Goal: Task Accomplishment & Management: Manage account settings

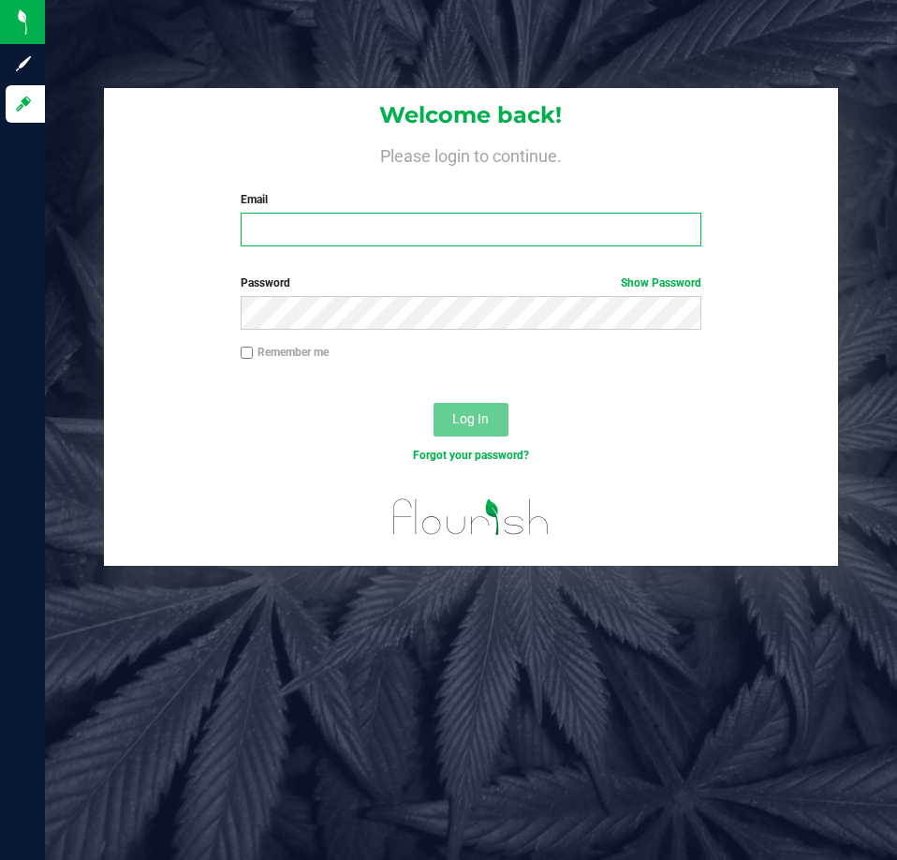
click at [259, 229] on input "Email" at bounding box center [471, 230] width 461 height 34
type input "[EMAIL_ADDRESS][DOMAIN_NAME]"
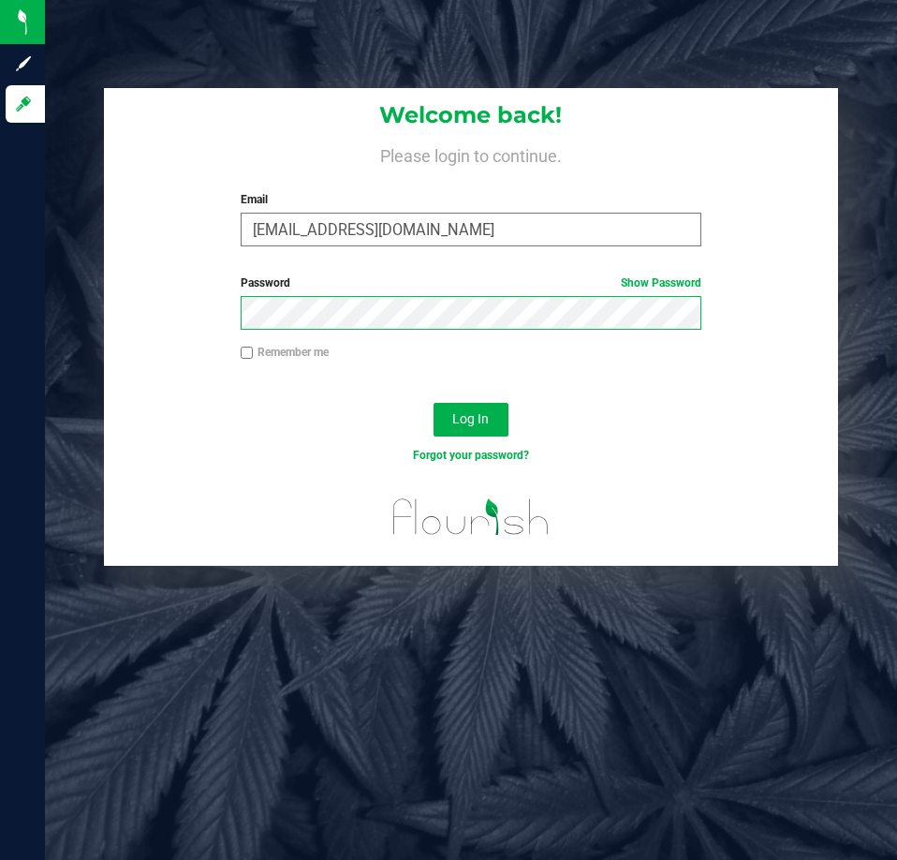
click at [434, 403] on button "Log In" at bounding box center [471, 420] width 75 height 34
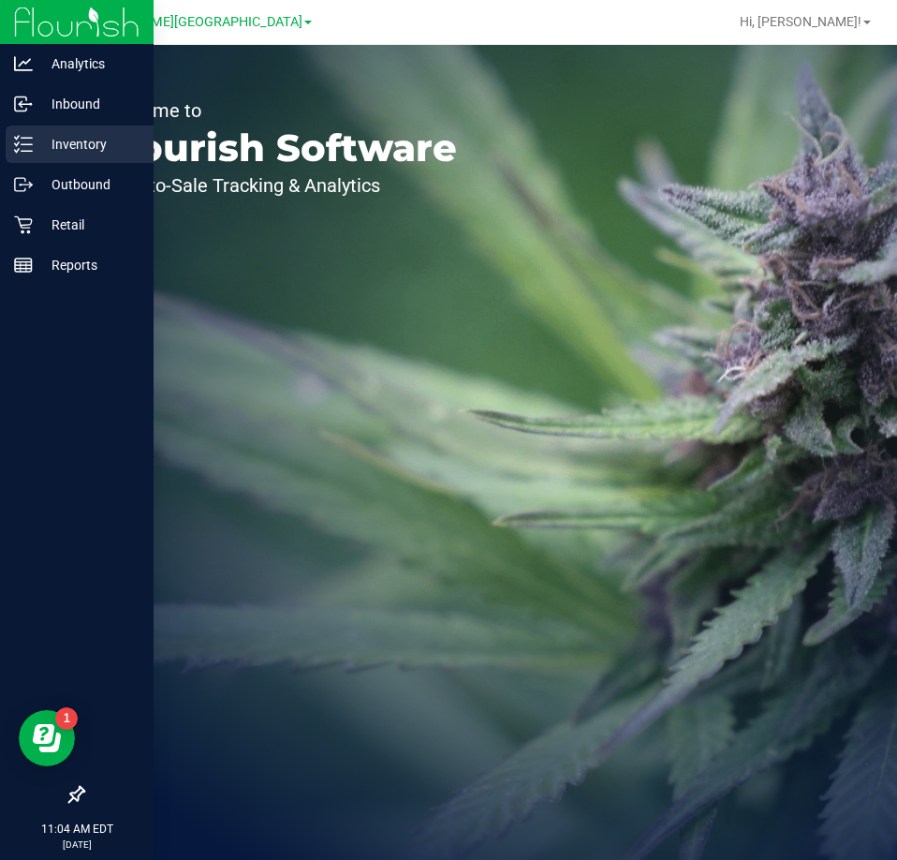
click at [71, 150] on p "Inventory" at bounding box center [89, 144] width 112 height 22
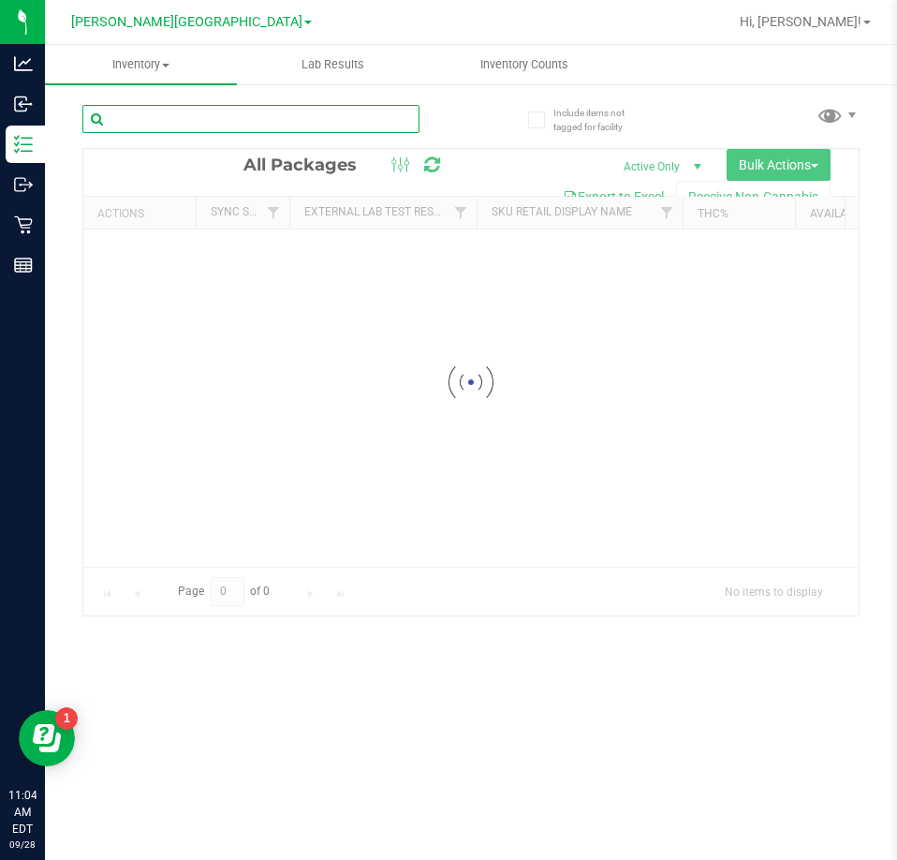
click at [181, 120] on input "text" at bounding box center [250, 119] width 337 height 28
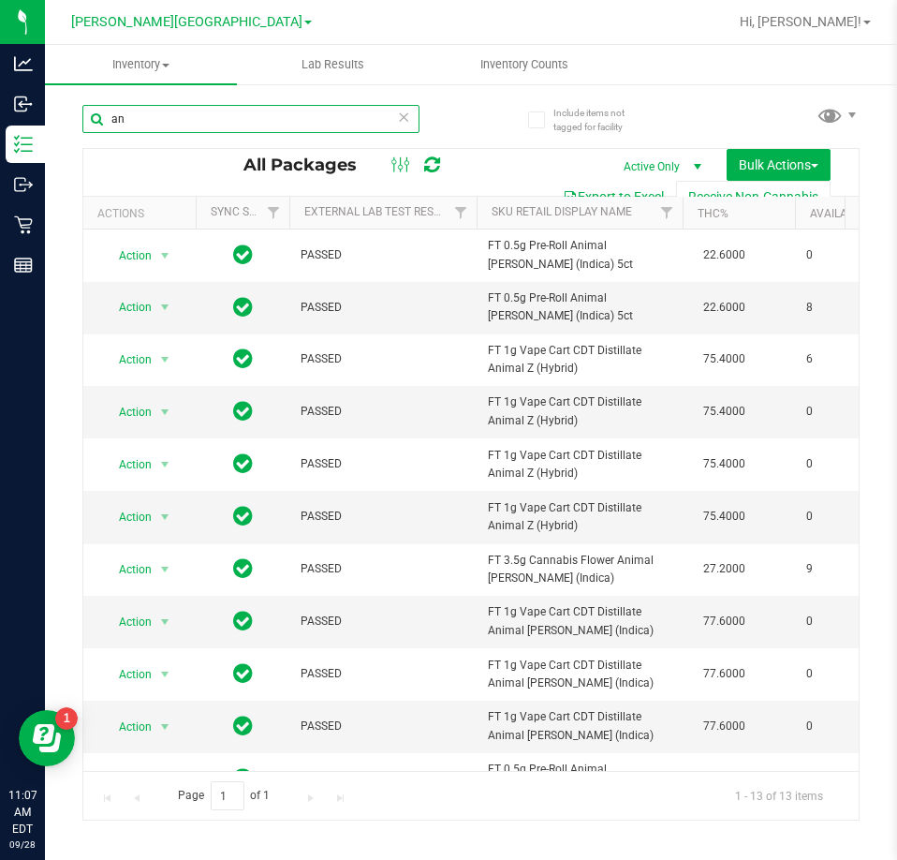
type input "a"
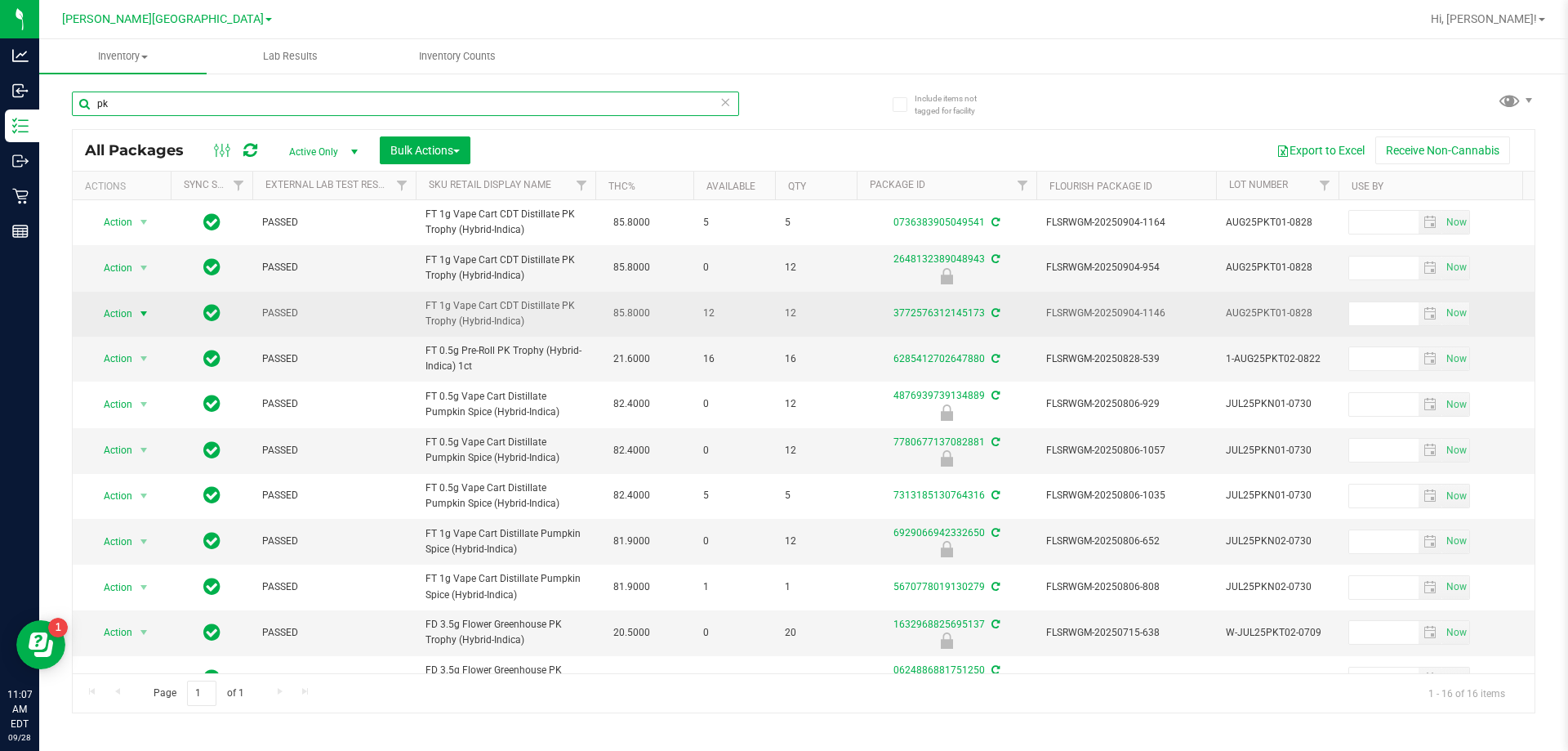
type input "pk"
click at [128, 311] on span "Action" at bounding box center [111, 314] width 44 height 23
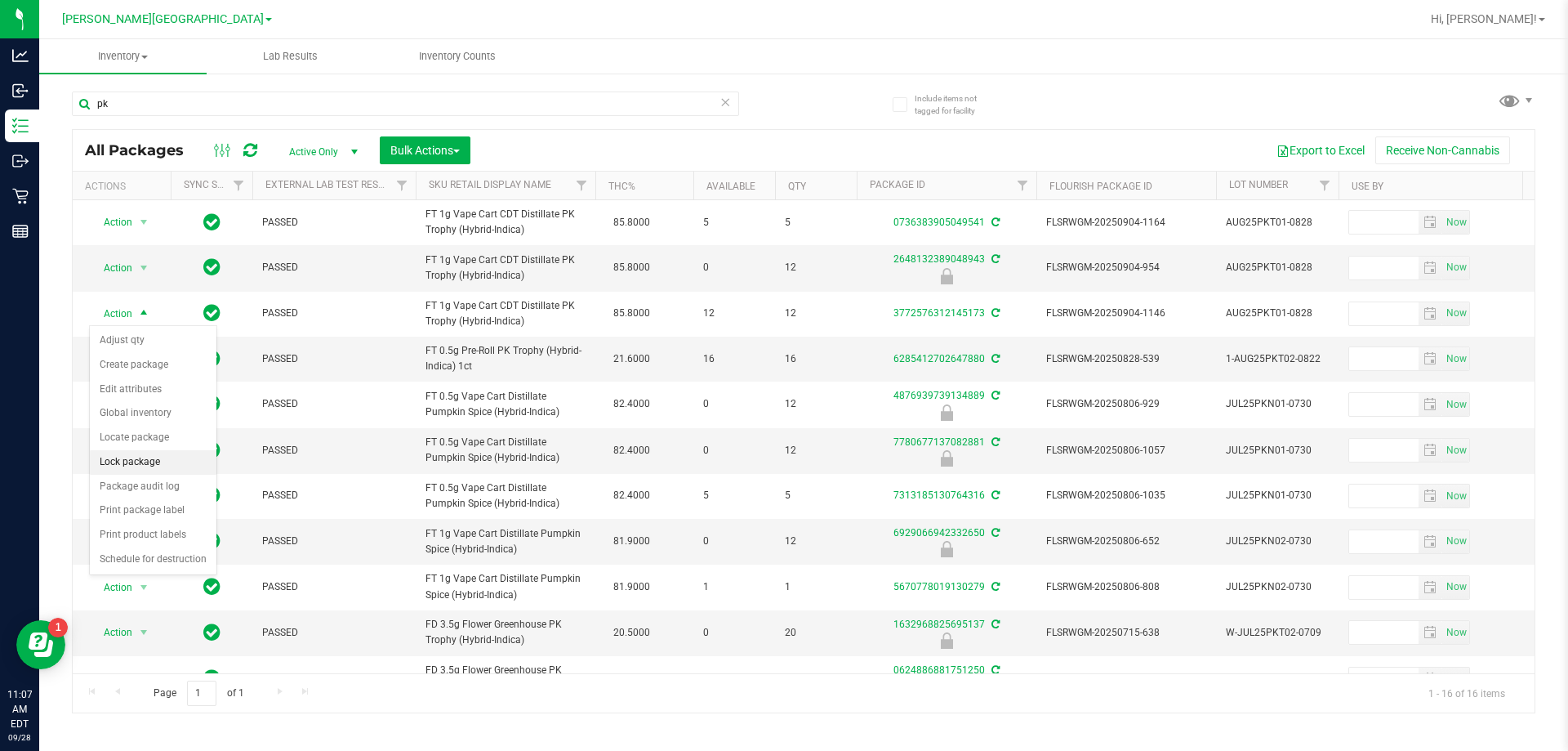
click at [126, 461] on li "Lock package" at bounding box center [153, 462] width 126 height 24
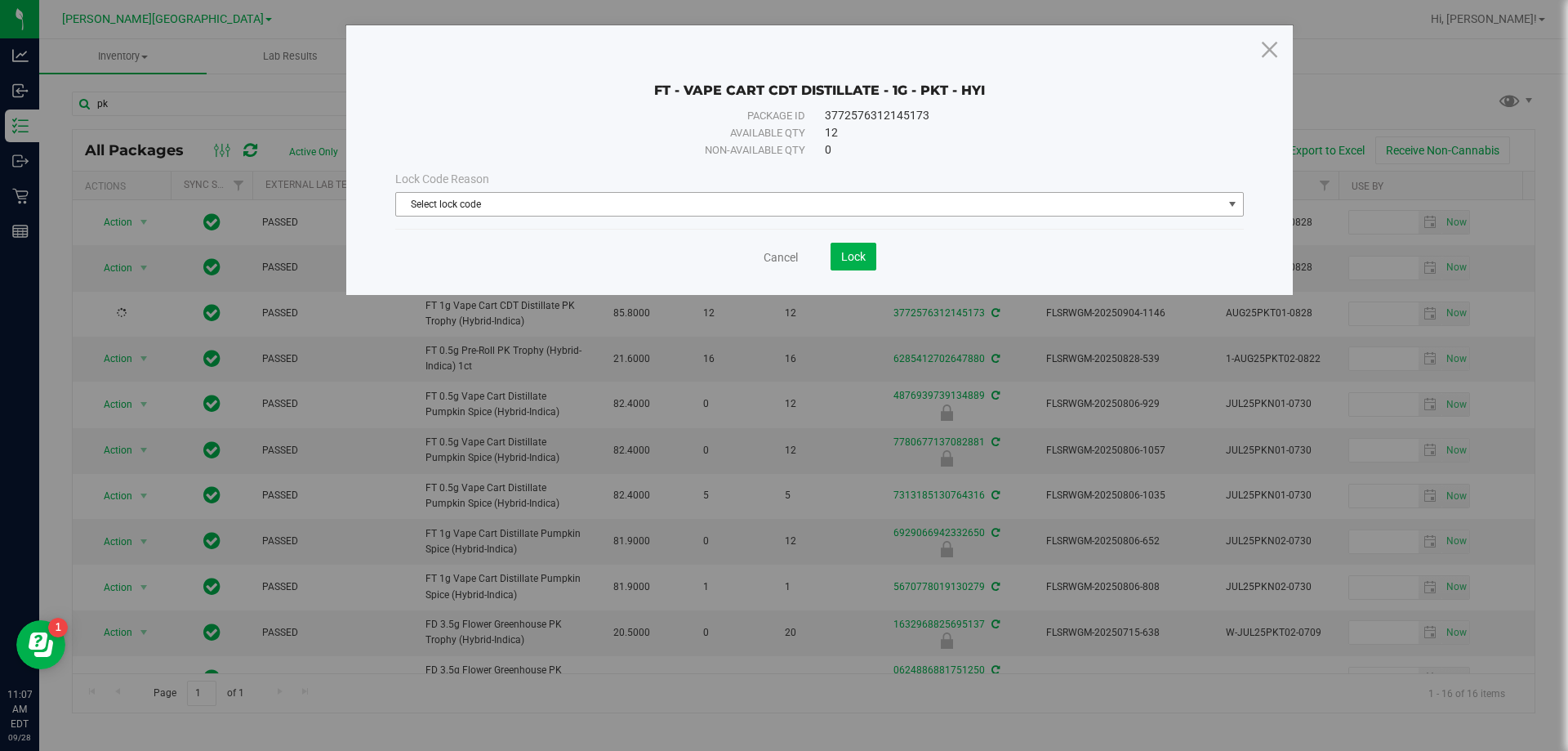
click at [568, 205] on span "Select lock code" at bounding box center [809, 204] width 827 height 23
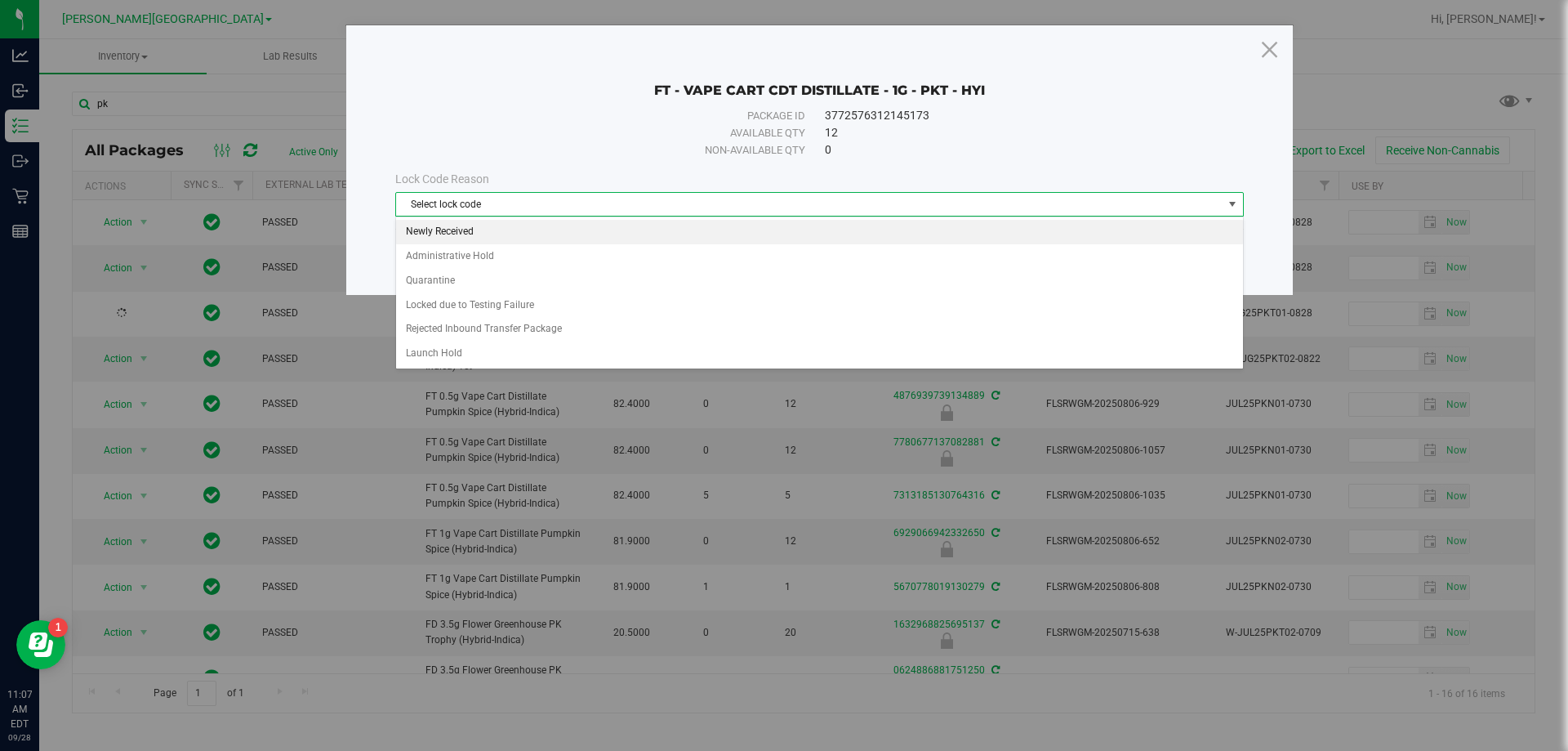
click at [515, 236] on li "Newly Received" at bounding box center [819, 232] width 847 height 24
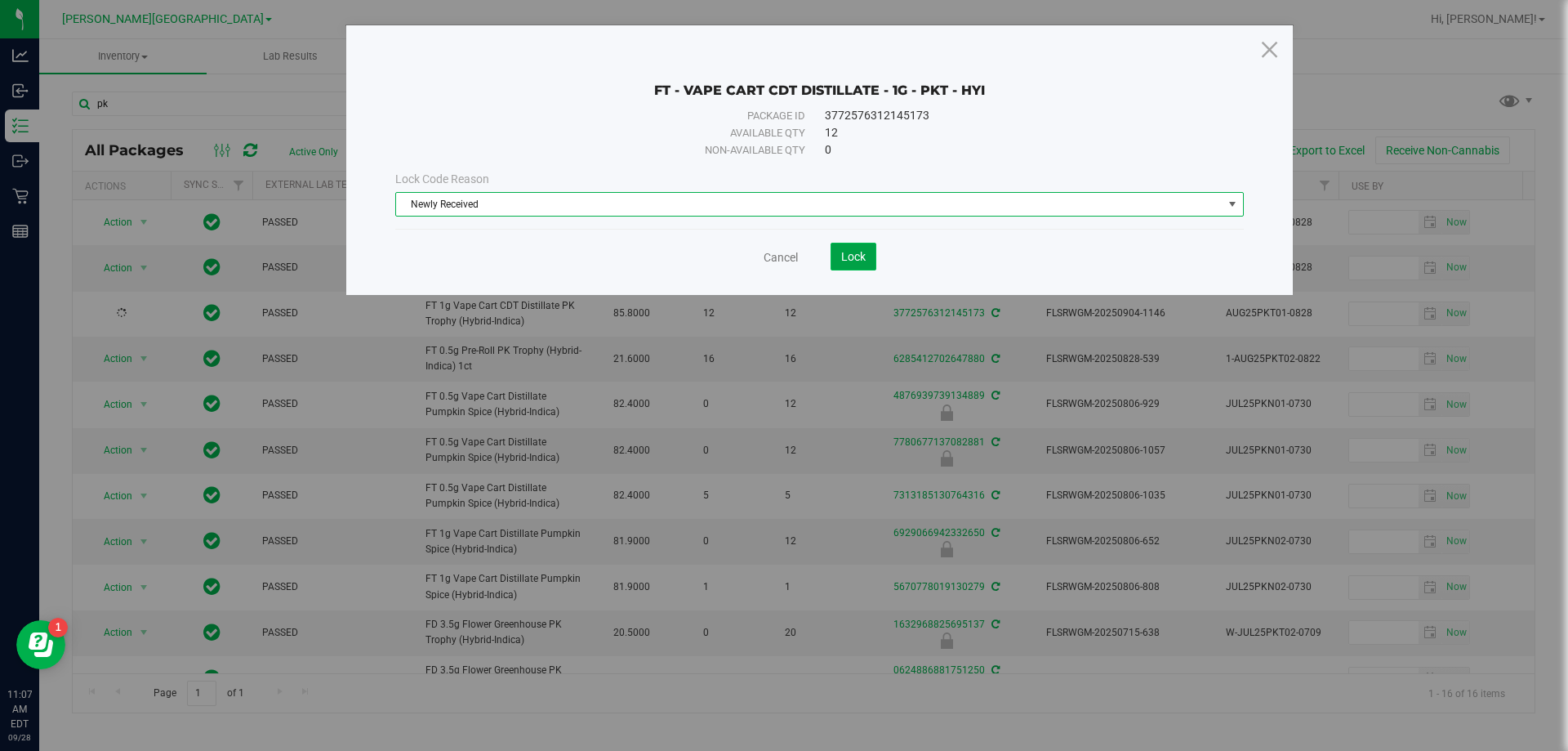
click at [781, 252] on span "Lock" at bounding box center [854, 256] width 24 height 13
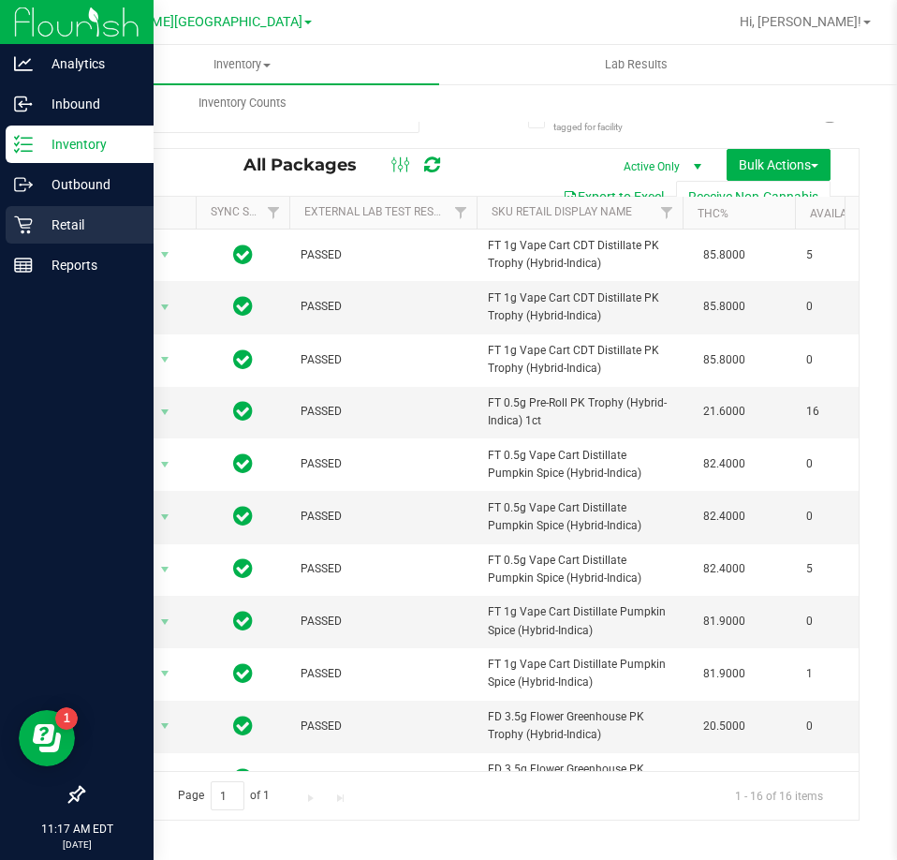
click at [32, 225] on icon at bounding box center [23, 224] width 19 height 19
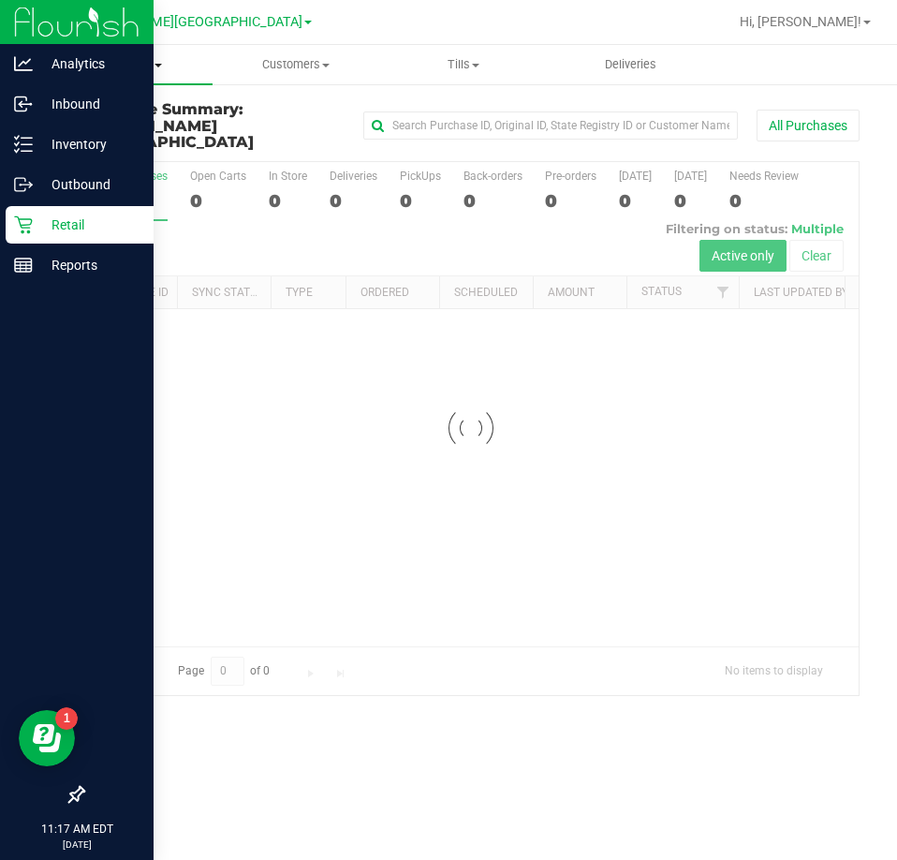
click at [192, 68] on span "Purchases" at bounding box center [129, 64] width 168 height 17
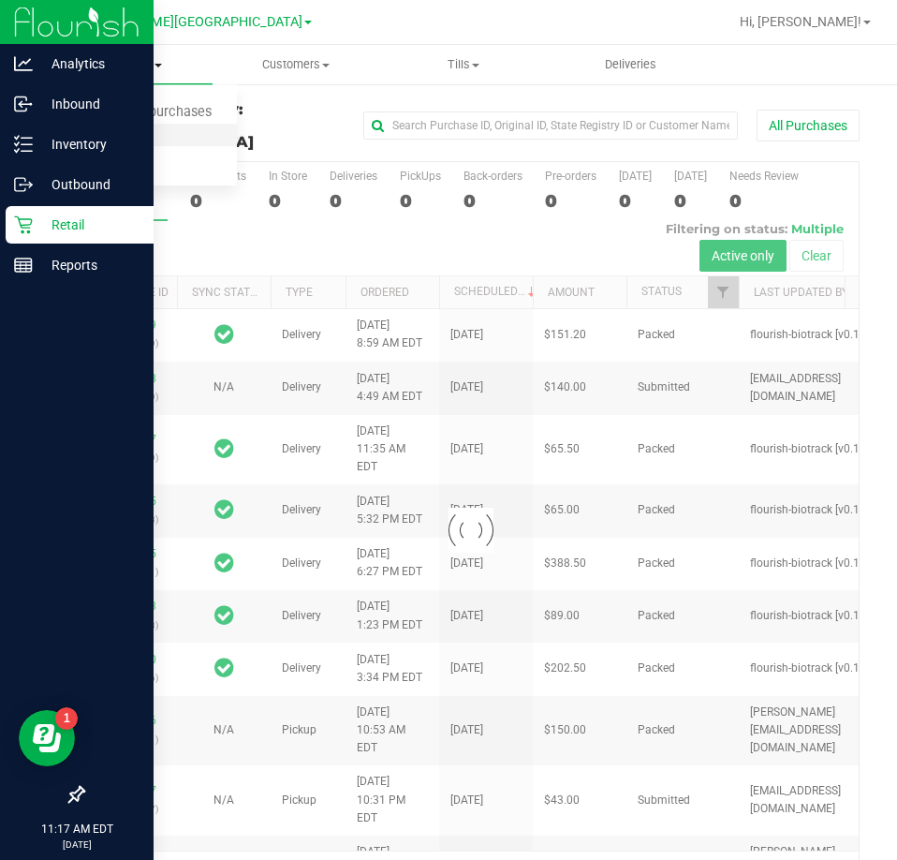
click at [106, 139] on span "Fulfillment" at bounding box center [103, 135] width 116 height 16
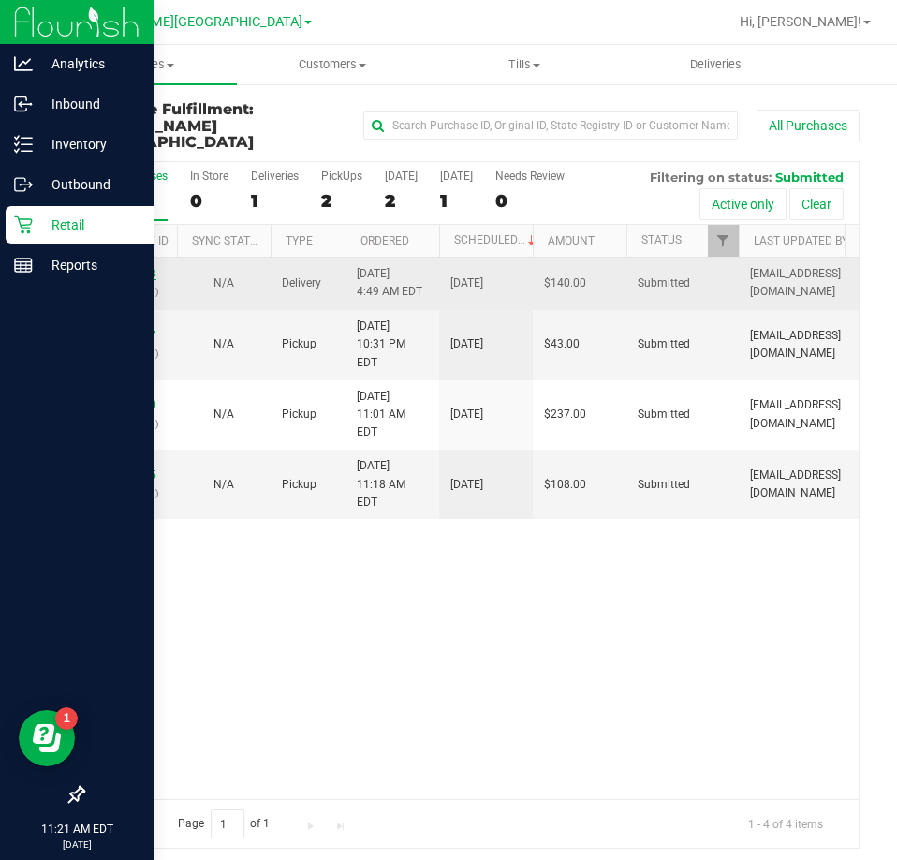
click at [139, 267] on link "12018588" at bounding box center [130, 273] width 52 height 13
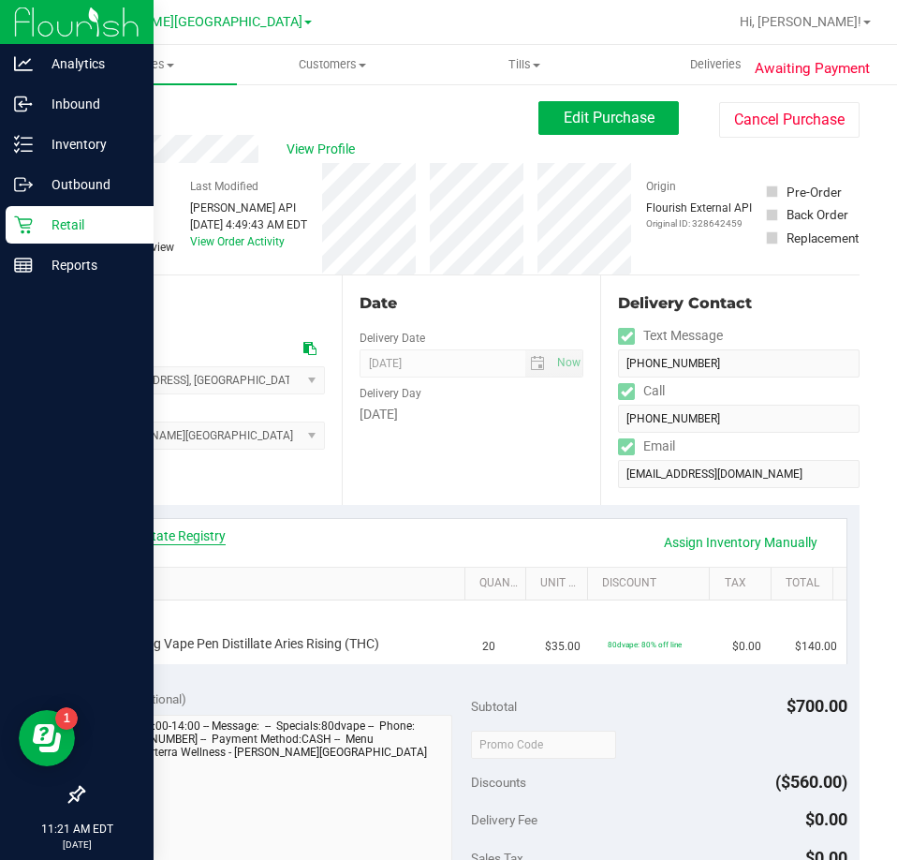
click at [208, 541] on link "View State Registry" at bounding box center [169, 535] width 112 height 19
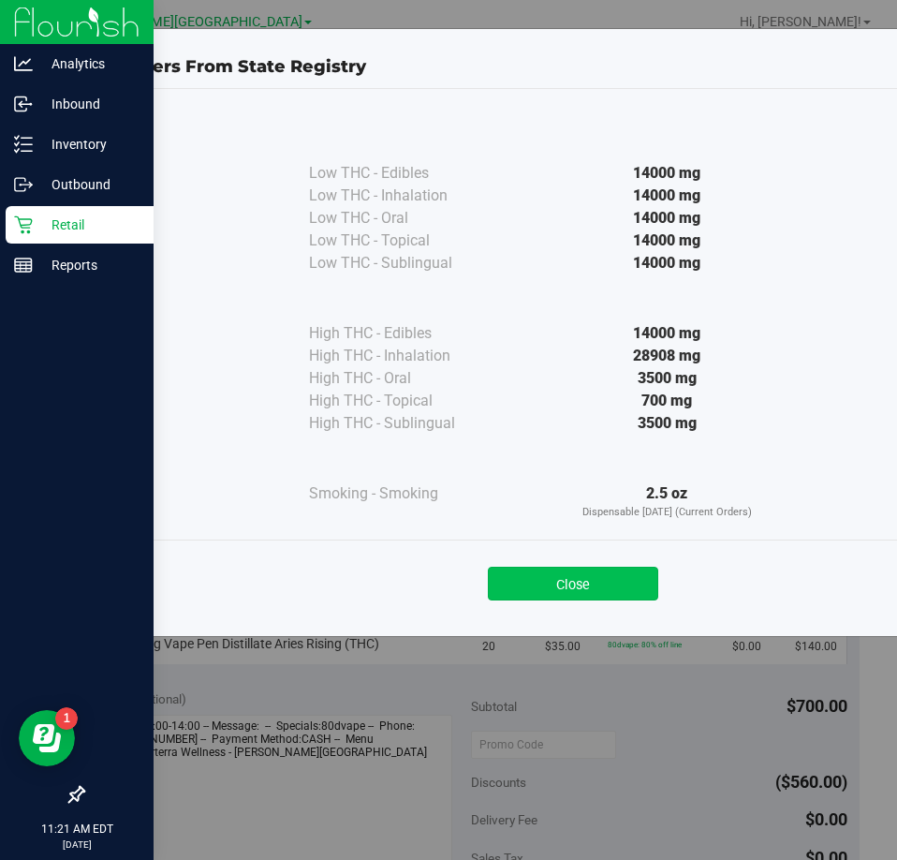
click at [566, 577] on button "Close" at bounding box center [573, 584] width 170 height 34
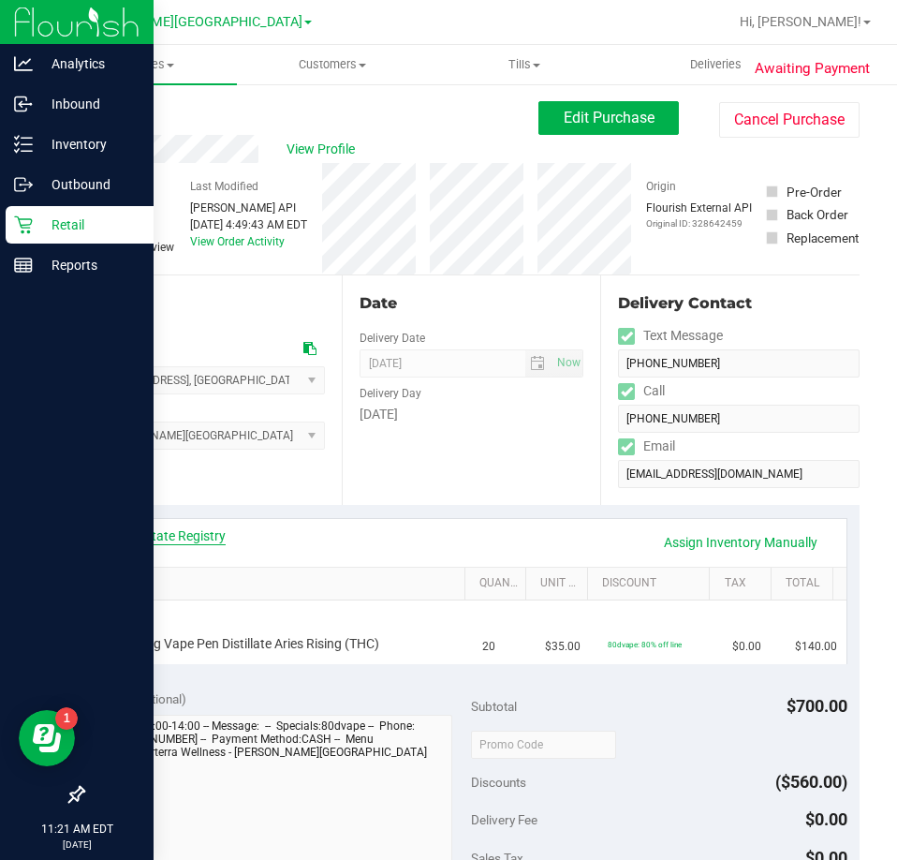
click at [174, 532] on link "View State Registry" at bounding box center [169, 535] width 112 height 19
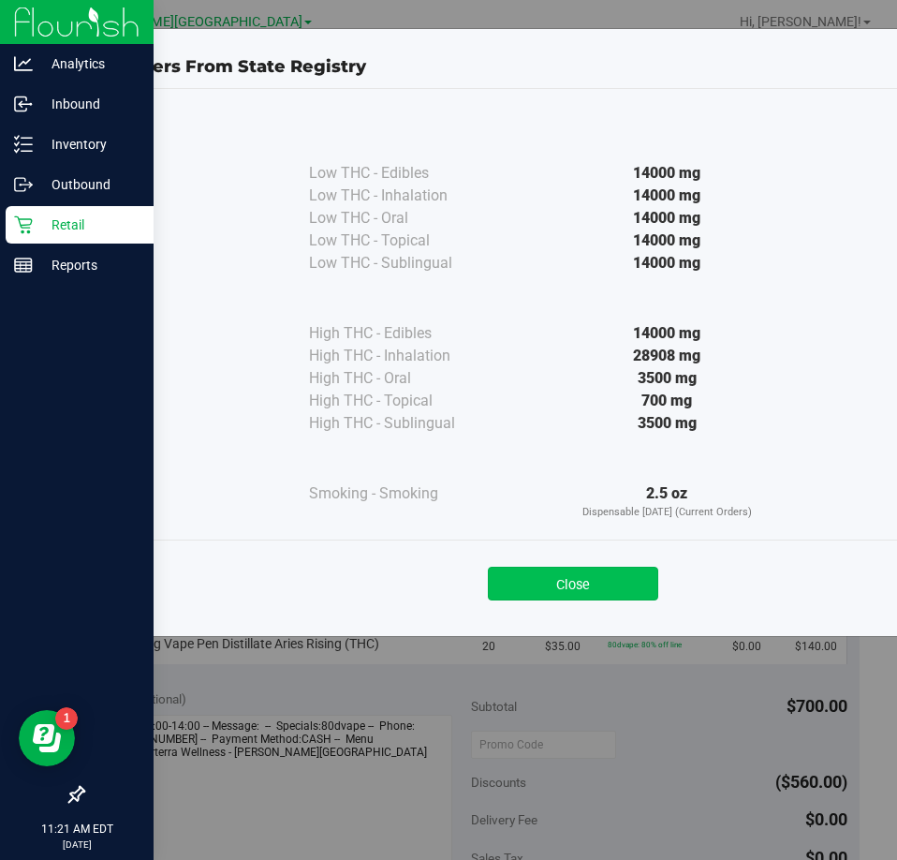
click at [568, 580] on button "Close" at bounding box center [573, 584] width 170 height 34
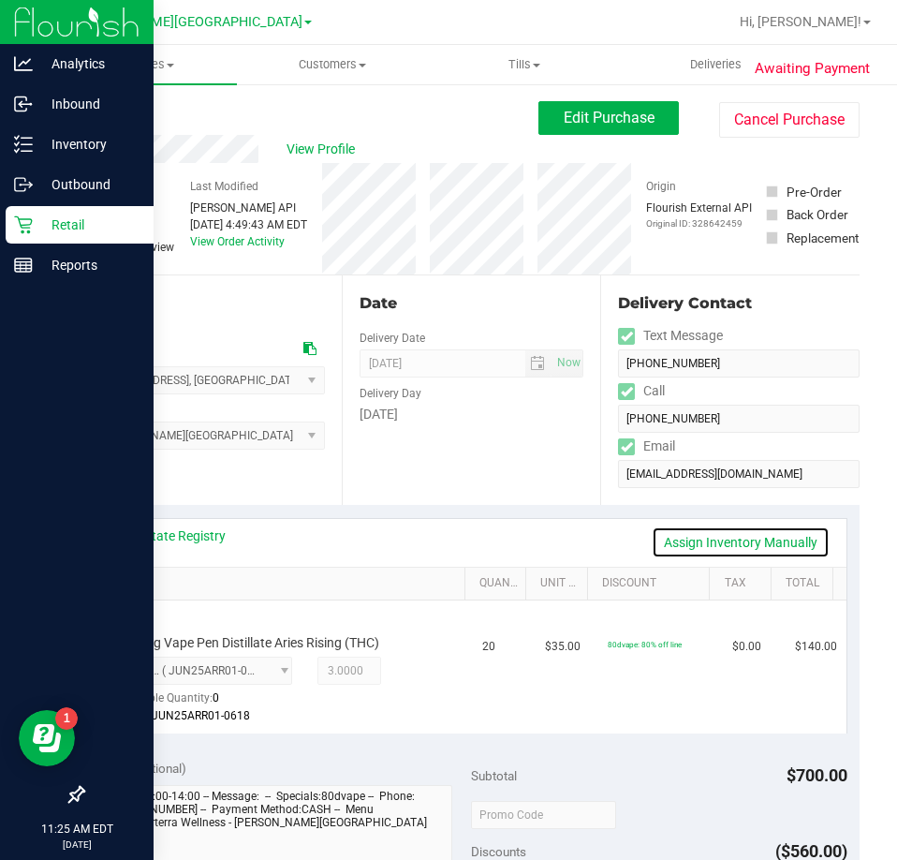
click at [701, 535] on link "Assign Inventory Manually" at bounding box center [741, 542] width 178 height 32
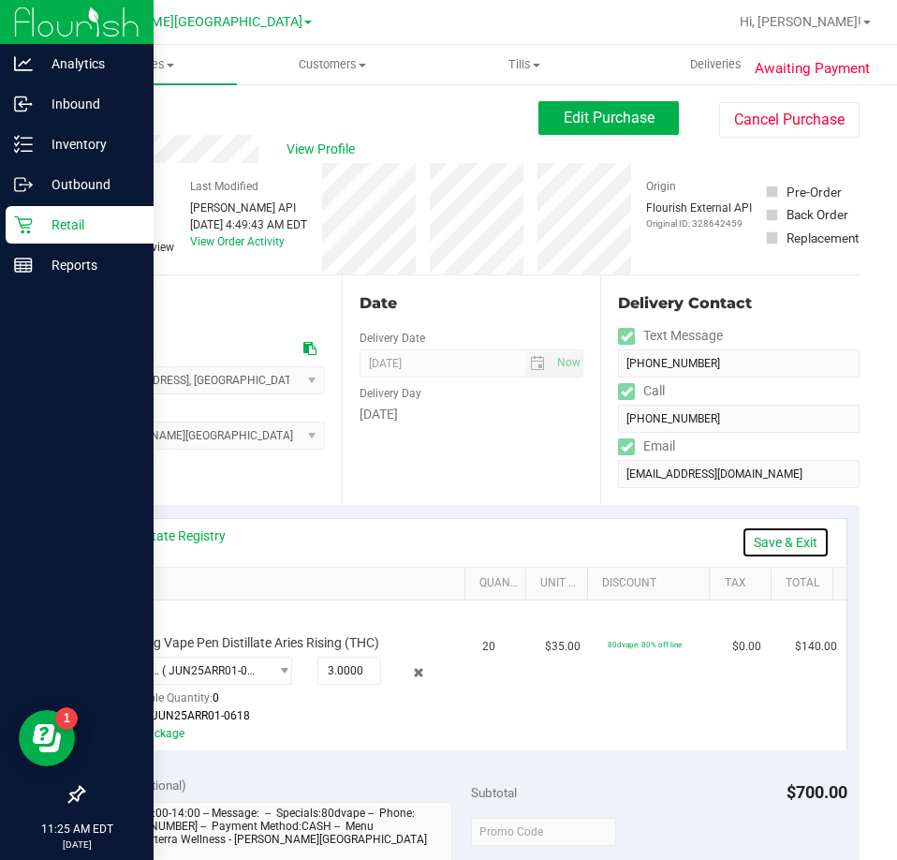
click at [768, 535] on link "Save & Exit" at bounding box center [786, 542] width 88 height 32
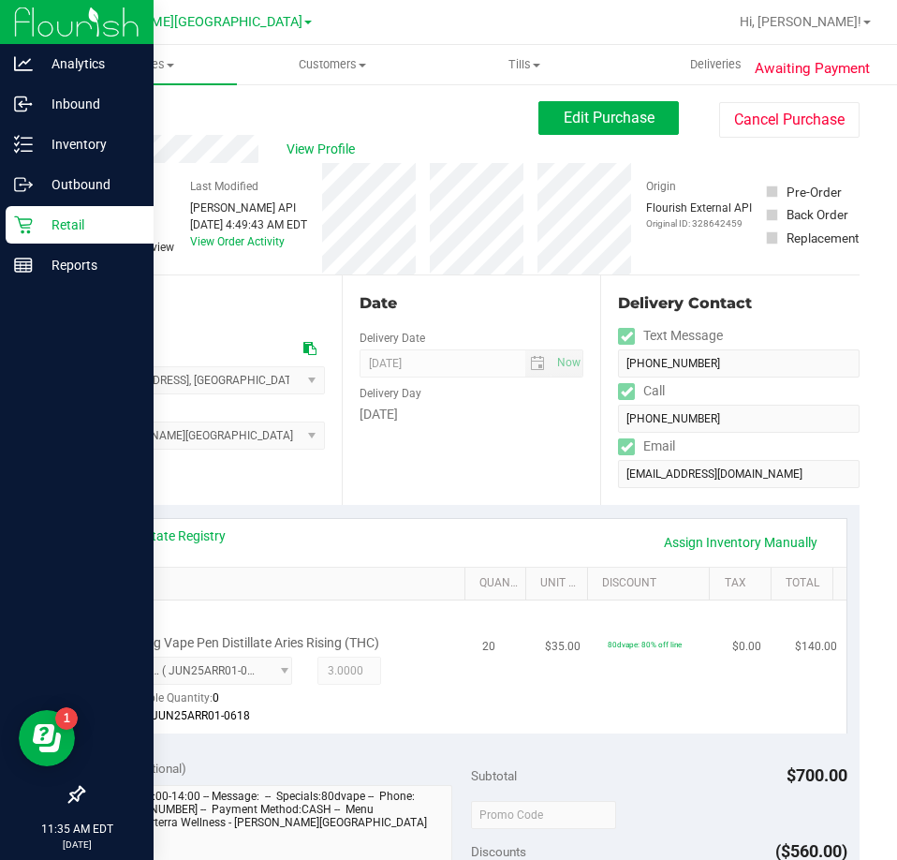
click at [492, 683] on td "20" at bounding box center [502, 666] width 63 height 133
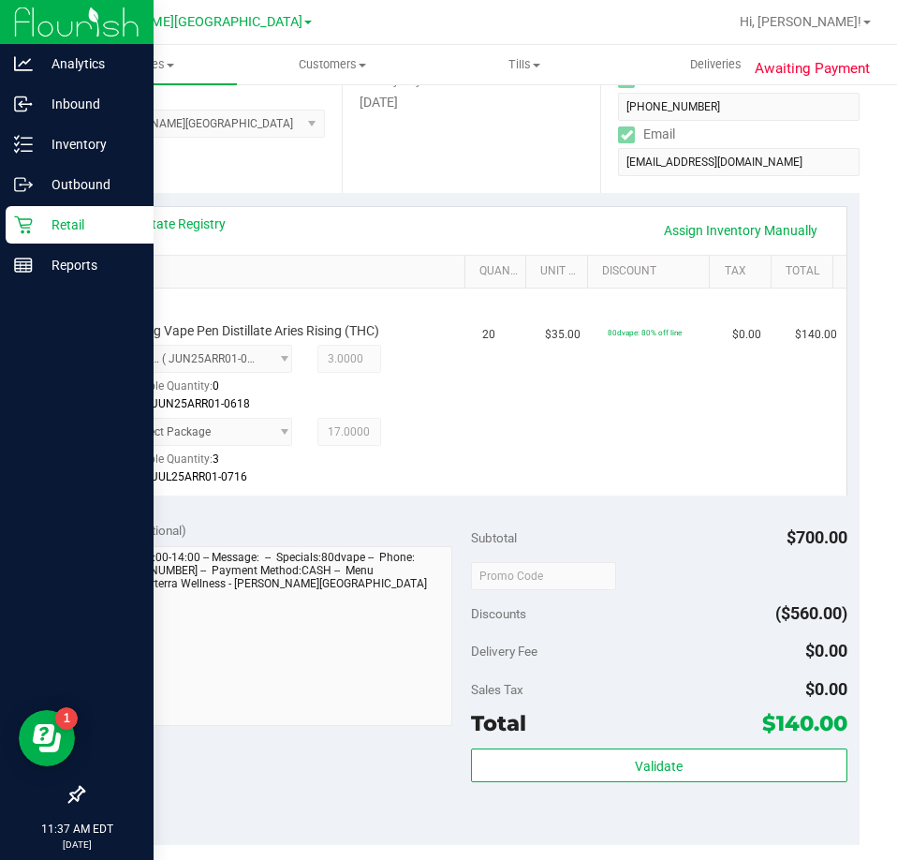
scroll to position [322, 0]
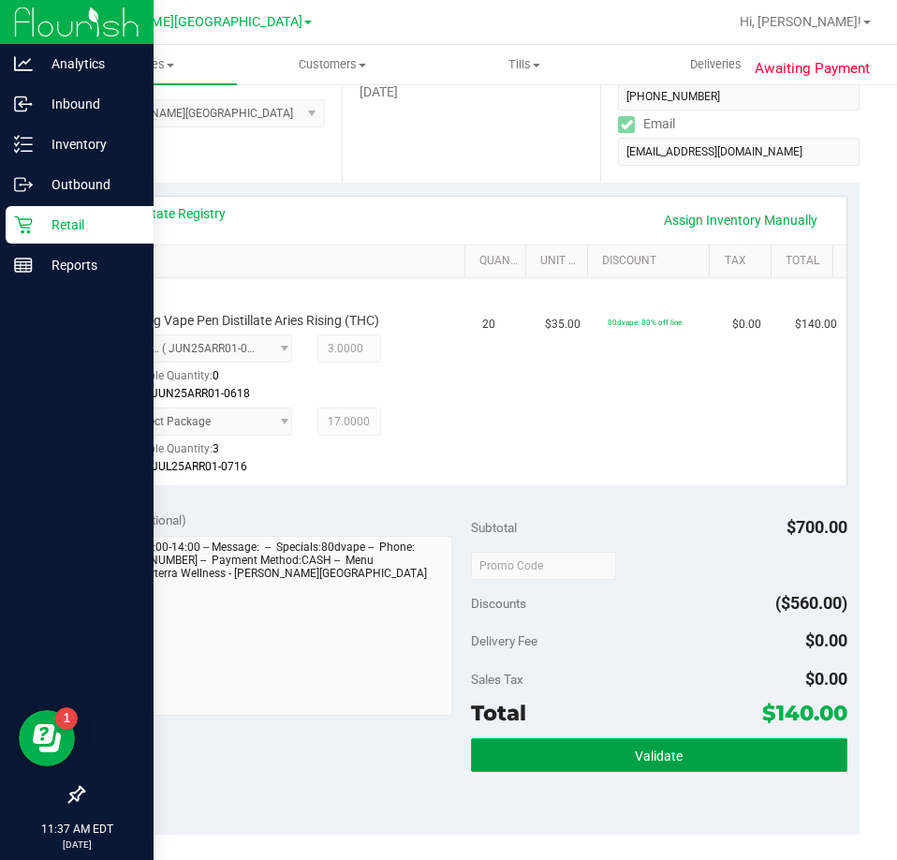
click at [667, 771] on button "Validate" at bounding box center [659, 755] width 376 height 34
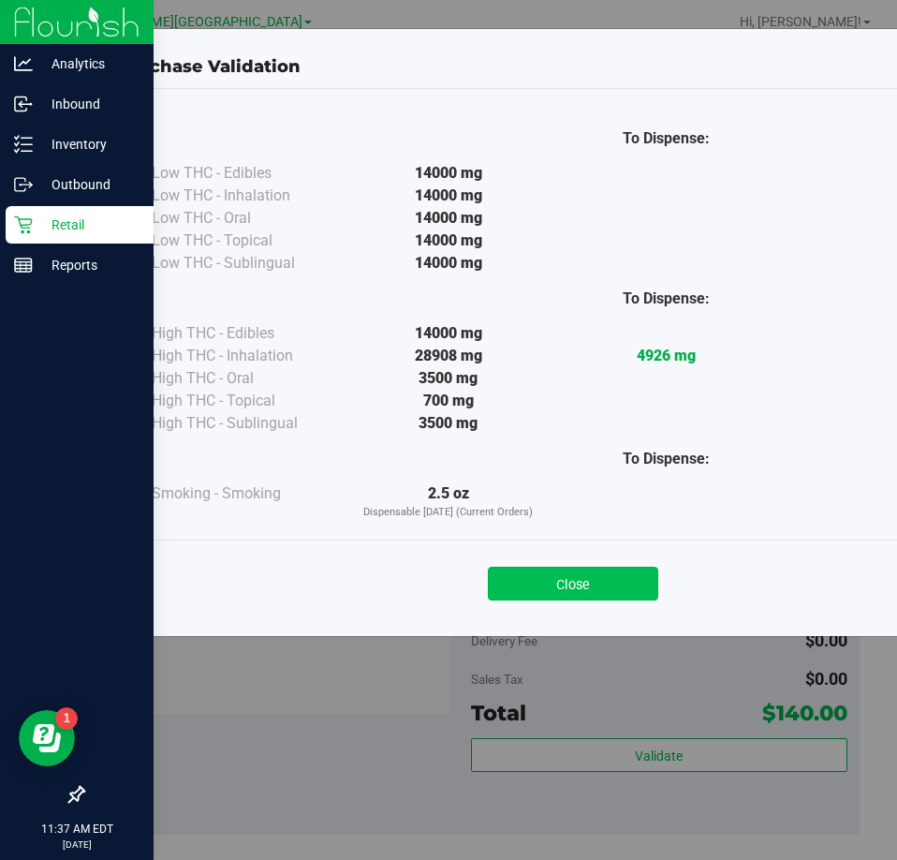
click at [566, 568] on button "Close" at bounding box center [573, 584] width 170 height 34
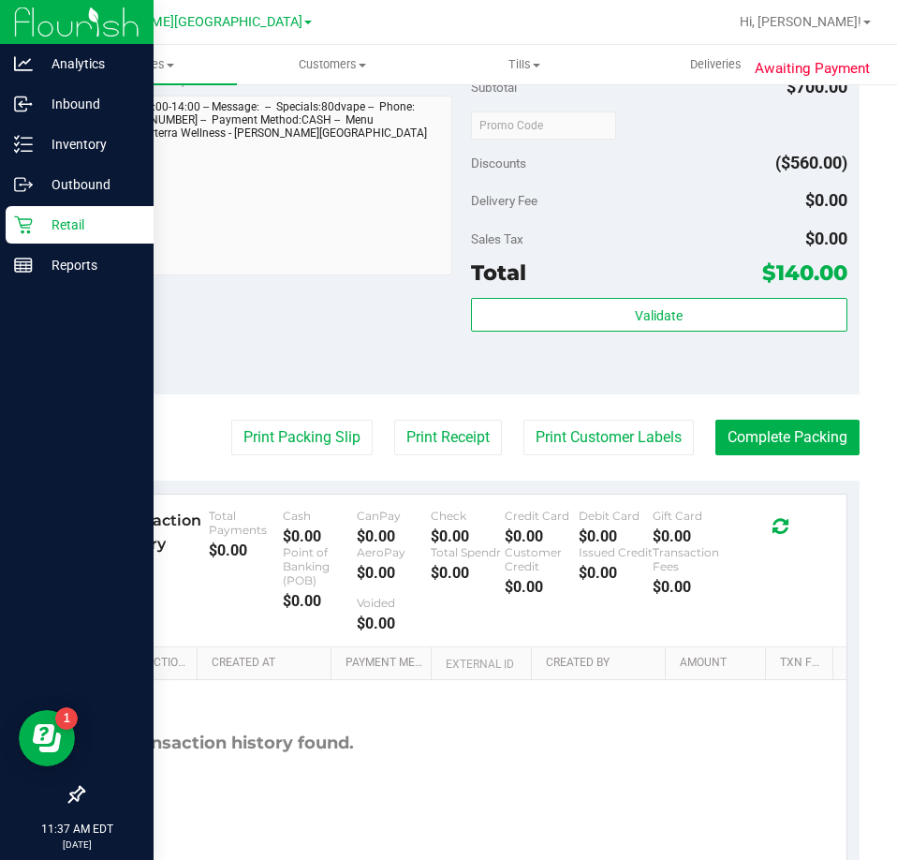
scroll to position [765, 0]
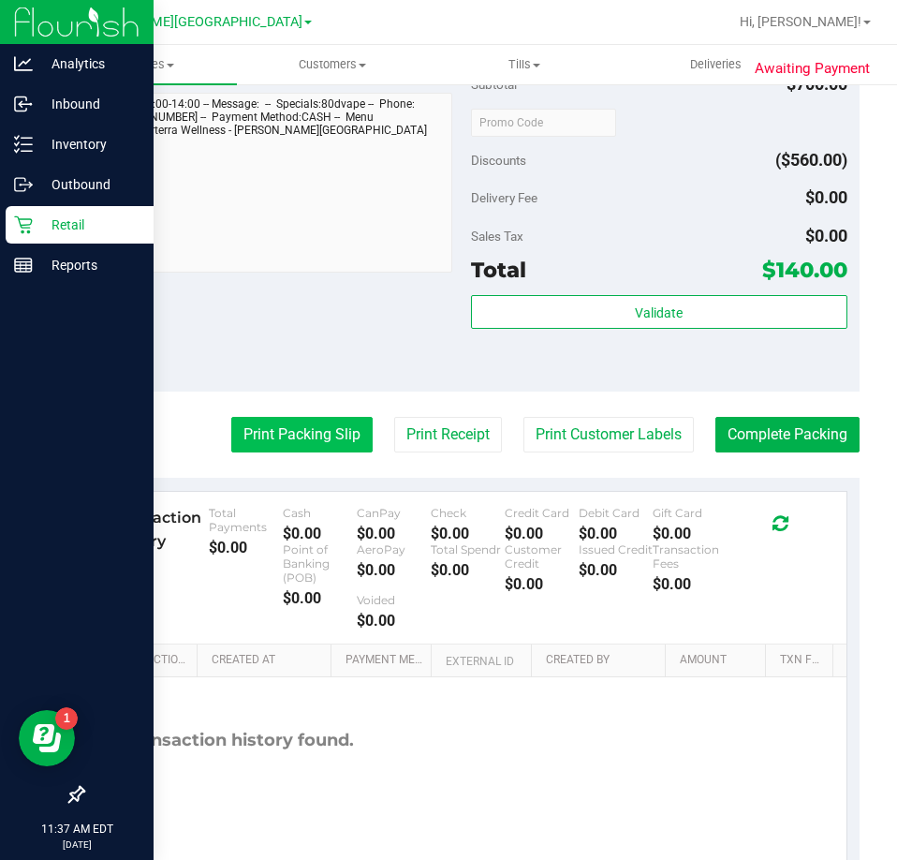
click at [261, 430] on button "Print Packing Slip" at bounding box center [301, 435] width 141 height 36
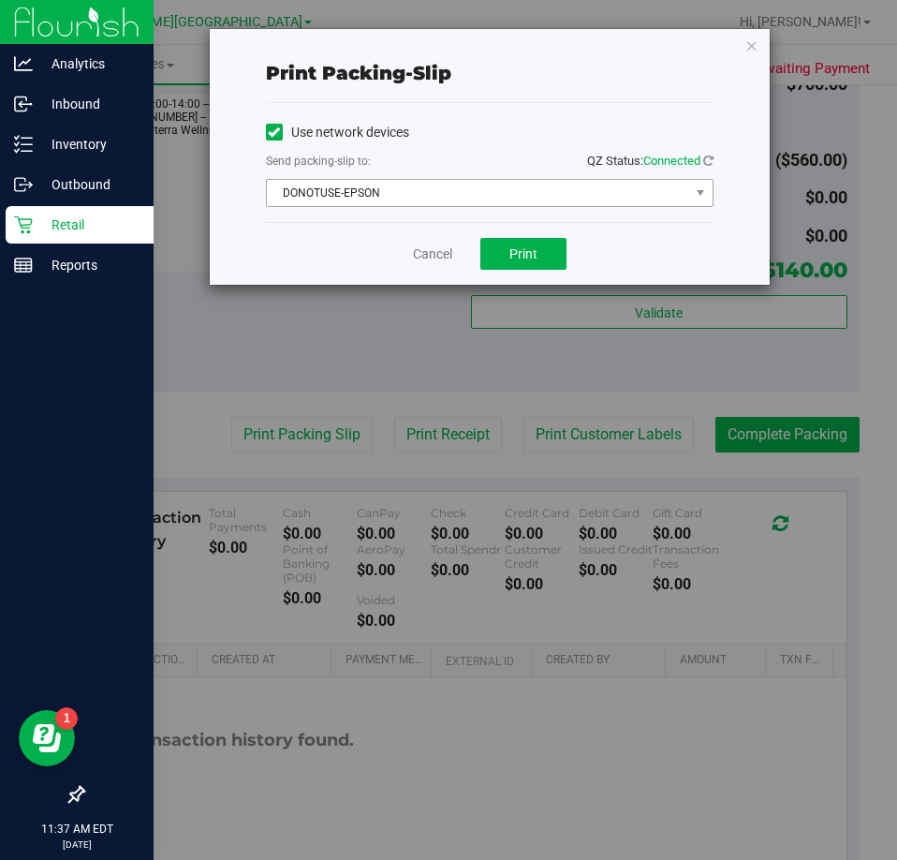
click at [367, 191] on span "DONOTUSE-EPSON" at bounding box center [478, 193] width 422 height 26
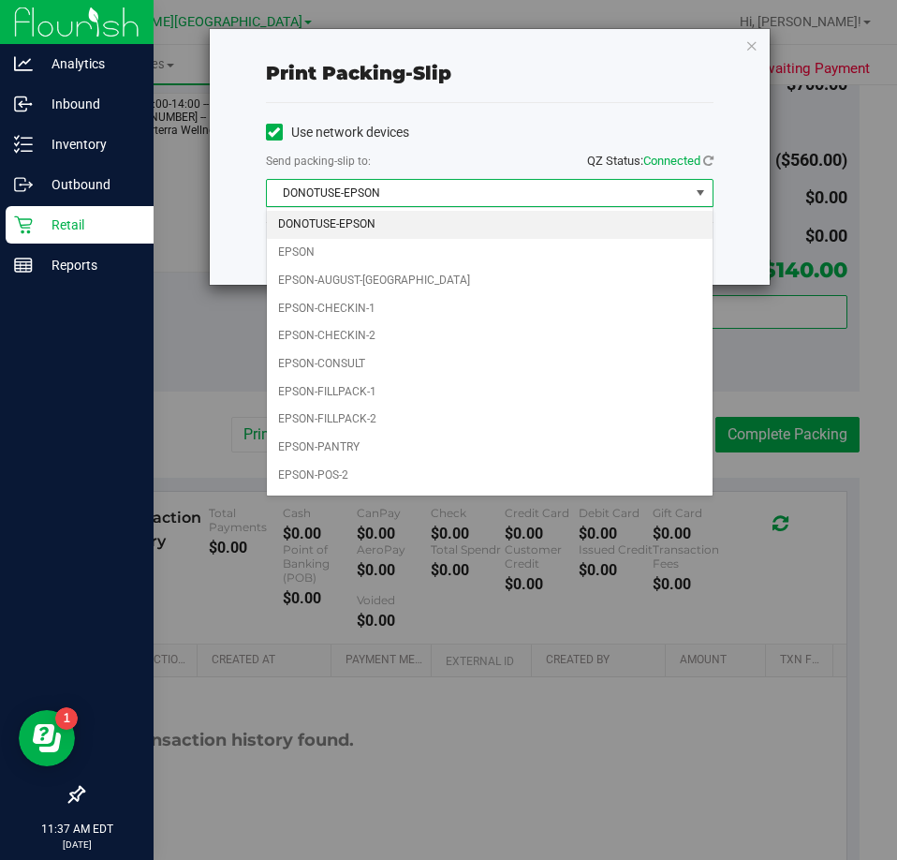
scroll to position [53, 0]
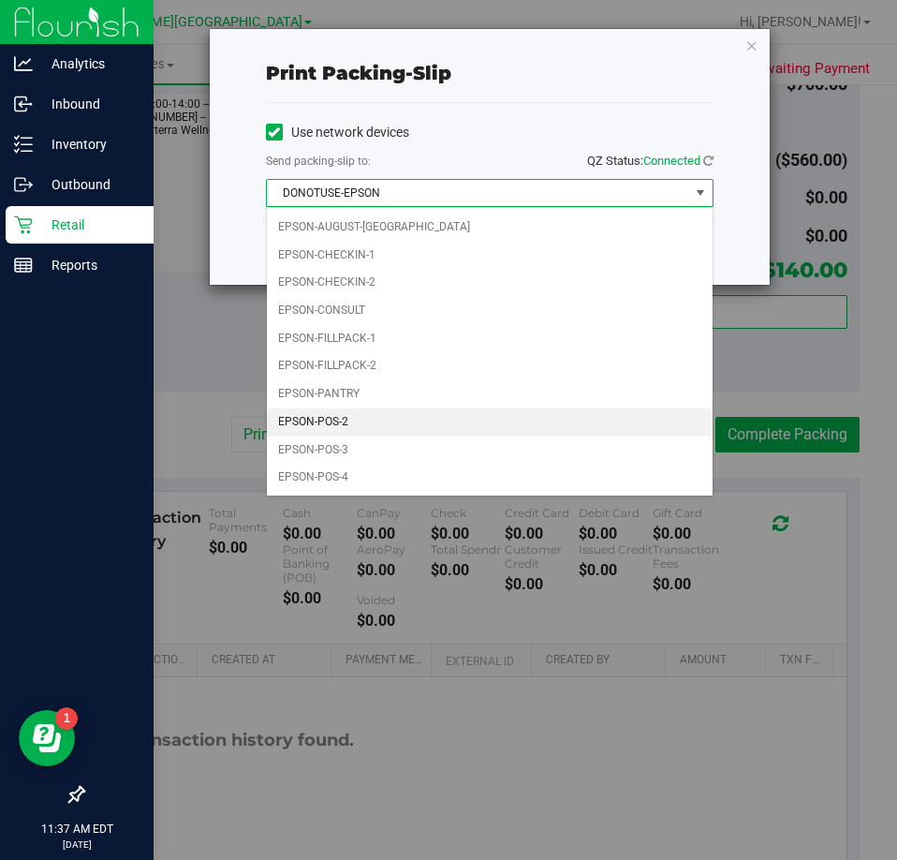
click at [348, 428] on li "EPSON-POS-2" at bounding box center [490, 422] width 446 height 28
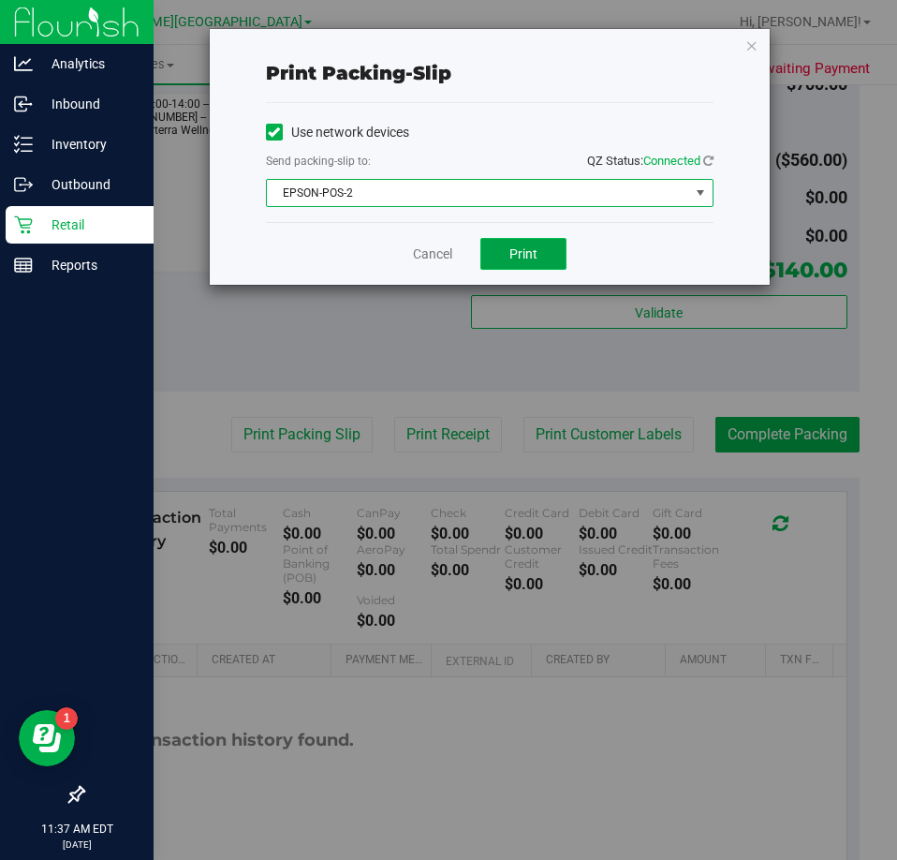
click at [517, 239] on button "Print" at bounding box center [523, 254] width 86 height 32
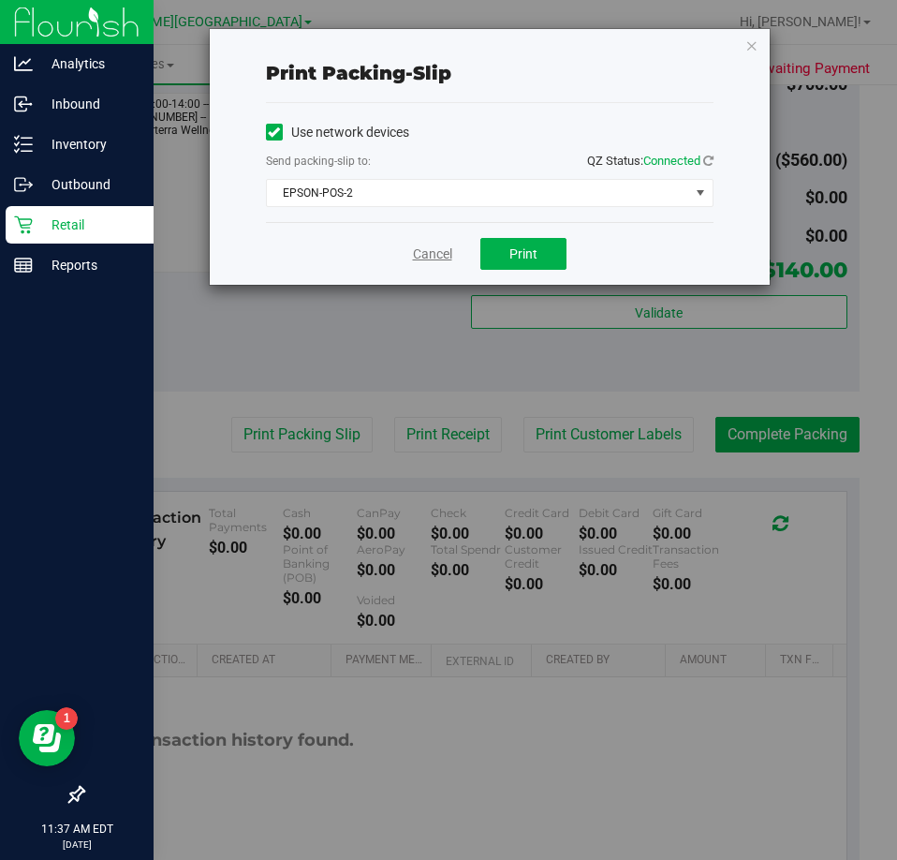
click at [419, 249] on link "Cancel" at bounding box center [432, 254] width 39 height 20
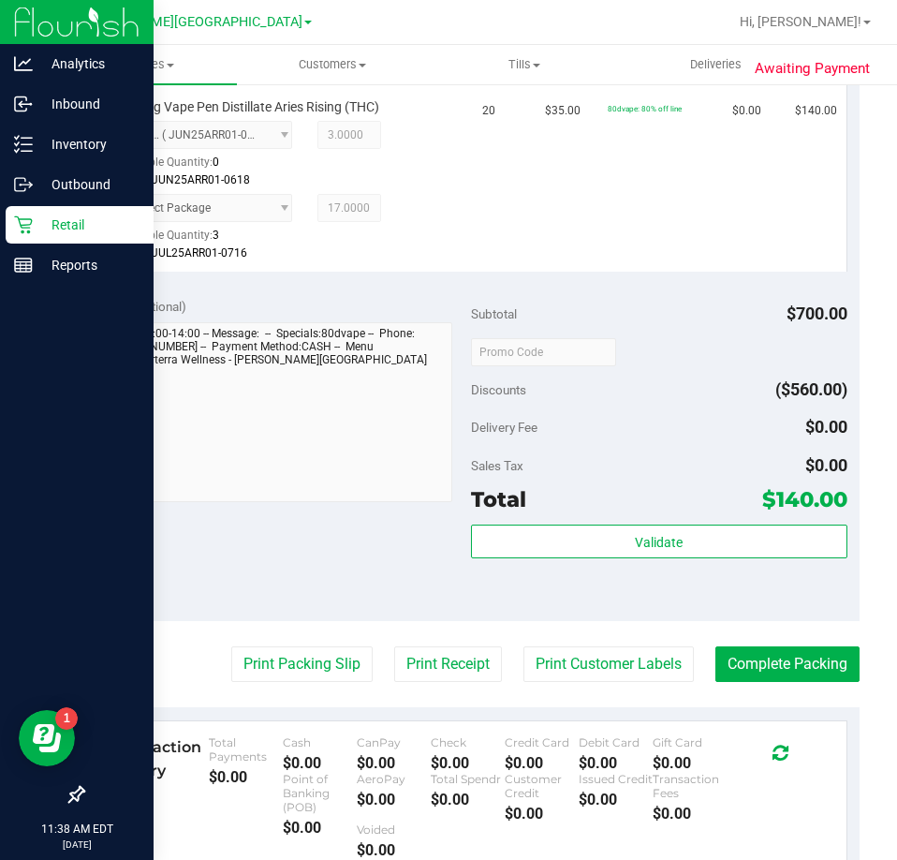
scroll to position [647, 0]
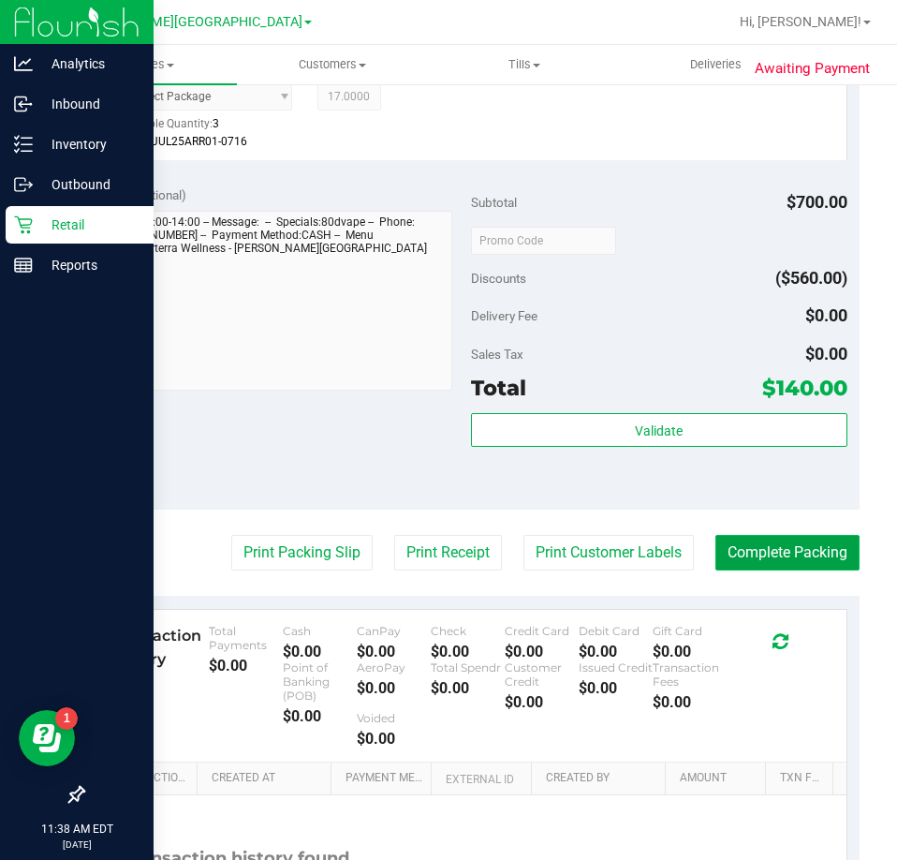
click at [787, 539] on button "Complete Packing" at bounding box center [788, 553] width 144 height 36
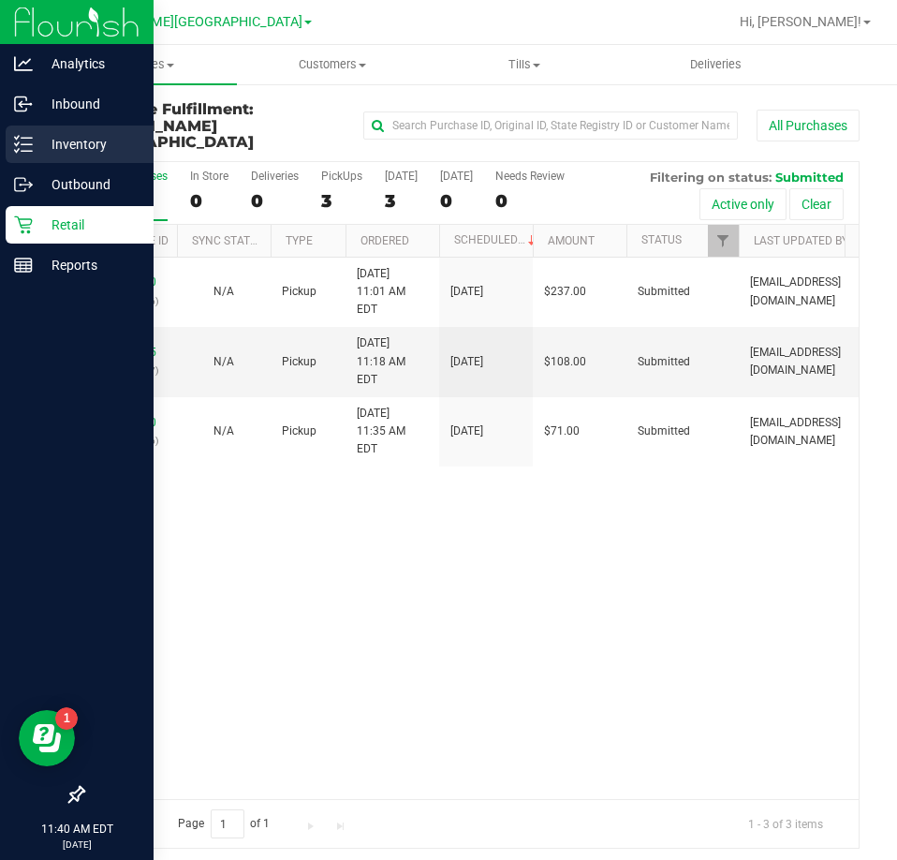
click at [40, 128] on div "Inventory" at bounding box center [80, 143] width 148 height 37
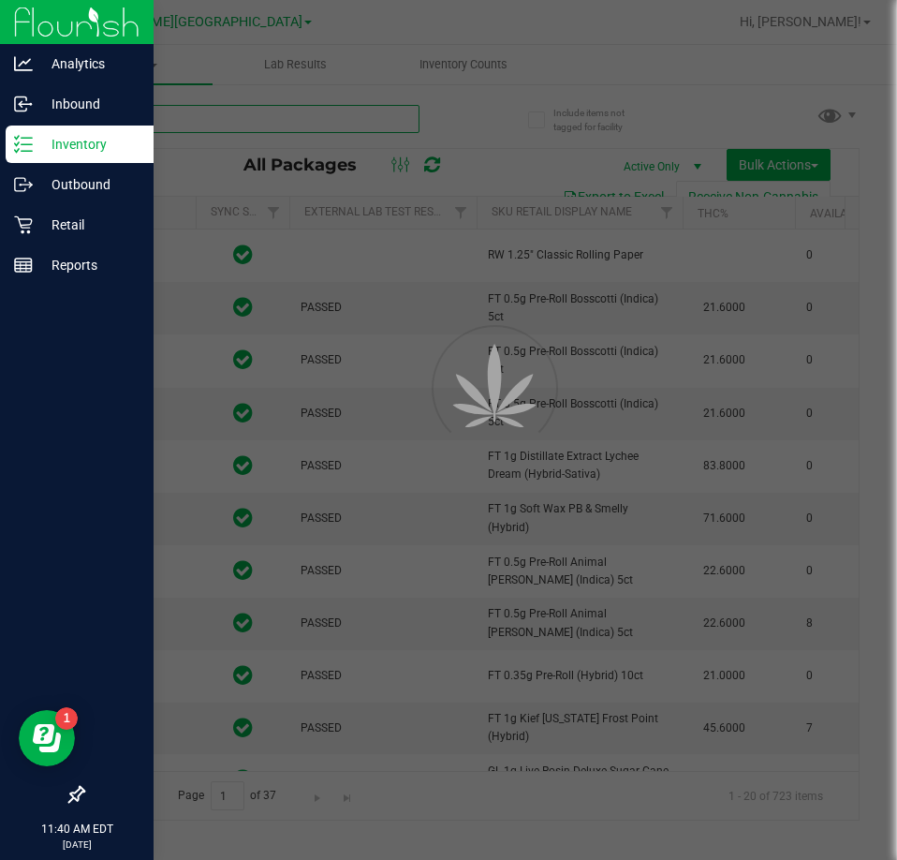
click at [221, 122] on input "text" at bounding box center [250, 119] width 337 height 28
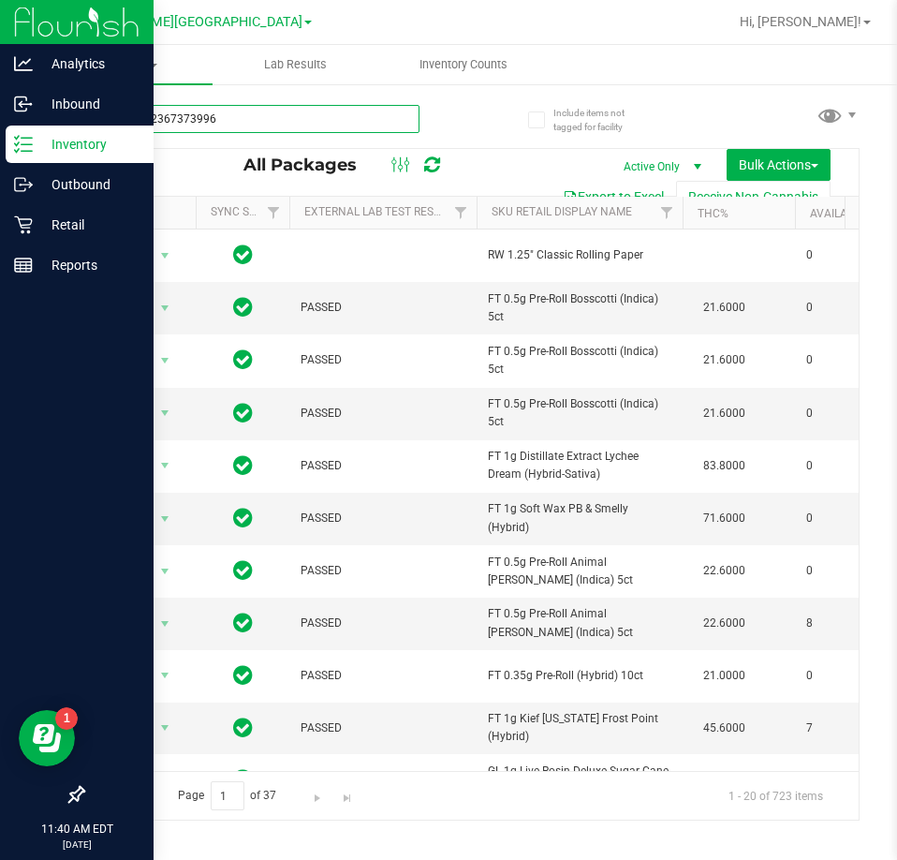
type input "1765852367373996"
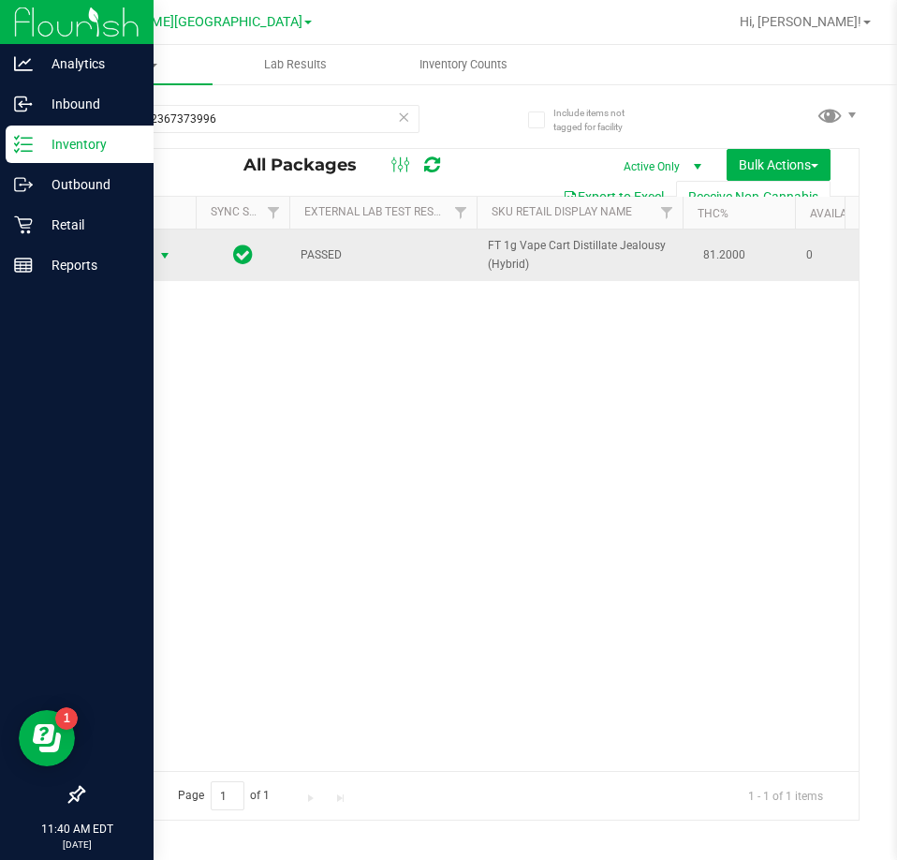
click at [158, 258] on span "select" at bounding box center [164, 255] width 15 height 15
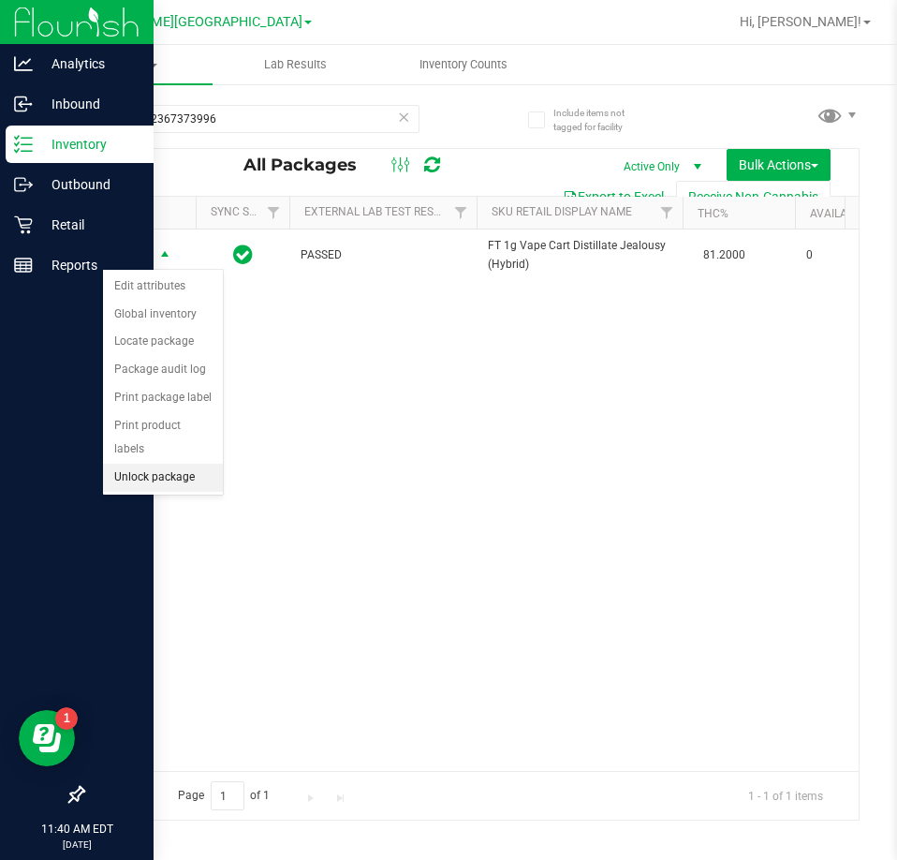
click at [146, 464] on li "Unlock package" at bounding box center [163, 478] width 120 height 28
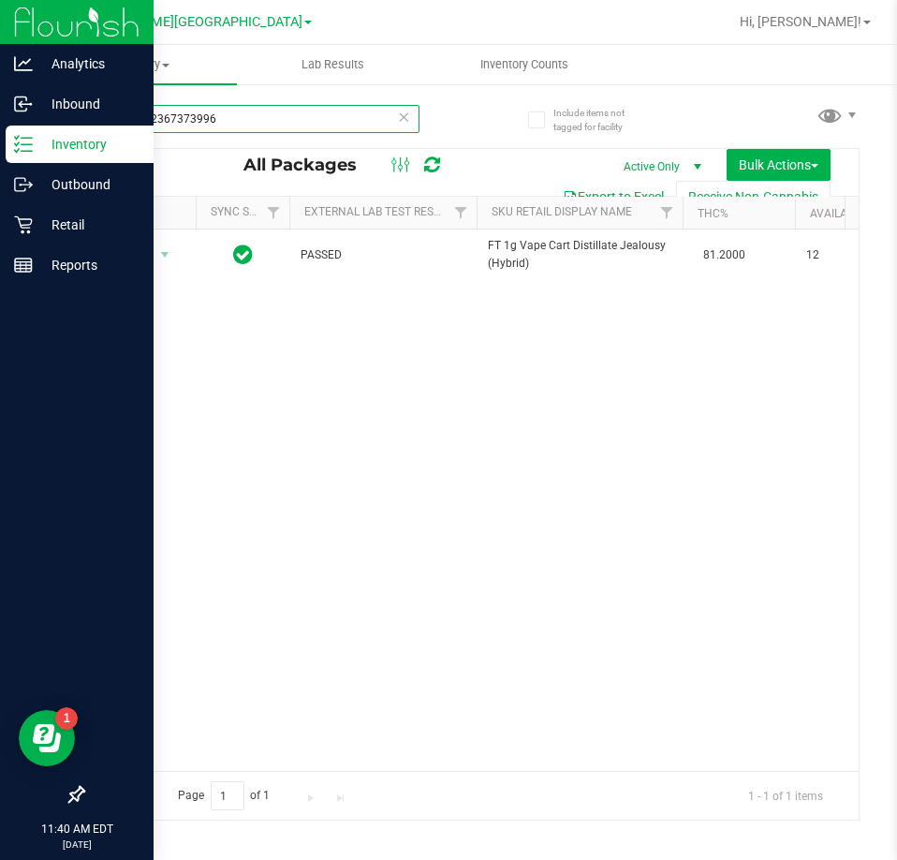
click at [253, 119] on input "1765852367373996" at bounding box center [250, 119] width 337 height 28
type input "1"
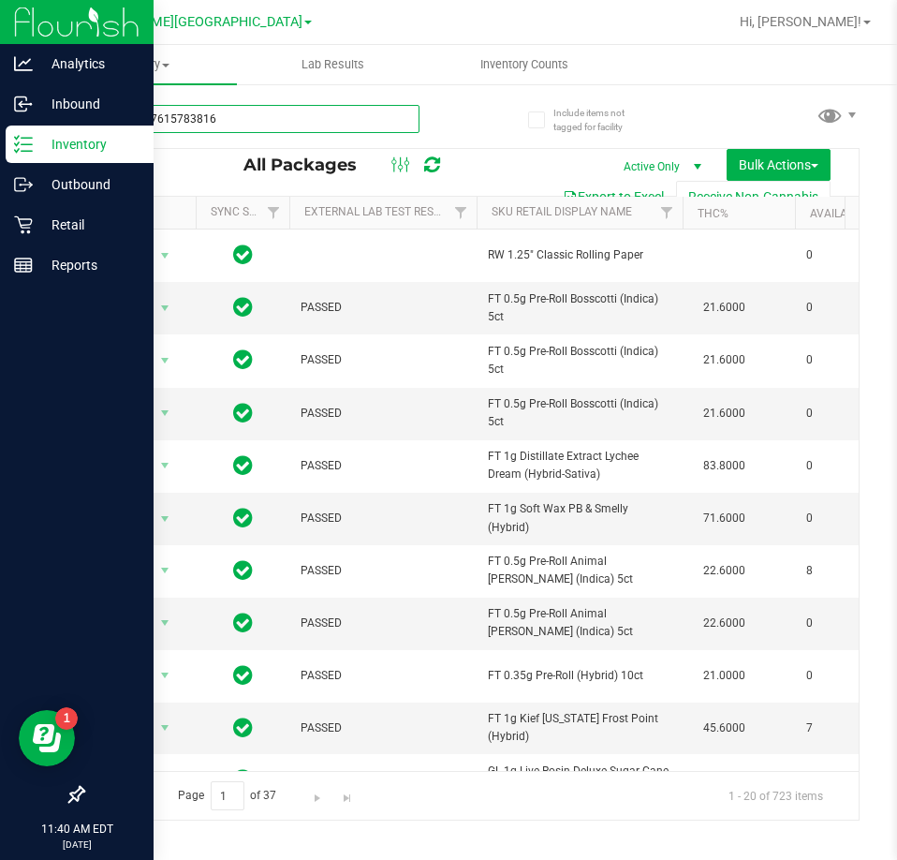
type input "0313207615783816"
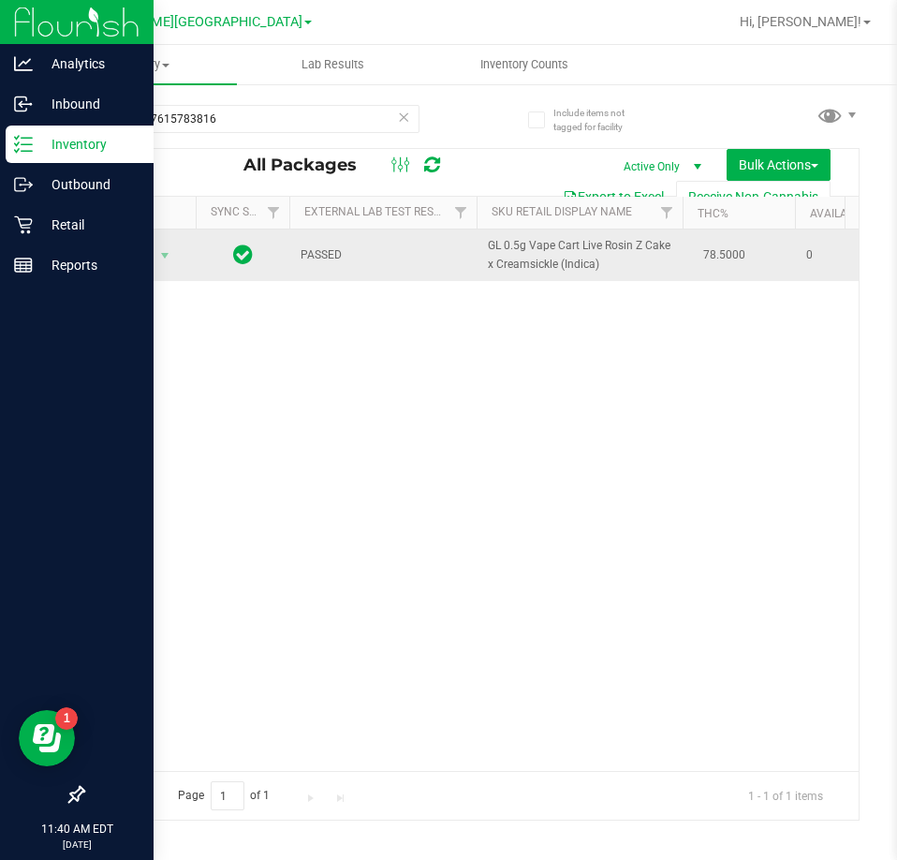
click at [131, 261] on span "Action" at bounding box center [127, 256] width 51 height 26
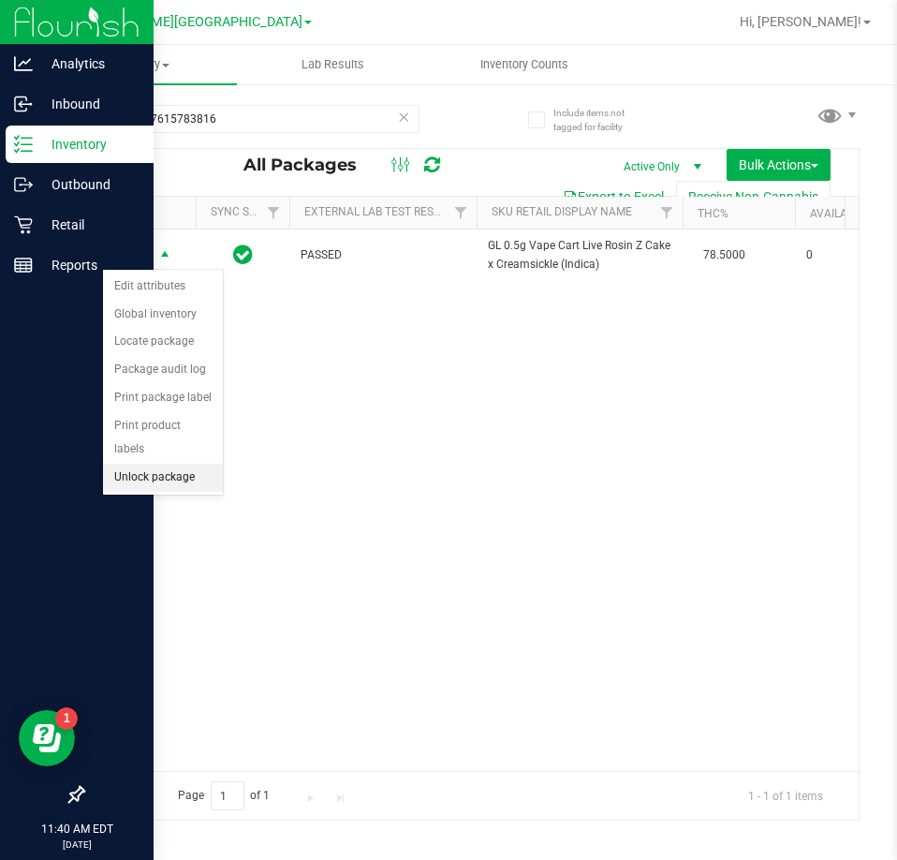
click at [148, 464] on li "Unlock package" at bounding box center [163, 478] width 120 height 28
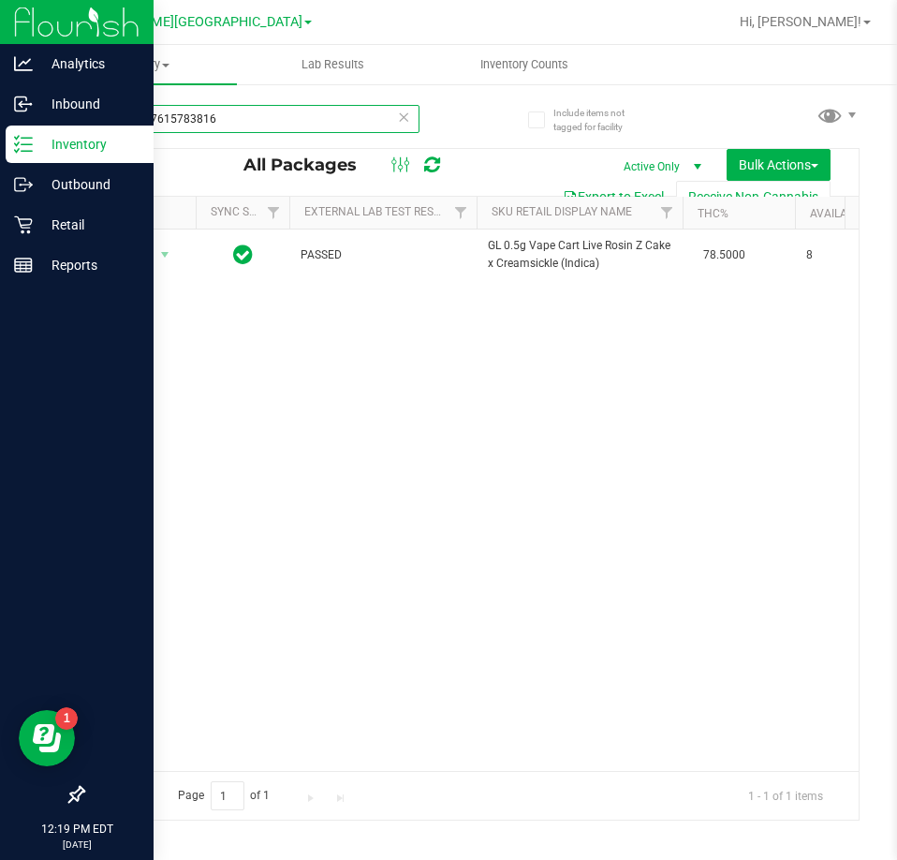
drag, startPoint x: 250, startPoint y: 125, endPoint x: 26, endPoint y: 127, distance: 223.8
click at [26, 127] on div "Analytics Inbound Inventory Outbound Retail Reports 12:19 PM EDT [DATE] 09/28 […" at bounding box center [448, 430] width 897 height 860
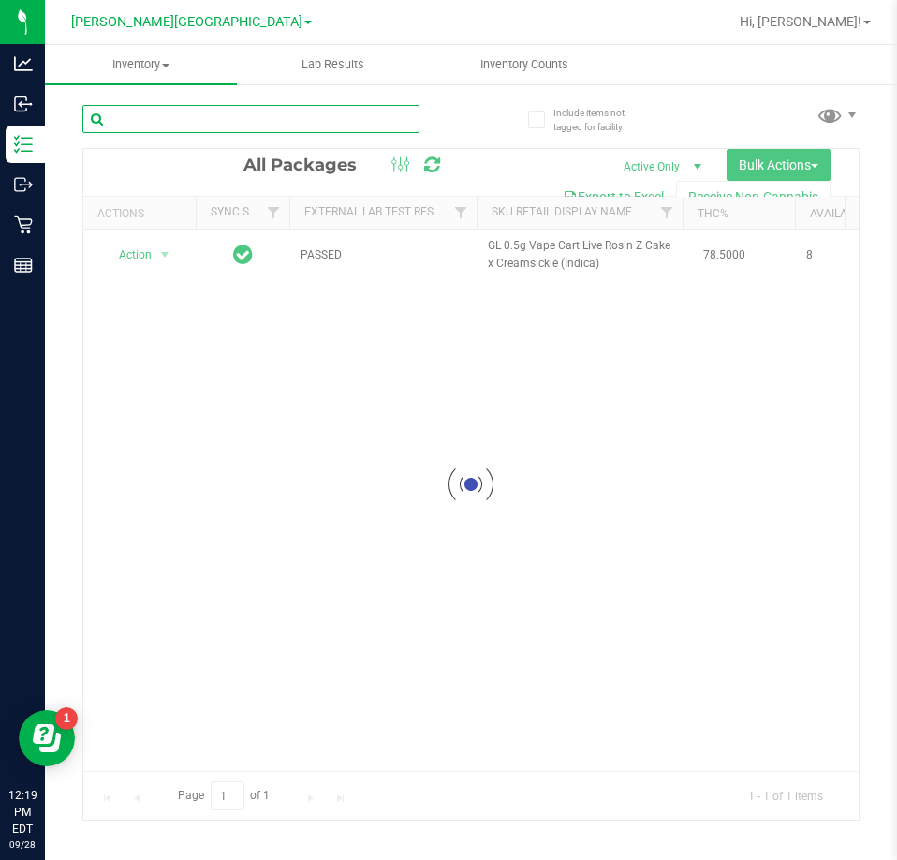
click at [183, 116] on input "text" at bounding box center [250, 119] width 337 height 28
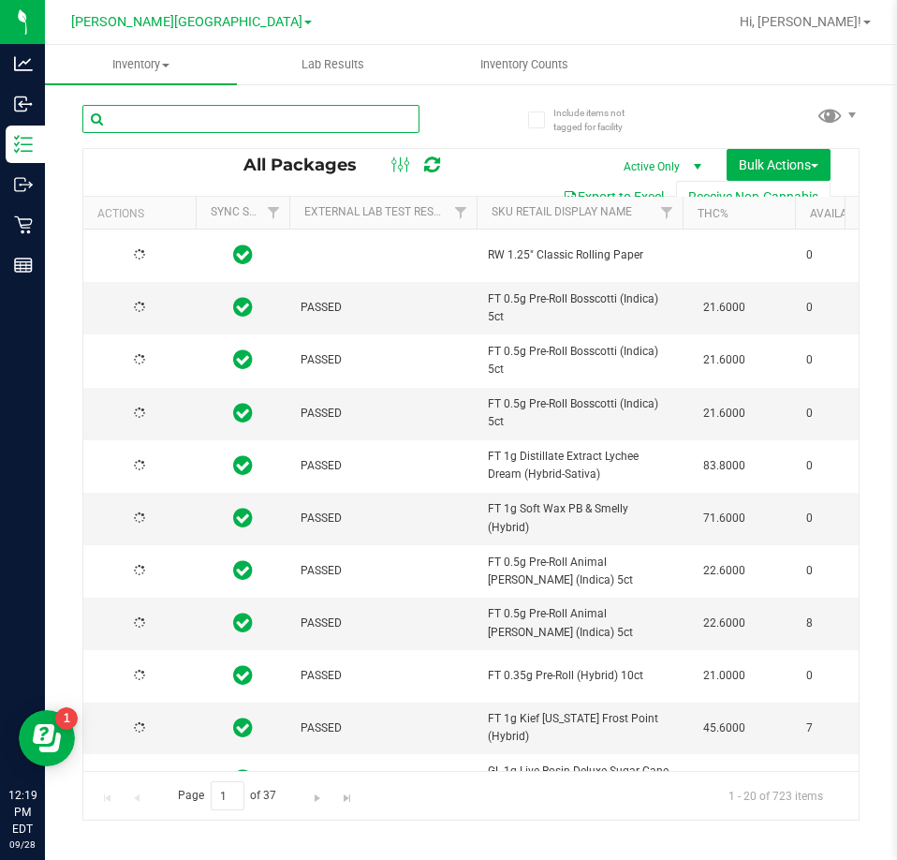
click at [183, 116] on input "text" at bounding box center [250, 119] width 337 height 28
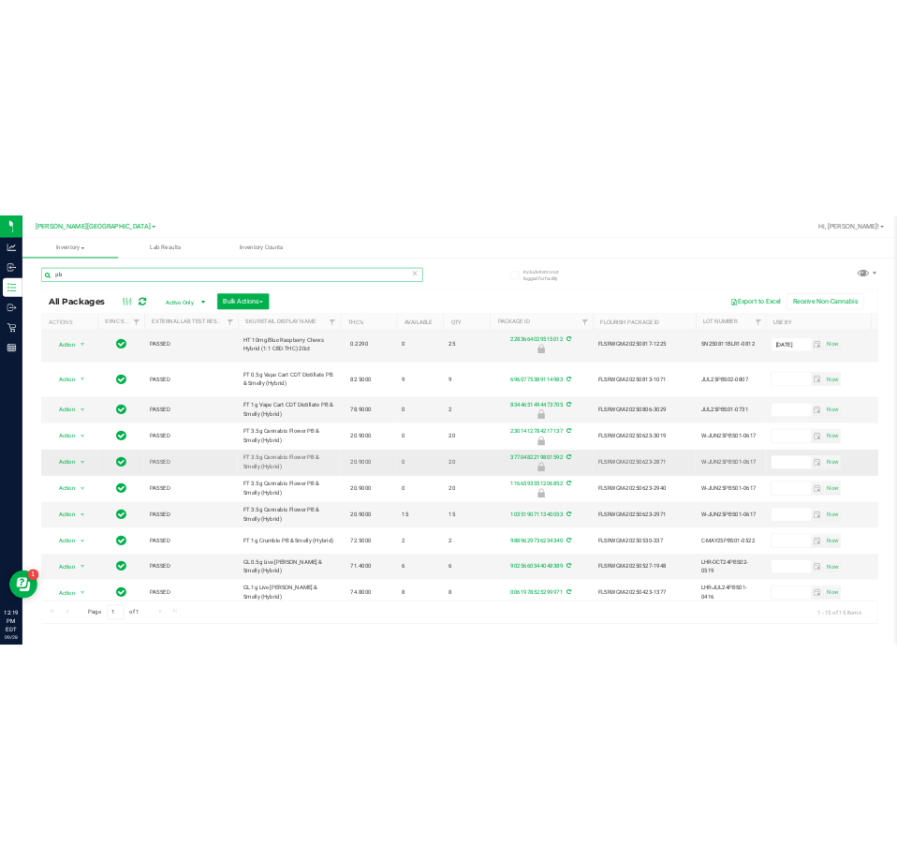
scroll to position [335, 0]
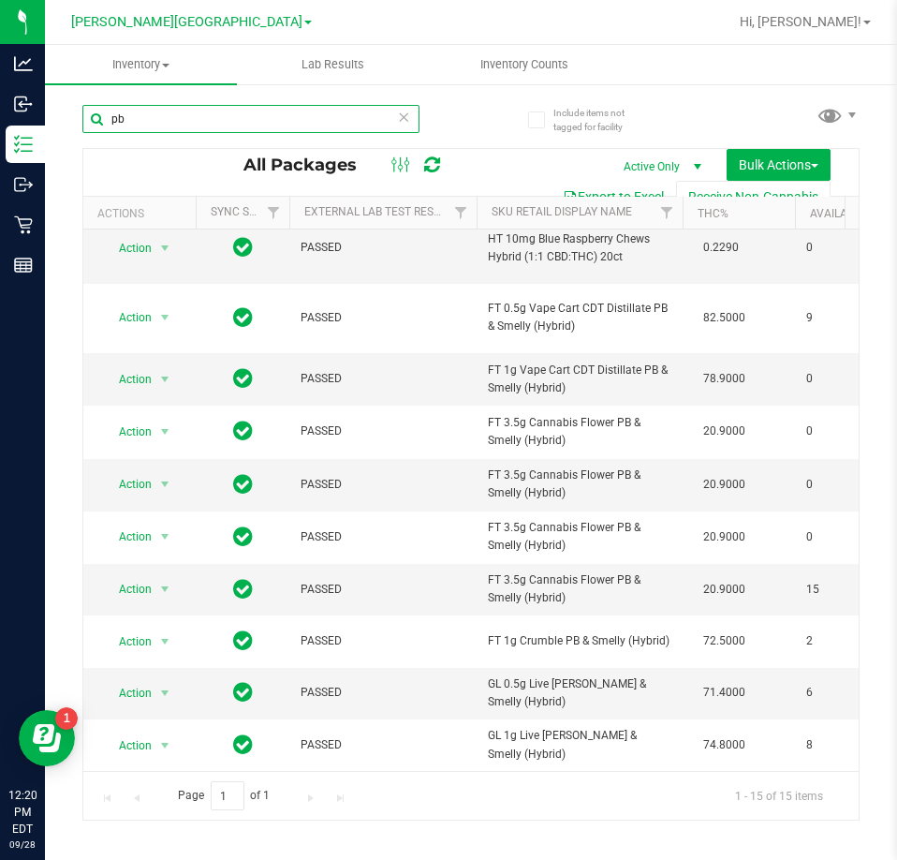
click at [244, 122] on input "pb" at bounding box center [250, 119] width 337 height 28
type input "p"
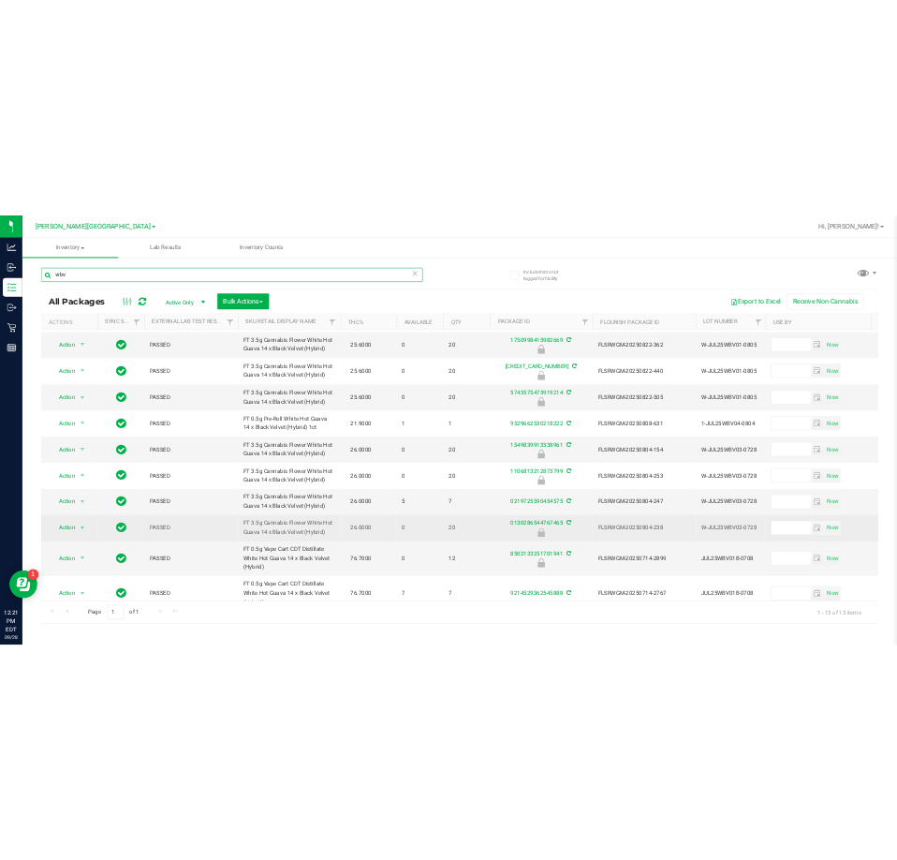
scroll to position [188, 0]
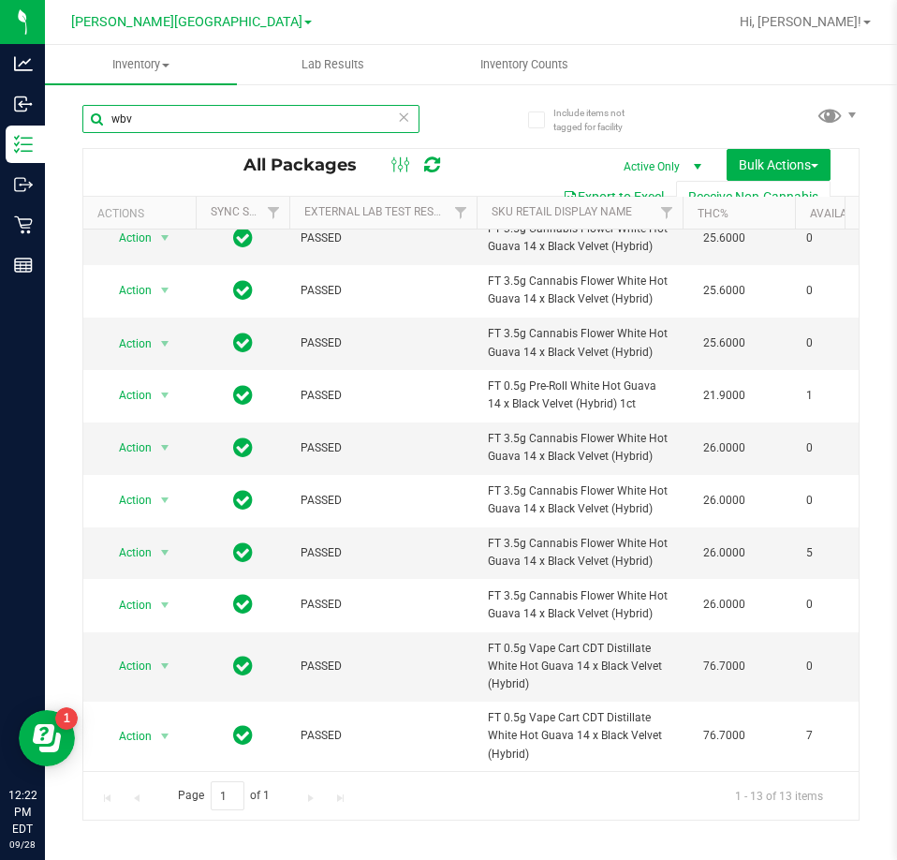
click at [181, 116] on input "wbv" at bounding box center [250, 119] width 337 height 28
type input "w"
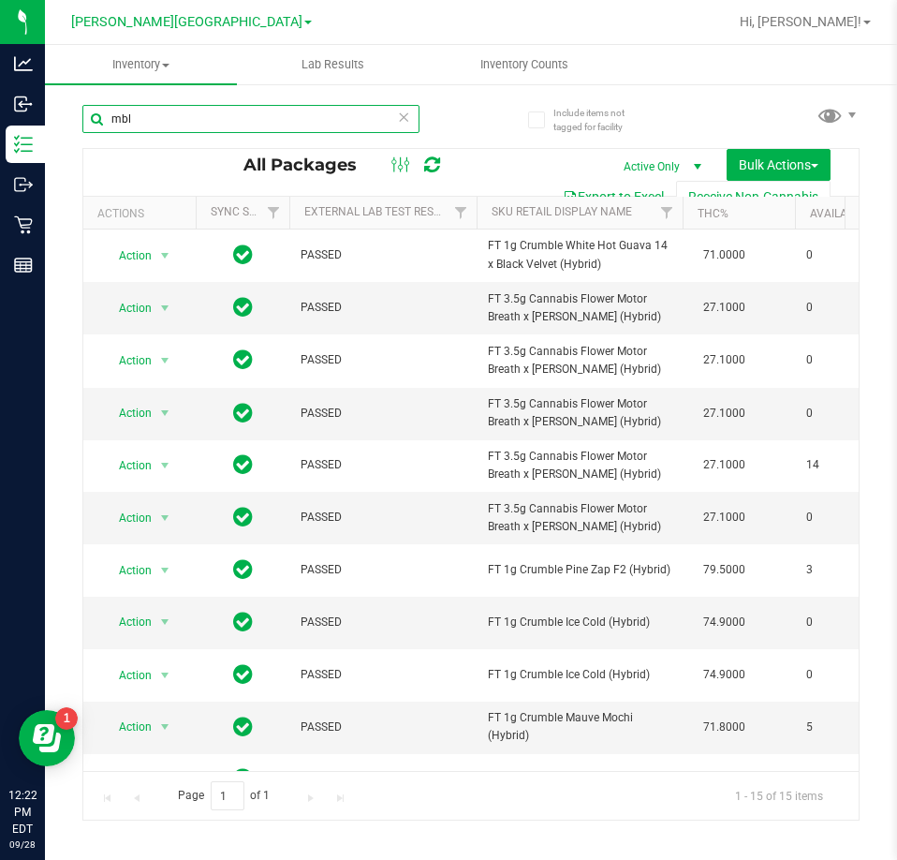
click at [275, 117] on input "mbl" at bounding box center [250, 119] width 337 height 28
type input "m"
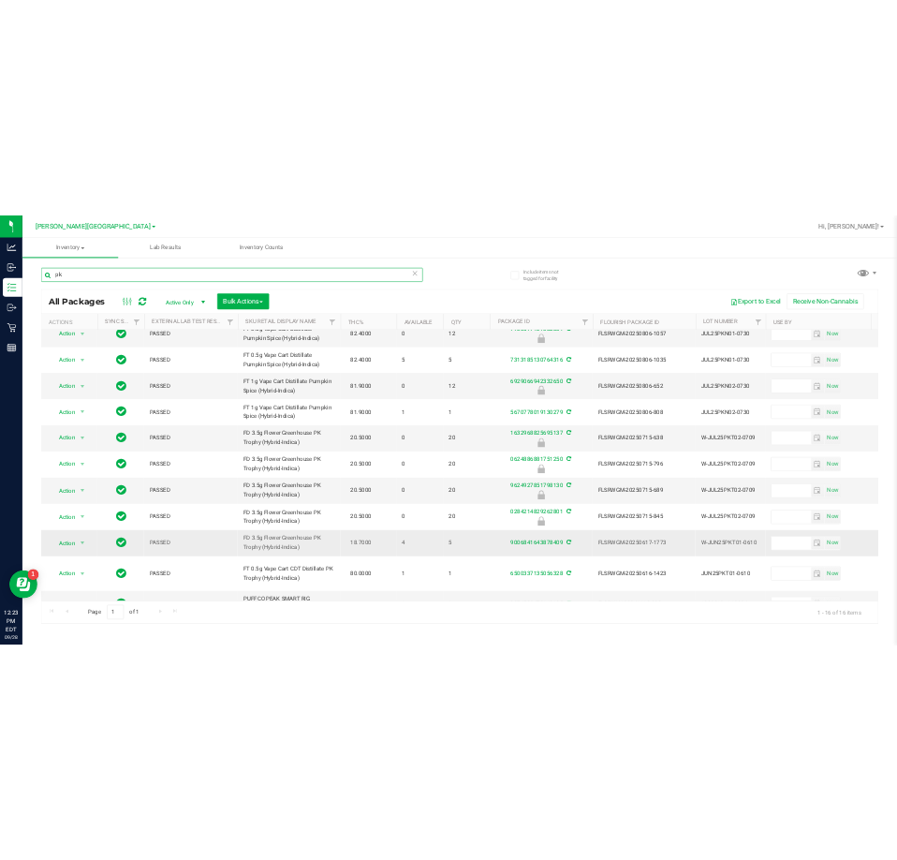
scroll to position [326, 0]
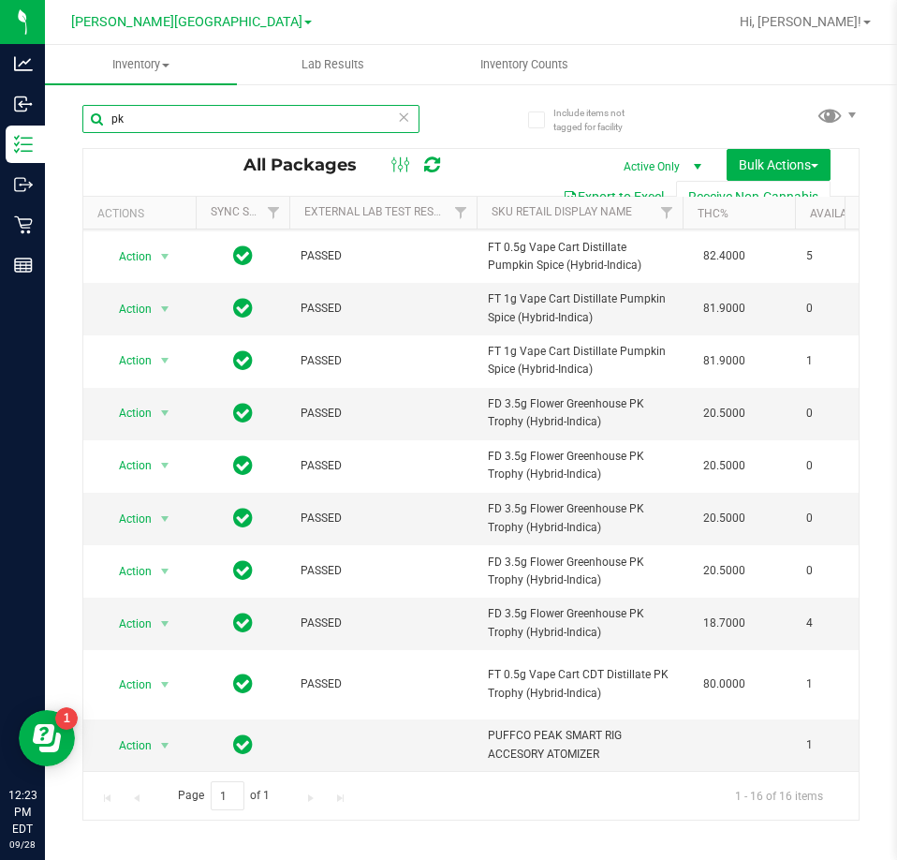
click at [272, 121] on input "pk" at bounding box center [250, 119] width 337 height 28
type input "p"
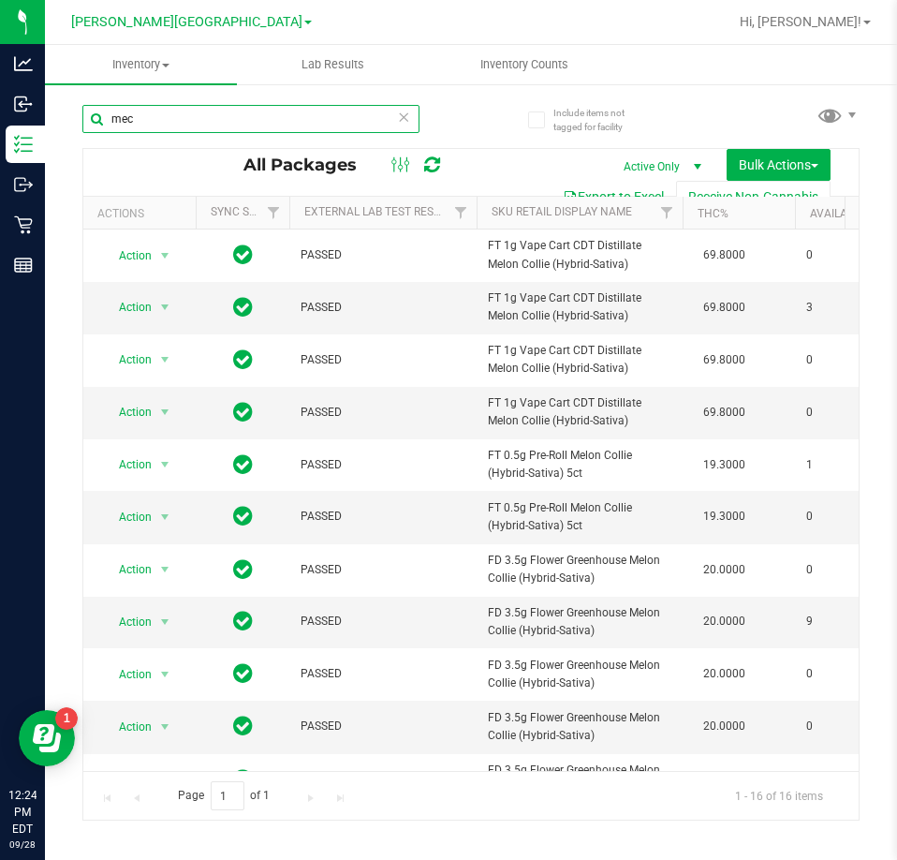
type input "mec"
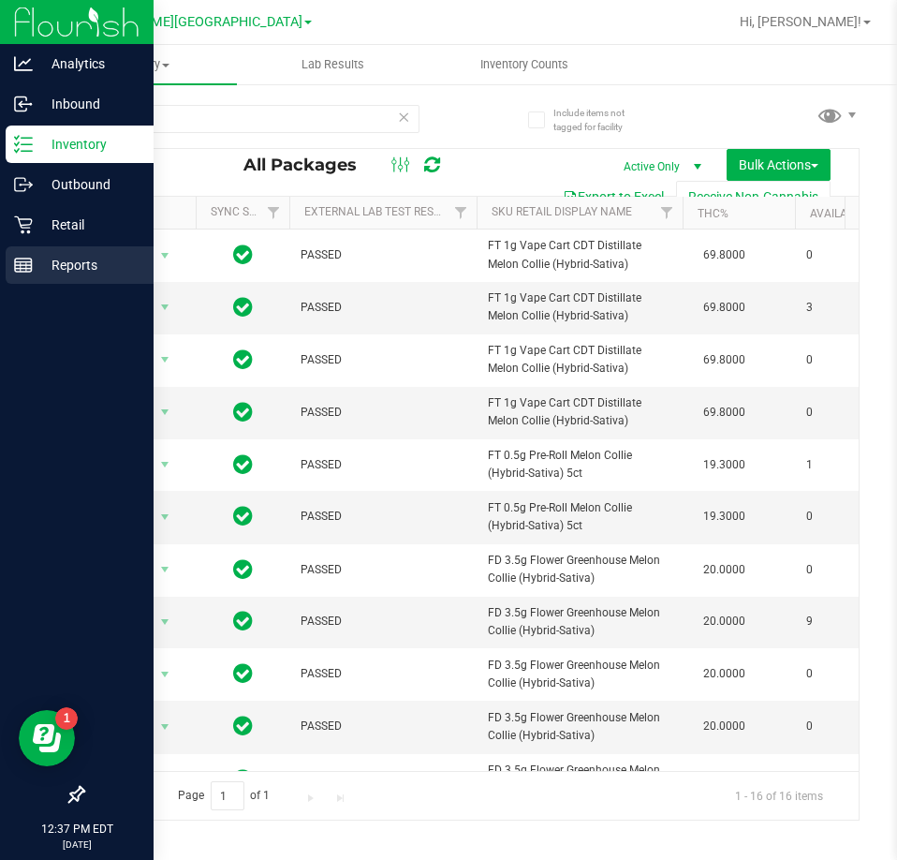
click at [75, 261] on p "Reports" at bounding box center [89, 265] width 112 height 22
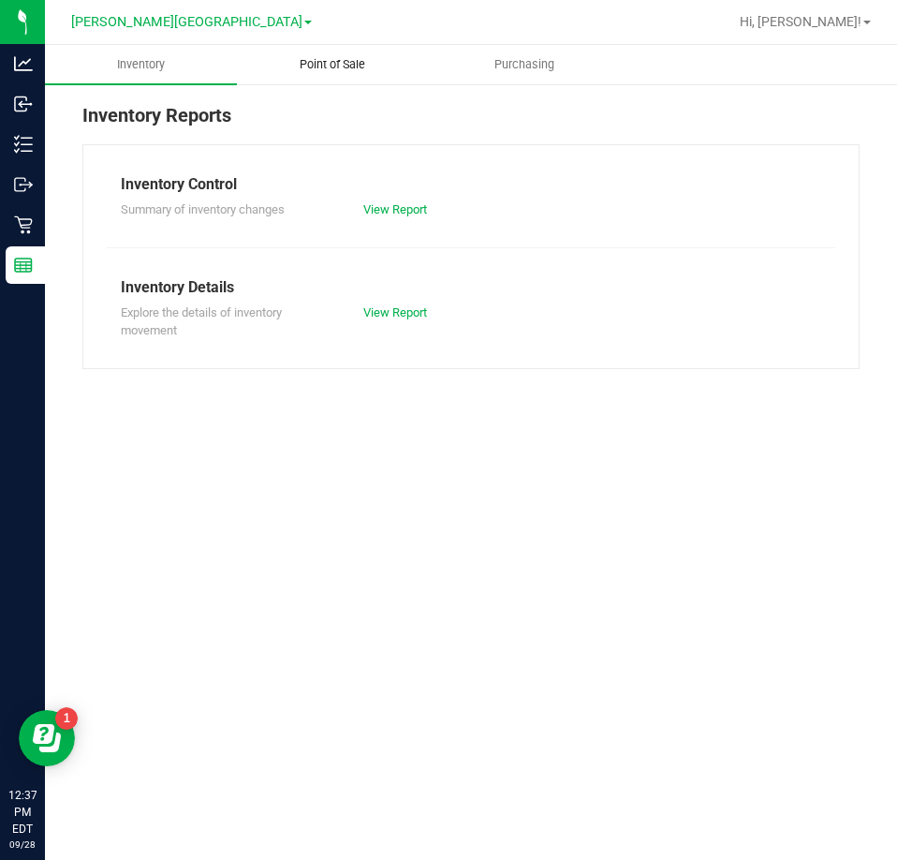
click at [357, 65] on span "Point of Sale" at bounding box center [332, 64] width 116 height 17
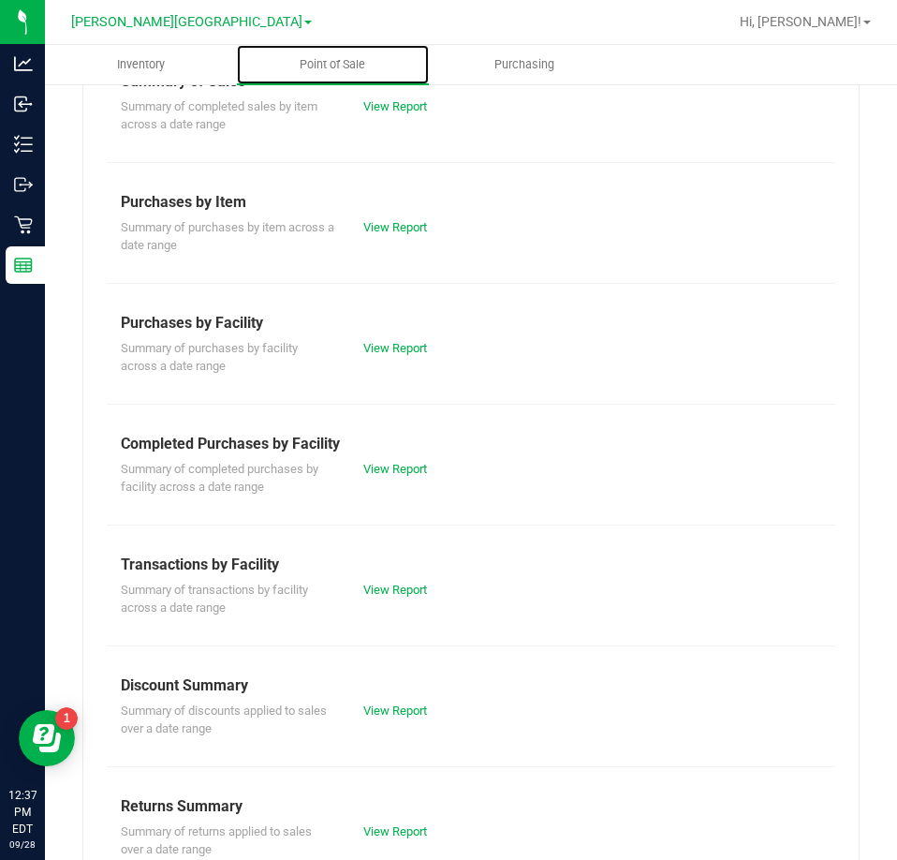
scroll to position [253, 0]
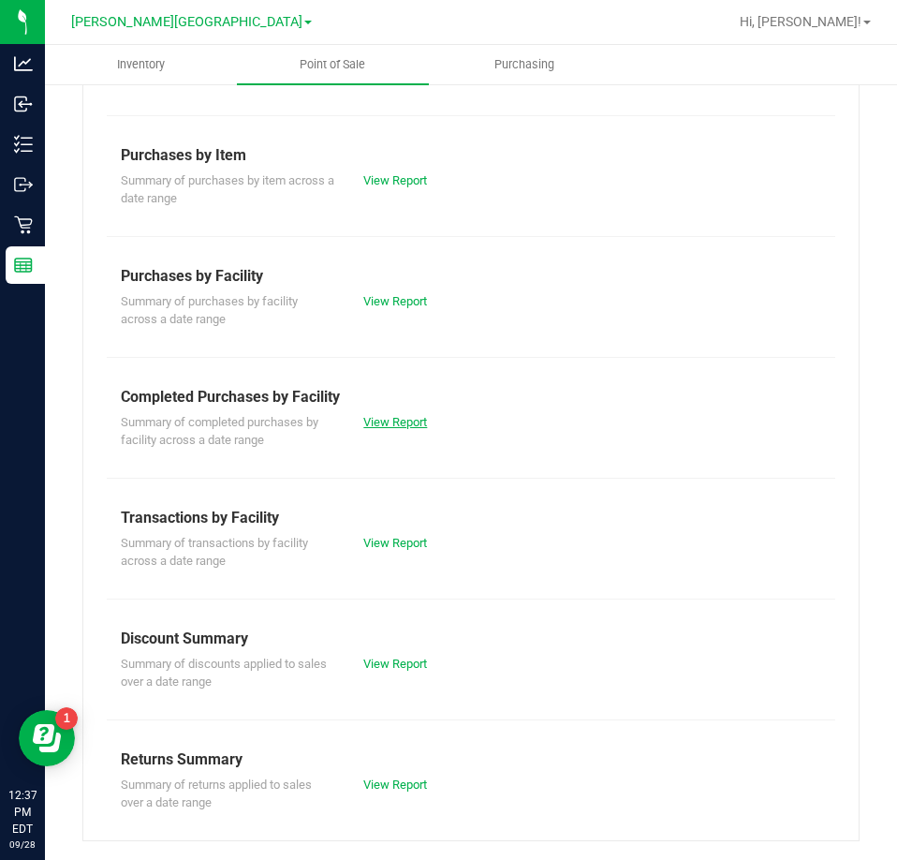
click at [383, 417] on link "View Report" at bounding box center [395, 422] width 64 height 14
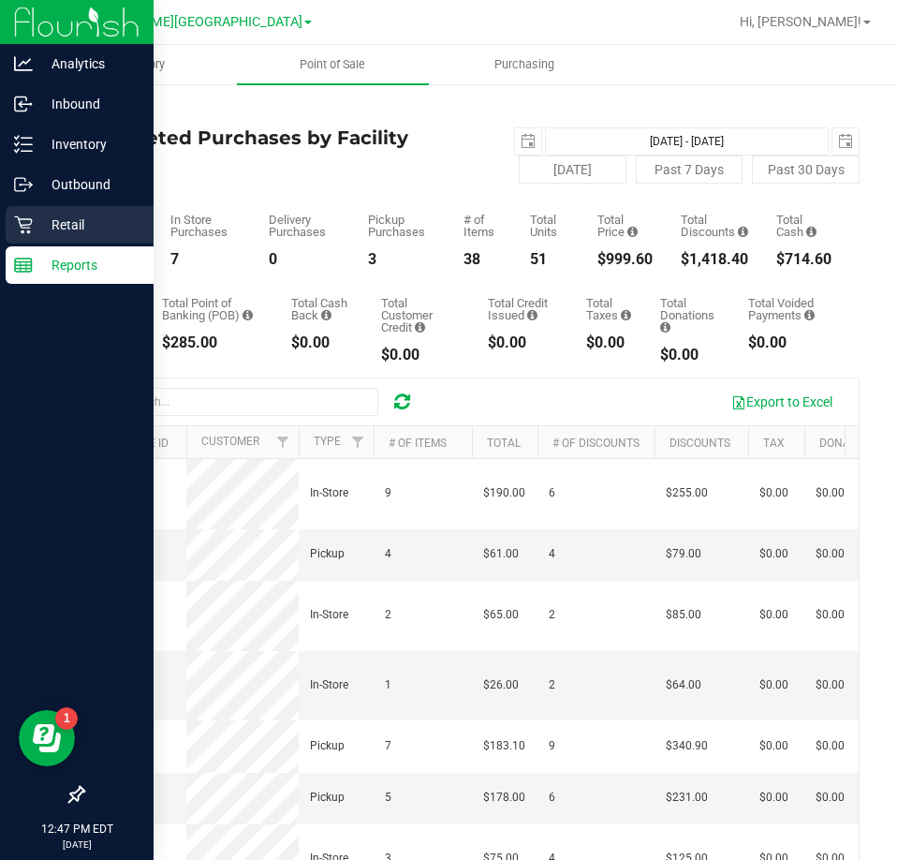
click at [73, 221] on p "Retail" at bounding box center [89, 225] width 112 height 22
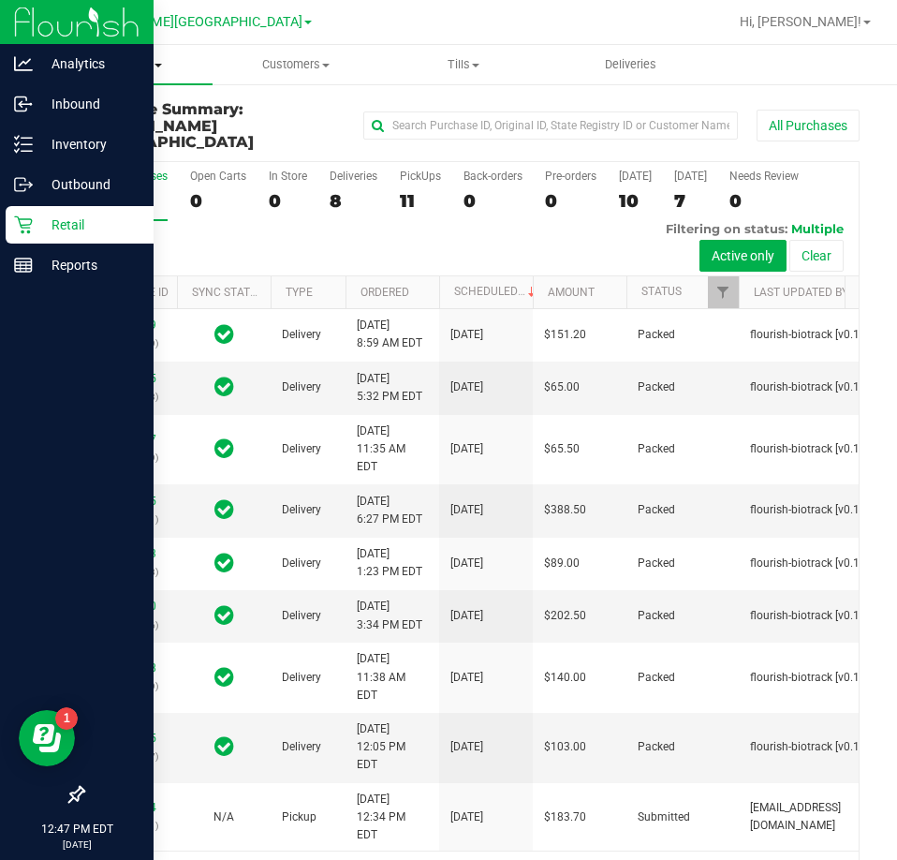
click at [147, 60] on span "Purchases" at bounding box center [129, 64] width 168 height 17
click at [100, 135] on span "Fulfillment" at bounding box center [103, 135] width 116 height 16
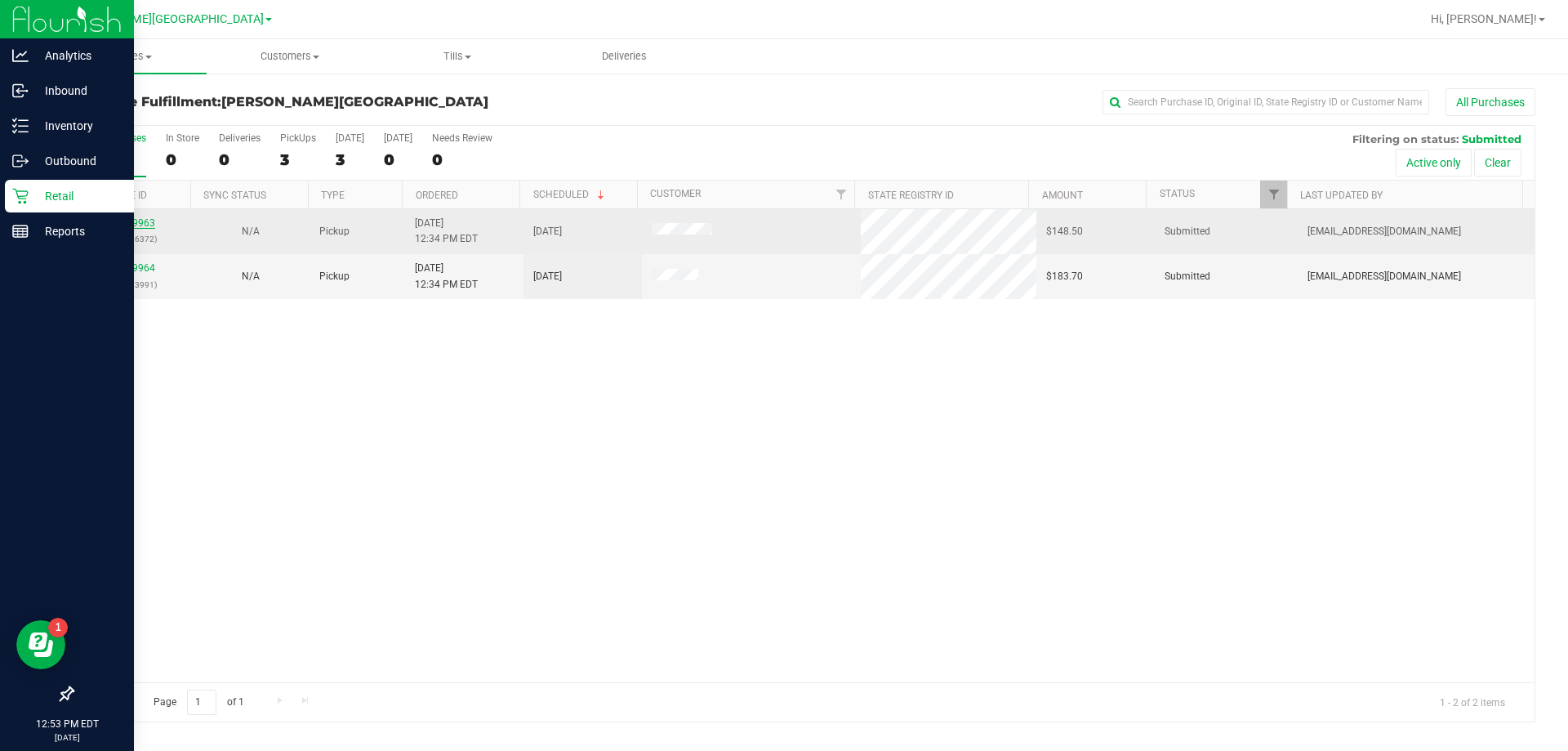
click at [133, 218] on link "12019963" at bounding box center [132, 222] width 45 height 11
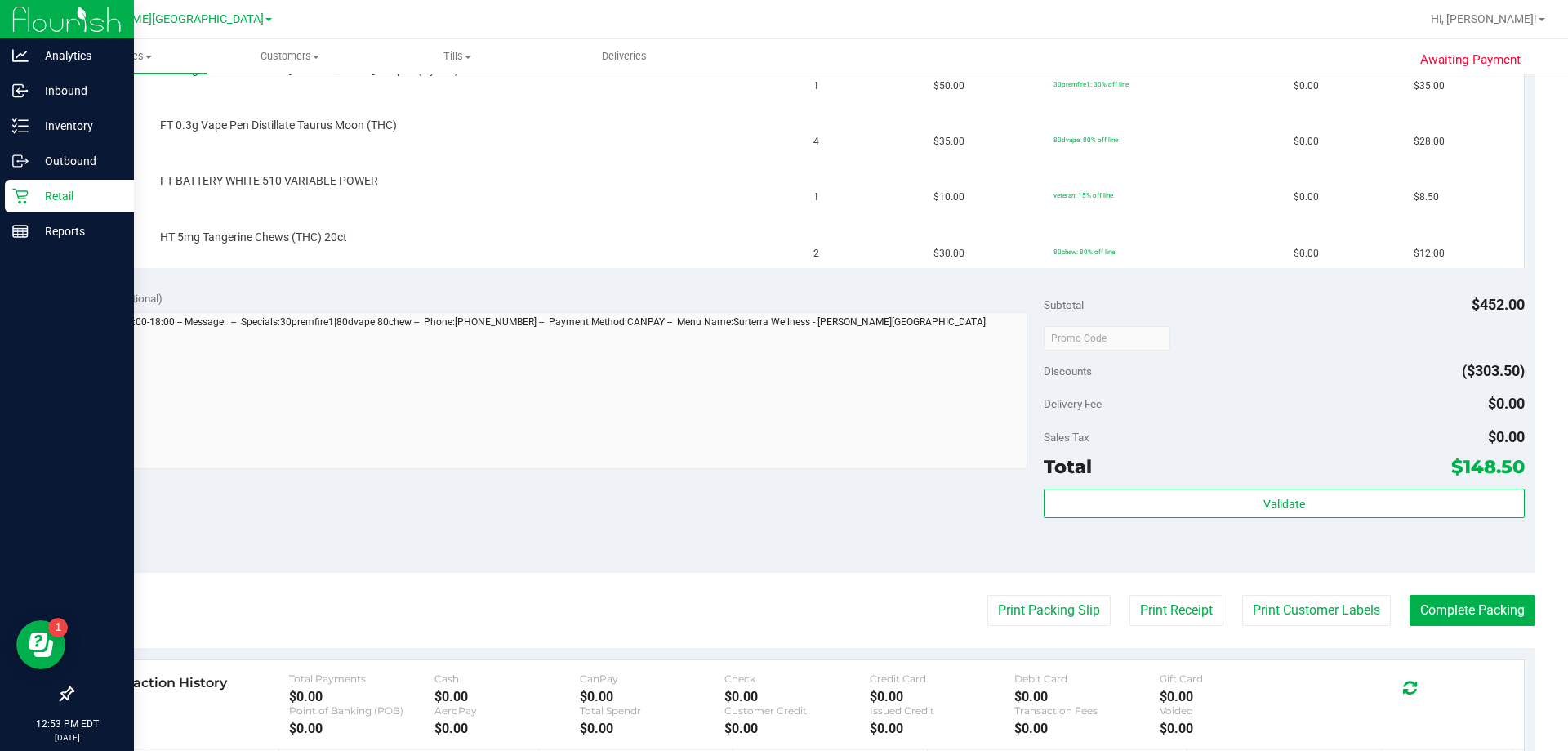
scroll to position [653, 0]
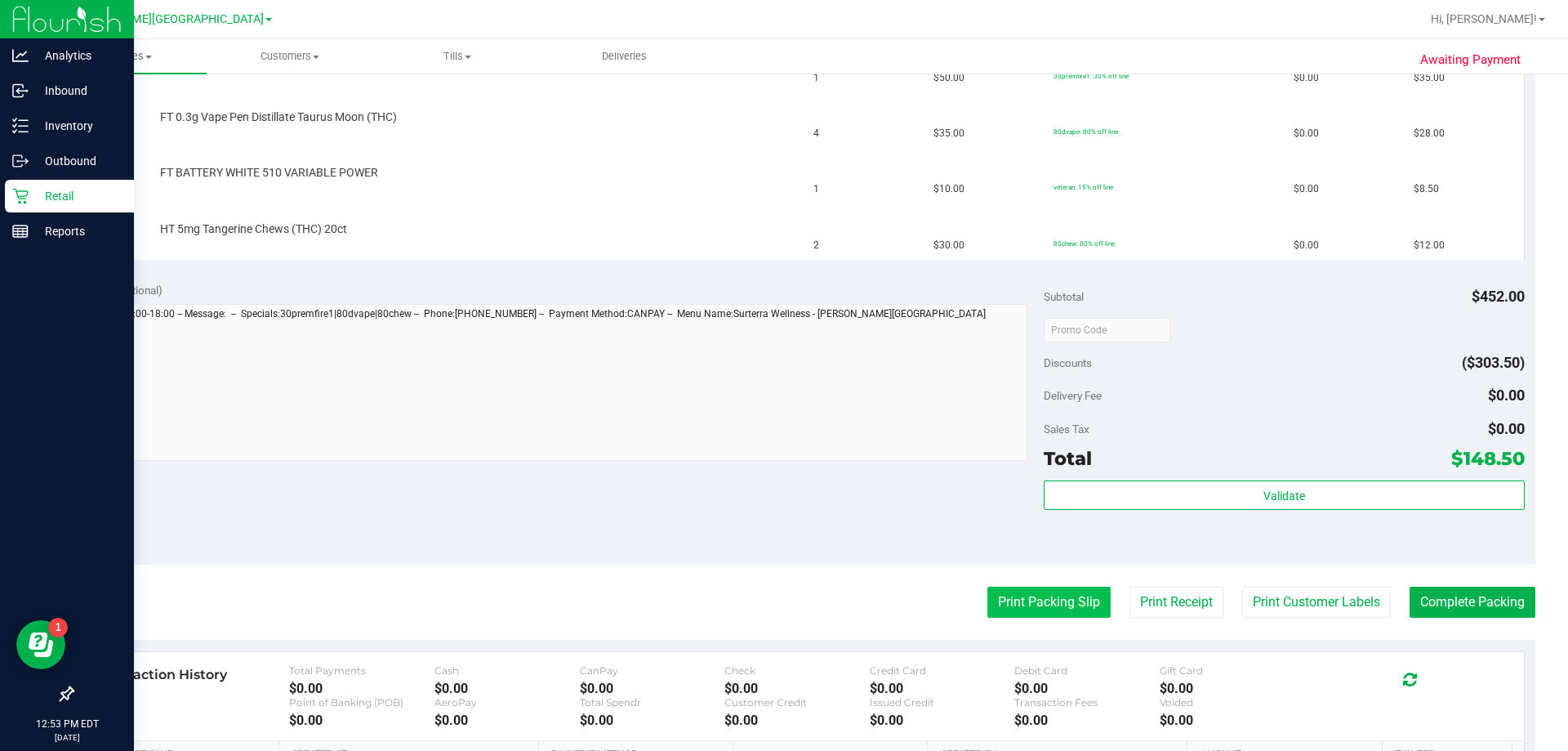
click at [781, 611] on button "Print Packing Slip" at bounding box center [1048, 602] width 123 height 31
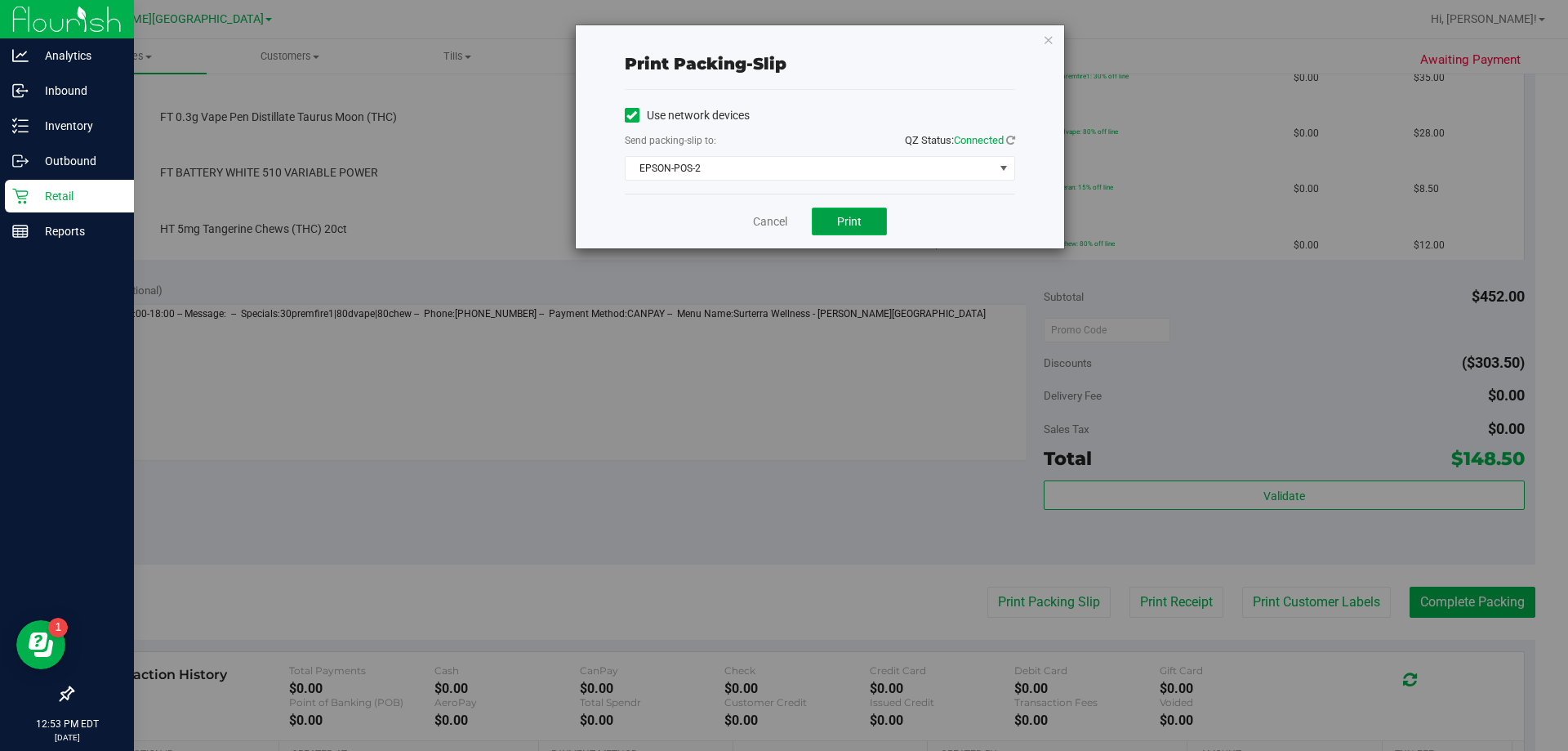
click at [781, 220] on span "Print" at bounding box center [849, 221] width 24 height 13
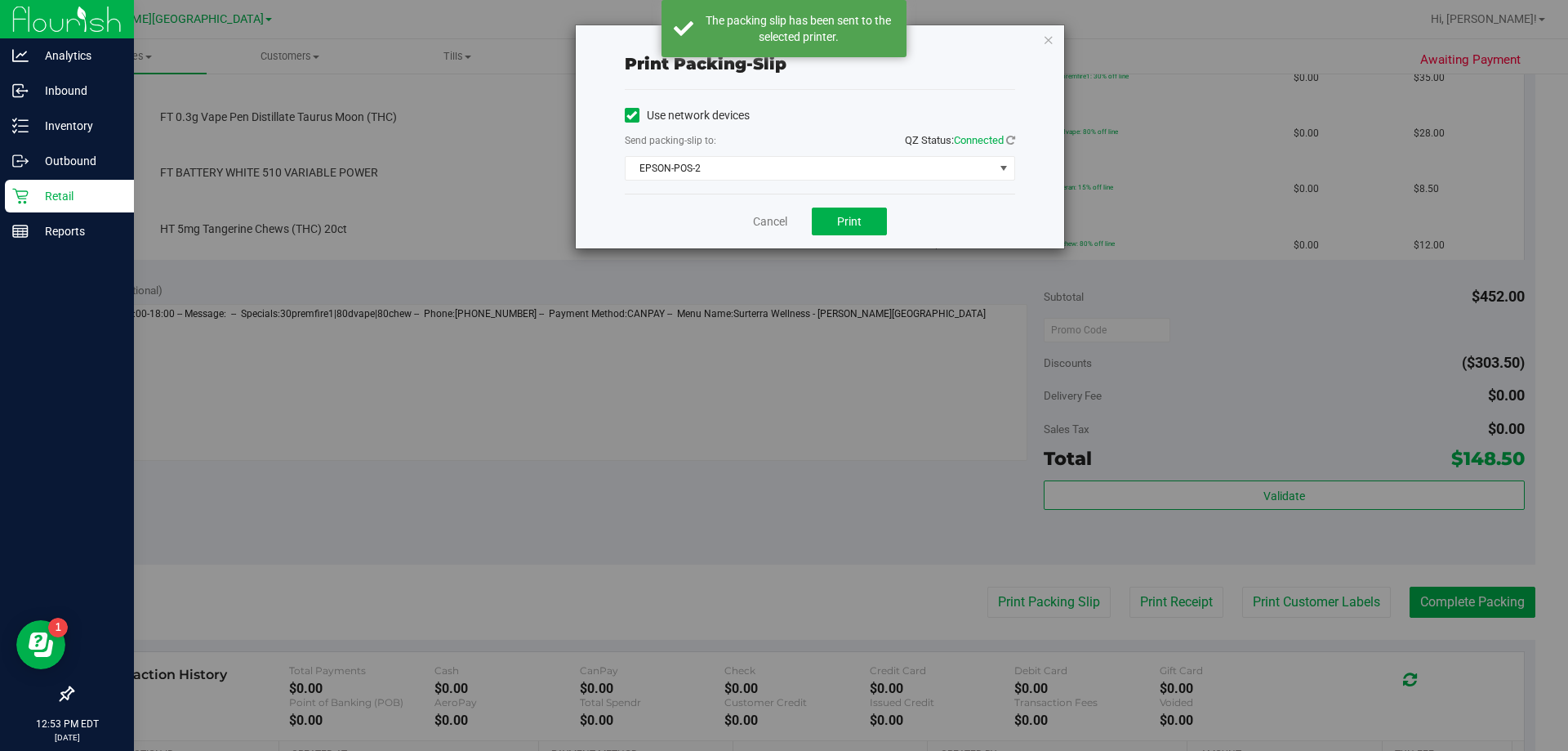
click at [781, 47] on icon "button" at bounding box center [1048, 39] width 11 height 19
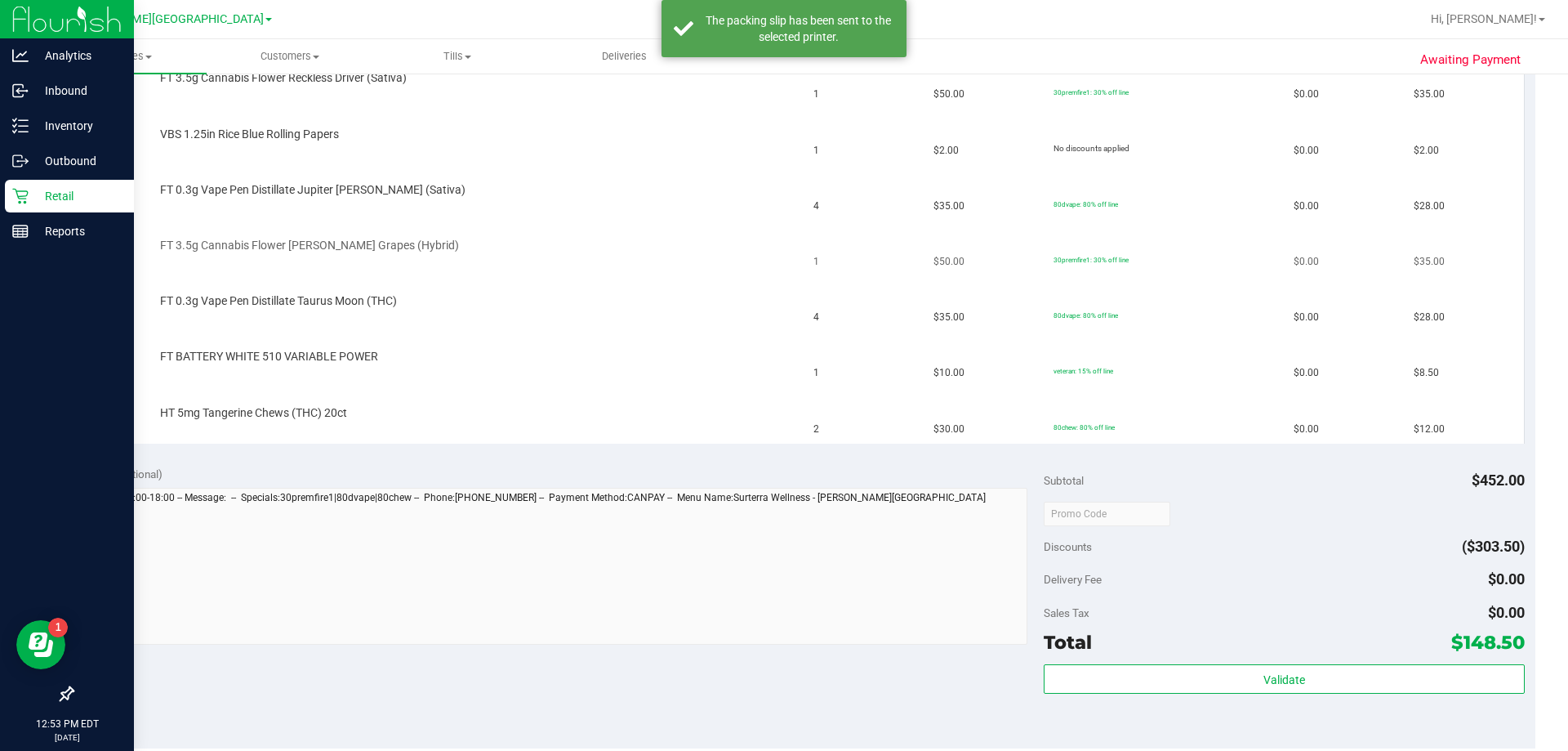
scroll to position [163, 0]
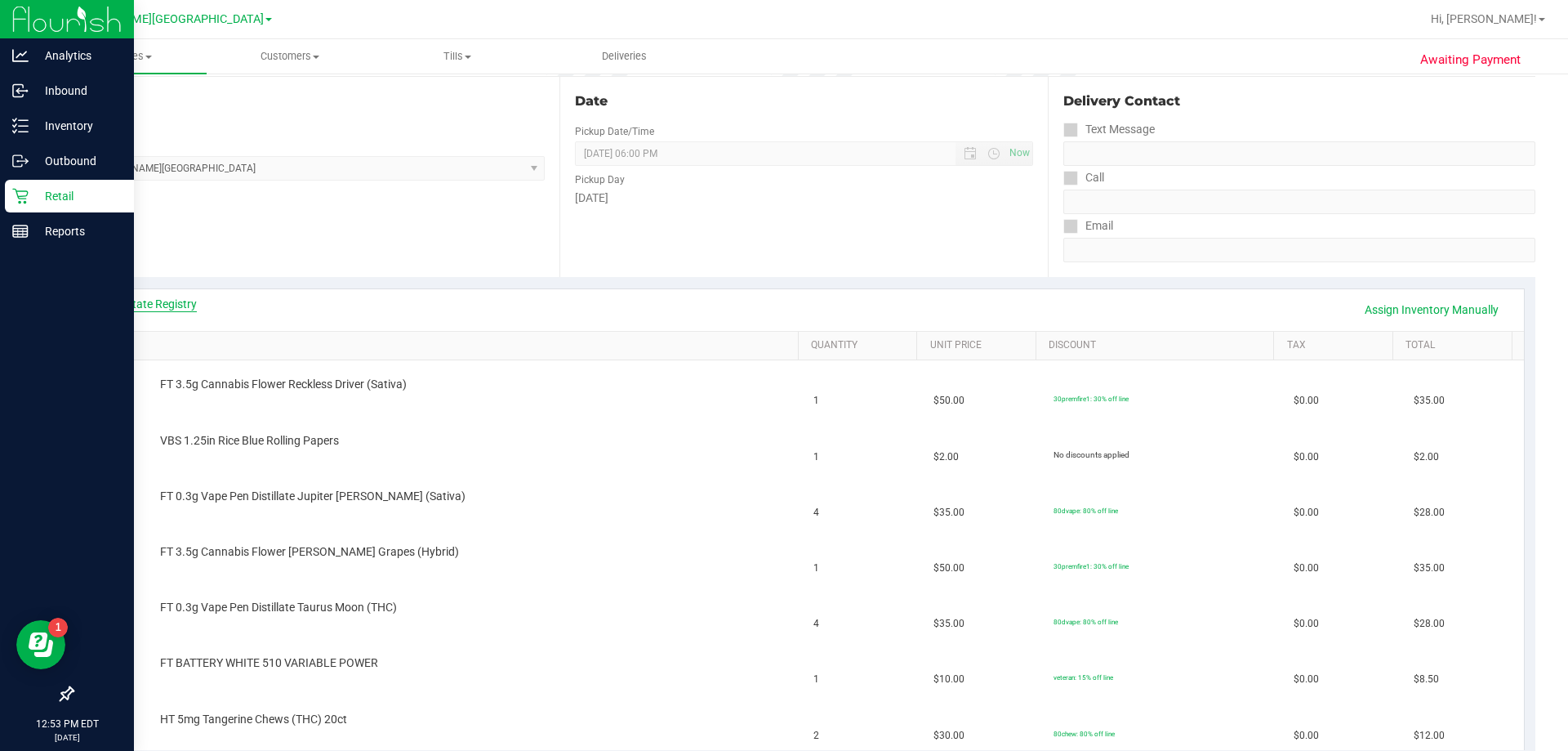
click at [140, 304] on link "View State Registry" at bounding box center [147, 304] width 98 height 17
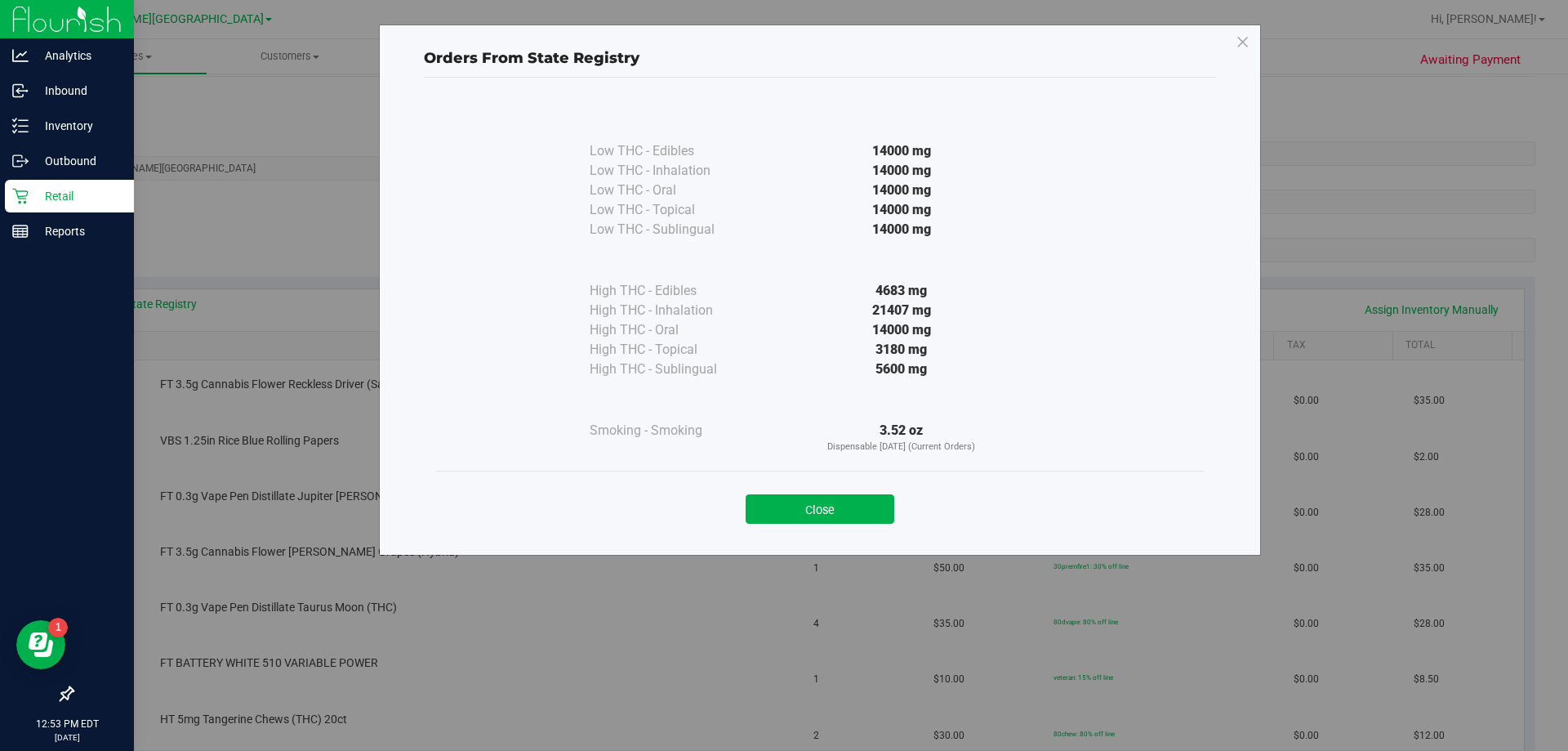
click at [781, 492] on div "Close" at bounding box center [820, 503] width 743 height 41
click at [781, 504] on button "Close" at bounding box center [820, 509] width 148 height 30
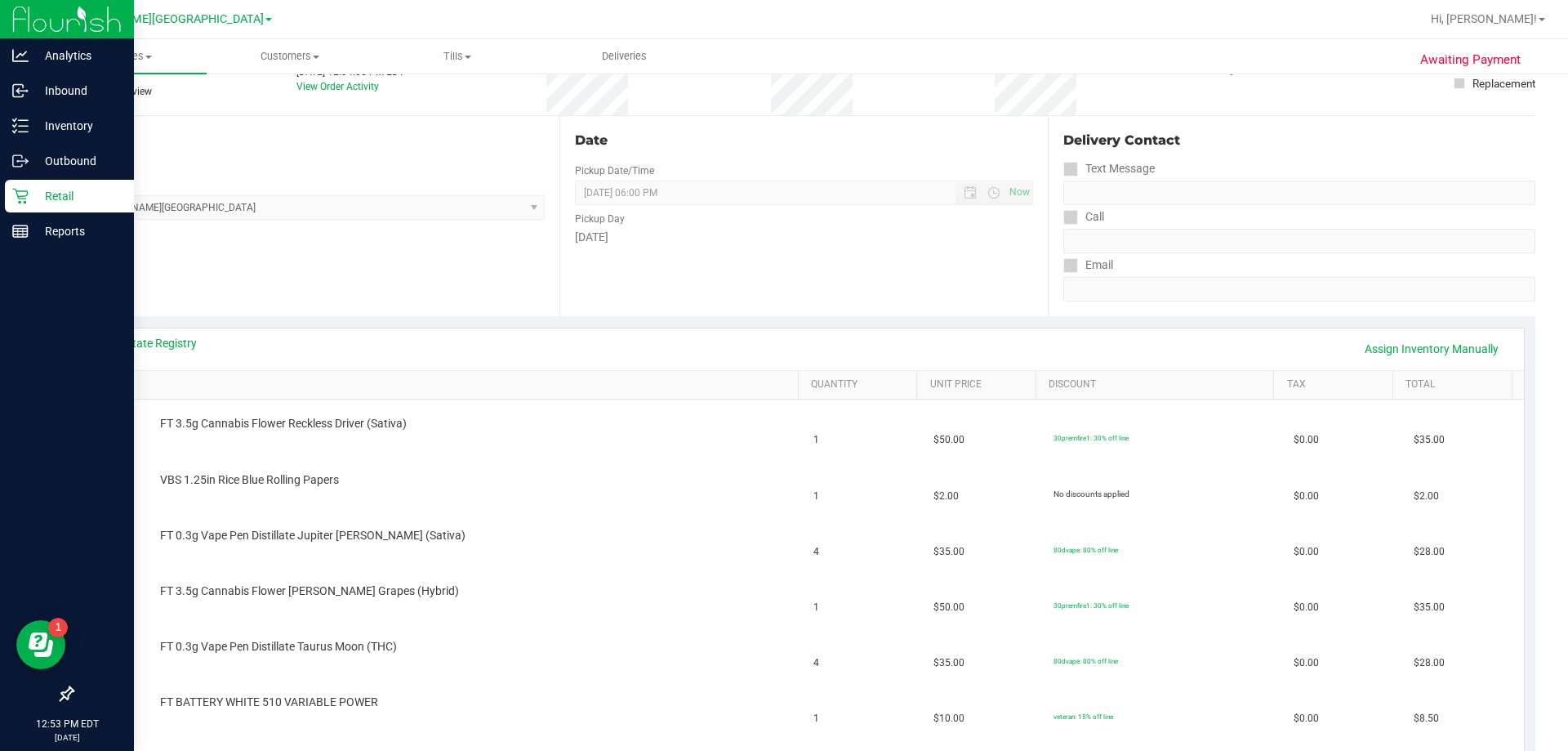
scroll to position [490, 0]
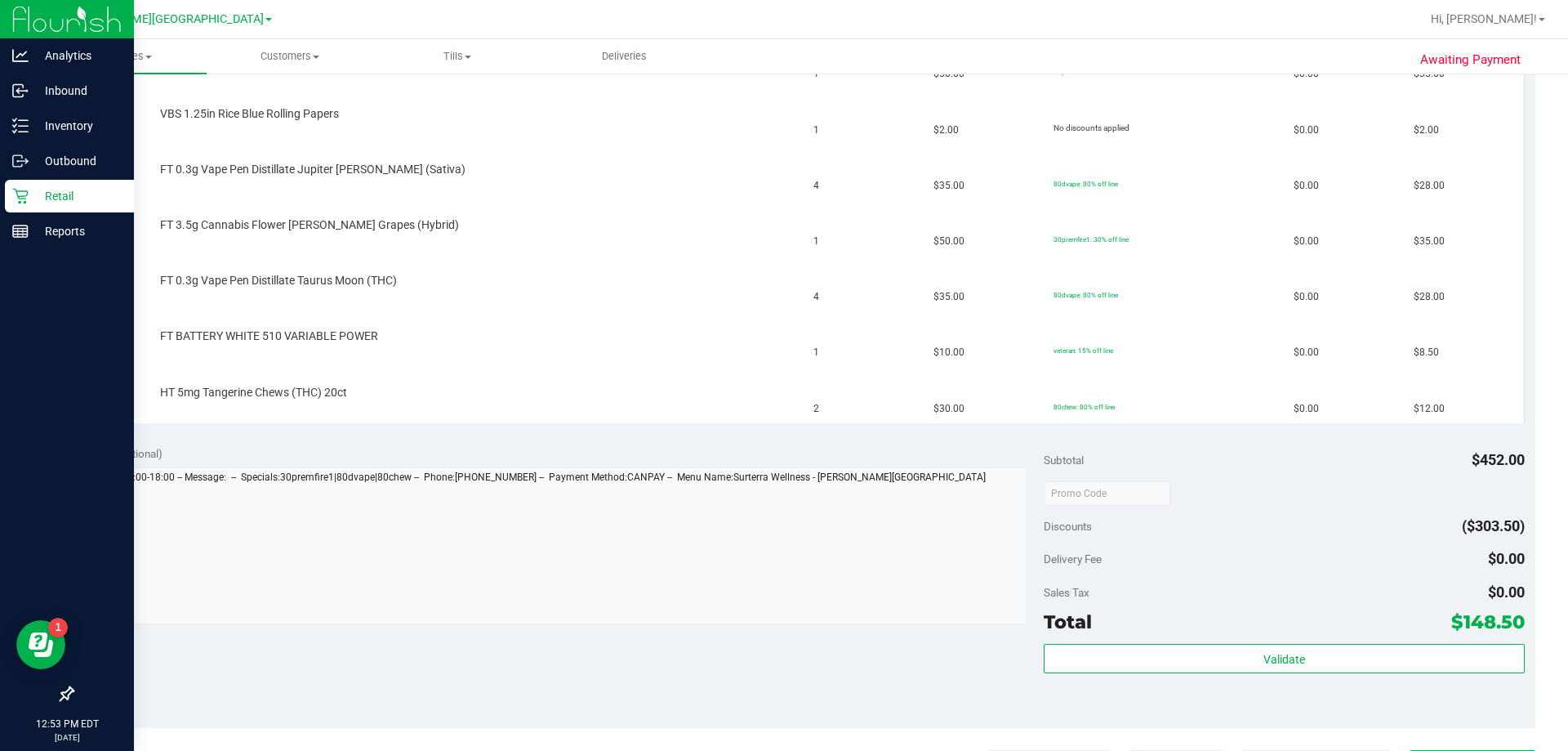
click at [781, 660] on div "Notes (optional) Subtotal $452.00 Discounts ($303.50) Delivery Fee $0.00 Sales …" at bounding box center [803, 580] width 1463 height 294
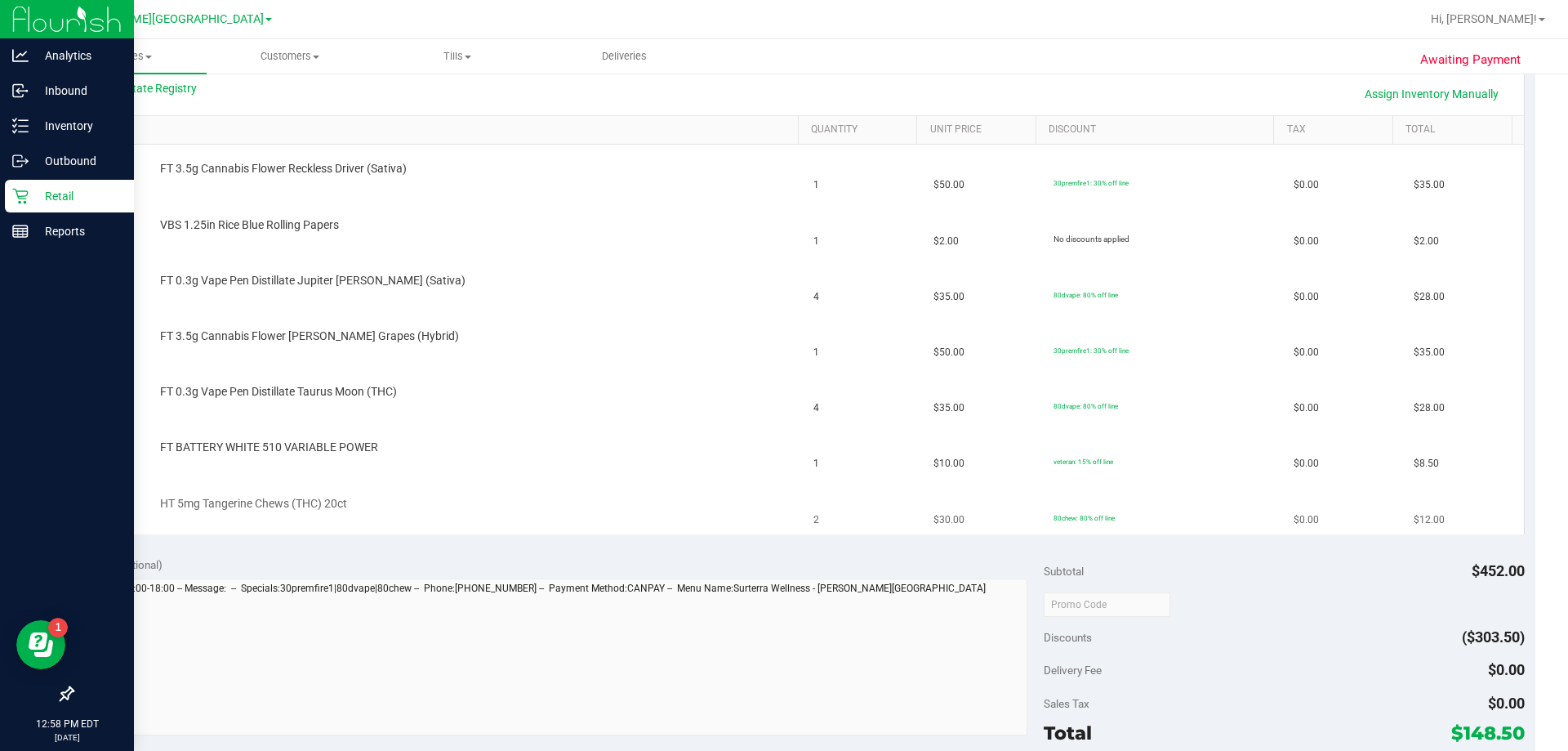
scroll to position [327, 0]
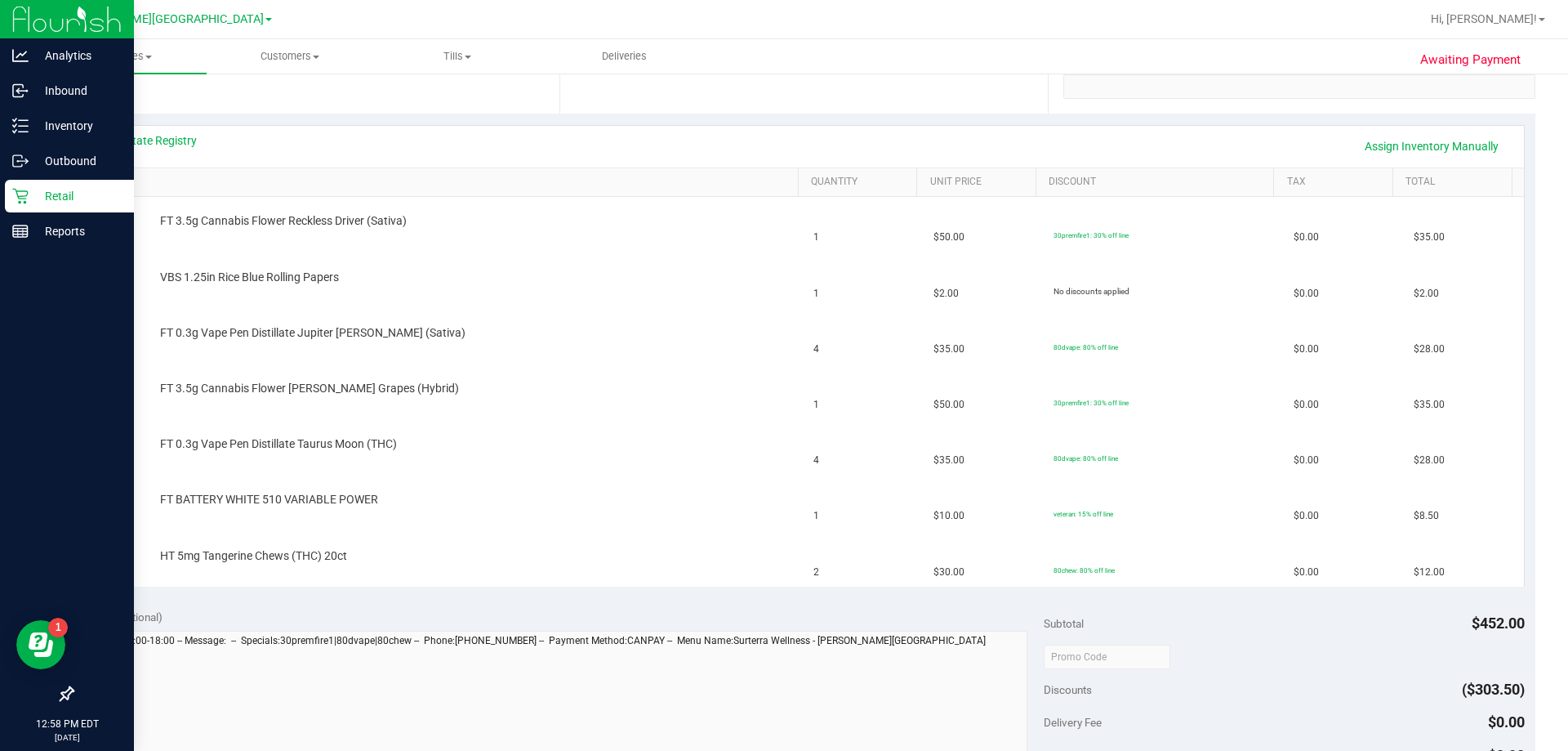
click at [779, 606] on div "Notes (optional) Subtotal $452.00 Discounts ($303.50) Delivery Fee $0.00 Sales …" at bounding box center [803, 744] width 1463 height 294
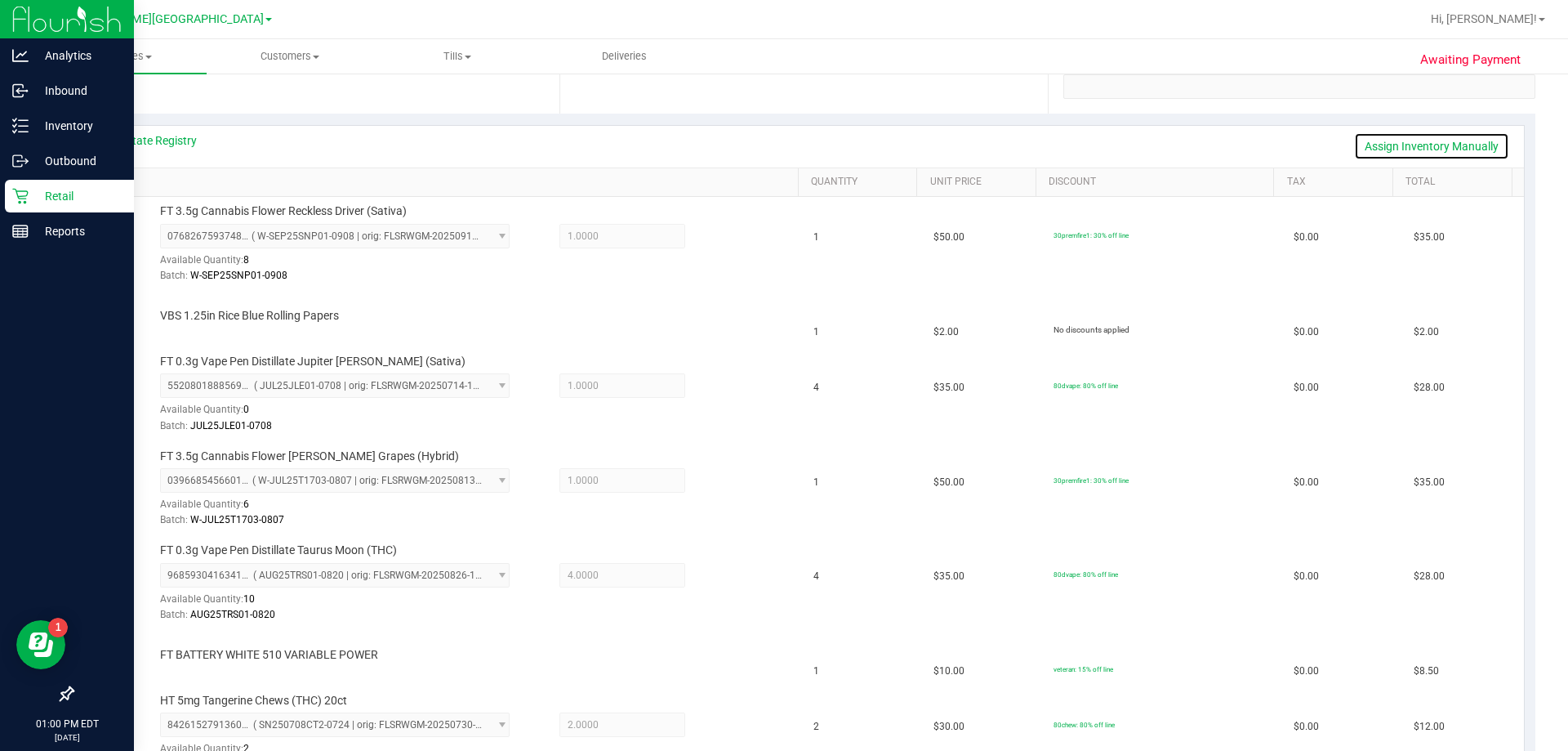
click at [781, 140] on link "Assign Inventory Manually" at bounding box center [1432, 147] width 155 height 28
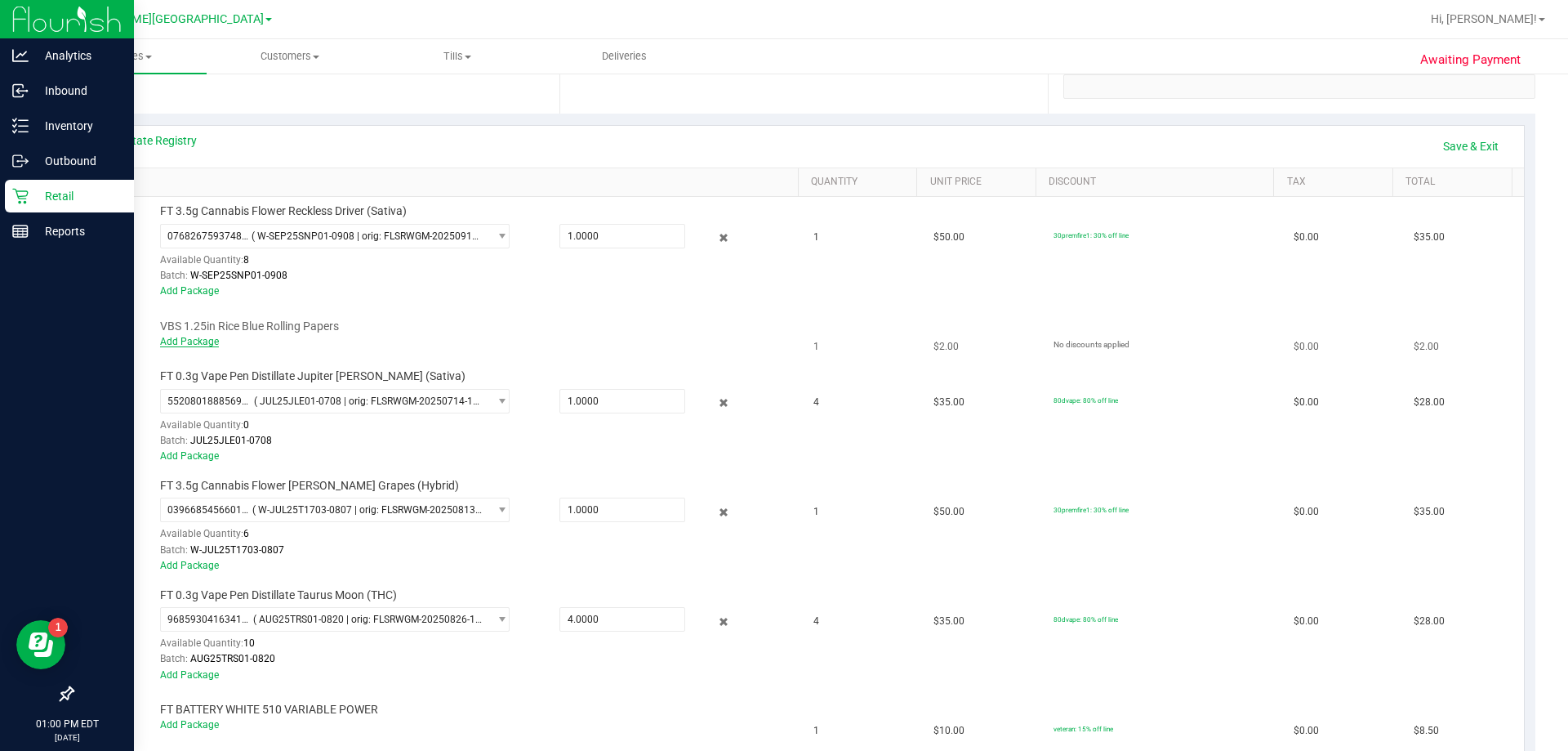
click at [193, 344] on link "Add Package" at bounding box center [189, 341] width 58 height 11
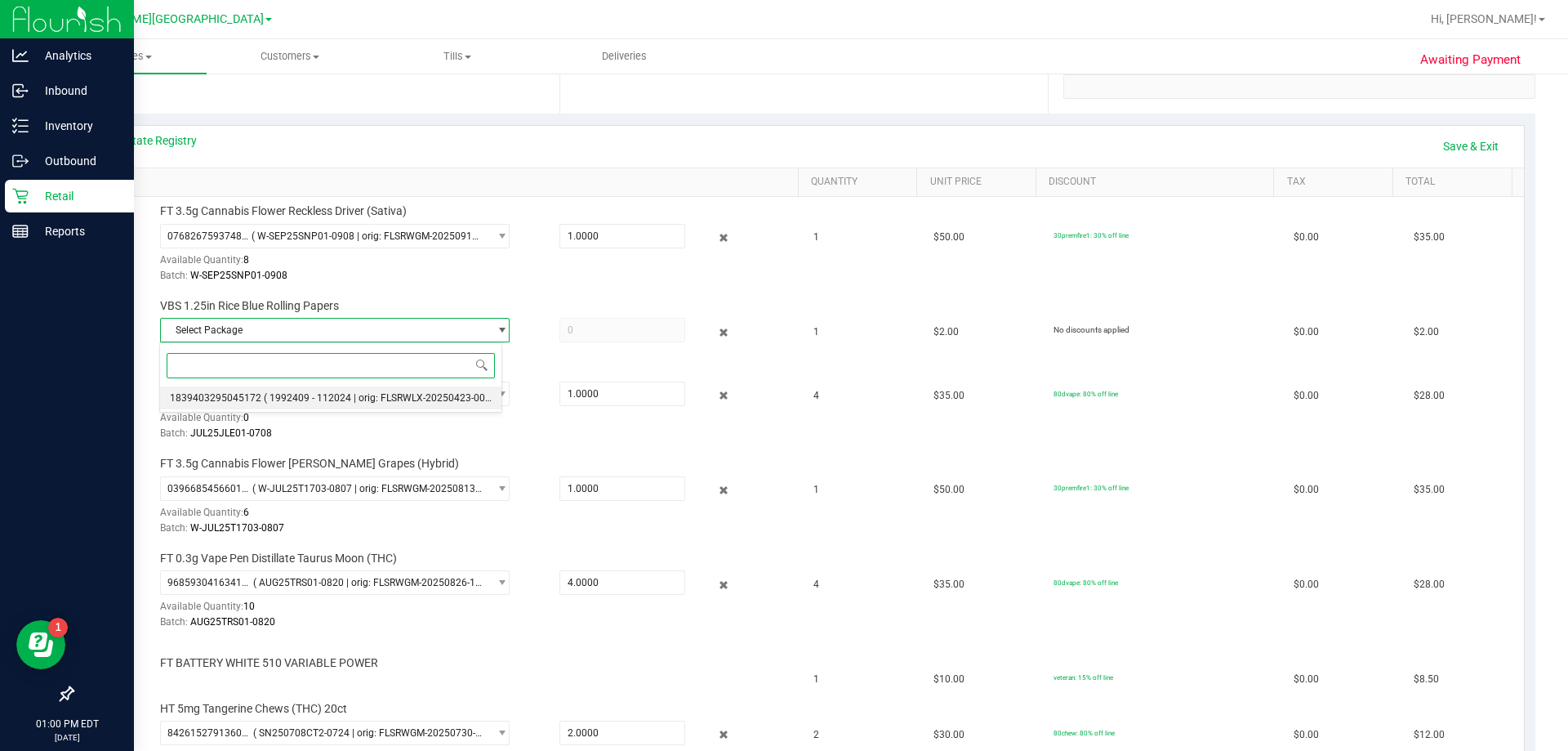
click at [290, 394] on span "( 1992409 - 112024 | orig: FLSRWLX-20250423-009 )" at bounding box center [380, 398] width 233 height 11
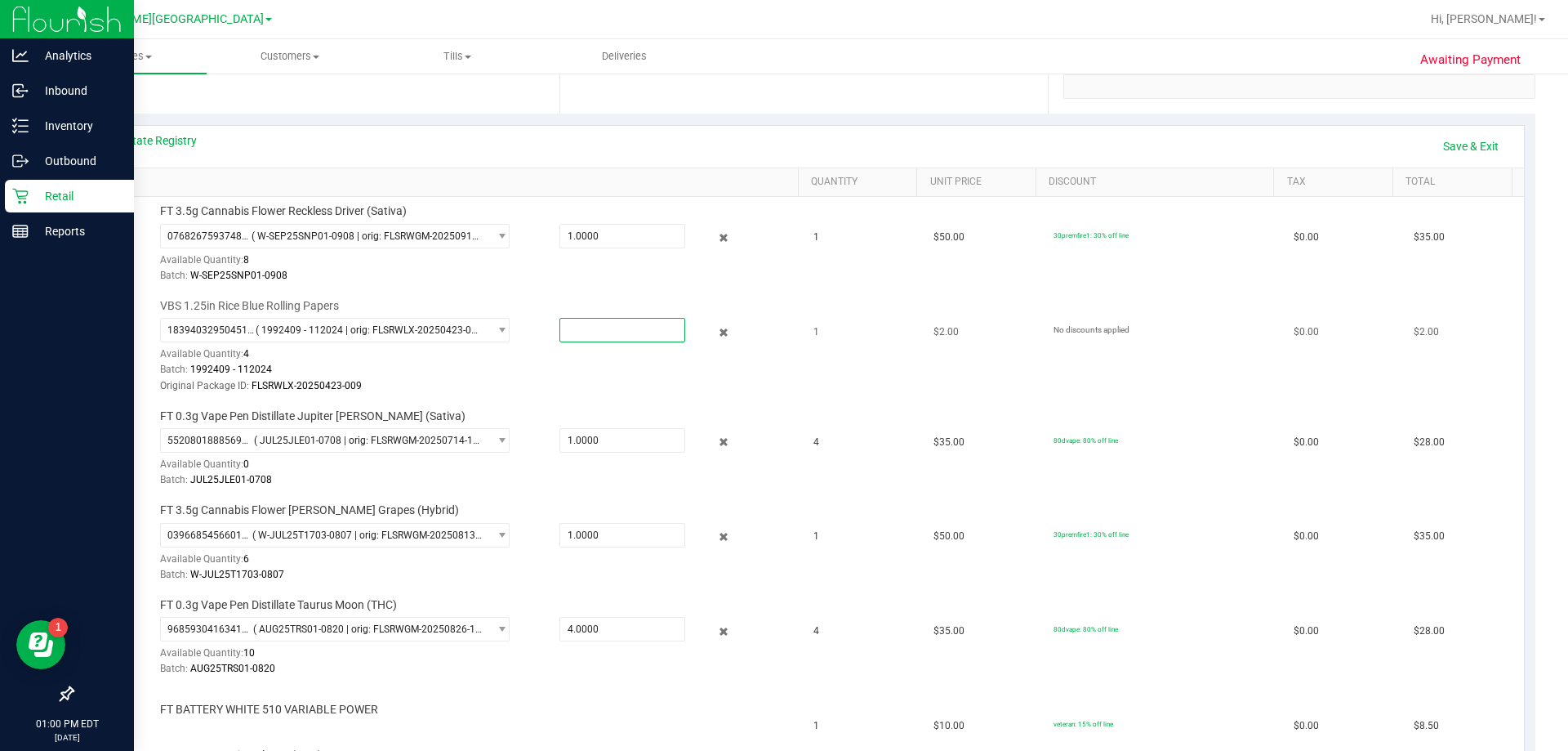
click at [598, 332] on span at bounding box center [623, 330] width 126 height 24
type input "1"
type input "1.0000"
click at [781, 146] on link "Save & Exit" at bounding box center [1471, 147] width 77 height 28
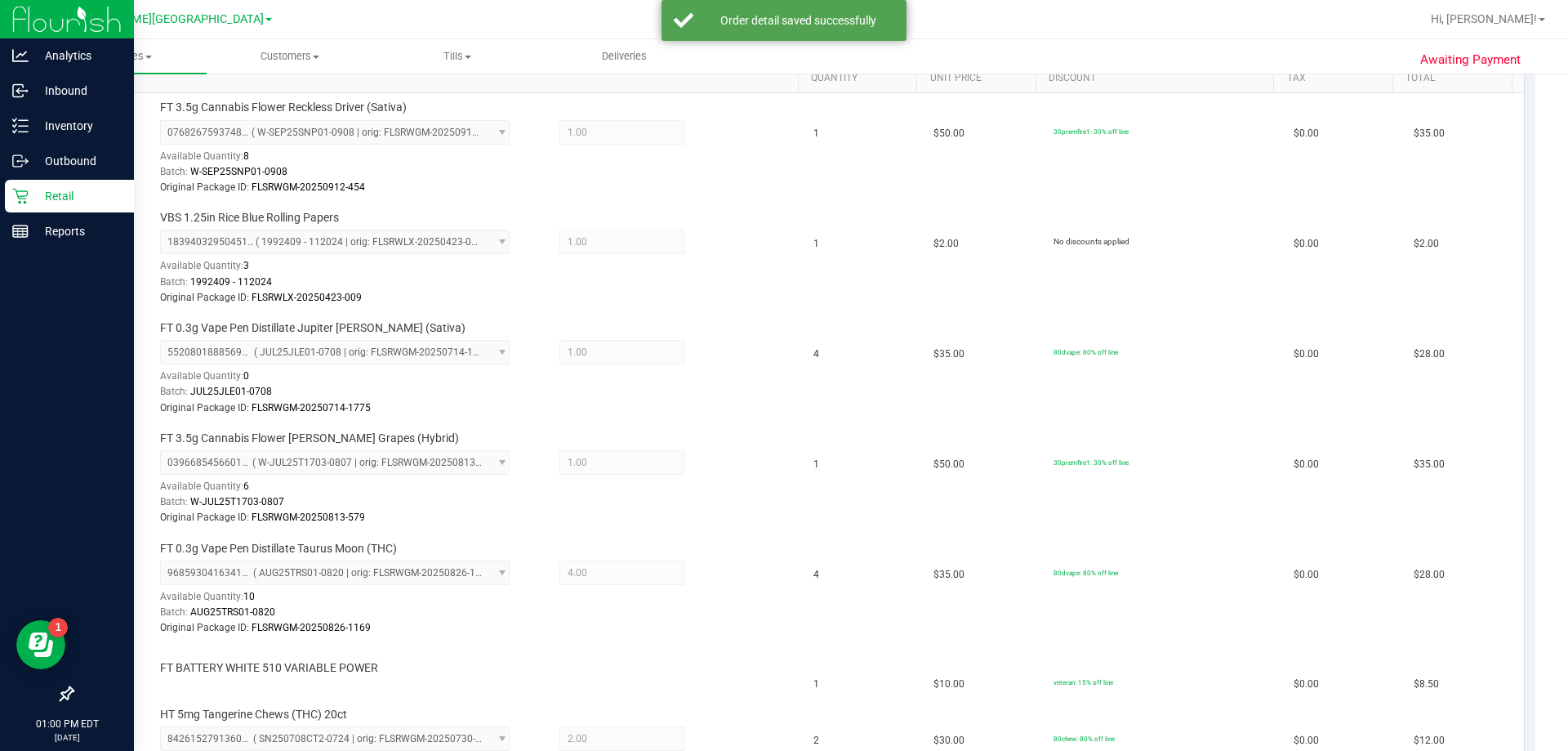
scroll to position [245, 0]
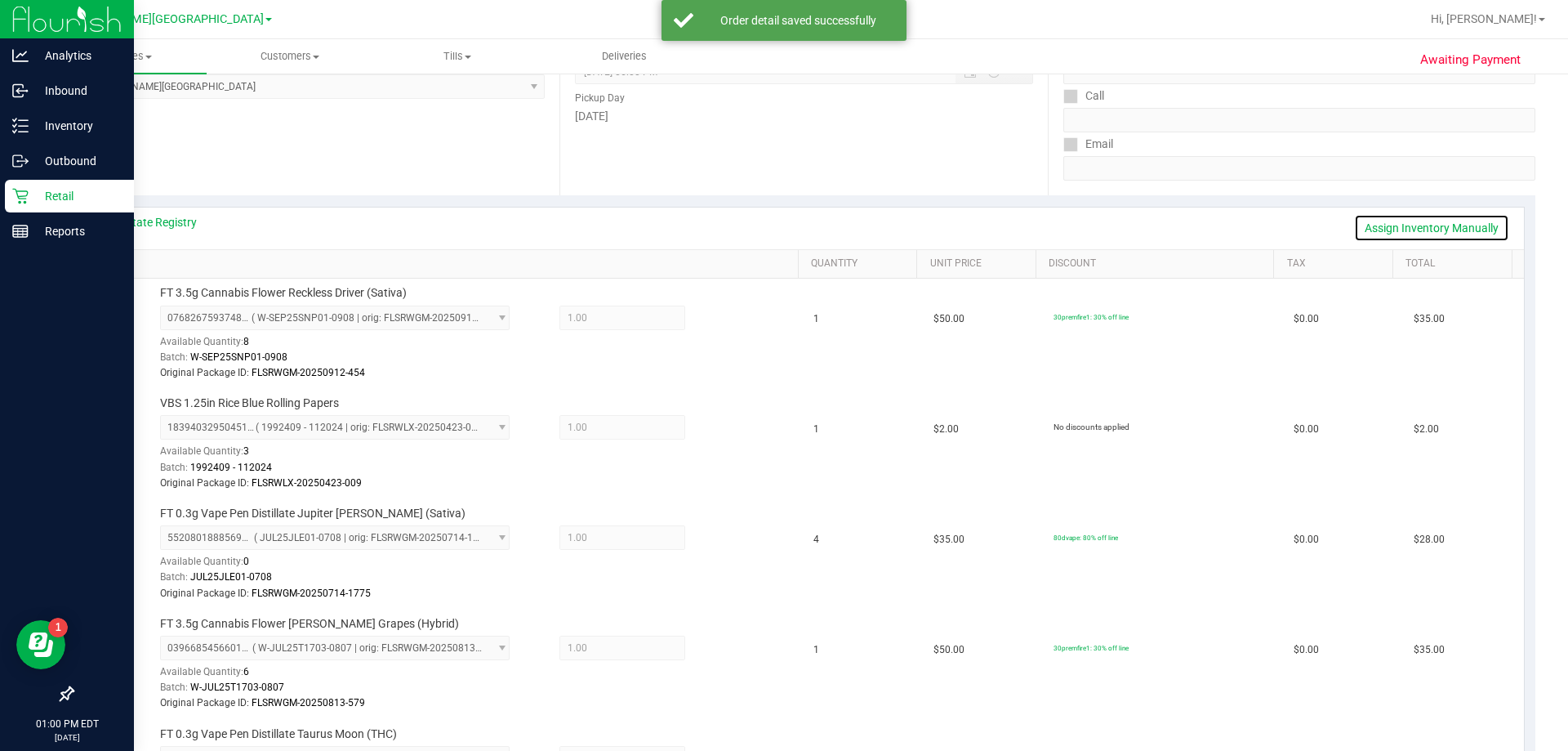
click at [781, 229] on link "Assign Inventory Manually" at bounding box center [1432, 228] width 155 height 28
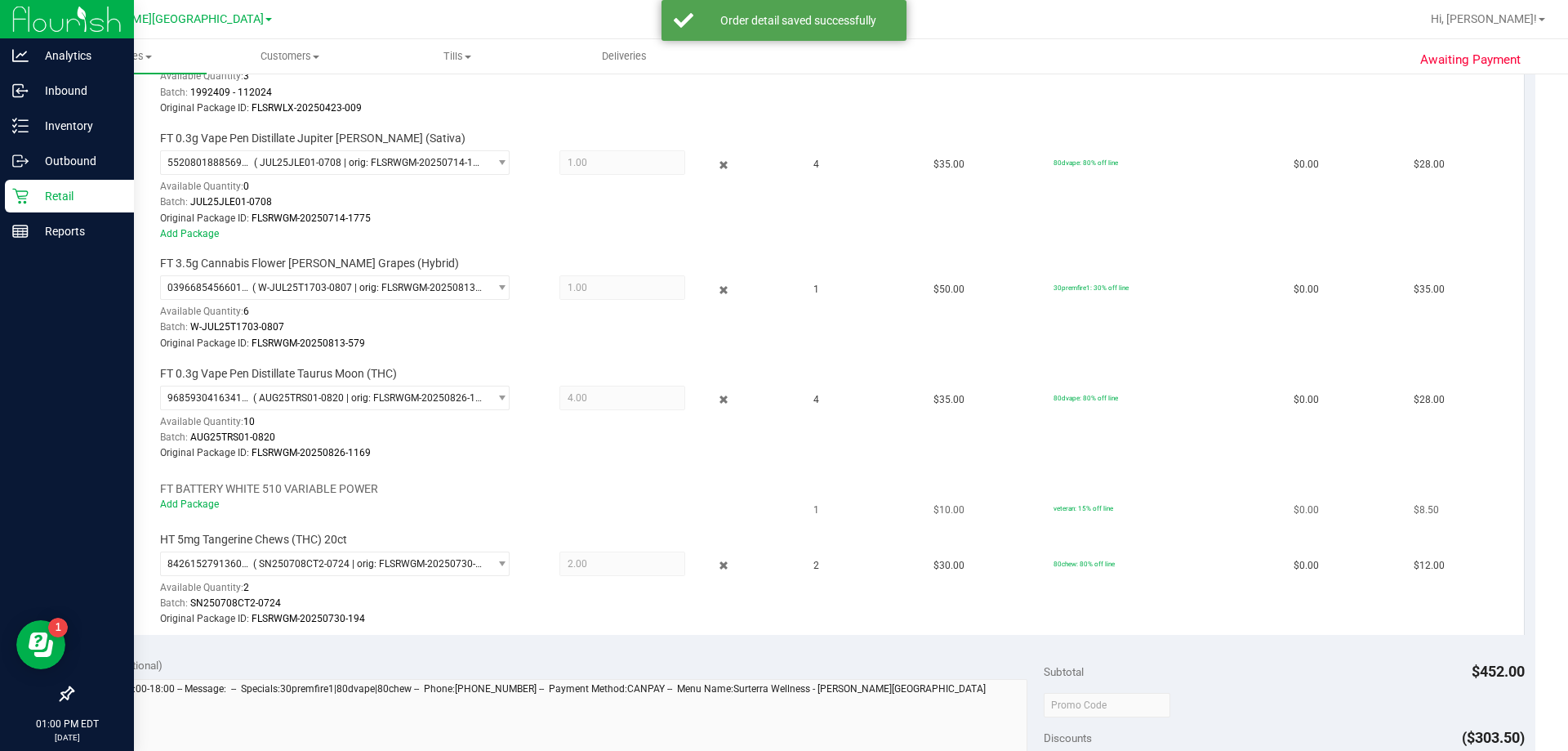
scroll to position [653, 0]
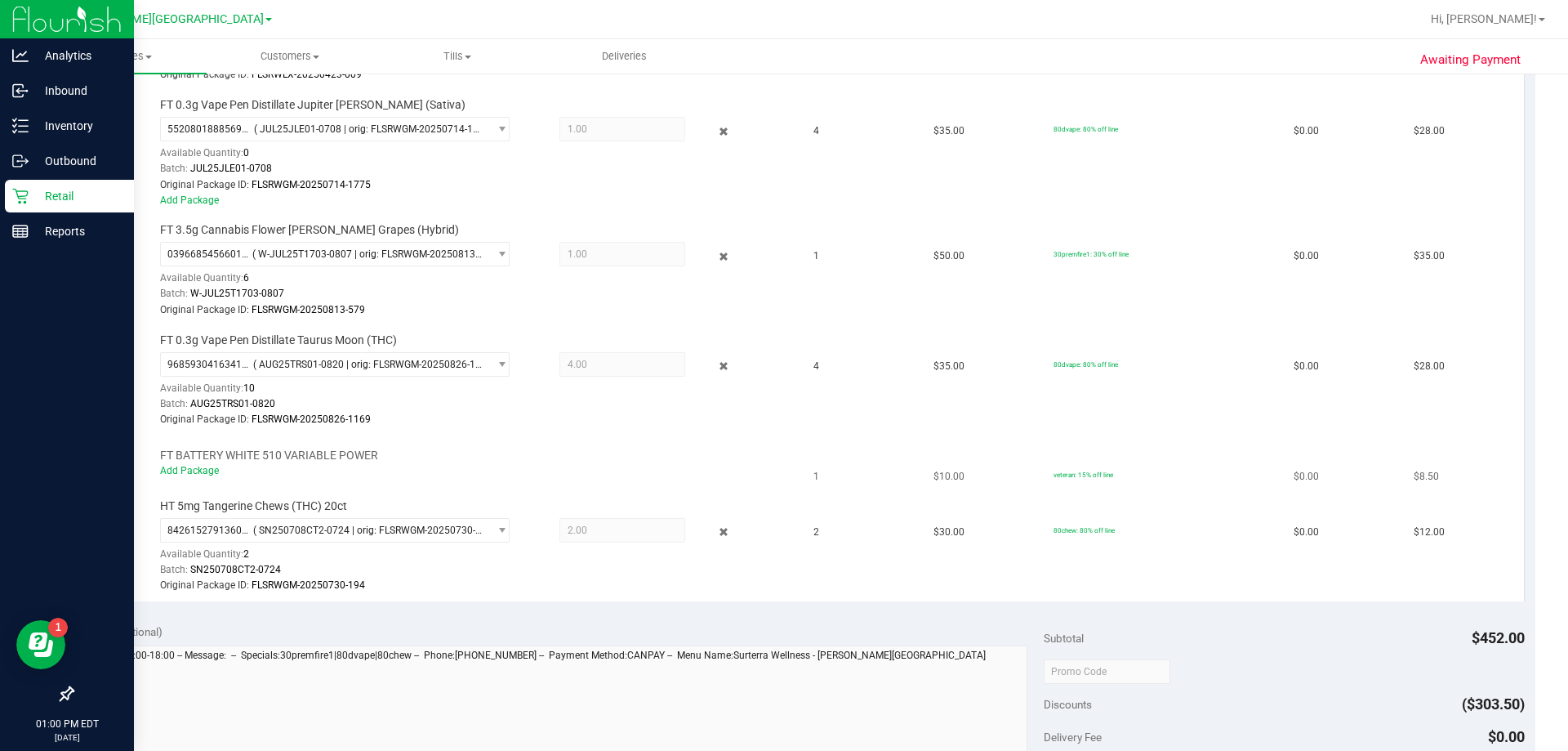
click at [183, 464] on div "Add Package" at bounding box center [475, 471] width 631 height 16
click at [191, 466] on link "Add Package" at bounding box center [189, 470] width 58 height 11
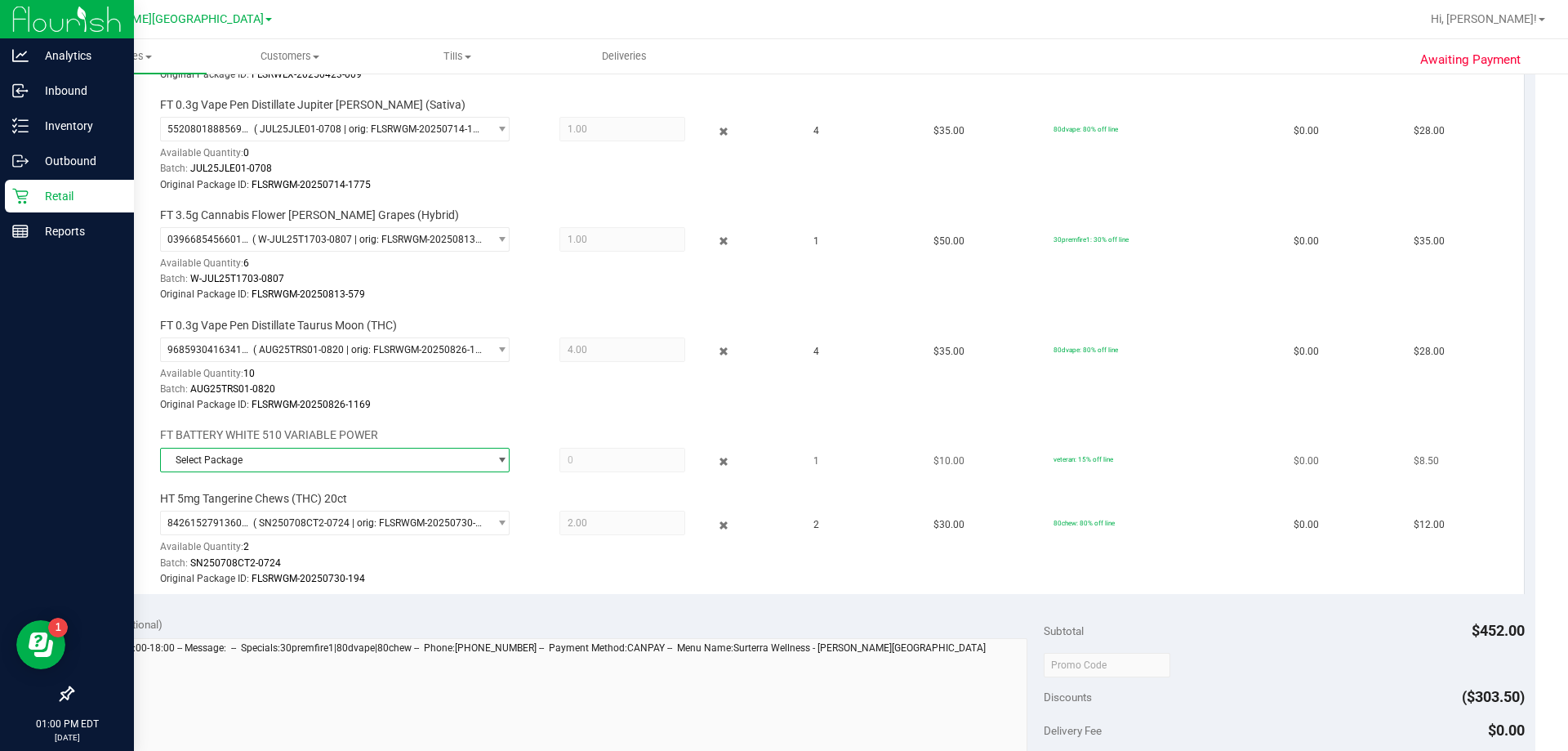
click at [377, 466] on span "Select Package" at bounding box center [325, 460] width 328 height 23
click at [295, 535] on li "5929995060607492 ( 1992285-072025 | orig: FLSRWLX-20250911-002 )" at bounding box center [331, 527] width 341 height 23
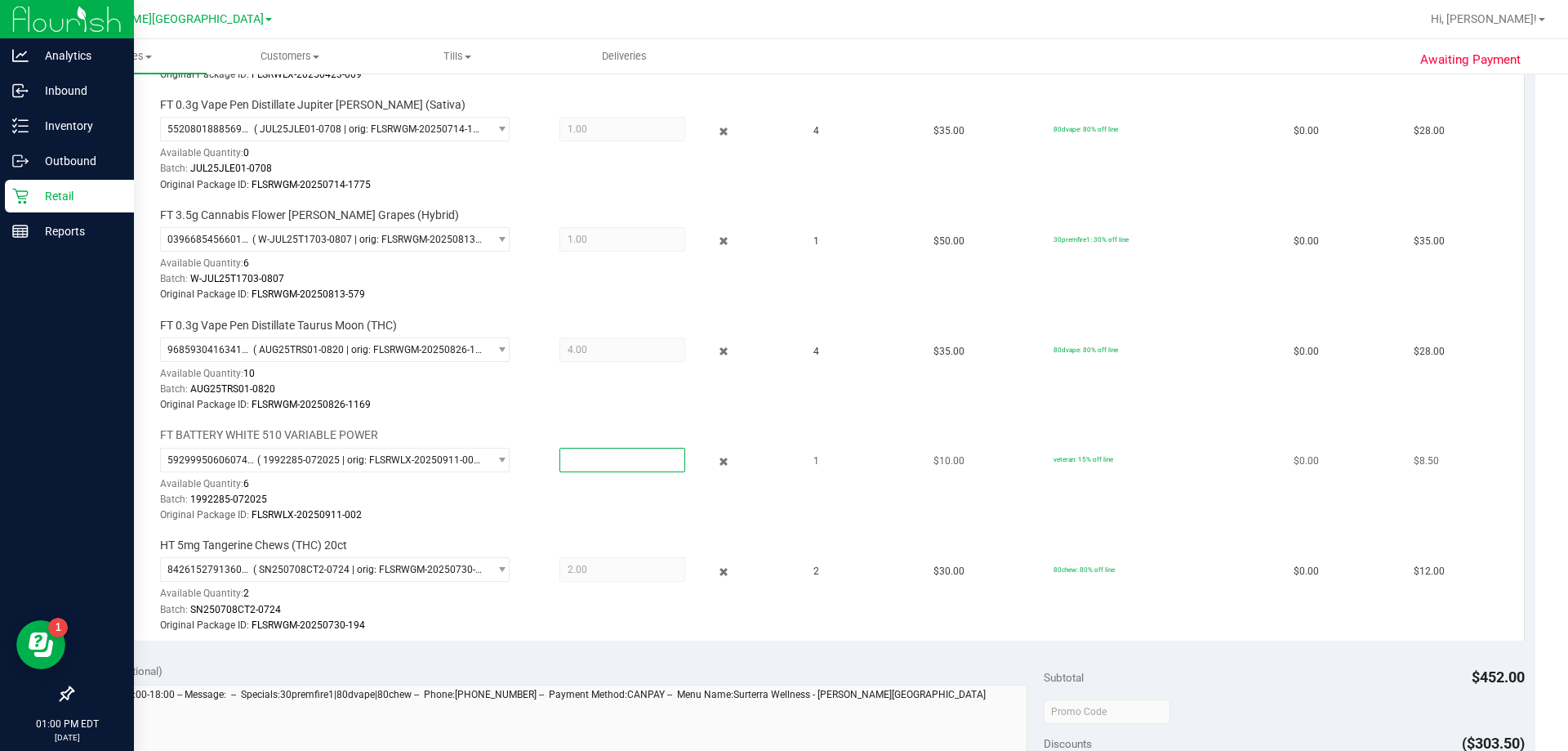
click at [611, 466] on span at bounding box center [623, 460] width 126 height 24
type input "1"
type input "1.0000"
click at [688, 495] on div "Batch: 1992285-072025" at bounding box center [475, 500] width 631 height 16
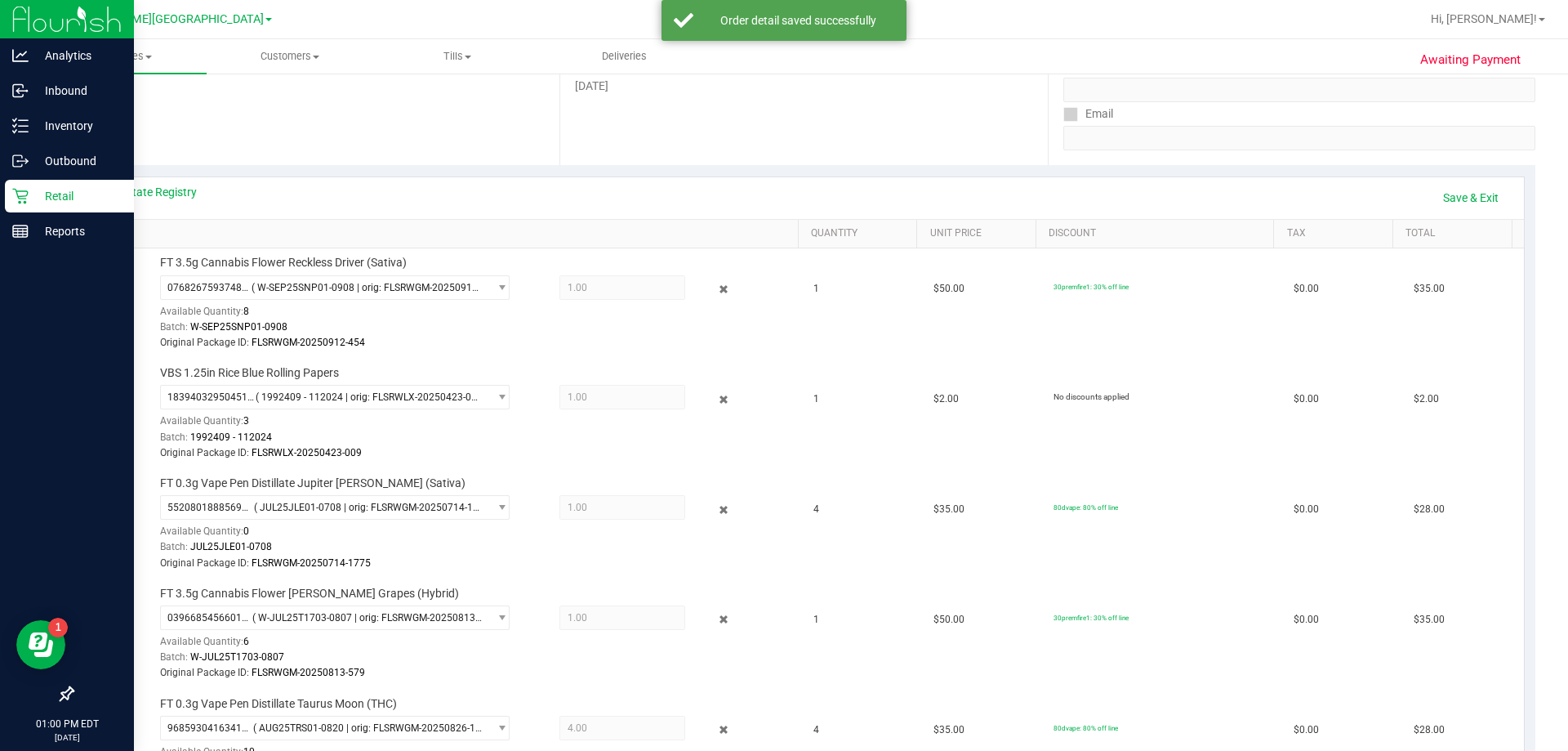
scroll to position [163, 0]
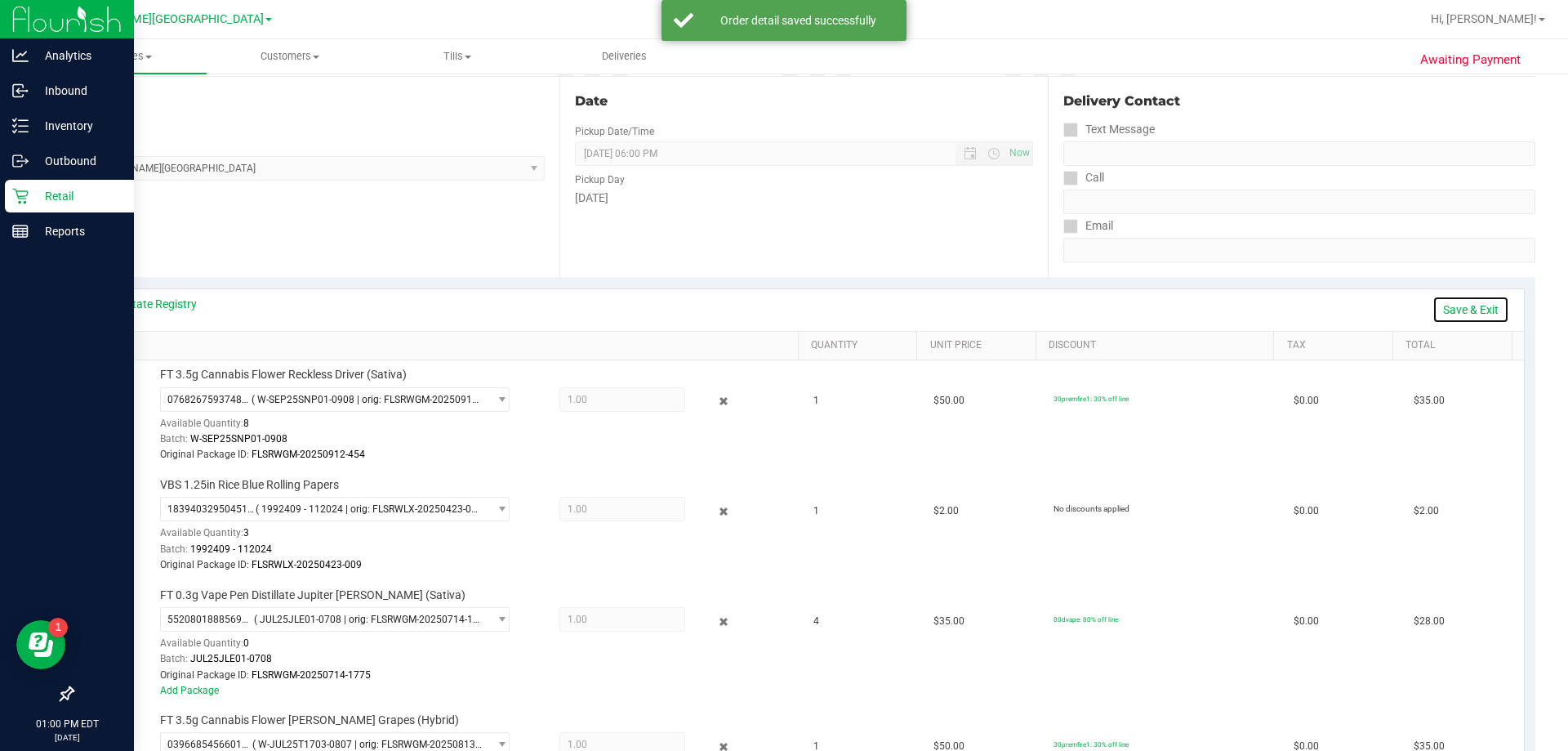
click at [781, 314] on link "Save & Exit" at bounding box center [1471, 310] width 77 height 28
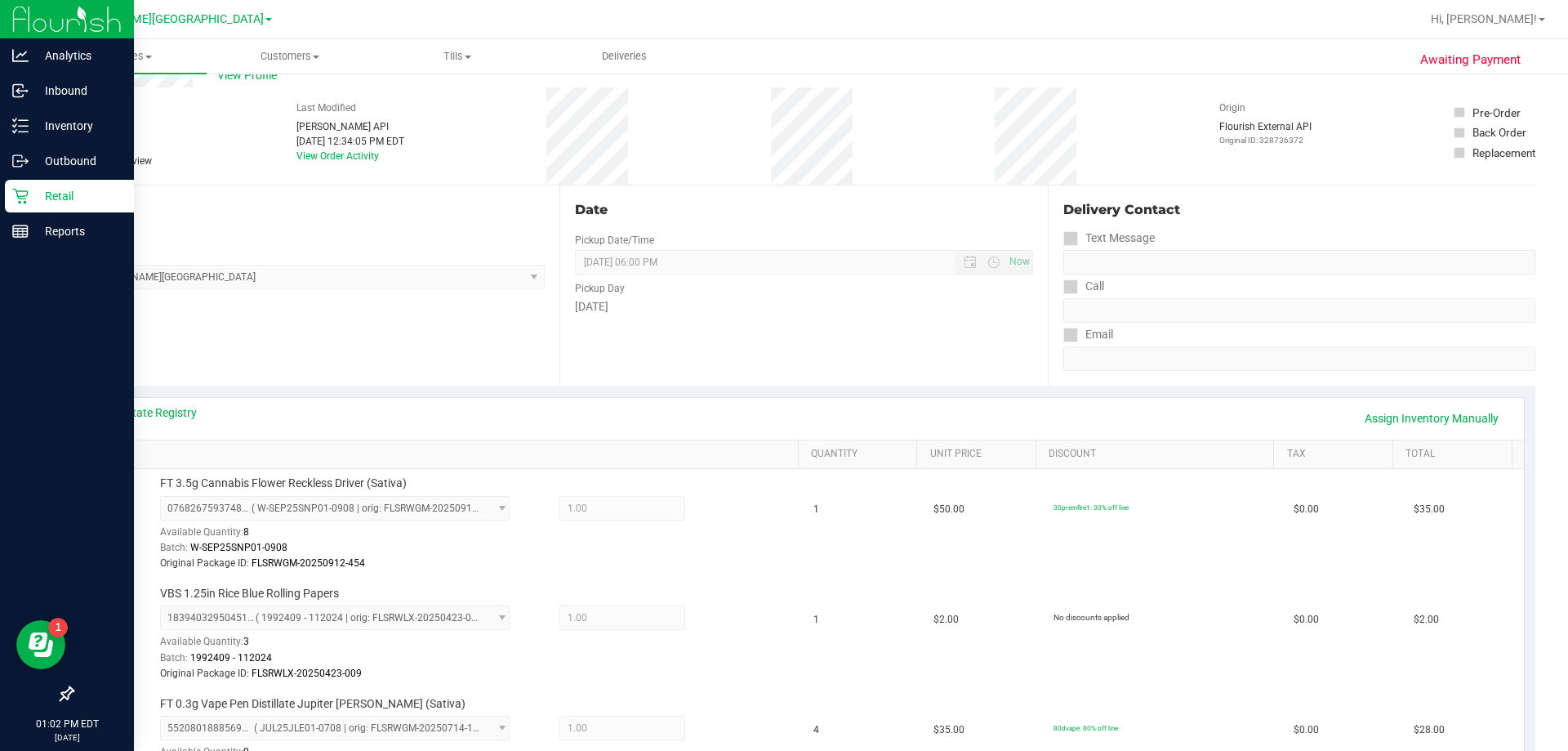
scroll to position [0, 0]
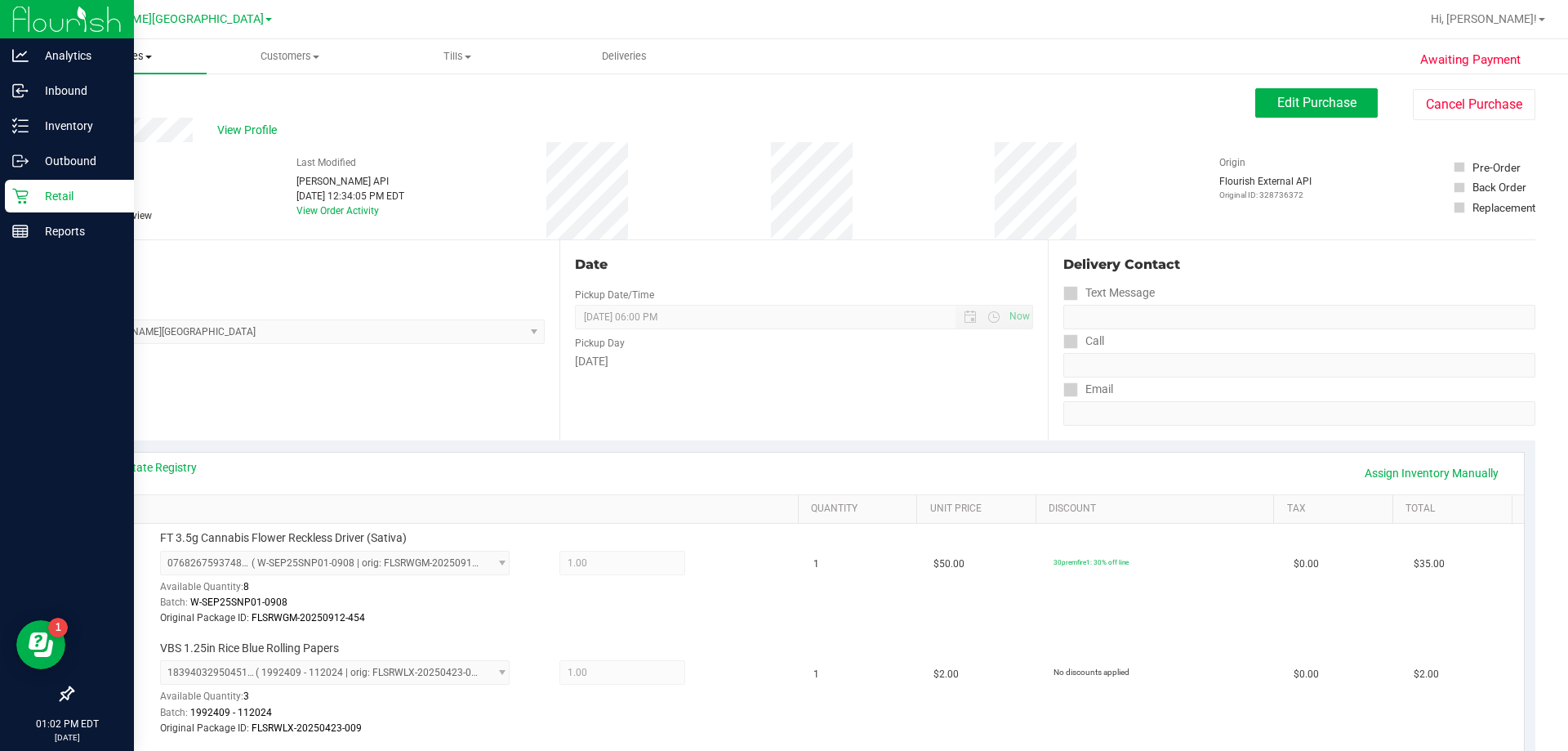
click at [132, 58] on span "Purchases" at bounding box center [123, 56] width 167 height 15
click at [122, 119] on span "Fulfillment" at bounding box center [90, 118] width 101 height 14
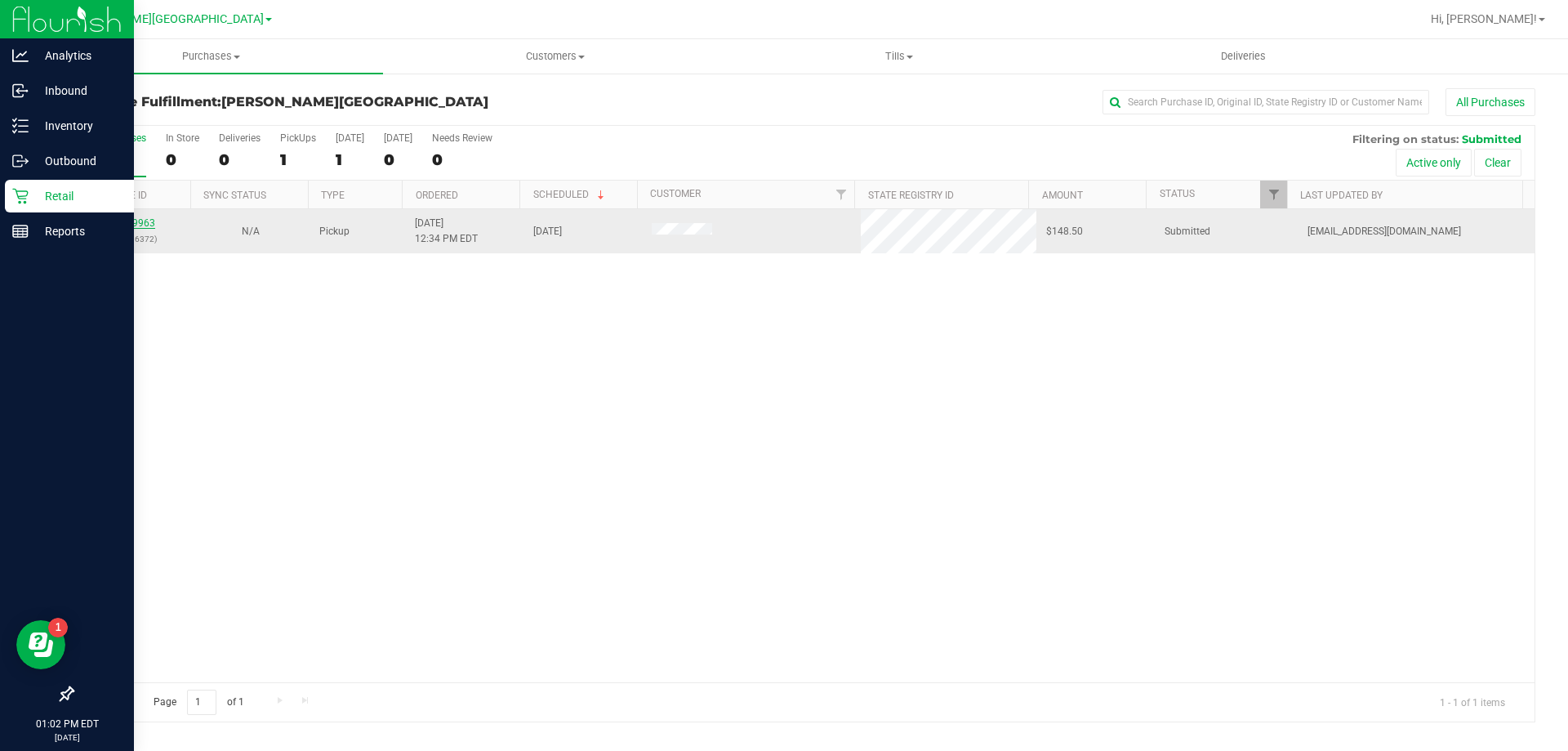
click at [129, 221] on link "12019963" at bounding box center [132, 222] width 45 height 11
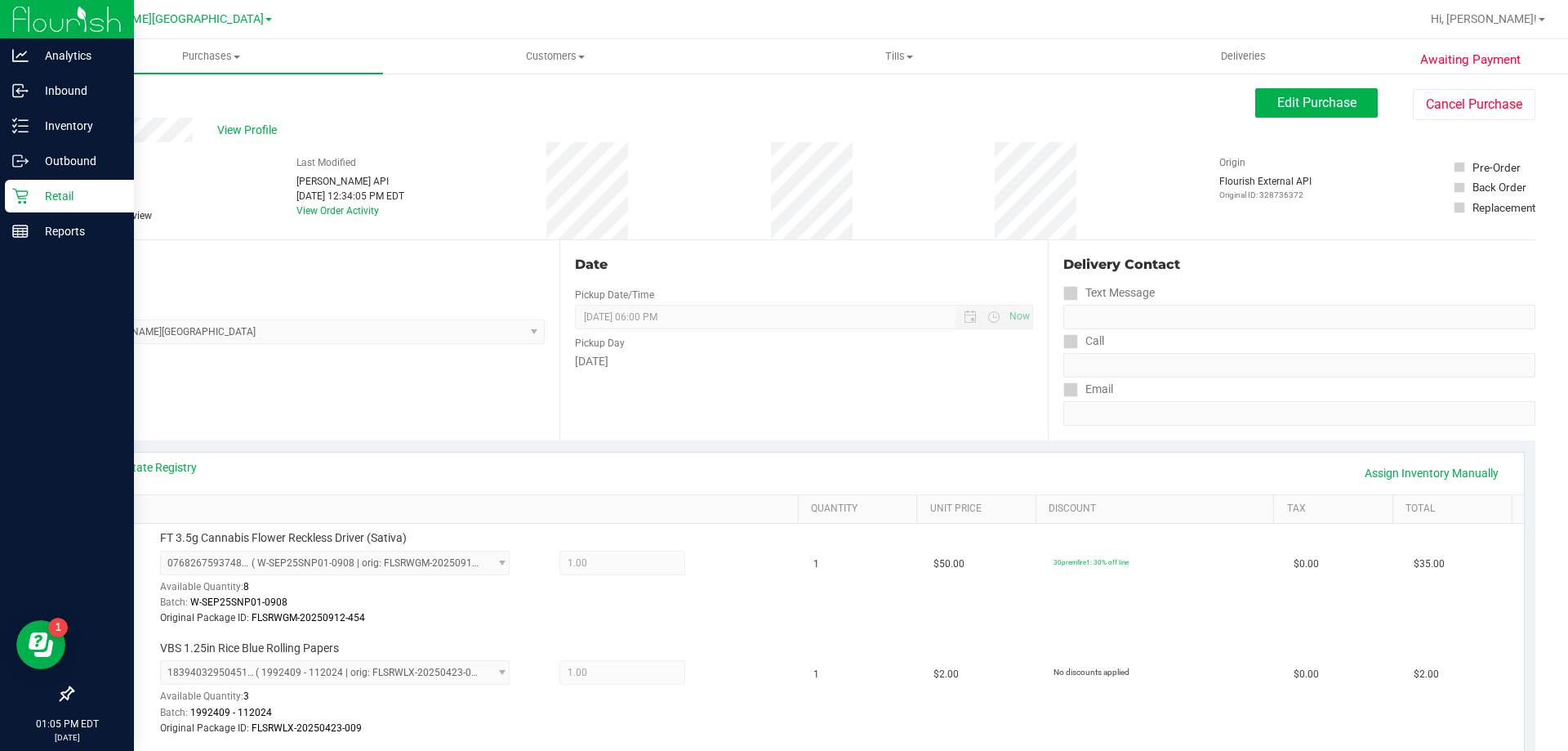
click at [554, 749] on html "Analytics Inbound Inventory Outbound Retail Reports 01:05 PM EDT [DATE] 09/28 […" at bounding box center [784, 375] width 1568 height 751
click at [494, 418] on div "Location Pickup Store [PERSON_NAME][GEOGRAPHIC_DATA] WC Select Store [PERSON_NA…" at bounding box center [315, 339] width 487 height 200
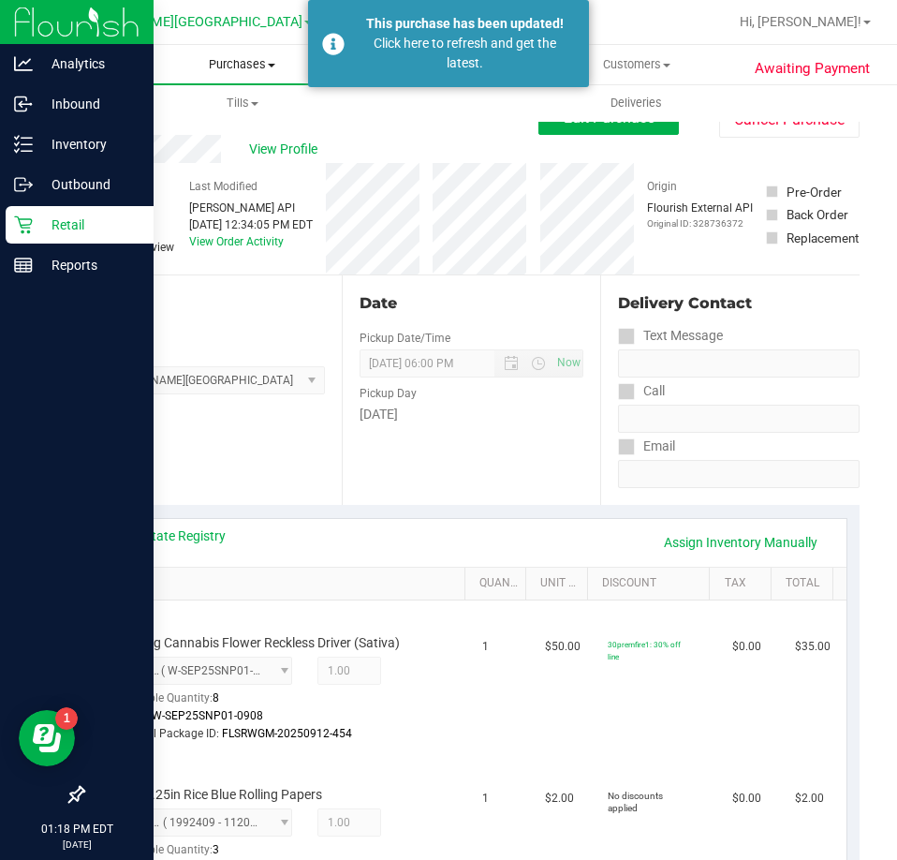
click at [208, 56] on span "Purchases" at bounding box center [242, 64] width 394 height 17
click at [184, 136] on li "Fulfillment" at bounding box center [242, 136] width 394 height 22
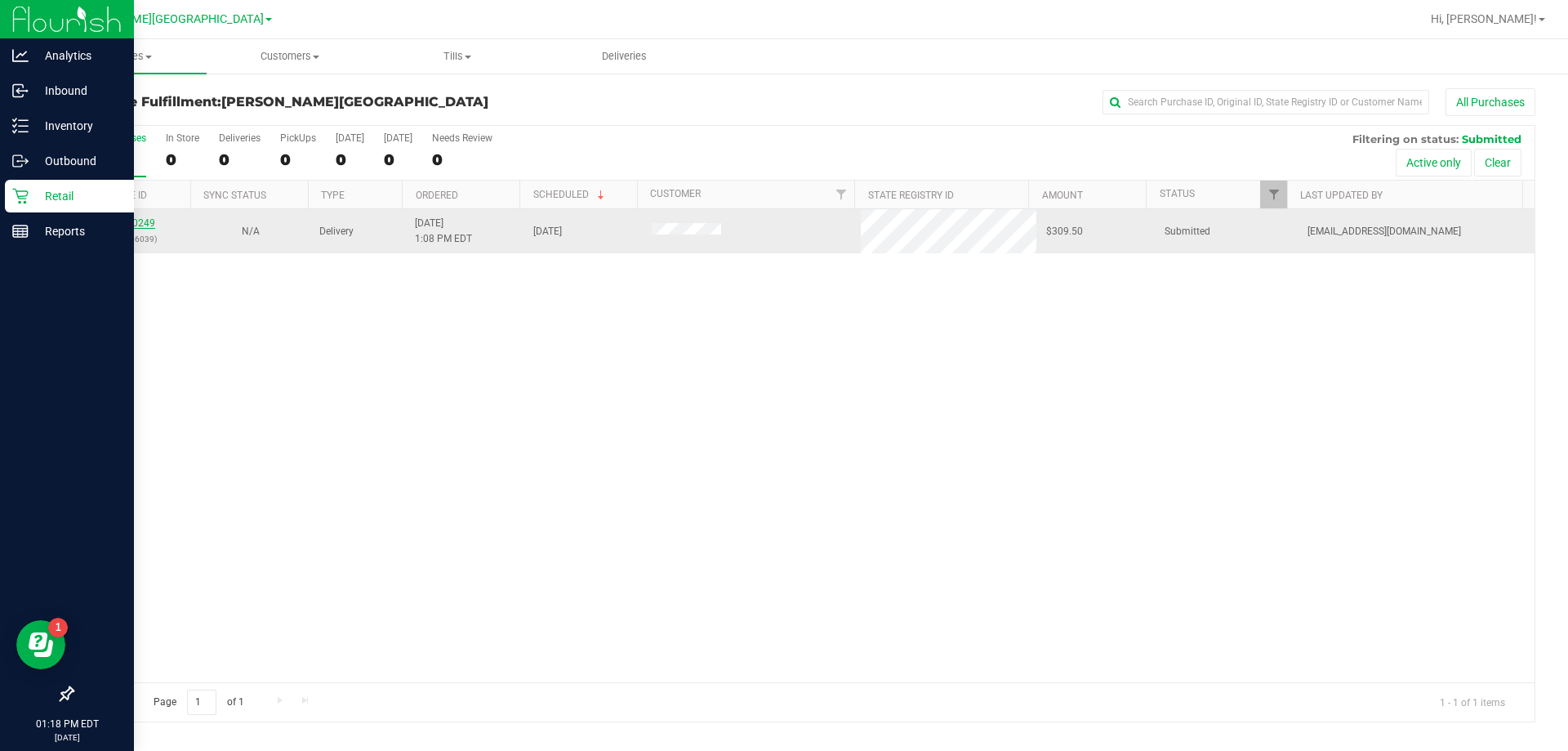
click at [135, 221] on link "12020249" at bounding box center [132, 222] width 45 height 11
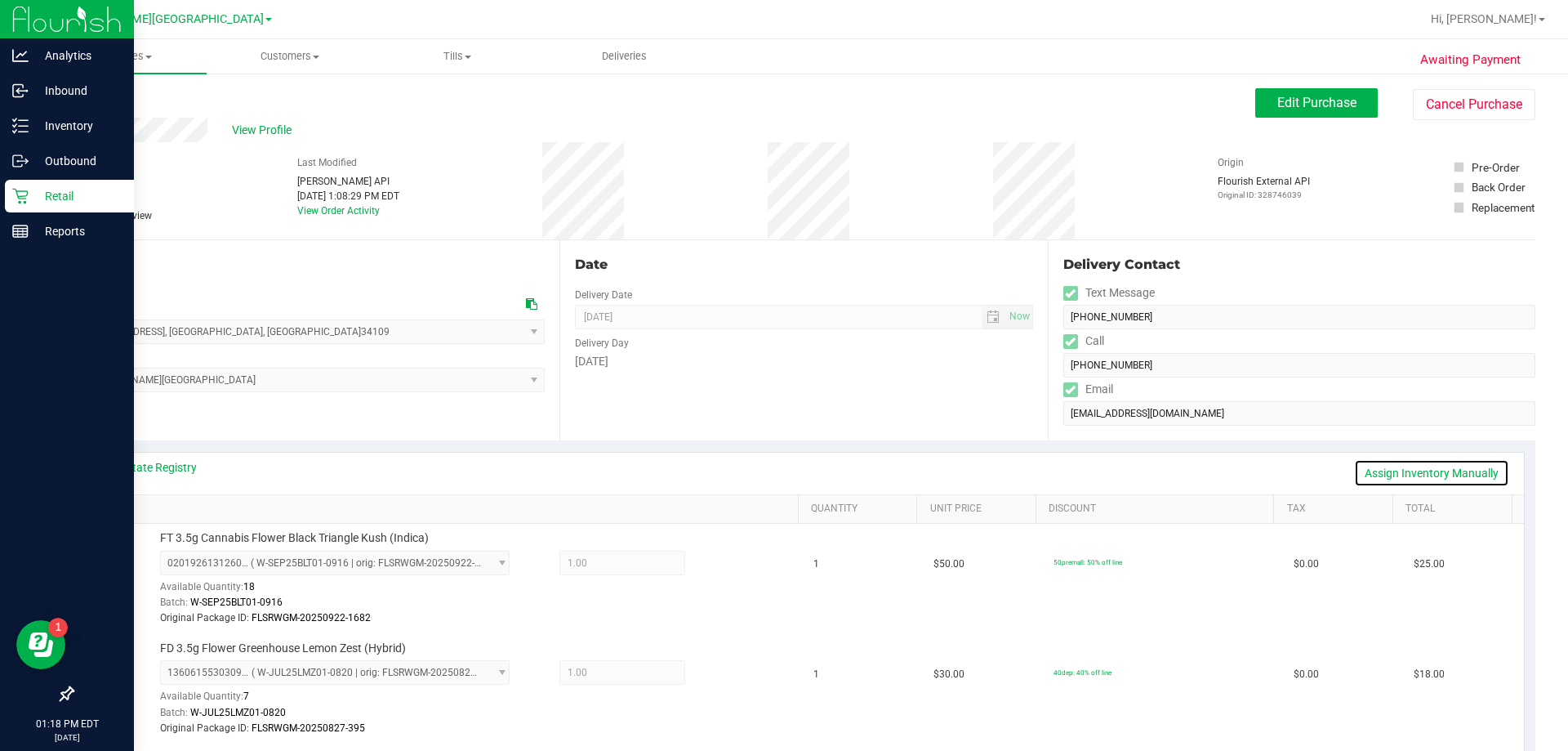
click at [781, 475] on link "Assign Inventory Manually" at bounding box center [1432, 473] width 155 height 28
click at [109, 45] on uib-tab-heading "Purchases Summary of purchases Fulfillment All purchases" at bounding box center [123, 56] width 167 height 34
click at [109, 124] on span "Fulfillment" at bounding box center [90, 118] width 101 height 14
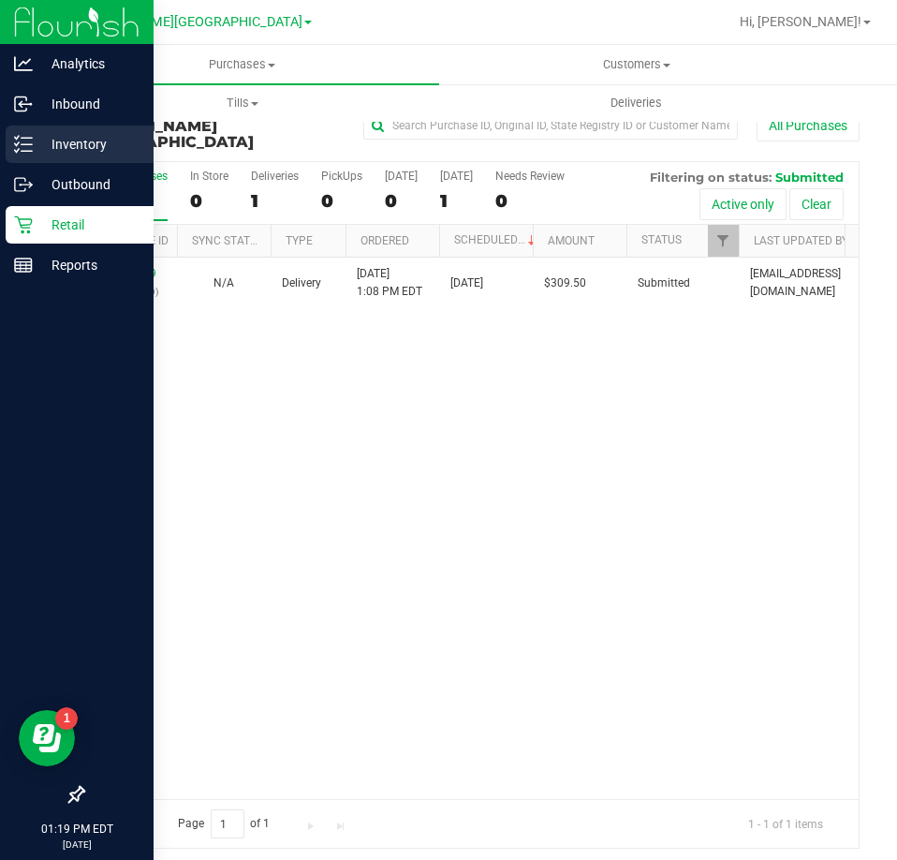
click at [74, 139] on p "Inventory" at bounding box center [89, 144] width 112 height 22
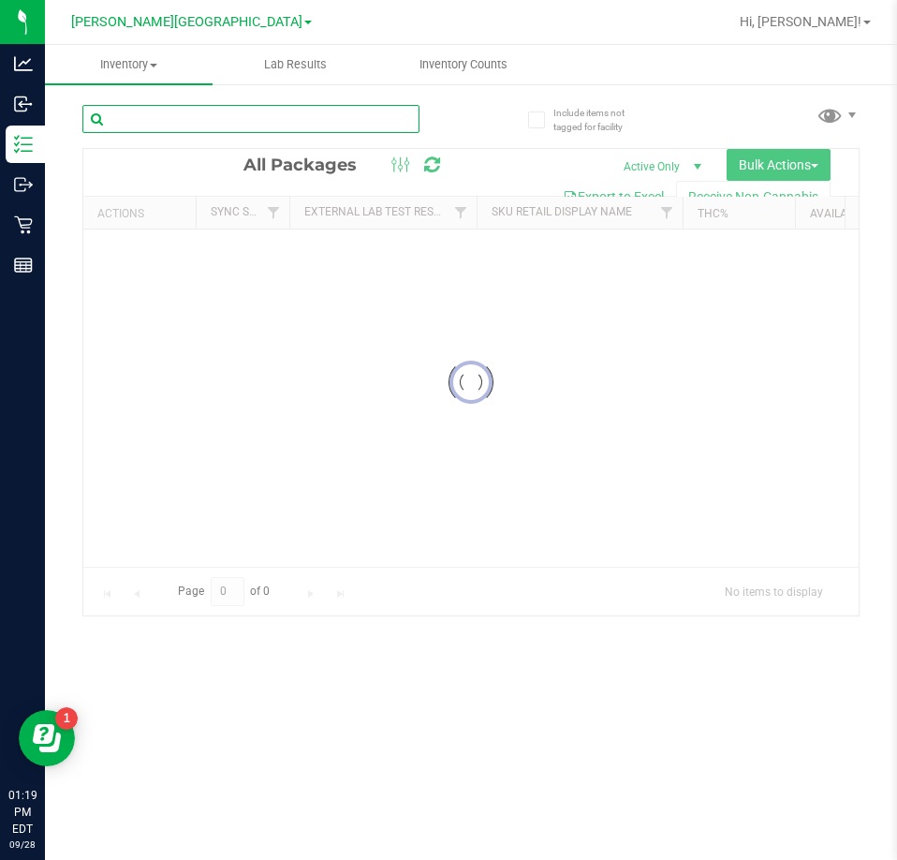
click at [144, 111] on input "text" at bounding box center [250, 119] width 337 height 28
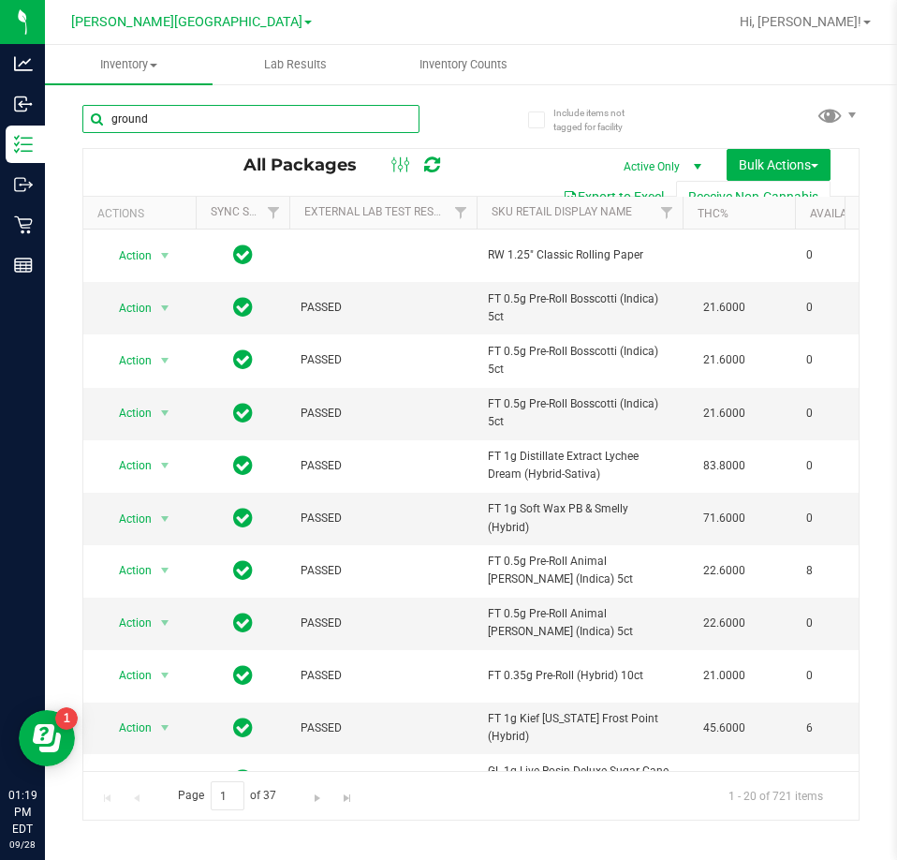
type input "ground"
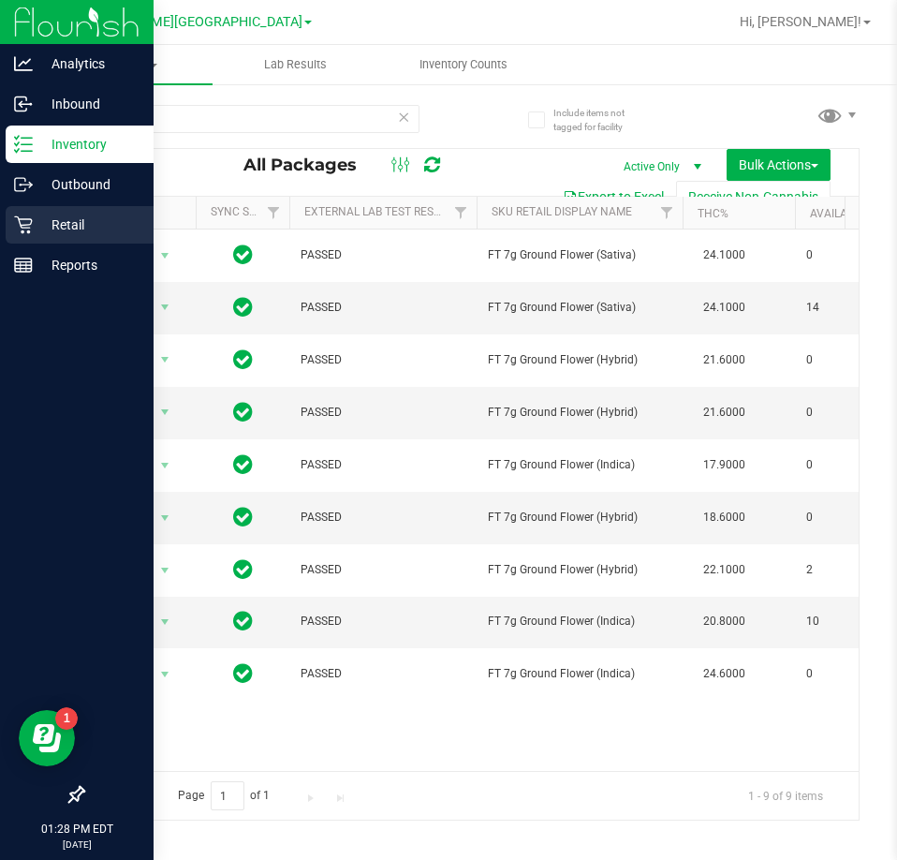
click at [36, 226] on p "Retail" at bounding box center [89, 225] width 112 height 22
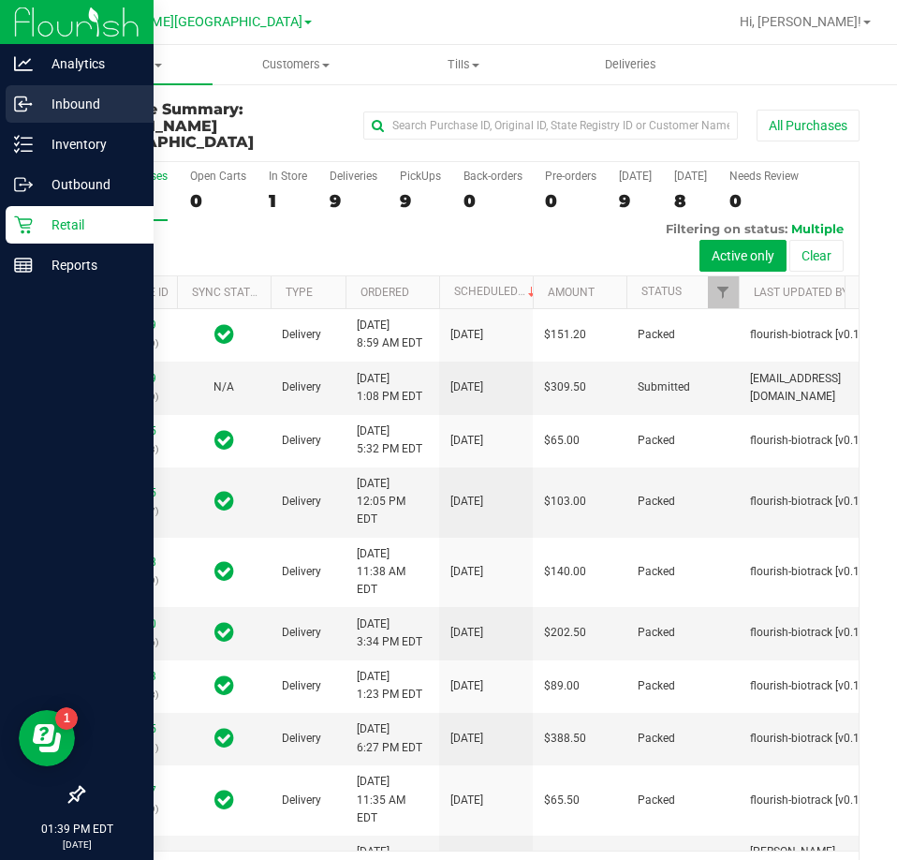
click at [37, 108] on p "Inbound" at bounding box center [89, 104] width 112 height 22
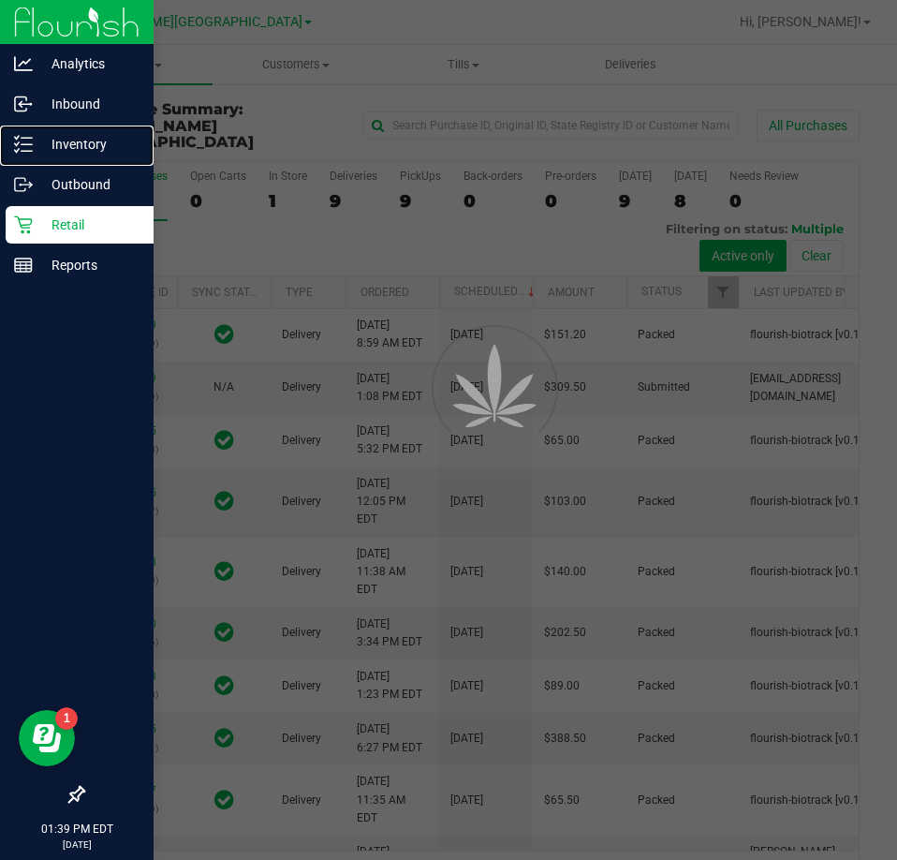
click at [47, 155] on p "Inventory" at bounding box center [89, 144] width 112 height 22
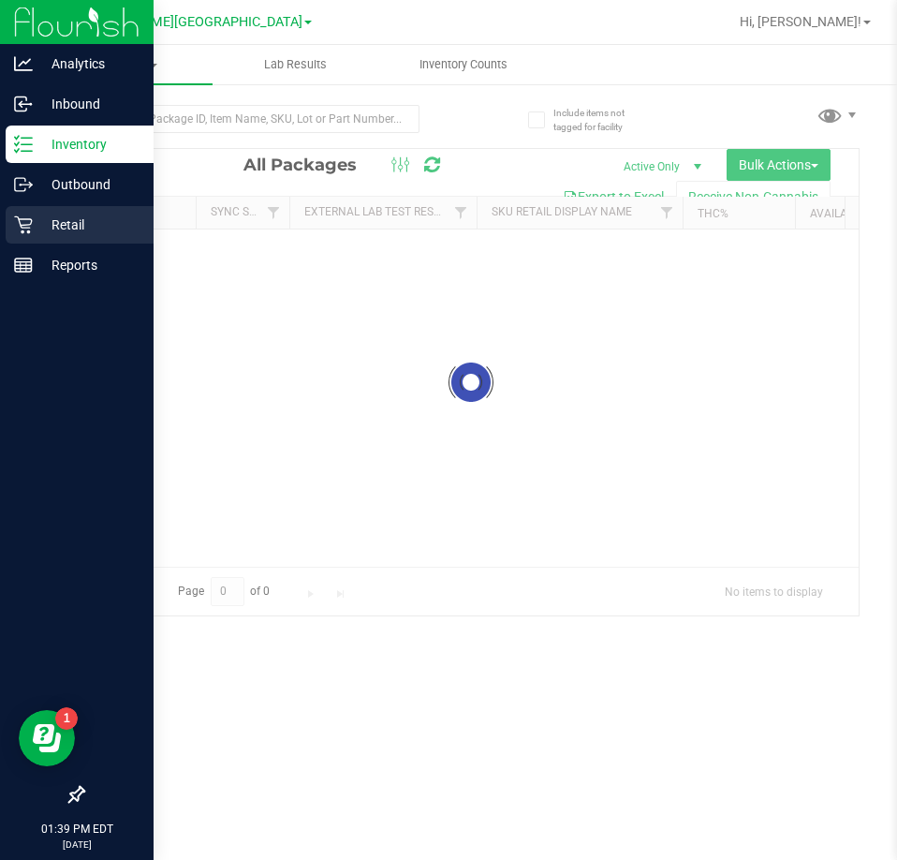
click at [50, 231] on p "Retail" at bounding box center [89, 225] width 112 height 22
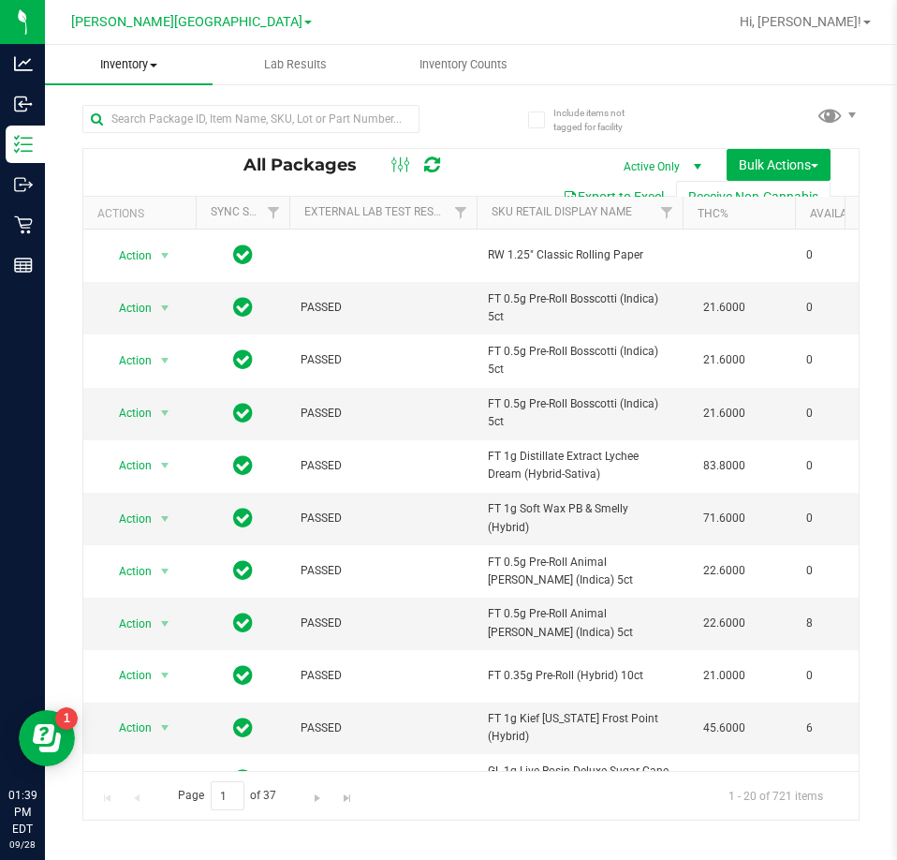
click at [154, 68] on span "Inventory" at bounding box center [129, 64] width 168 height 17
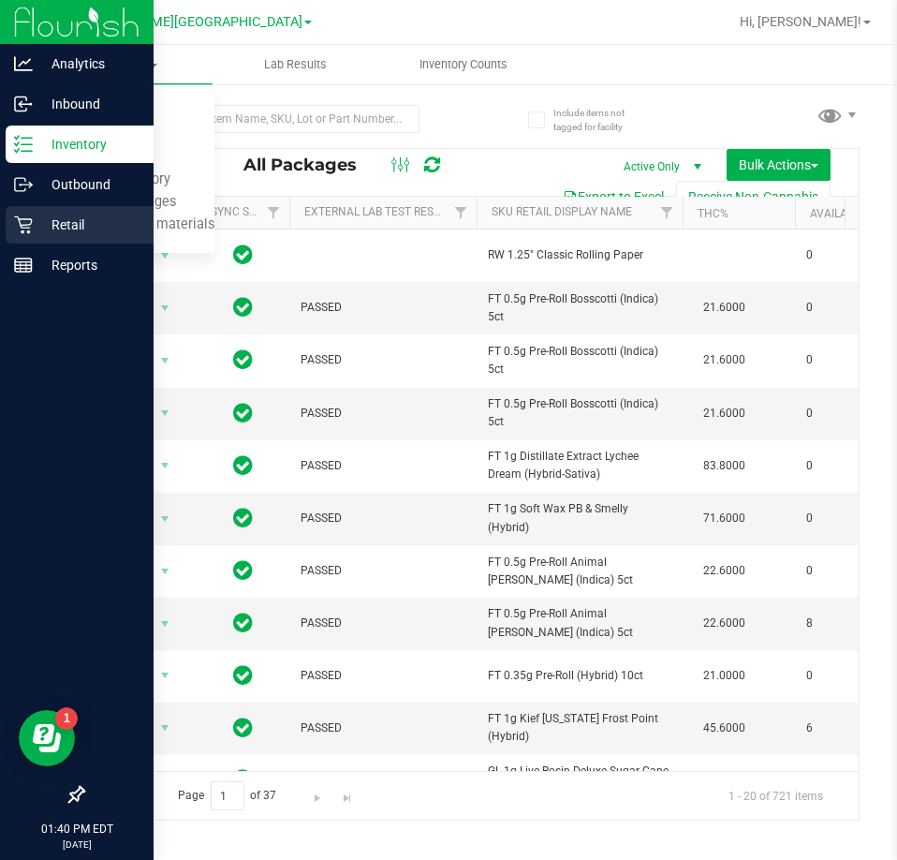
click at [37, 231] on p "Retail" at bounding box center [89, 225] width 112 height 22
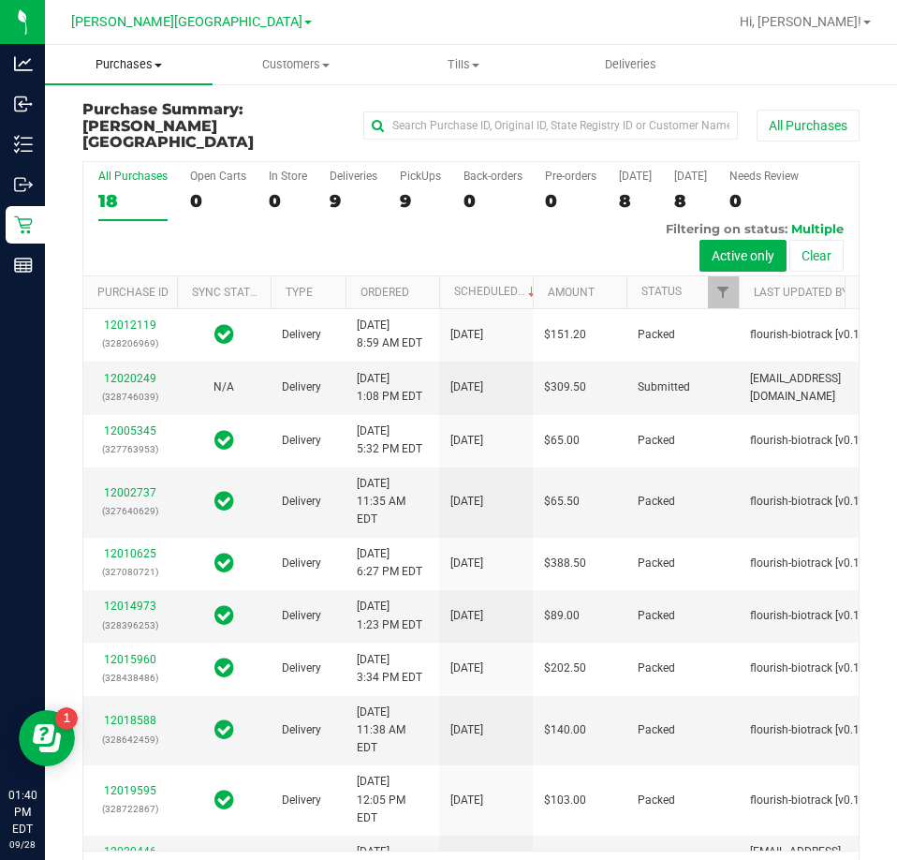
click at [157, 64] on span at bounding box center [158, 66] width 7 height 4
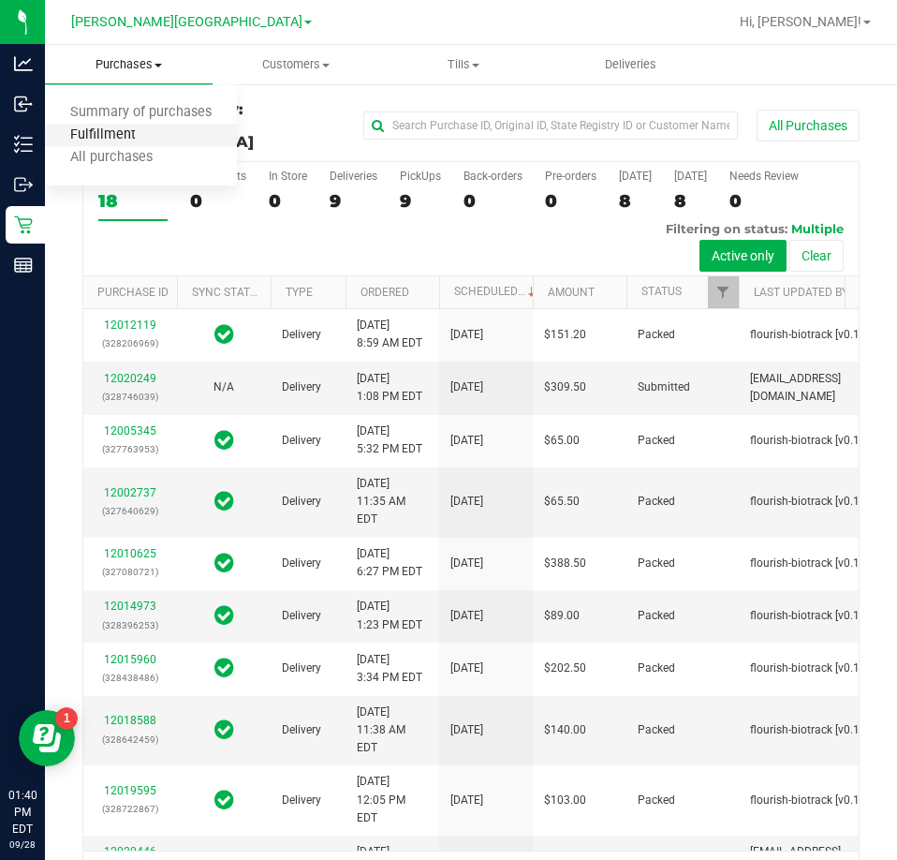
click at [127, 133] on span "Fulfillment" at bounding box center [103, 135] width 116 height 16
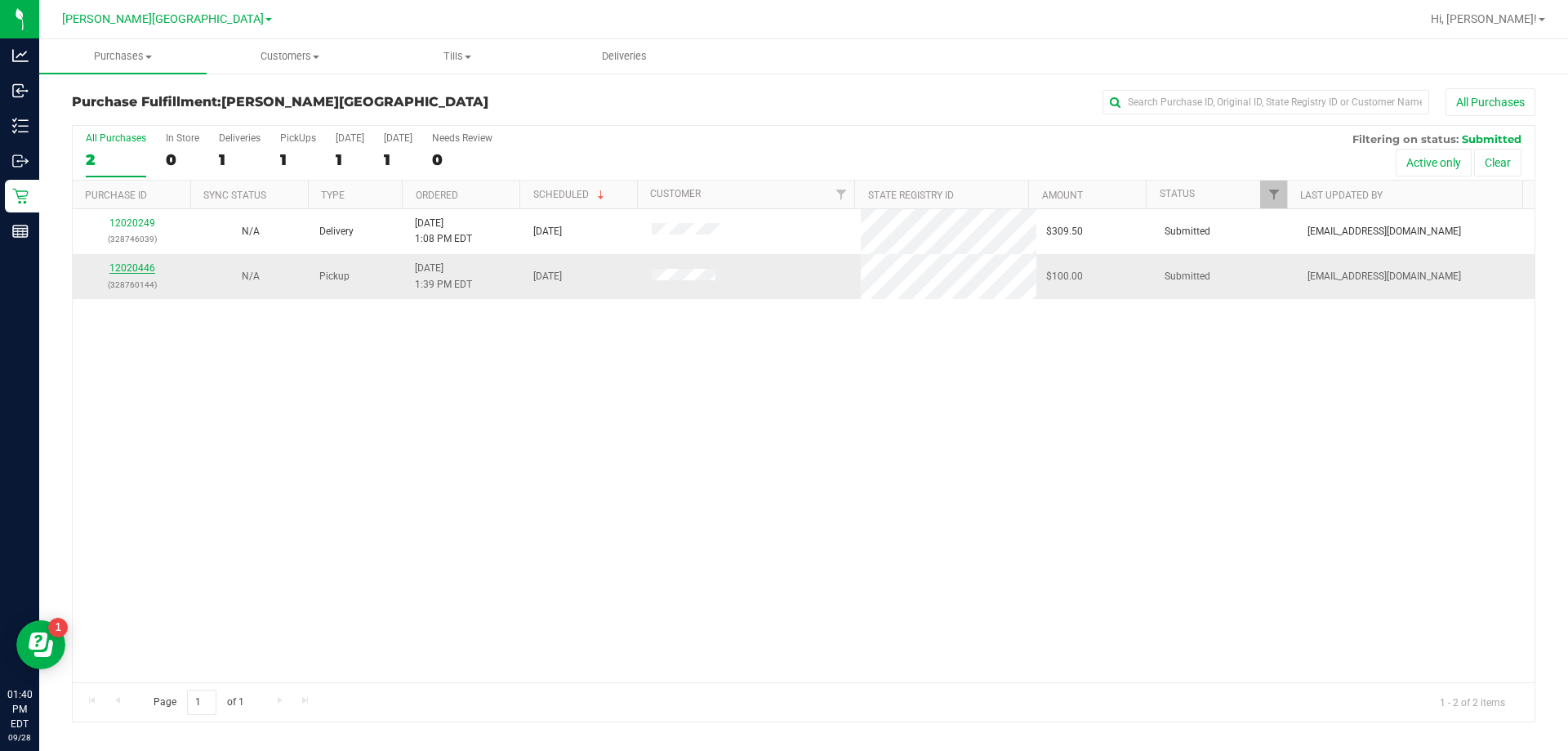
click at [145, 267] on link "12020446" at bounding box center [132, 268] width 45 height 11
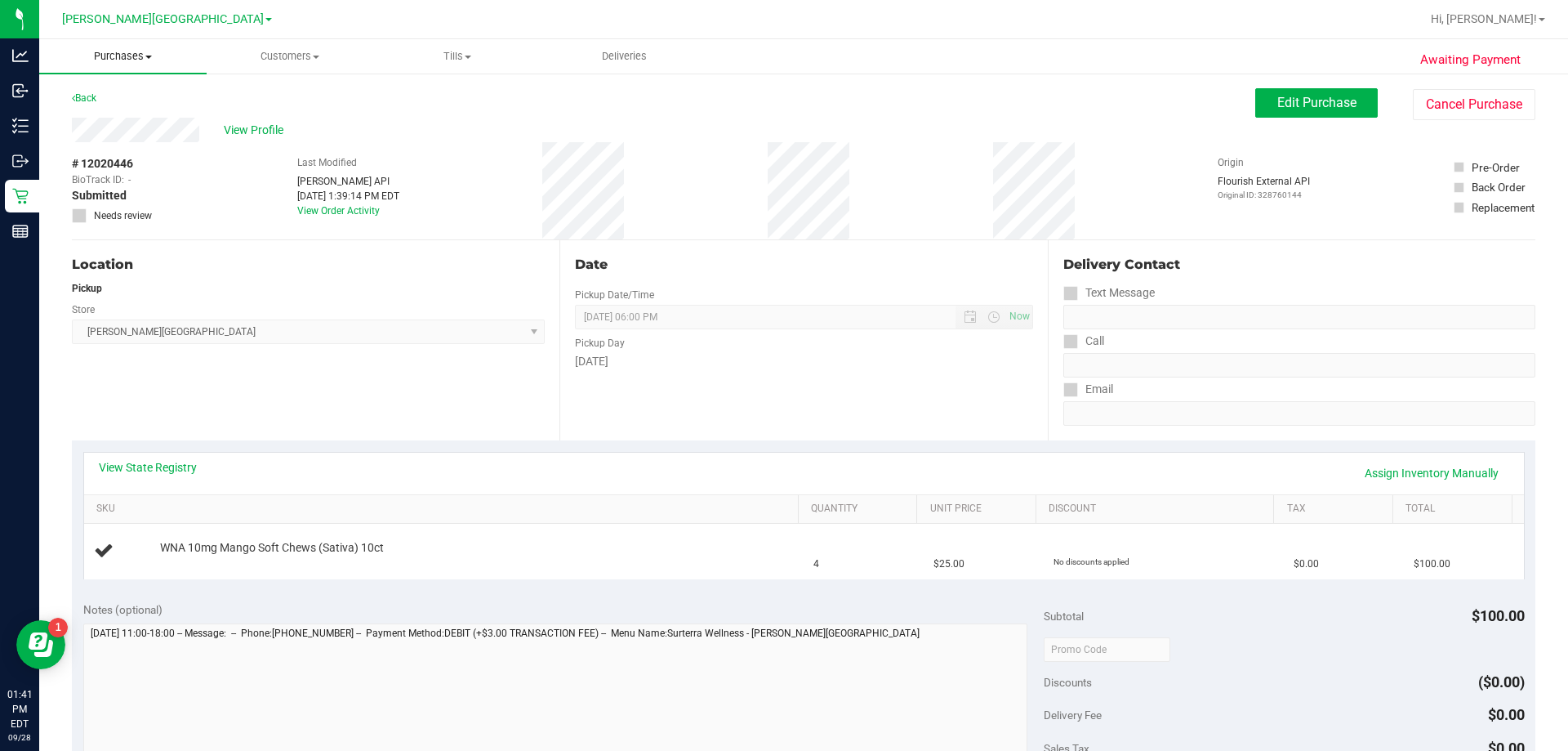
click at [112, 64] on uib-tab-heading "Purchases Summary of purchases Fulfillment All purchases" at bounding box center [123, 56] width 167 height 34
click at [112, 111] on span "Fulfillment" at bounding box center [90, 118] width 101 height 14
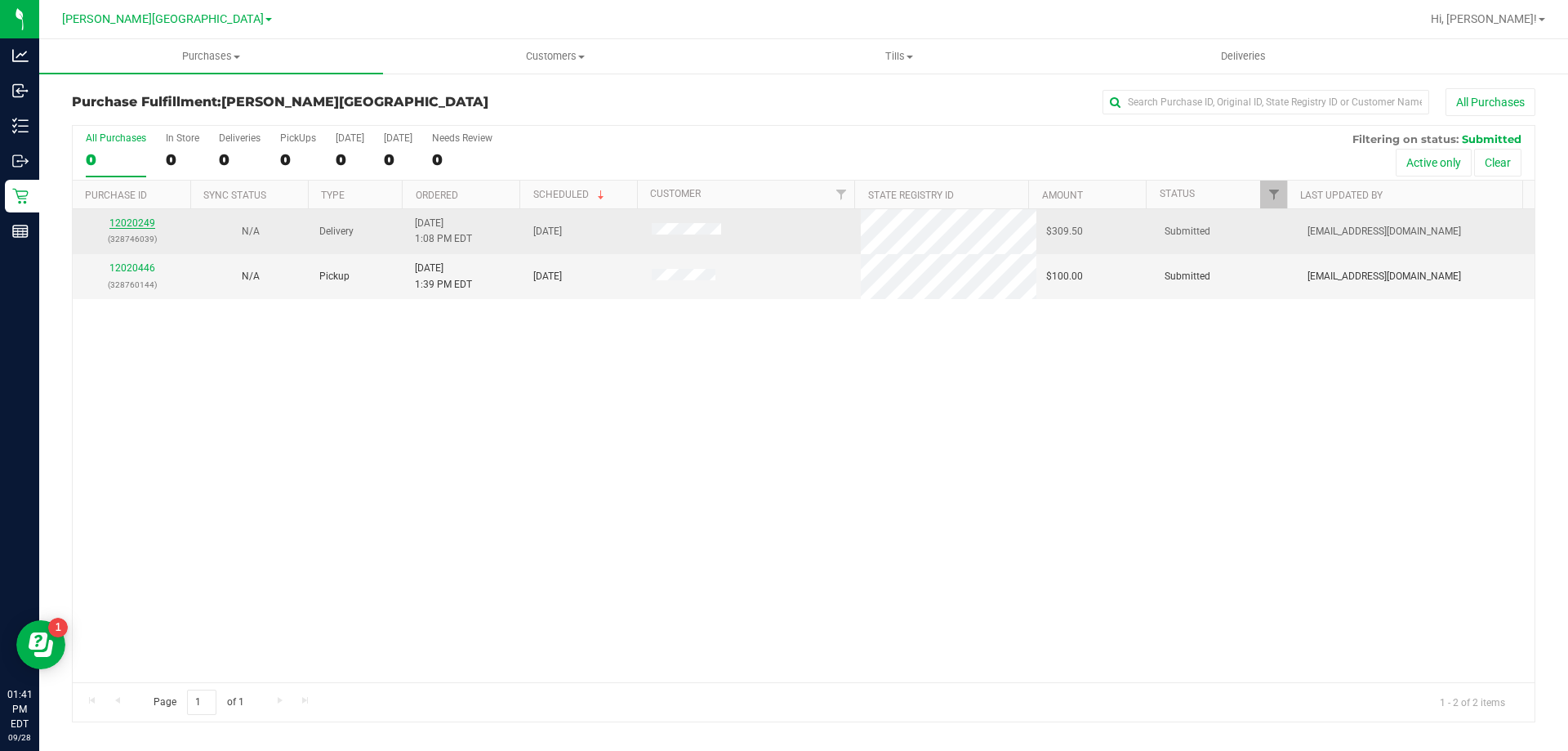
click at [142, 222] on link "12020249" at bounding box center [132, 222] width 45 height 11
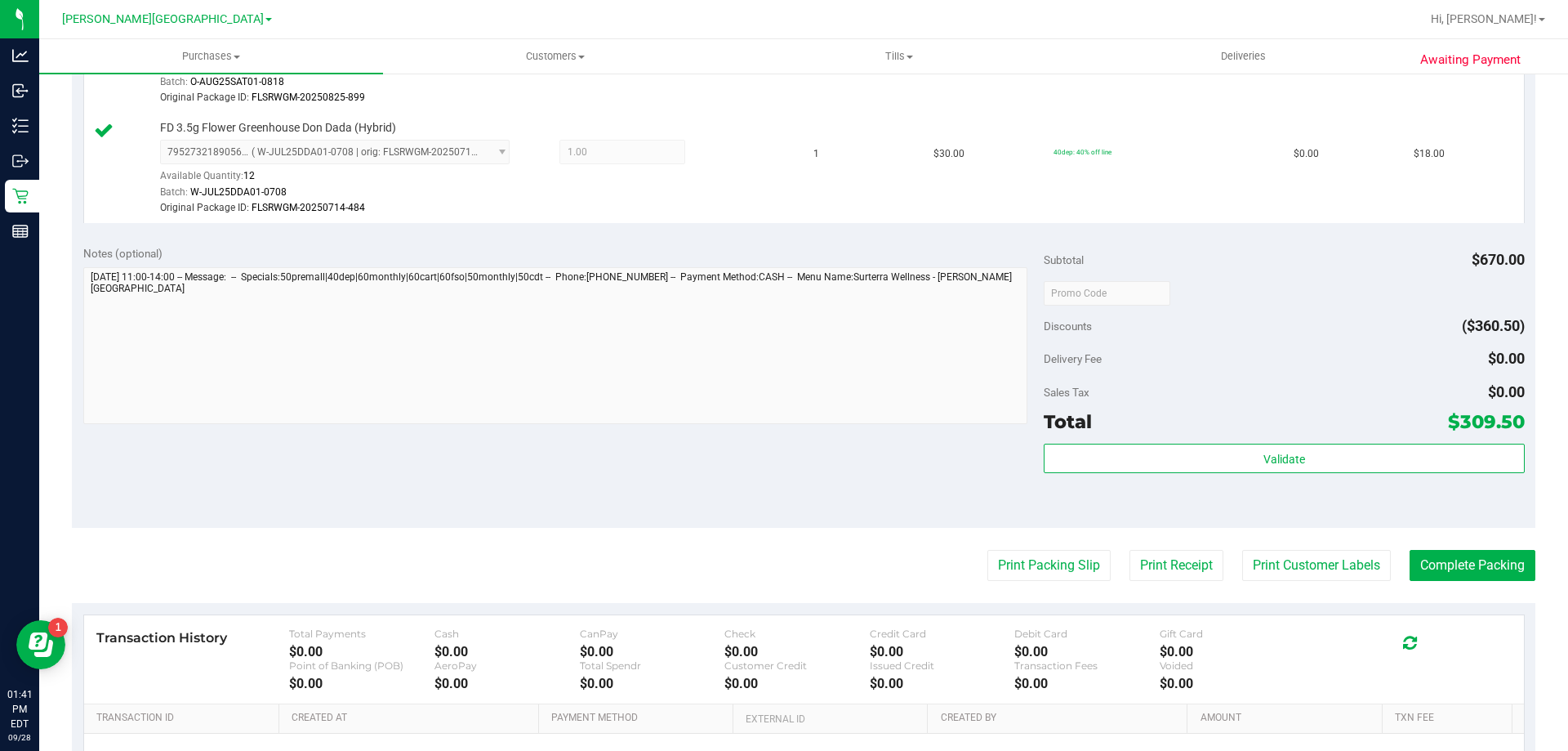
scroll to position [1797, 0]
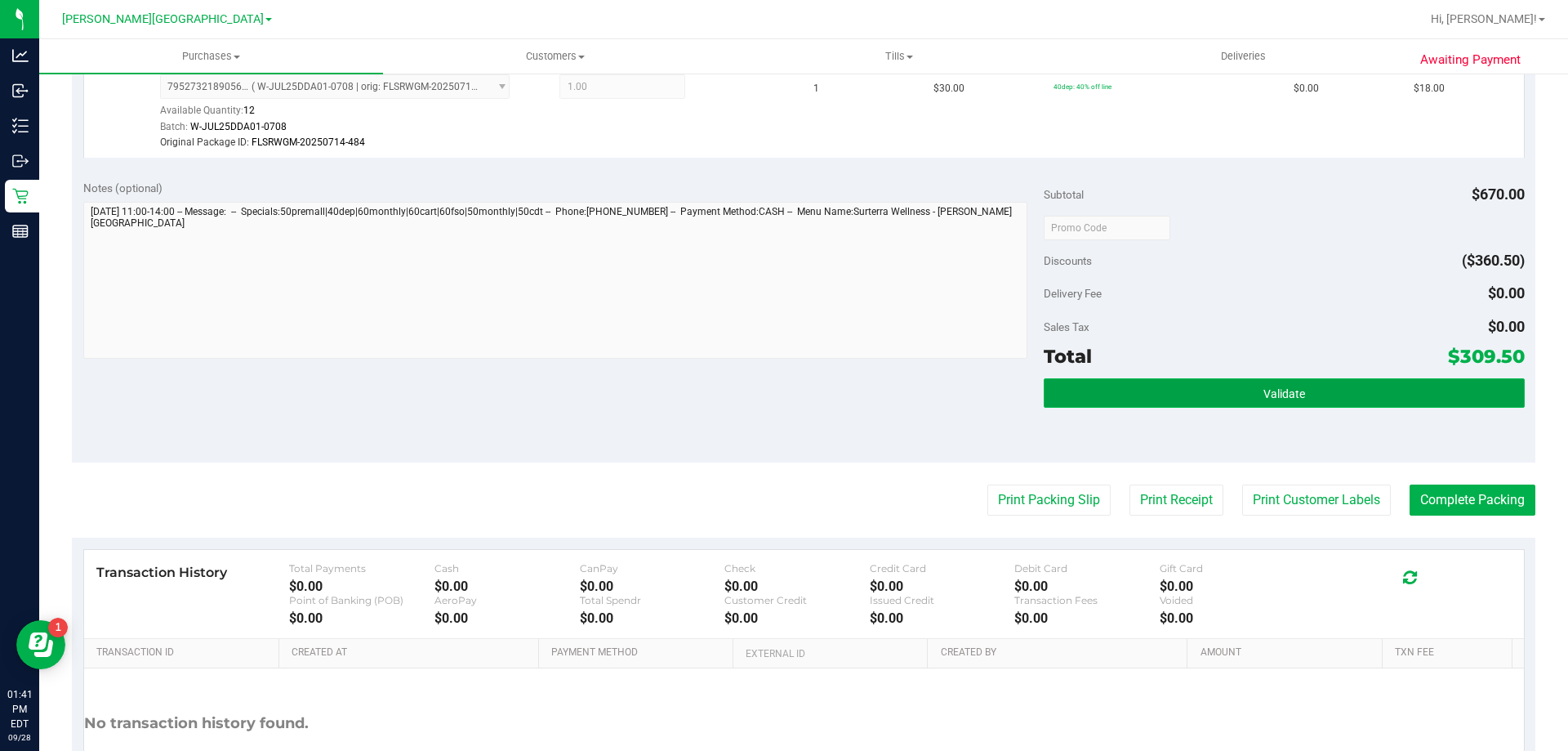
click at [781, 405] on button "Validate" at bounding box center [1284, 393] width 481 height 30
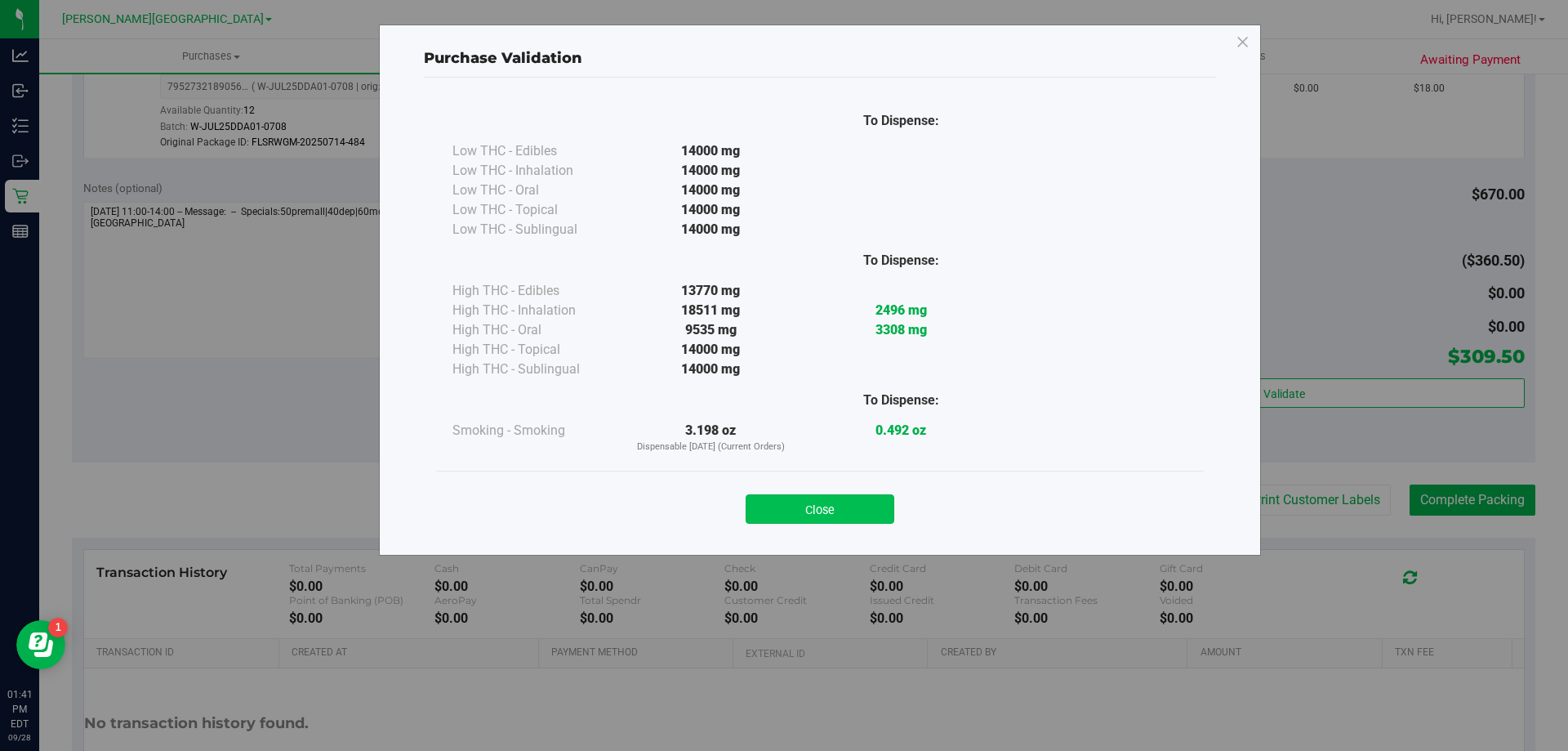
click at [781, 505] on button "Close" at bounding box center [820, 509] width 148 height 30
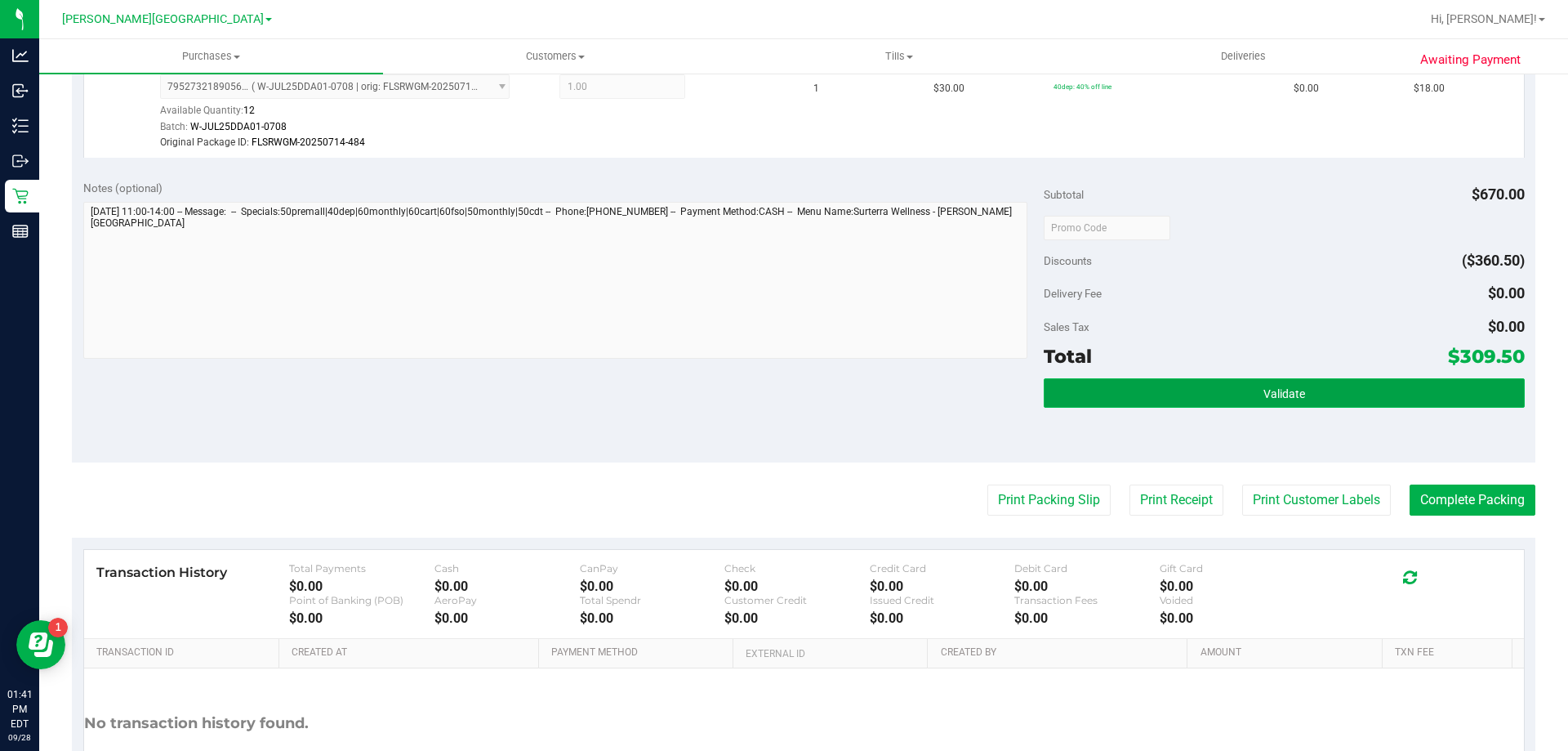
click at [781, 399] on button "Validate" at bounding box center [1284, 393] width 481 height 30
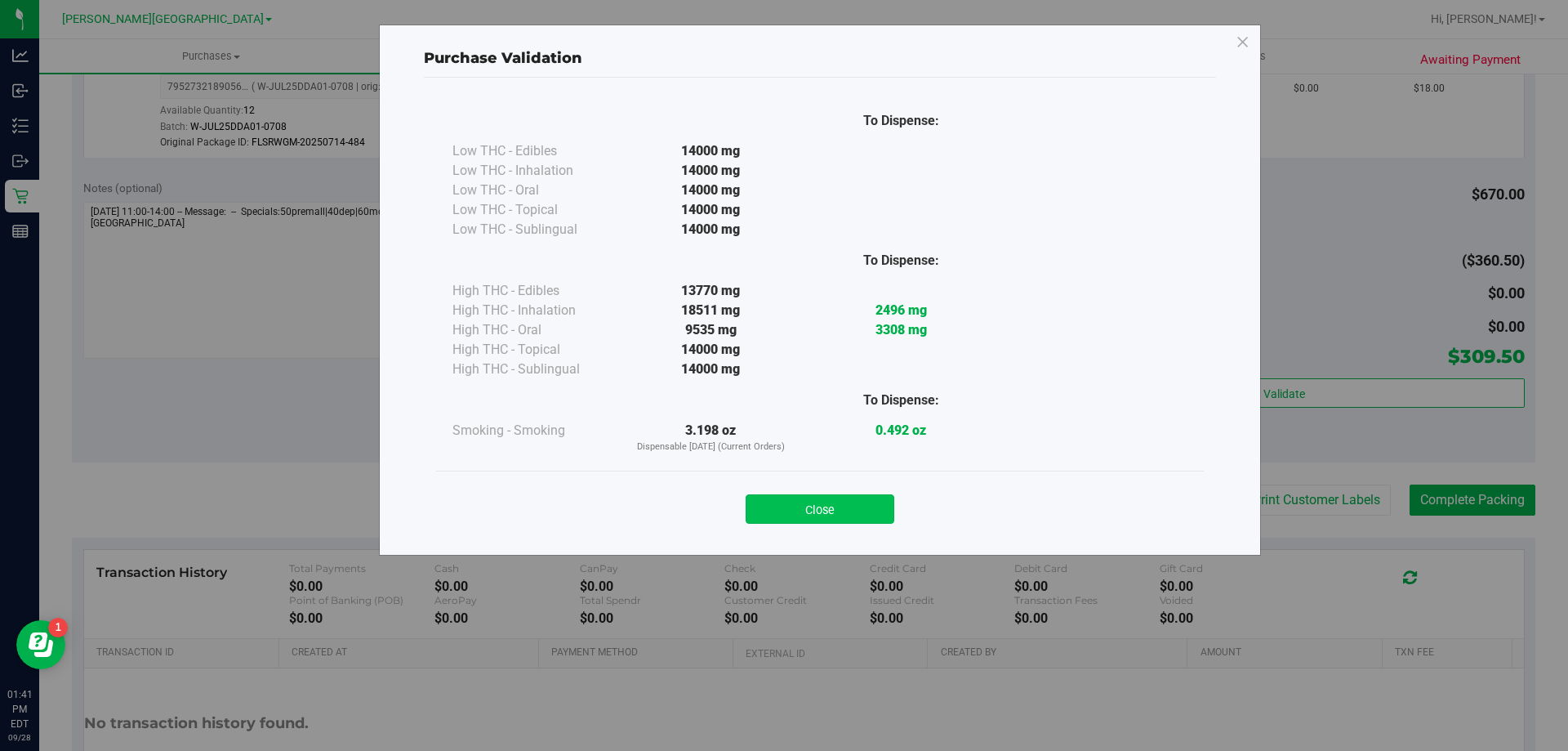
click at [781, 505] on button "Close" at bounding box center [820, 509] width 148 height 30
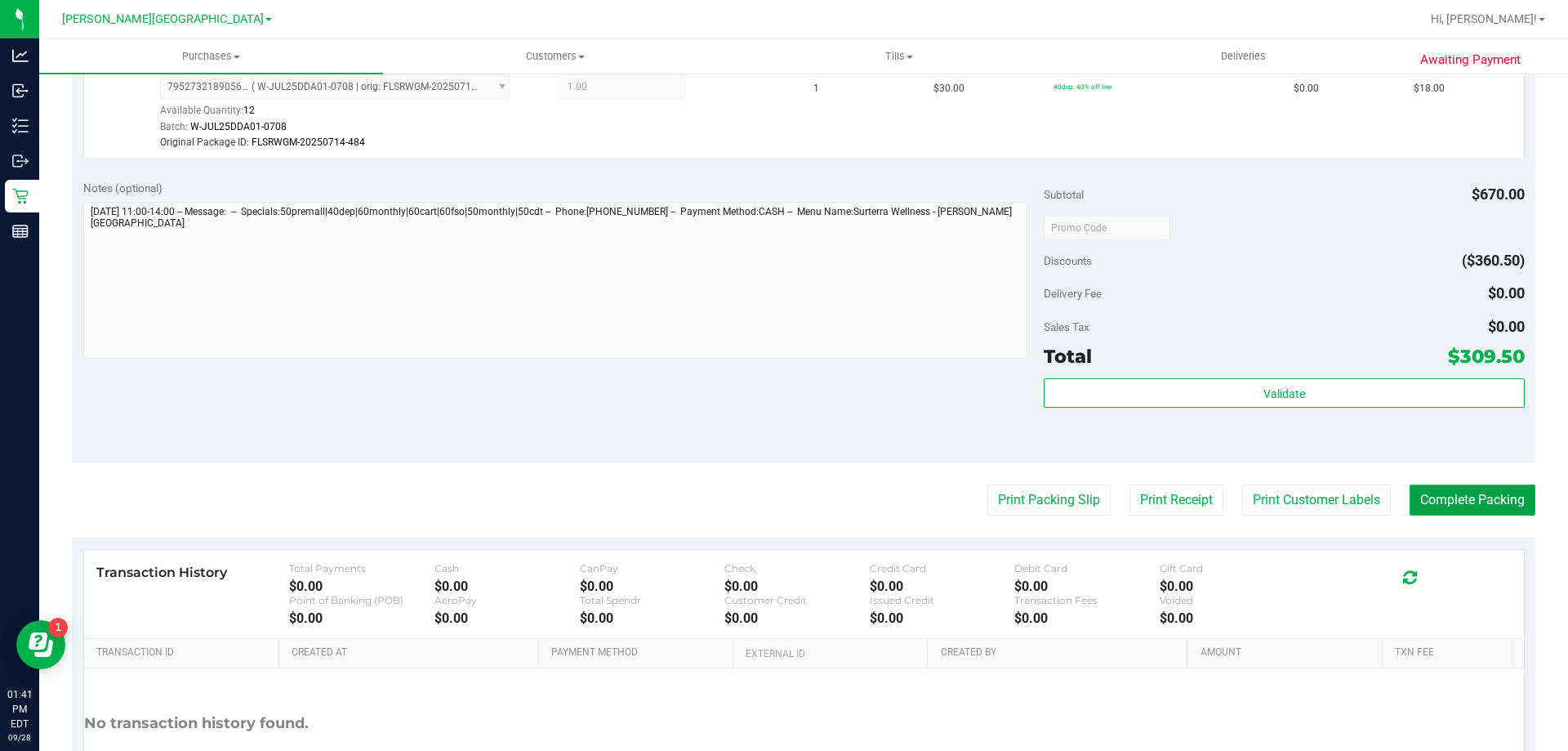
click at [781, 488] on button "Complete Packing" at bounding box center [1472, 500] width 126 height 31
click at [781, 506] on button "Print Packing Slip" at bounding box center [1035, 500] width 123 height 31
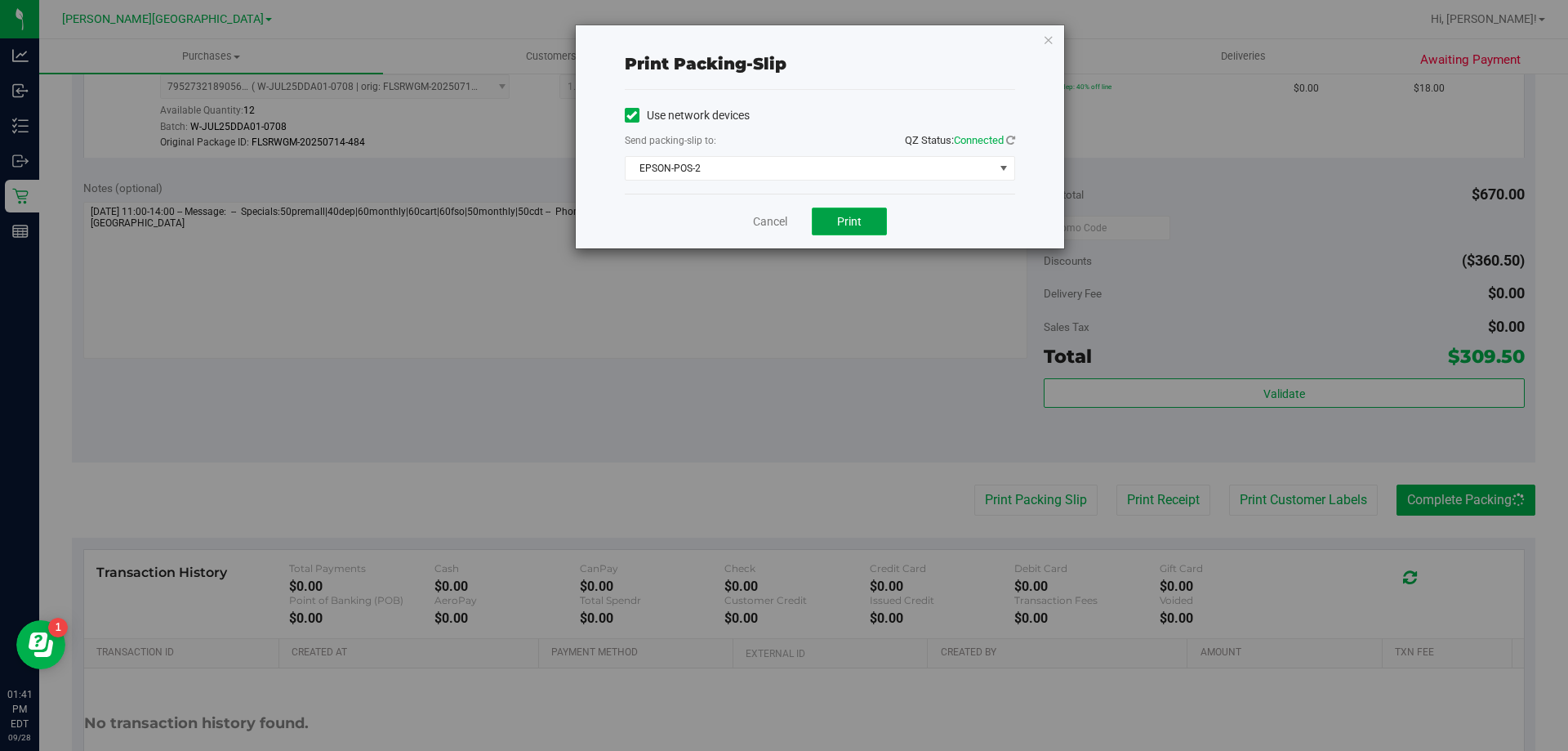
click at [781, 226] on span "Print" at bounding box center [849, 221] width 24 height 13
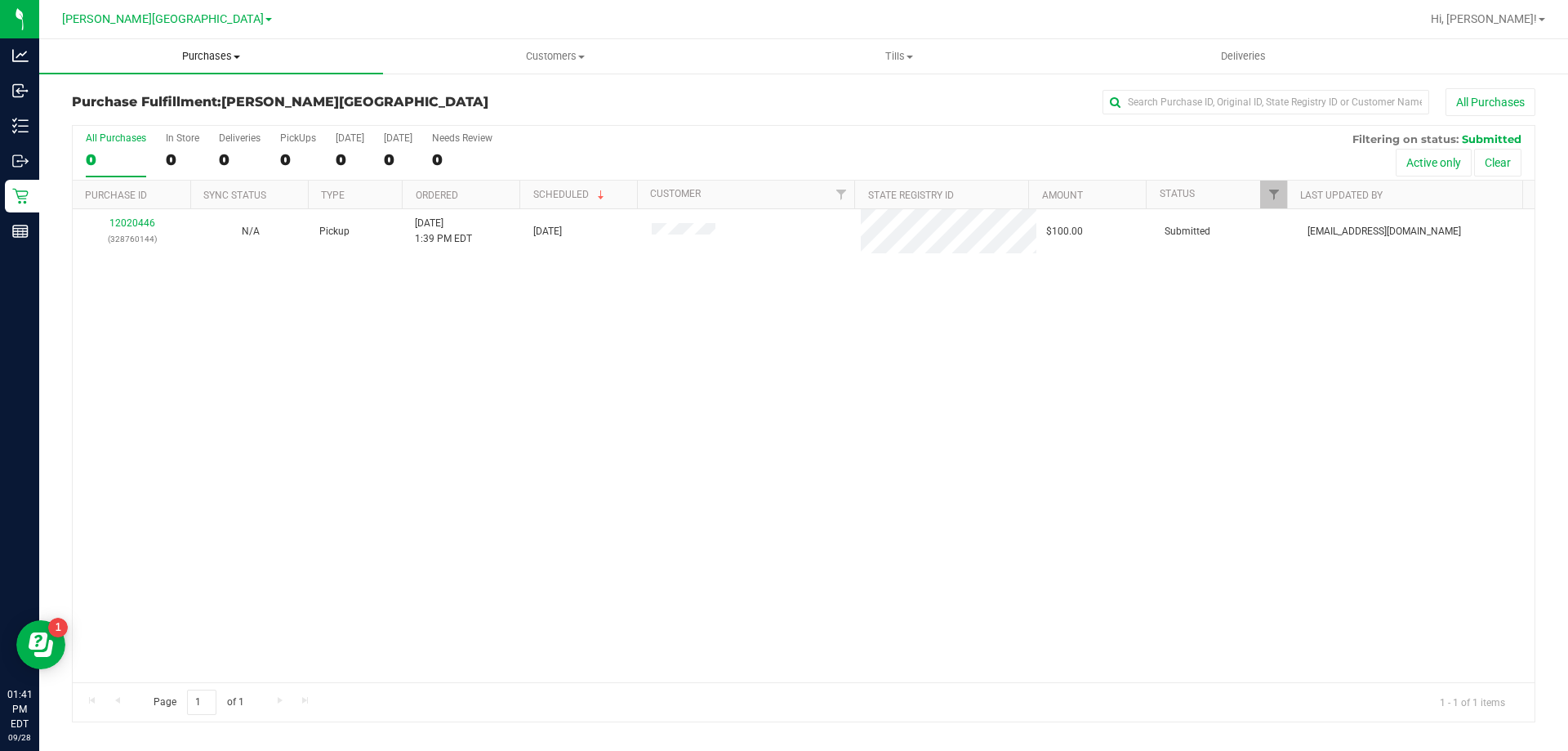
click at [184, 53] on span "Purchases" at bounding box center [211, 56] width 344 height 15
click at [153, 116] on li "Fulfillment" at bounding box center [211, 119] width 344 height 19
click at [198, 72] on uib-tab-heading "Purchases Summary of purchases Fulfillment All purchases" at bounding box center [211, 56] width 344 height 34
click at [163, 136] on li "All purchases" at bounding box center [211, 138] width 344 height 19
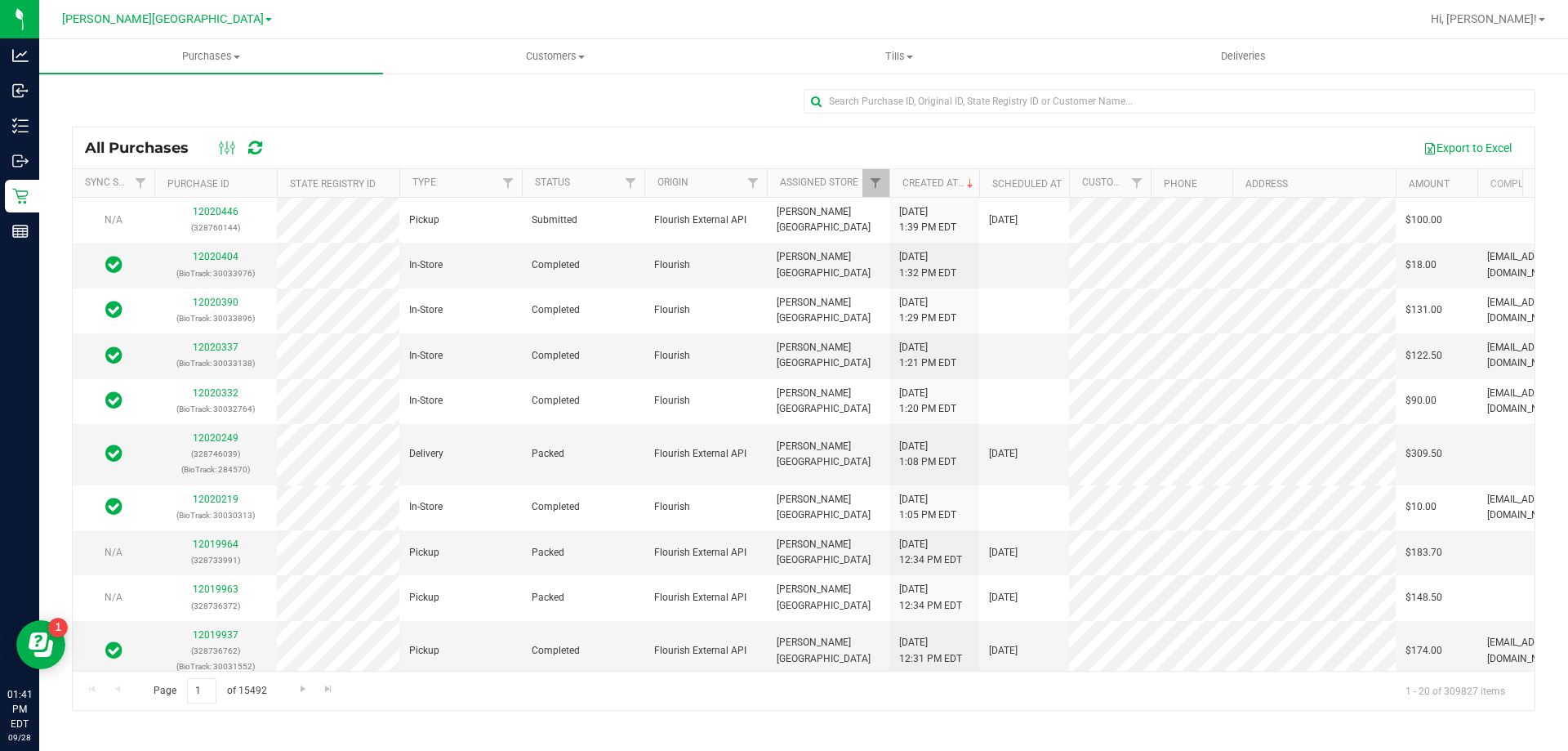
click at [781, 189] on th "Completed By" at bounding box center [1538, 183] width 122 height 29
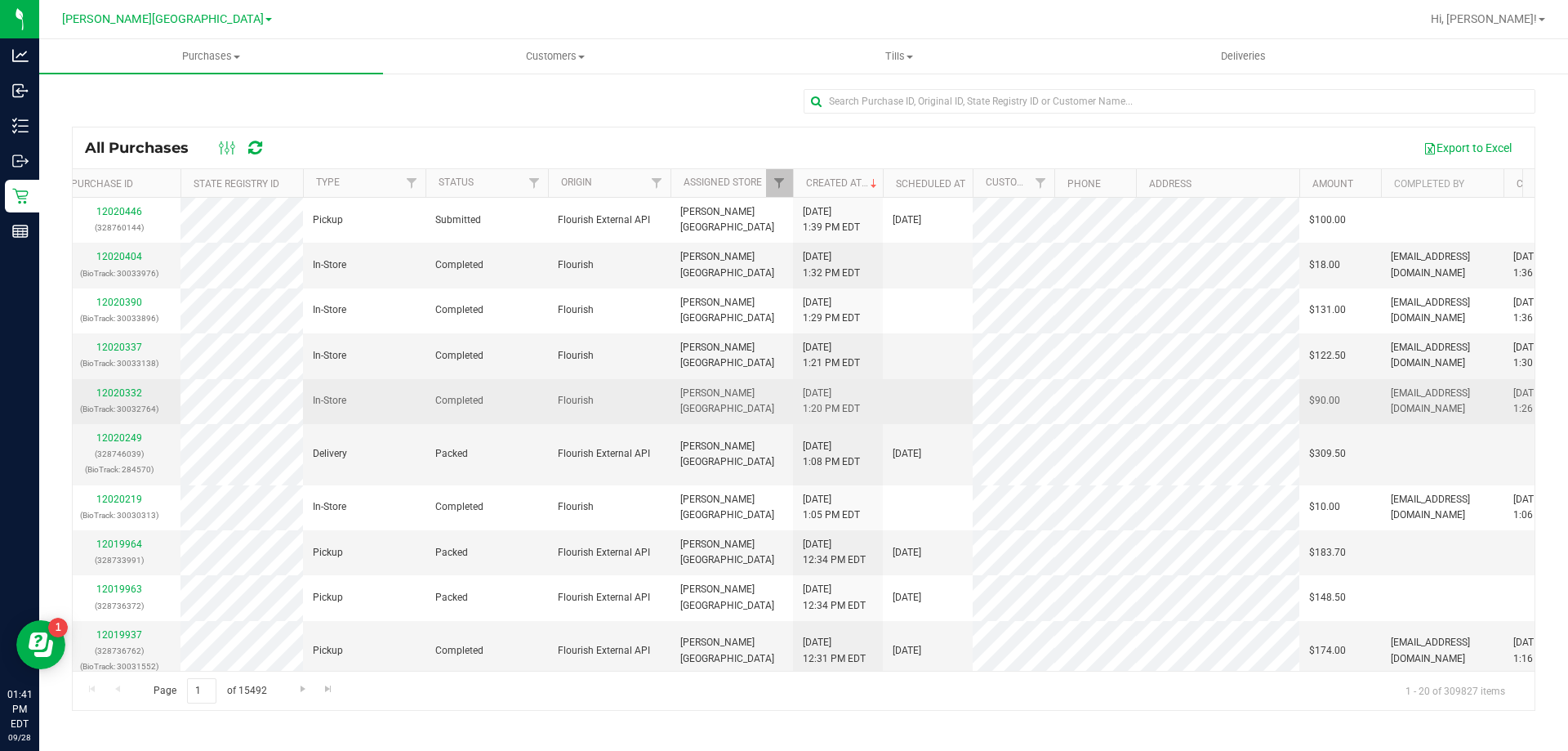
scroll to position [0, 113]
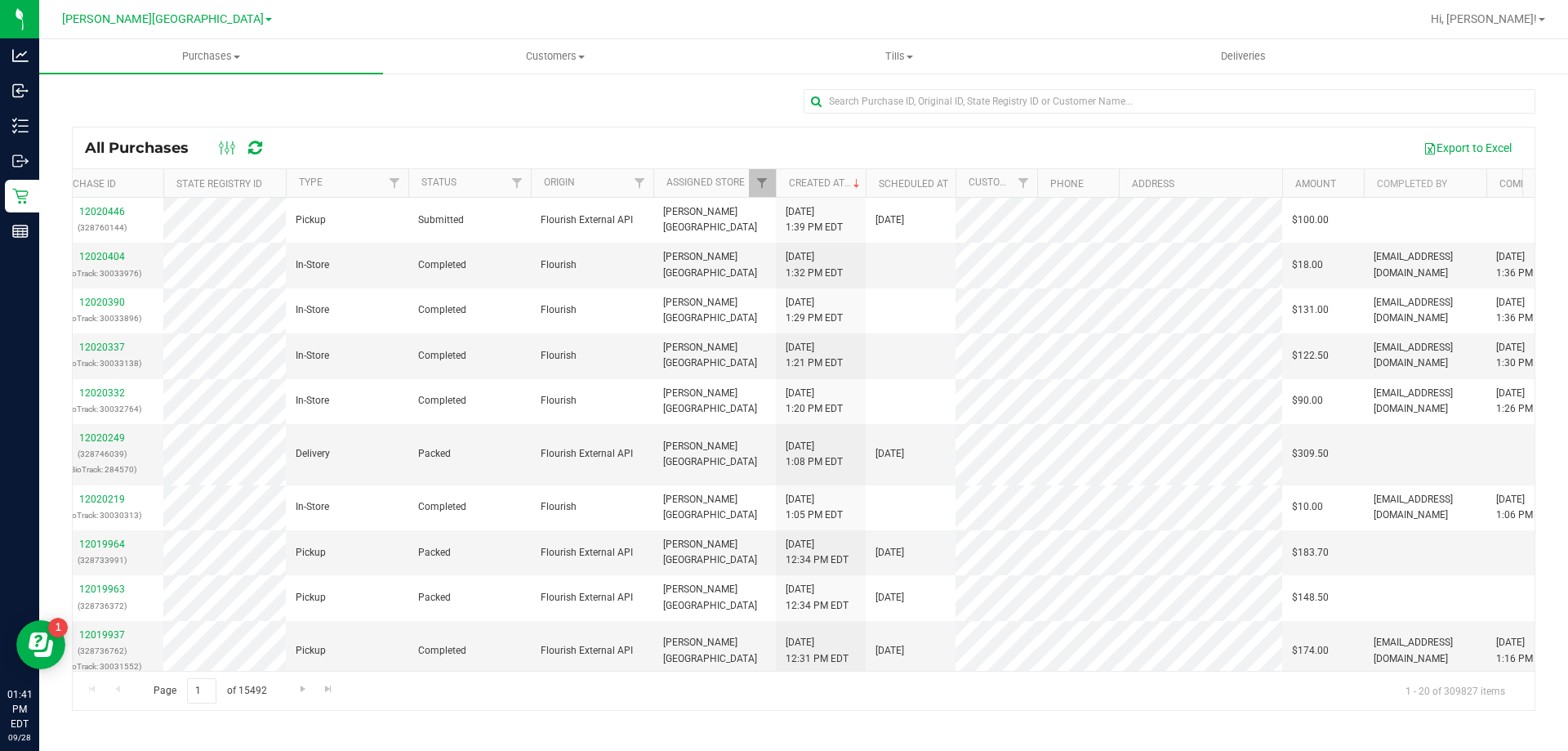
click at [781, 176] on th "Completed At" at bounding box center [1531, 183] width 90 height 29
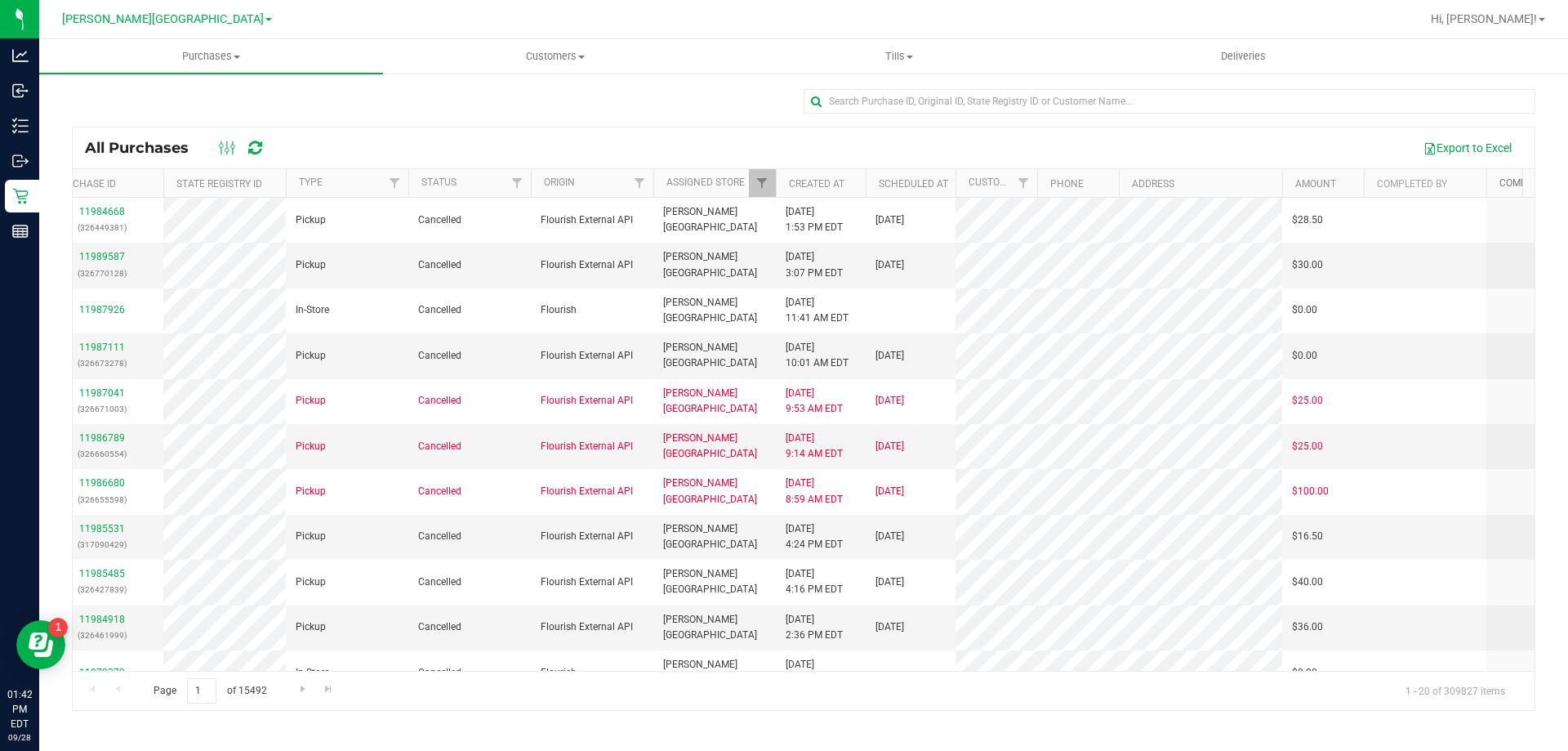
click at [781, 178] on link "Completed At" at bounding box center [1544, 182] width 89 height 11
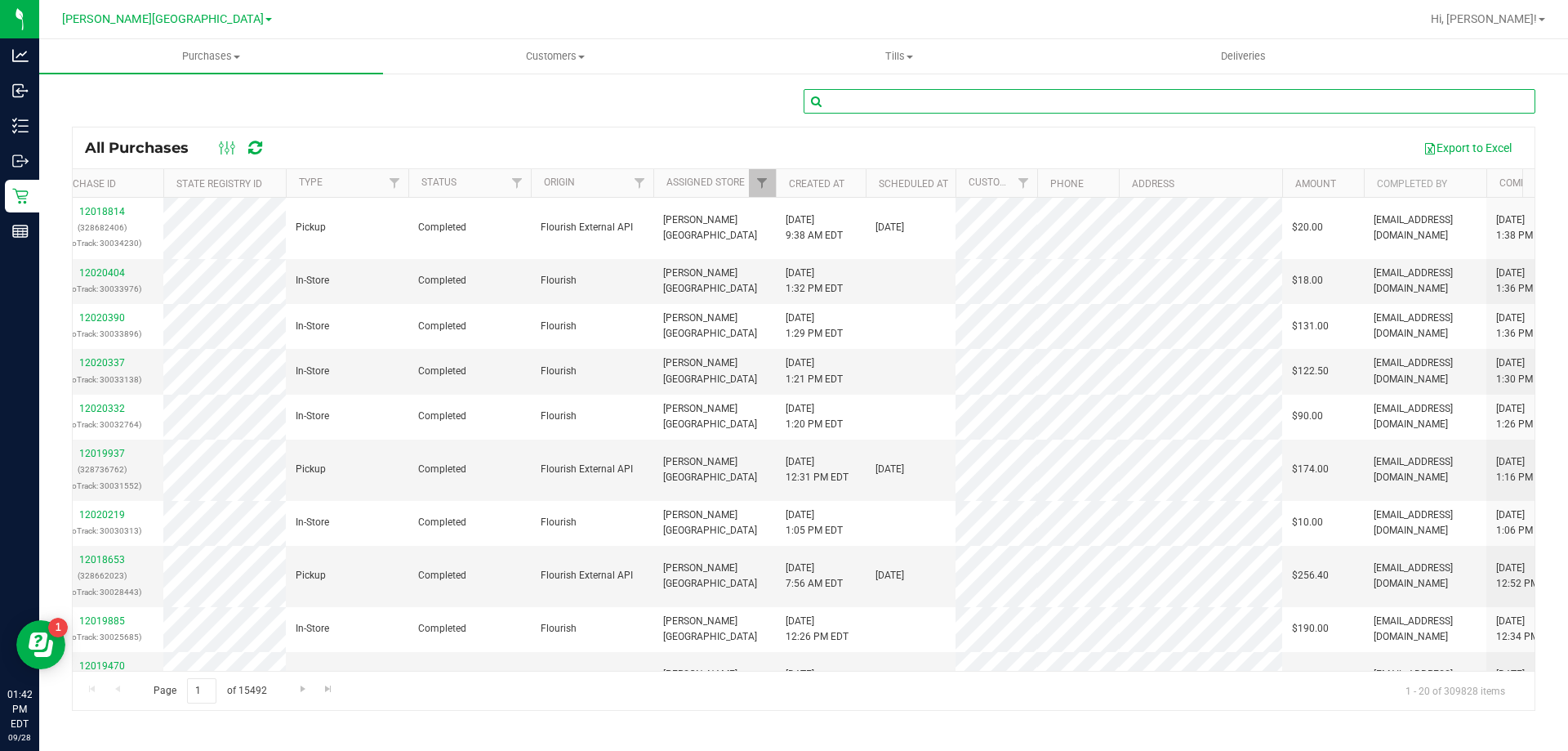
click at [781, 93] on input "text" at bounding box center [1169, 101] width 732 height 24
type input "[PERSON_NAME]"
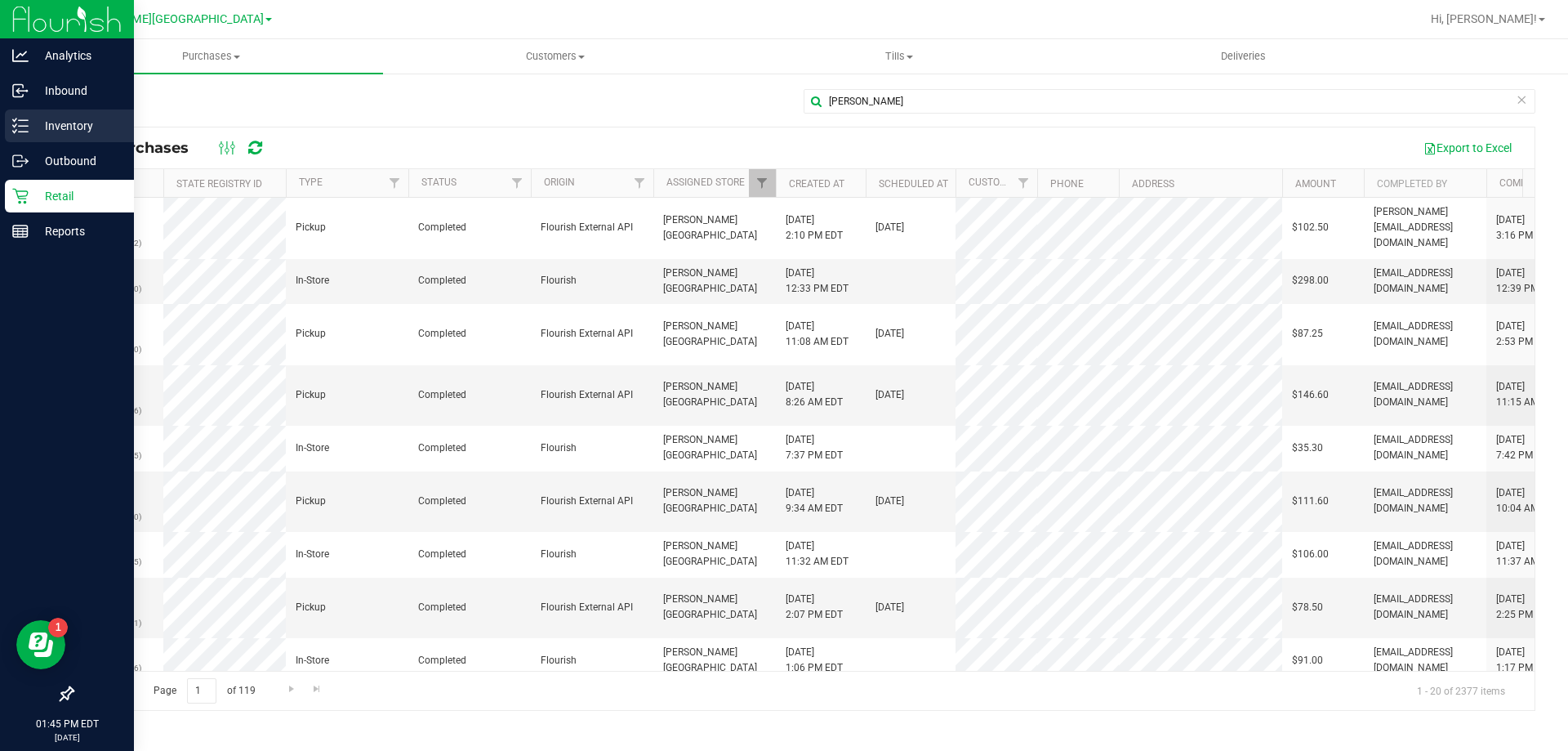
click at [64, 125] on p "Inventory" at bounding box center [78, 126] width 98 height 19
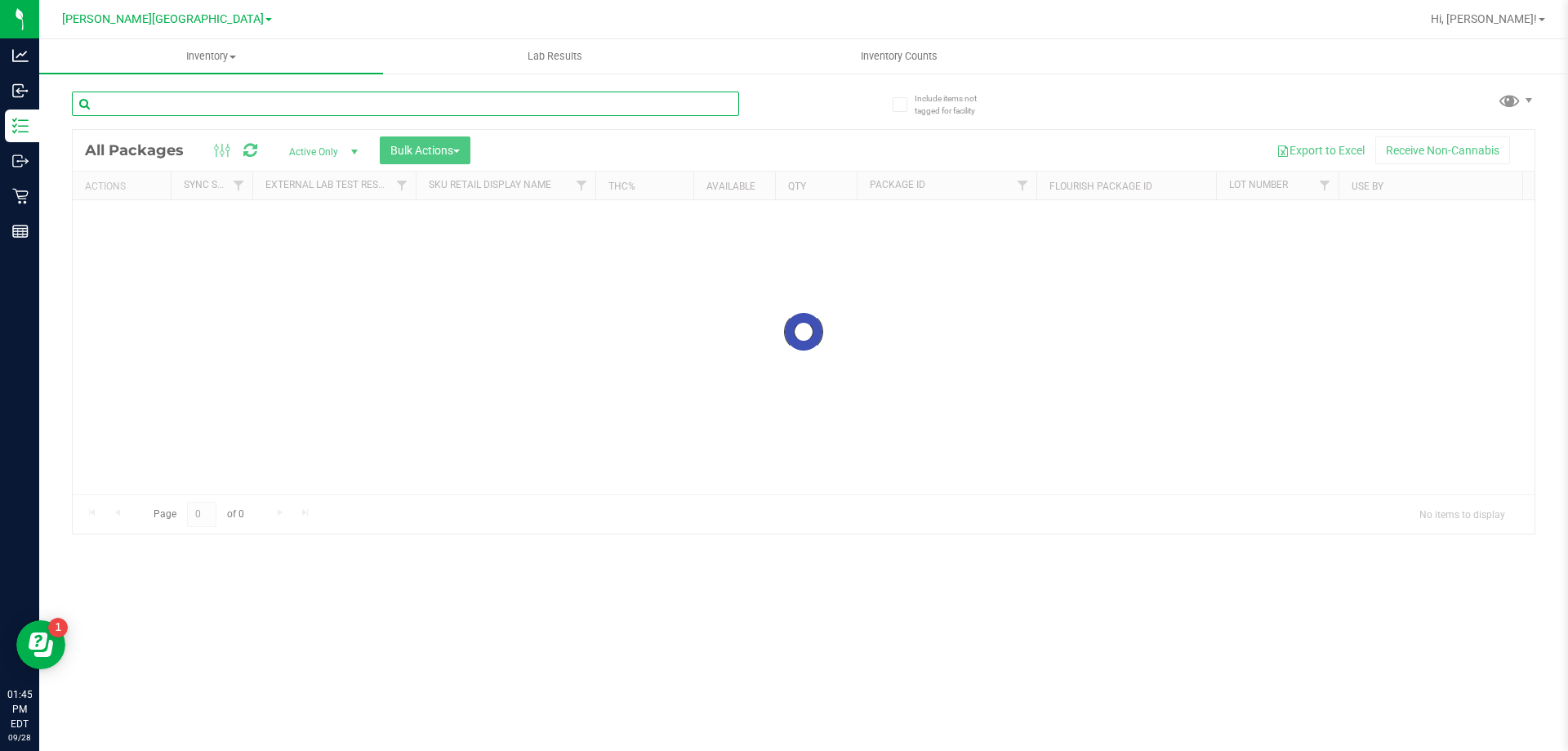
click at [528, 111] on input "text" at bounding box center [405, 104] width 667 height 24
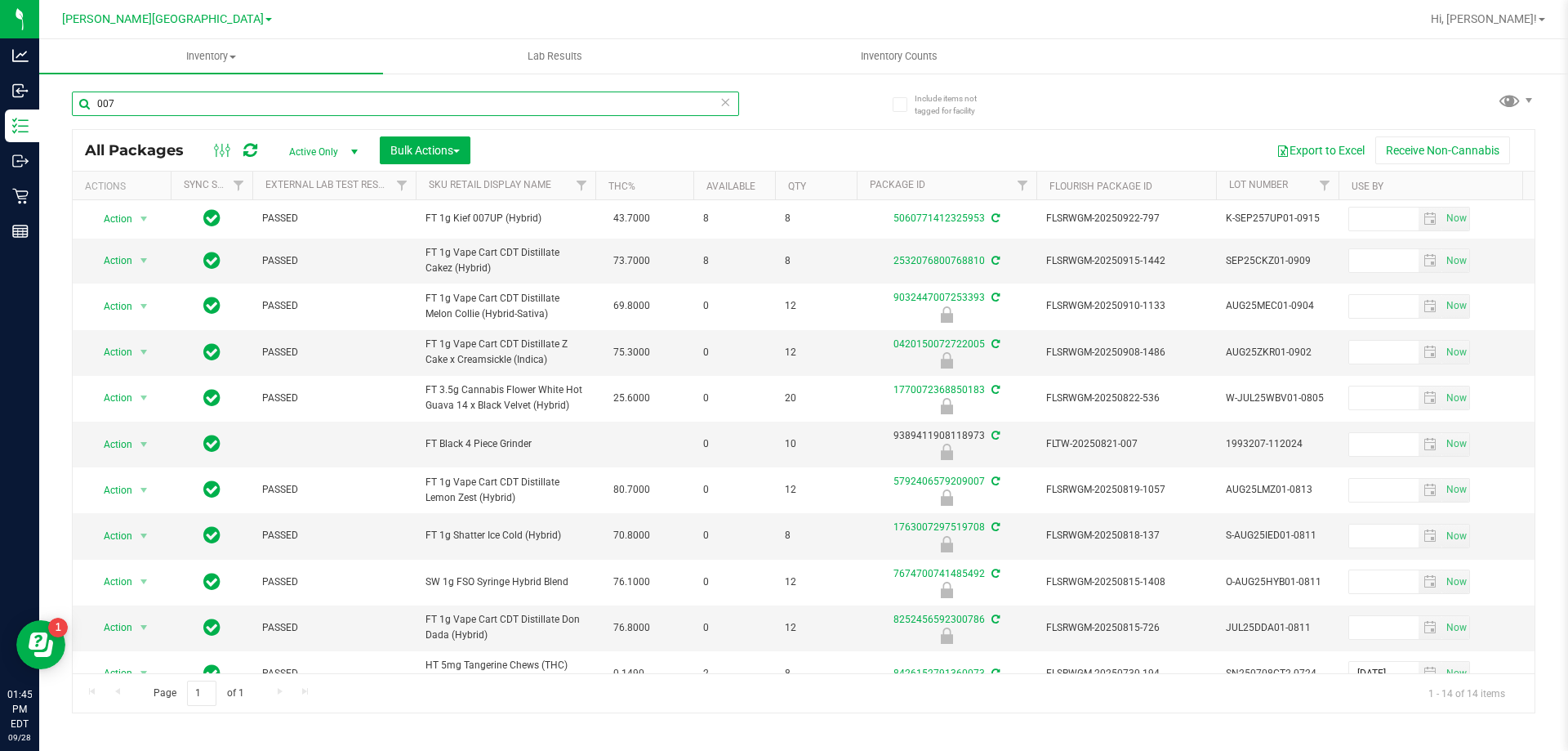
type input "007"
click at [379, 116] on div "007" at bounding box center [405, 110] width 667 height 38
click at [378, 107] on input "007" at bounding box center [405, 104] width 667 height 24
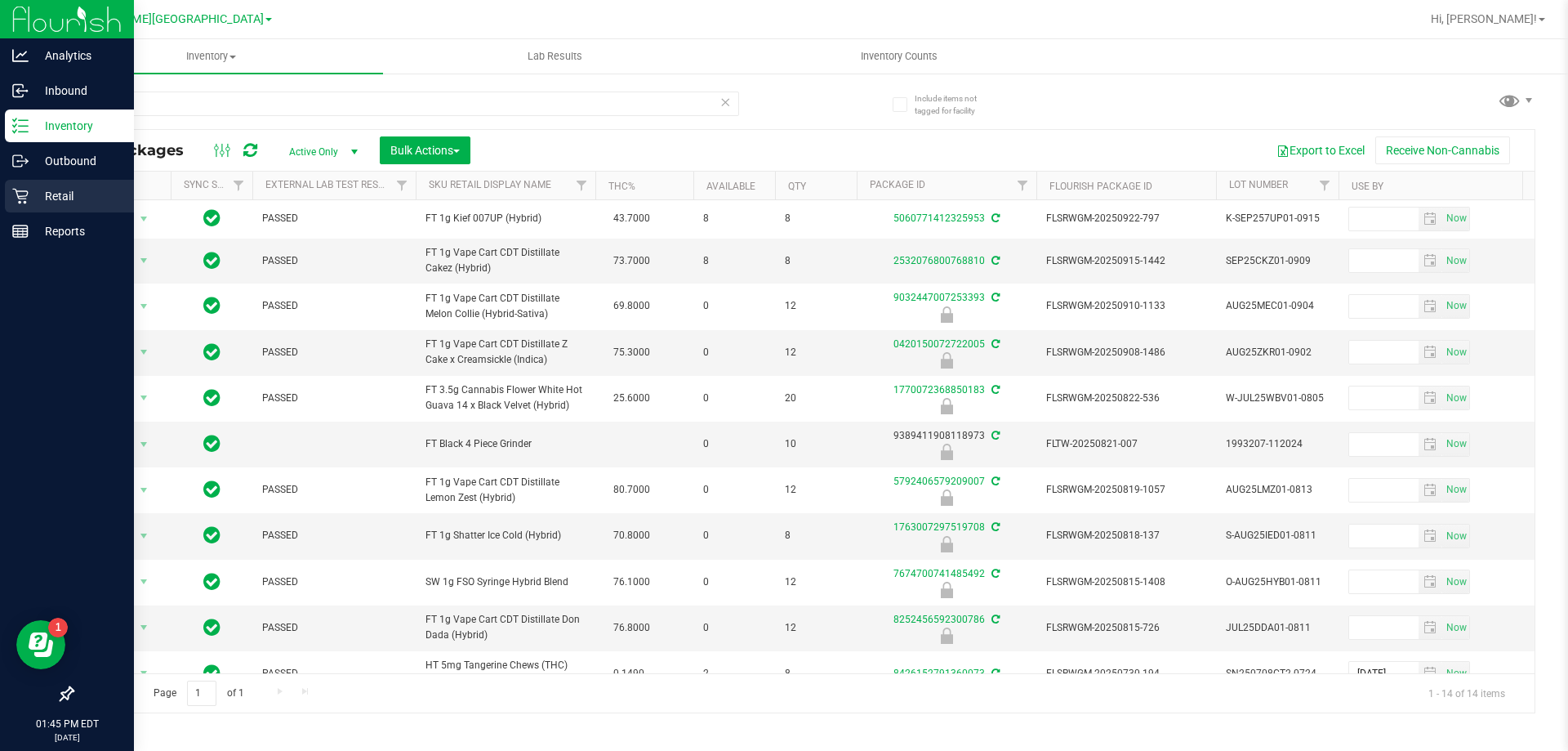
click at [77, 189] on p "Retail" at bounding box center [78, 196] width 98 height 19
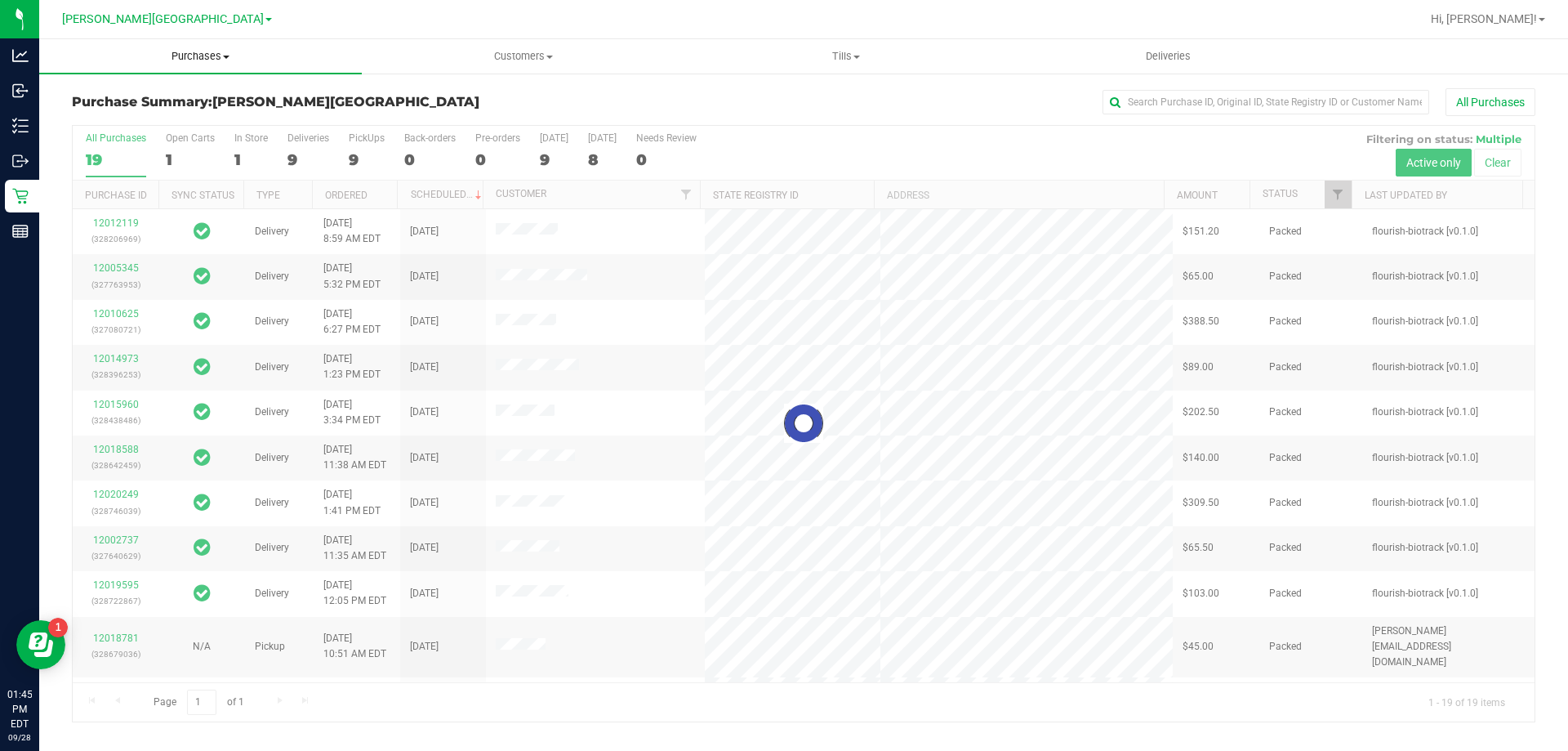
click at [243, 65] on uib-tab-heading "Purchases Summary of purchases Fulfillment All purchases" at bounding box center [201, 56] width 323 height 34
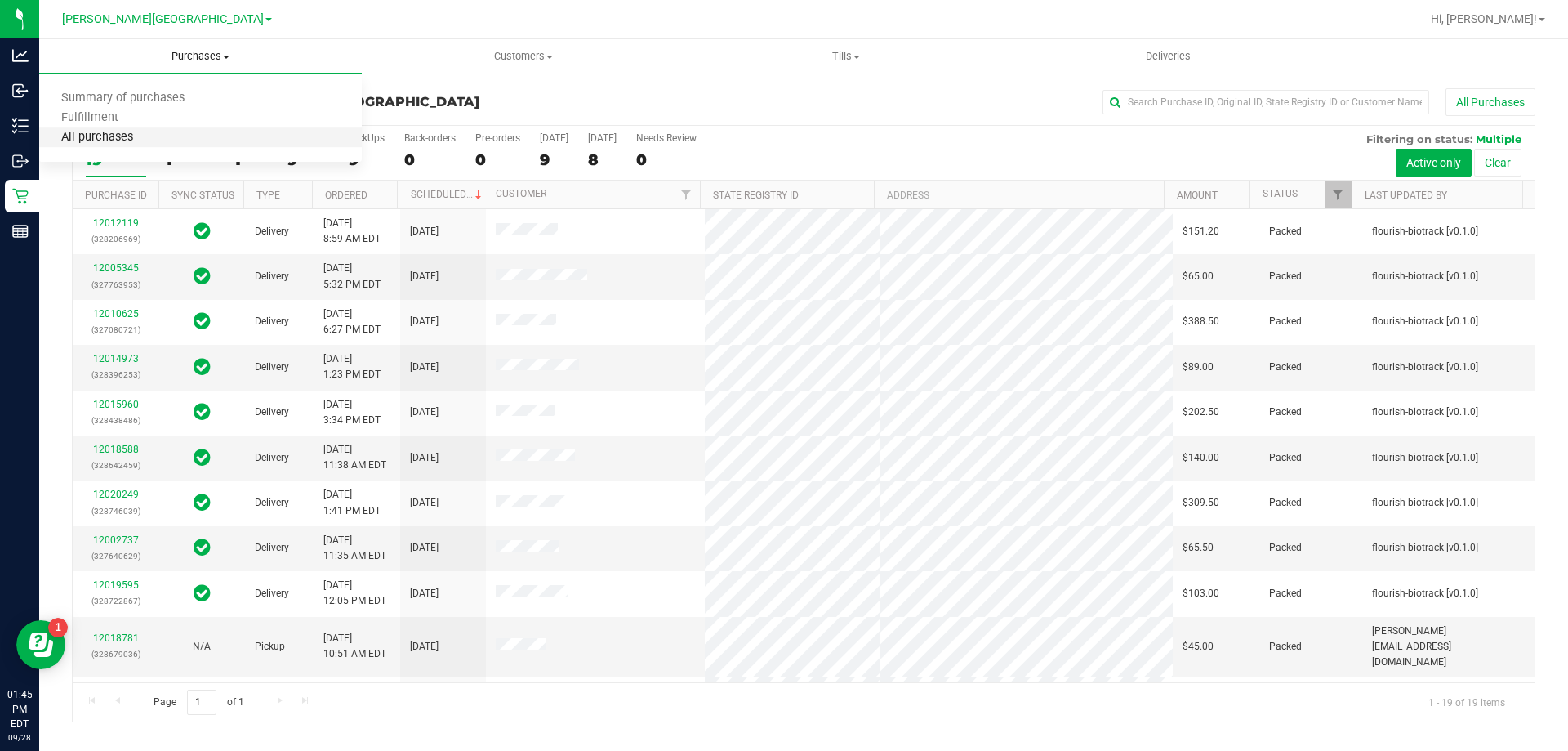
click at [135, 135] on span "All purchases" at bounding box center [97, 138] width 116 height 14
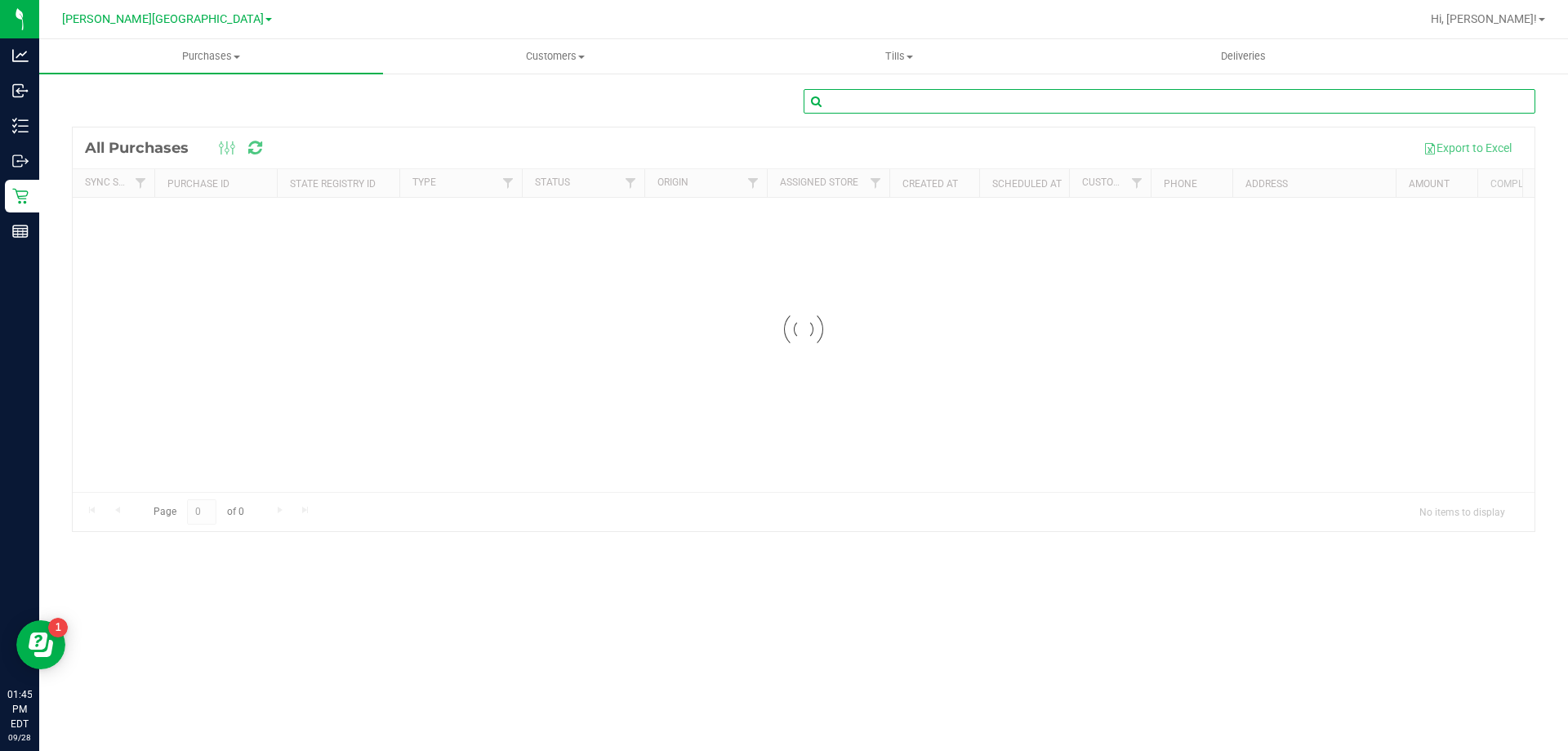
click at [781, 109] on input "text" at bounding box center [1169, 101] width 732 height 24
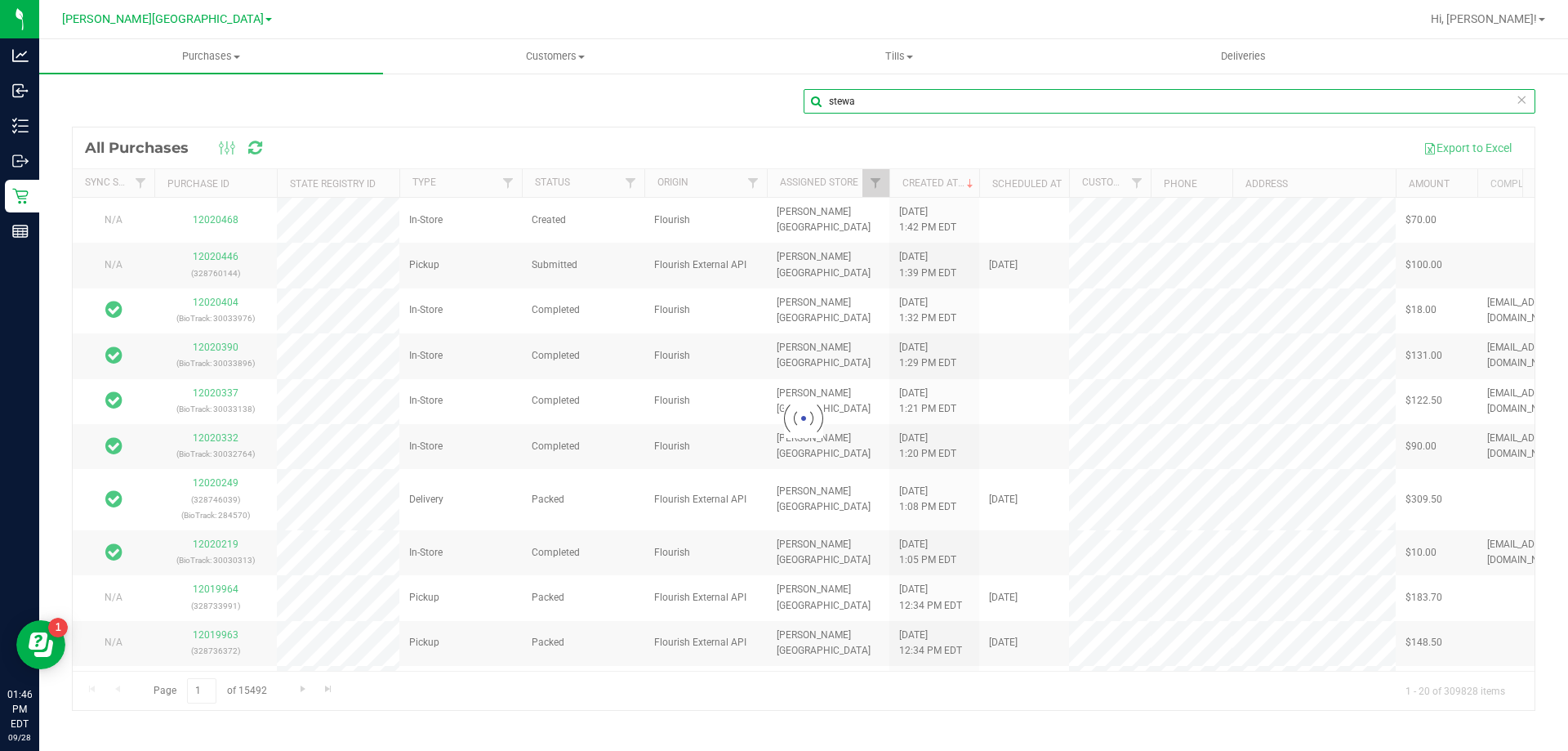
type input "stewa"
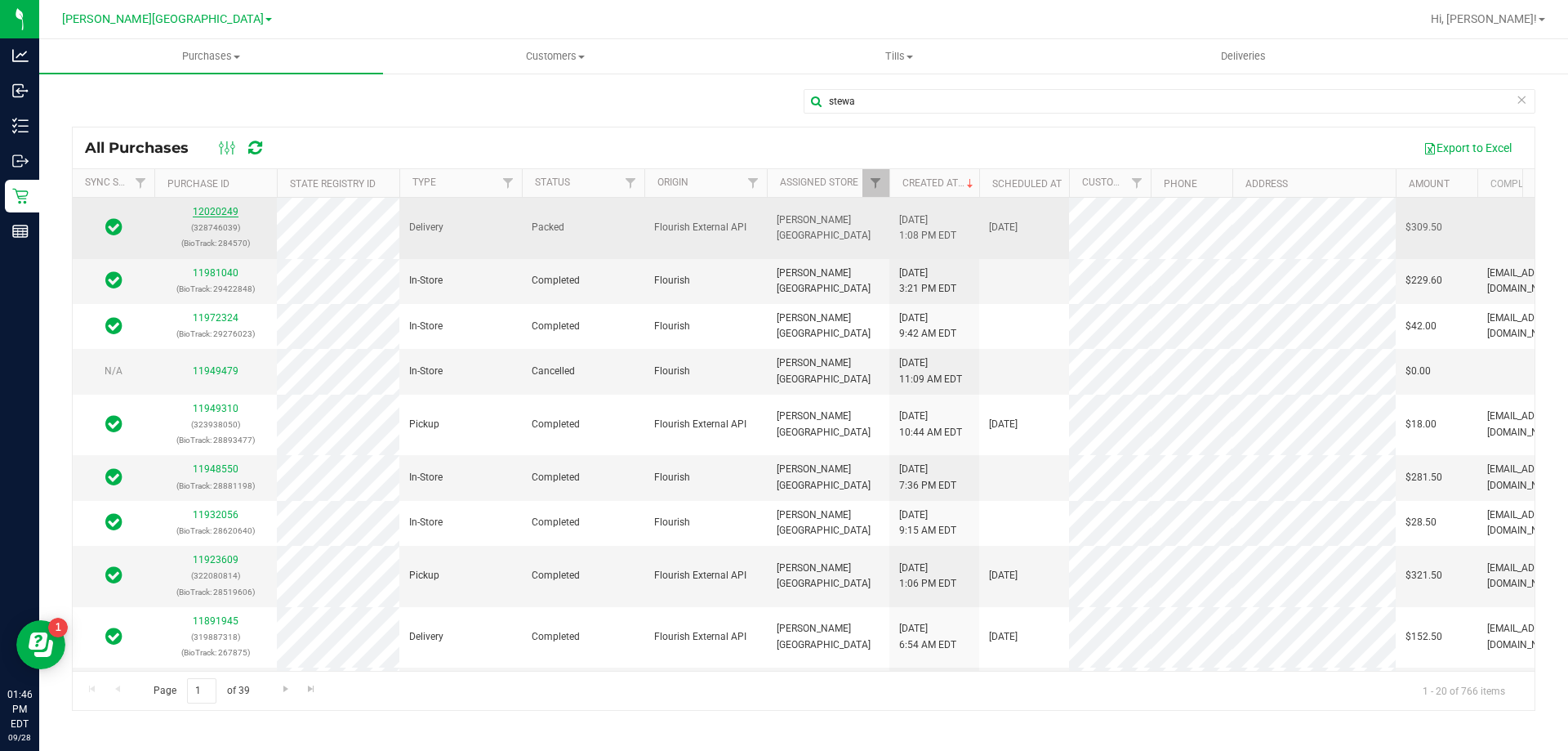
click at [213, 216] on link "12020249" at bounding box center [215, 211] width 45 height 11
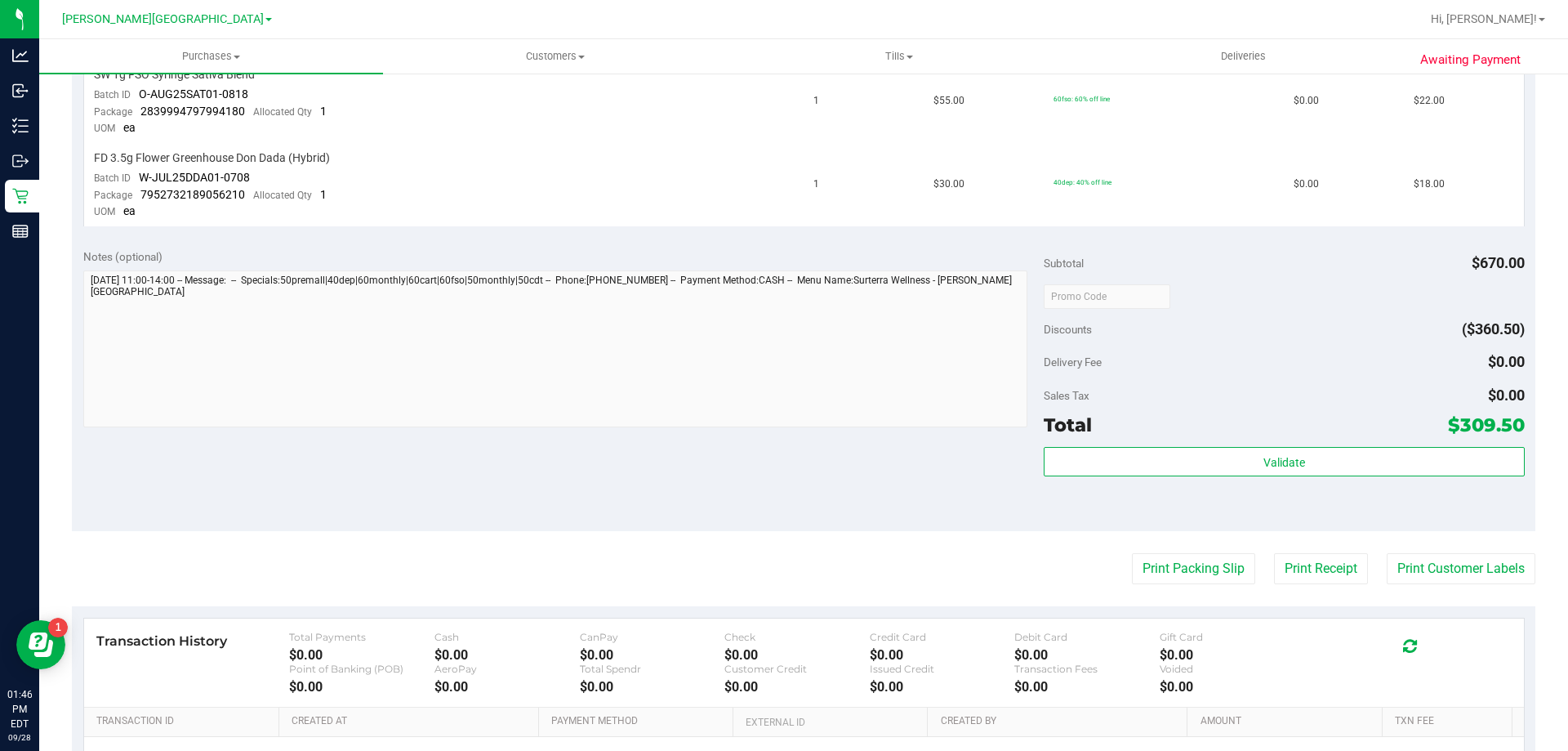
scroll to position [1552, 0]
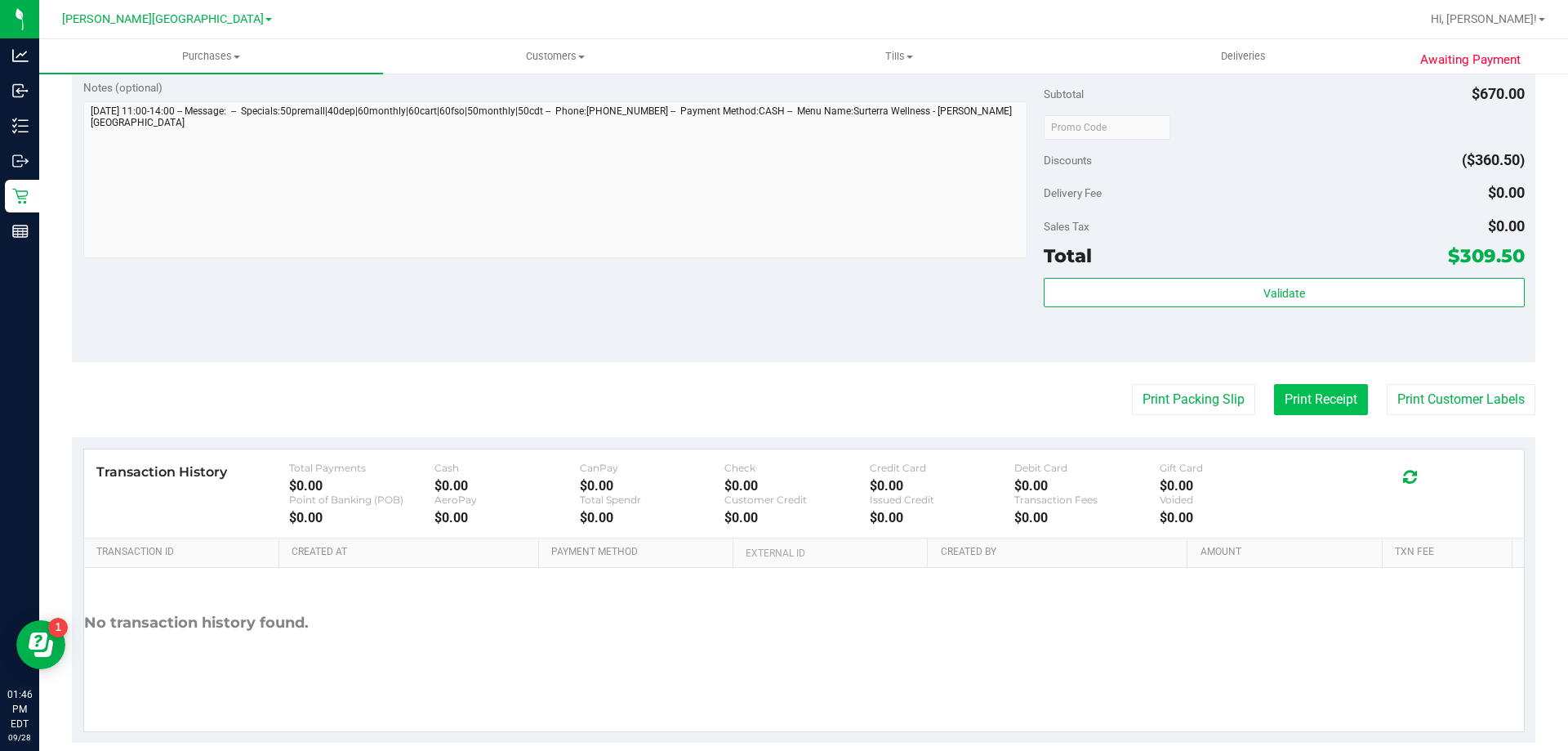
click at [781, 392] on button "Print Receipt" at bounding box center [1321, 399] width 94 height 31
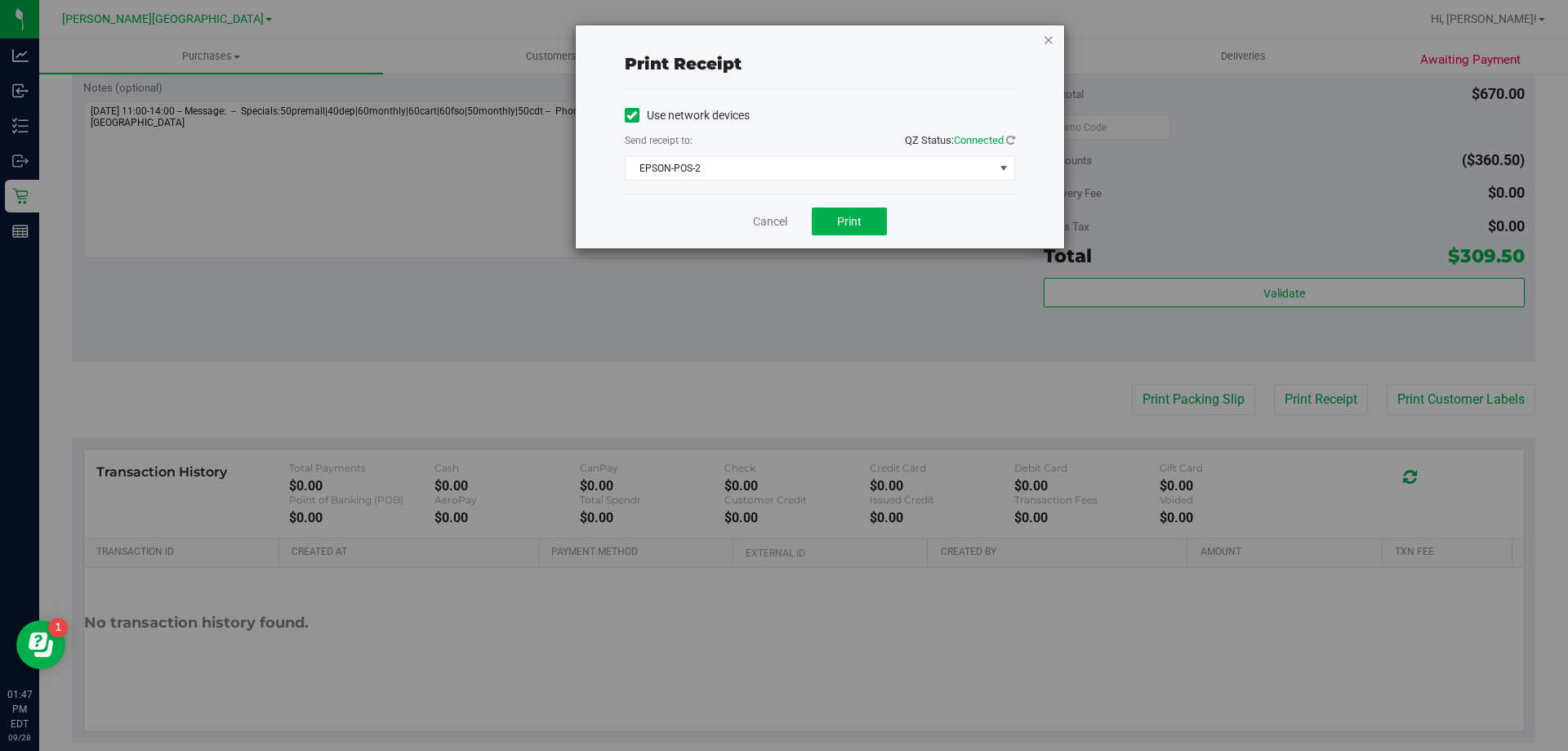
click at [781, 34] on icon "button" at bounding box center [1048, 39] width 11 height 19
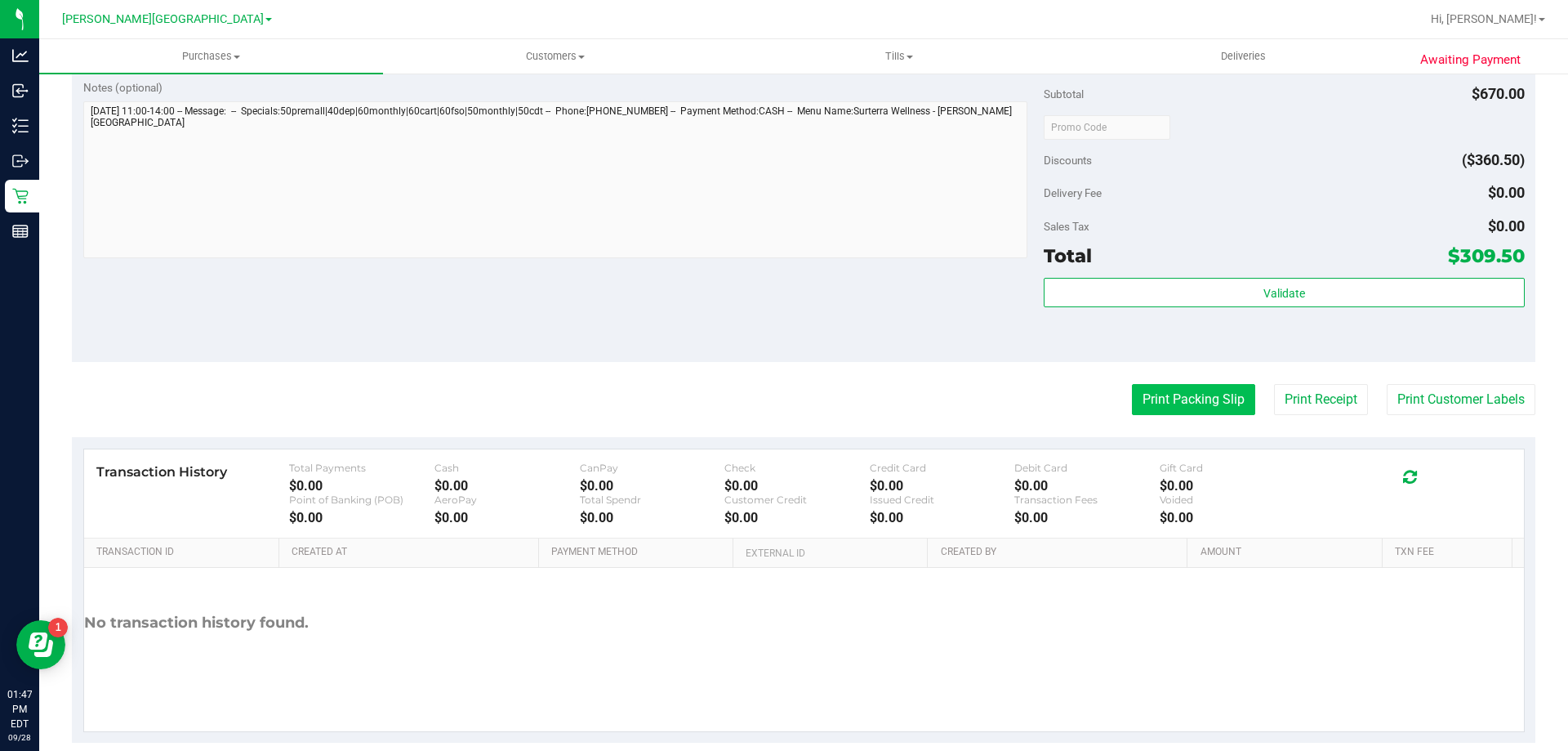
click at [781, 392] on button "Print Packing Slip" at bounding box center [1193, 399] width 123 height 31
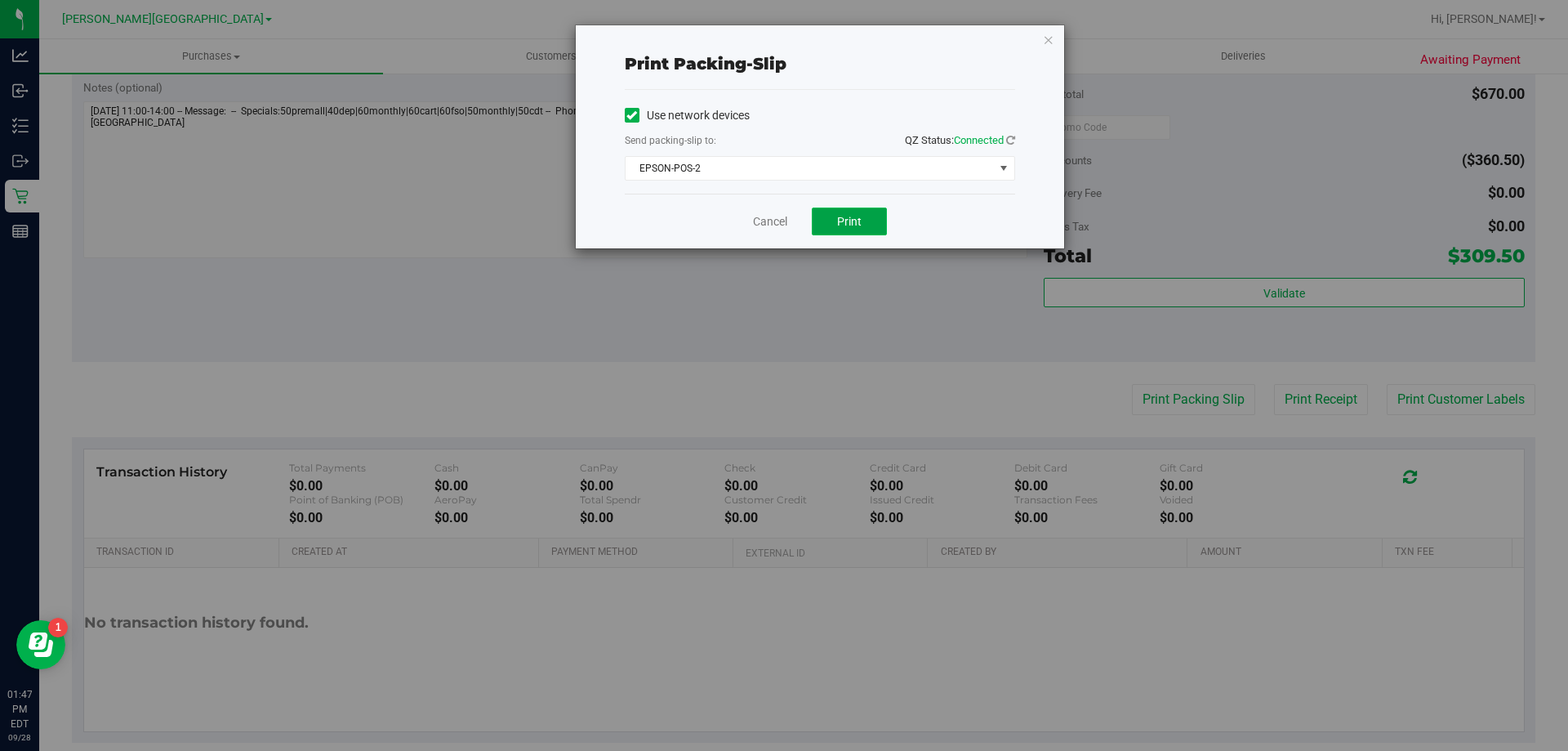
click at [781, 221] on span "Print" at bounding box center [849, 221] width 24 height 13
click at [781, 44] on icon "button" at bounding box center [1048, 39] width 11 height 19
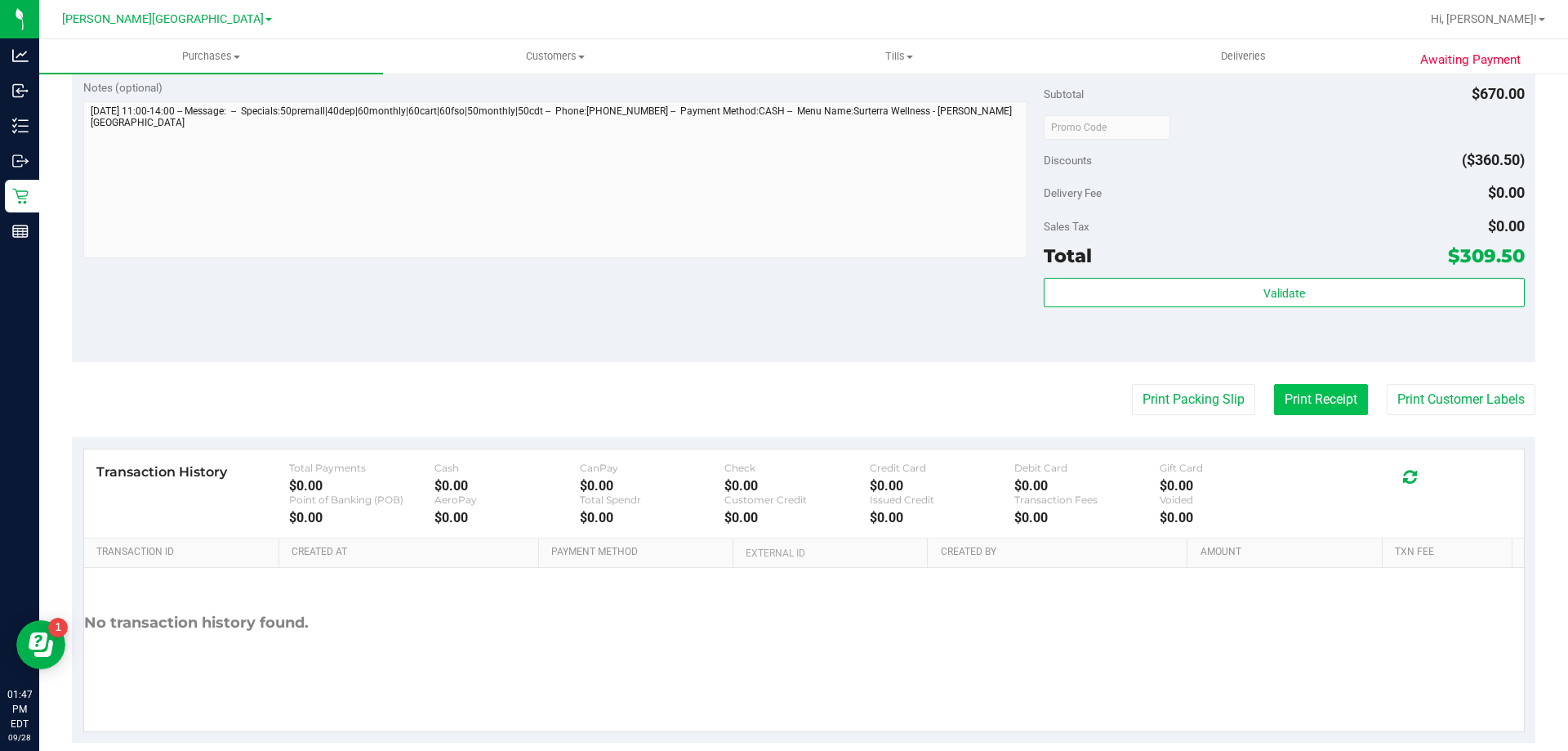
click at [781, 409] on button "Print Receipt" at bounding box center [1321, 399] width 94 height 31
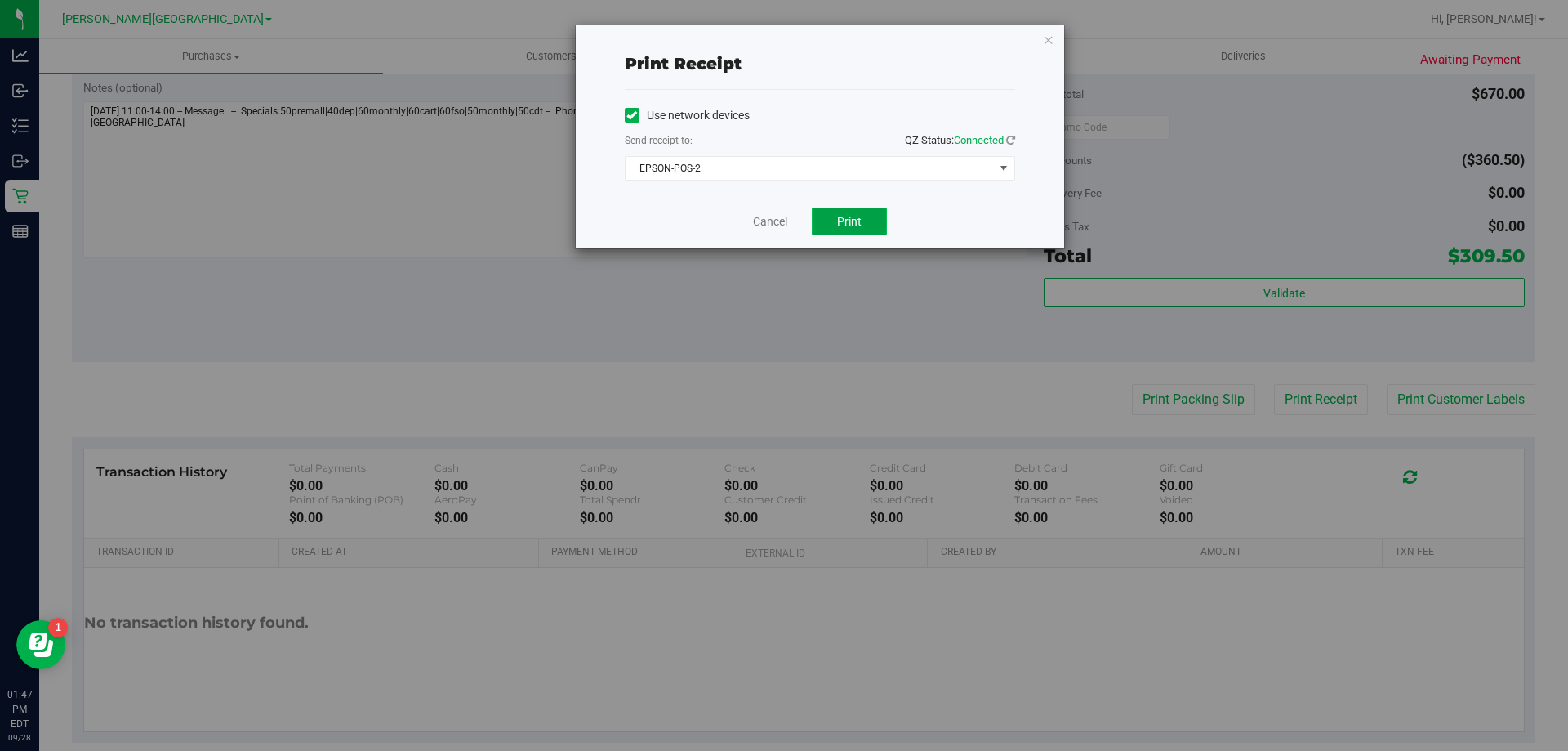
click at [781, 224] on span "Print" at bounding box center [849, 221] width 24 height 13
click at [781, 222] on button "Print" at bounding box center [849, 222] width 75 height 28
drag, startPoint x: 1038, startPoint y: 32, endPoint x: 1046, endPoint y: 46, distance: 16.1
click at [781, 38] on div "Print receipt Use network devices Send receipt to: QZ Status: Connected EPSON-P…" at bounding box center [820, 137] width 488 height 223
click at [781, 46] on icon "button" at bounding box center [1048, 39] width 11 height 19
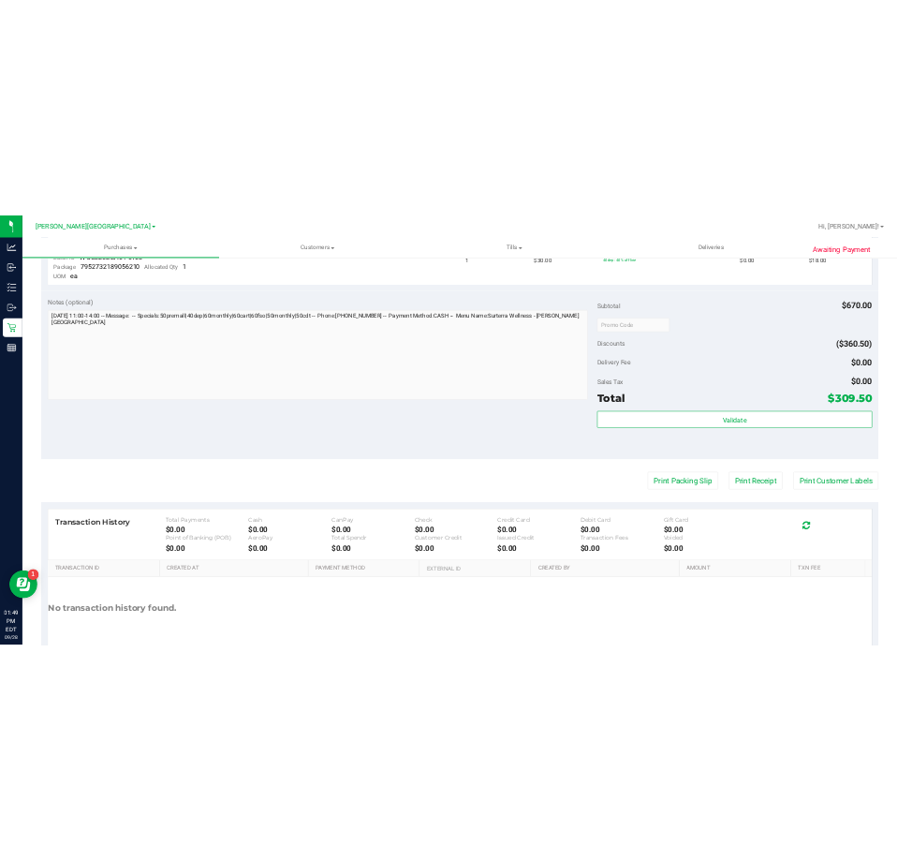
scroll to position [1592, 0]
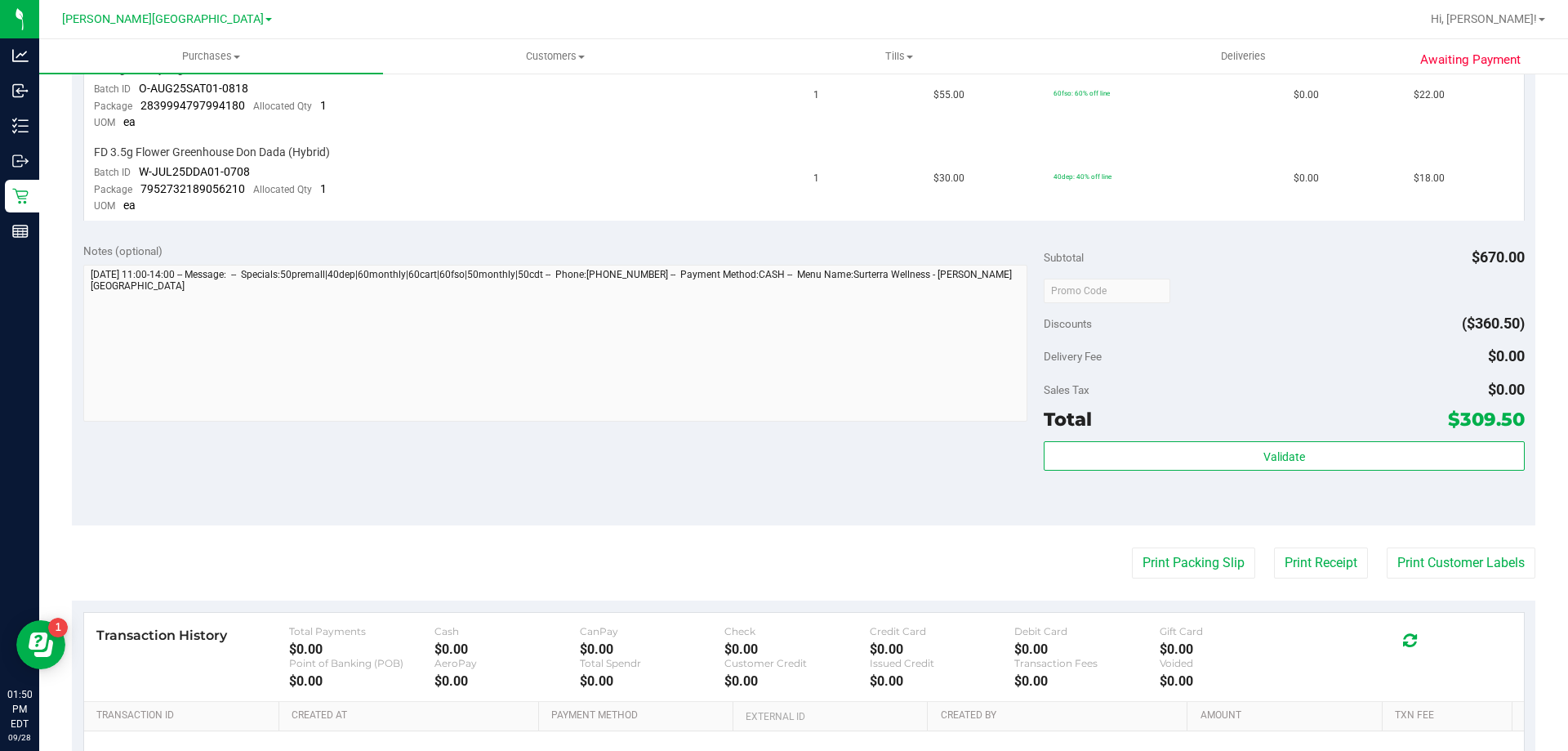
drag, startPoint x: 617, startPoint y: 367, endPoint x: 858, endPoint y: 518, distance: 284.4
click at [781, 519] on div "Notes (optional) Subtotal $670.00 Discounts ($360.50) Delivery Fee $0.00 Sales …" at bounding box center [803, 378] width 1463 height 294
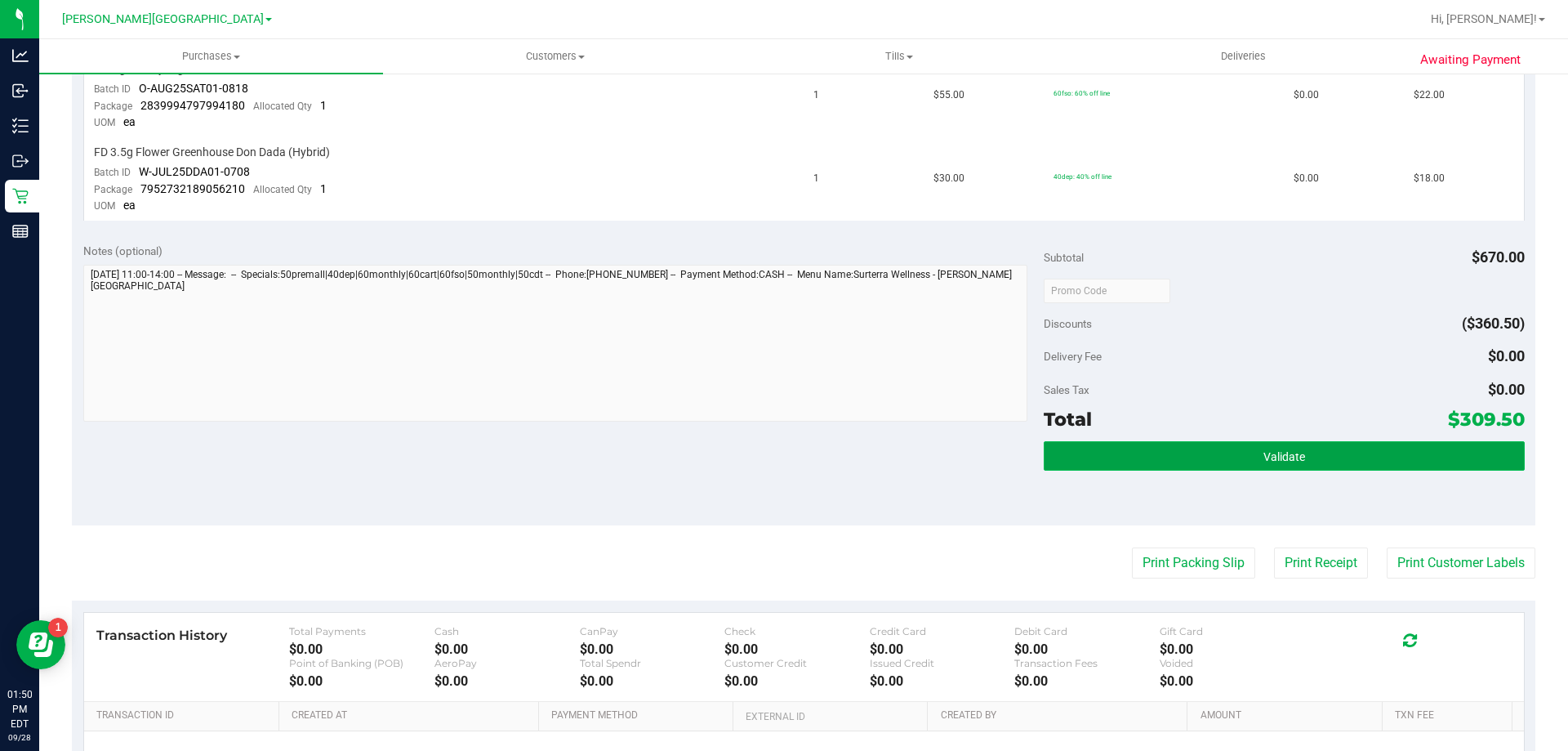
click at [781, 462] on span "Validate" at bounding box center [1285, 456] width 42 height 13
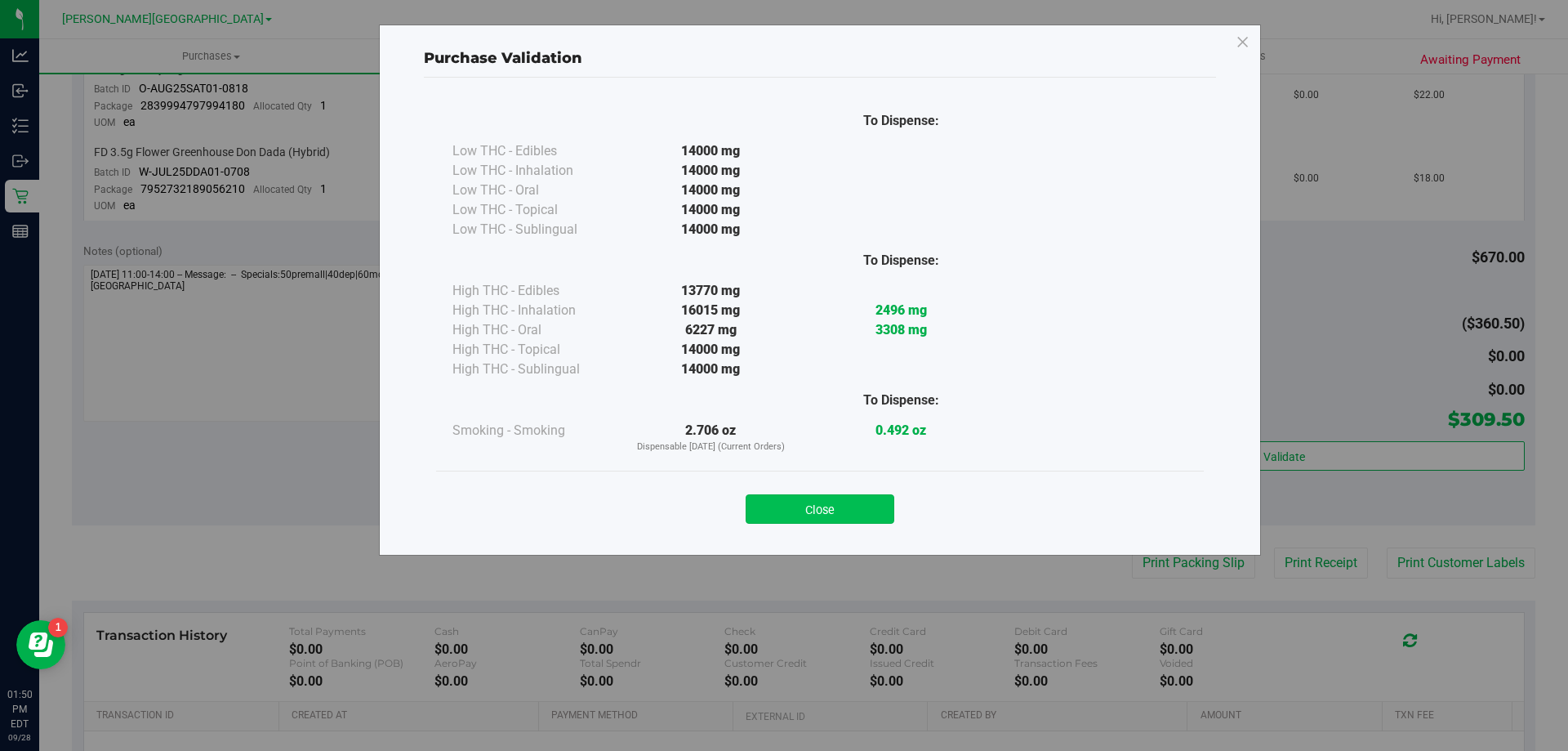
click at [781, 518] on button "Close" at bounding box center [820, 509] width 148 height 30
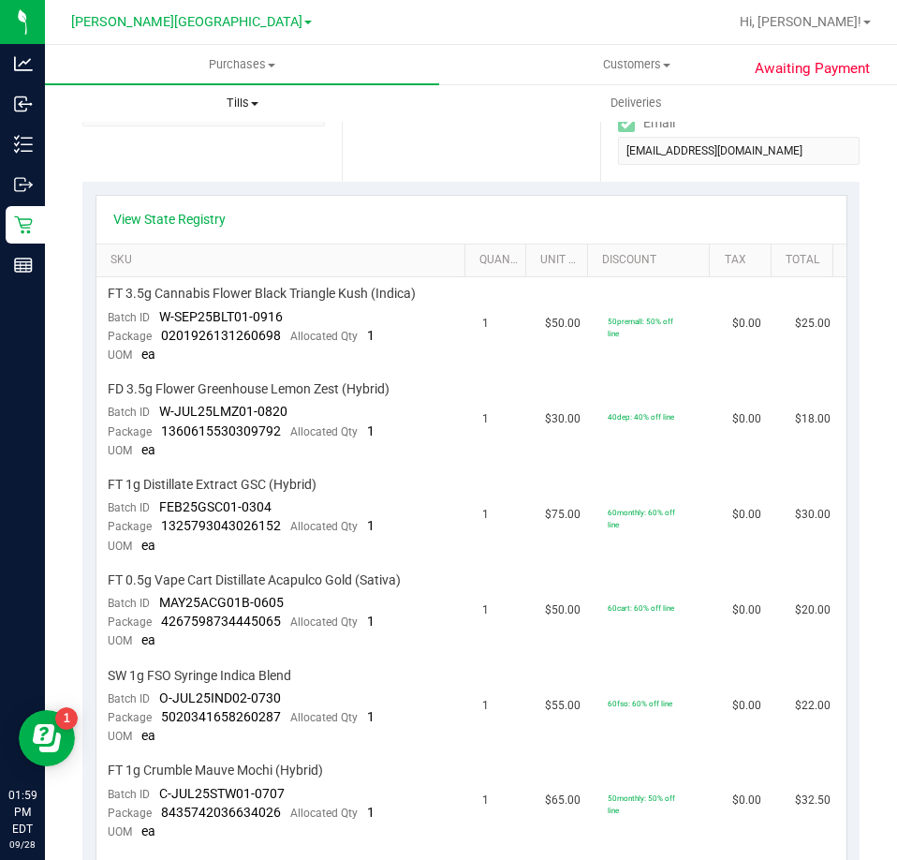
scroll to position [187, 0]
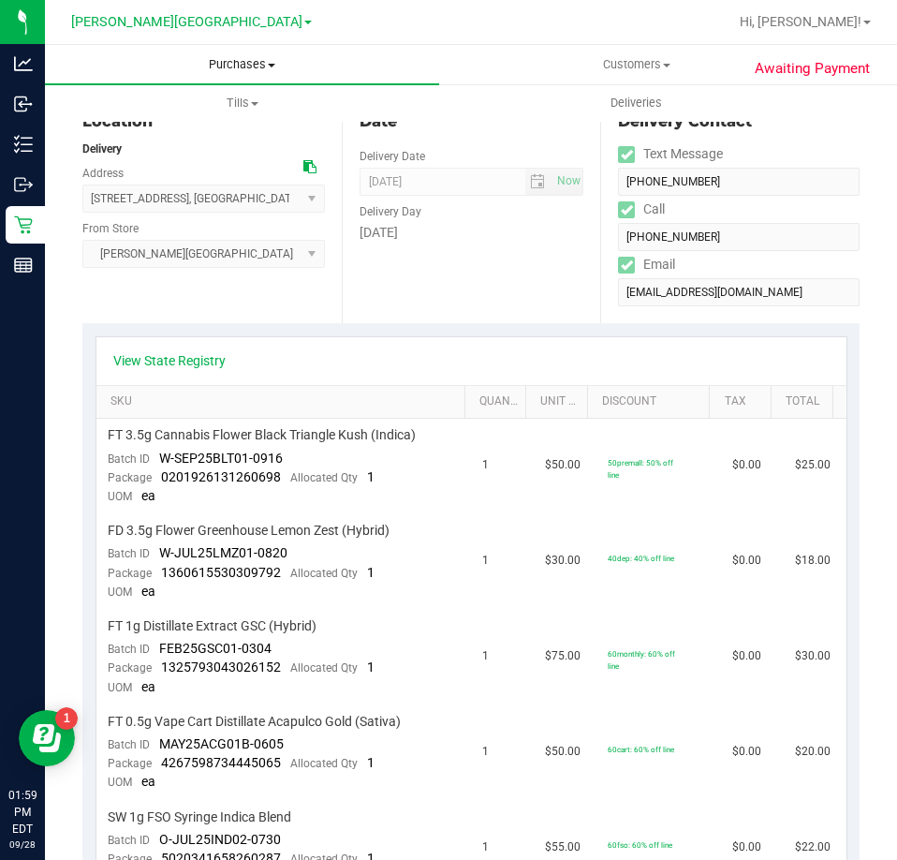
click at [261, 49] on uib-tab-heading "Purchases Summary of purchases Fulfillment All purchases" at bounding box center [242, 64] width 394 height 39
click at [258, 66] on span "Purchases" at bounding box center [242, 64] width 394 height 17
click at [247, 72] on span "Purchases" at bounding box center [242, 64] width 394 height 17
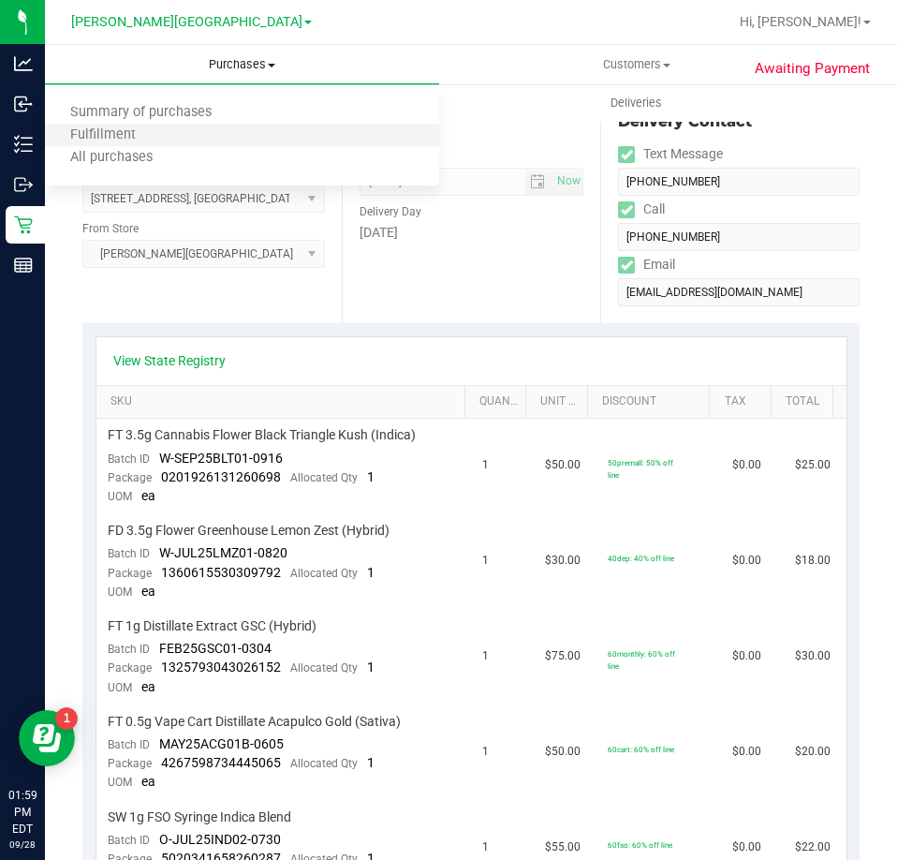
click at [202, 144] on li "Fulfillment" at bounding box center [242, 136] width 394 height 22
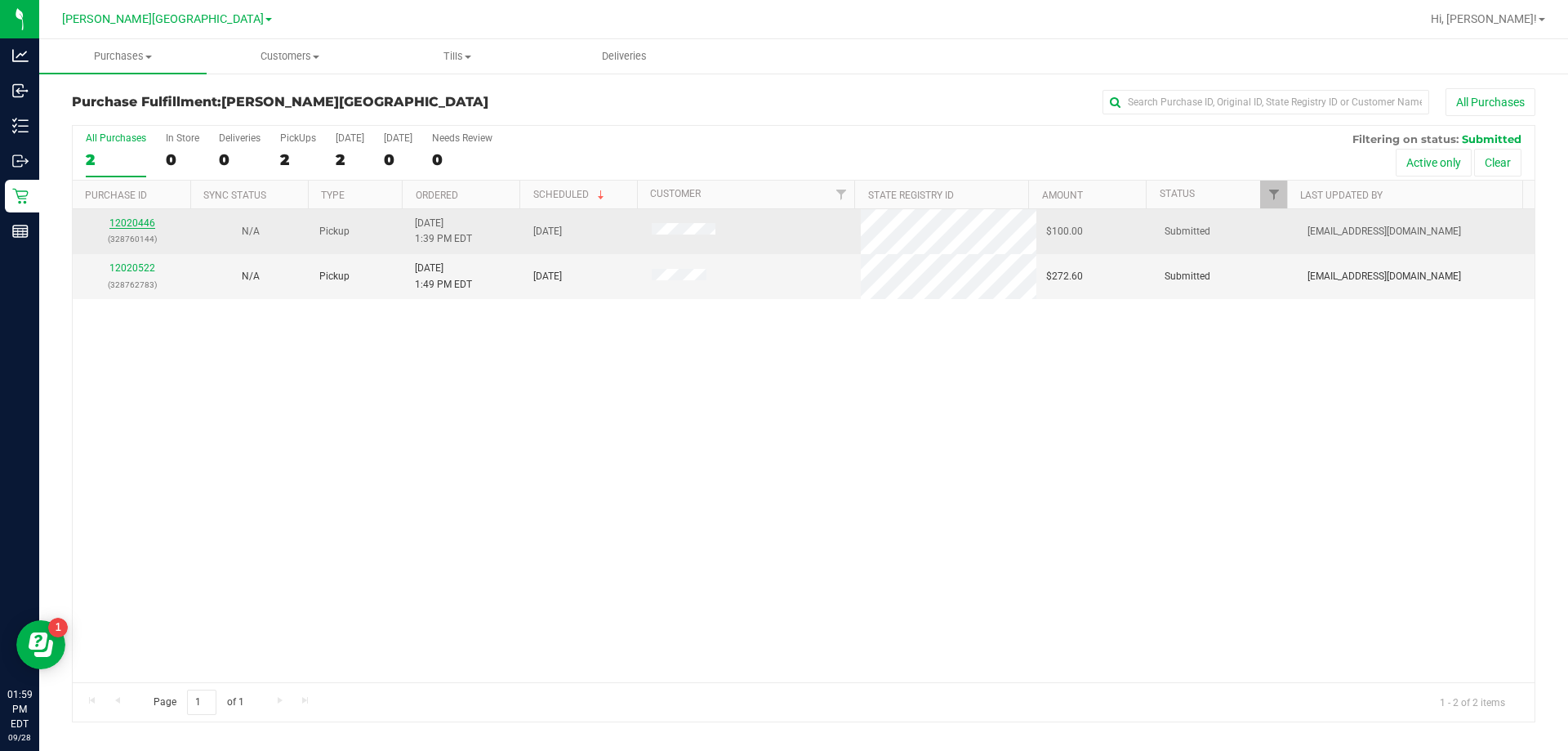
click at [146, 223] on link "12020446" at bounding box center [132, 222] width 45 height 11
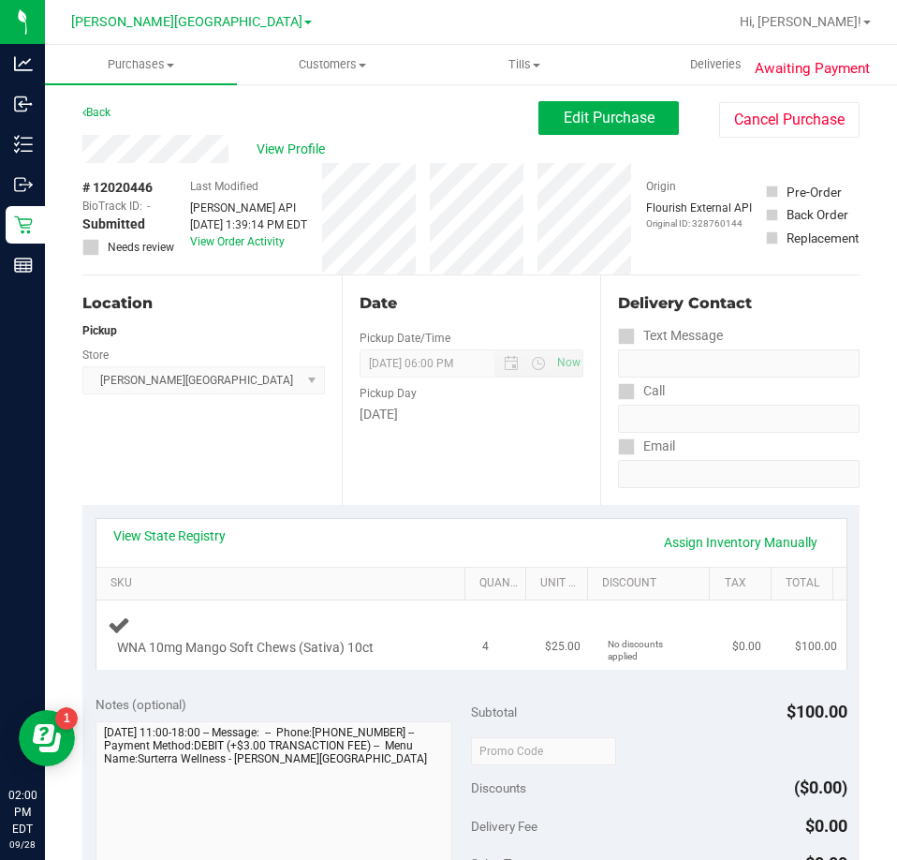
click at [500, 653] on td "4" at bounding box center [502, 634] width 63 height 69
click at [501, 653] on td "4" at bounding box center [502, 634] width 63 height 69
click at [509, 651] on td "4" at bounding box center [502, 634] width 63 height 69
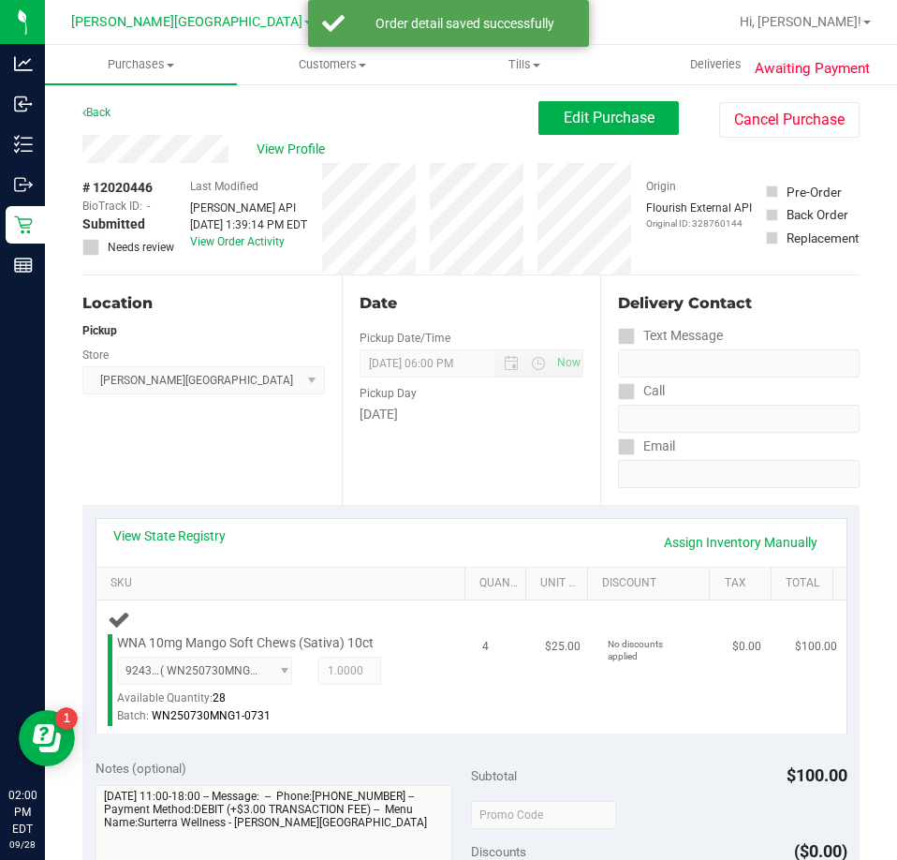
click at [273, 601] on td "WNA 10mg Mango Soft Chews (Sativa) 10ct 9243223130456019 ( WN250730MNG1-0731 | …" at bounding box center [284, 666] width 376 height 133
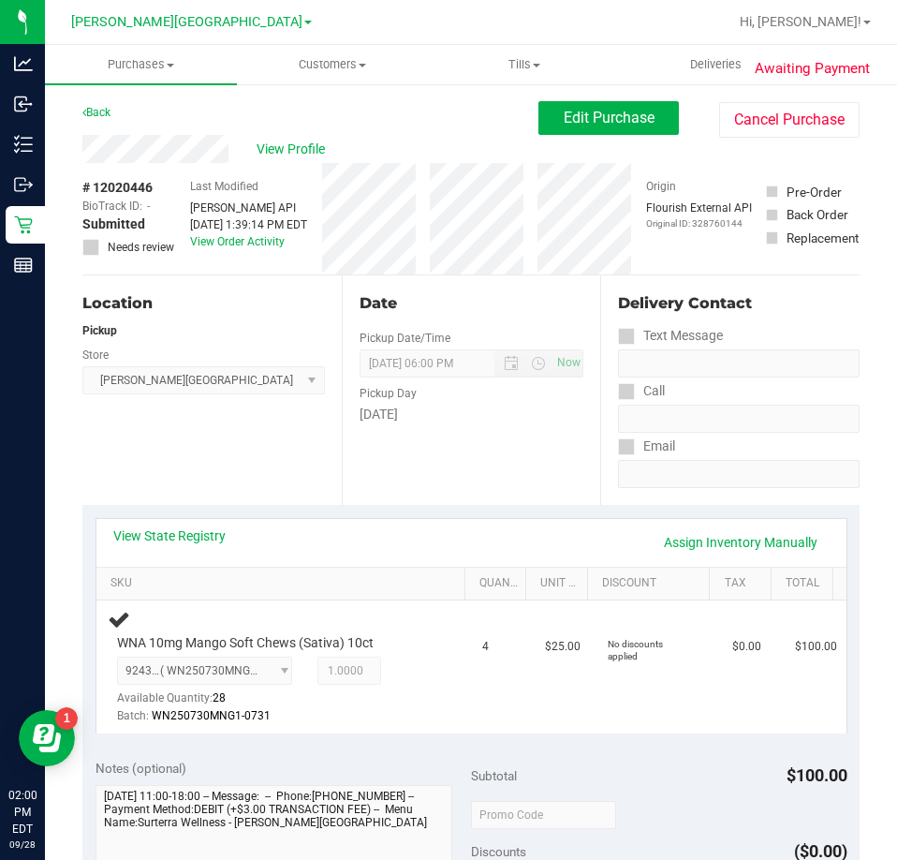
click at [381, 487] on div "Date Pickup Date/Time [DATE] Now [DATE] 06:00 PM Now Pickup Day [DATE]" at bounding box center [471, 389] width 259 height 229
click at [383, 458] on div "Date Pickup Date/Time [DATE] Now [DATE] 06:00 PM Now Pickup Day [DATE]" at bounding box center [471, 389] width 259 height 229
click at [368, 503] on div "Date Pickup Date/Time [DATE] Now [DATE] 06:00 PM Now Pickup Day [DATE]" at bounding box center [471, 389] width 259 height 229
click at [471, 684] on td "4" at bounding box center [502, 666] width 63 height 133
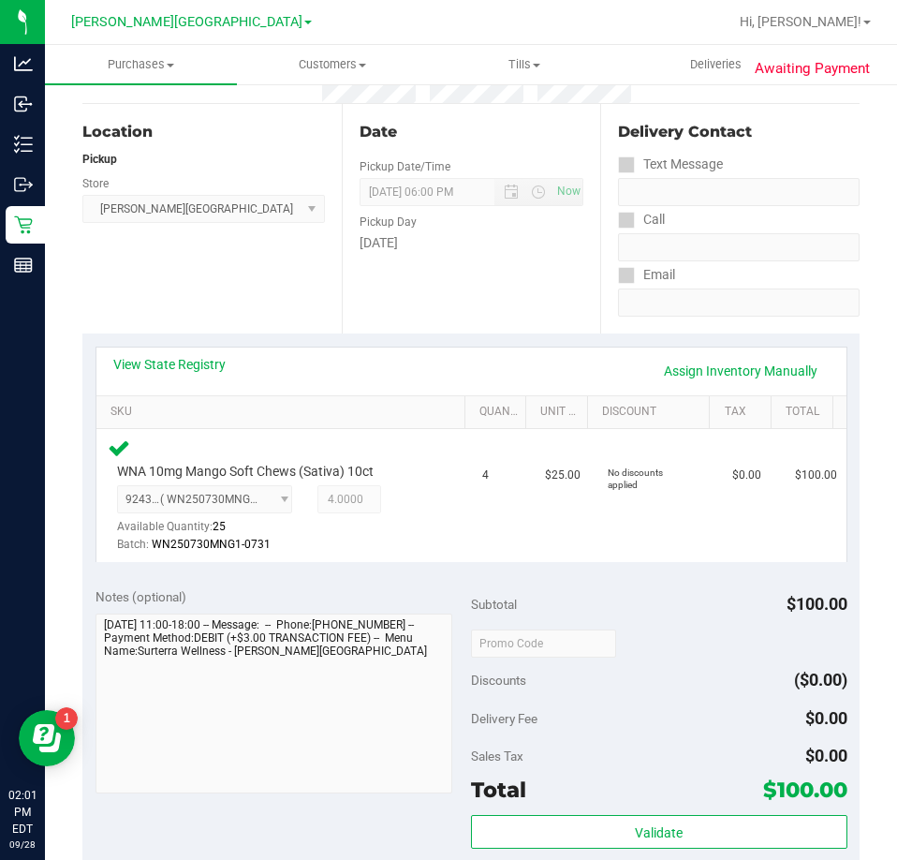
scroll to position [468, 0]
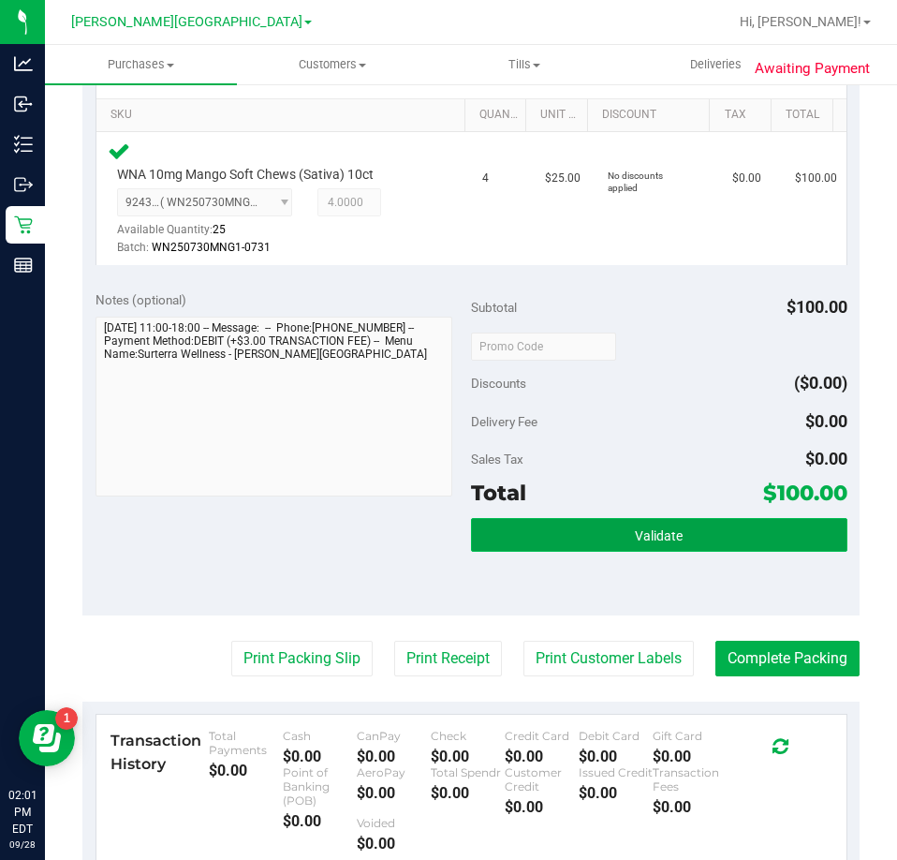
click at [700, 530] on button "Validate" at bounding box center [659, 535] width 376 height 34
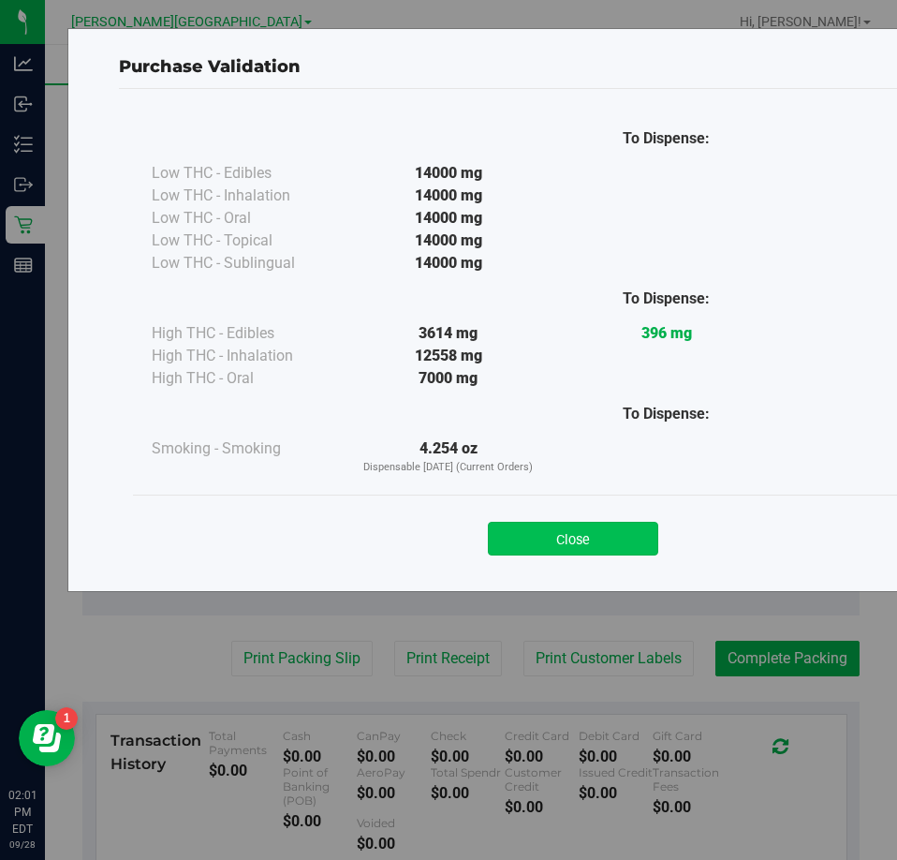
click at [613, 544] on button "Close" at bounding box center [573, 539] width 170 height 34
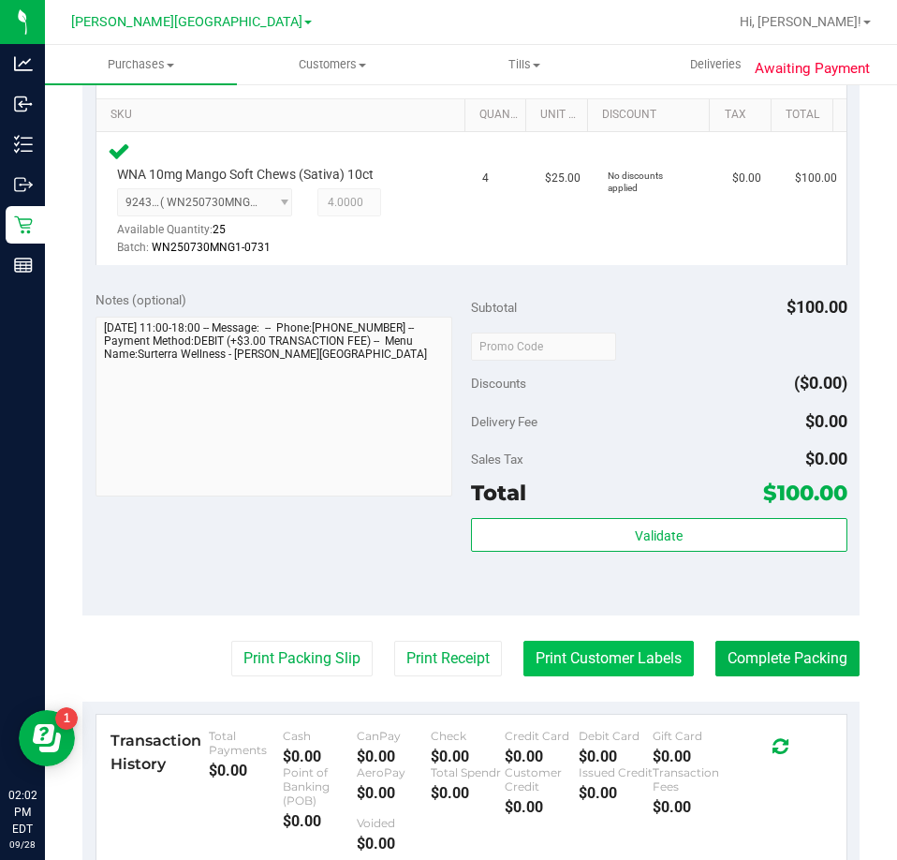
click at [568, 657] on button "Print Customer Labels" at bounding box center [609, 659] width 170 height 36
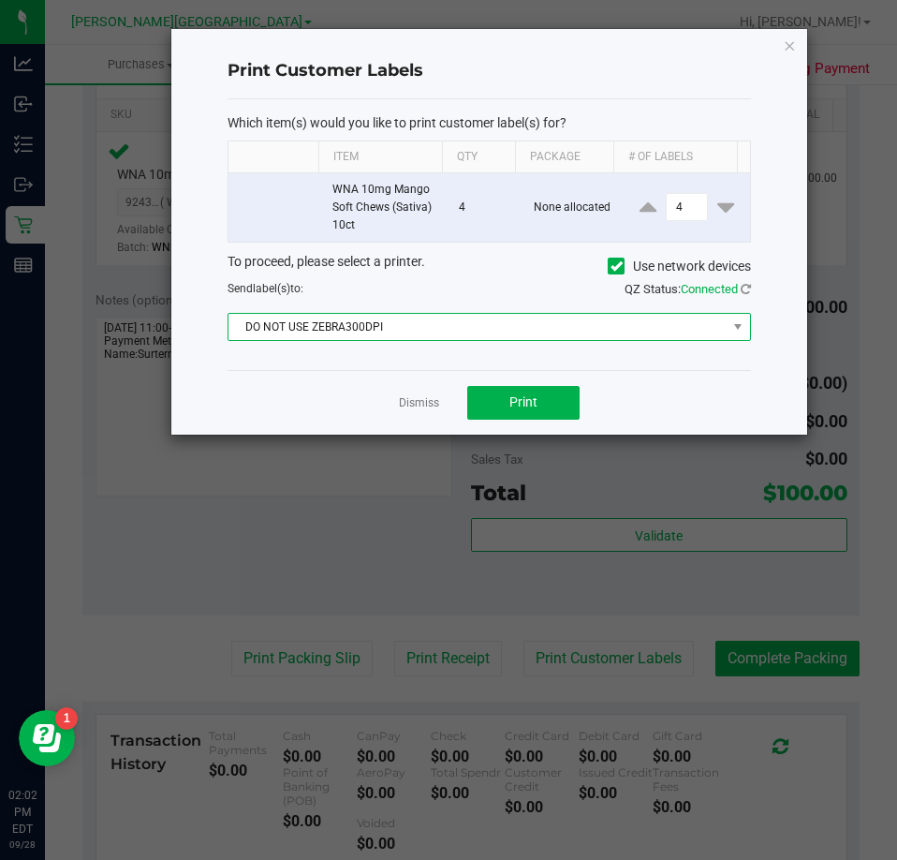
click at [525, 328] on span "DO NOT USE ZEBRA300DPI" at bounding box center [478, 327] width 498 height 26
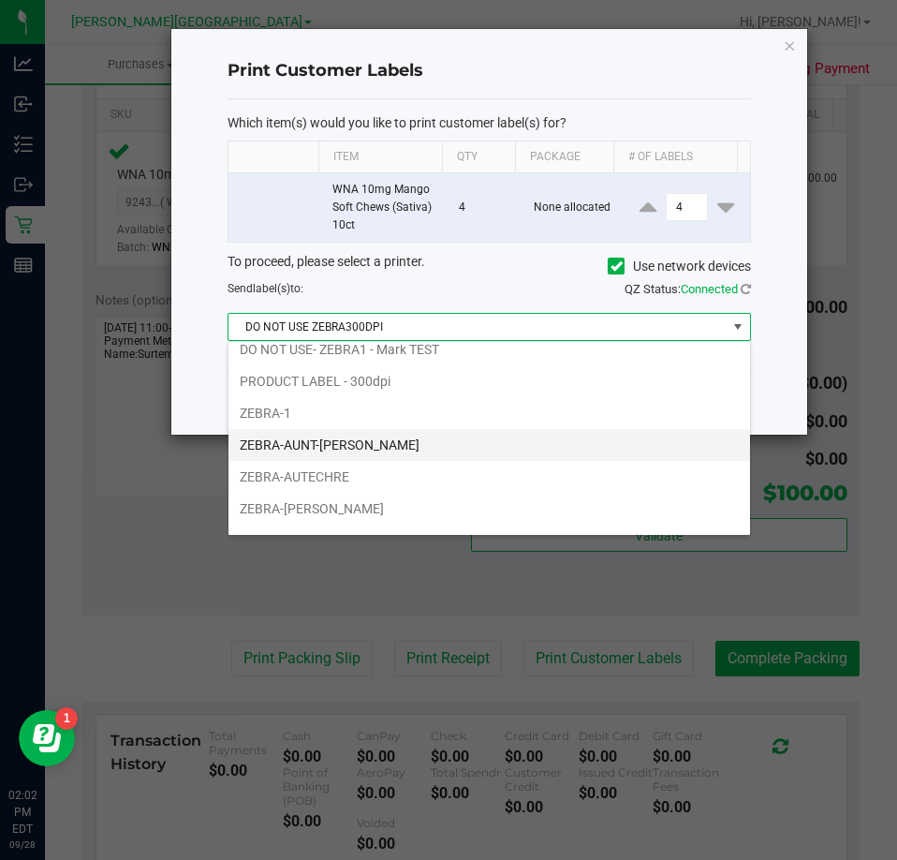
scroll to position [67, 0]
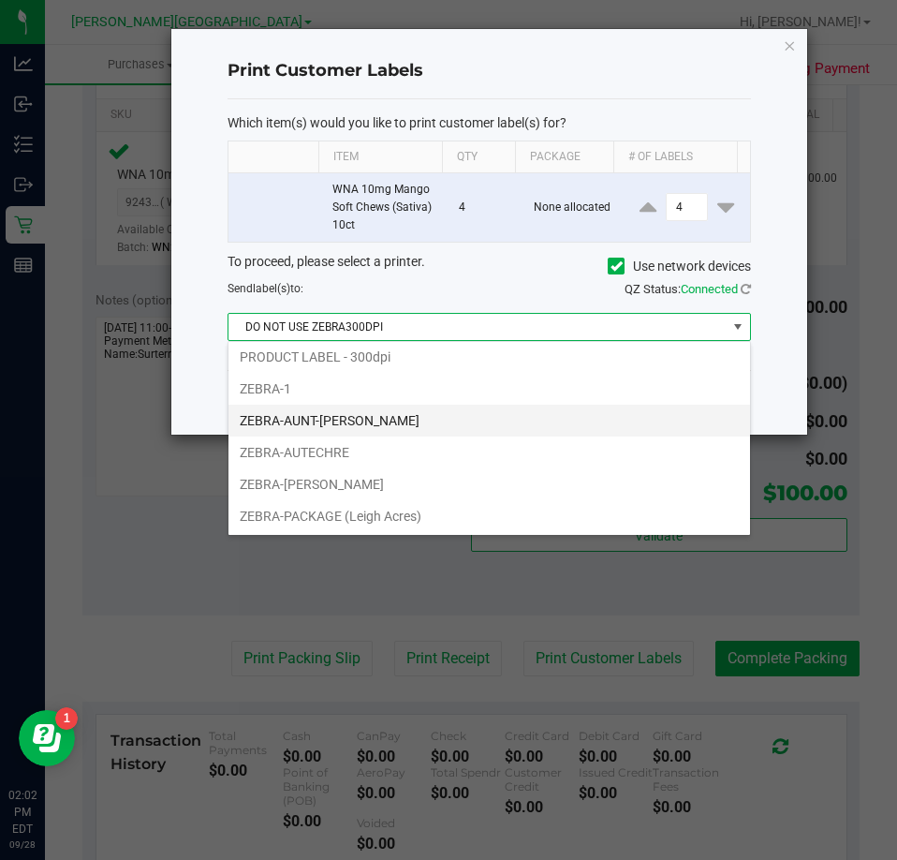
click at [336, 420] on li "ZEBRA-AUNT-[PERSON_NAME]" at bounding box center [490, 421] width 522 height 32
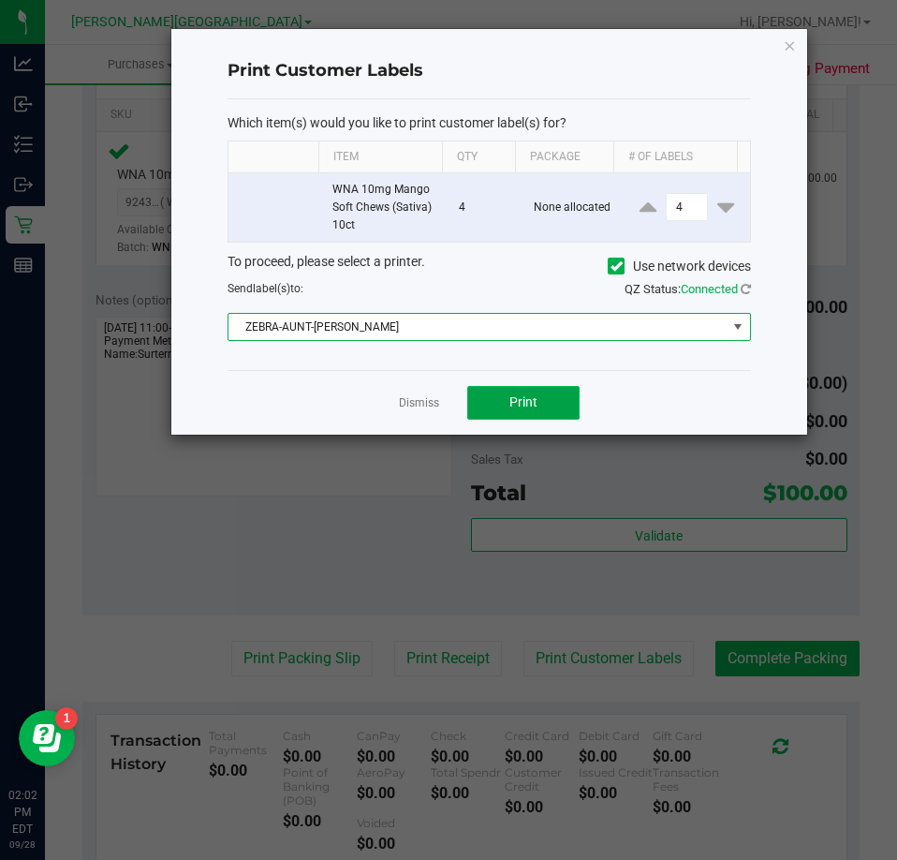
click at [496, 400] on button "Print" at bounding box center [523, 403] width 112 height 34
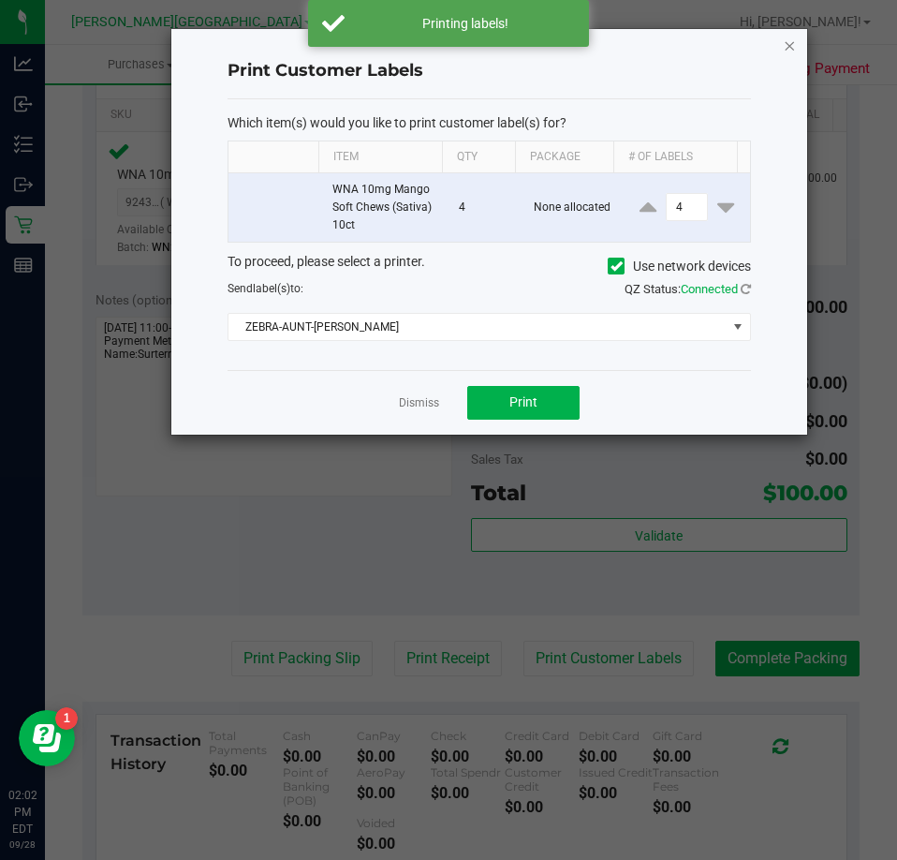
click at [790, 50] on icon "button" at bounding box center [790, 45] width 13 height 22
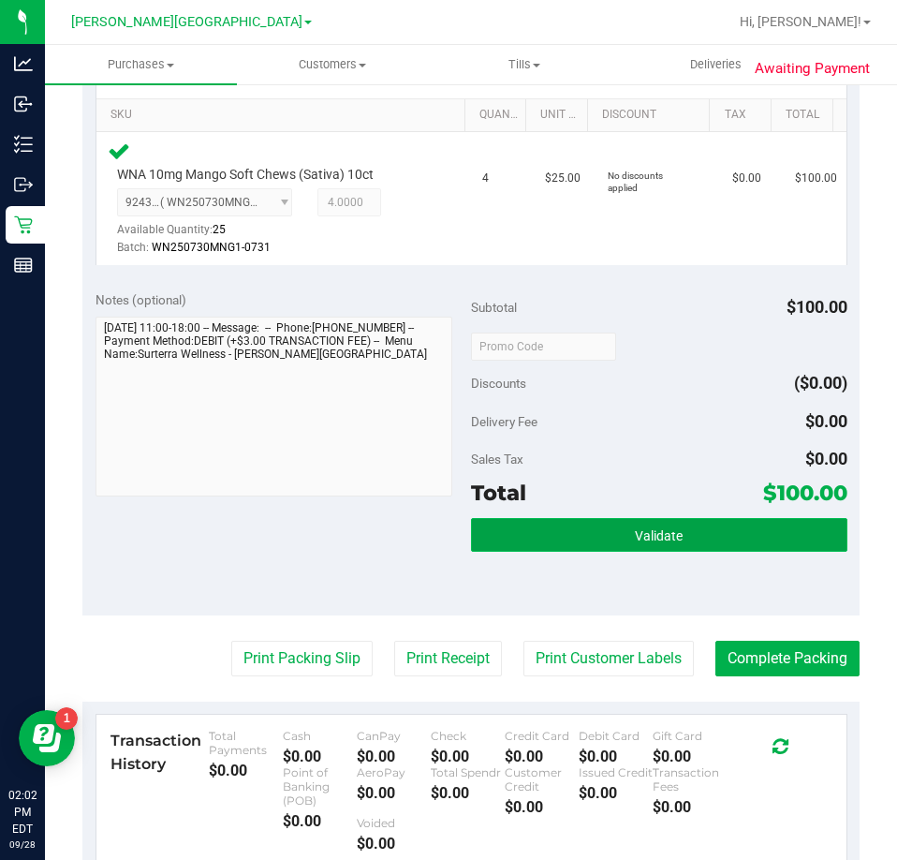
click at [745, 532] on button "Validate" at bounding box center [659, 535] width 376 height 34
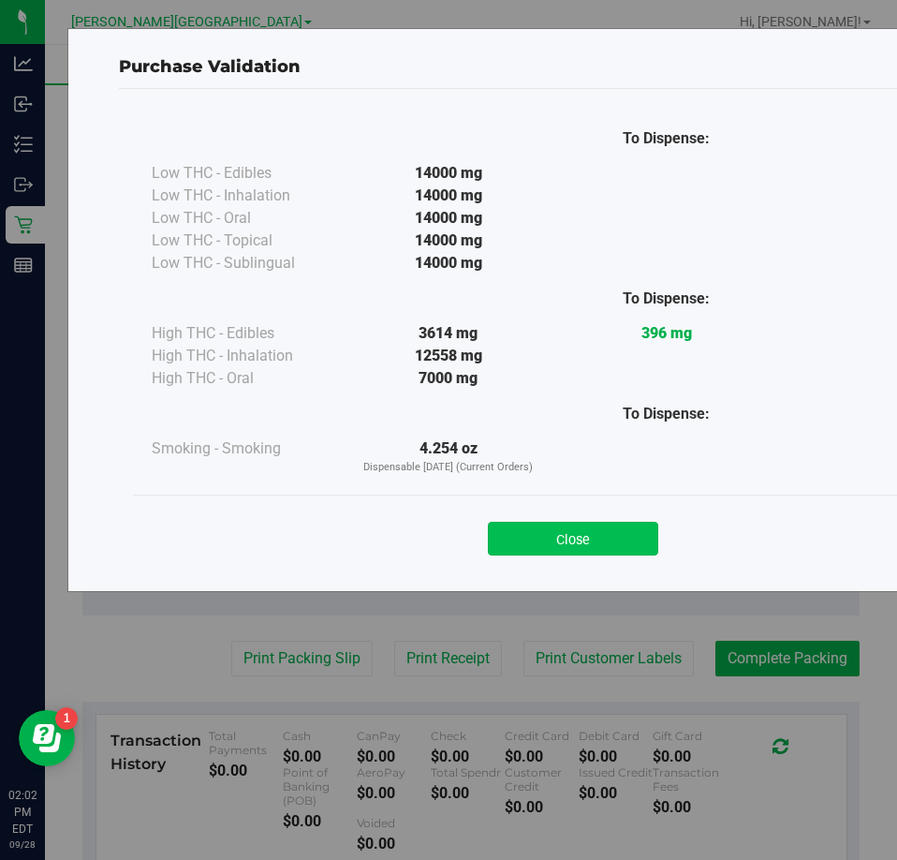
click at [637, 540] on button "Close" at bounding box center [573, 539] width 170 height 34
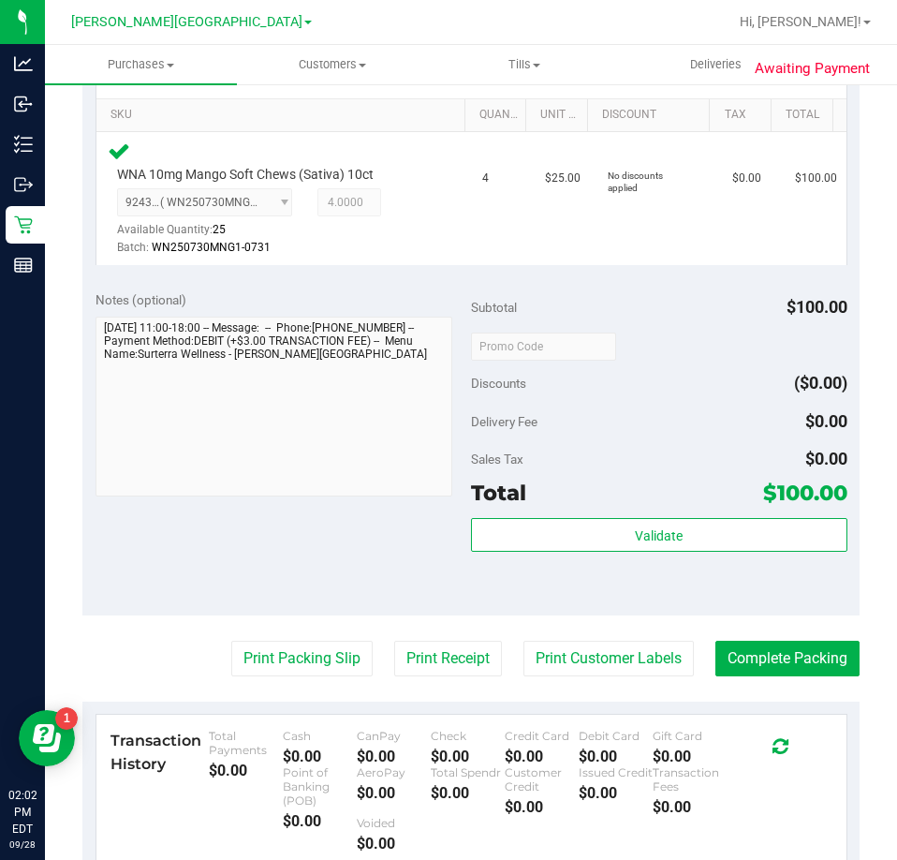
click at [764, 639] on purchase-details "Back Edit Purchase Cancel Purchase View Profile # 12020446 BioTrack ID: - Submi…" at bounding box center [470, 367] width 777 height 1469
click at [761, 646] on button "Complete Packing" at bounding box center [788, 659] width 144 height 36
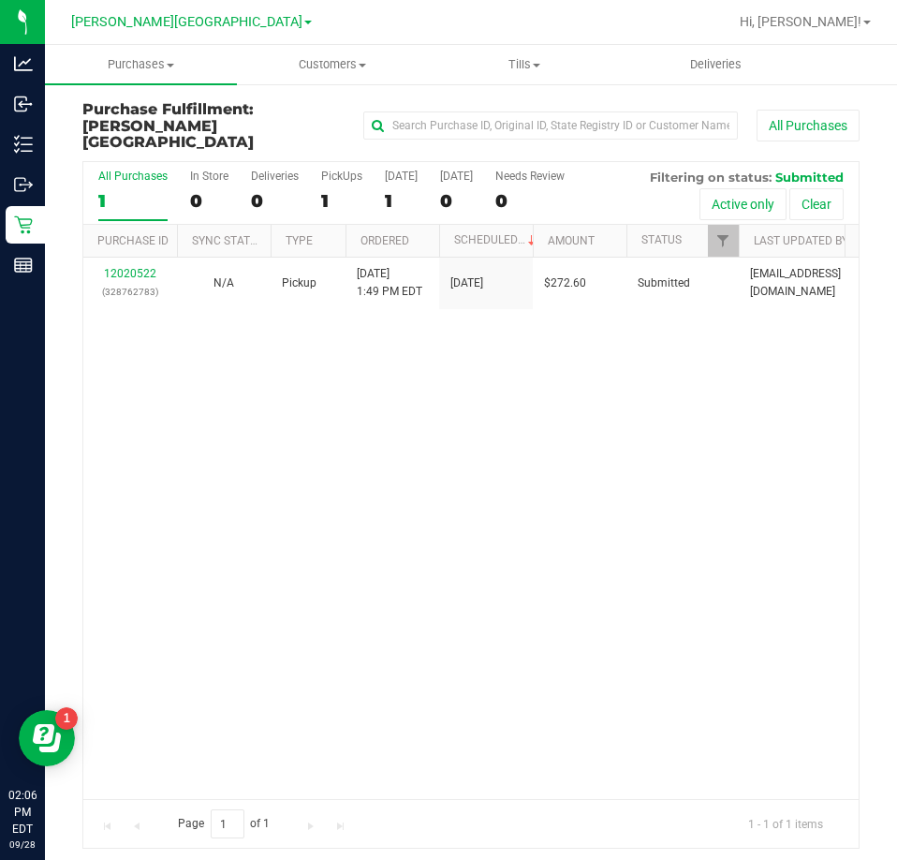
click at [692, 408] on div "12020522 (328762783) N/A Pickup [DATE] 1:49 PM EDT 9/28/2025 $272.60 Submitted …" at bounding box center [470, 528] width 775 height 541
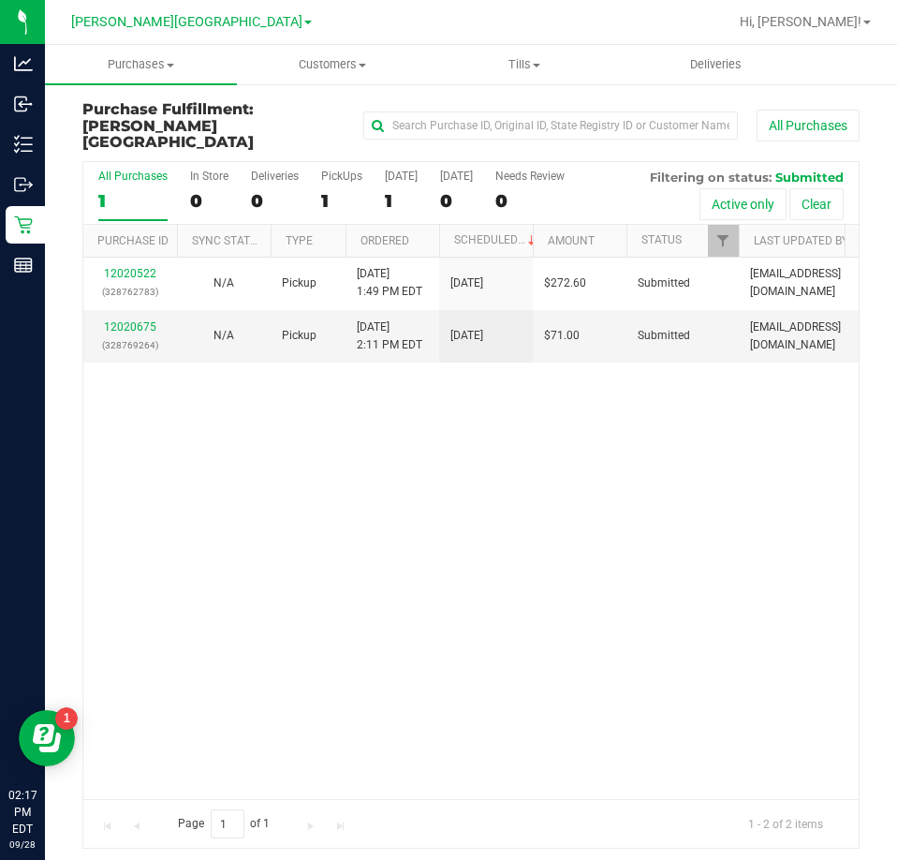
click at [727, 611] on div "12020522 (328762783) N/A Pickup [DATE] 1:49 PM EDT 9/28/2025 $272.60 Submitted …" at bounding box center [470, 528] width 775 height 541
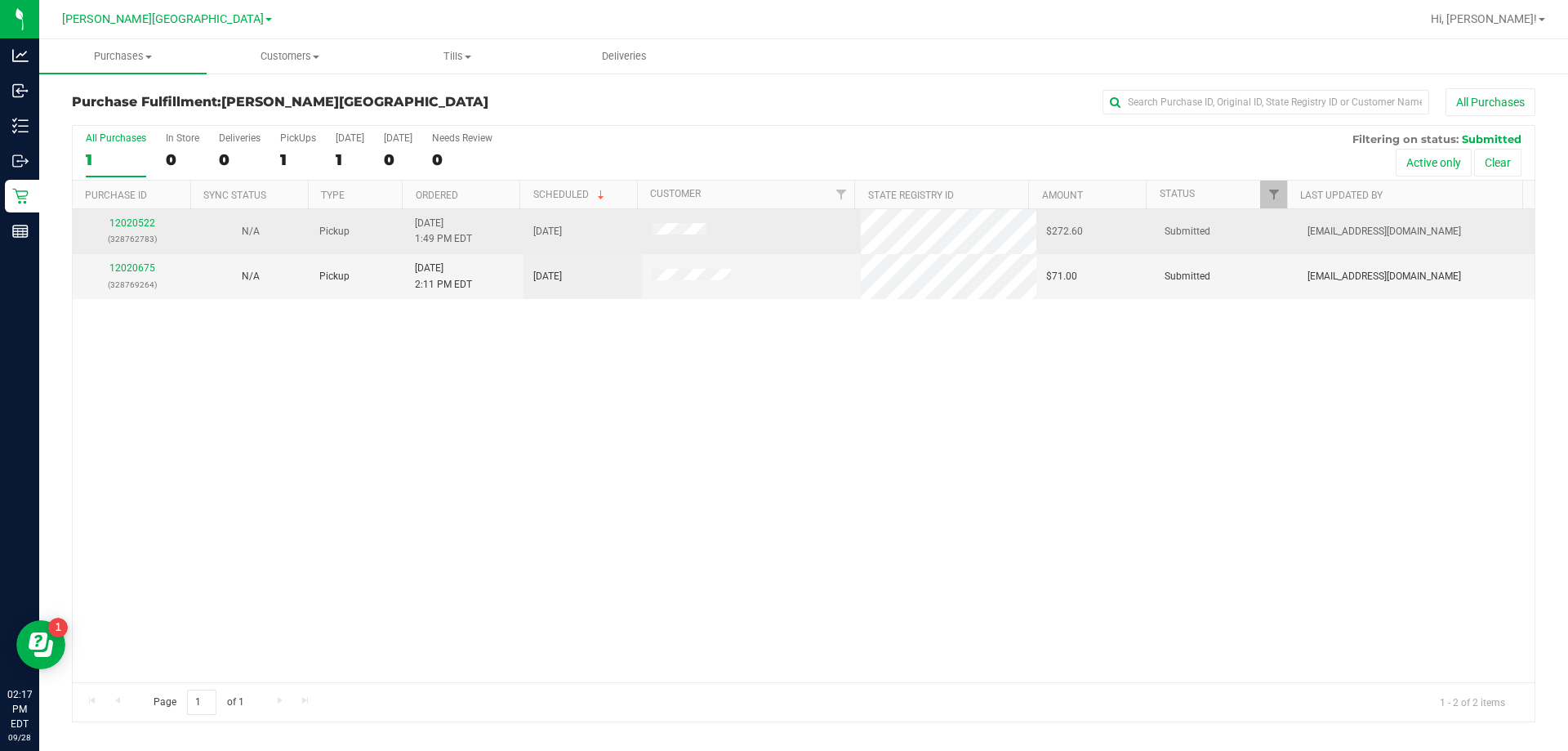
click at [139, 216] on div "12020522 (328762783)" at bounding box center [132, 231] width 99 height 31
click at [139, 224] on link "12020522" at bounding box center [132, 222] width 45 height 11
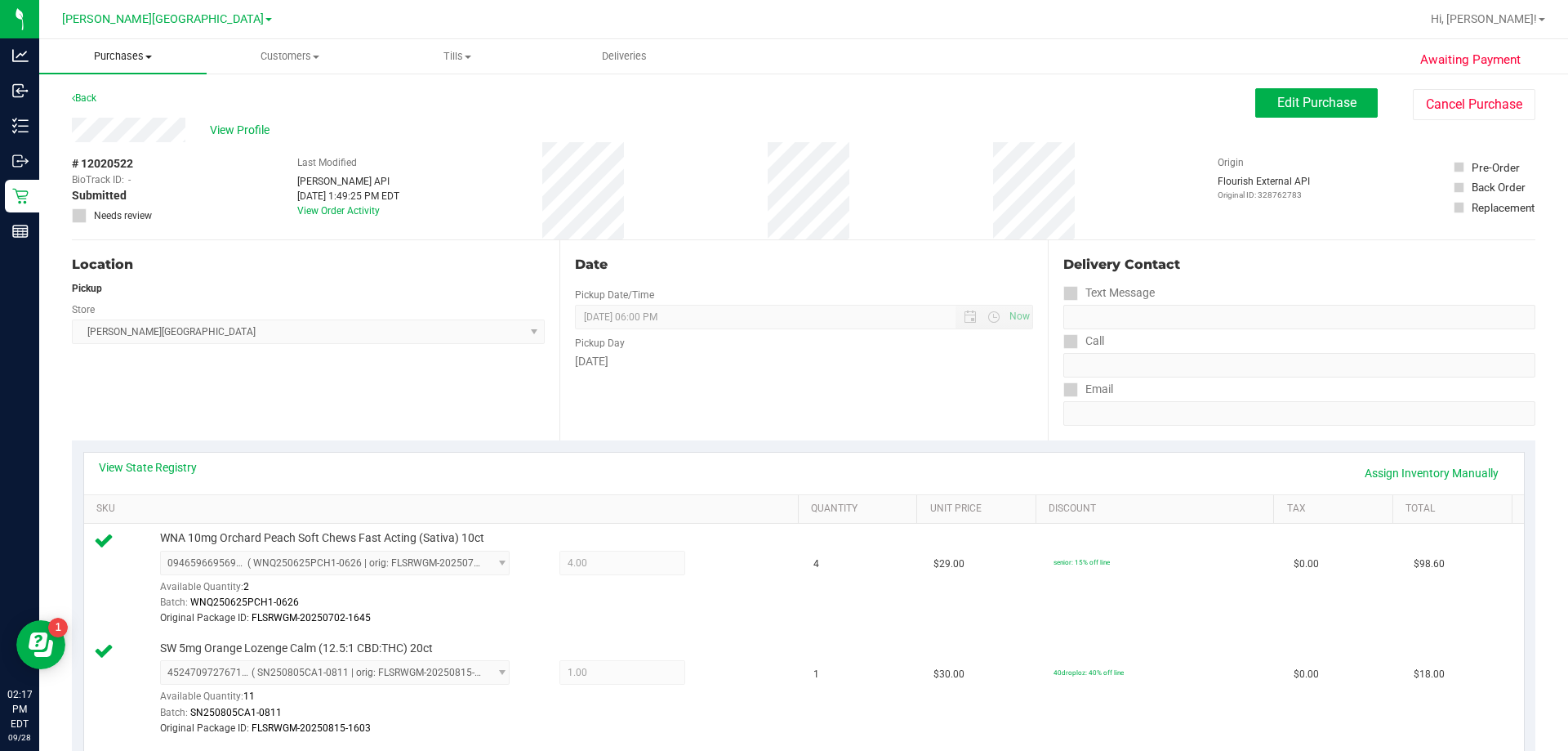
click at [127, 63] on span "Purchases" at bounding box center [123, 56] width 167 height 15
click at [117, 122] on span "Fulfillment" at bounding box center [90, 118] width 101 height 14
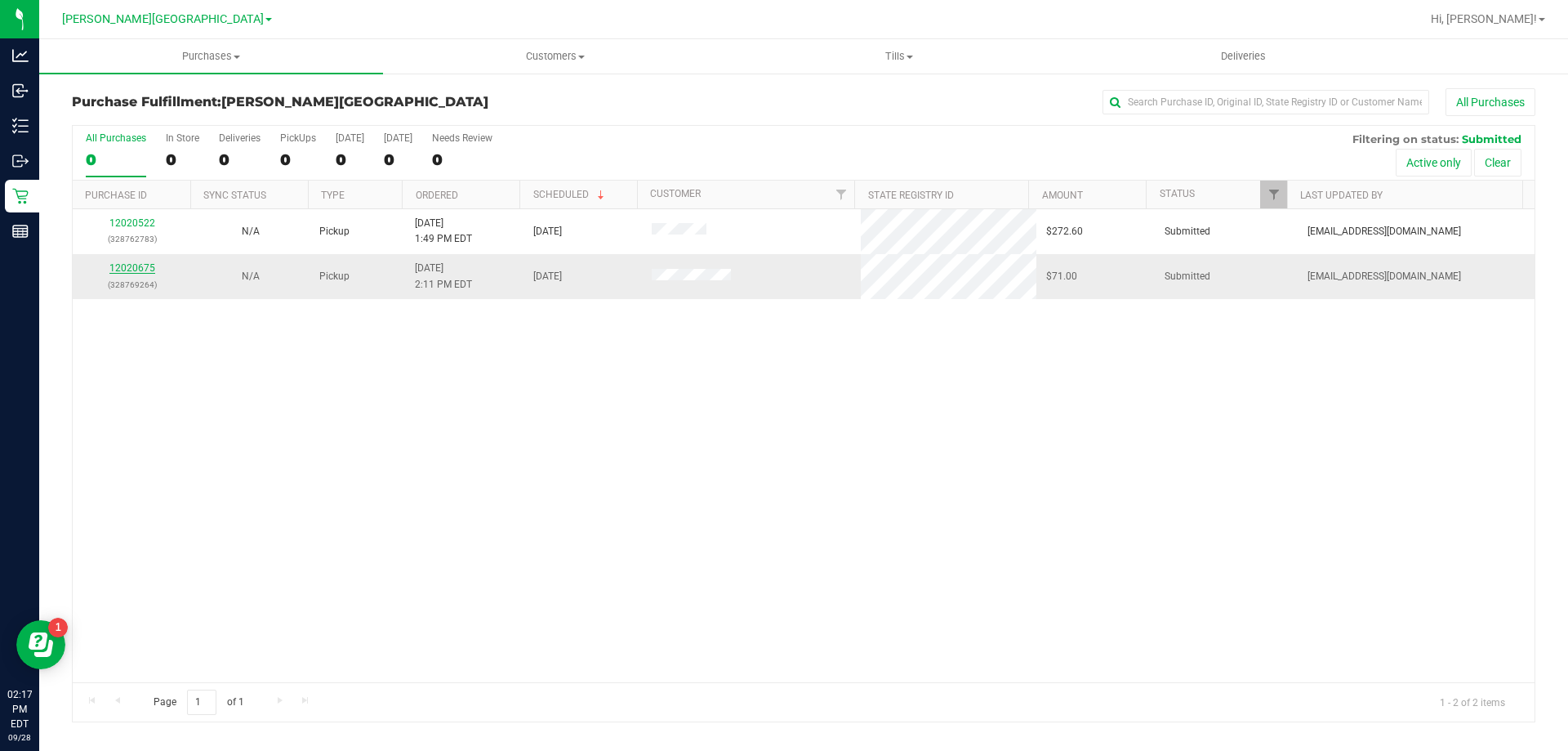
click at [149, 266] on link "12020675" at bounding box center [132, 268] width 45 height 11
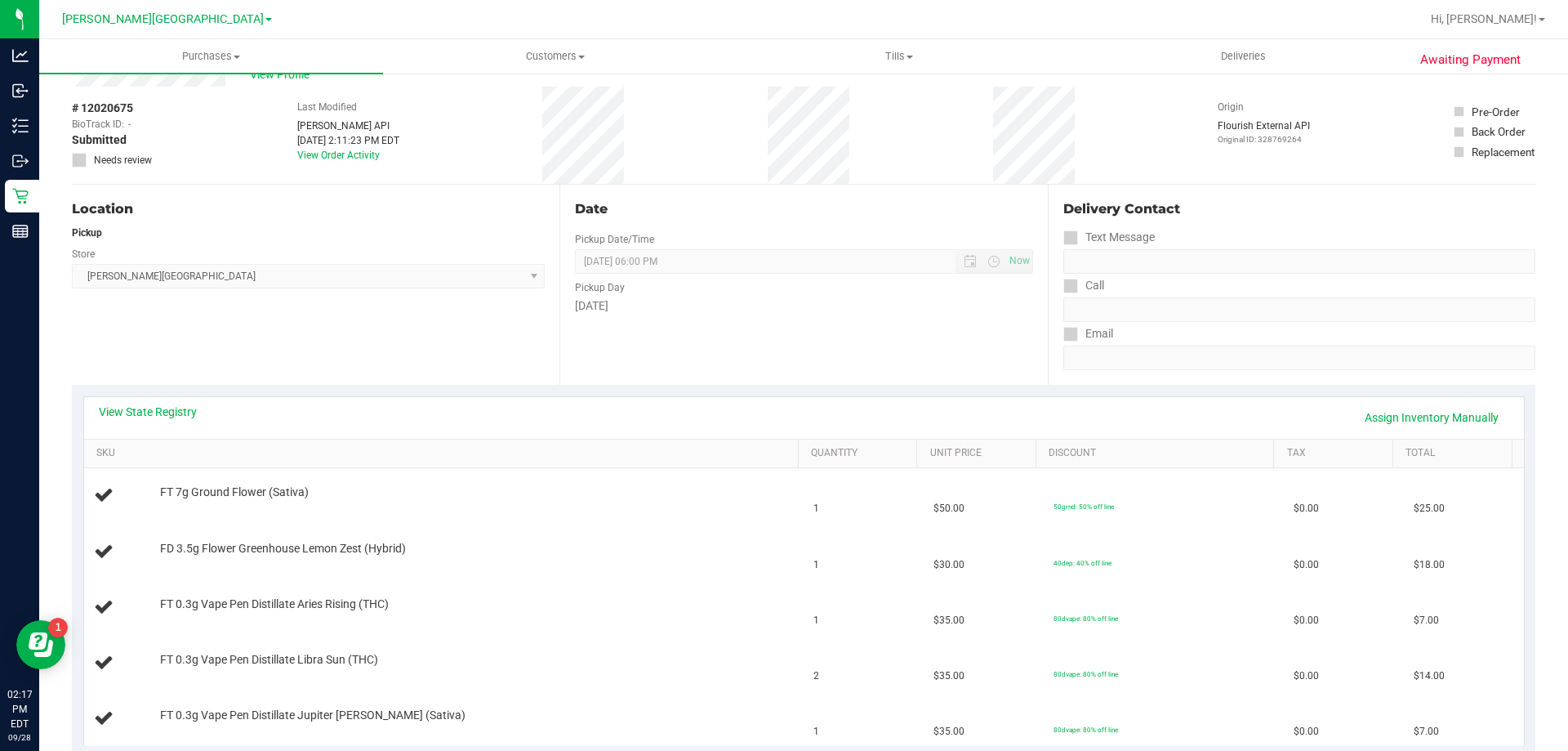
scroll to position [82, 0]
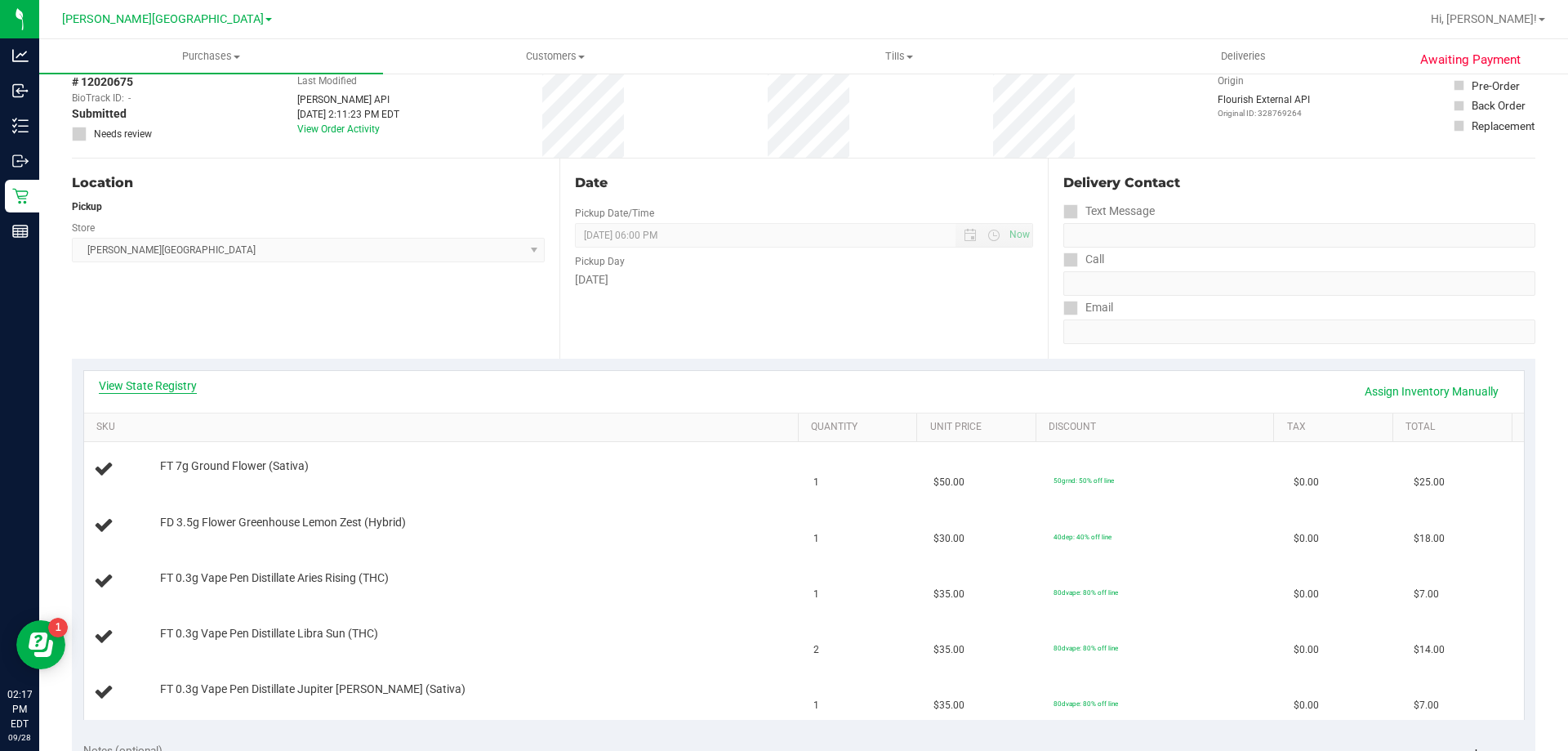
click at [166, 393] on link "View State Registry" at bounding box center [147, 386] width 98 height 17
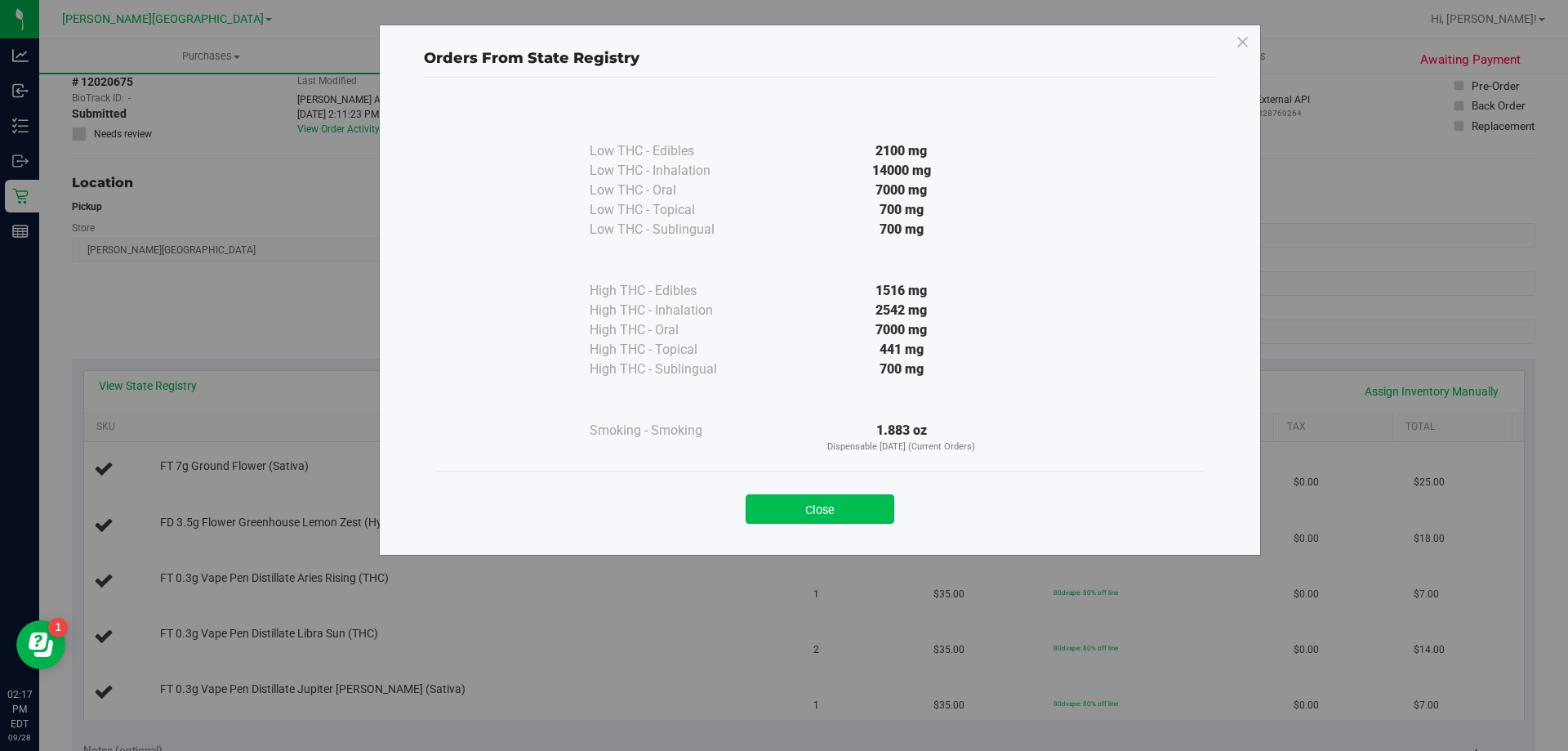
click at [781, 509] on button "Close" at bounding box center [820, 509] width 148 height 30
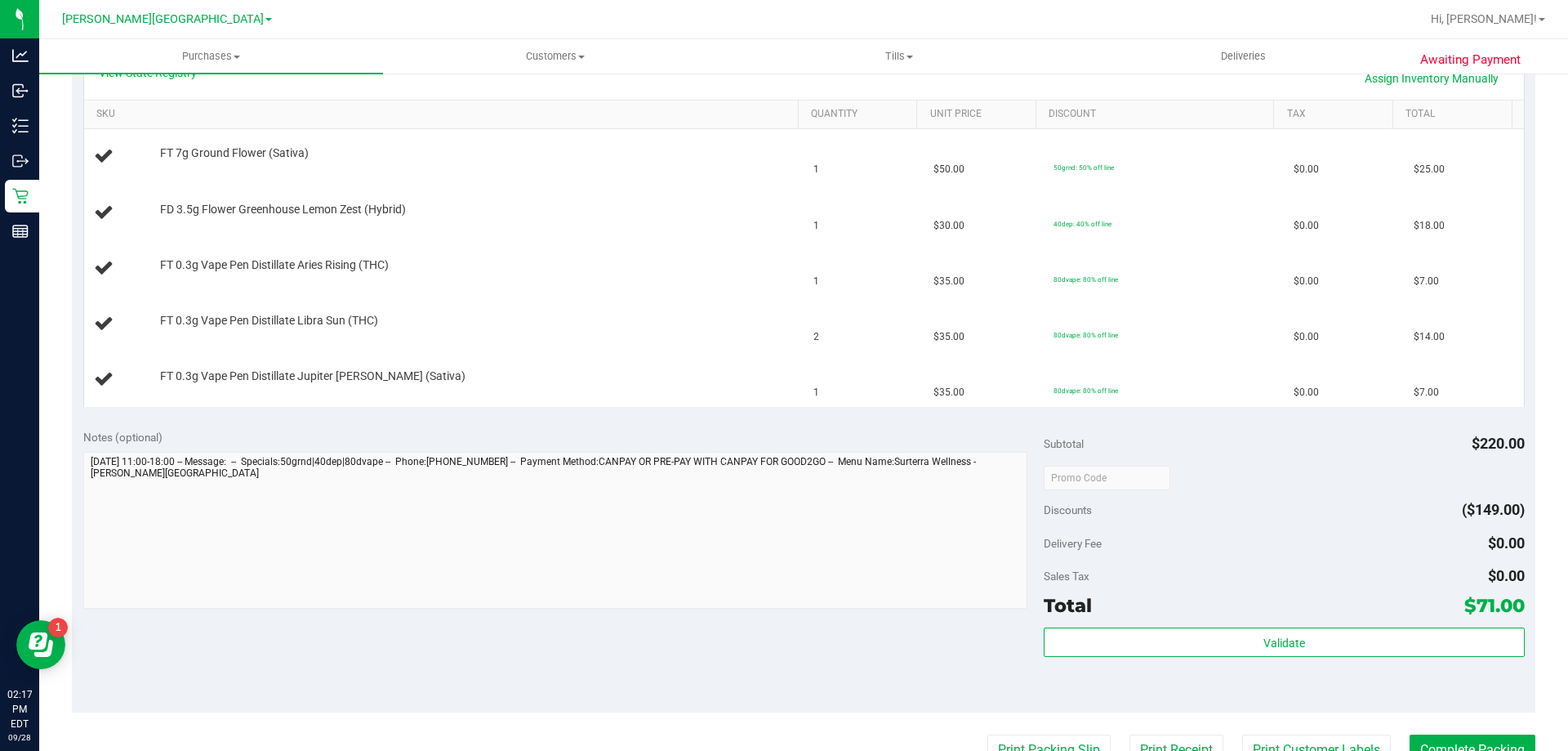
scroll to position [653, 0]
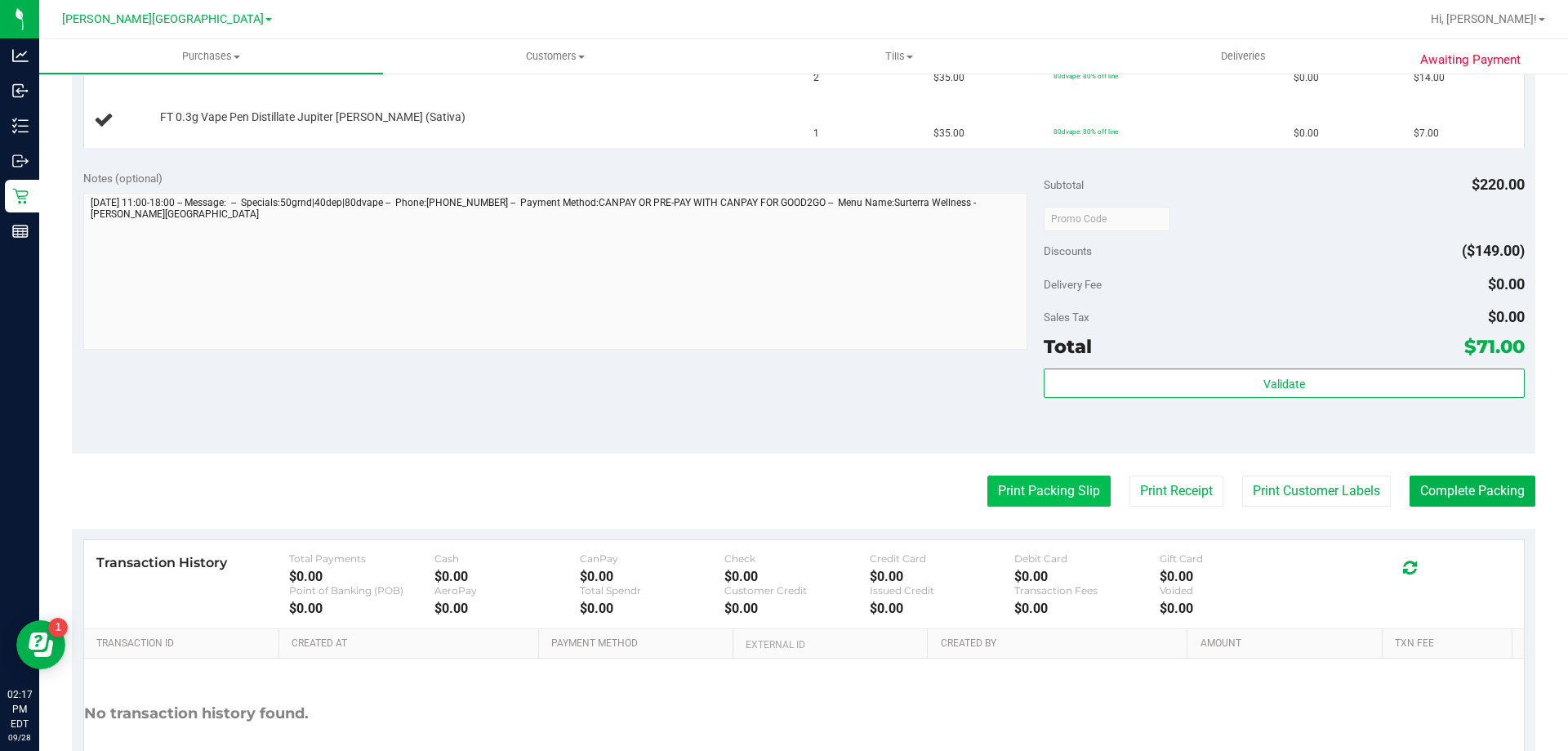
click at [781, 503] on button "Print Packing Slip" at bounding box center [1048, 491] width 123 height 31
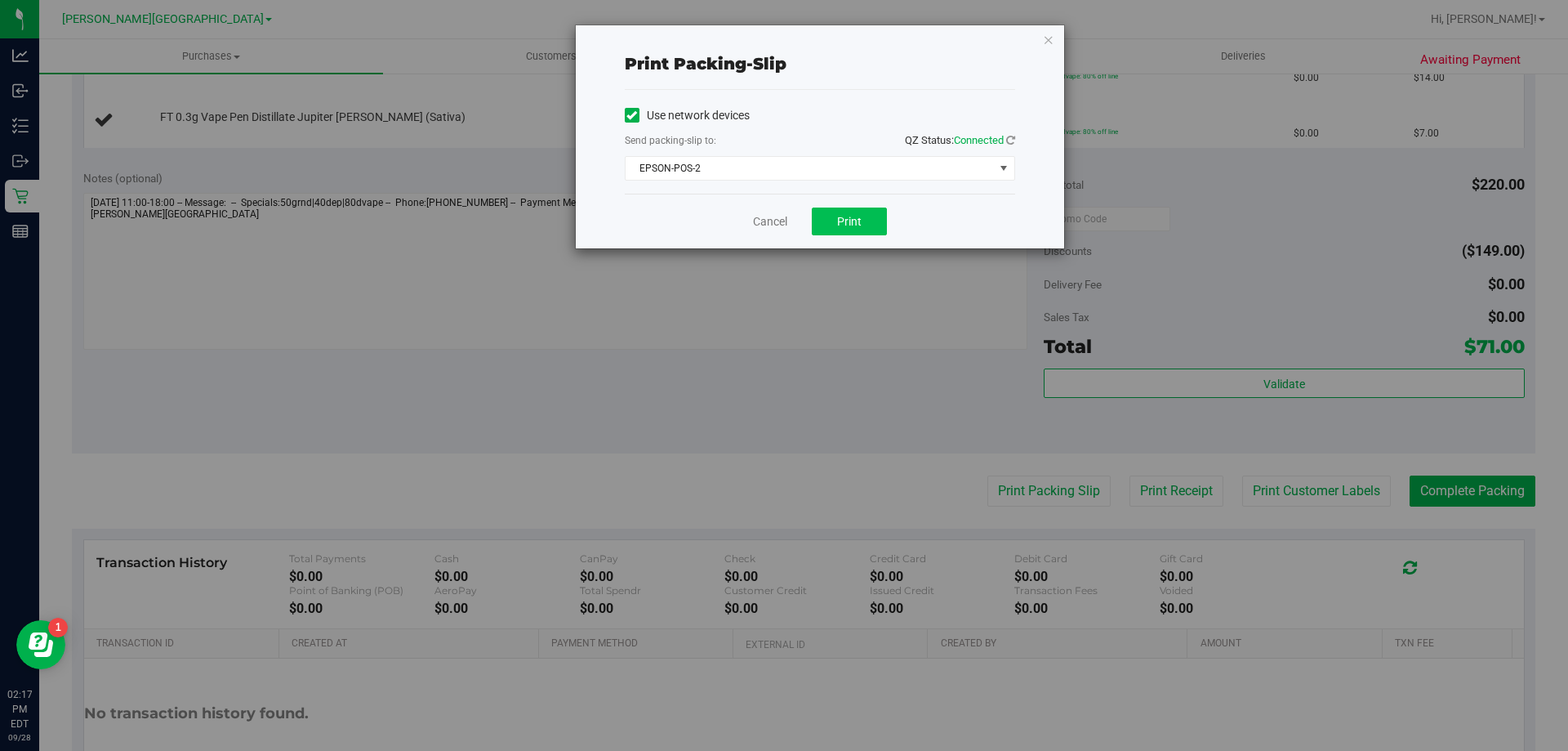
click at [781, 208] on div "Cancel Print" at bounding box center [820, 221] width 391 height 55
click at [781, 208] on button "Print" at bounding box center [849, 222] width 75 height 28
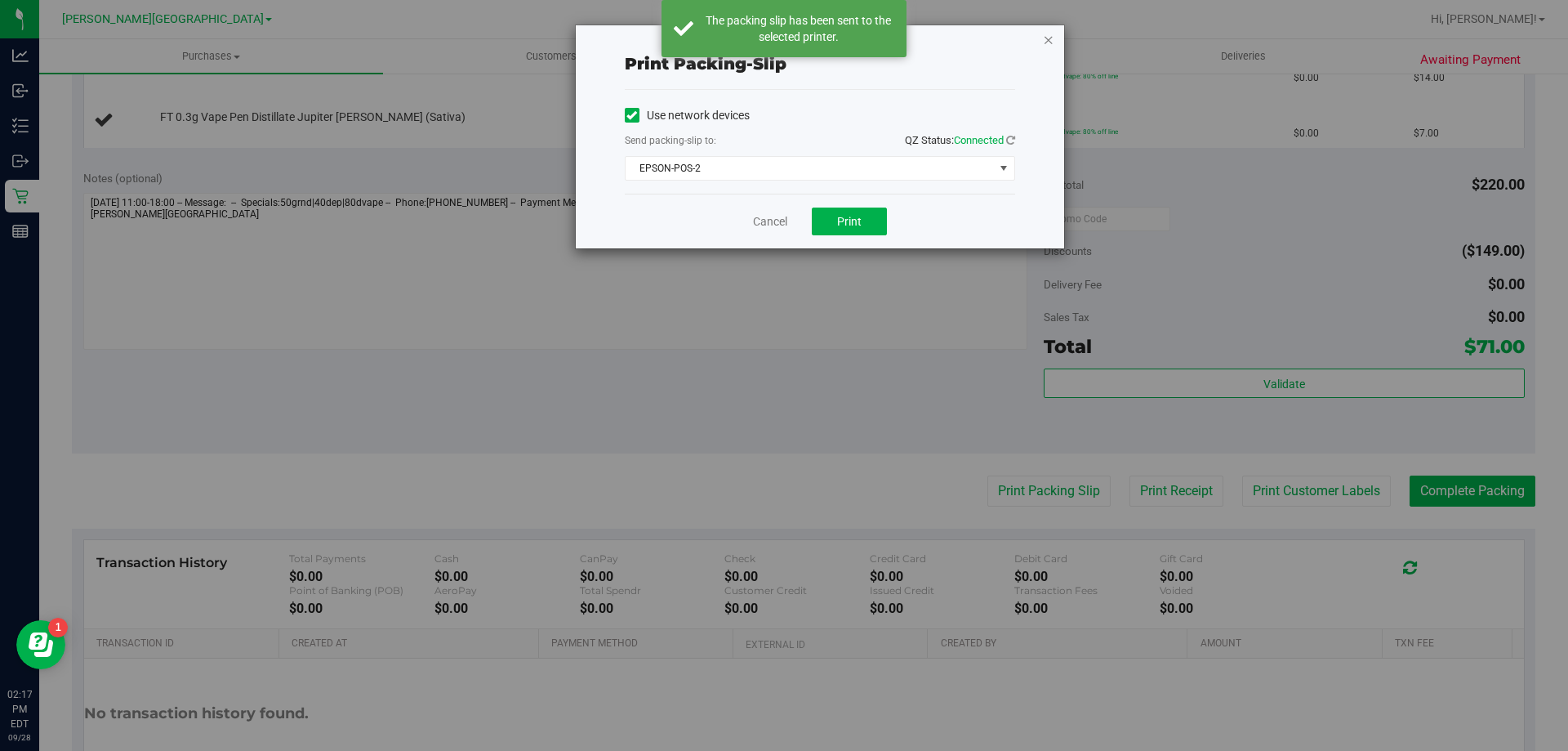
click at [781, 40] on icon "button" at bounding box center [1048, 39] width 11 height 19
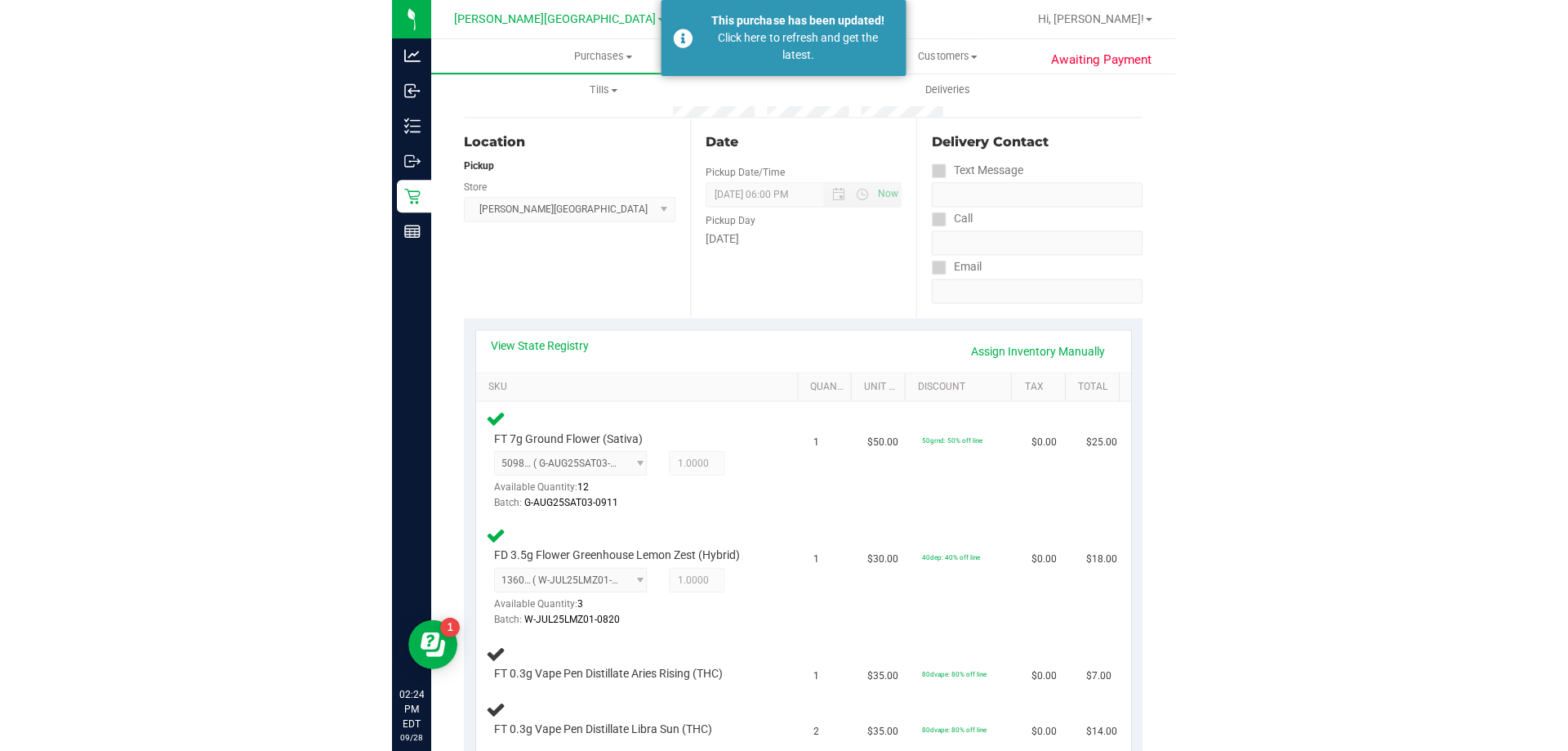
scroll to position [0, 0]
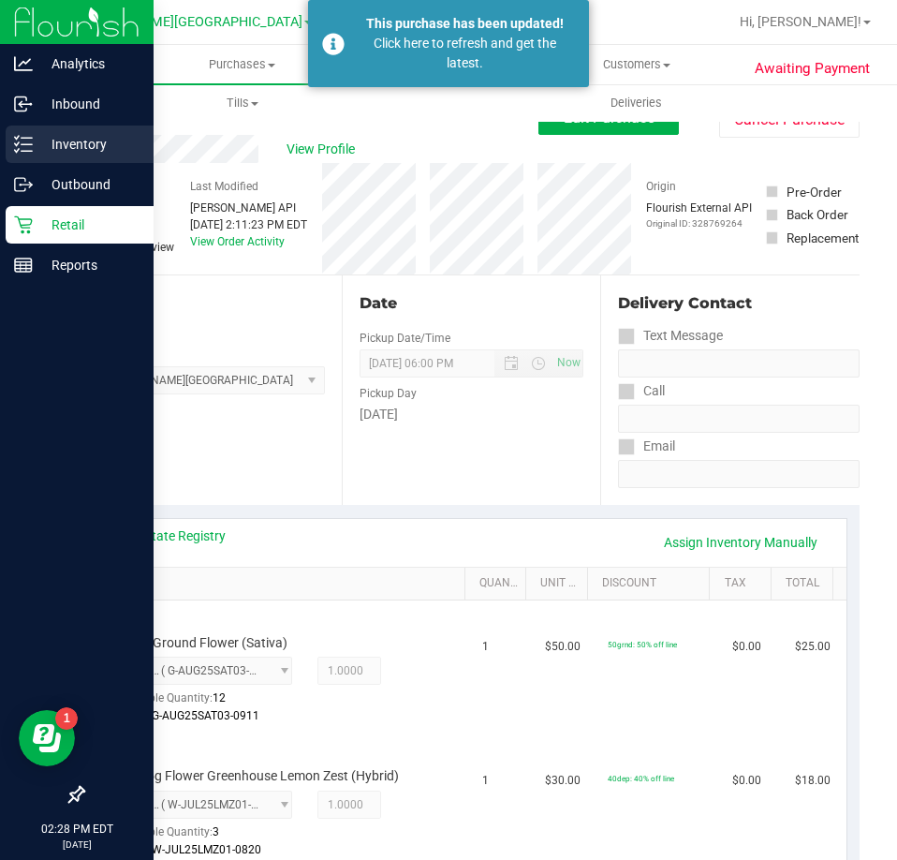
click at [50, 158] on div "Inventory" at bounding box center [80, 143] width 148 height 37
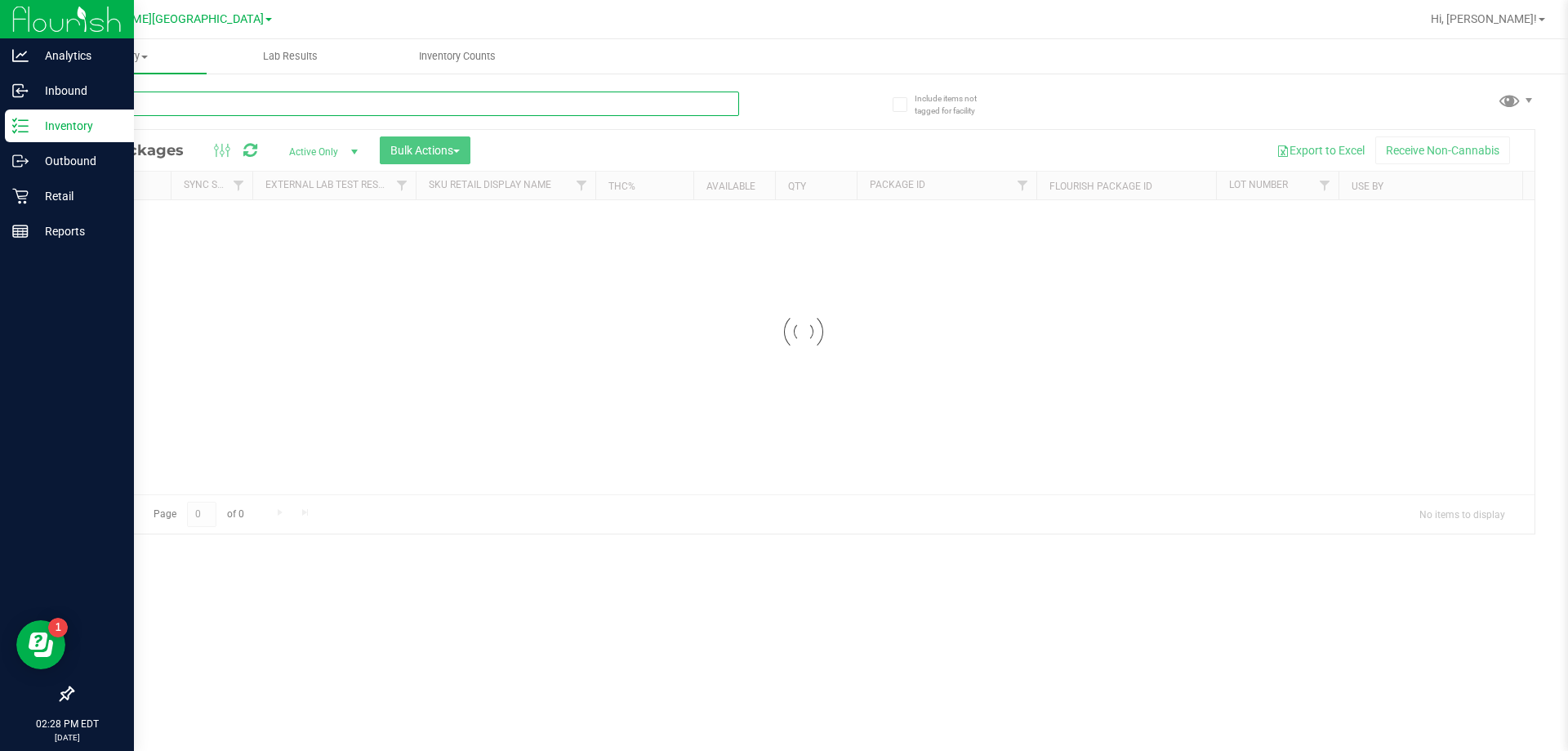
click at [582, 108] on input "text" at bounding box center [405, 104] width 667 height 24
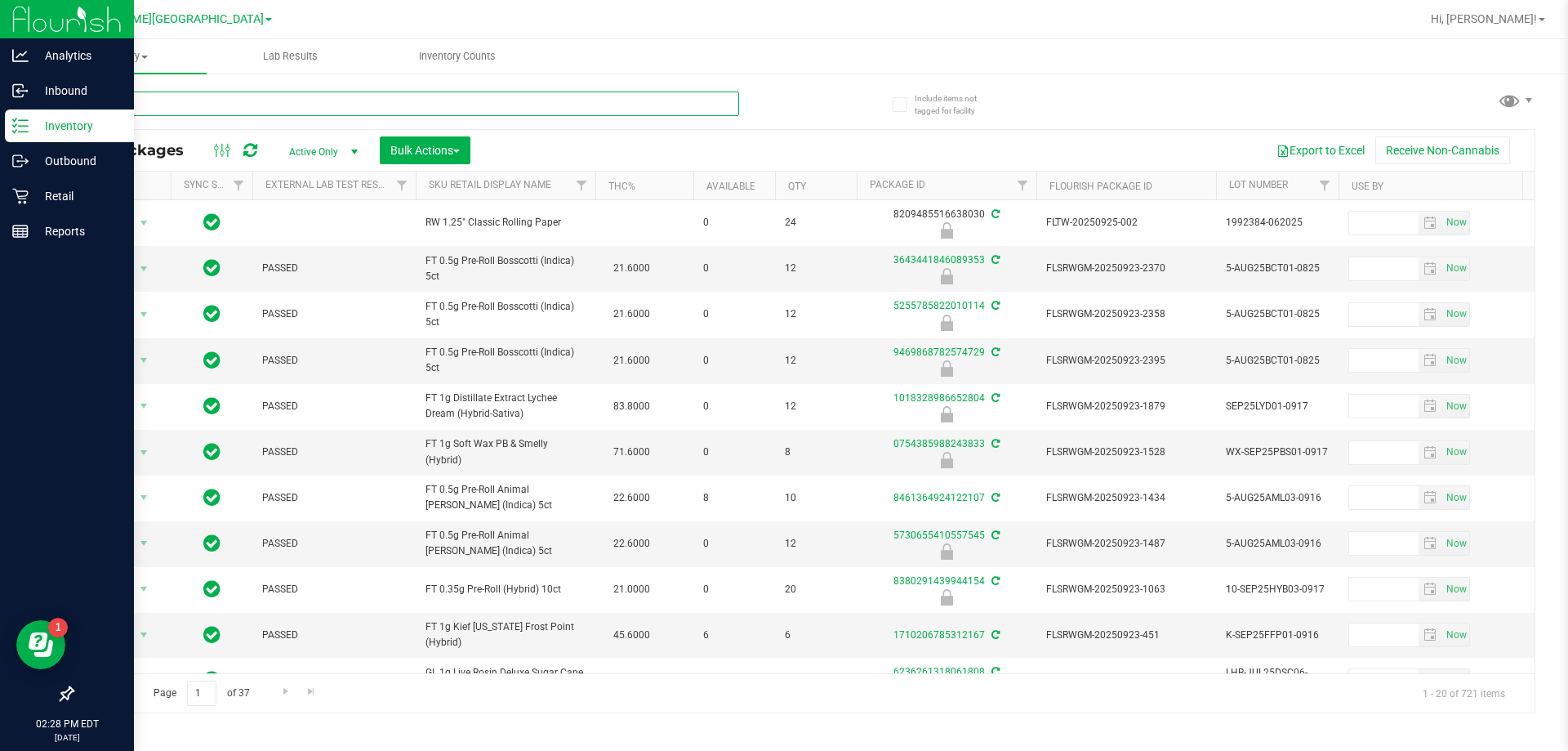
type input "007"
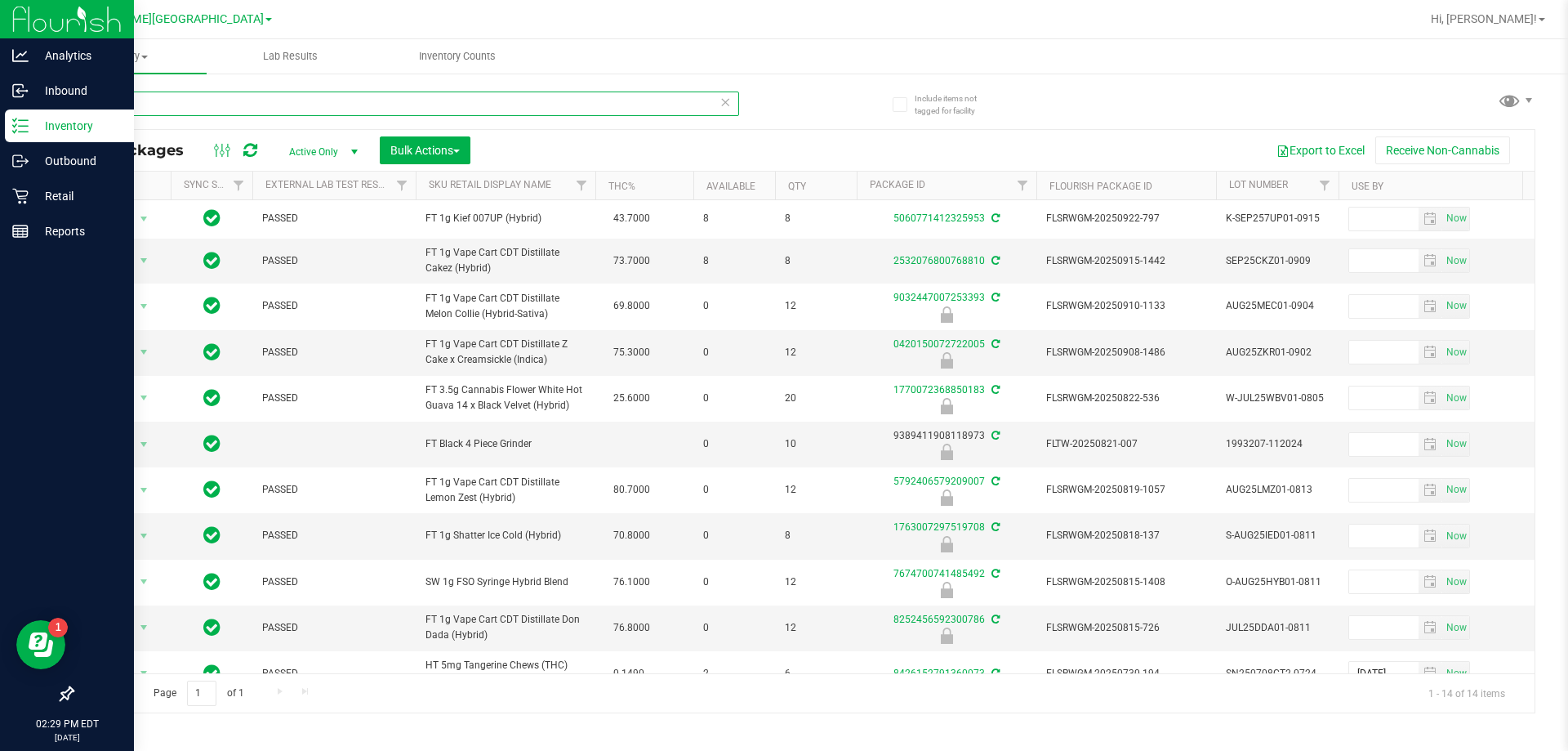
drag, startPoint x: 231, startPoint y: 102, endPoint x: 0, endPoint y: 110, distance: 231.1
click at [0, 110] on div "Analytics Inbound Inventory Outbound Retail Reports 02:29 PM EDT [DATE] 09/28 […" at bounding box center [784, 375] width 1568 height 751
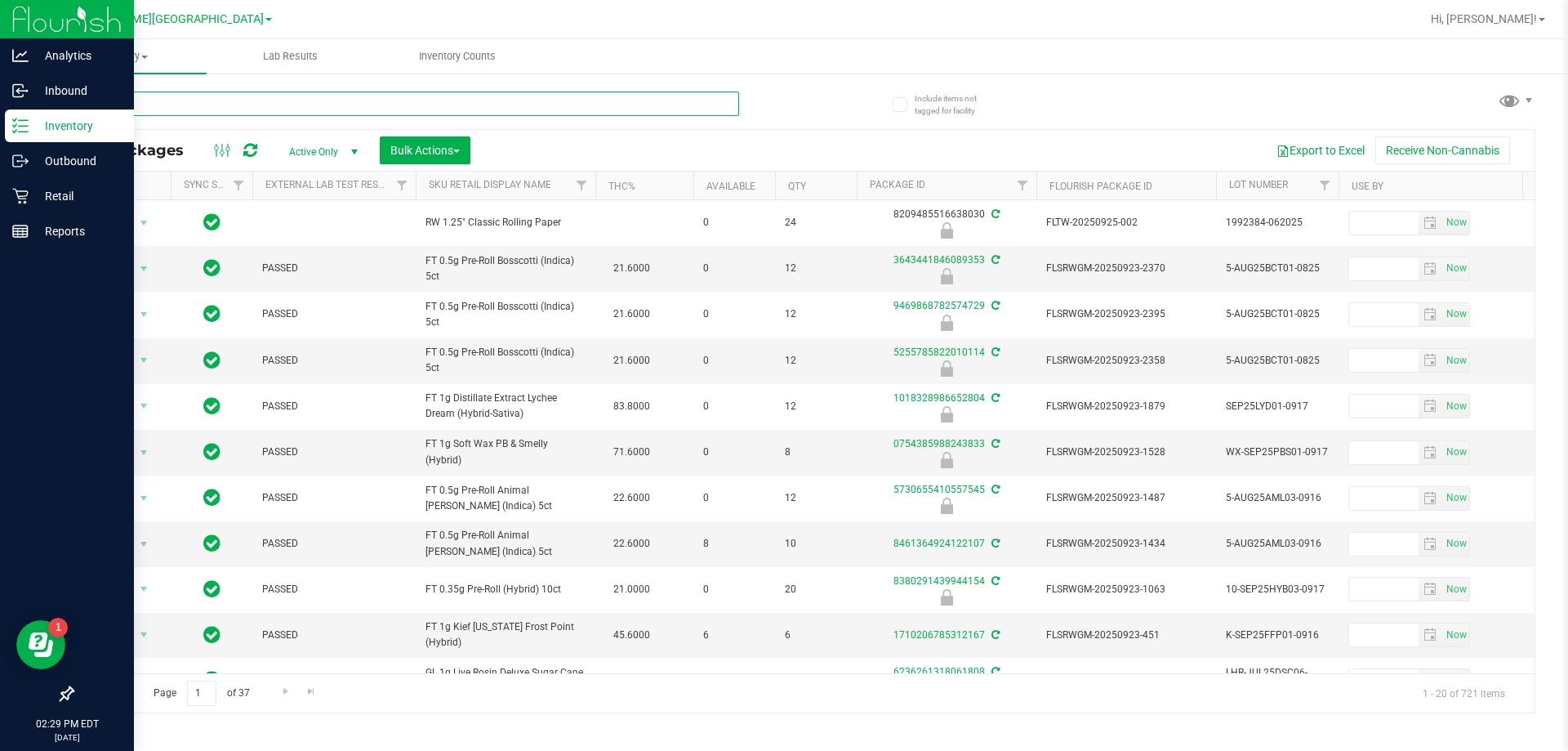
type input "jgn"
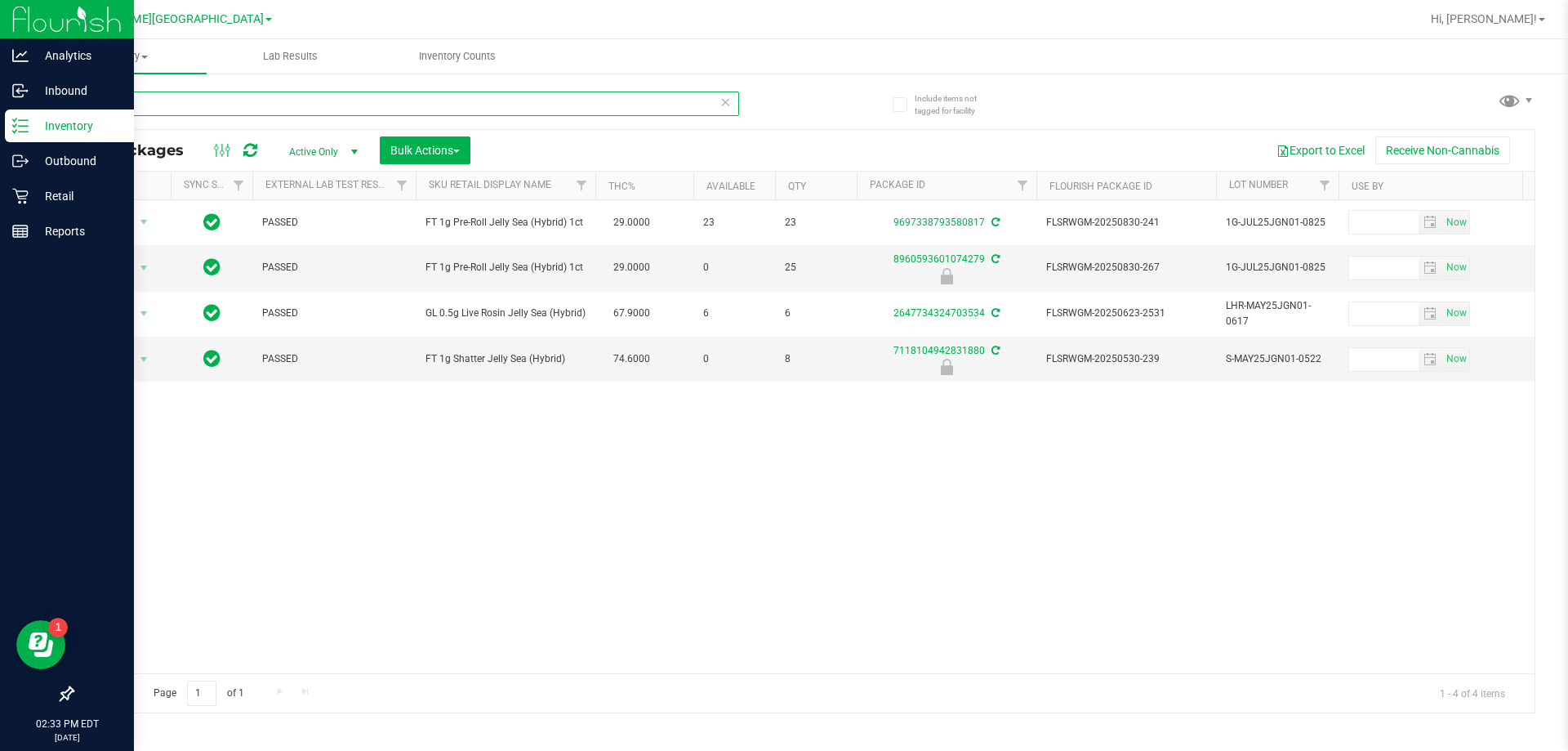
drag, startPoint x: 139, startPoint y: 106, endPoint x: 0, endPoint y: 116, distance: 139.4
click at [0, 116] on div "Analytics Inbound Inventory Outbound Retail Reports 02:33 PM EDT [DATE] 09/28 […" at bounding box center [784, 375] width 1568 height 751
type input "hemi"
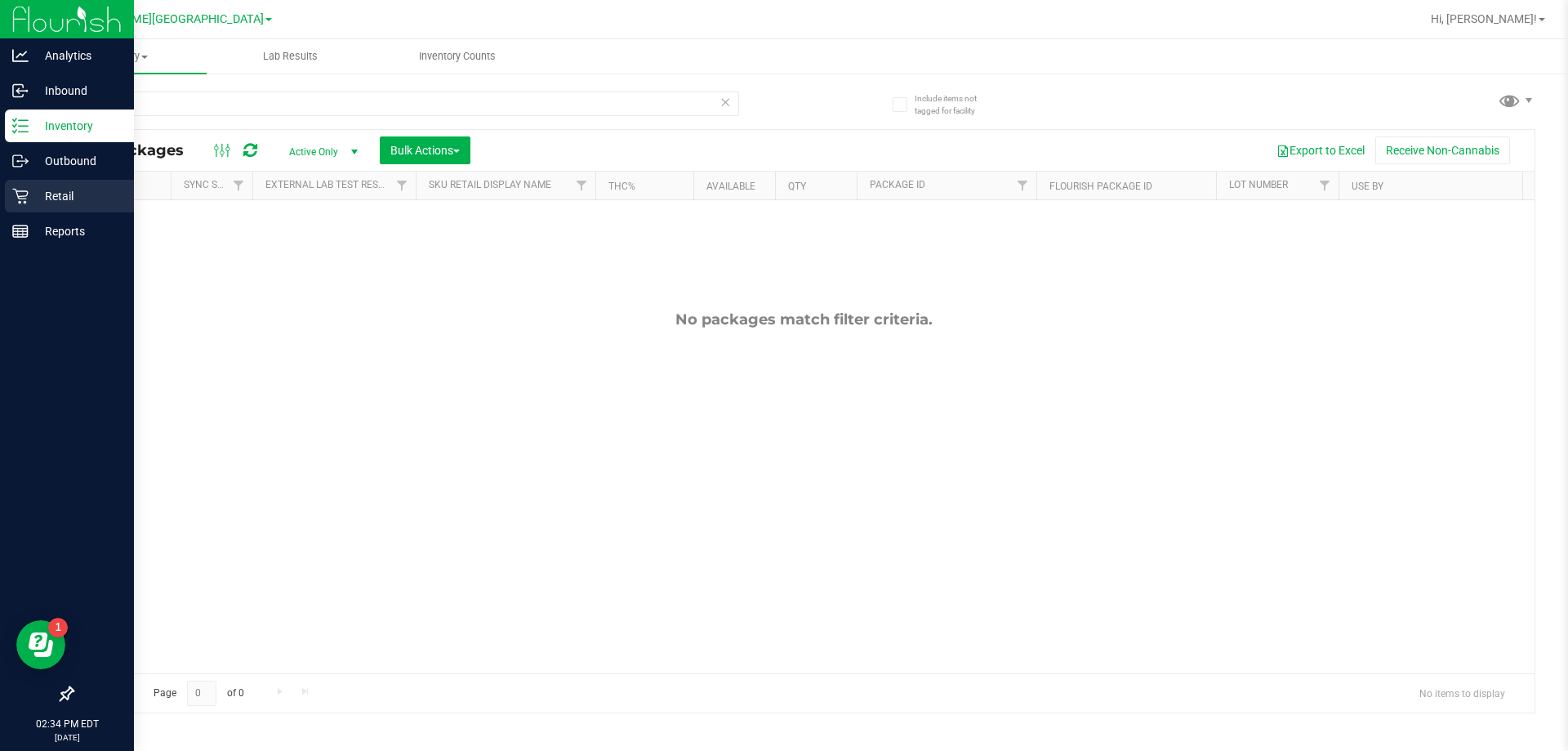
click at [21, 209] on div "Retail" at bounding box center [70, 195] width 129 height 32
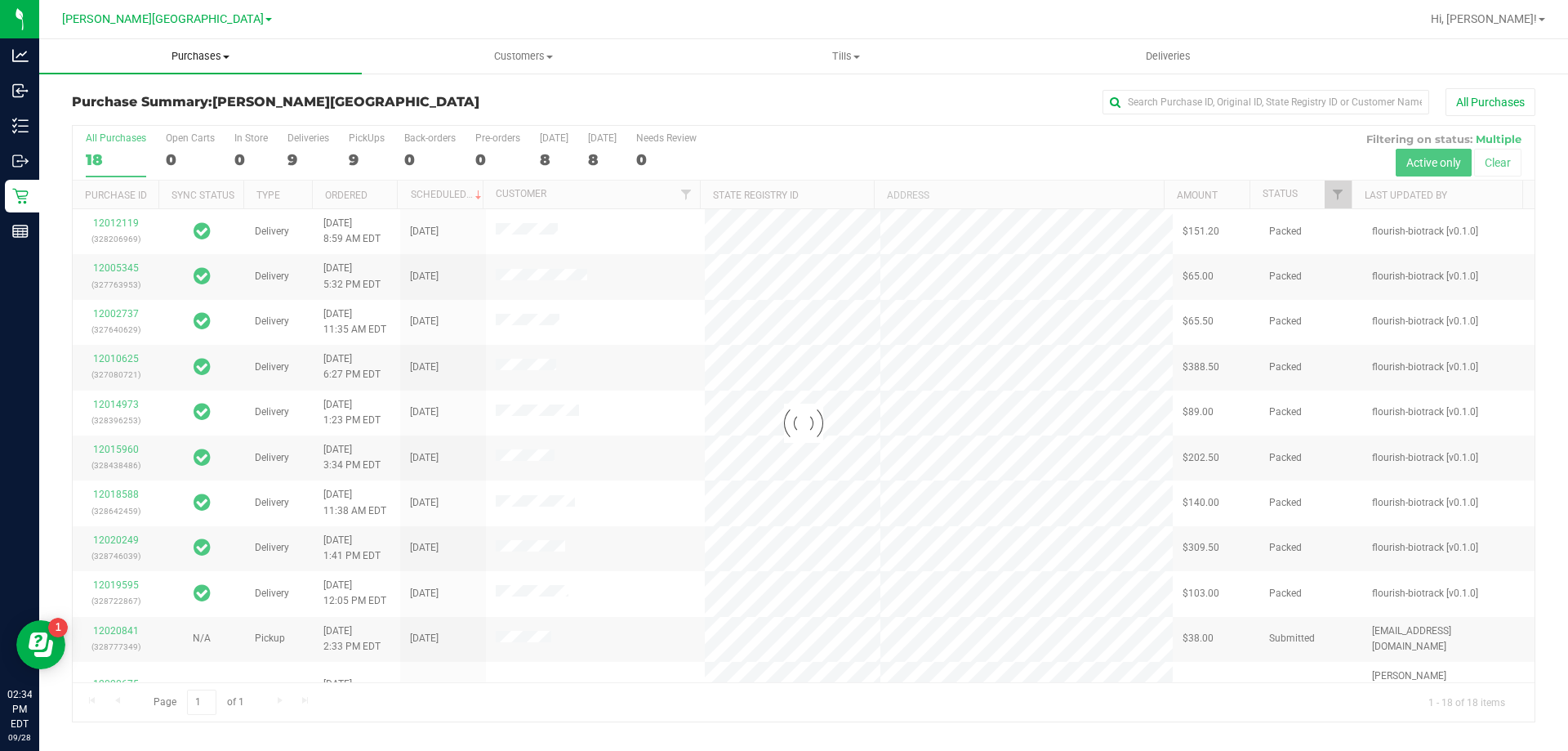
click at [167, 59] on span "Purchases" at bounding box center [201, 56] width 323 height 15
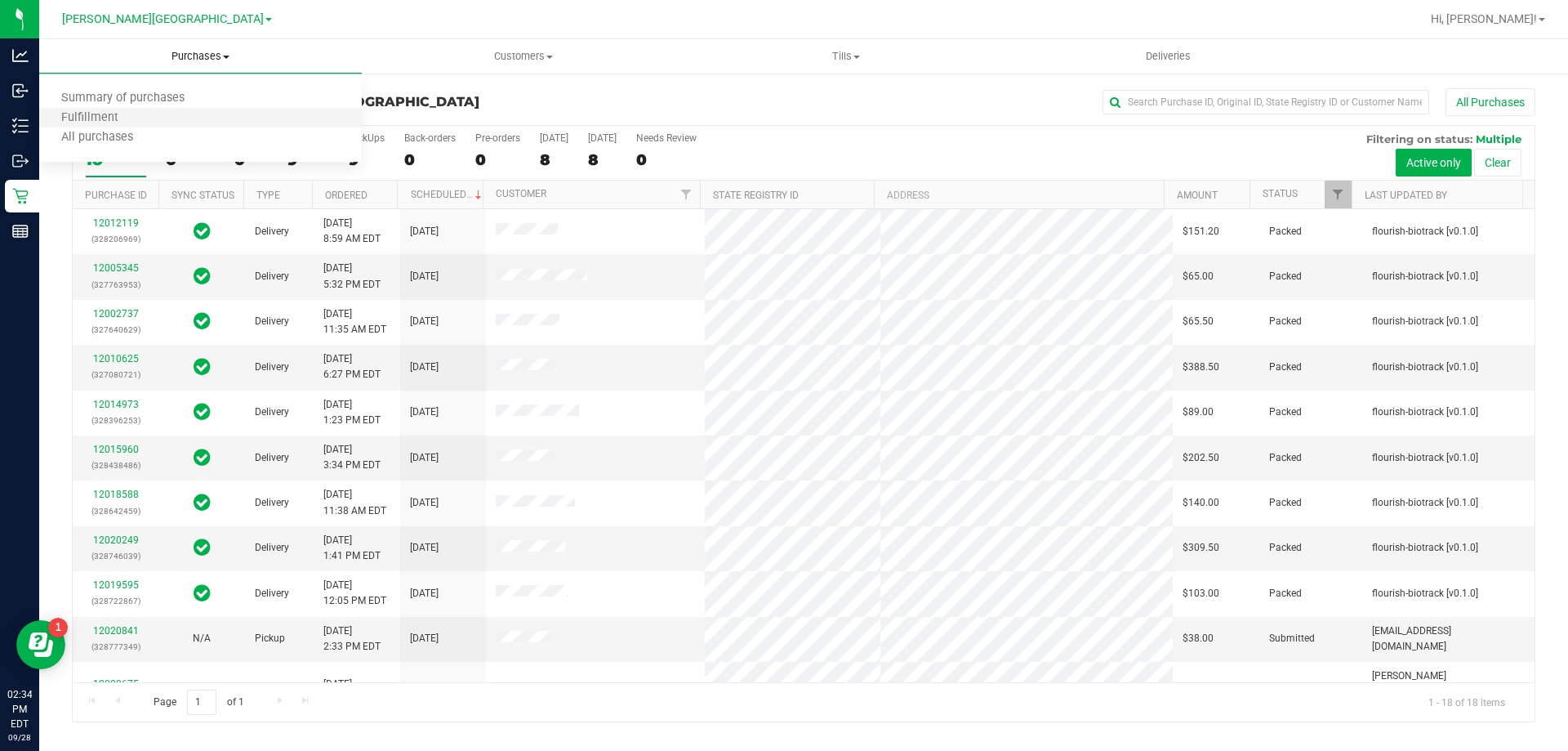
click at [158, 120] on li "Fulfillment" at bounding box center [201, 119] width 323 height 19
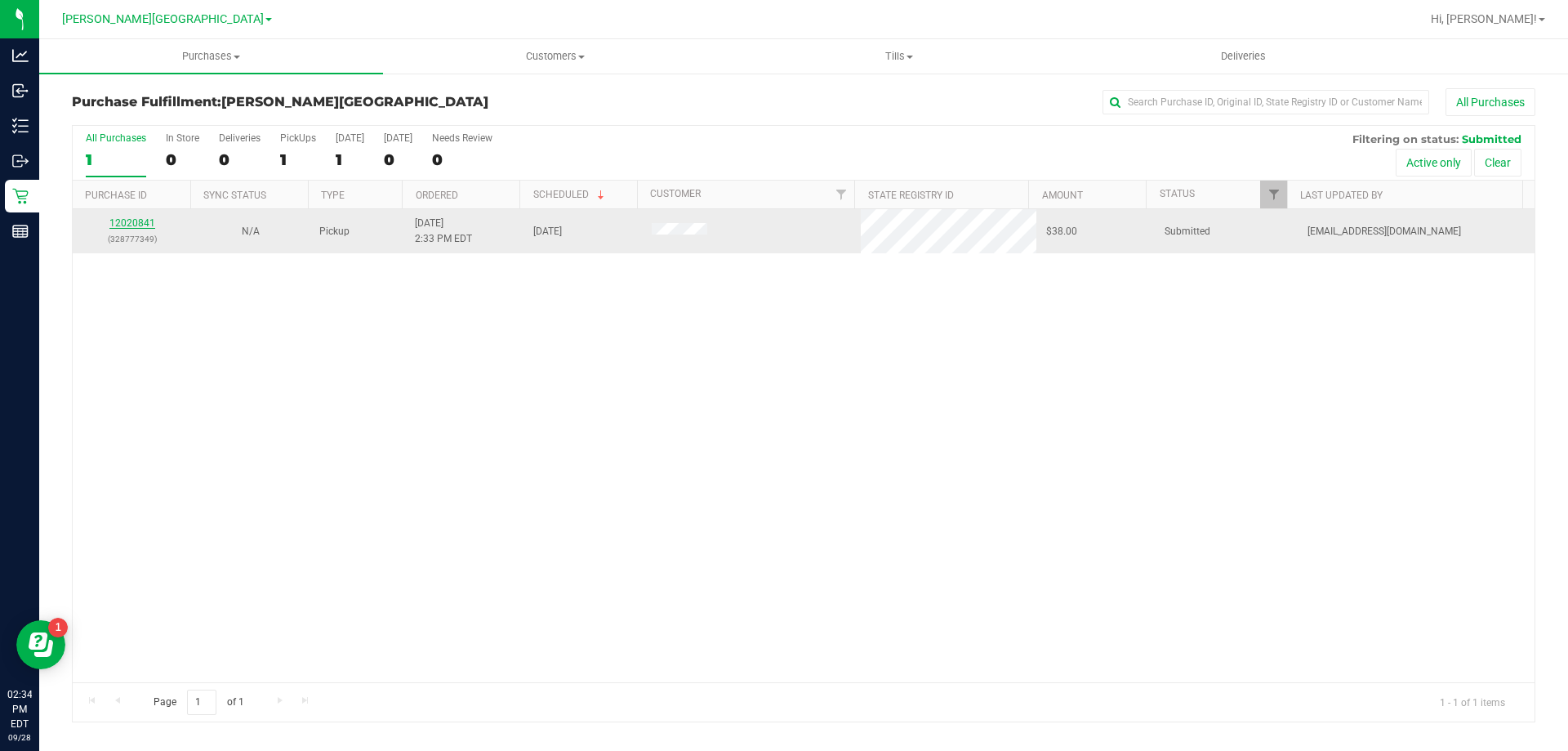
click at [142, 227] on link "12020841" at bounding box center [132, 222] width 45 height 11
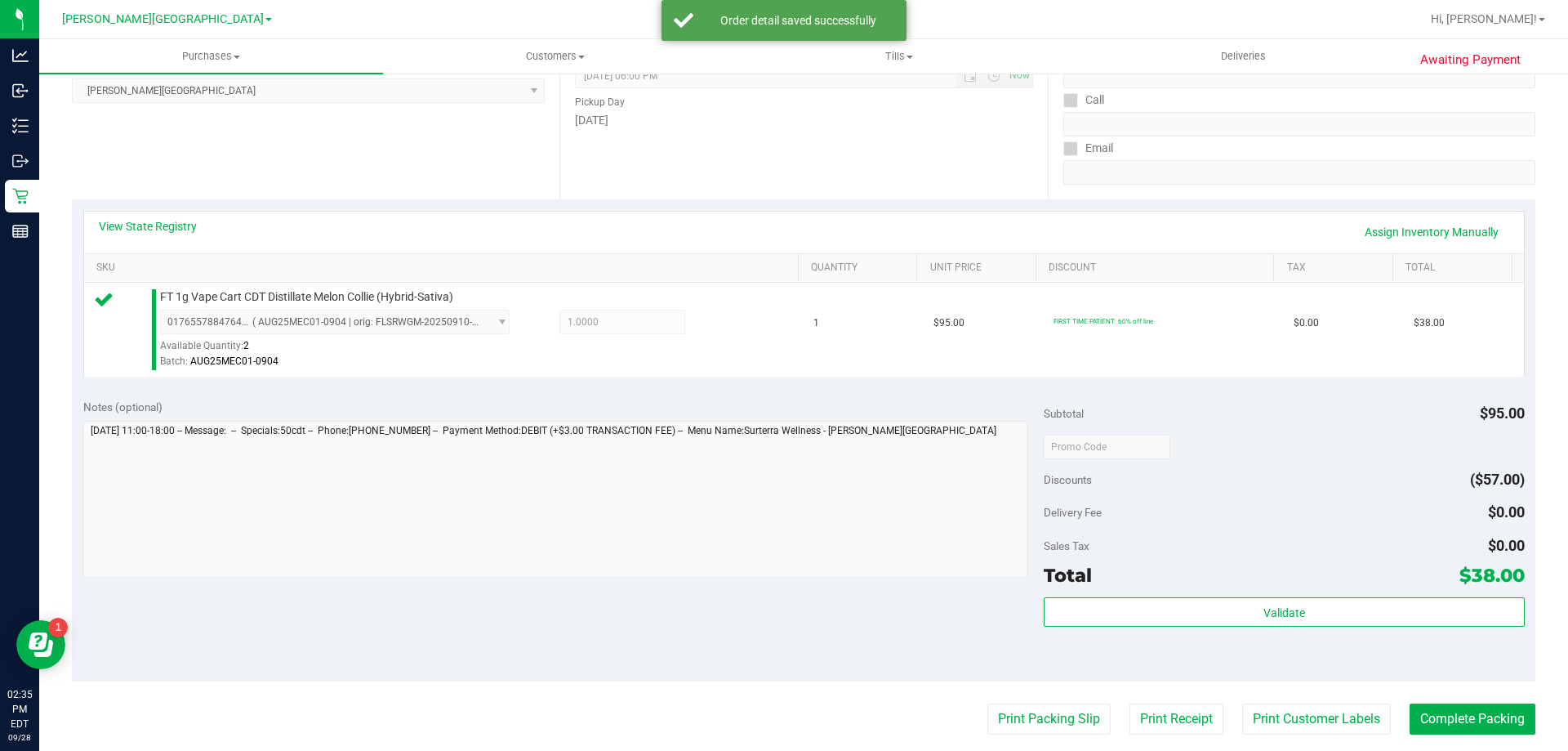
scroll to position [408, 0]
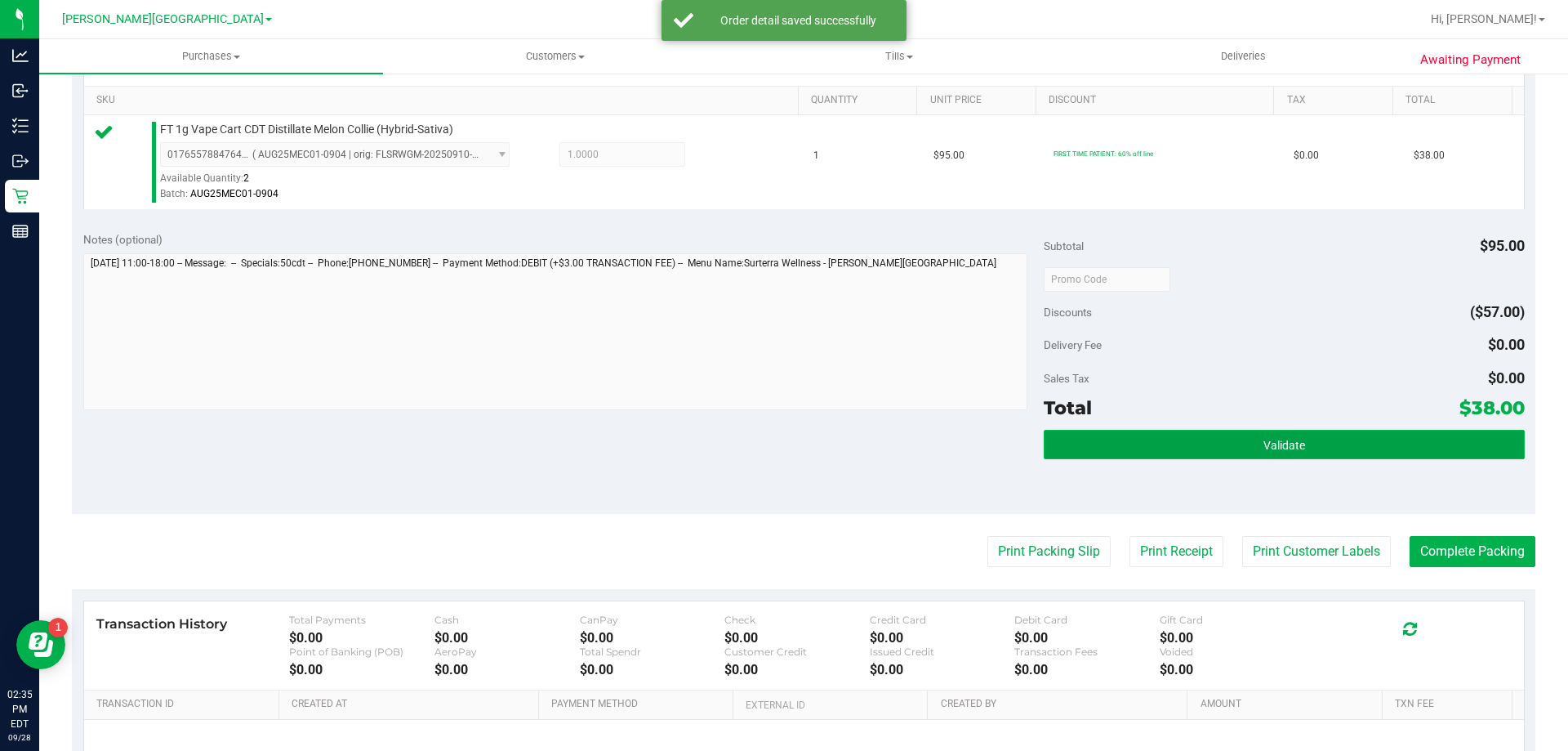
click at [781, 447] on button "Validate" at bounding box center [1284, 445] width 481 height 30
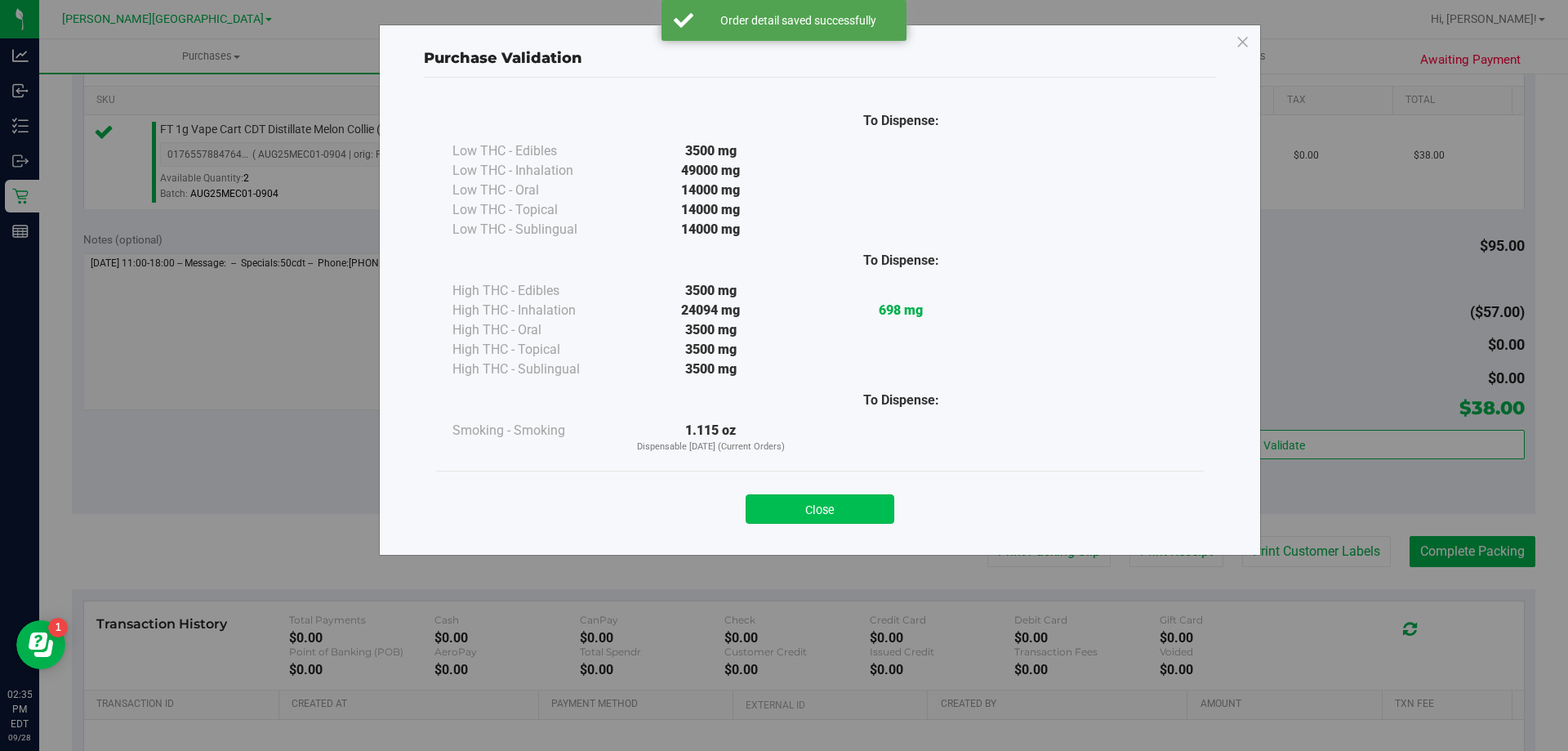
click at [781, 504] on button "Close" at bounding box center [820, 509] width 148 height 30
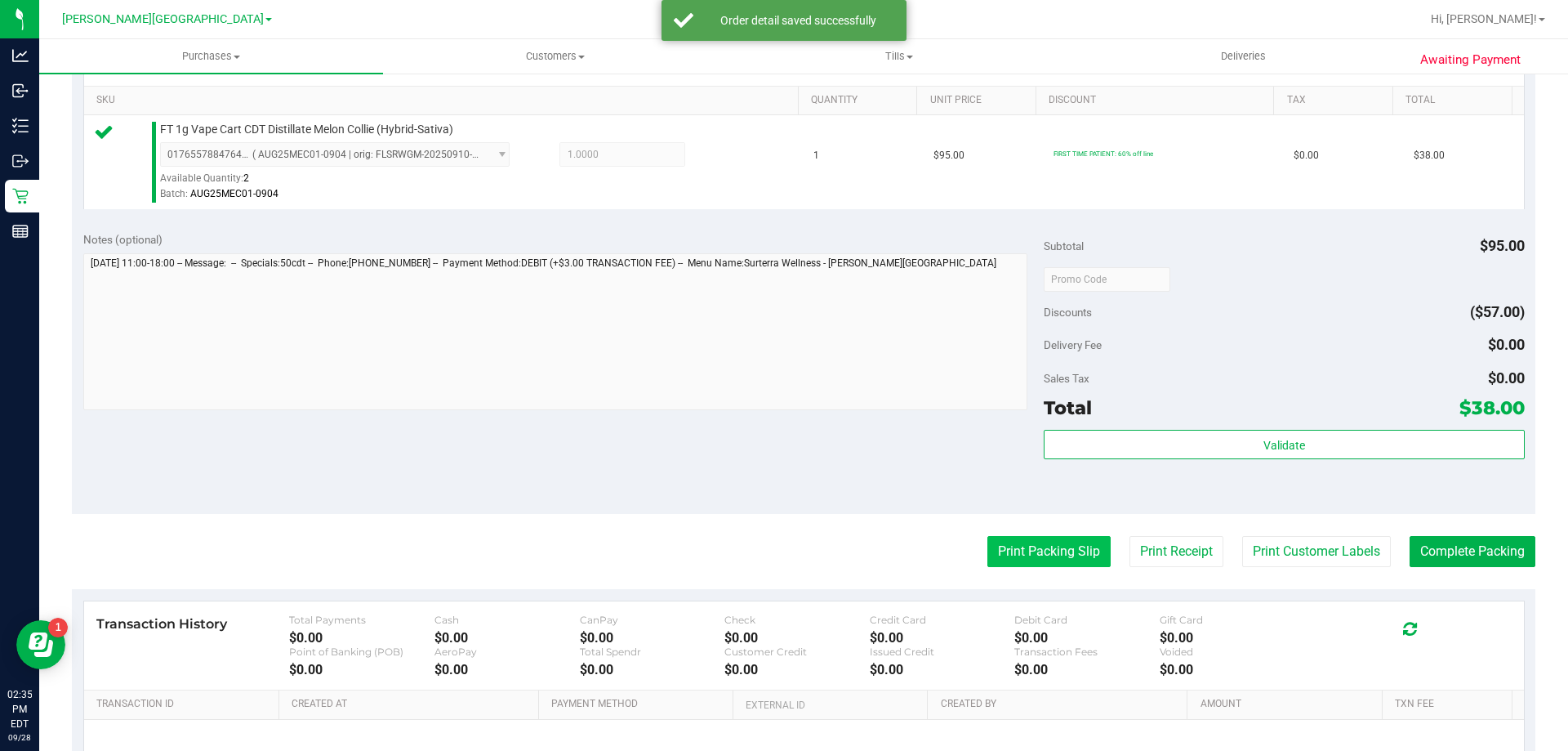
click at [781, 563] on button "Print Packing Slip" at bounding box center [1048, 551] width 123 height 31
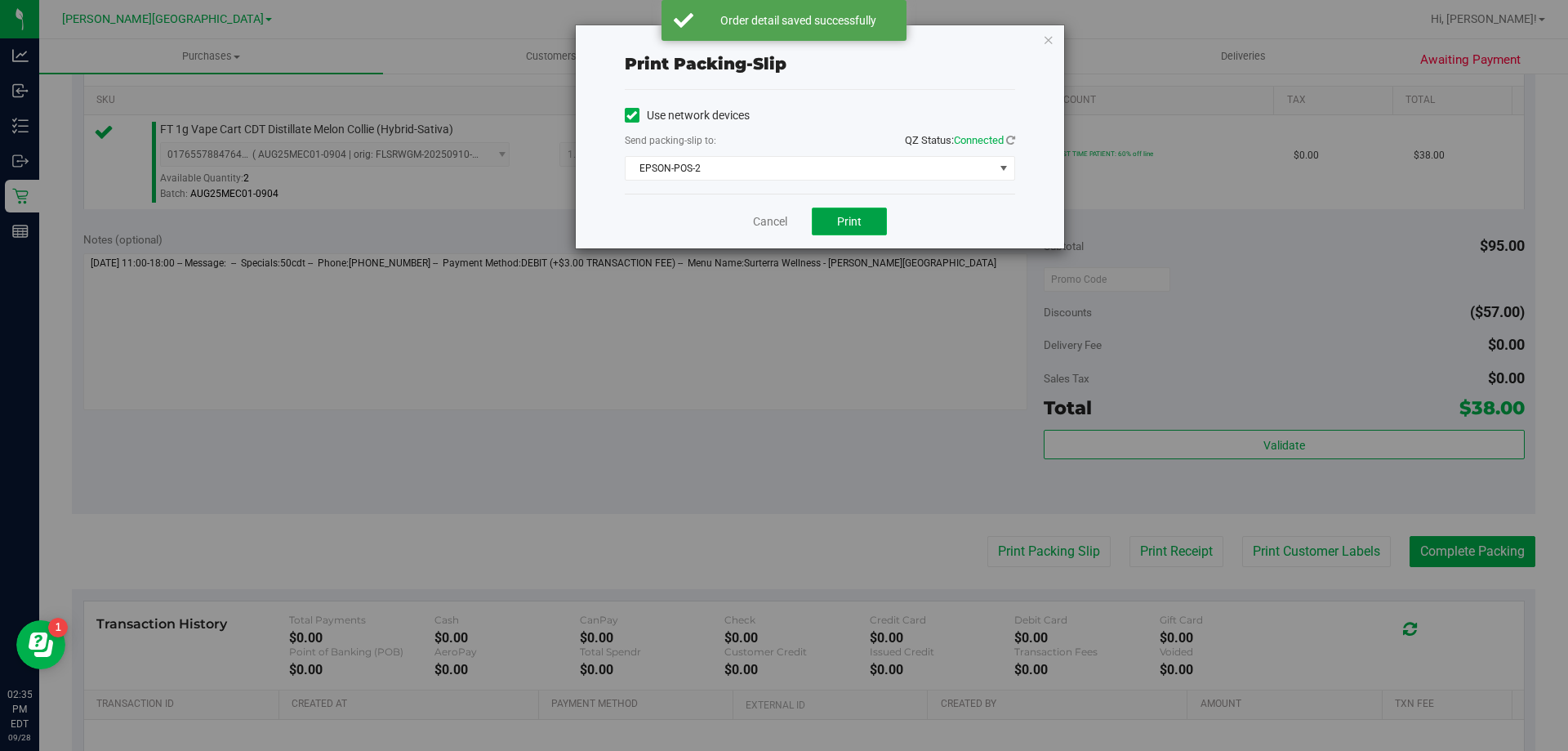
click at [781, 211] on button "Print" at bounding box center [849, 222] width 75 height 28
click at [781, 41] on icon "button" at bounding box center [1048, 39] width 11 height 19
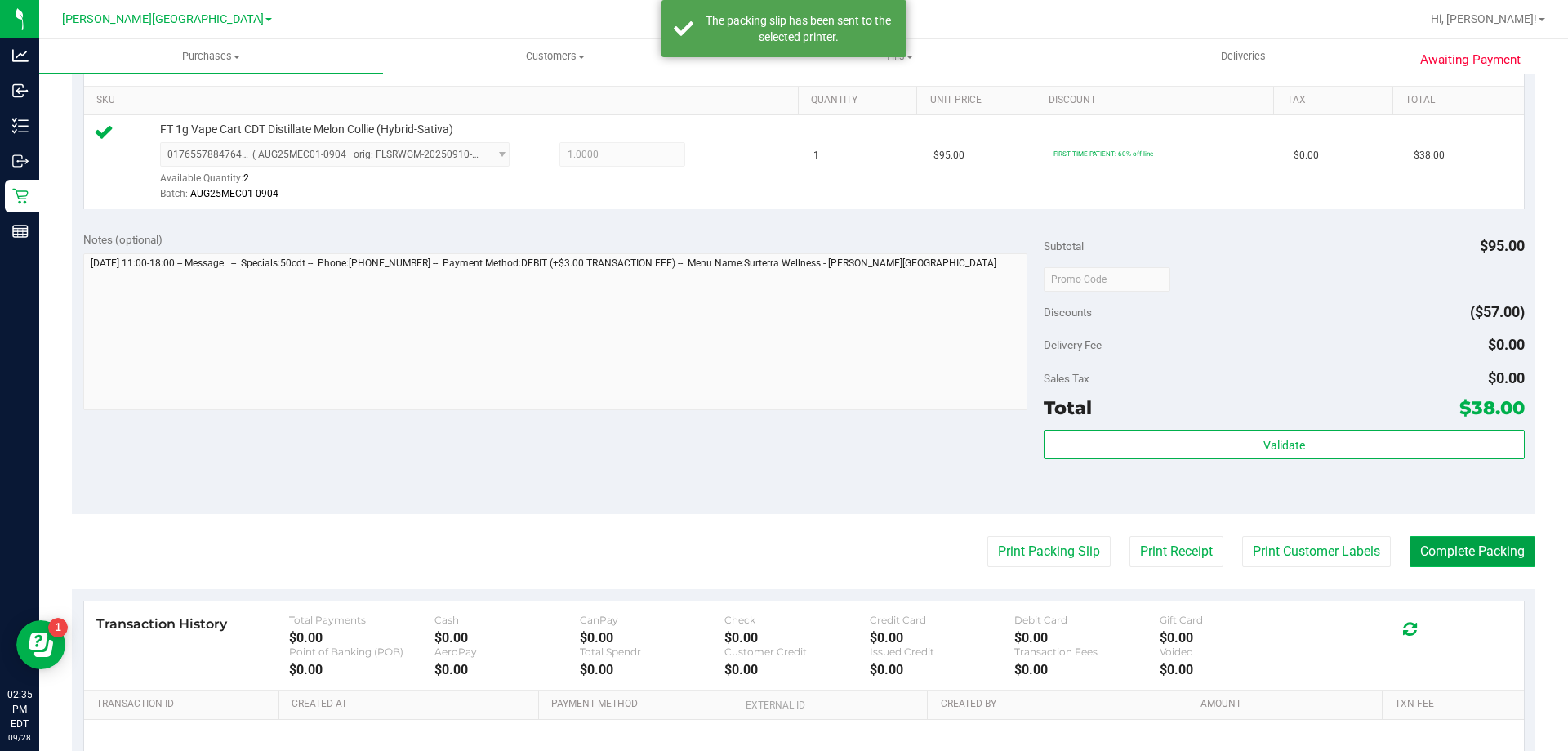
click at [781, 550] on button "Complete Packing" at bounding box center [1472, 551] width 126 height 31
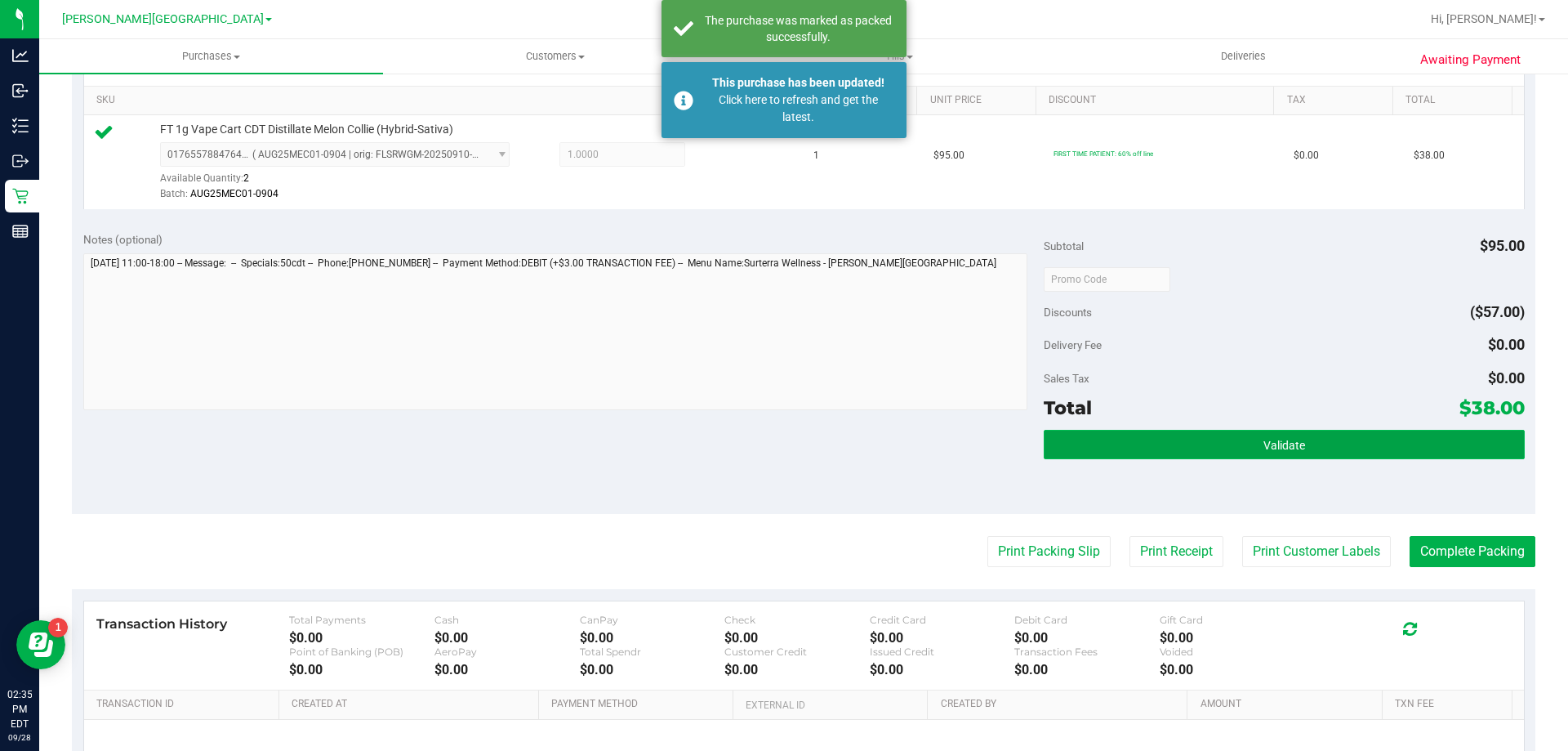
click at [781, 447] on button "Validate" at bounding box center [1284, 445] width 481 height 30
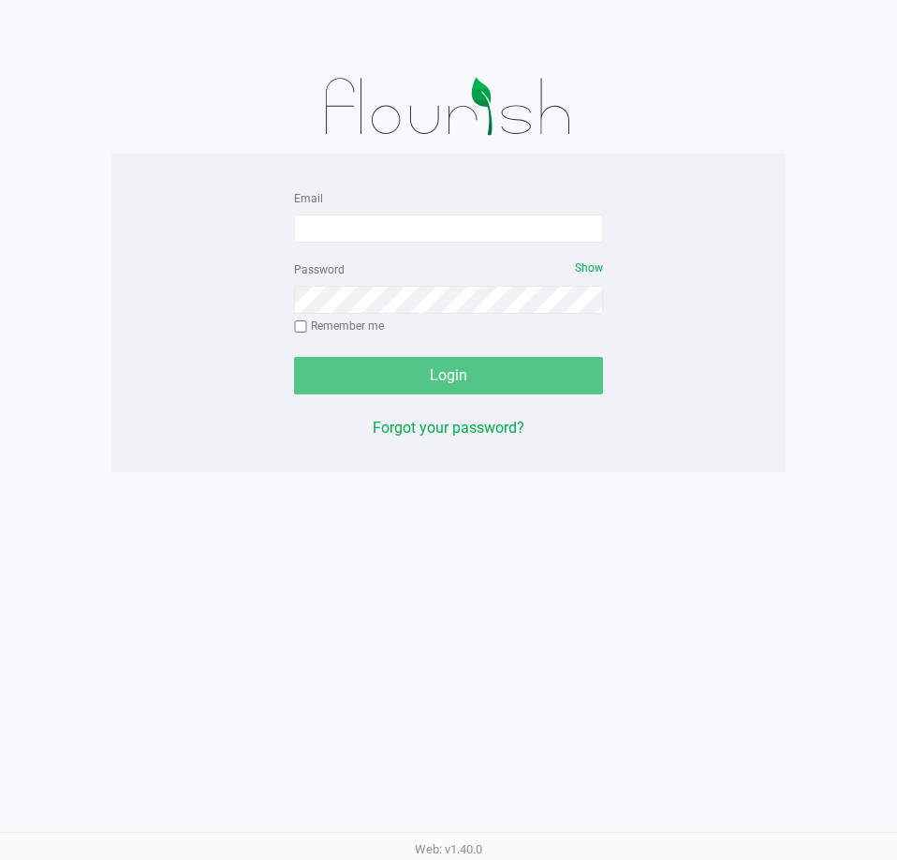
click at [187, 177] on div "Email Password Show Remember me Login Forgot your password?" at bounding box center [448, 313] width 674 height 318
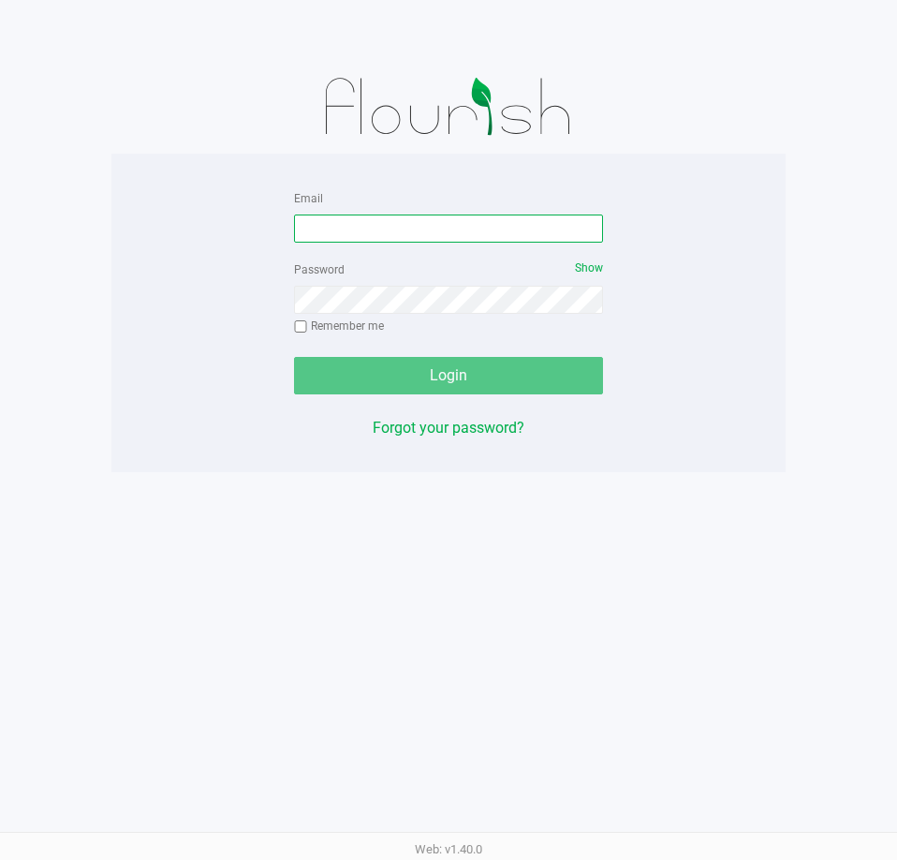
click at [340, 242] on input "Email" at bounding box center [448, 228] width 309 height 28
type input "[EMAIL_ADDRESS][DOMAIN_NAME]"
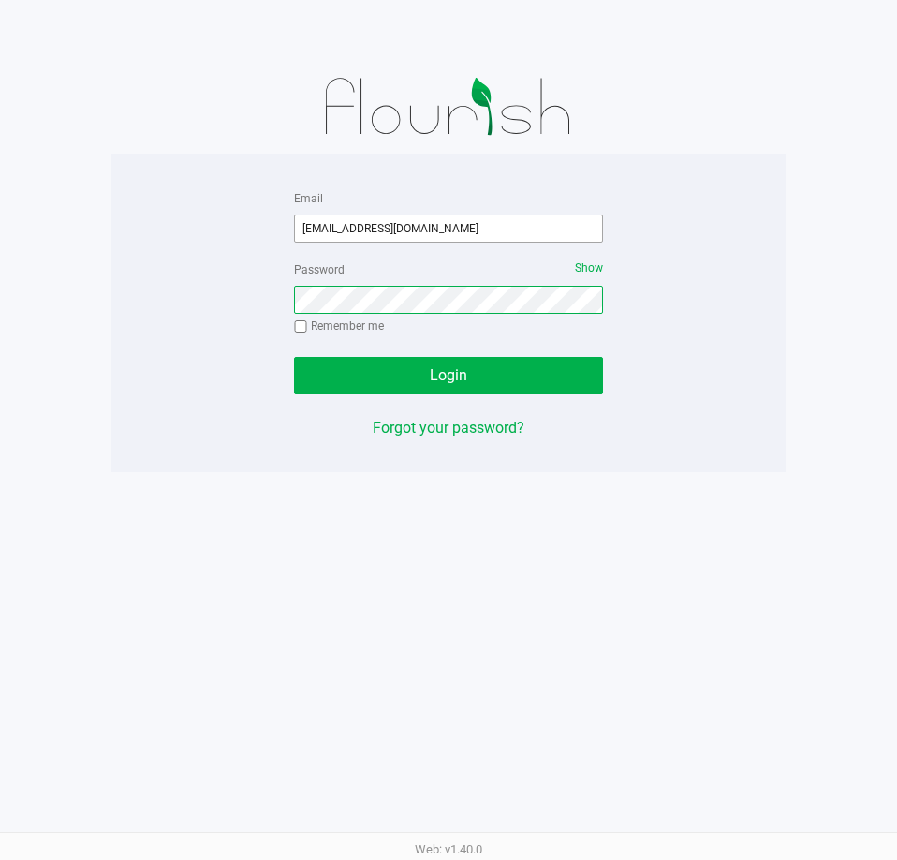
click at [294, 357] on button "Login" at bounding box center [448, 375] width 309 height 37
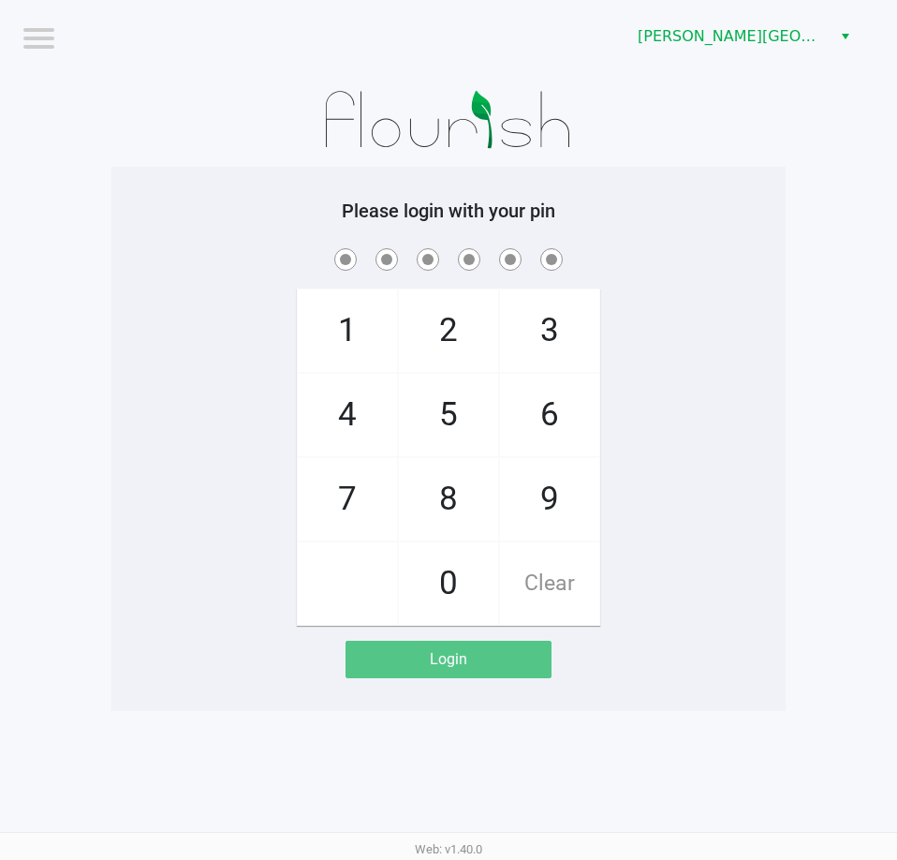
click at [697, 575] on div "1 4 7 2 5 8 0 3 6 9 Clear" at bounding box center [448, 434] width 674 height 381
click at [222, 308] on div "1 4 7 2 5 8 0 3 6 9 Clear" at bounding box center [448, 434] width 674 height 381
checkbox input "true"
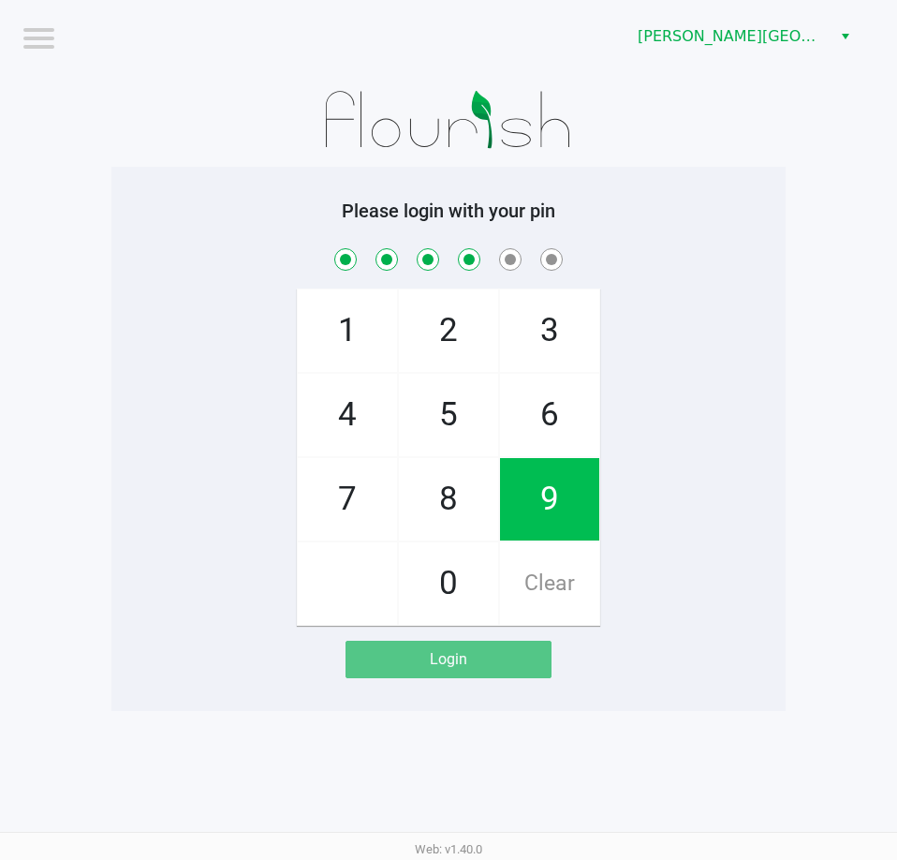
checkbox input "true"
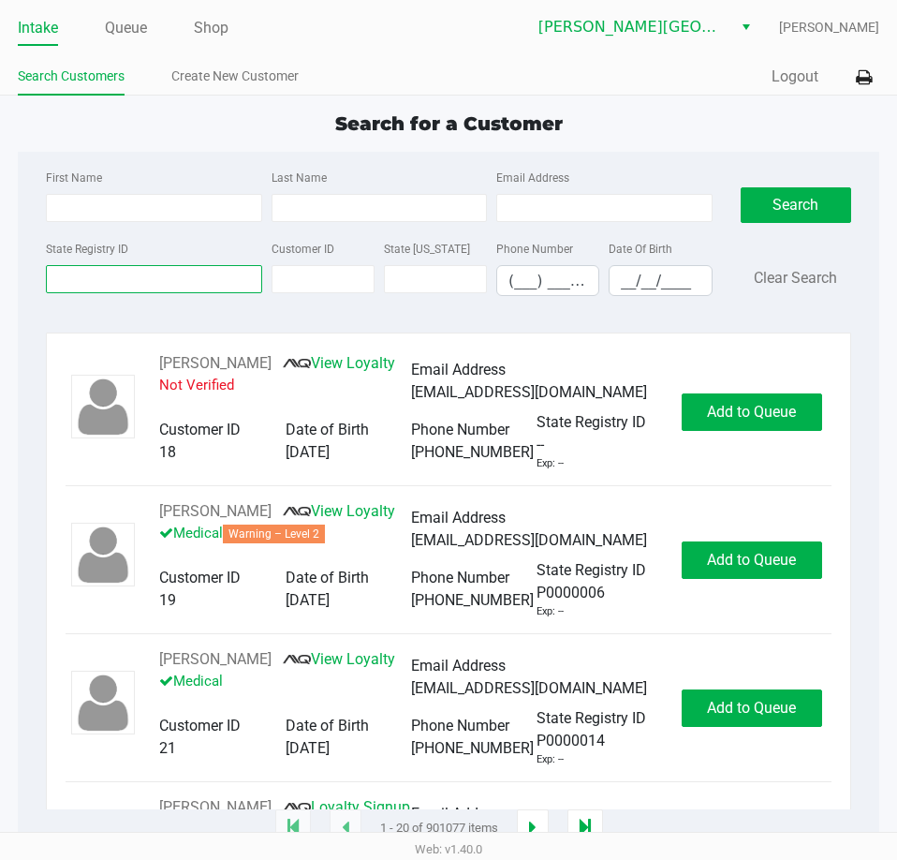
click at [168, 279] on input "State Registry ID" at bounding box center [153, 279] width 215 height 28
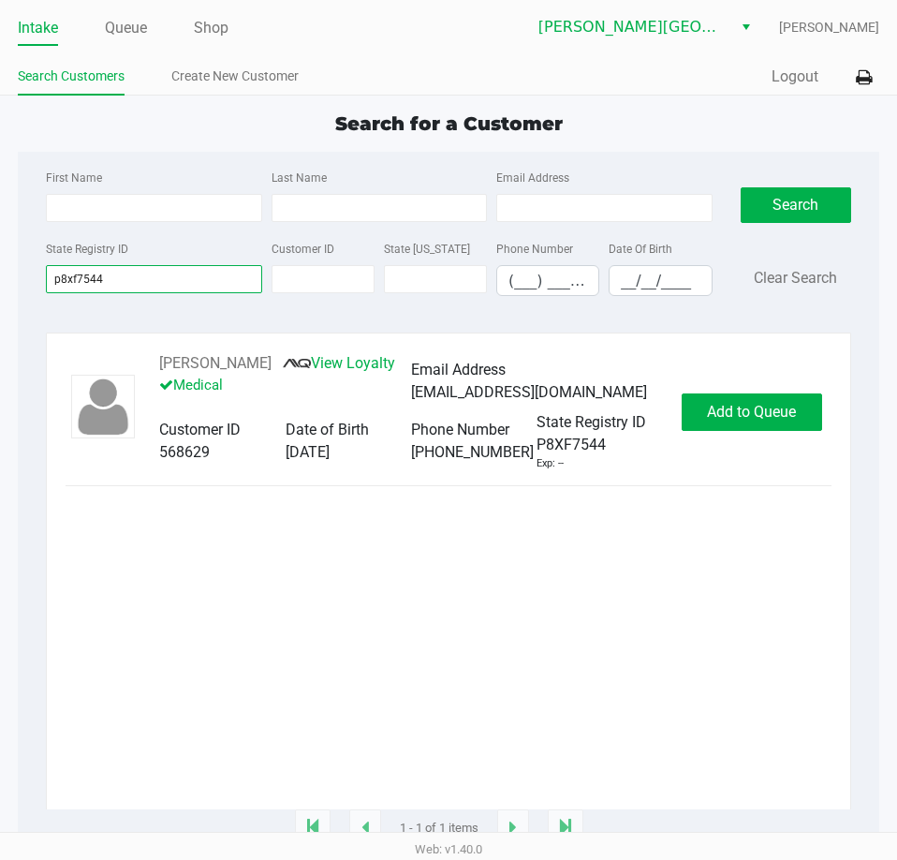
type input "p8xf7544"
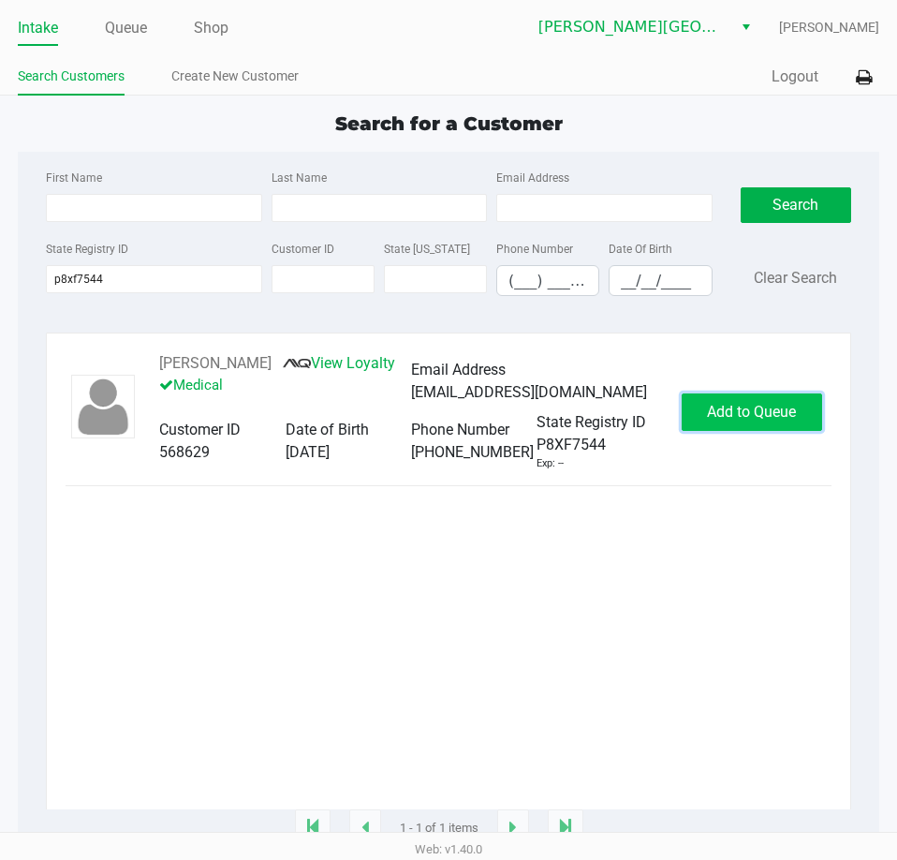
click at [728, 405] on span "Add to Queue" at bounding box center [751, 412] width 89 height 18
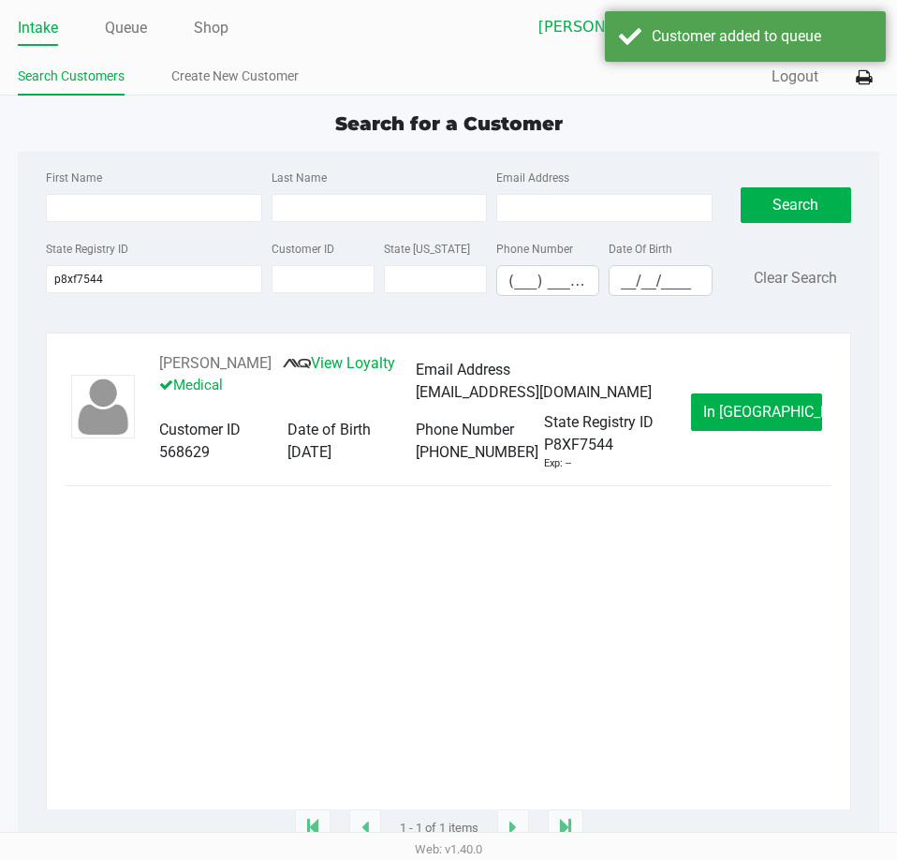
click at [750, 425] on button "In Queue" at bounding box center [756, 411] width 131 height 37
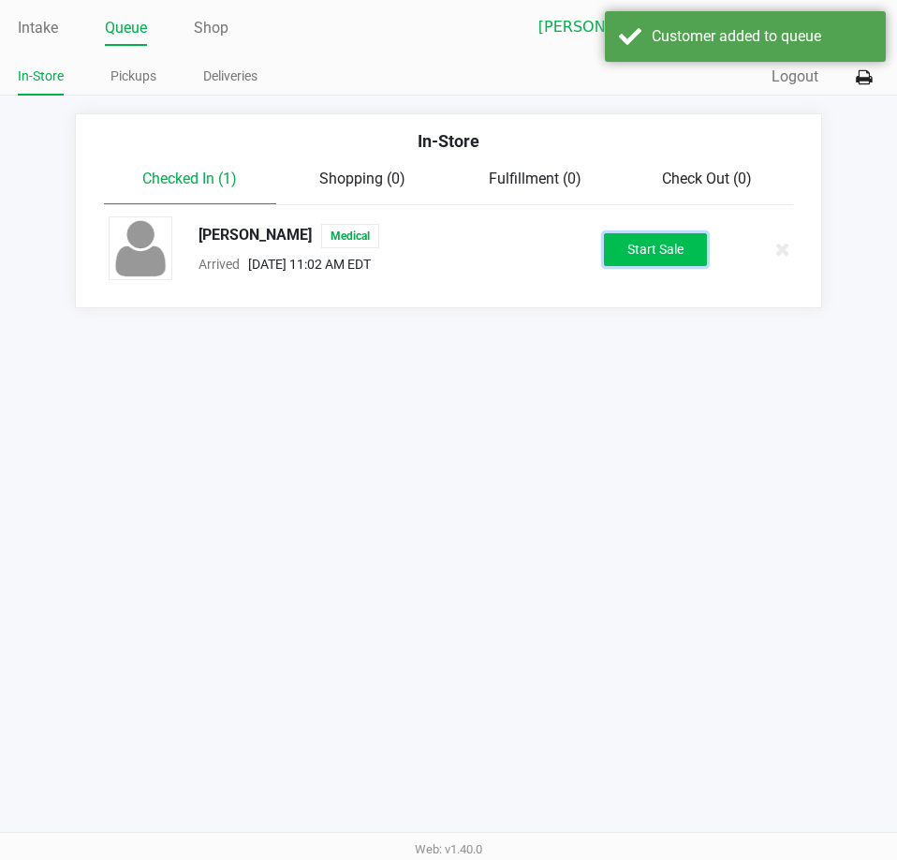
click at [645, 256] on button "Start Sale" at bounding box center [655, 249] width 103 height 33
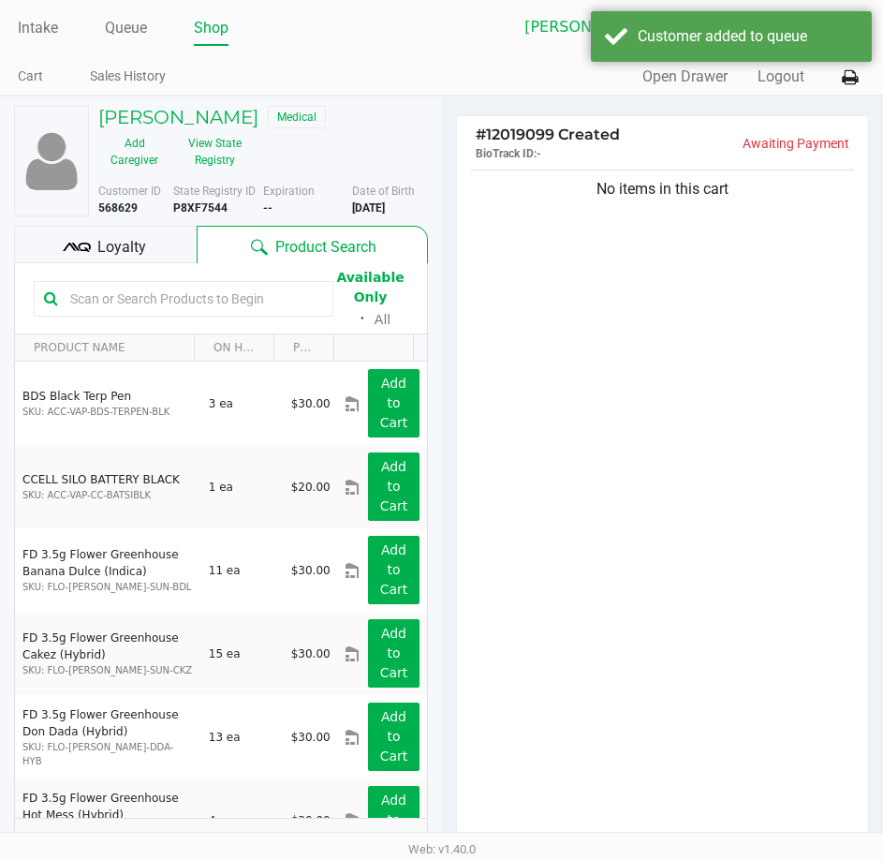
click at [656, 400] on div "No items in this cart" at bounding box center [663, 505] width 412 height 679
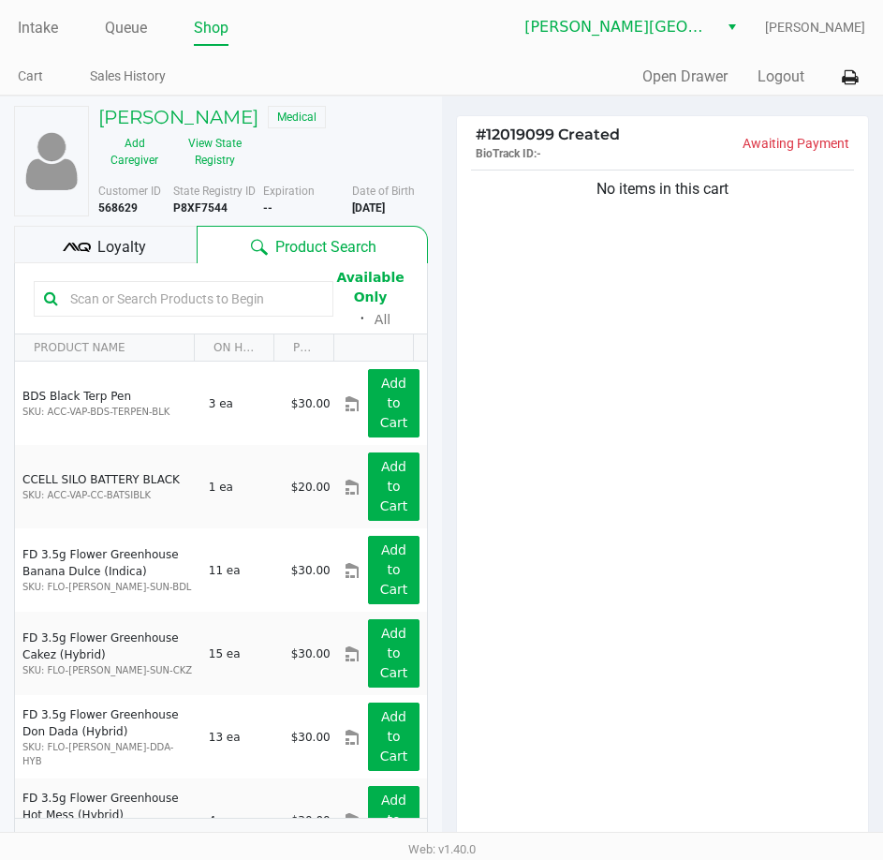
click at [564, 420] on div "No items in this cart" at bounding box center [663, 505] width 412 height 679
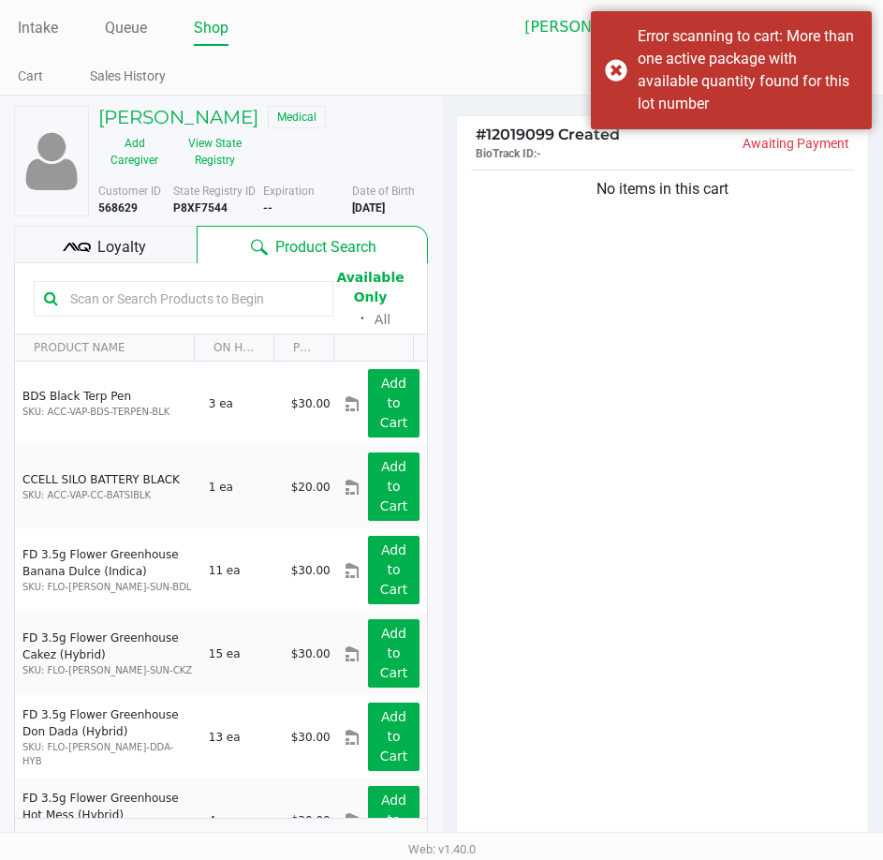
click at [158, 294] on input "text" at bounding box center [193, 299] width 260 height 28
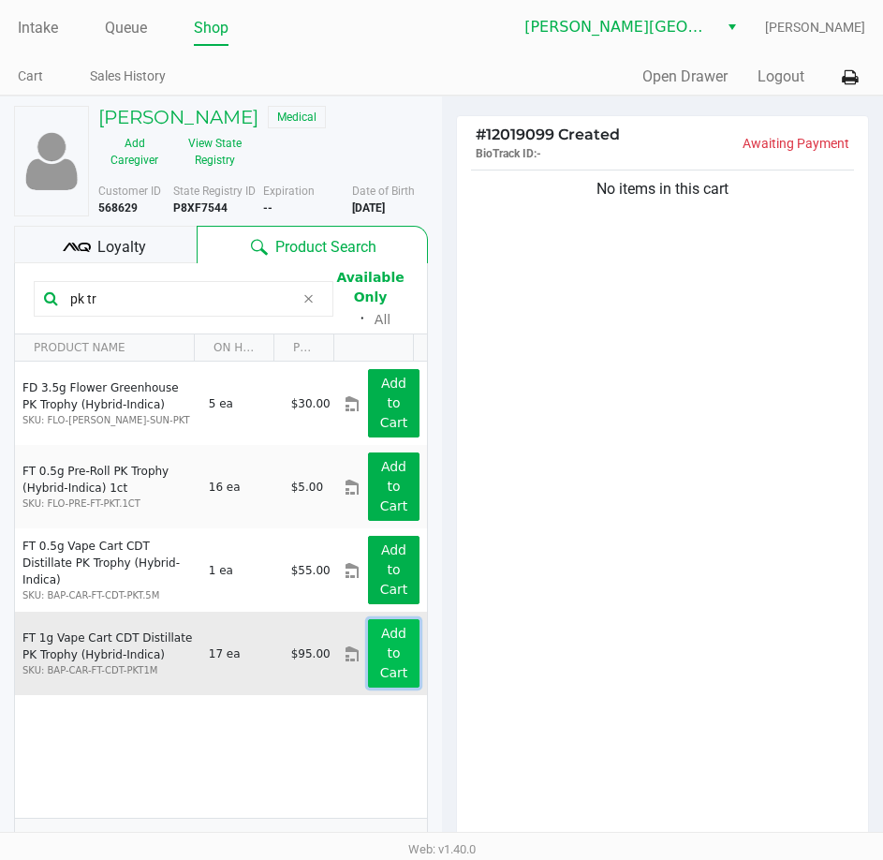
click at [380, 657] on app-button-loader "Add to Cart" at bounding box center [394, 653] width 28 height 54
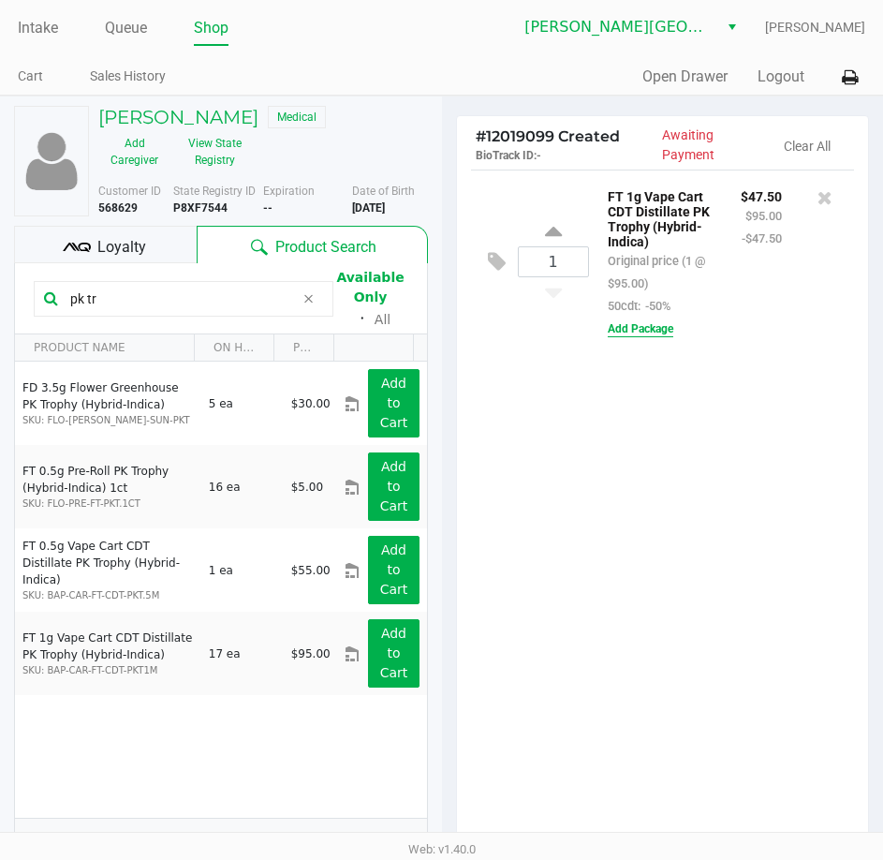
click at [651, 336] on button "Add Package" at bounding box center [641, 328] width 66 height 17
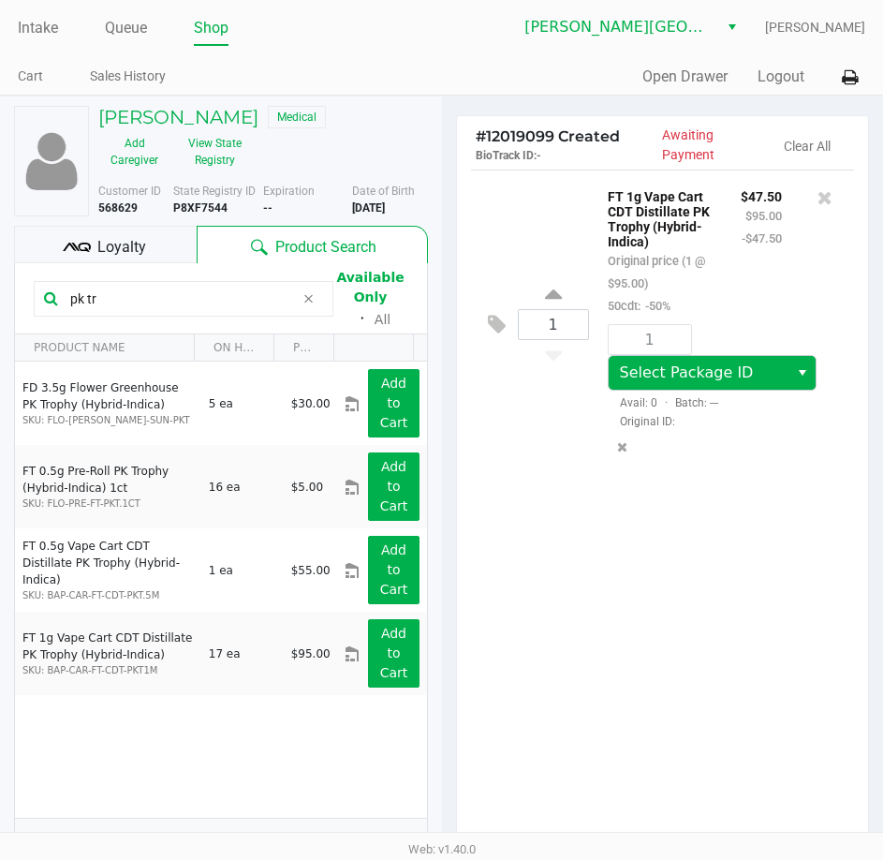
click at [789, 380] on button "Select" at bounding box center [802, 373] width 27 height 34
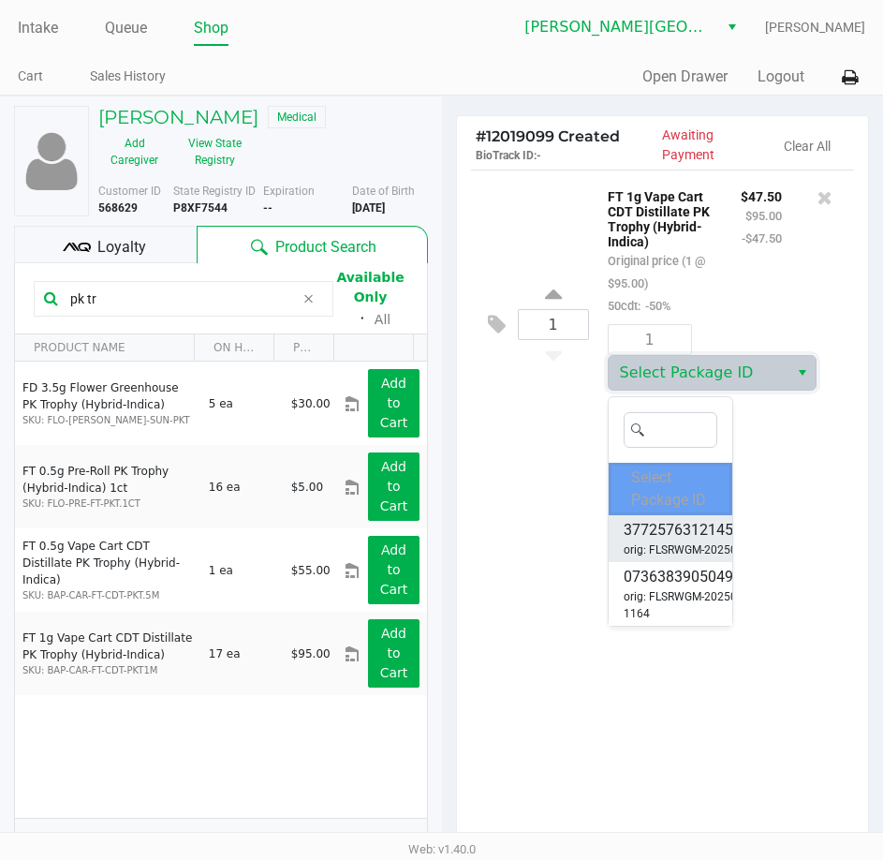
click at [691, 544] on span "orig: FLSRWGM-20250904-1146" at bounding box center [705, 549] width 162 height 17
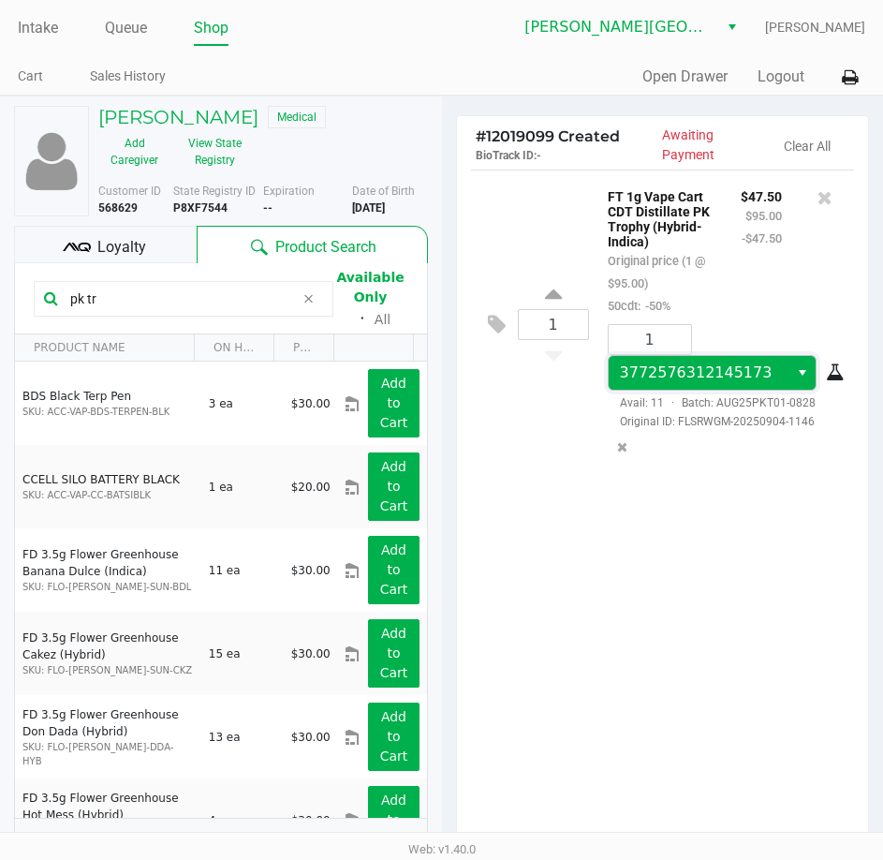
click at [771, 366] on span "3772576312145173" at bounding box center [699, 373] width 181 height 34
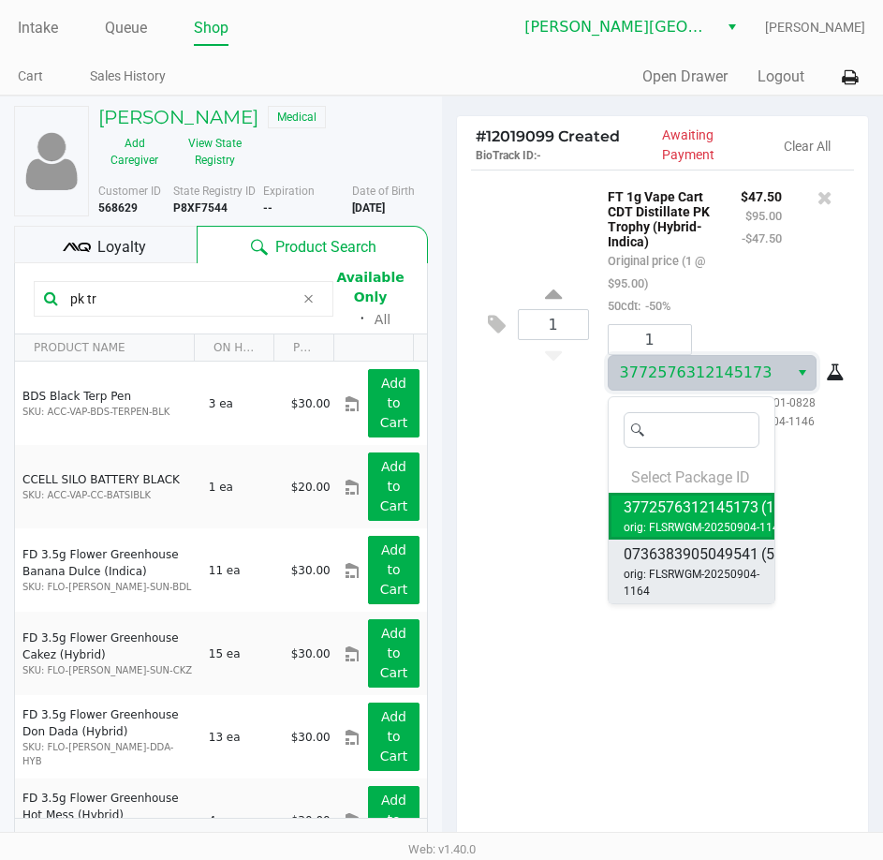
click at [709, 574] on span "orig: FLSRWGM-20250904-1164" at bounding box center [702, 583] width 156 height 34
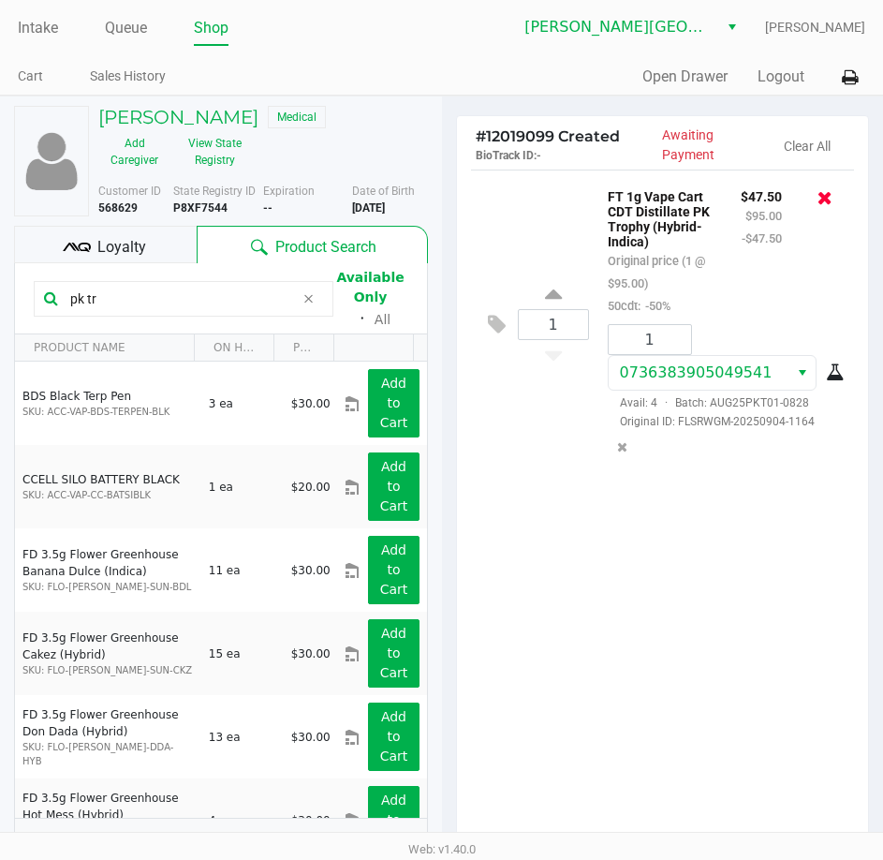
click at [830, 200] on icon at bounding box center [825, 197] width 15 height 19
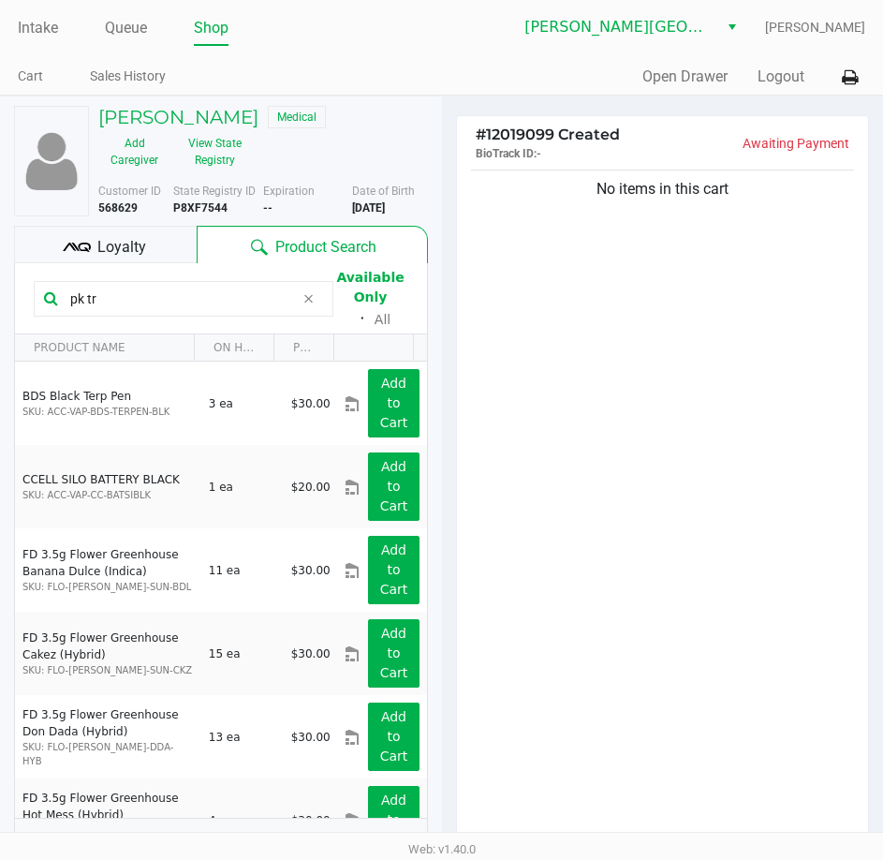
click at [583, 377] on div "No items in this cart" at bounding box center [663, 505] width 412 height 679
click at [585, 376] on div "No items in this cart" at bounding box center [663, 505] width 412 height 679
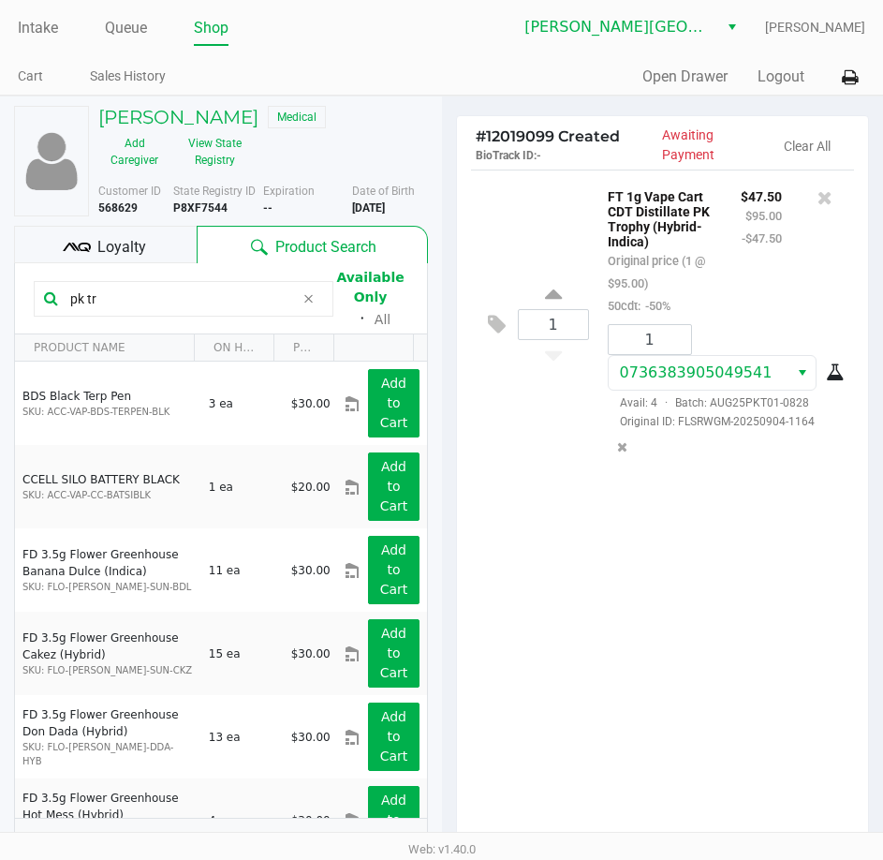
click at [553, 645] on div "1 FT 1g Vape Cart CDT Distillate PK Trophy (Hybrid-Indica) Original price (1 @ …" at bounding box center [663, 509] width 412 height 679
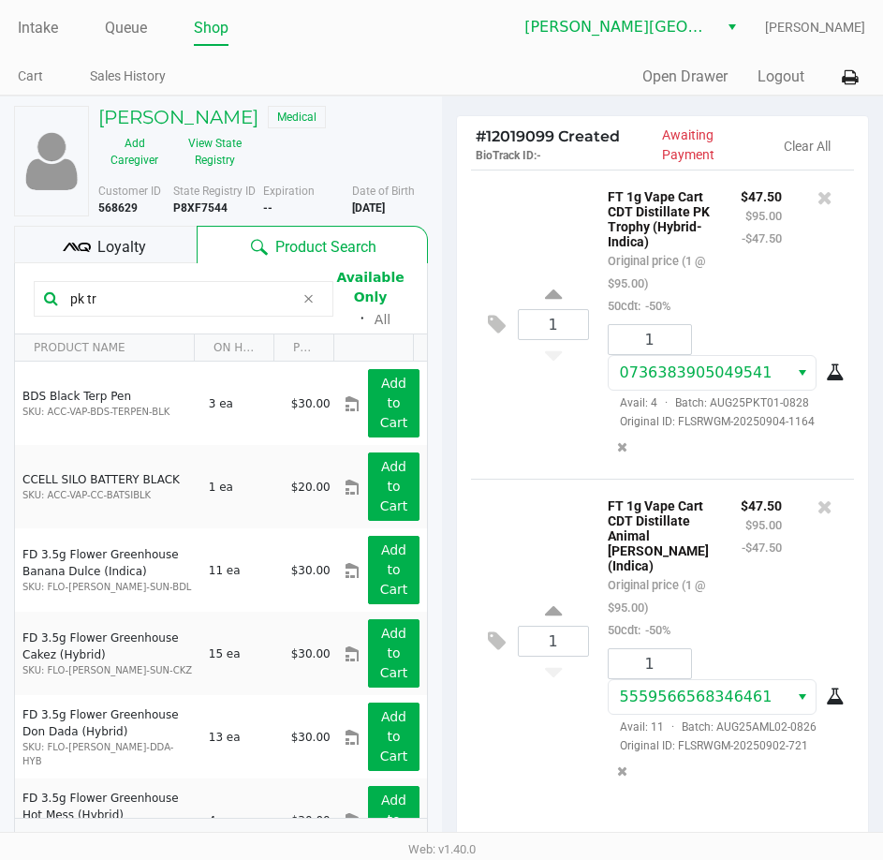
click at [168, 301] on input "pk tr" at bounding box center [179, 299] width 232 height 28
type input "p"
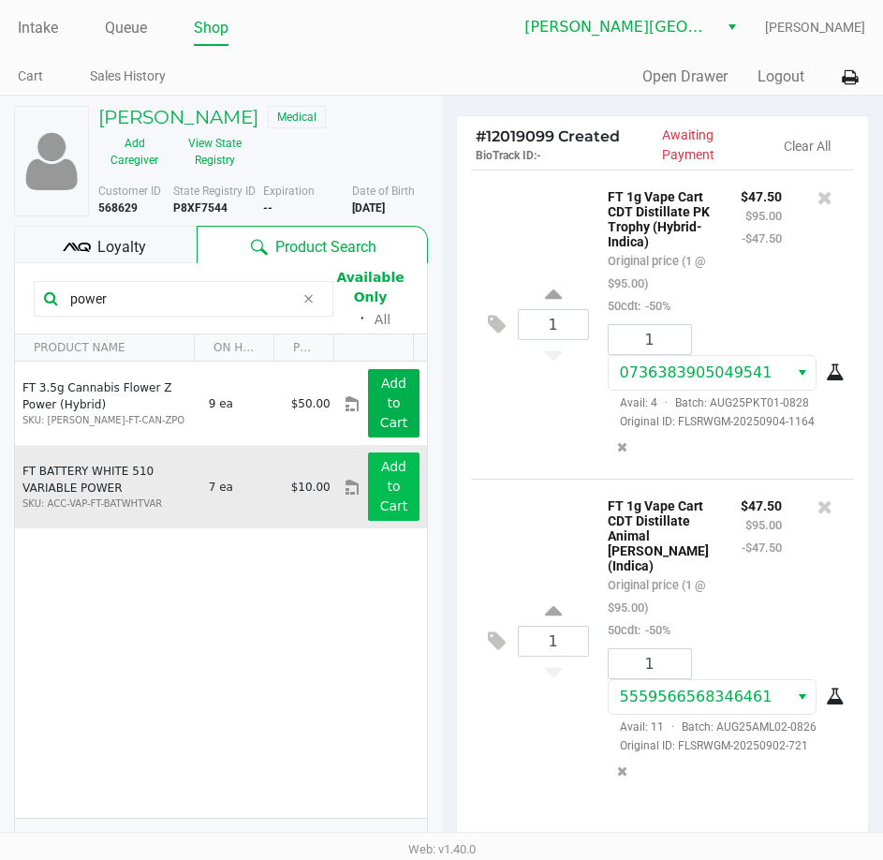
type input "power"
click at [368, 498] on button "Add to Cart" at bounding box center [393, 486] width 51 height 68
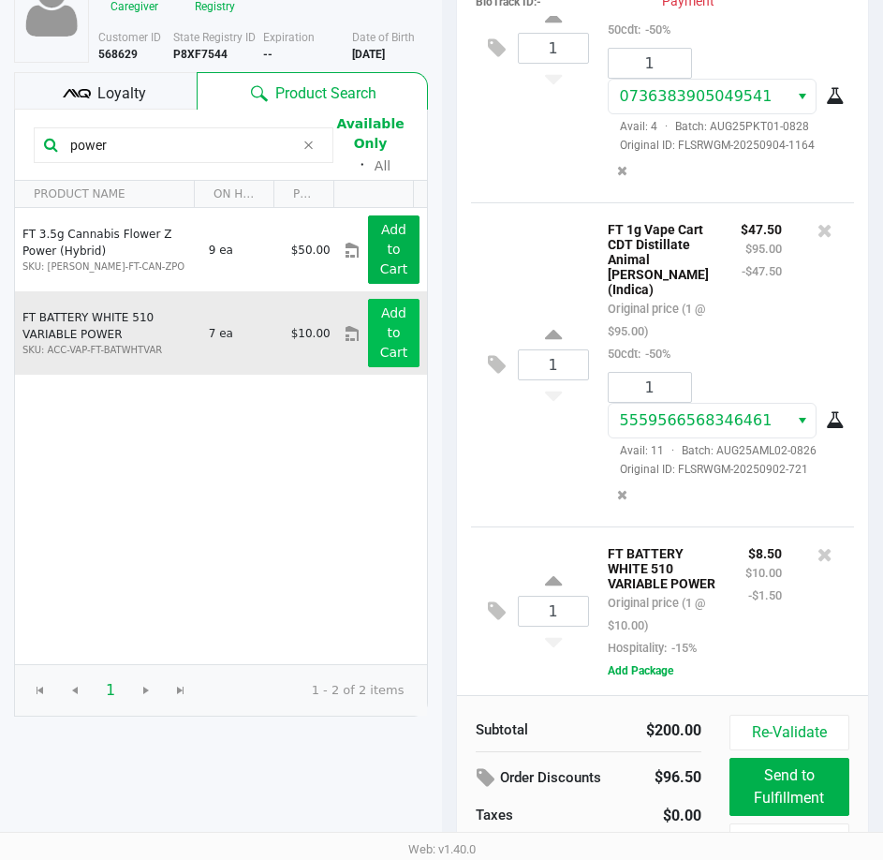
scroll to position [162, 0]
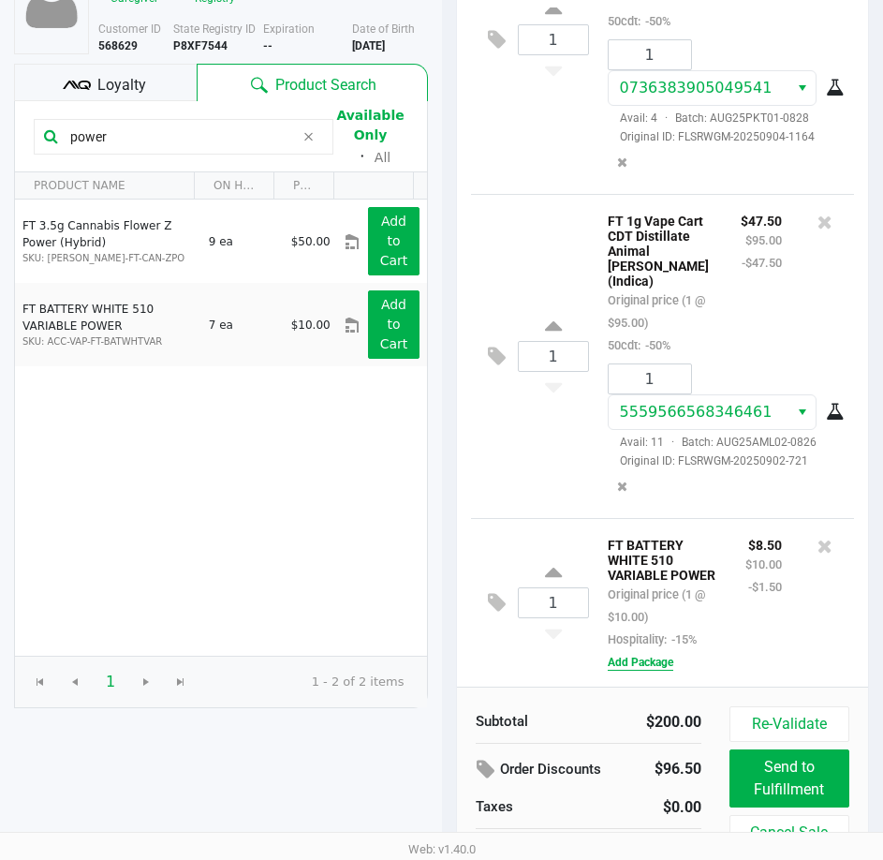
click at [650, 662] on button "Add Package" at bounding box center [641, 662] width 66 height 17
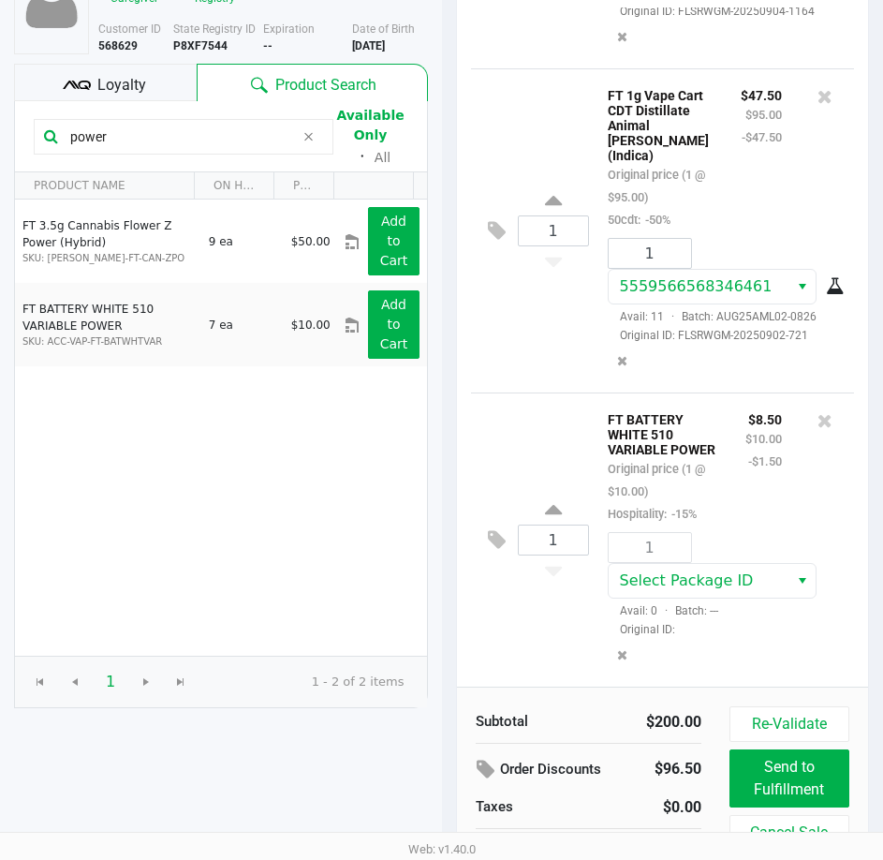
scroll to position [297, 0]
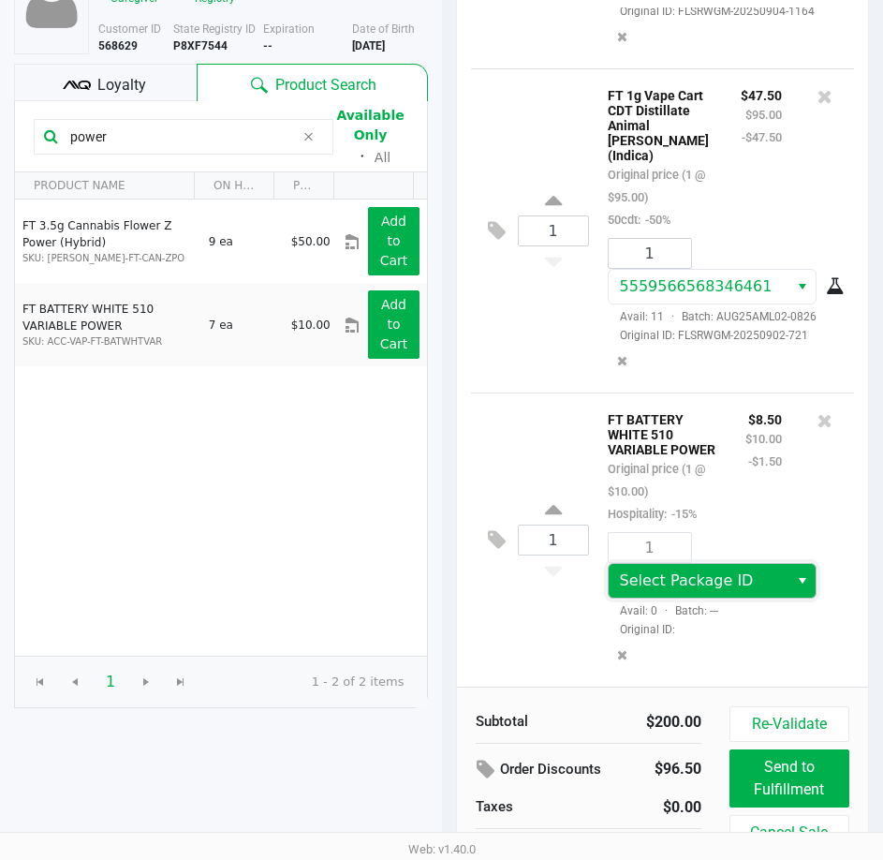
click at [745, 576] on span "Select Package ID" at bounding box center [699, 580] width 158 height 22
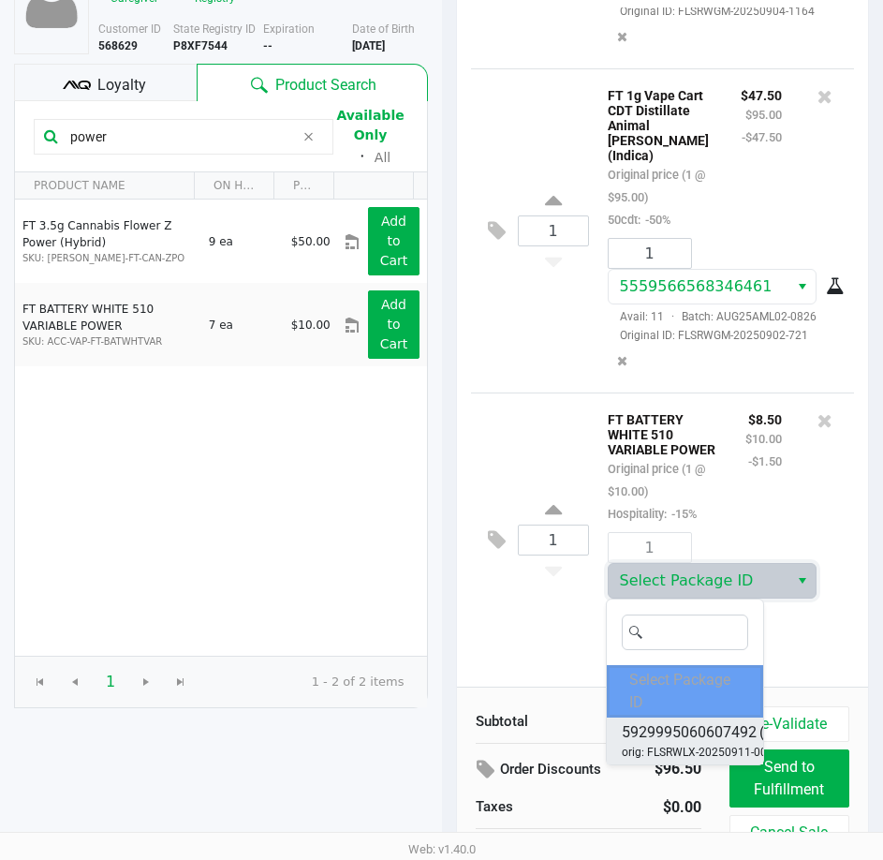
click at [707, 734] on span "5929995060607492" at bounding box center [689, 732] width 135 height 22
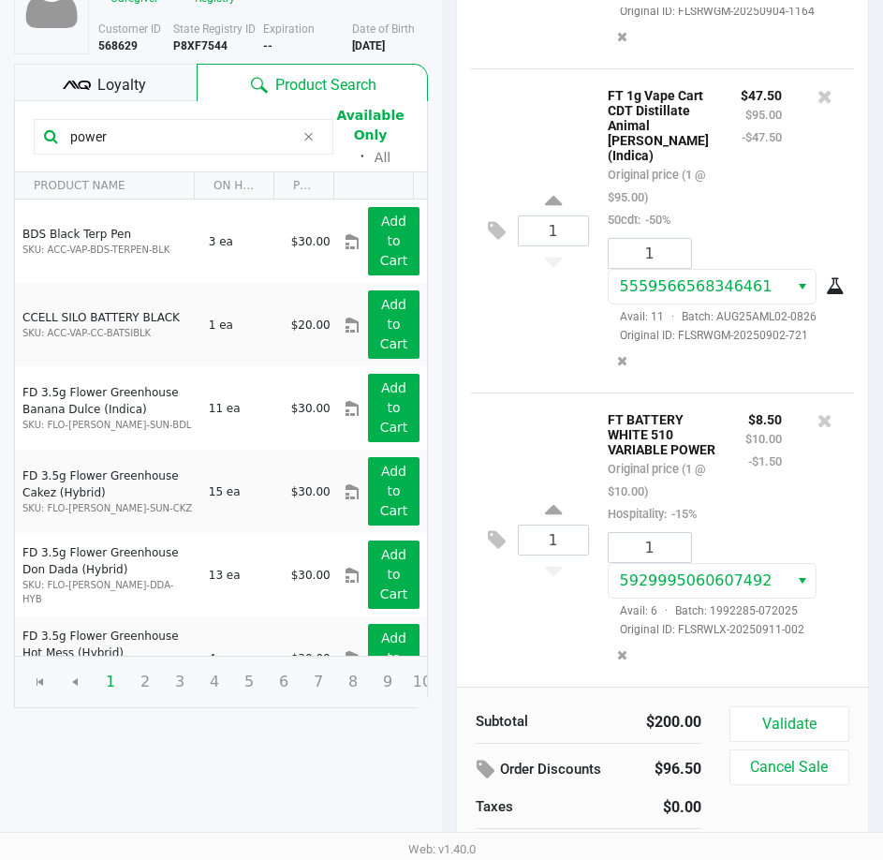
scroll to position [196, 0]
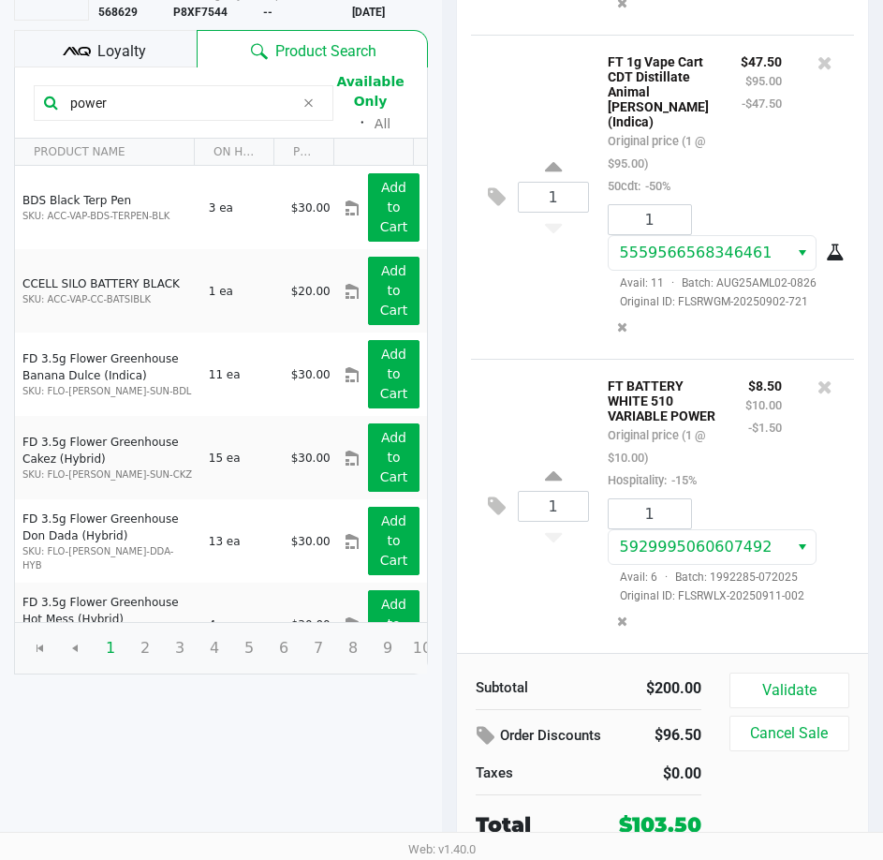
click at [113, 54] on span "Loyalty" at bounding box center [121, 51] width 49 height 22
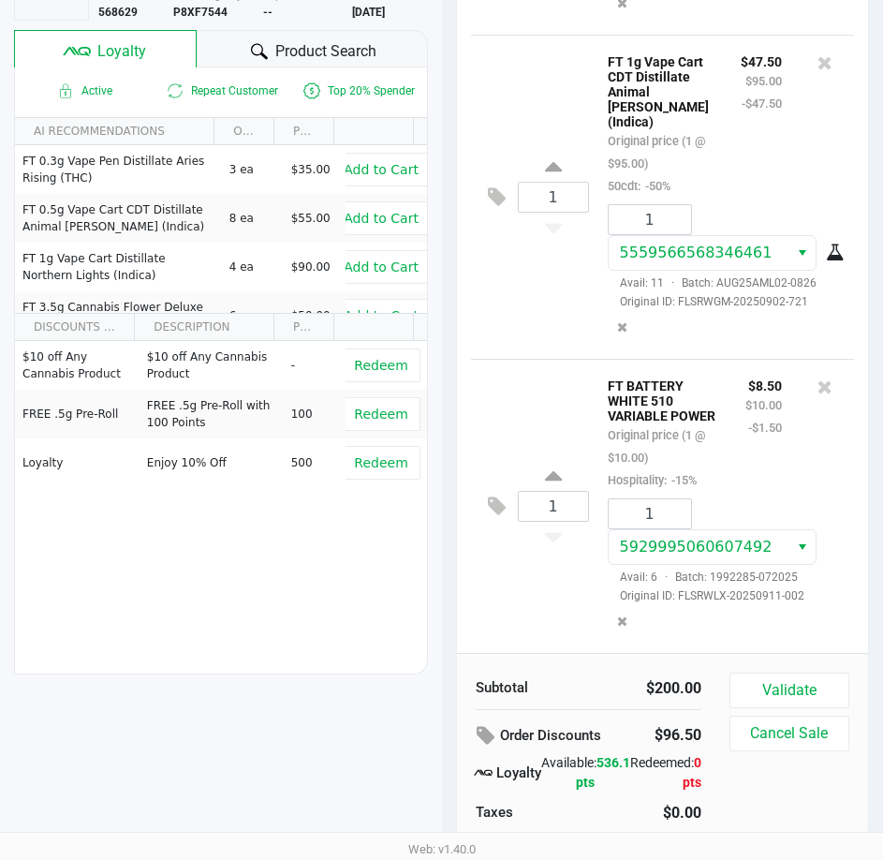
scroll to position [235, 0]
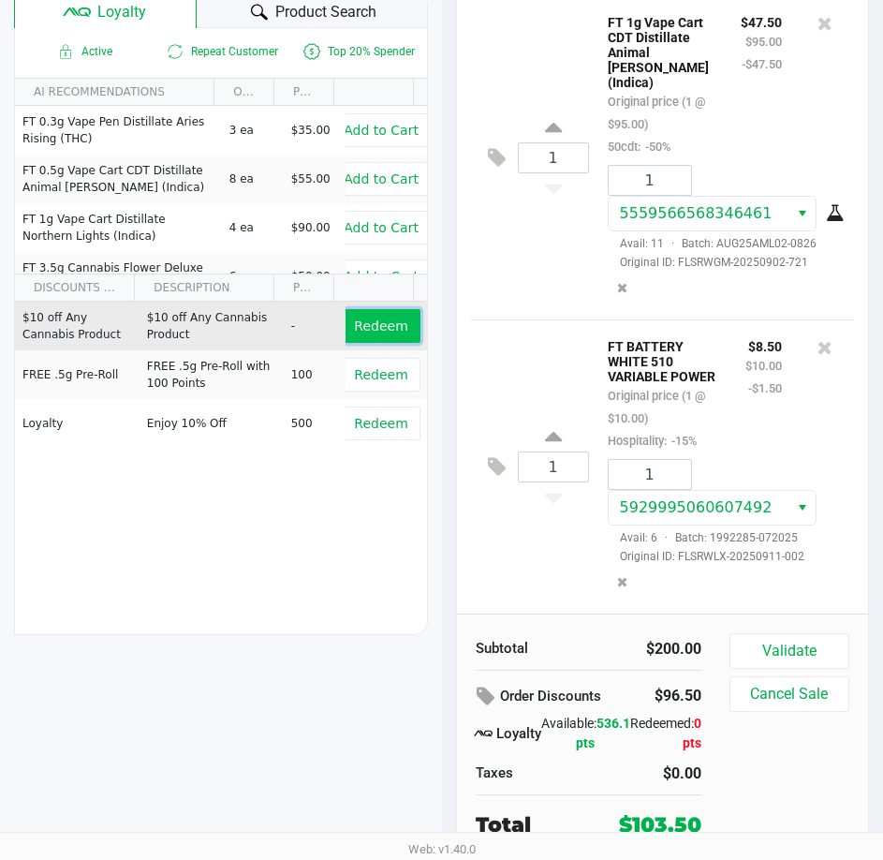
click at [366, 332] on span "Redeem" at bounding box center [380, 325] width 53 height 15
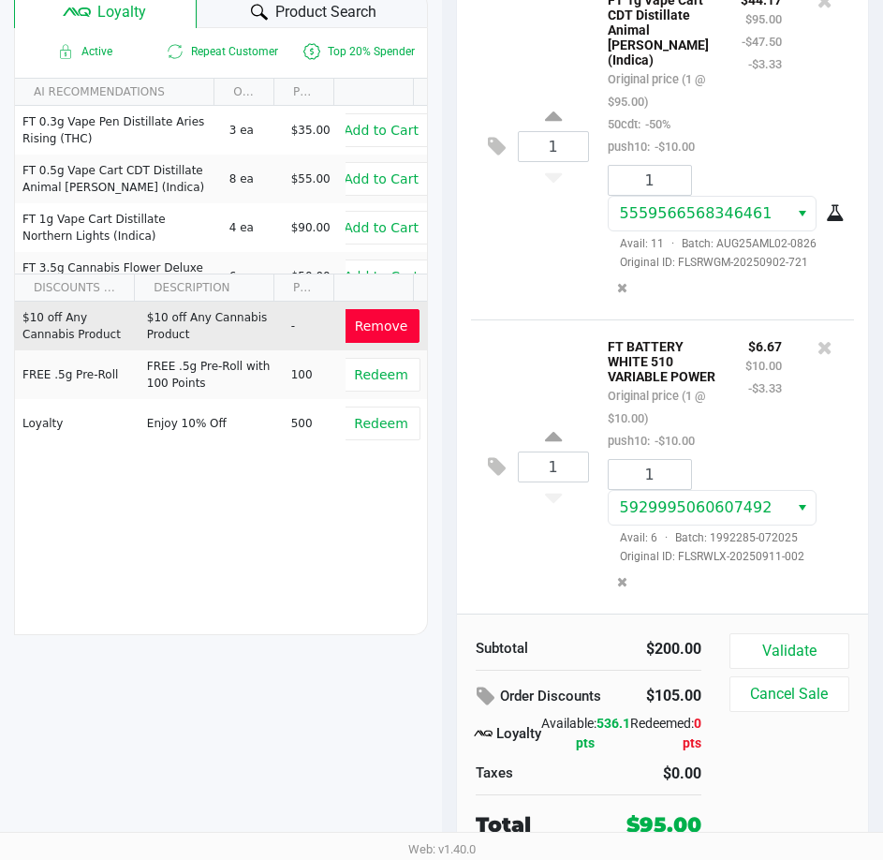
scroll to position [387, 0]
click at [786, 651] on button "Validate" at bounding box center [790, 651] width 120 height 36
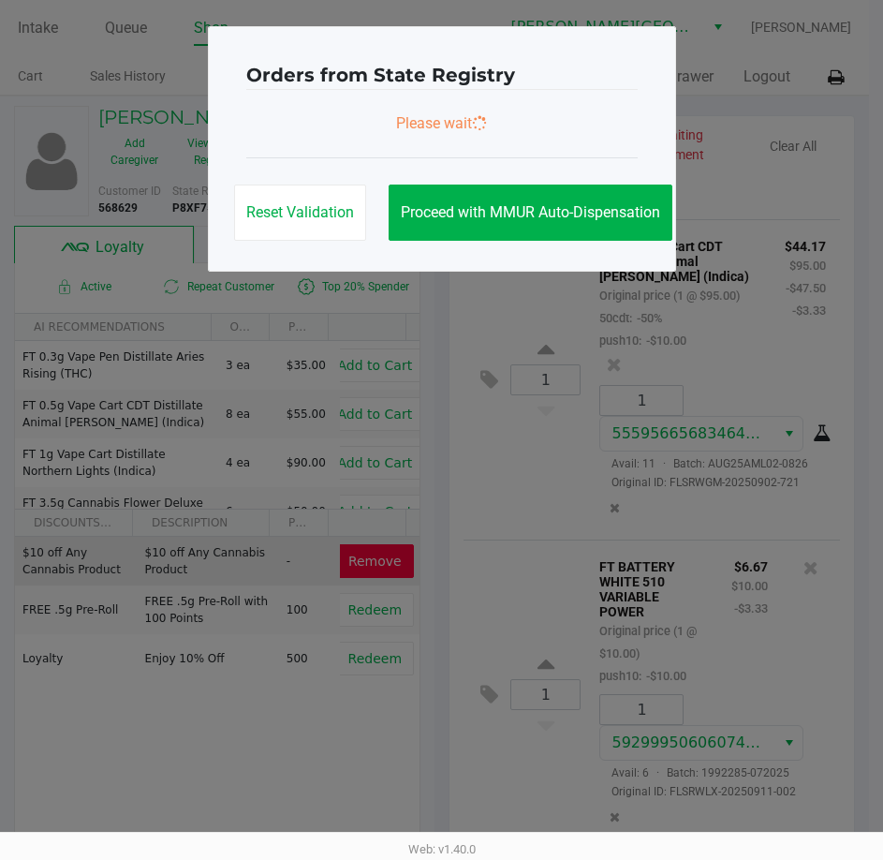
scroll to position [0, 0]
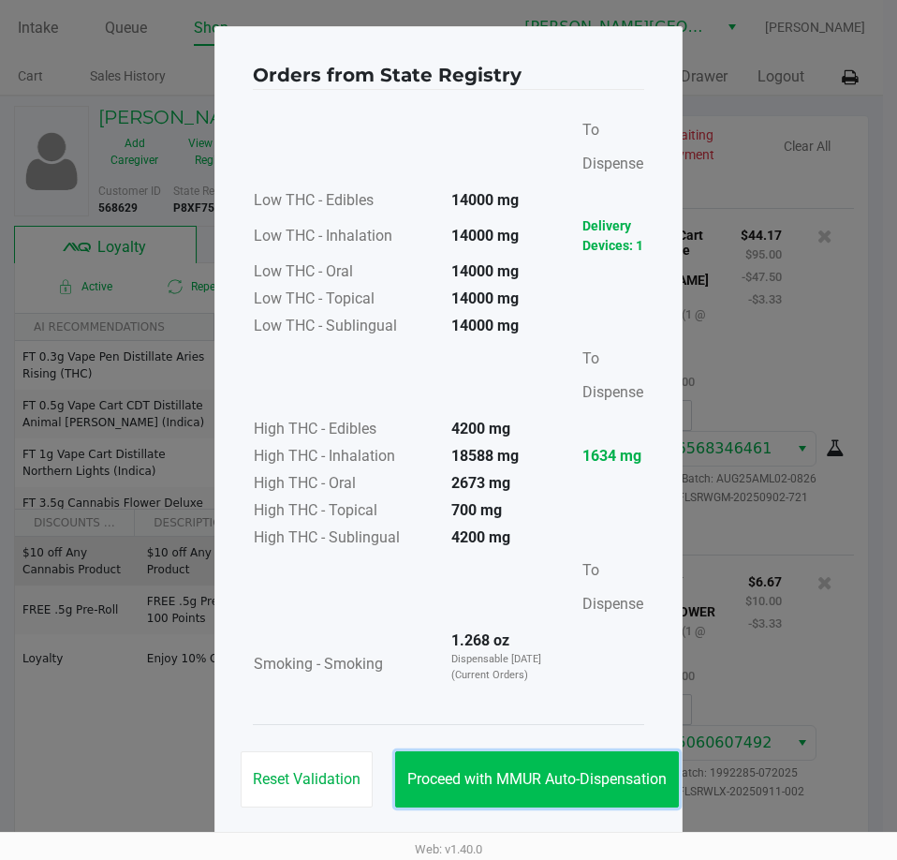
click at [549, 780] on span "Proceed with MMUR Auto-Dispensation" at bounding box center [536, 779] width 259 height 18
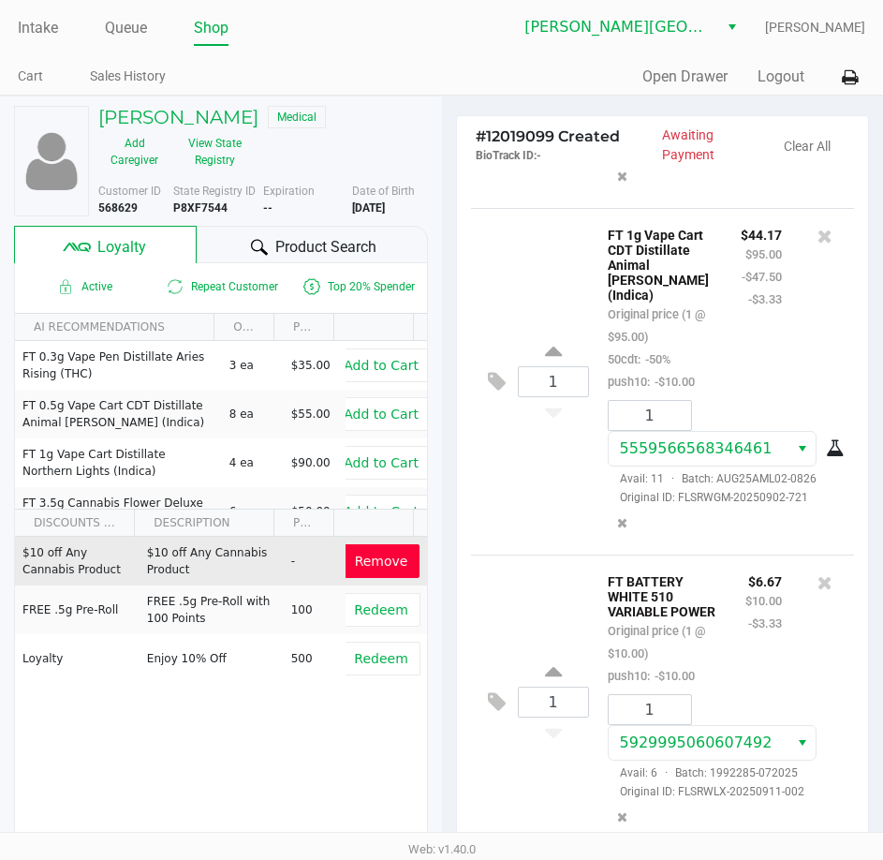
scroll to position [238, 0]
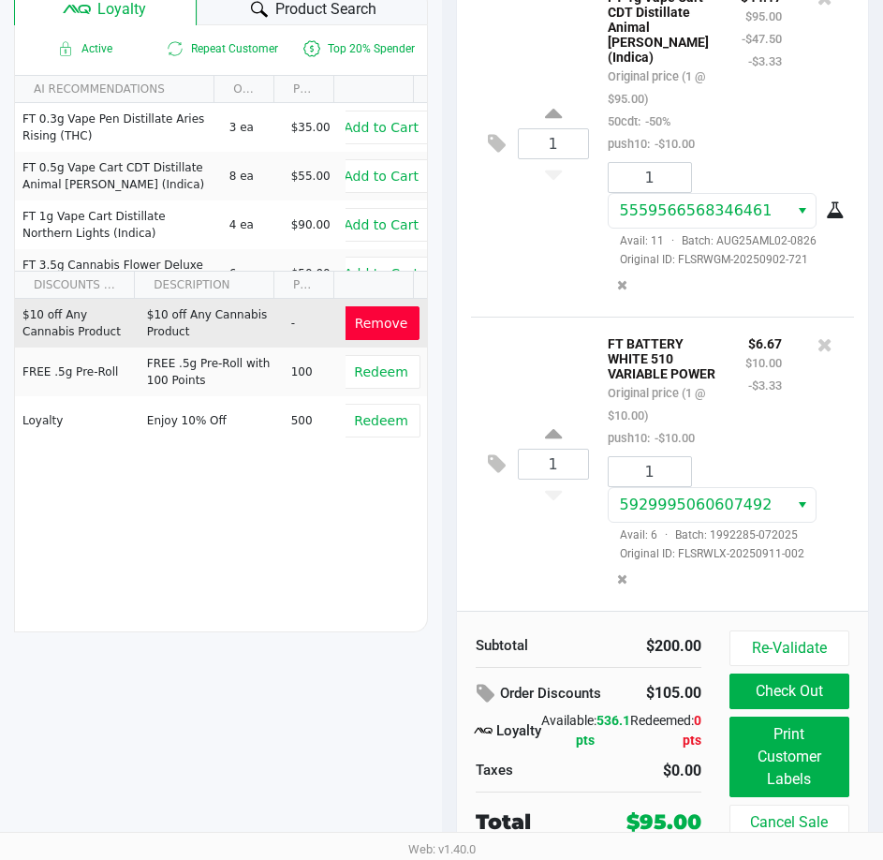
click at [787, 741] on button "Print Customer Labels" at bounding box center [790, 756] width 120 height 81
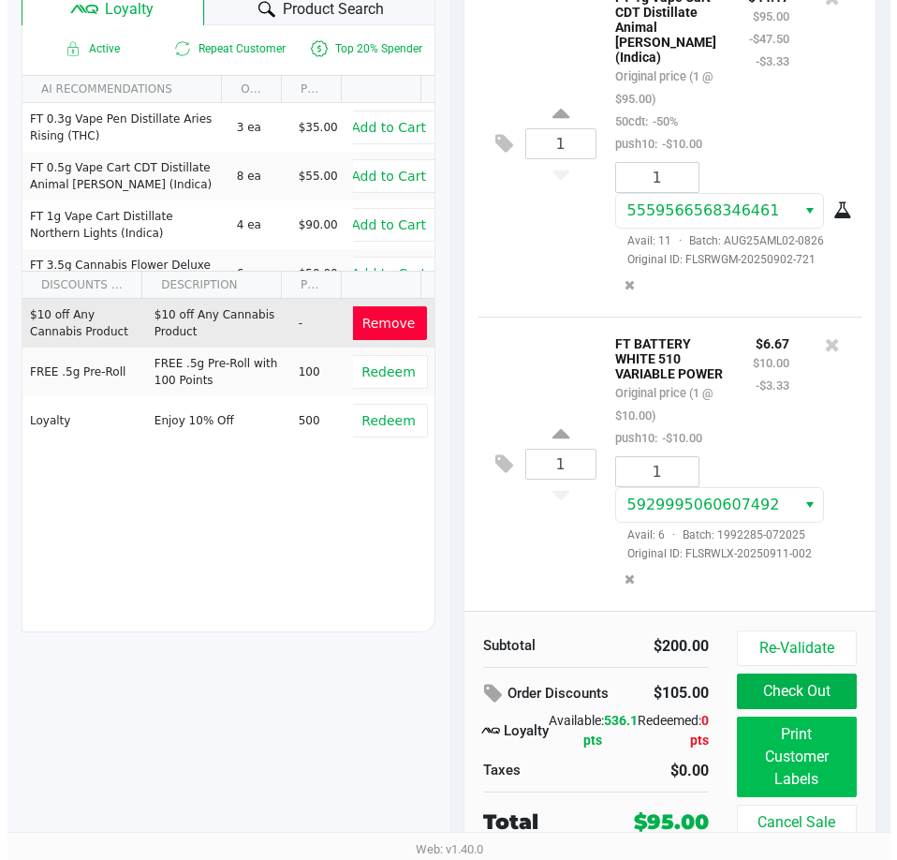
scroll to position [0, 0]
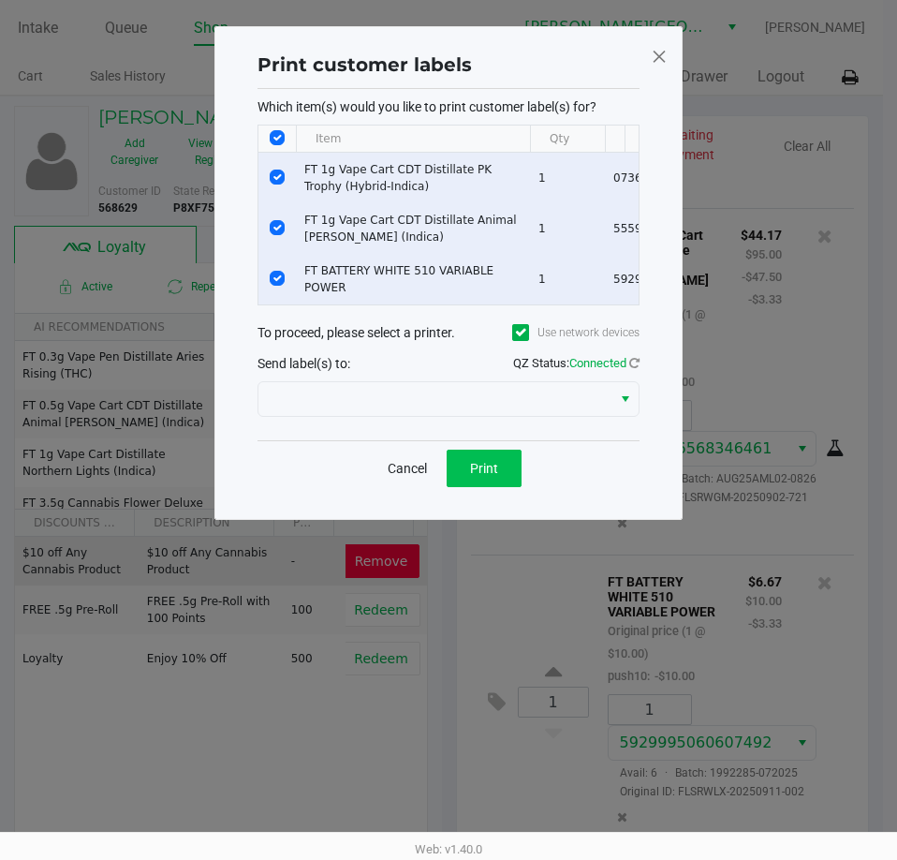
click at [495, 476] on span "Print" at bounding box center [484, 468] width 28 height 15
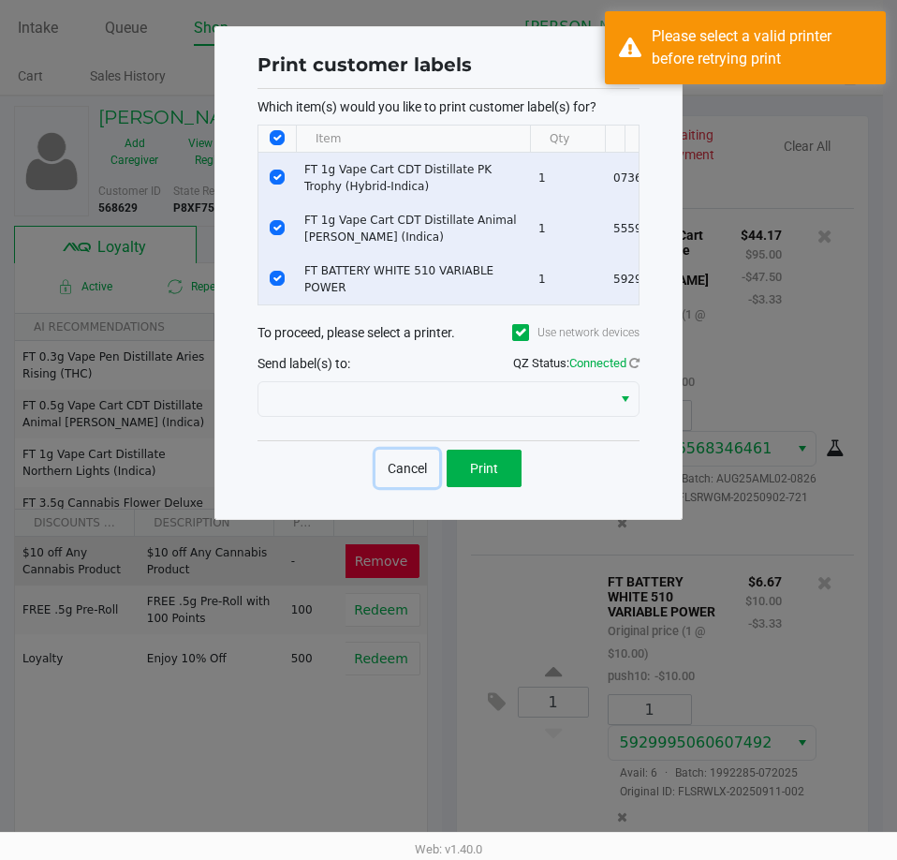
click at [409, 487] on button "Cancel" at bounding box center [408, 468] width 64 height 37
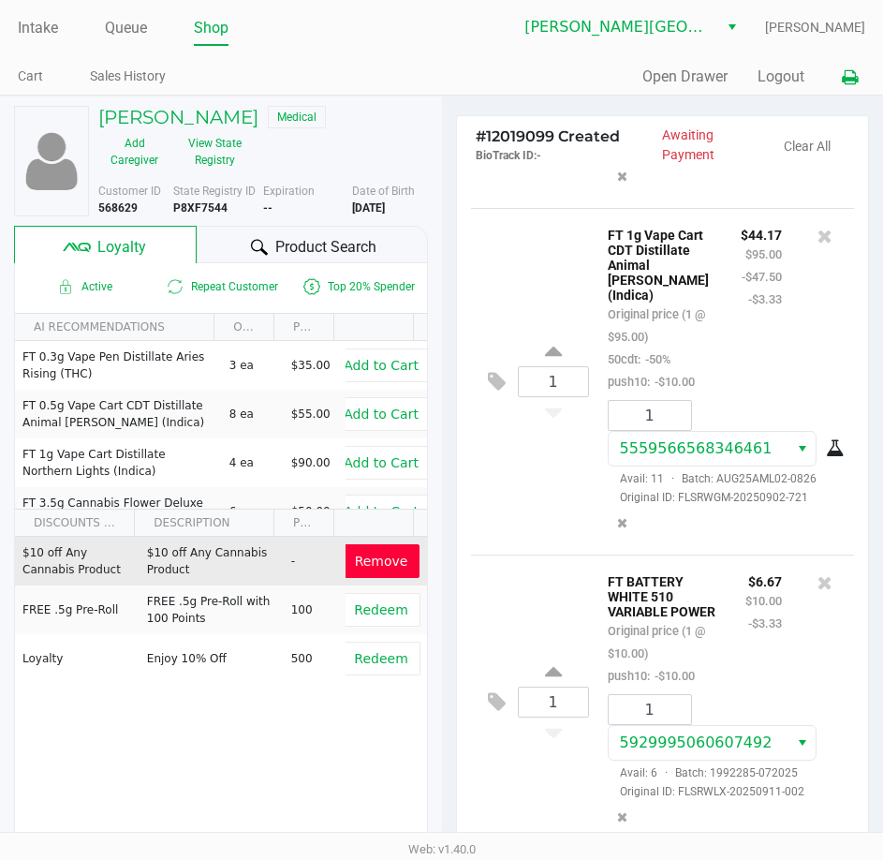
click at [854, 83] on icon at bounding box center [850, 77] width 16 height 13
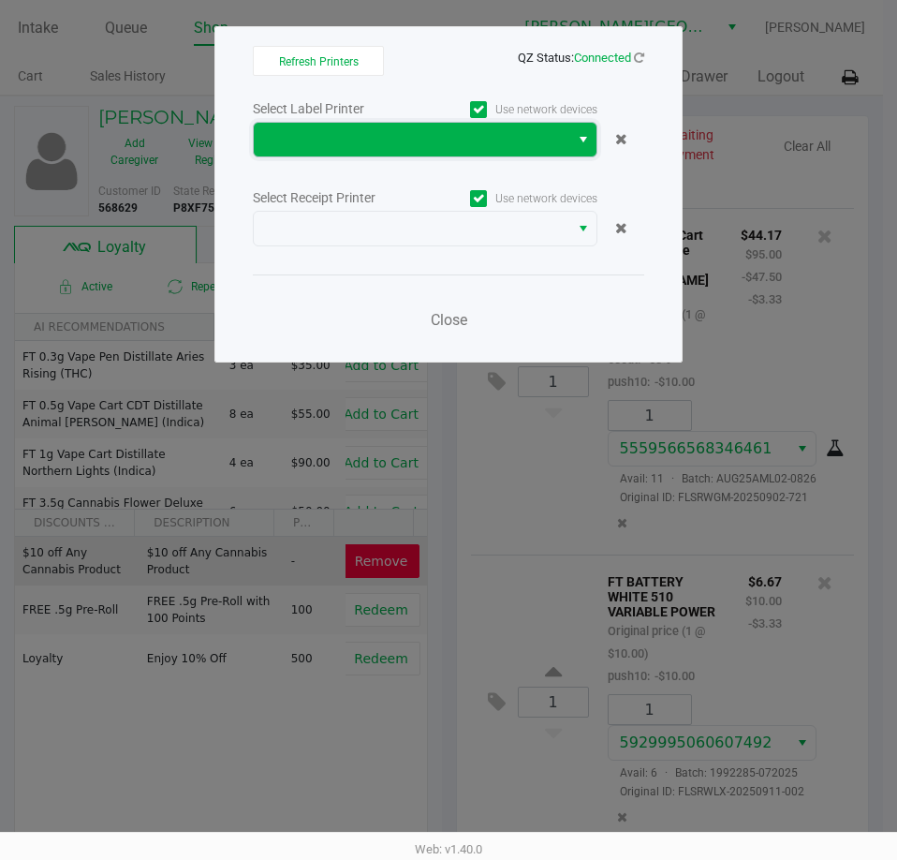
click at [426, 132] on span at bounding box center [411, 139] width 293 height 22
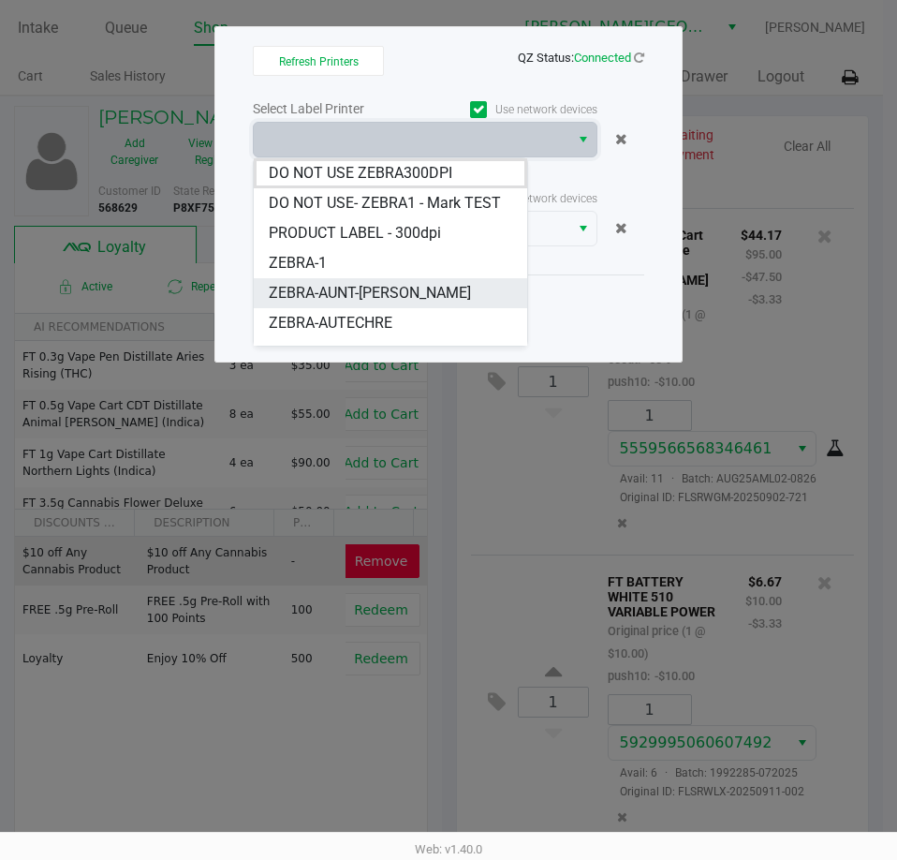
click at [379, 304] on span "ZEBRA-AUNT-[PERSON_NAME]" at bounding box center [370, 293] width 202 height 22
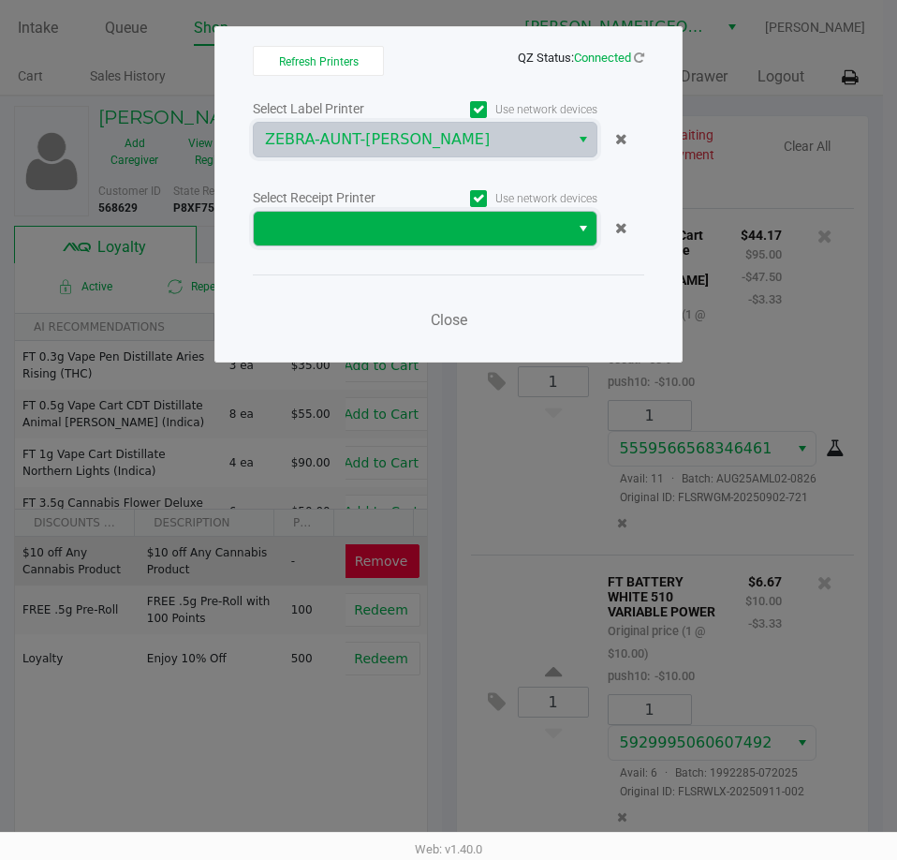
click at [538, 223] on span at bounding box center [411, 228] width 293 height 22
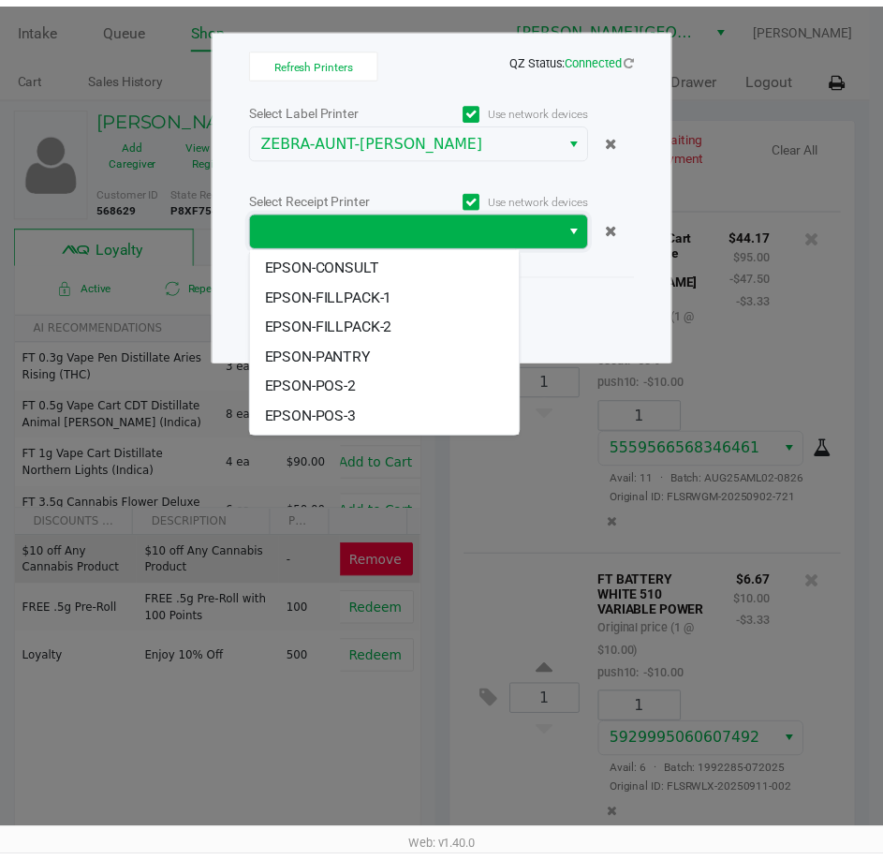
scroll to position [172, 0]
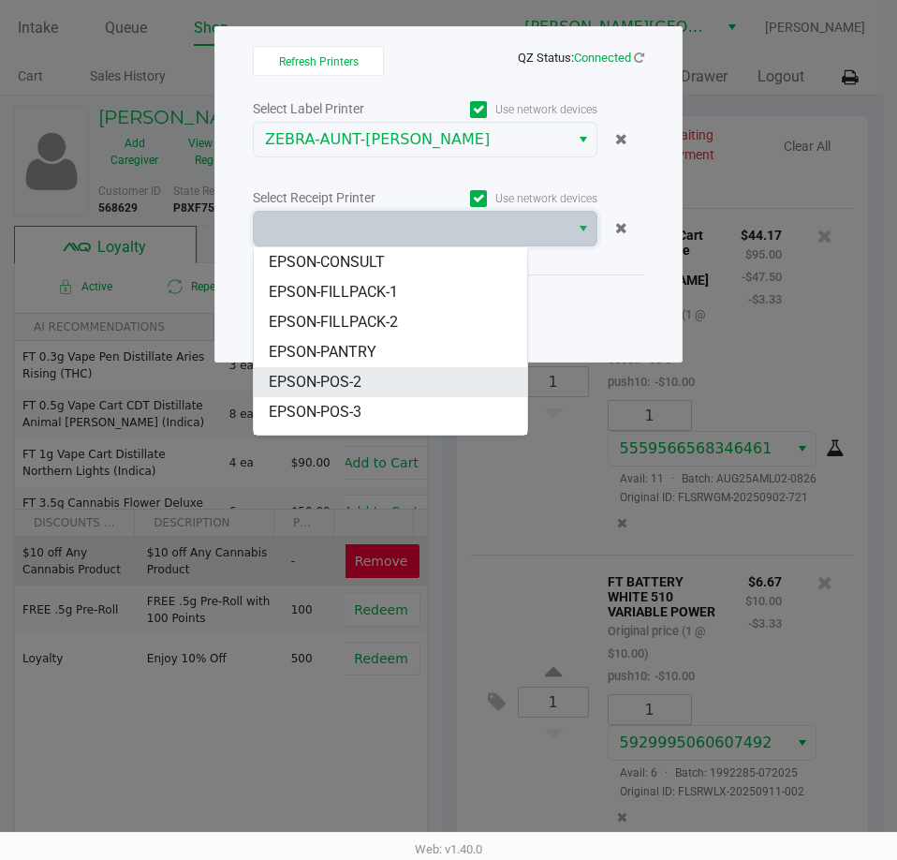
click at [375, 367] on li "EPSON-POS-2" at bounding box center [390, 382] width 273 height 30
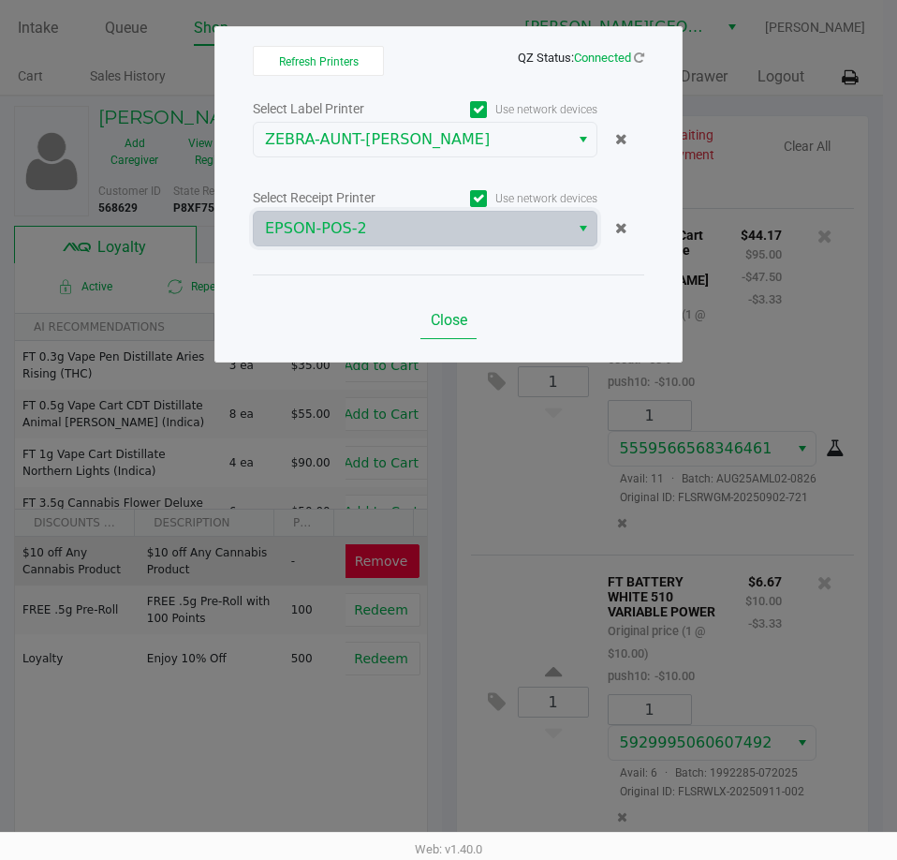
click at [450, 318] on span "Close" at bounding box center [449, 320] width 37 height 18
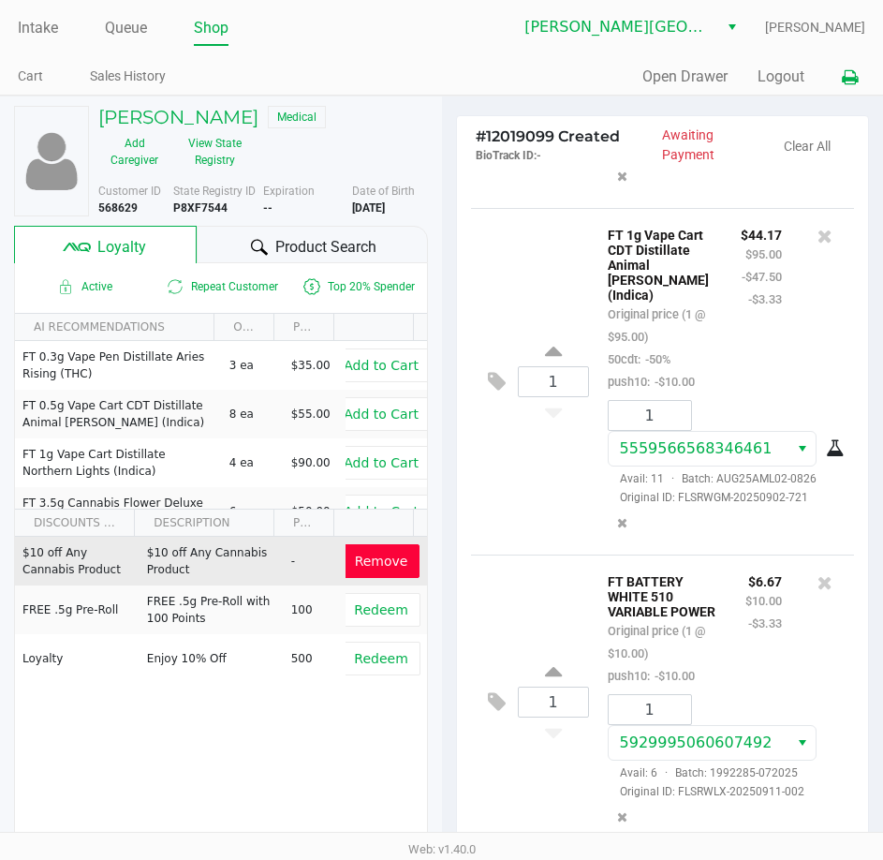
scroll to position [238, 0]
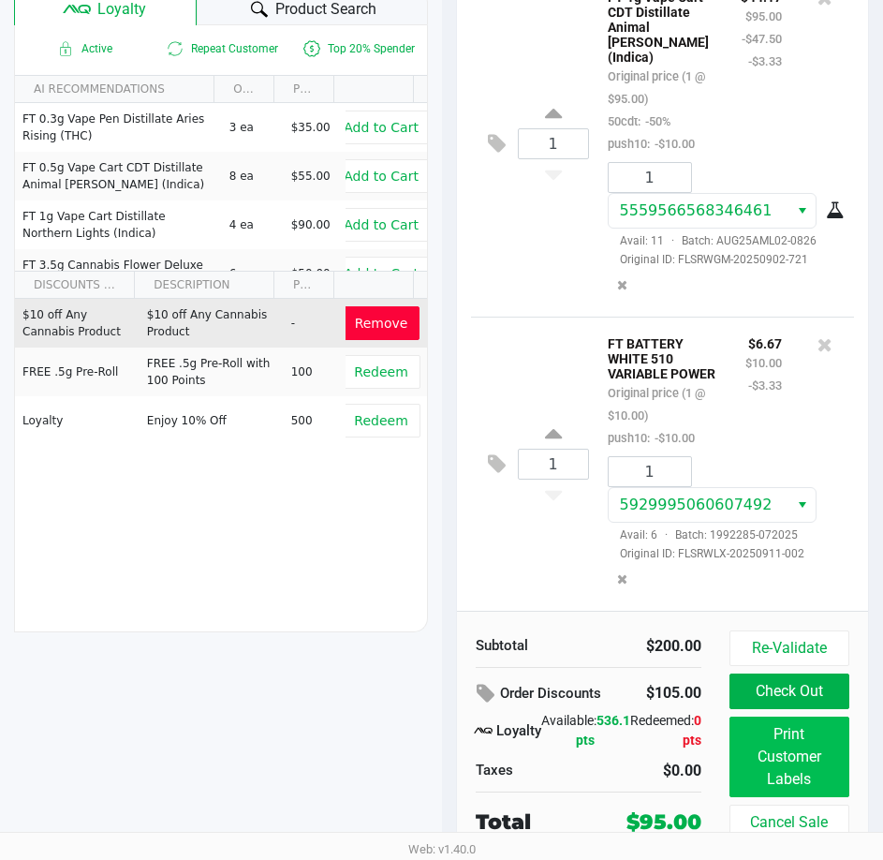
click at [793, 761] on button "Print Customer Labels" at bounding box center [790, 756] width 120 height 81
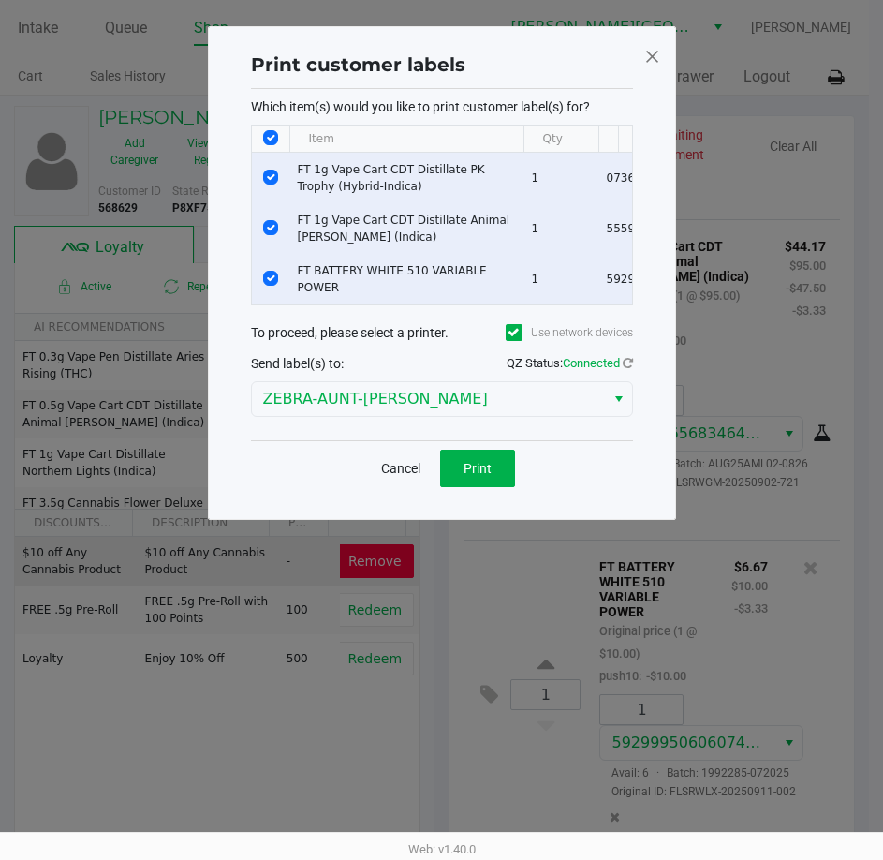
scroll to position [0, 0]
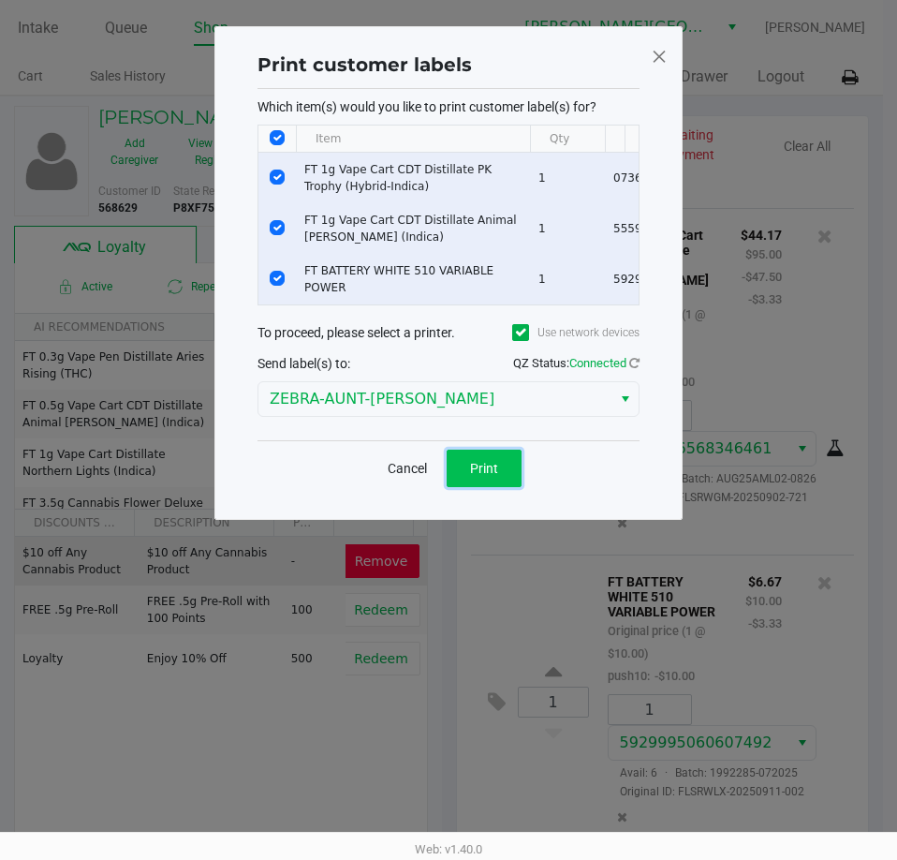
click at [469, 472] on button "Print" at bounding box center [484, 468] width 75 height 37
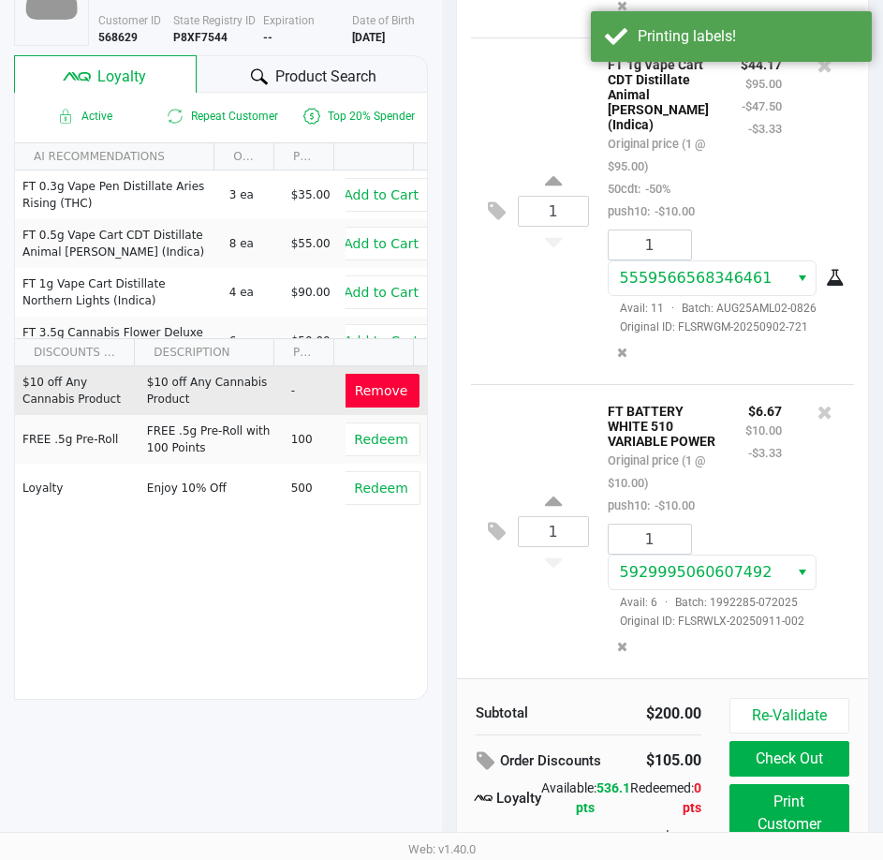
scroll to position [238, 0]
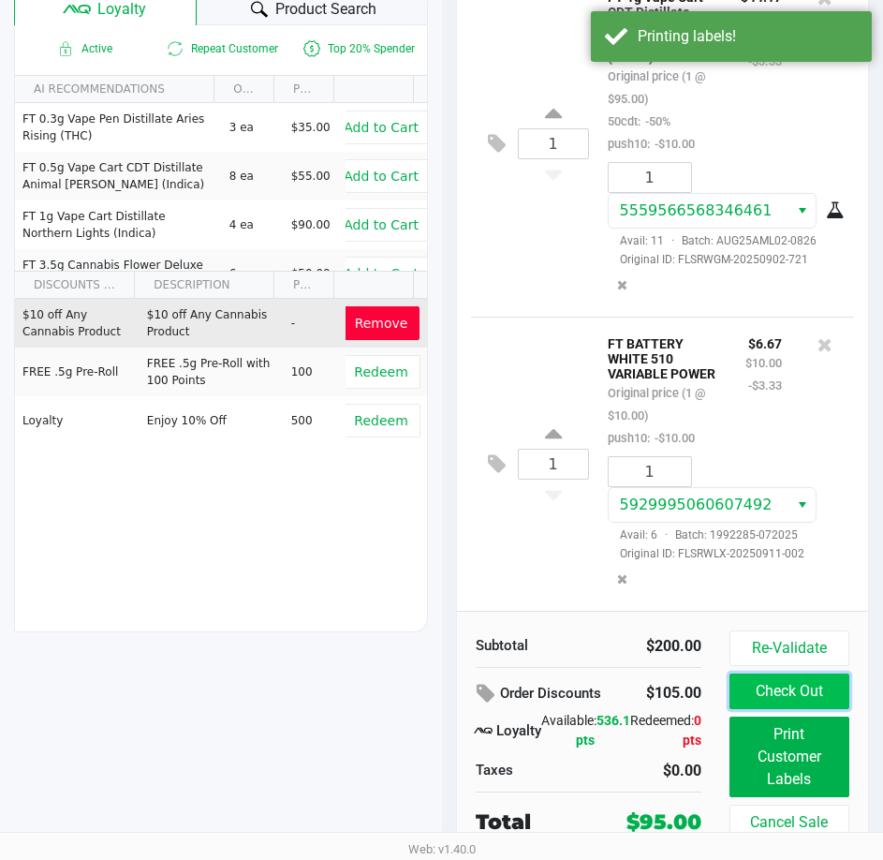
click at [784, 689] on button "Check Out" at bounding box center [790, 691] width 120 height 36
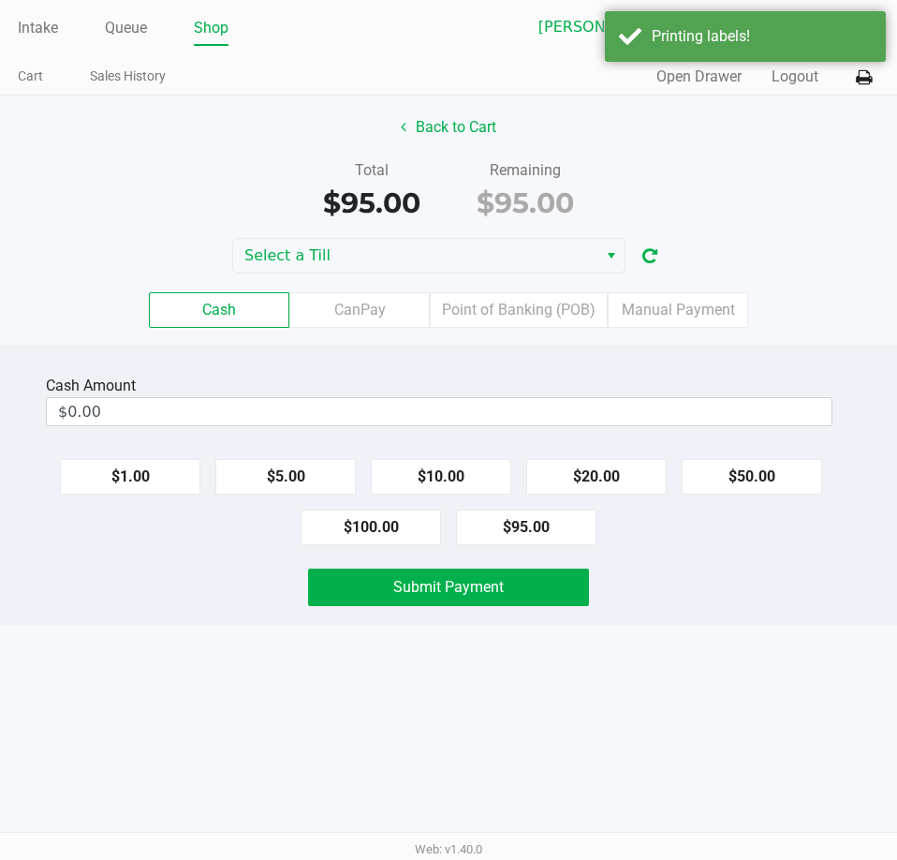
click at [507, 299] on label "Point of Banking (POB)" at bounding box center [519, 310] width 178 height 36
click at [0, 0] on 7 "Point of Banking (POB)" at bounding box center [0, 0] width 0 height 0
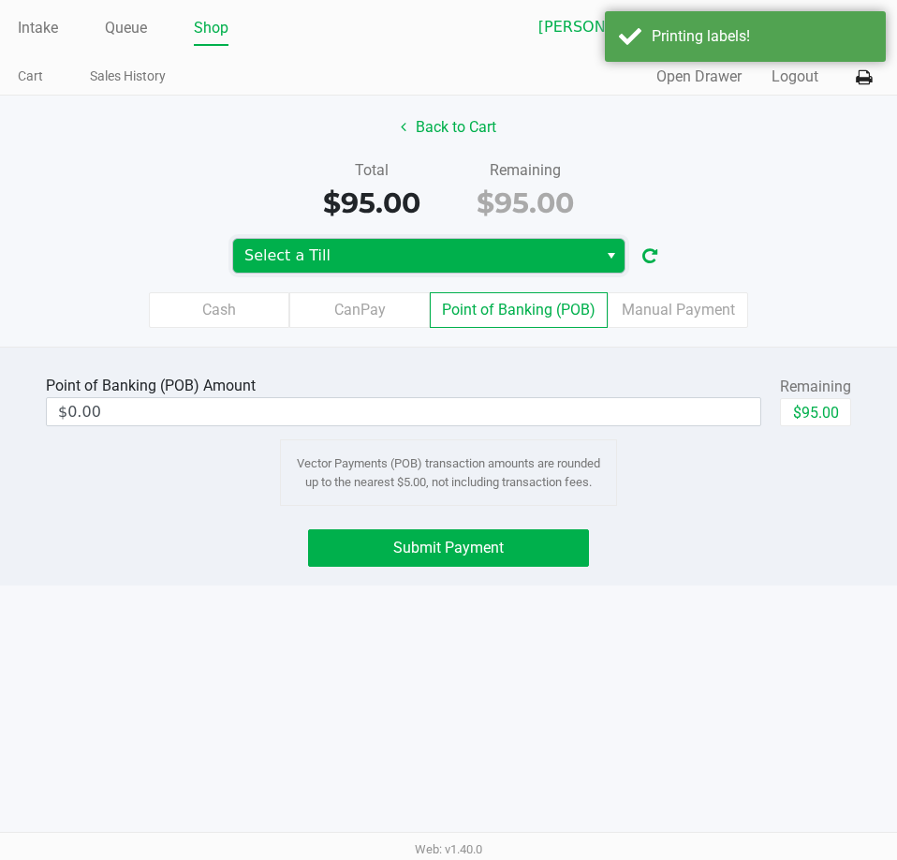
click at [471, 244] on span "Select a Till" at bounding box center [415, 256] width 364 height 34
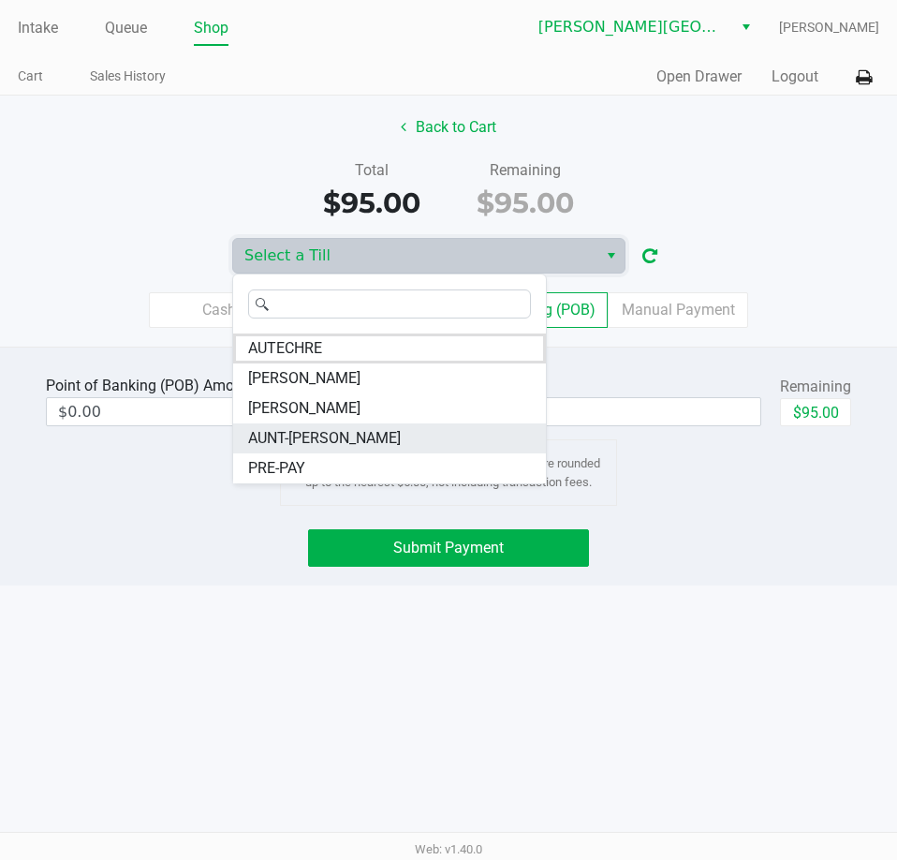
click at [341, 442] on li "AUNT-SARAH" at bounding box center [389, 438] width 313 height 30
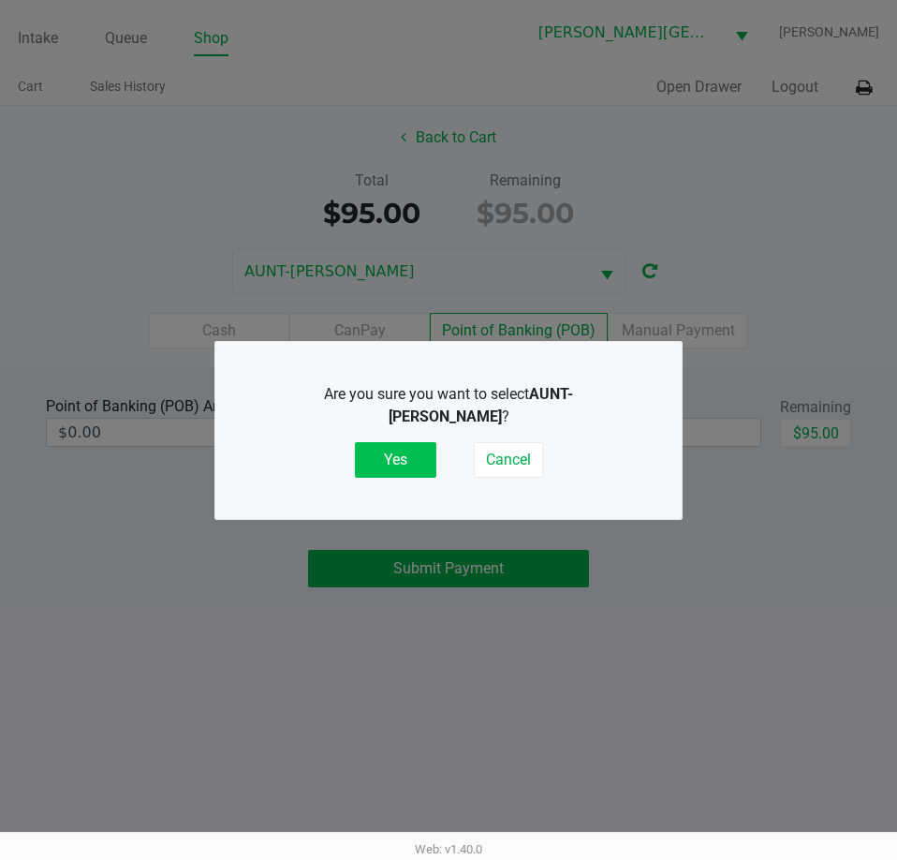
click at [394, 444] on button "Yes" at bounding box center [395, 460] width 81 height 36
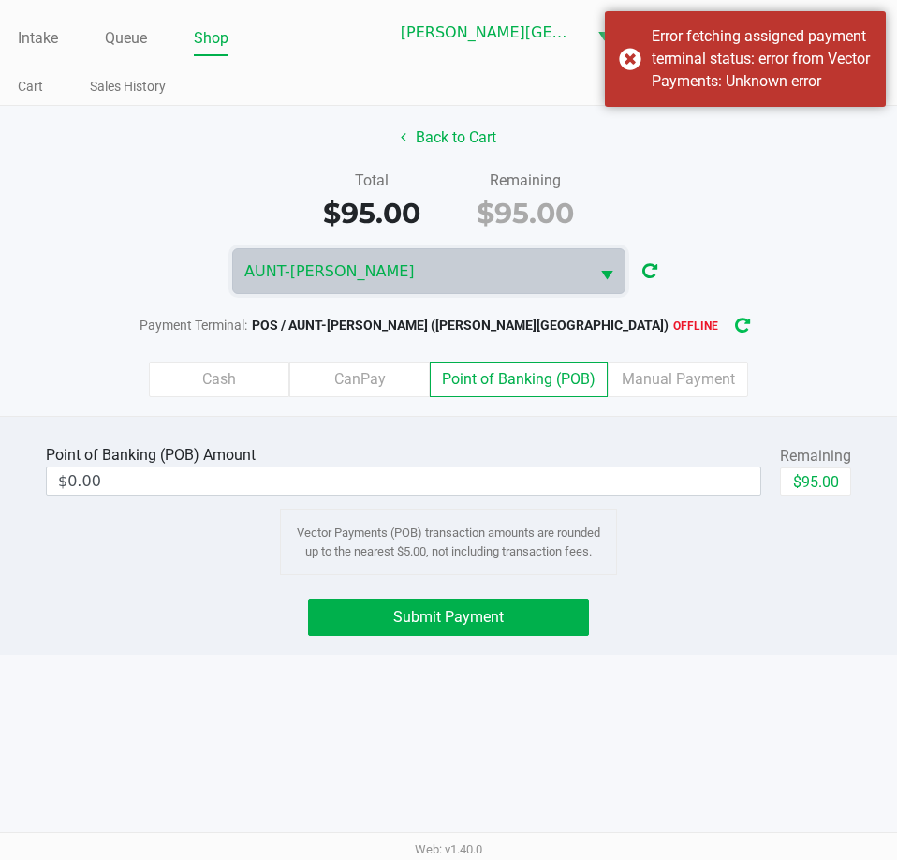
click at [735, 332] on icon "button" at bounding box center [742, 325] width 15 height 13
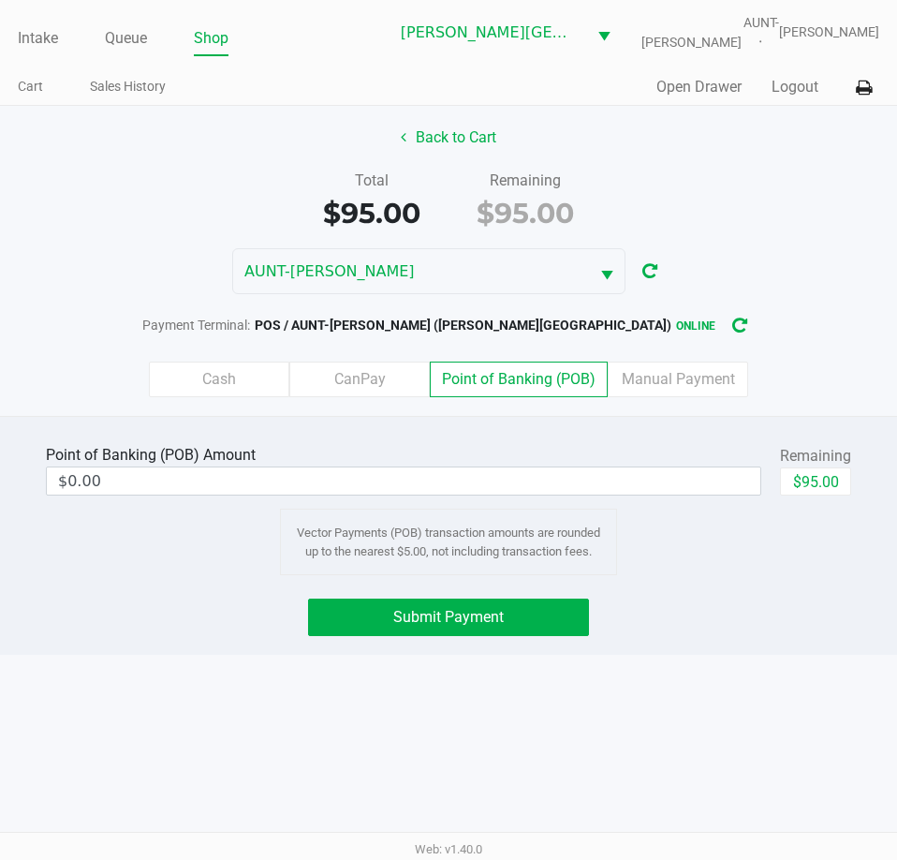
click at [611, 77] on div "Intake Queue Shop Bonita Springs WC AUNT-SARAH Bradford Emmons Cart Sales Histo…" at bounding box center [448, 53] width 897 height 106
click at [816, 495] on button "$95.00" at bounding box center [815, 481] width 71 height 28
type input "$95.00"
click at [456, 622] on span "Submit Payment" at bounding box center [448, 617] width 111 height 18
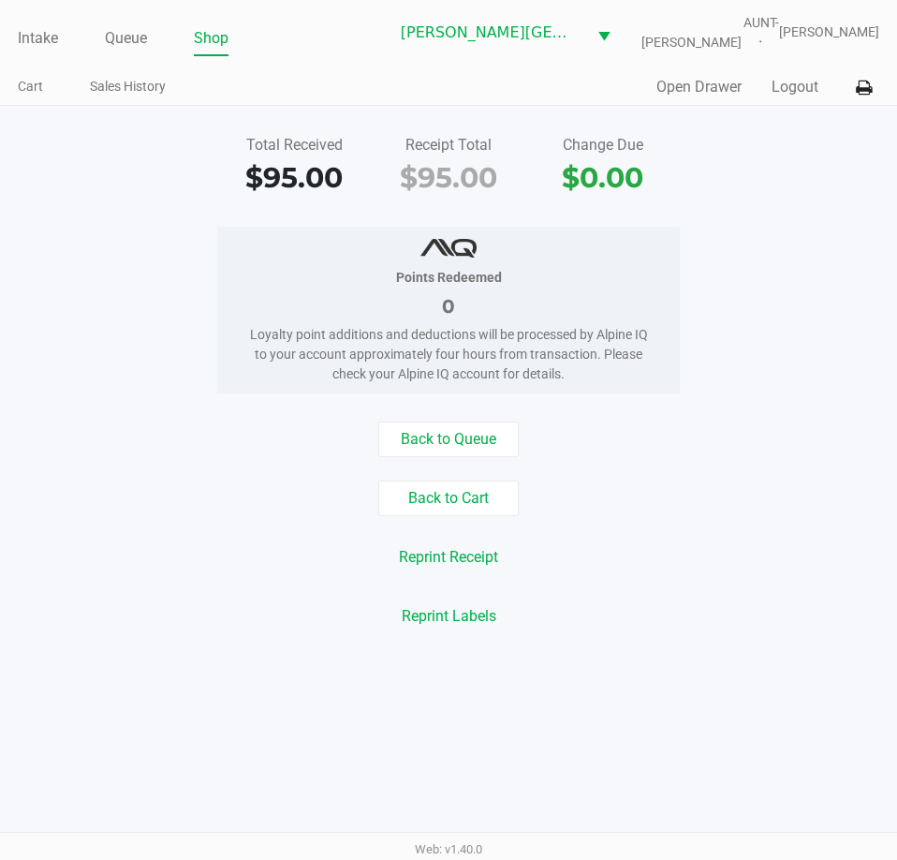
click at [29, 52] on link "Intake" at bounding box center [38, 38] width 40 height 26
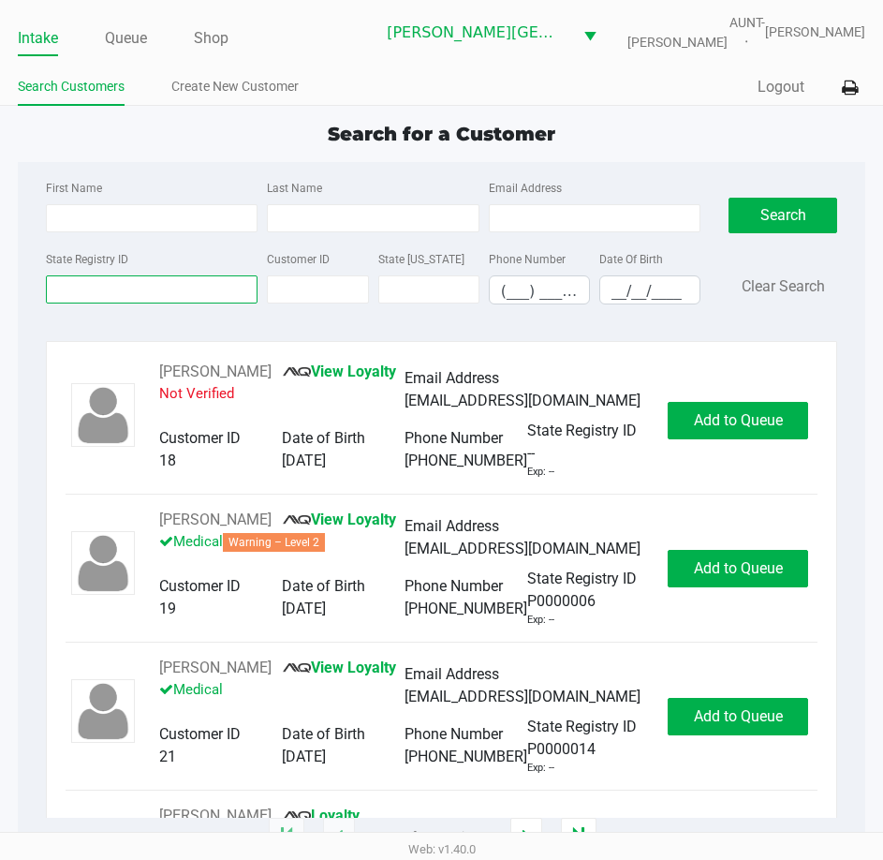
click at [222, 300] on input "State Registry ID" at bounding box center [152, 289] width 212 height 28
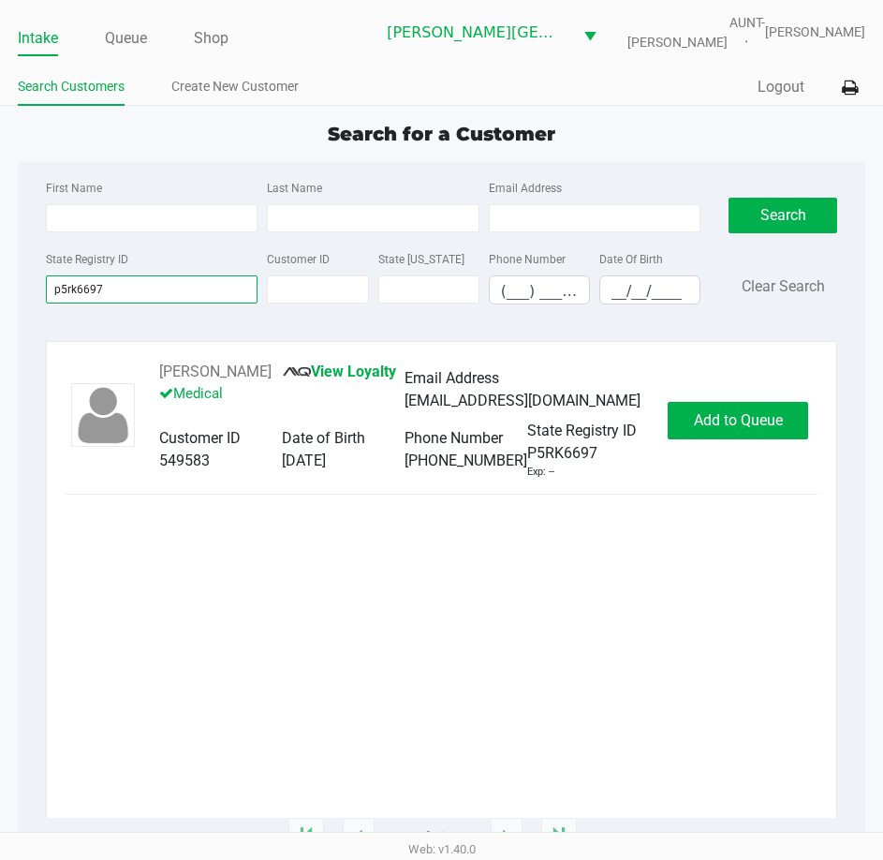
type input "p5rk6697"
click at [719, 429] on span "Add to Queue" at bounding box center [738, 420] width 89 height 18
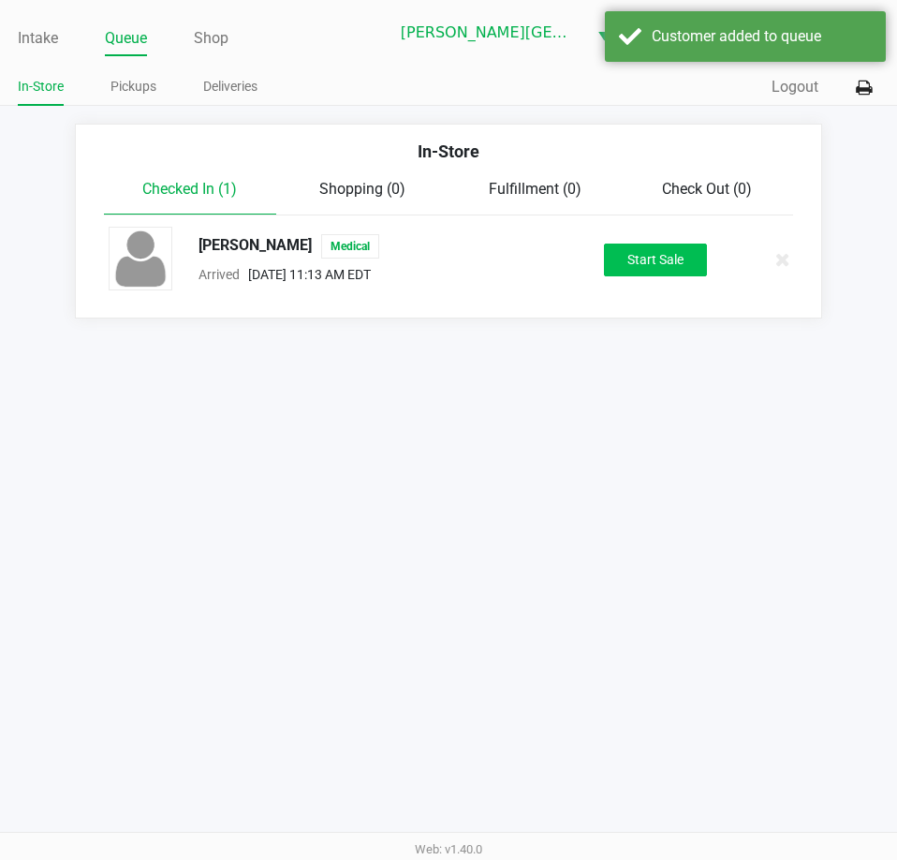
click at [686, 261] on button "Start Sale" at bounding box center [655, 260] width 103 height 33
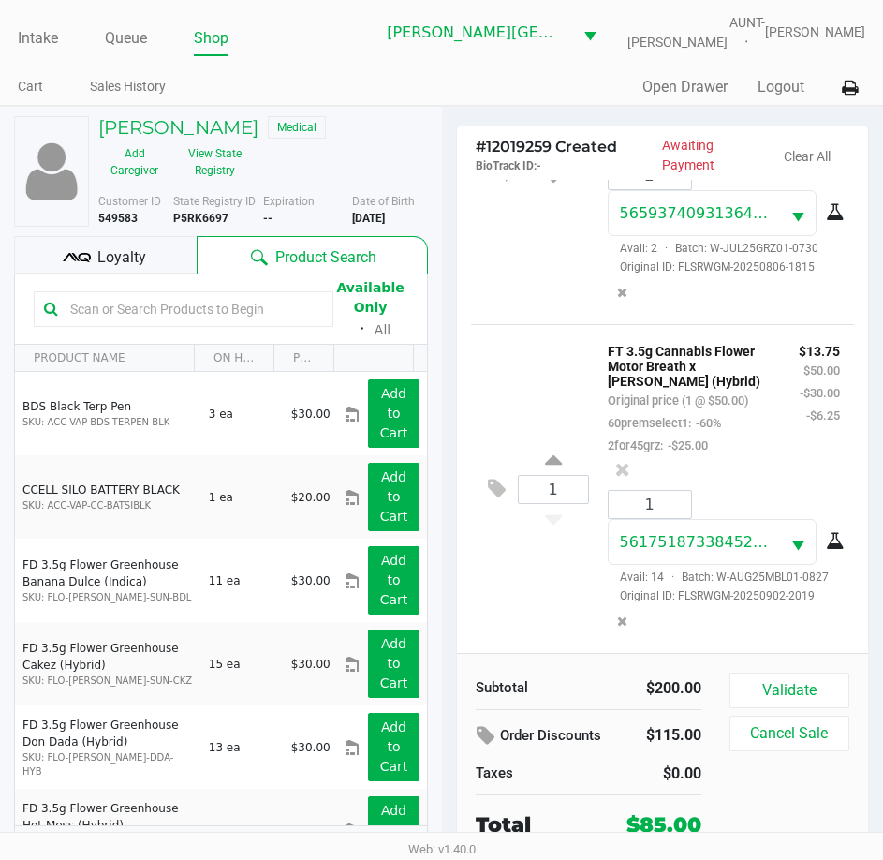
scroll to position [731, 0]
click at [630, 460] on icon at bounding box center [622, 469] width 15 height 19
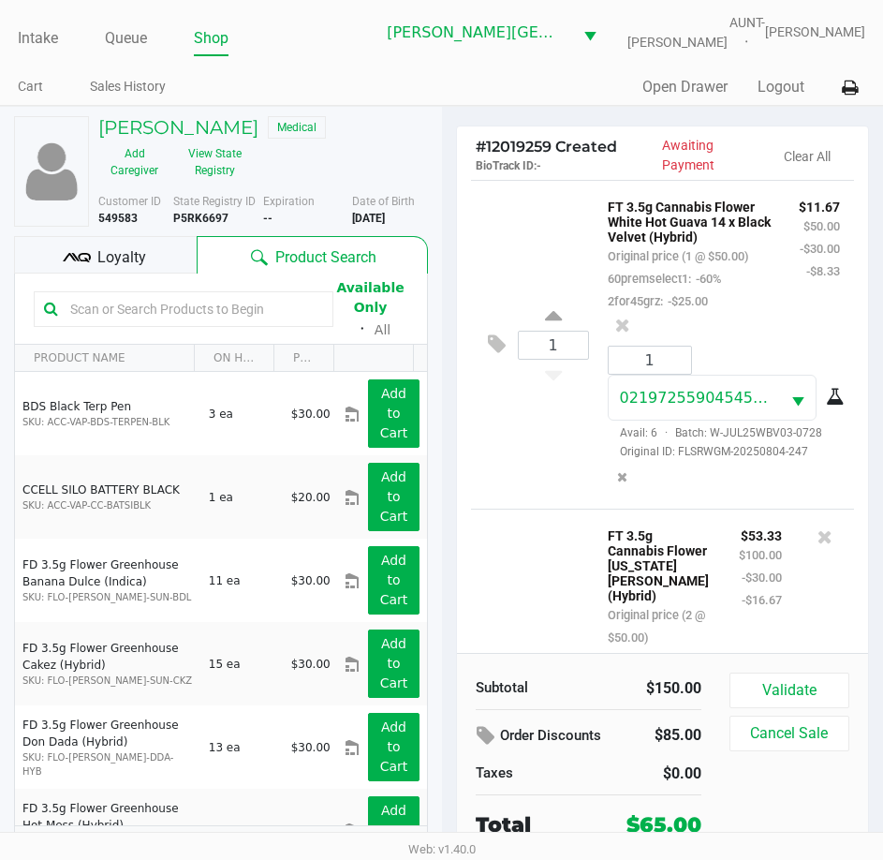
scroll to position [0, 0]
click at [630, 316] on icon at bounding box center [622, 325] width 15 height 19
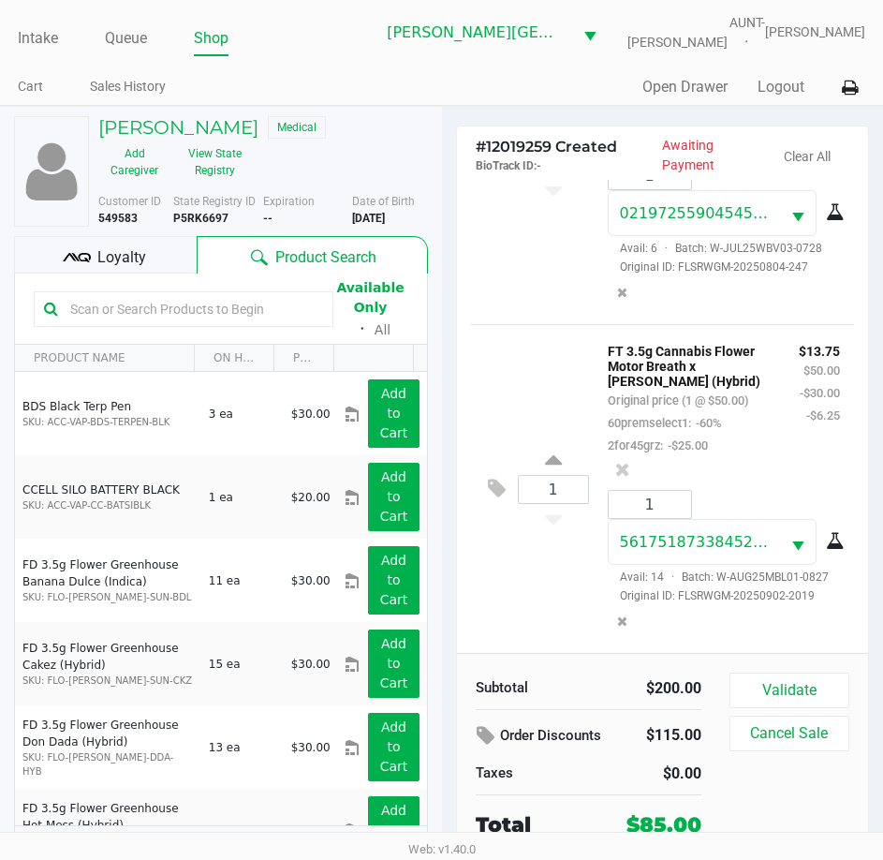
scroll to position [43, 0]
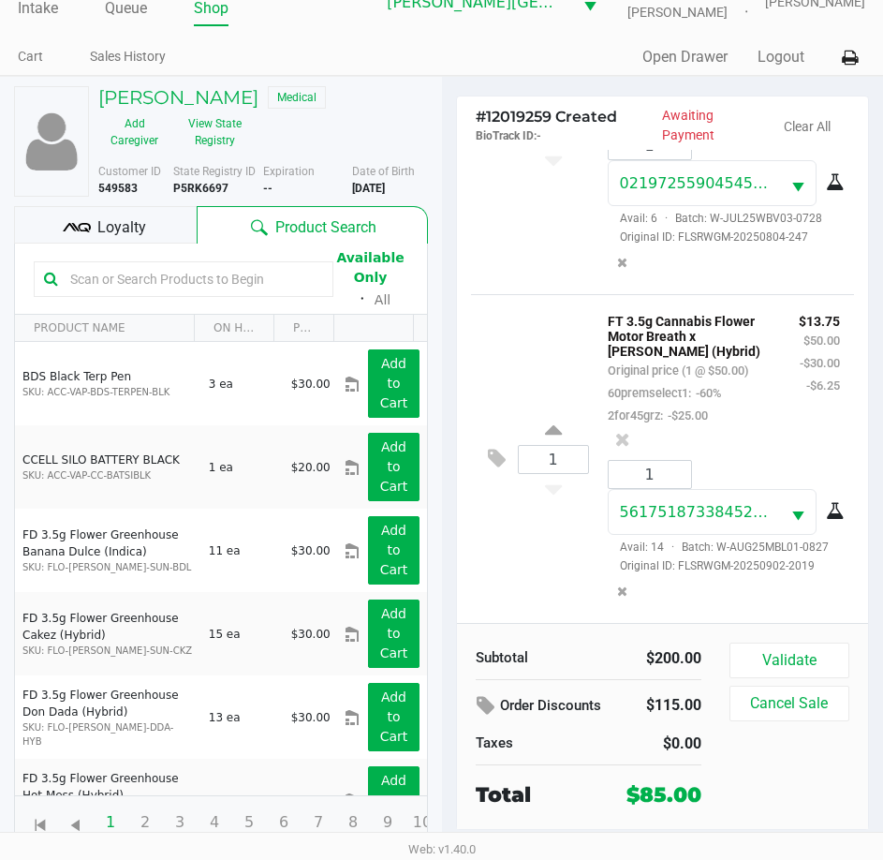
click at [133, 216] on span "Loyalty" at bounding box center [121, 227] width 49 height 22
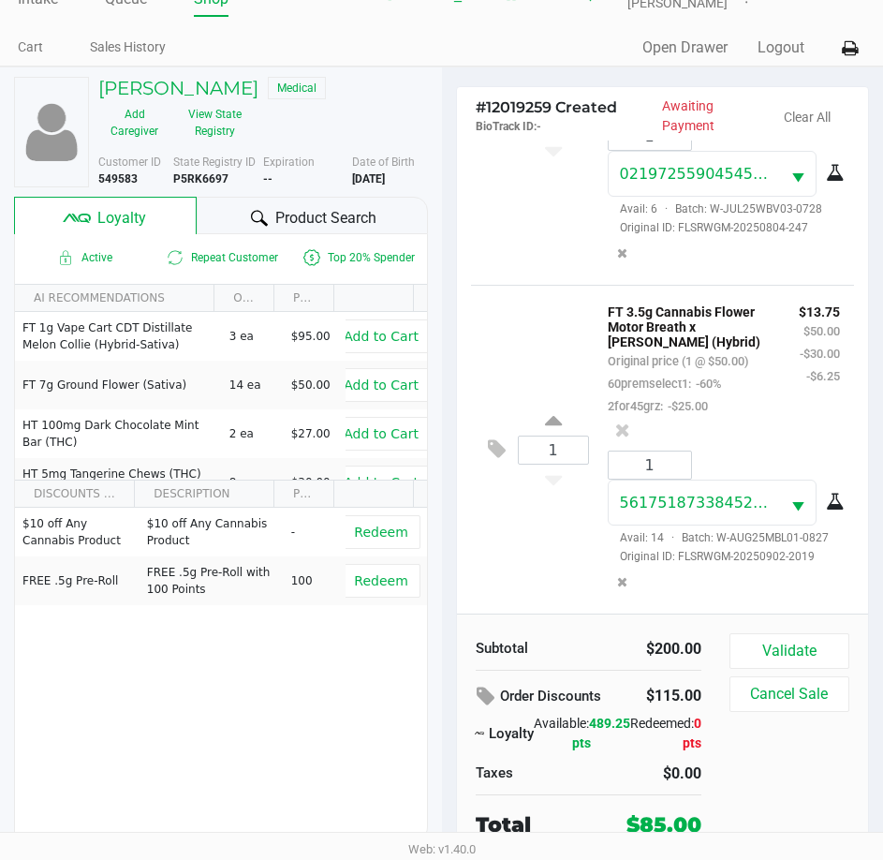
scroll to position [52, 0]
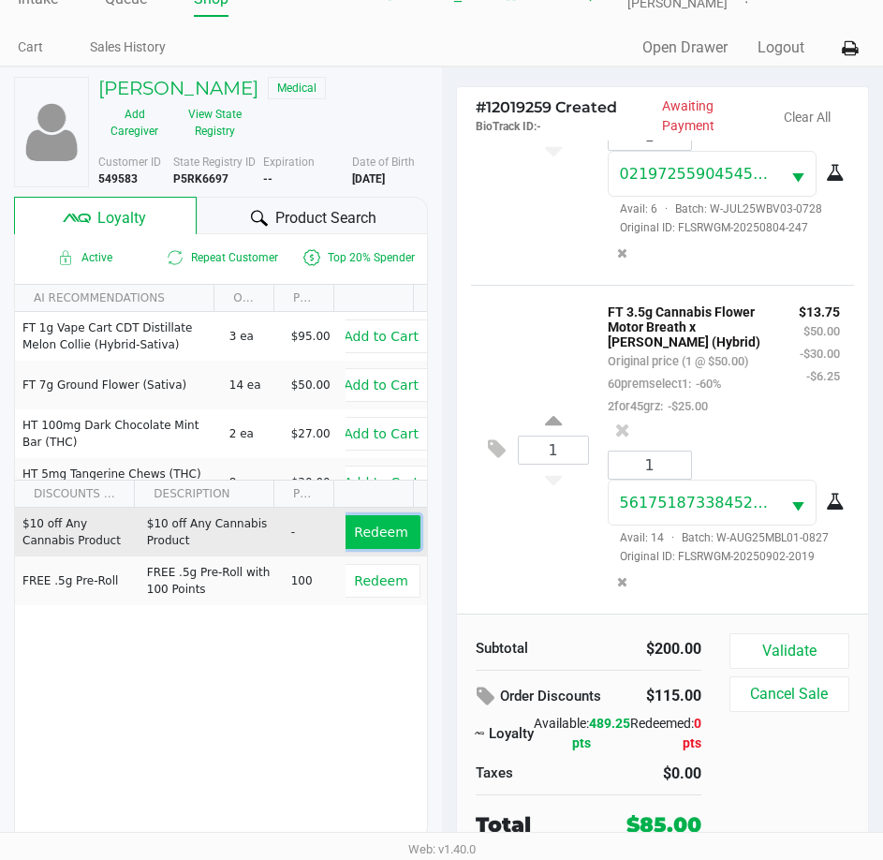
click at [388, 538] on span "Redeem" at bounding box center [380, 531] width 53 height 15
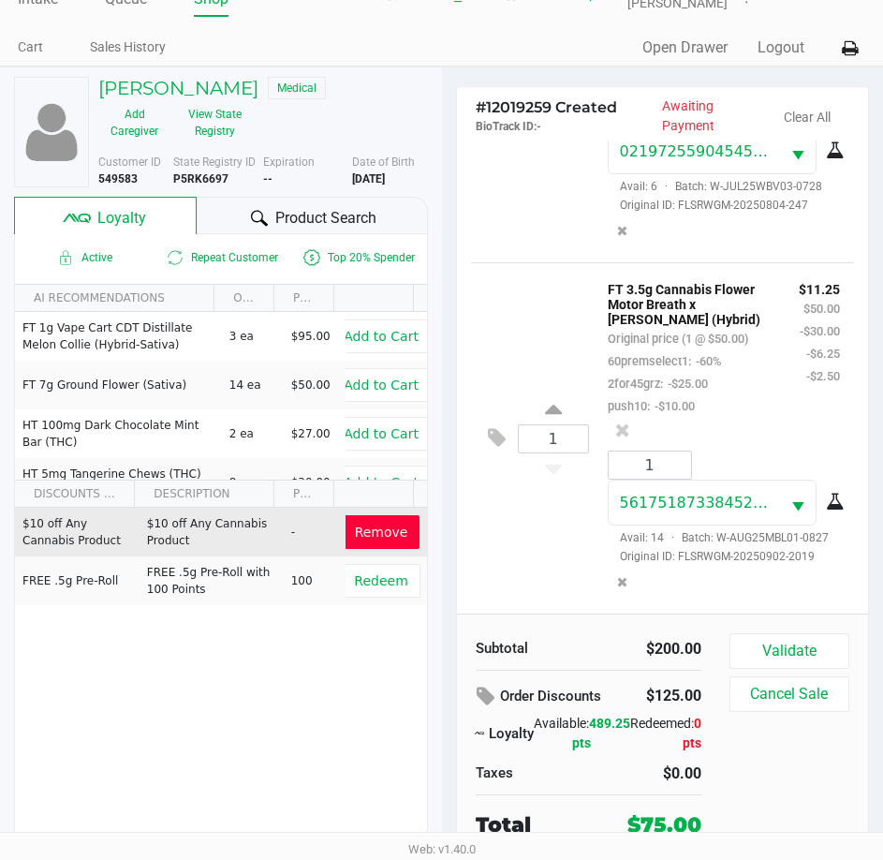
scroll to position [876, 0]
click at [770, 639] on button "Validate" at bounding box center [790, 651] width 120 height 36
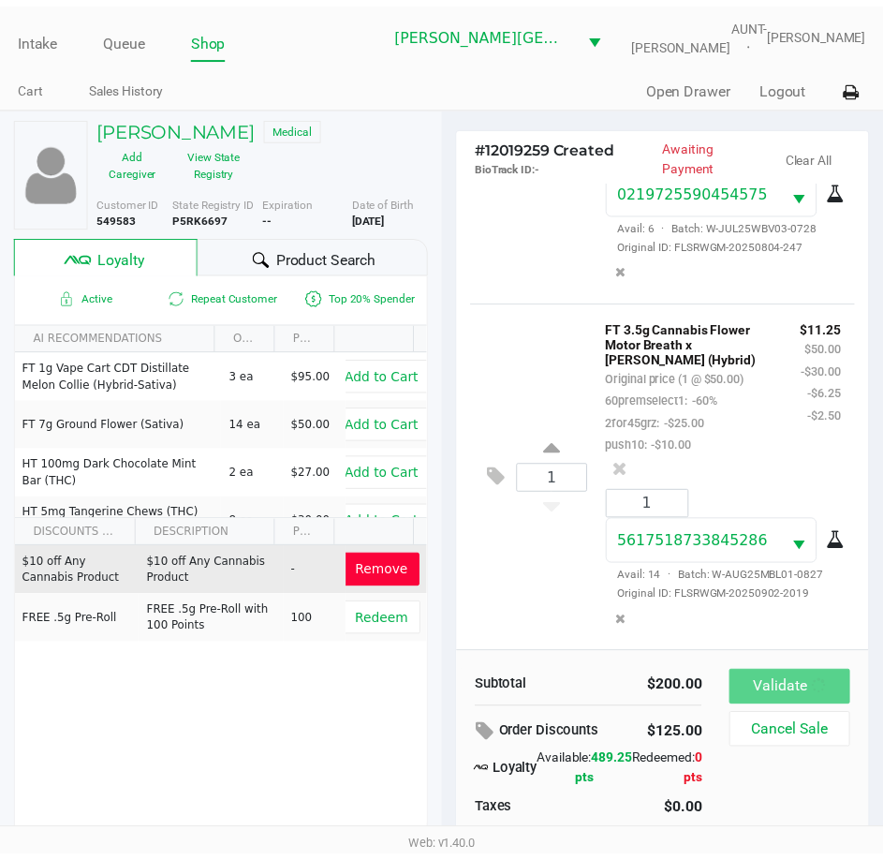
scroll to position [898, 0]
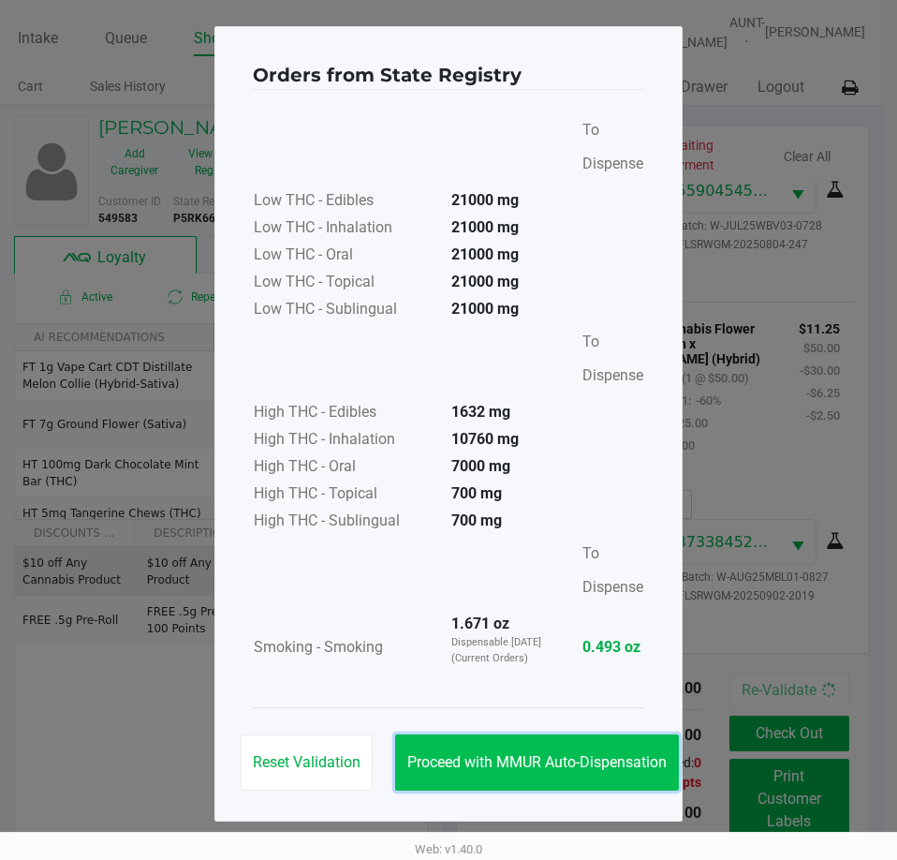
click at [554, 740] on button "Proceed with MMUR Auto-Dispensation" at bounding box center [537, 762] width 284 height 56
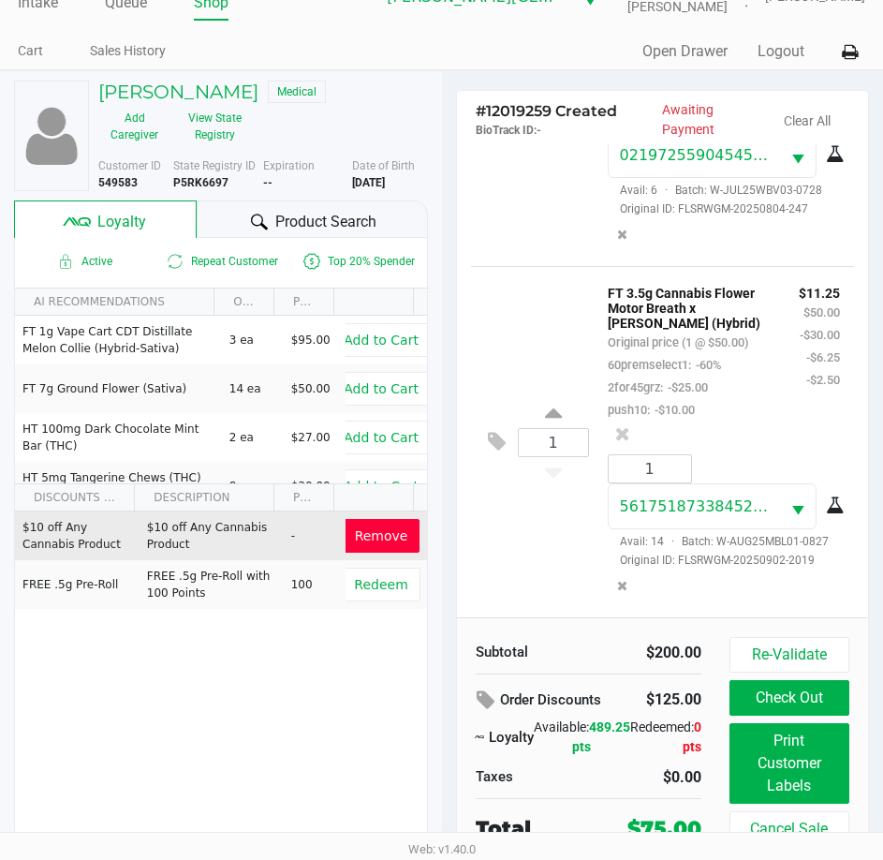
scroll to position [55, 0]
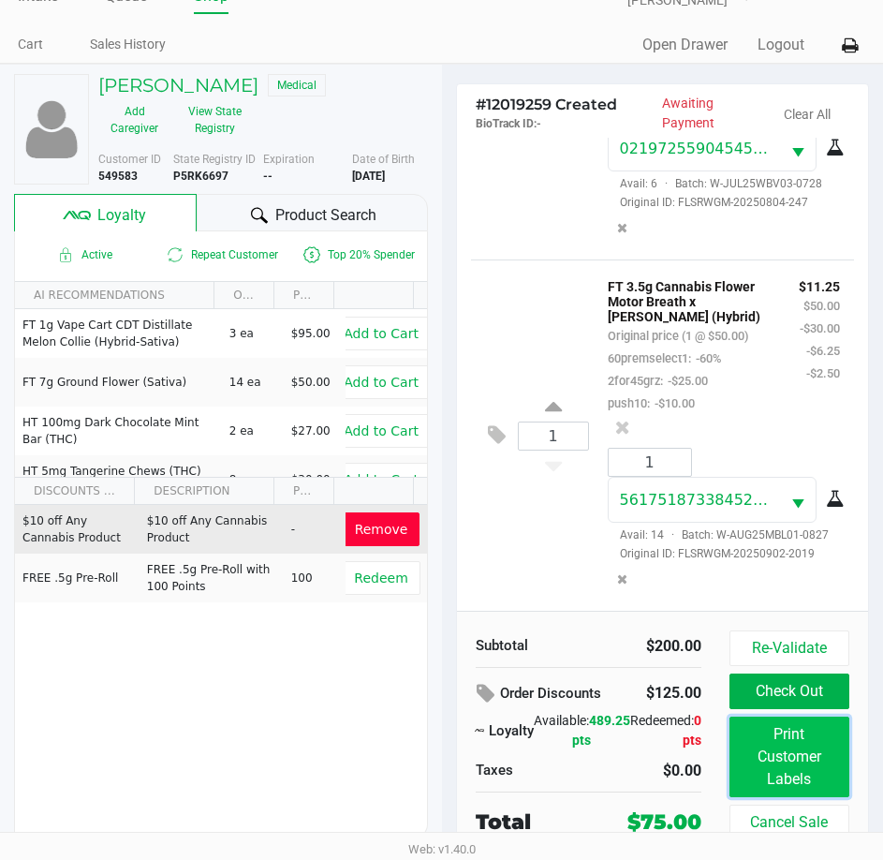
click at [775, 759] on button "Print Customer Labels" at bounding box center [790, 756] width 120 height 81
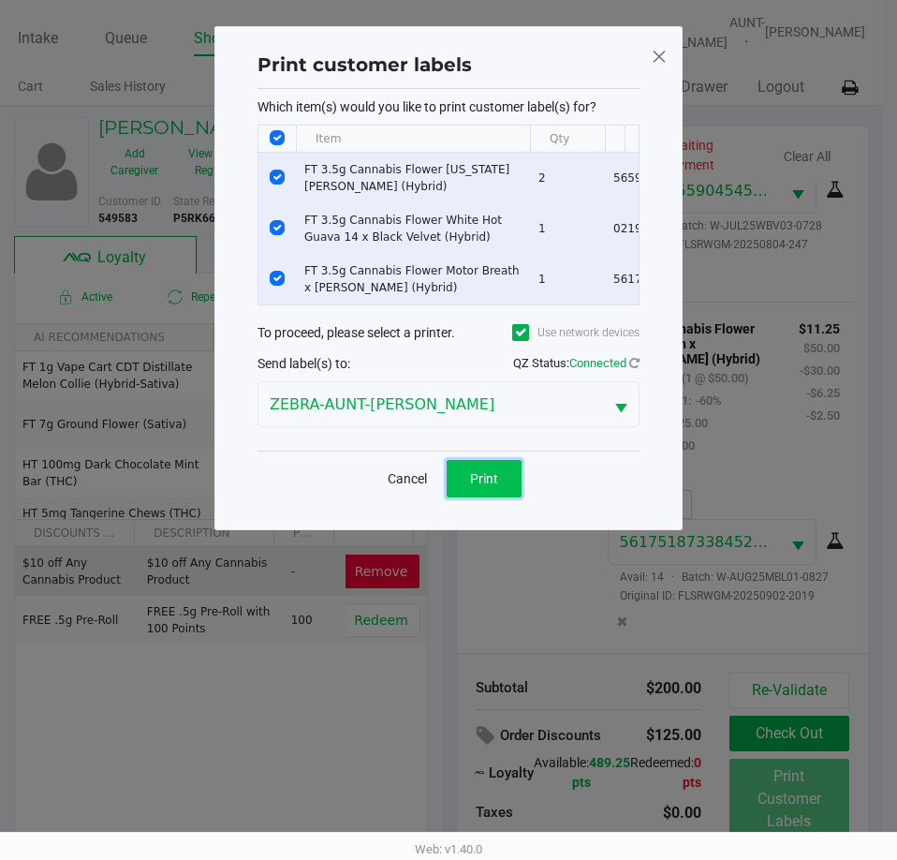
click at [475, 486] on span "Print" at bounding box center [484, 478] width 28 height 15
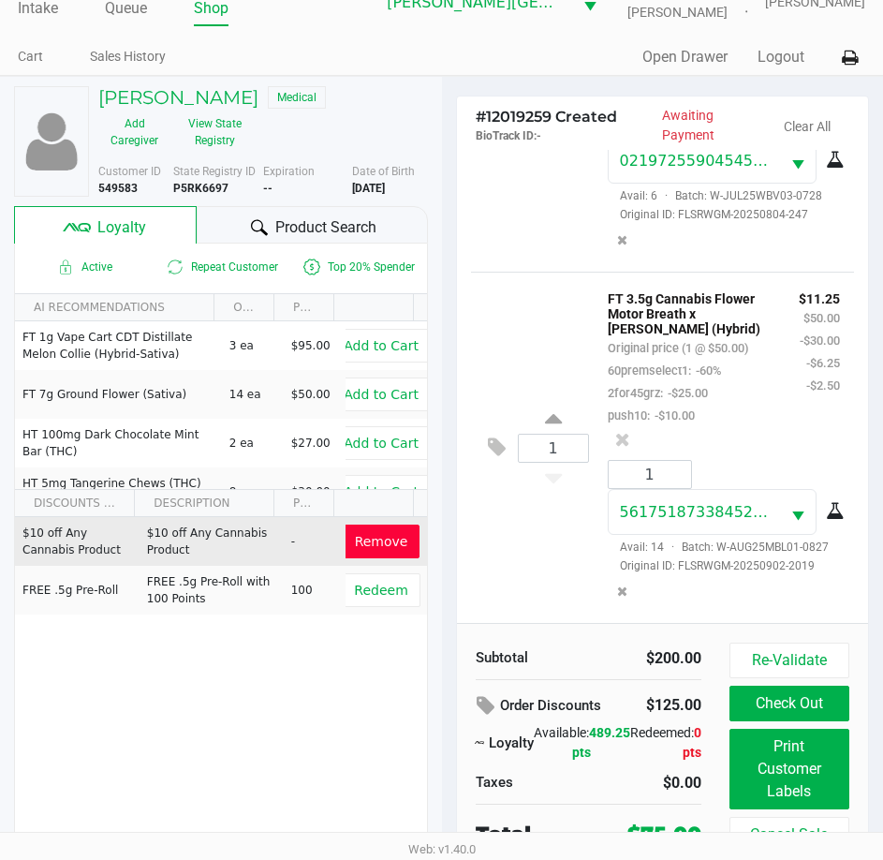
scroll to position [55, 0]
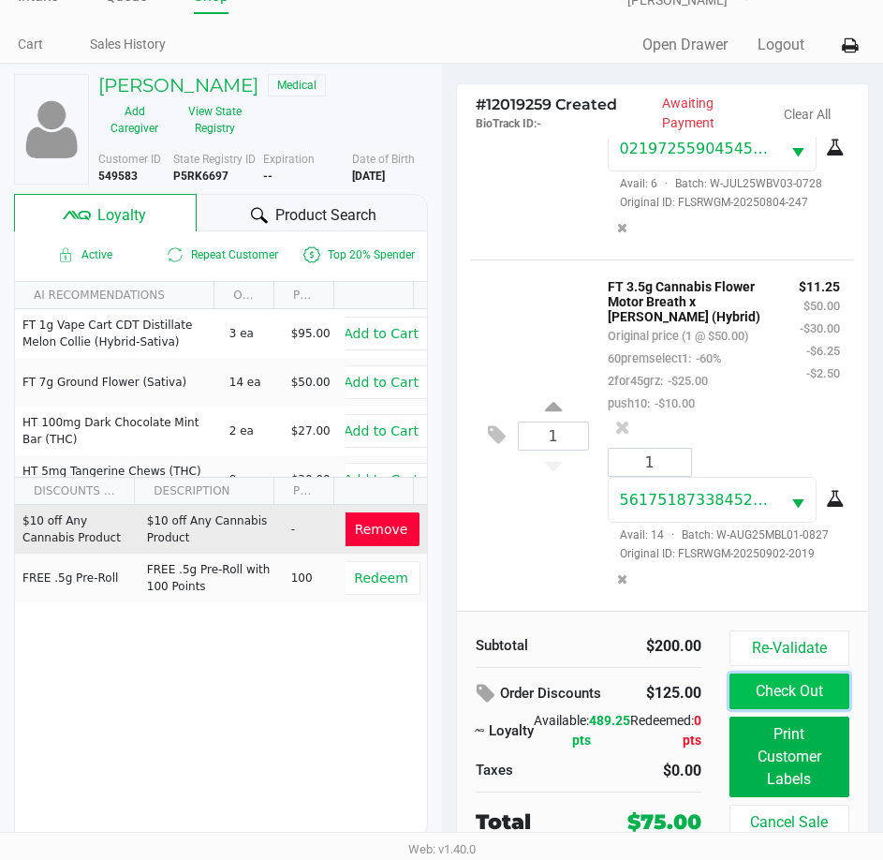
click at [785, 689] on button "Check Out" at bounding box center [790, 691] width 120 height 36
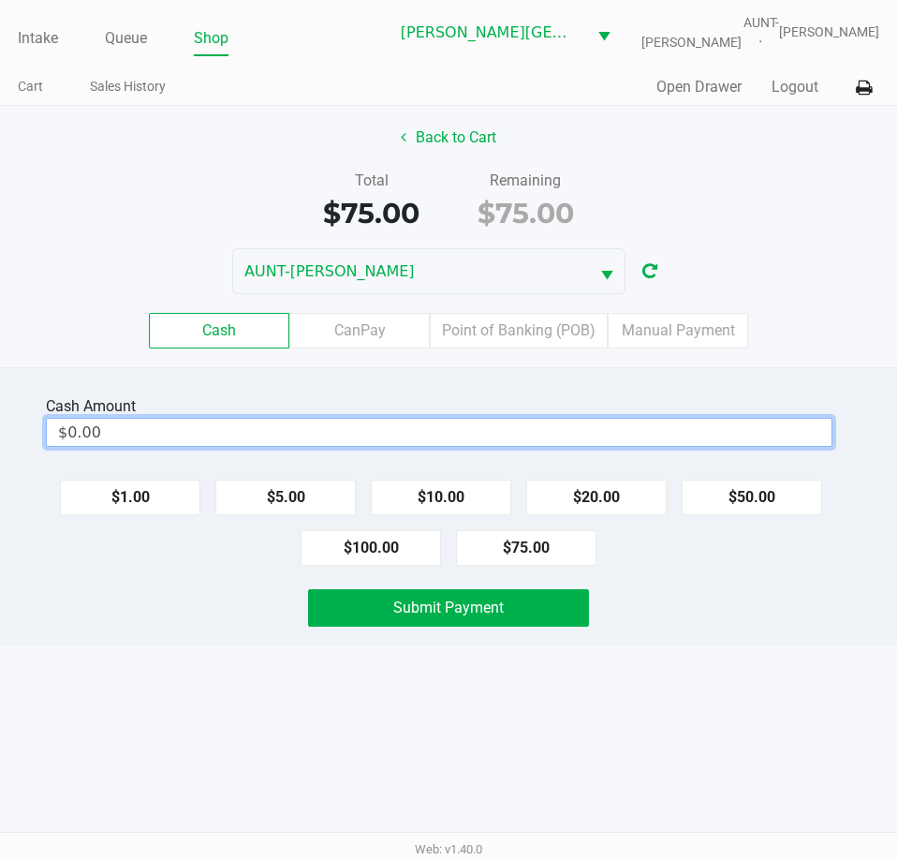
click at [610, 441] on input "$0.00" at bounding box center [439, 432] width 785 height 27
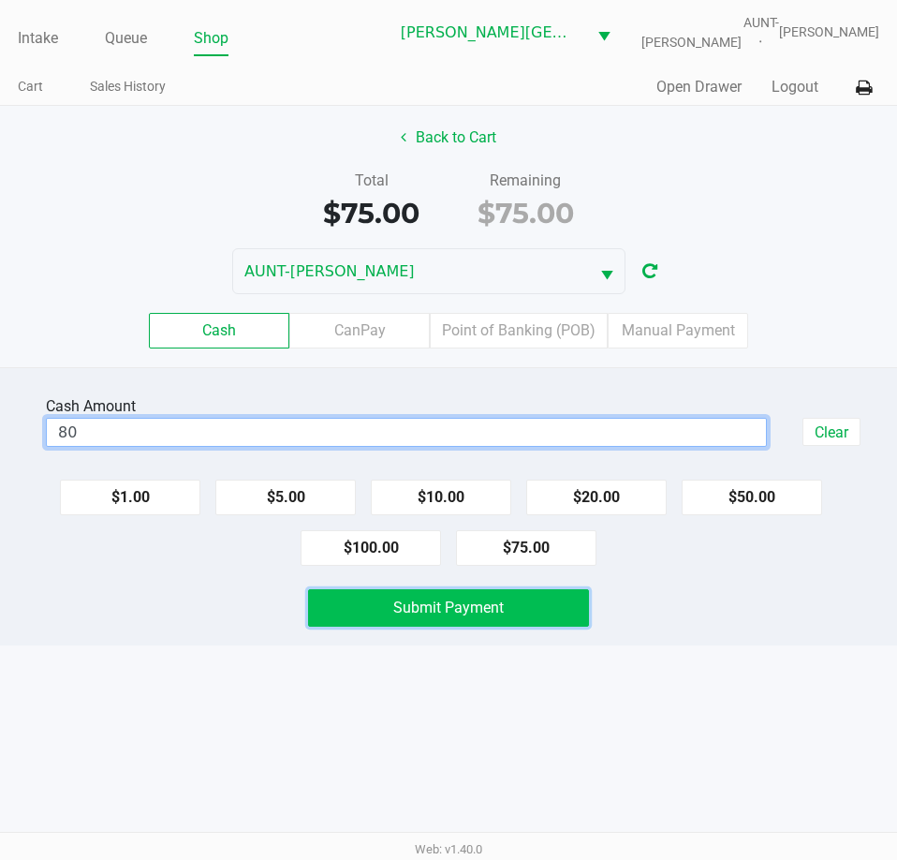
click at [461, 616] on span "Submit Payment" at bounding box center [448, 607] width 111 height 18
type input "$80.00"
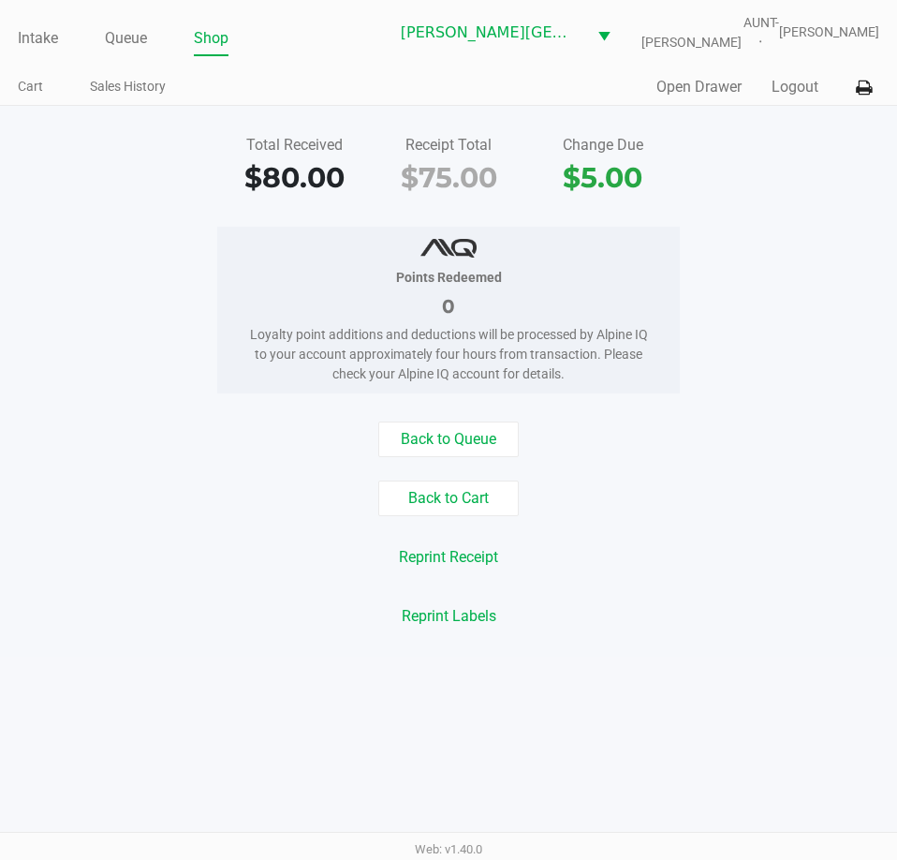
click at [799, 98] on button "Logout" at bounding box center [795, 87] width 47 height 22
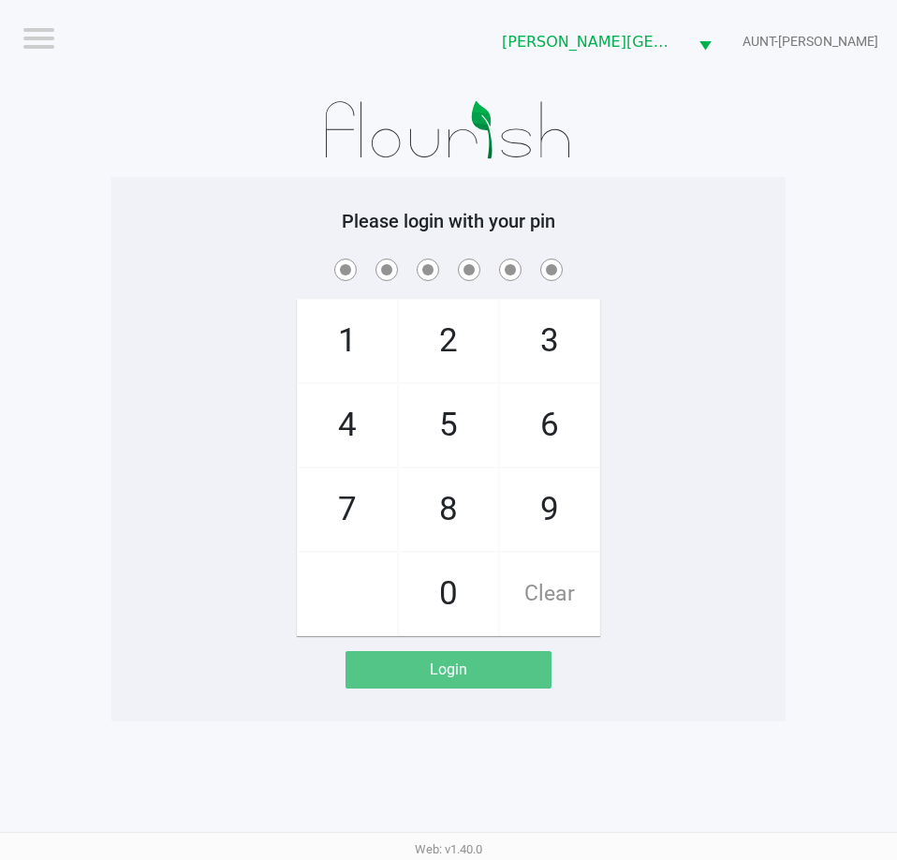
click at [731, 613] on div "1 4 7 2 5 8 0 3 6 9 Clear" at bounding box center [448, 445] width 674 height 381
click at [786, 511] on app-pos-login-wrapper "Logout Bonita Springs WC AUNT-SARAH Please login with your pin 1 4 7 2 5 8 0 3 …" at bounding box center [448, 360] width 897 height 721
checkbox input "true"
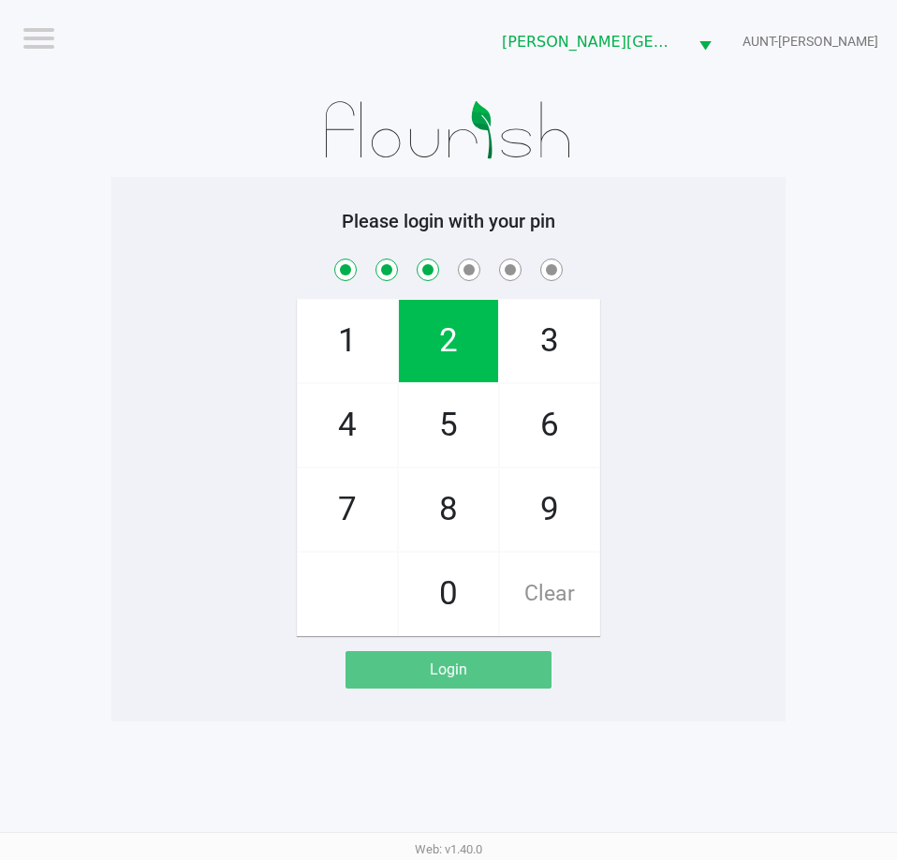
checkbox input "true"
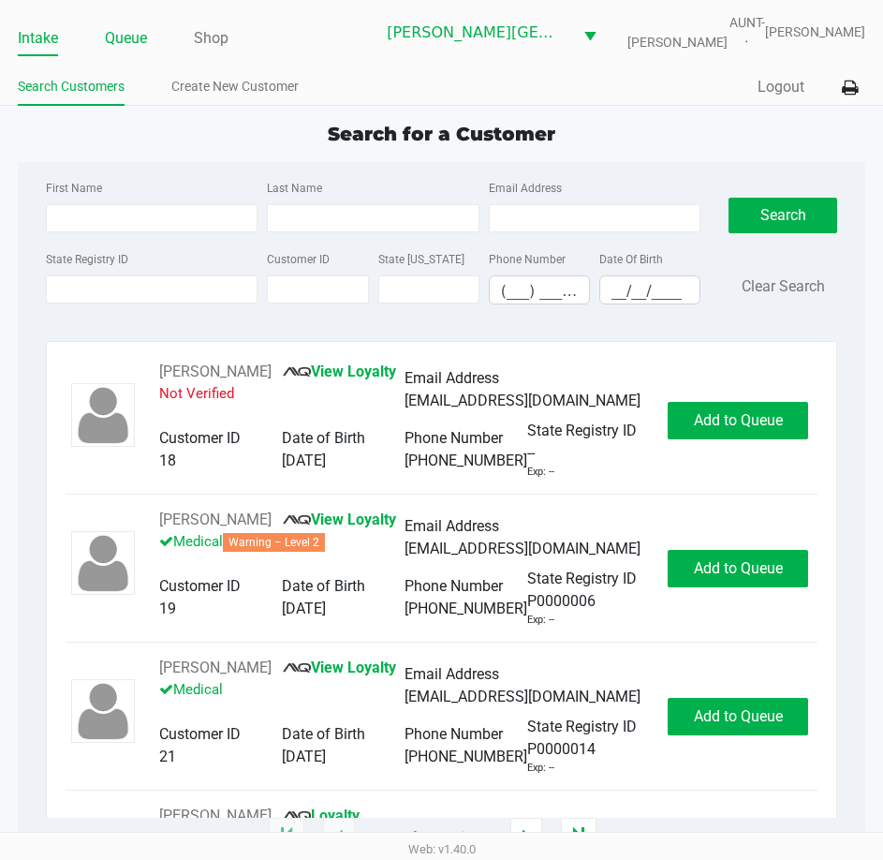
click at [131, 52] on link "Queue" at bounding box center [126, 38] width 42 height 26
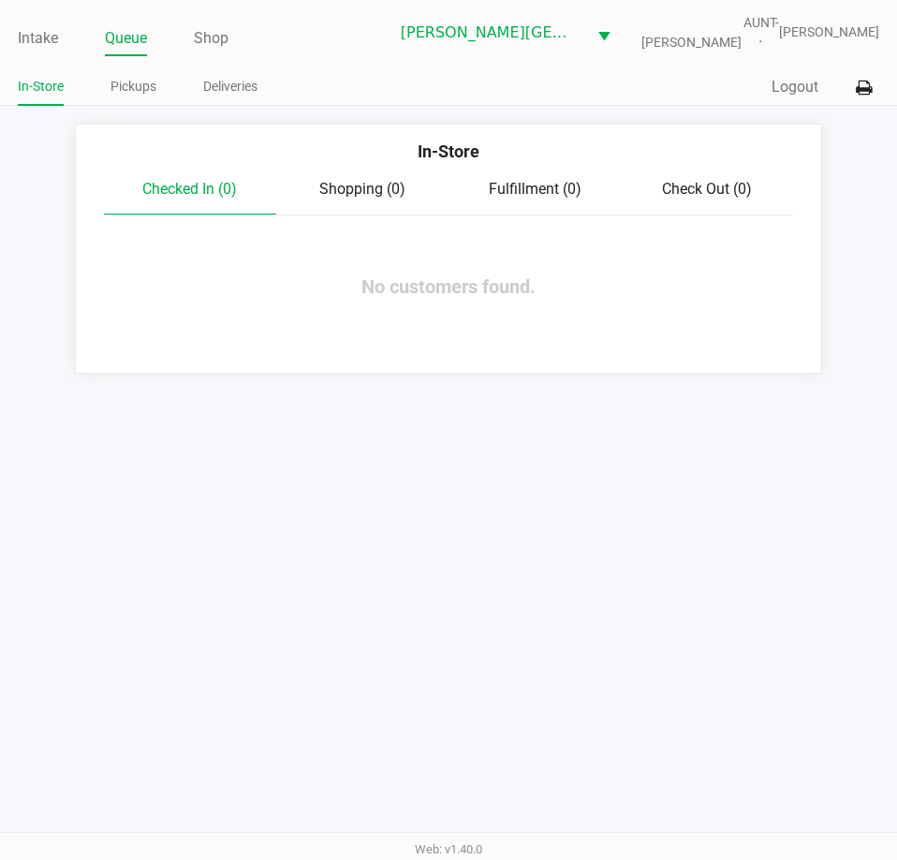
click at [125, 98] on link "Pickups" at bounding box center [134, 86] width 46 height 23
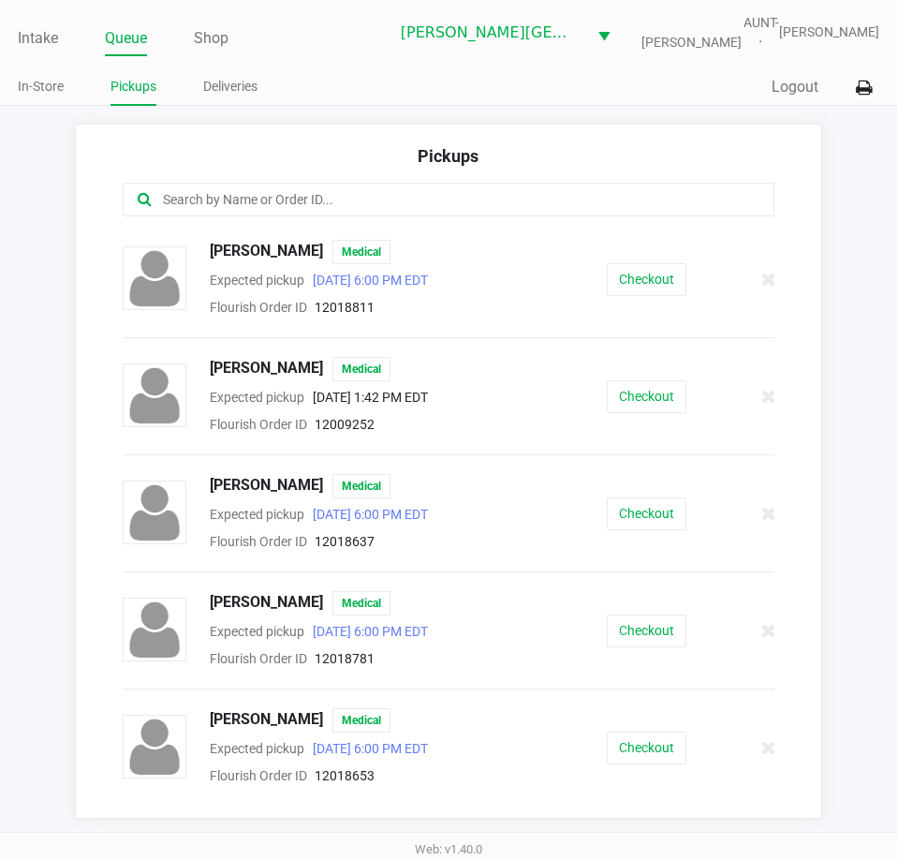
click at [359, 211] on input "text" at bounding box center [441, 200] width 560 height 22
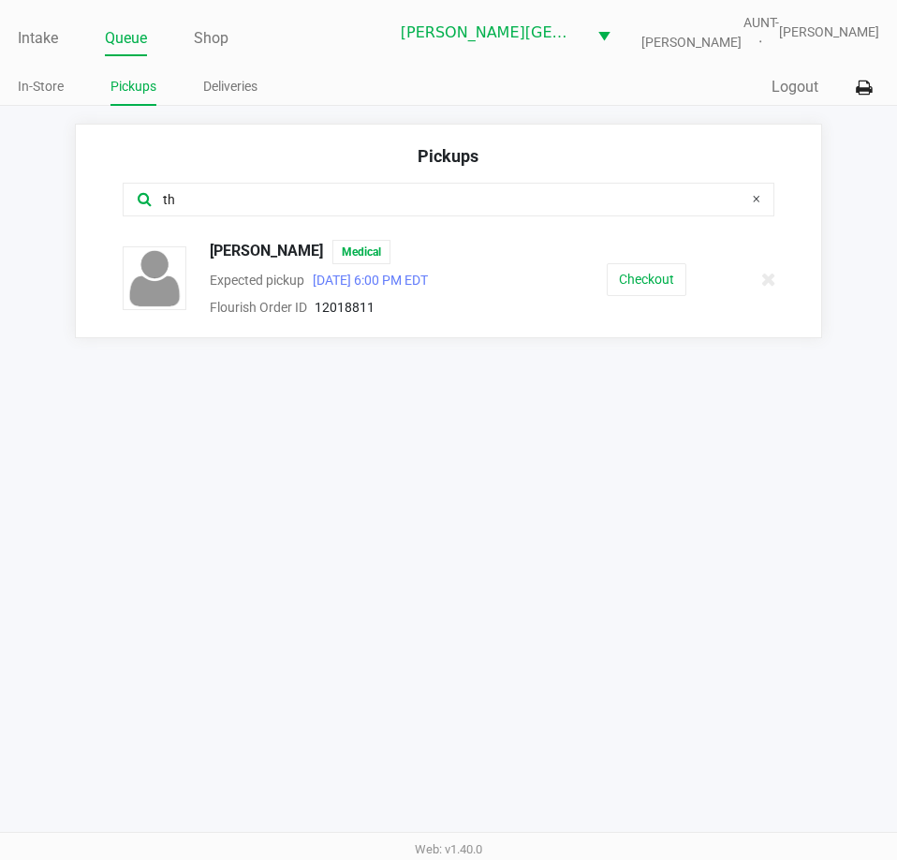
type input "th"
click at [627, 292] on button "Checkout" at bounding box center [647, 279] width 80 height 33
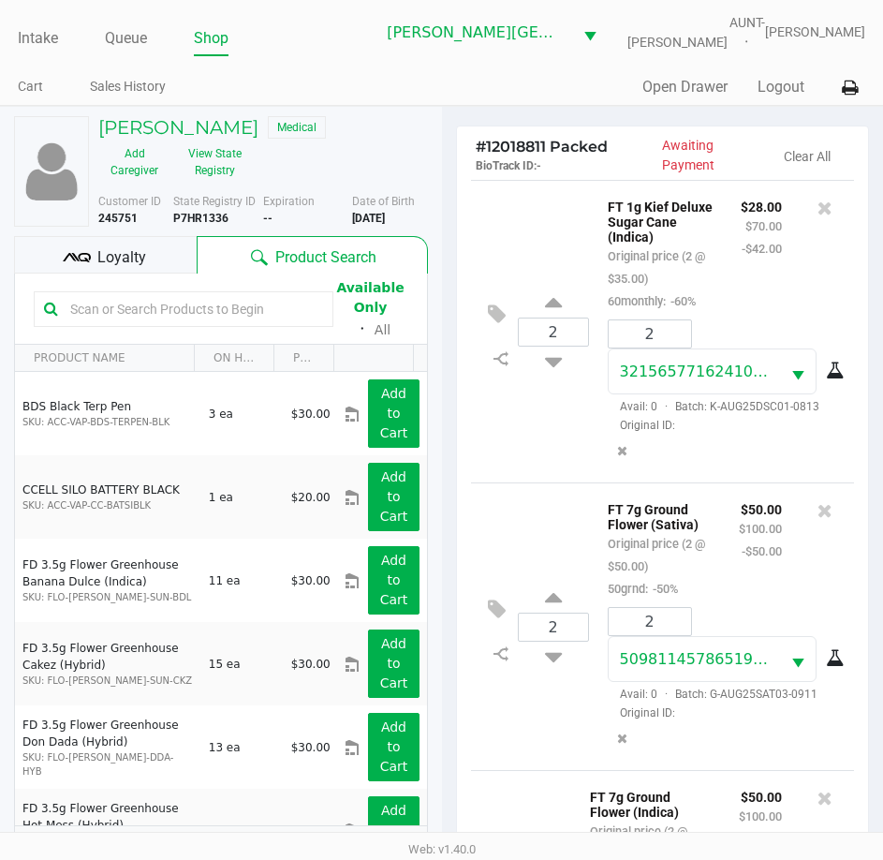
click at [122, 269] on span "Loyalty" at bounding box center [121, 257] width 49 height 22
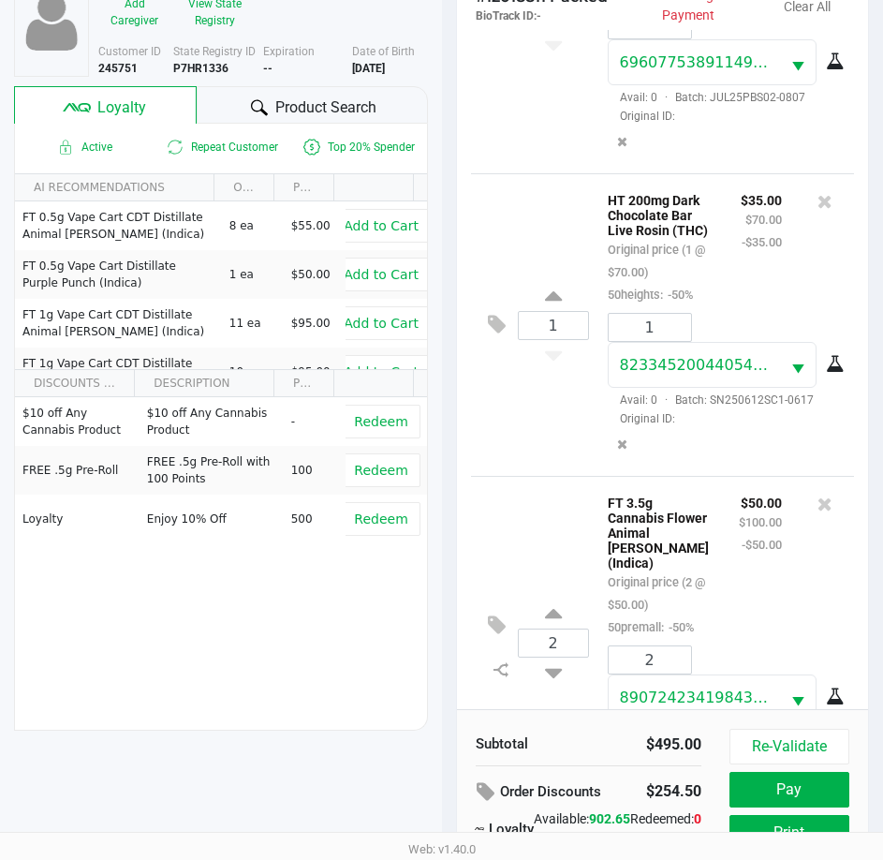
scroll to position [261, 0]
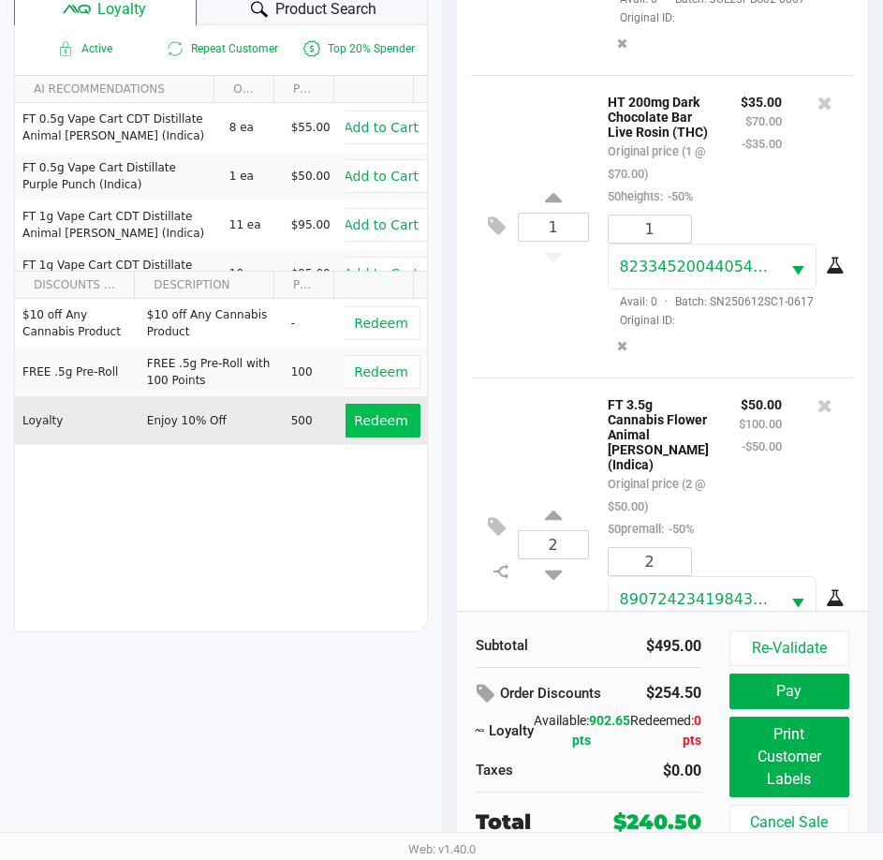
click at [378, 428] on span "Redeem" at bounding box center [380, 420] width 53 height 15
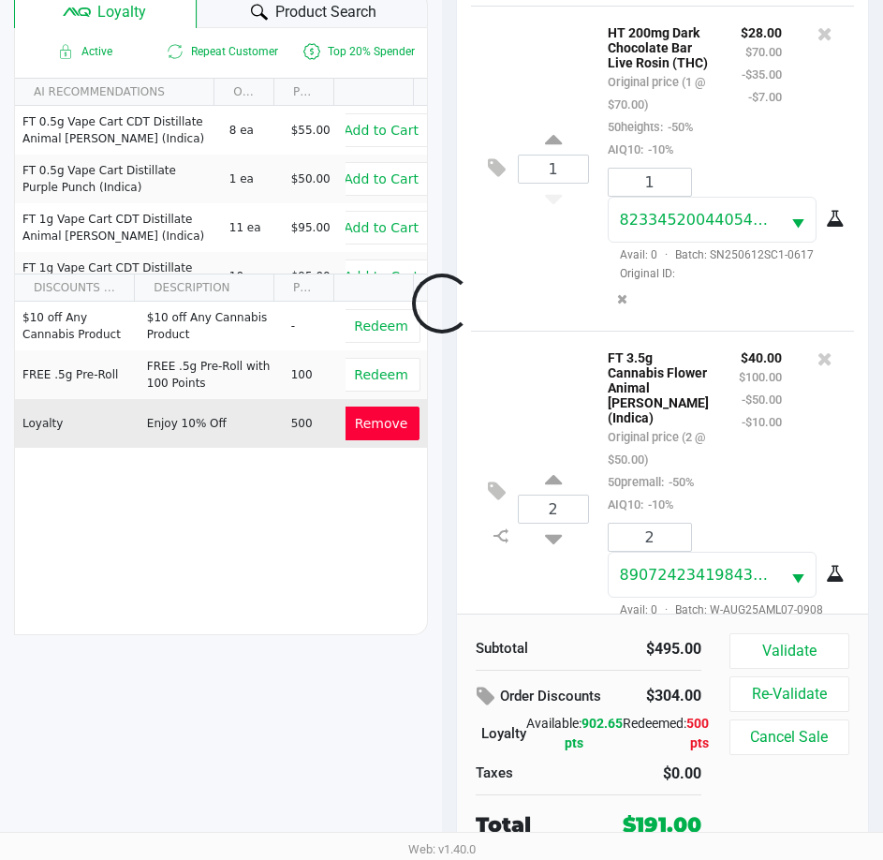
scroll to position [1349, 0]
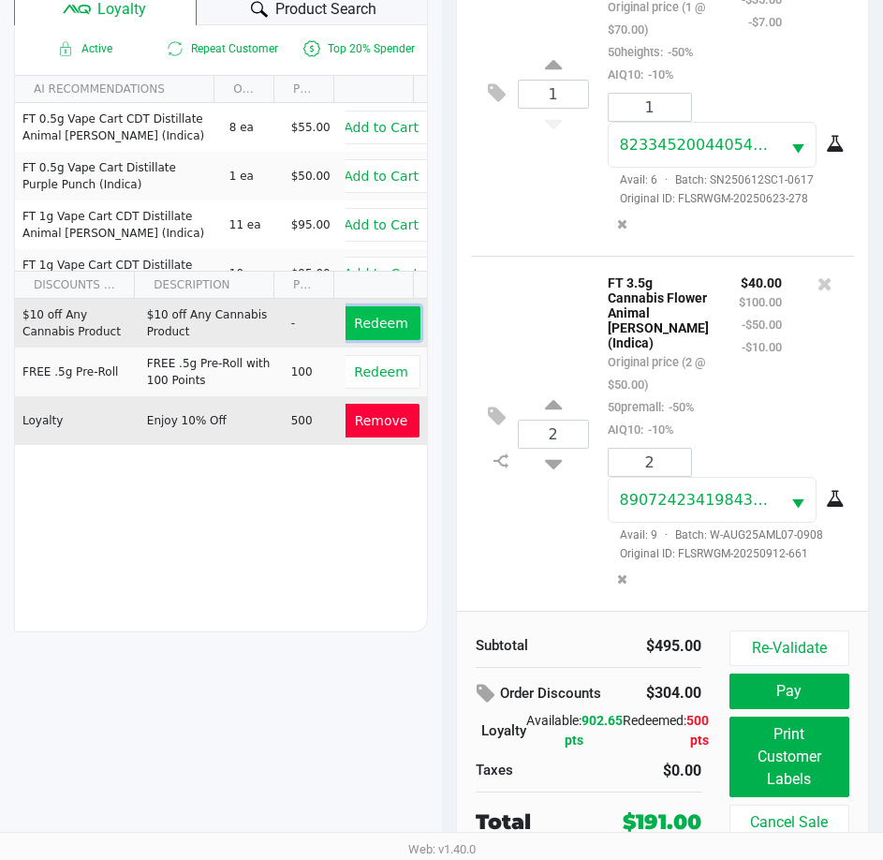
click at [372, 331] on span "Redeem" at bounding box center [380, 323] width 53 height 15
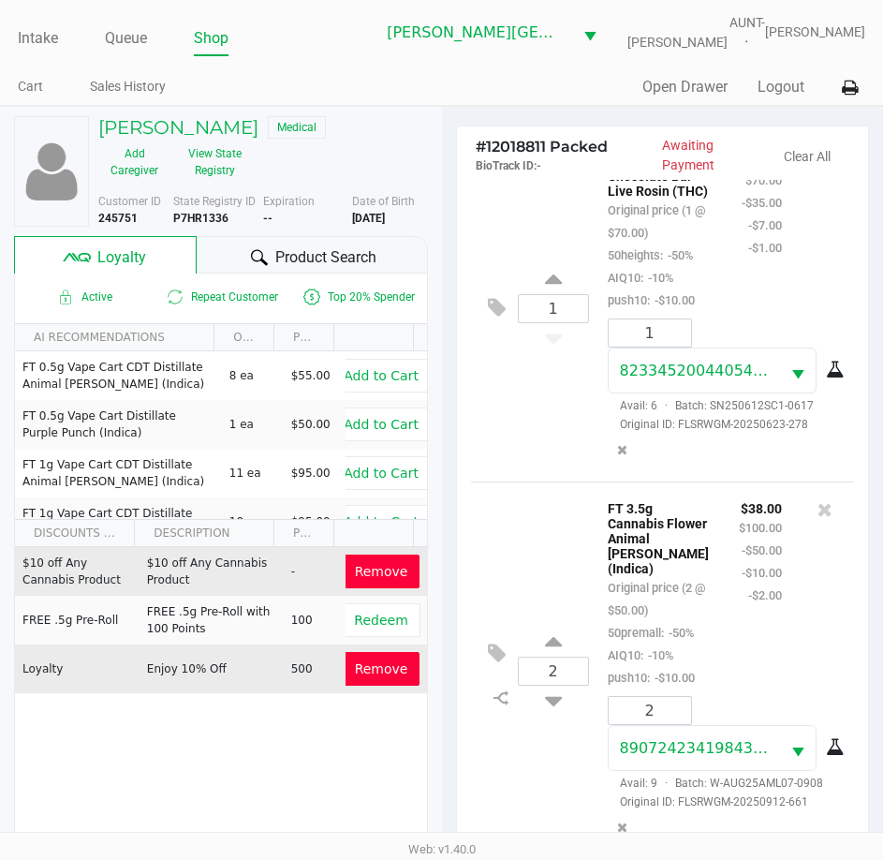
scroll to position [1618, 0]
click at [538, 515] on div "2 FT 3.5g Cannabis Flower Animal Larry (Indica) Original price (2 @ $50.00) 50p…" at bounding box center [663, 669] width 384 height 377
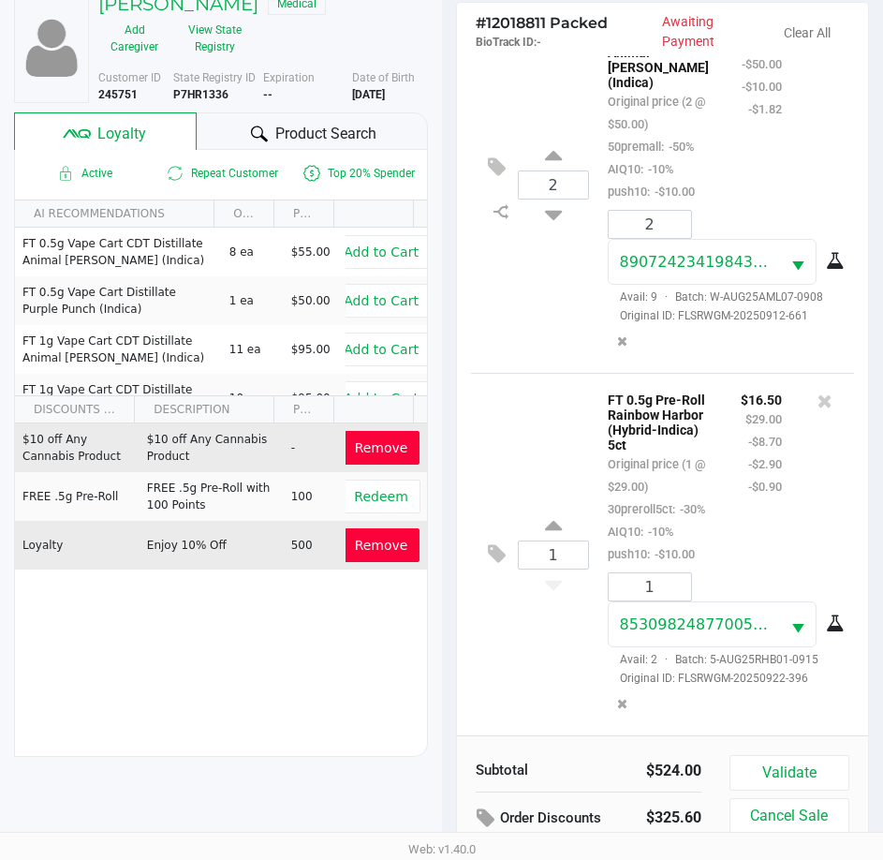
scroll to position [258, 0]
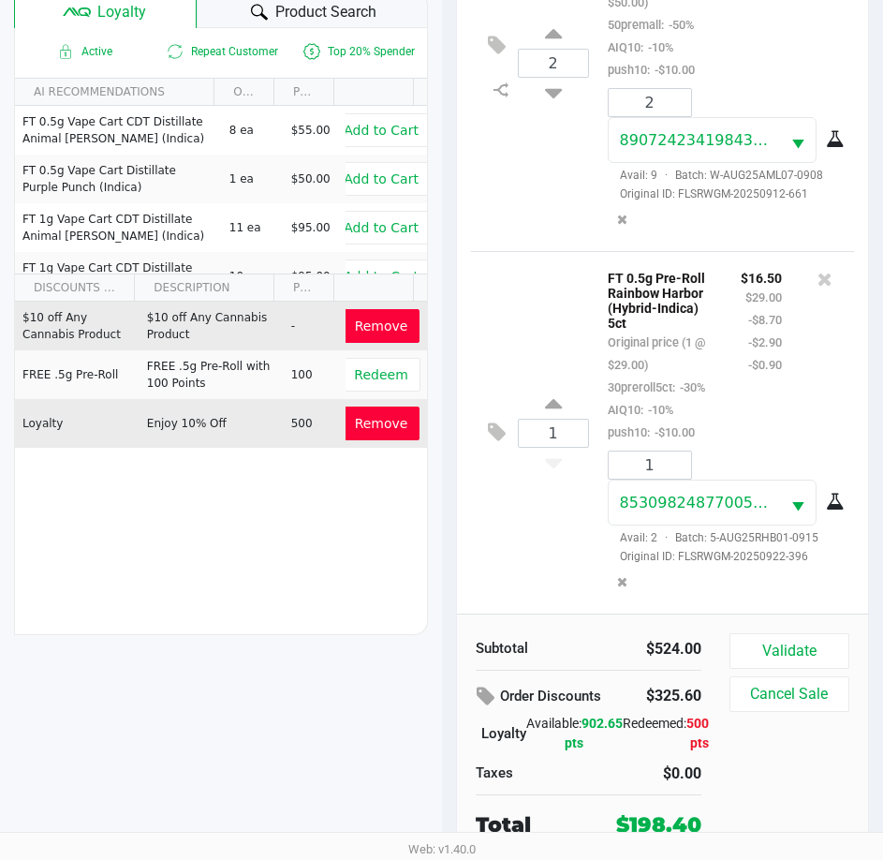
click at [570, 534] on div "1 FT 0.5g Pre-Roll Rainbow Harbor (Hybrid-Indica) 5ct Original price (1 @ $29.0…" at bounding box center [663, 432] width 384 height 362
click at [514, 560] on div "1 FT 0.5g Pre-Roll Rainbow Harbor (Hybrid-Indica) 5ct Original price (1 @ $29.0…" at bounding box center [663, 432] width 384 height 362
click at [494, 421] on icon at bounding box center [497, 432] width 18 height 22
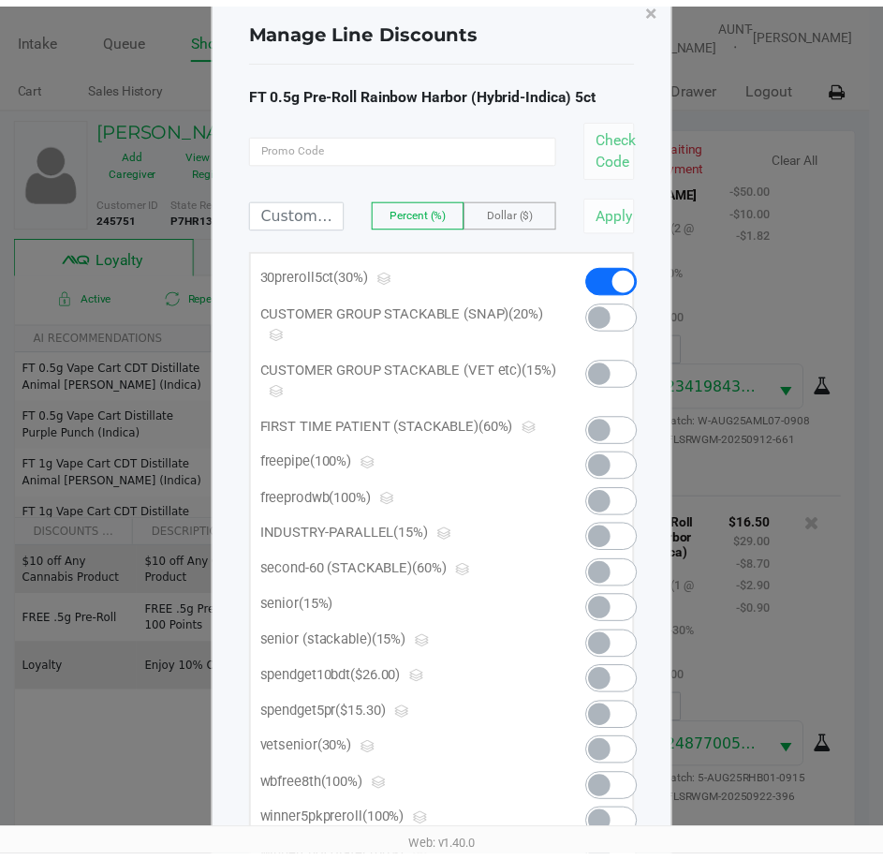
scroll to position [0, 0]
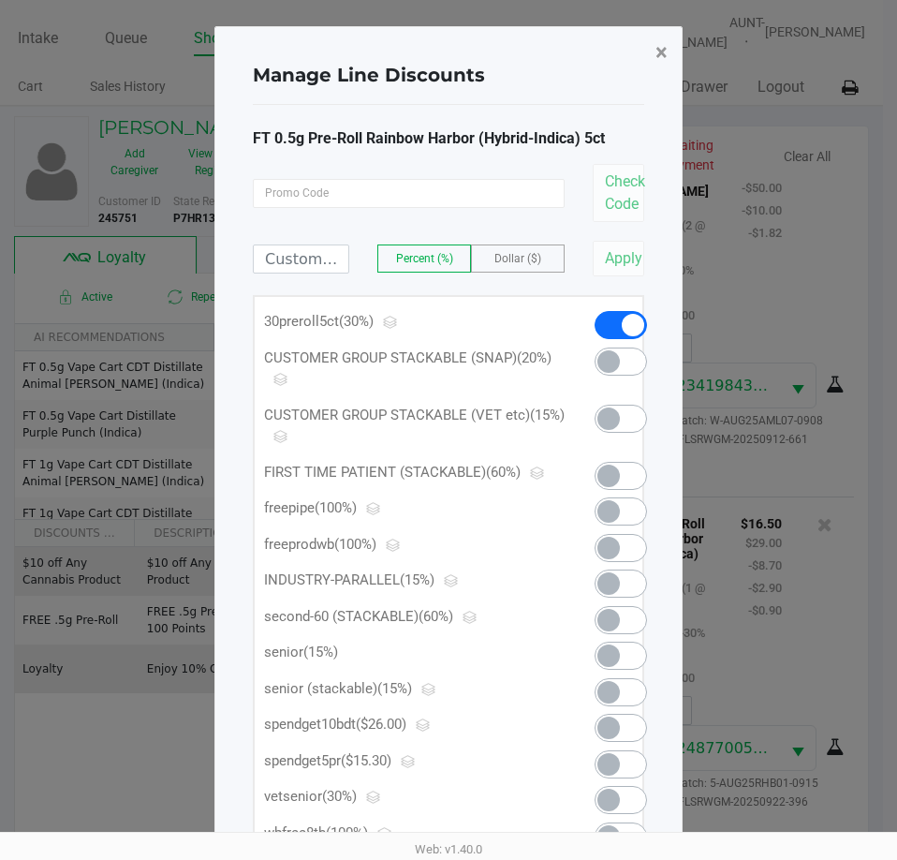
click at [642, 52] on button "×" at bounding box center [662, 52] width 42 height 52
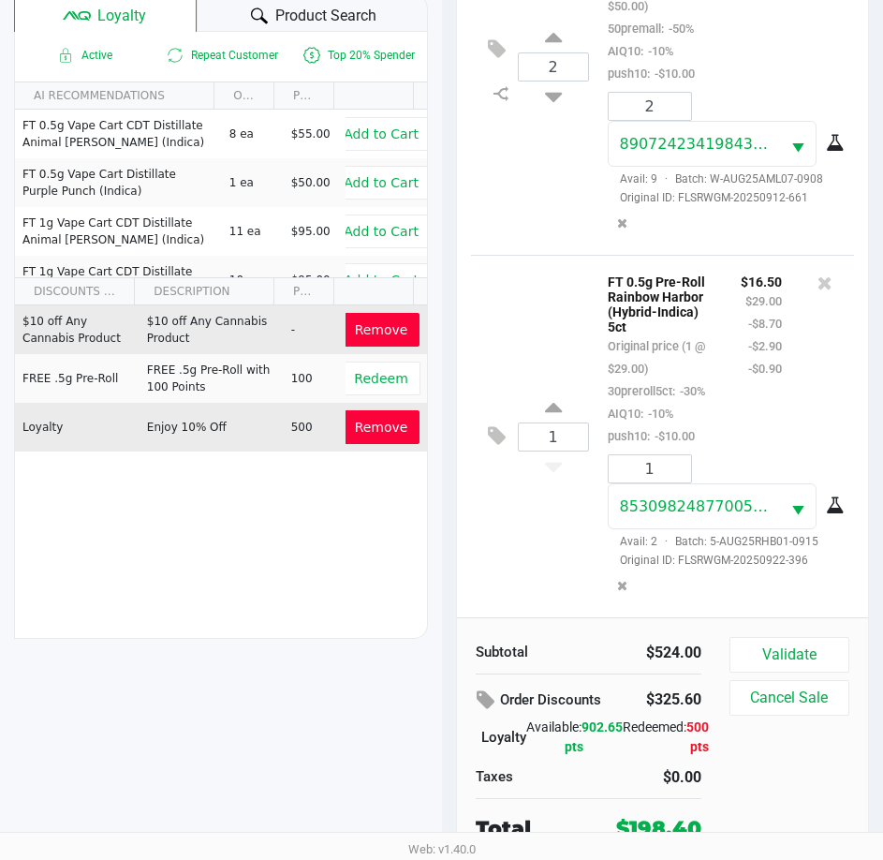
scroll to position [258, 0]
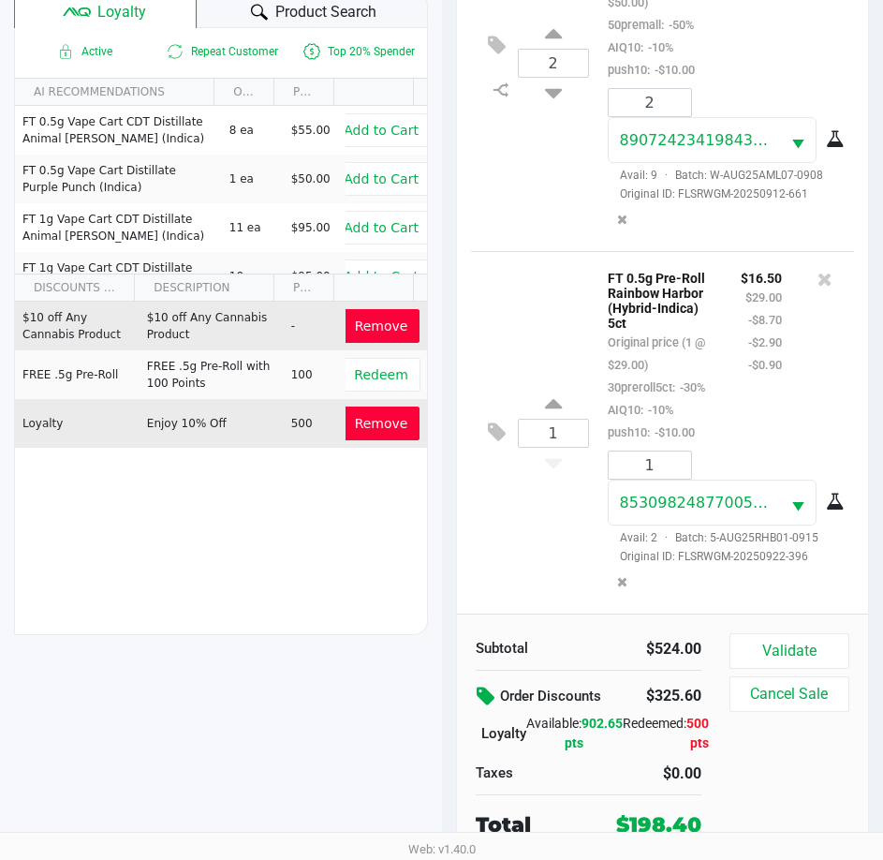
click at [486, 700] on icon at bounding box center [488, 697] width 22 height 22
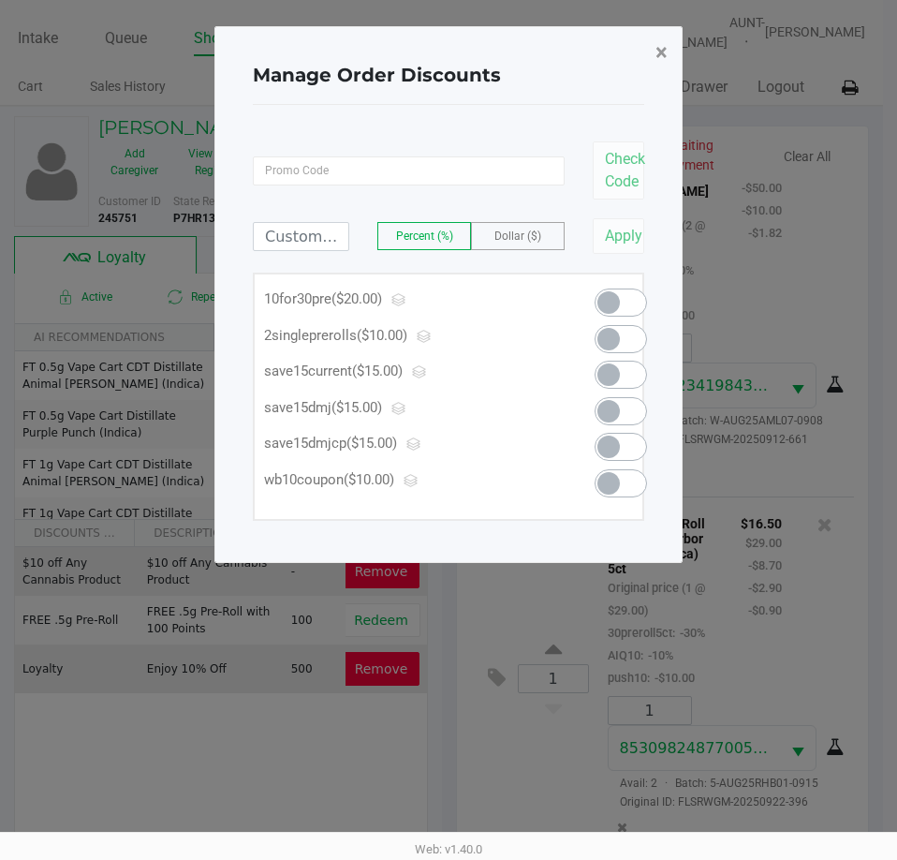
click at [677, 52] on button "×" at bounding box center [662, 52] width 42 height 52
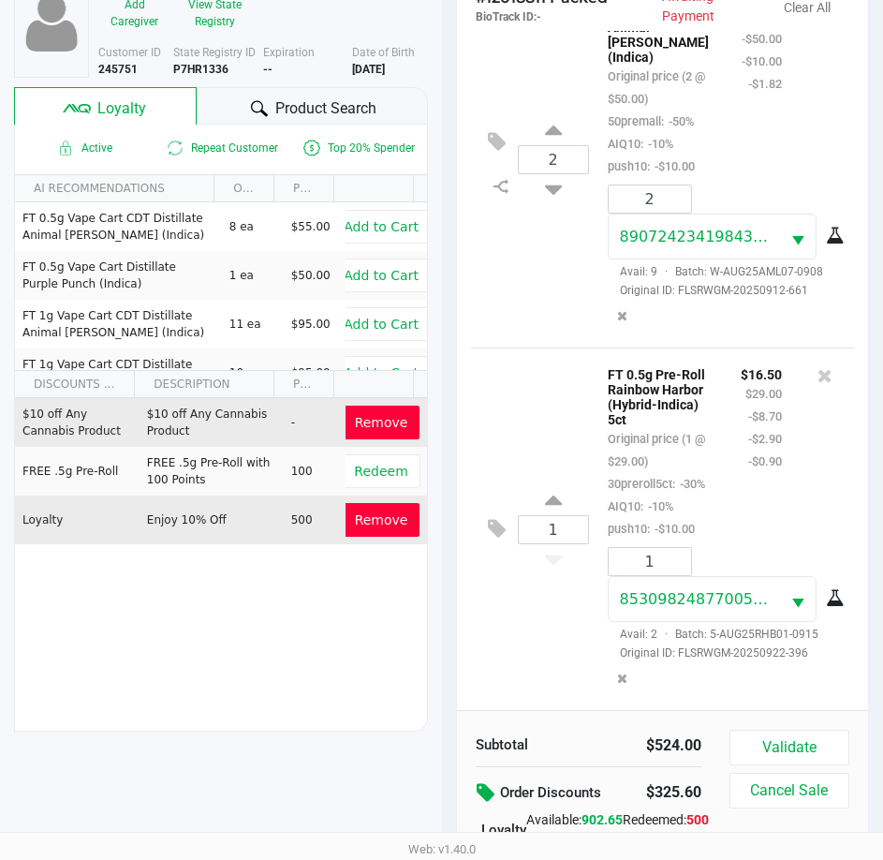
scroll to position [183, 0]
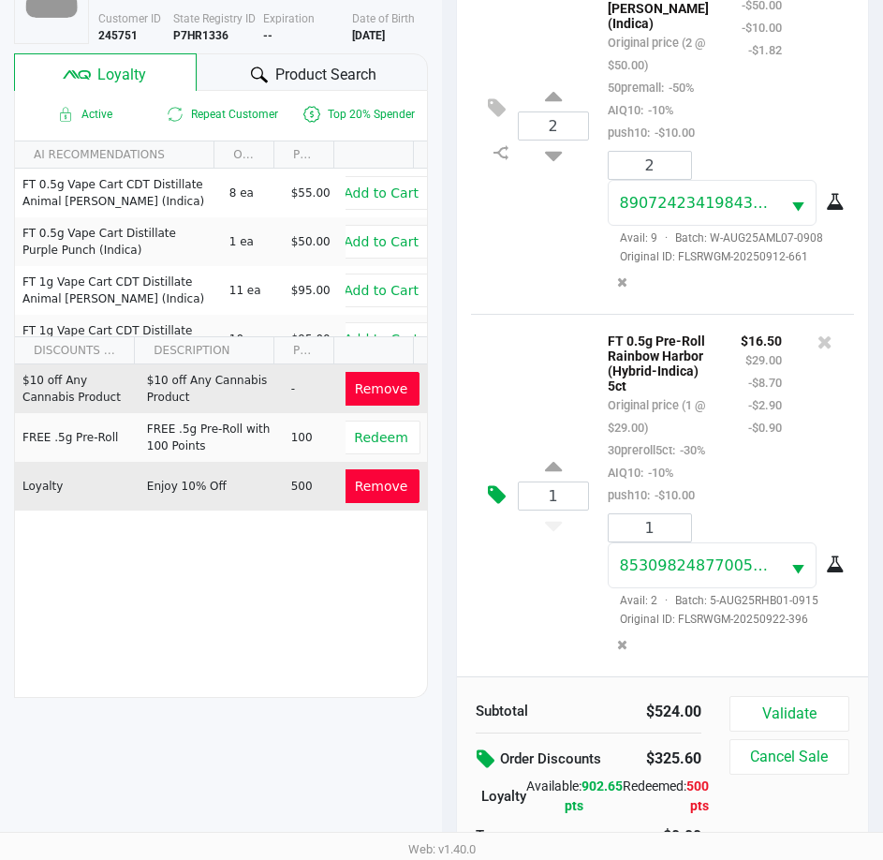
click at [495, 484] on icon at bounding box center [497, 495] width 18 height 22
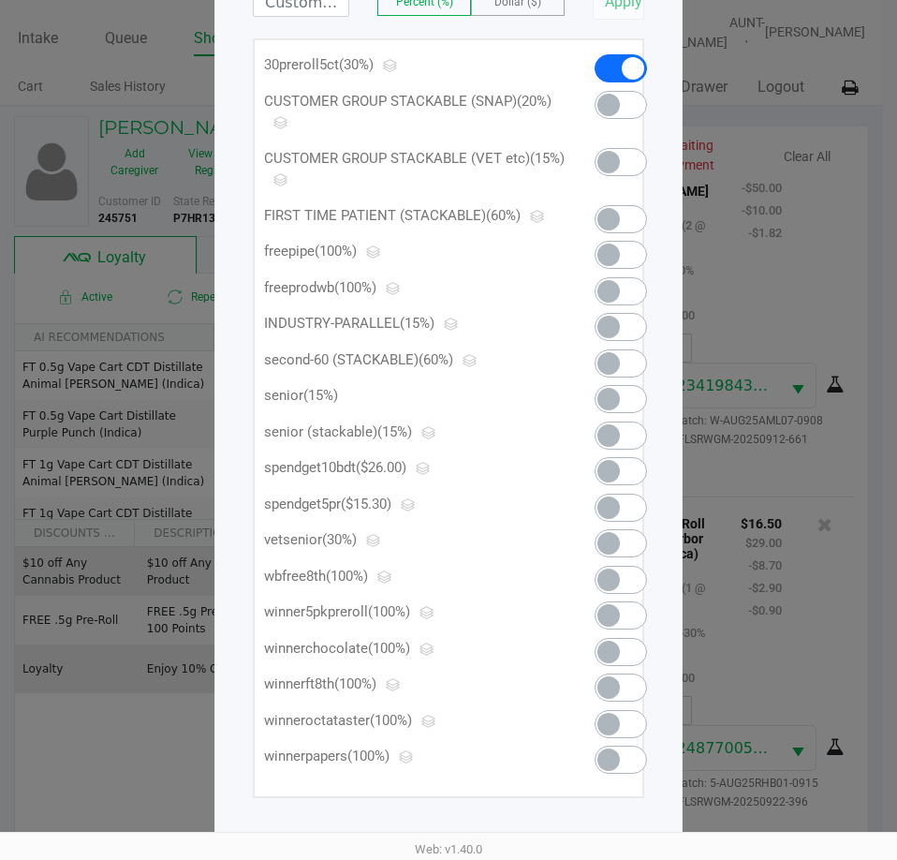
scroll to position [263, 0]
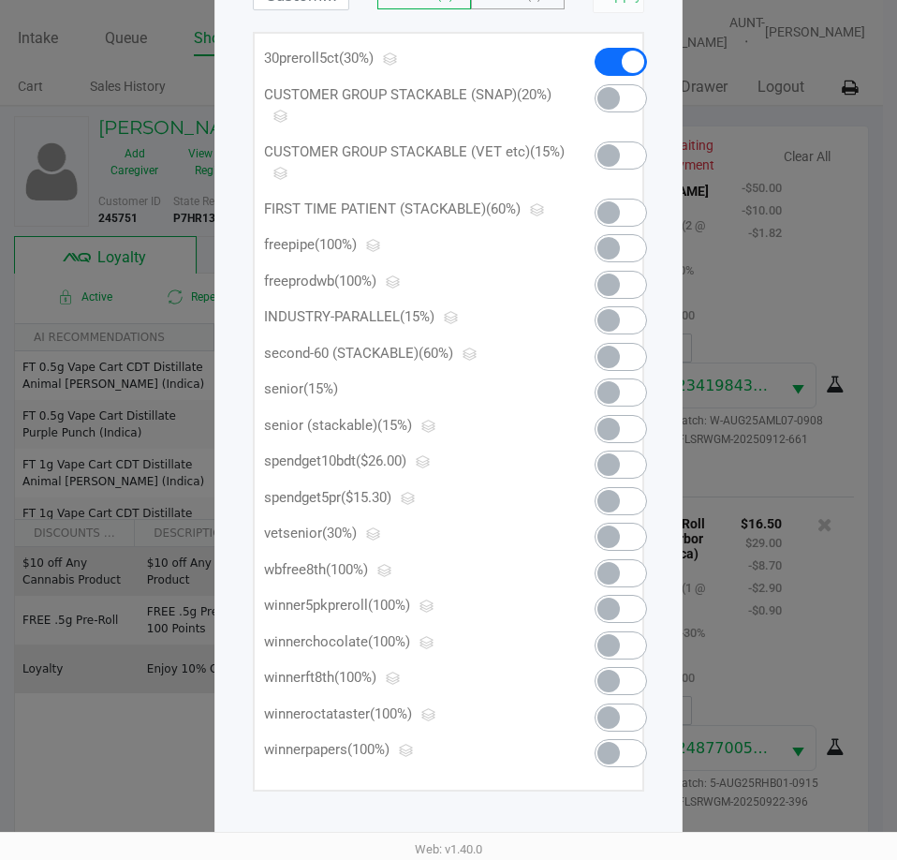
click at [620, 502] on span at bounding box center [609, 501] width 22 height 22
click at [763, 238] on ngb-modal-window "Manage Line Discounts × FT 0.5g Pre-Roll Rainbow Harbor (Hybrid-Indica) 5ct Che…" at bounding box center [448, 430] width 897 height 860
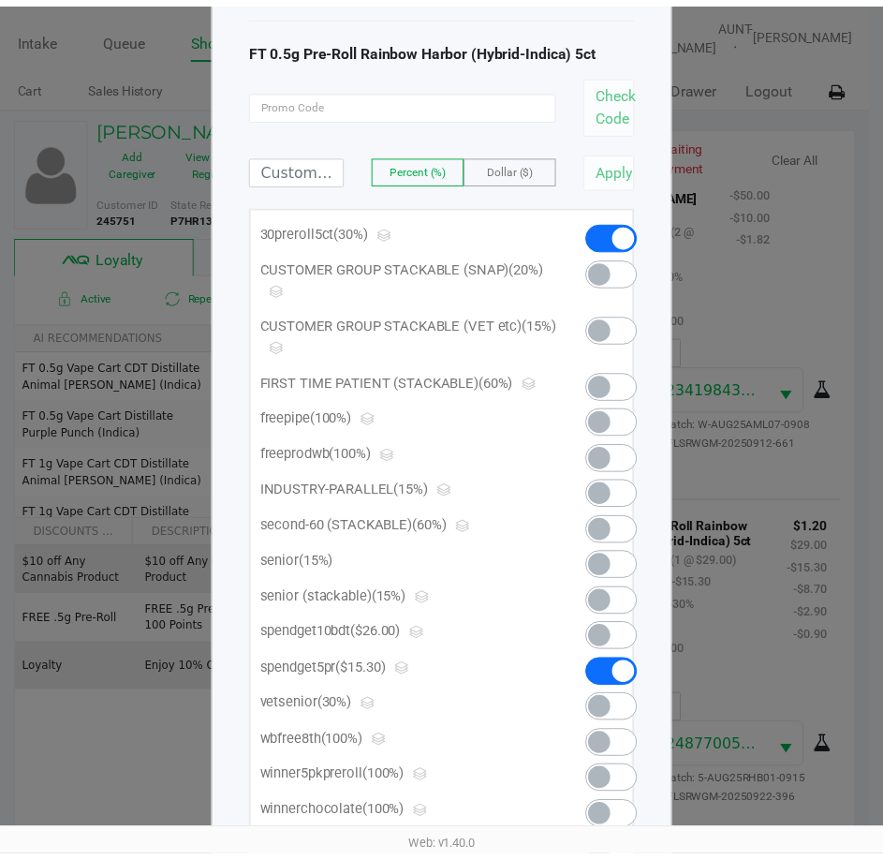
scroll to position [0, 0]
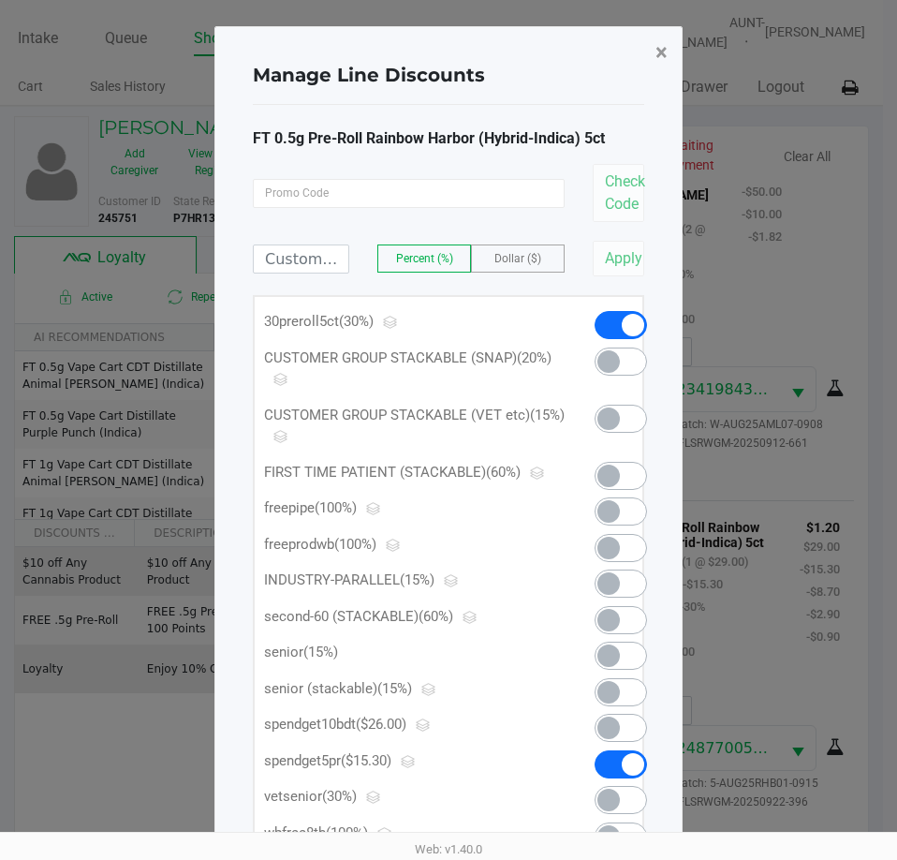
click at [657, 60] on span "×" at bounding box center [662, 52] width 12 height 26
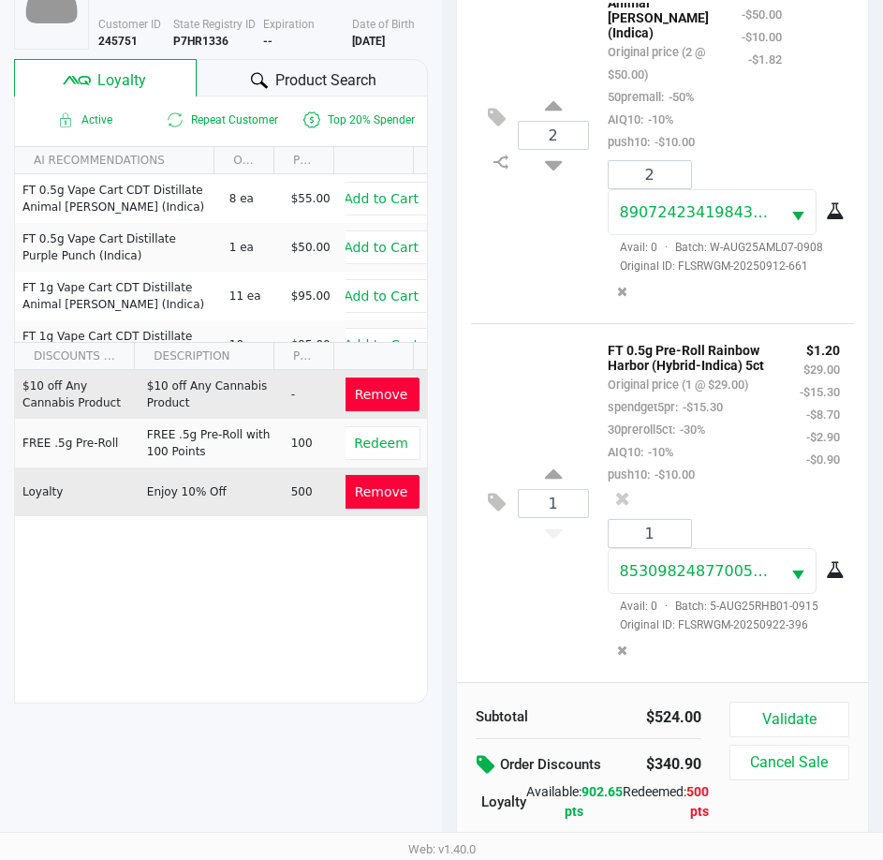
scroll to position [258, 0]
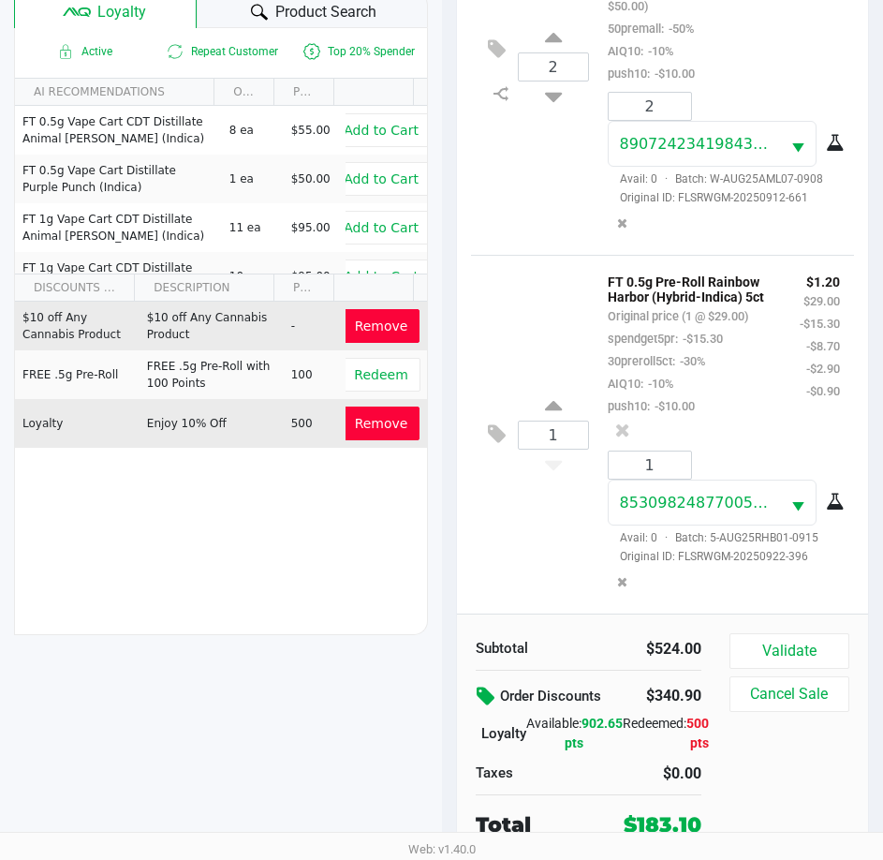
click at [789, 642] on button "Validate" at bounding box center [790, 651] width 120 height 36
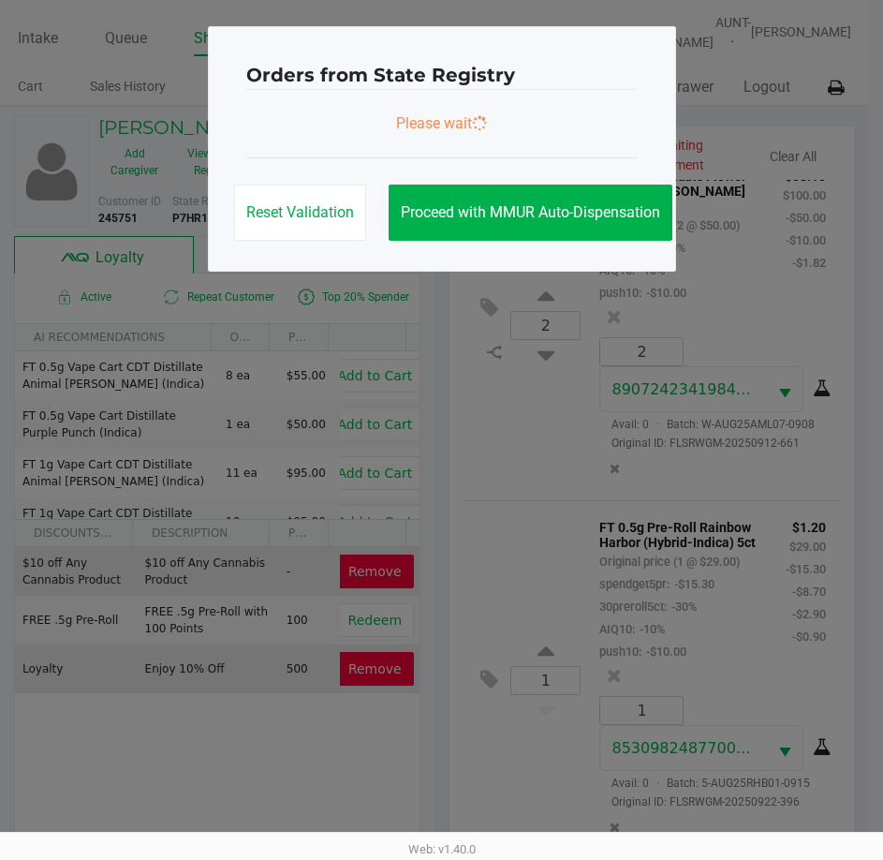
scroll to position [0, 0]
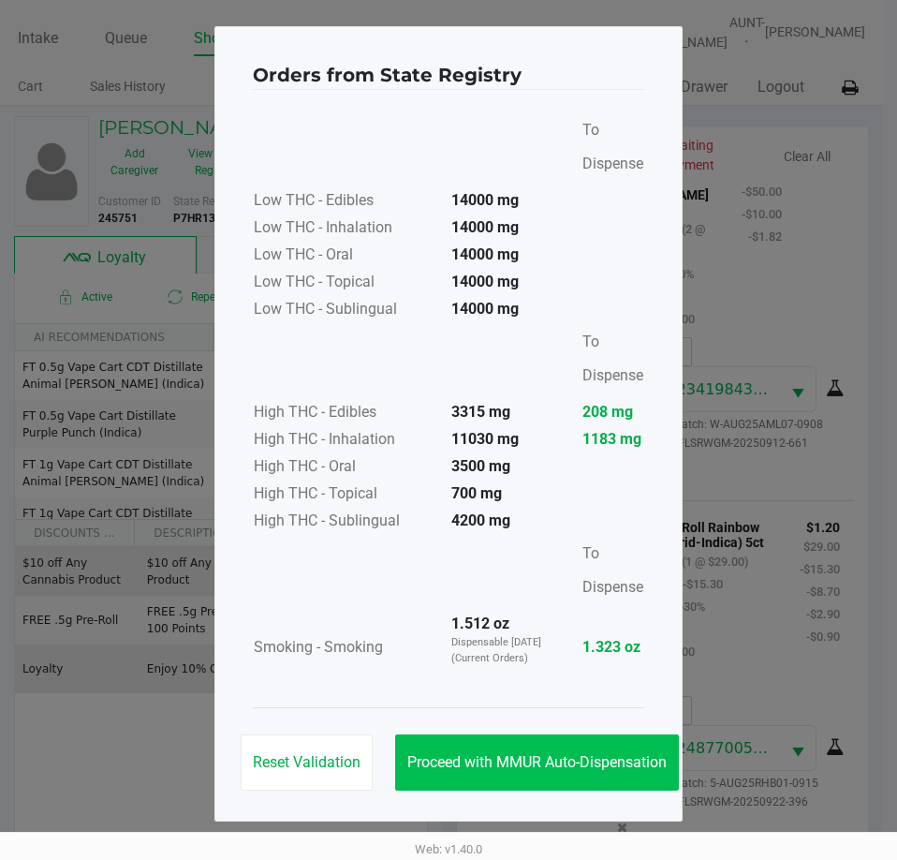
click at [509, 755] on span "Proceed with MMUR Auto-Dispensation" at bounding box center [536, 762] width 259 height 18
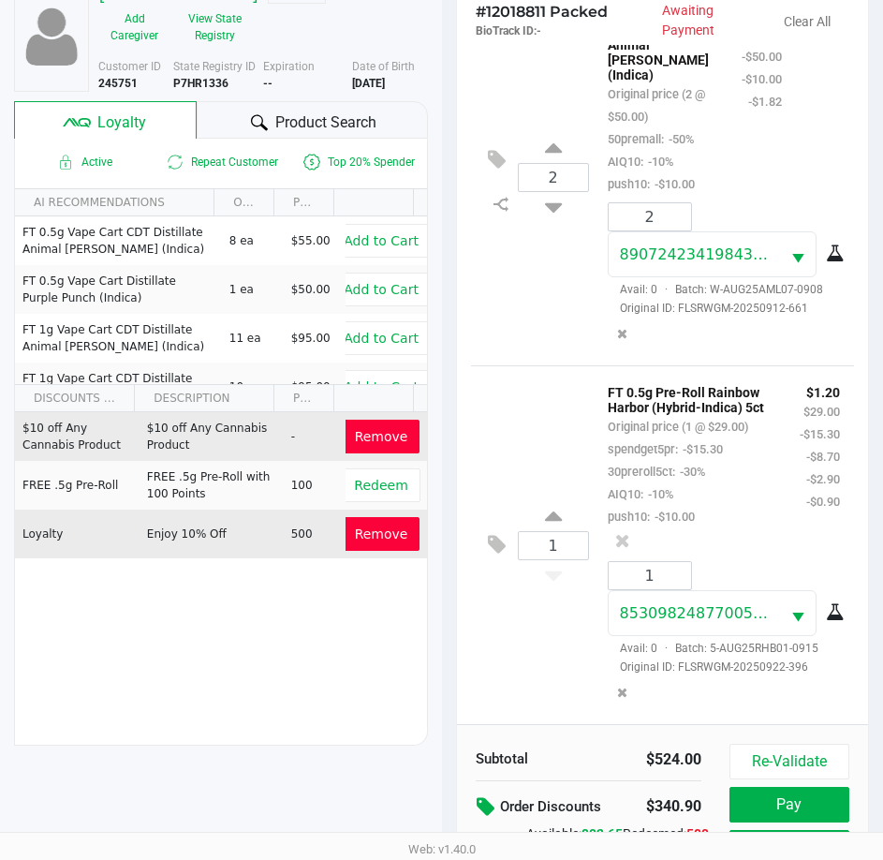
scroll to position [261, 0]
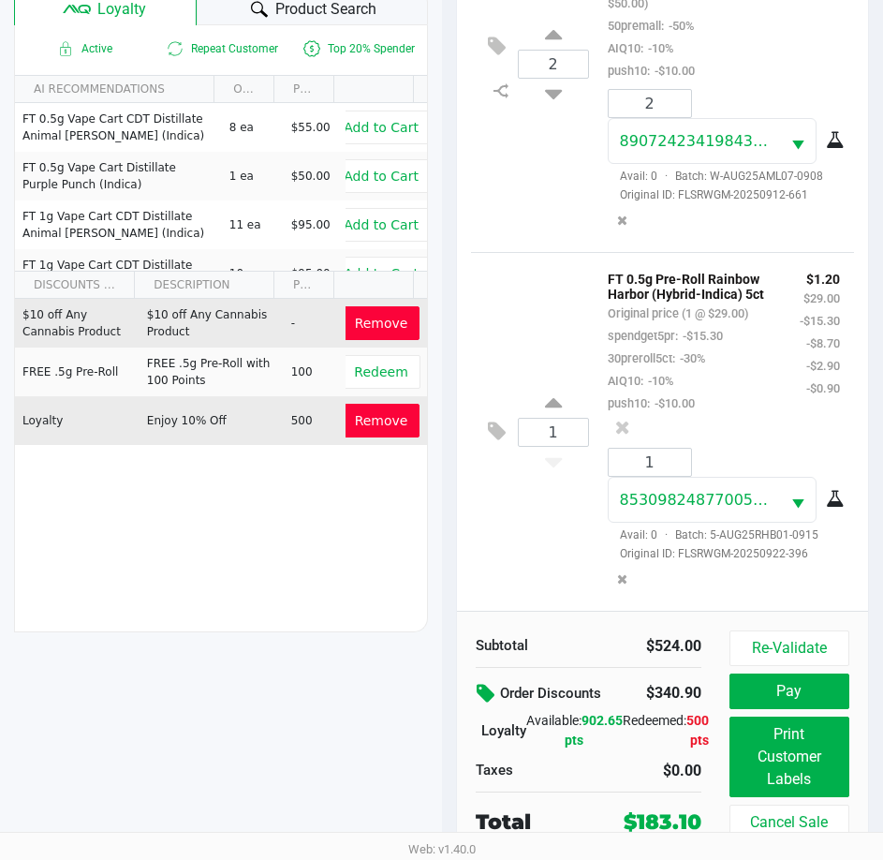
click at [790, 767] on button "Print Customer Labels" at bounding box center [790, 756] width 120 height 81
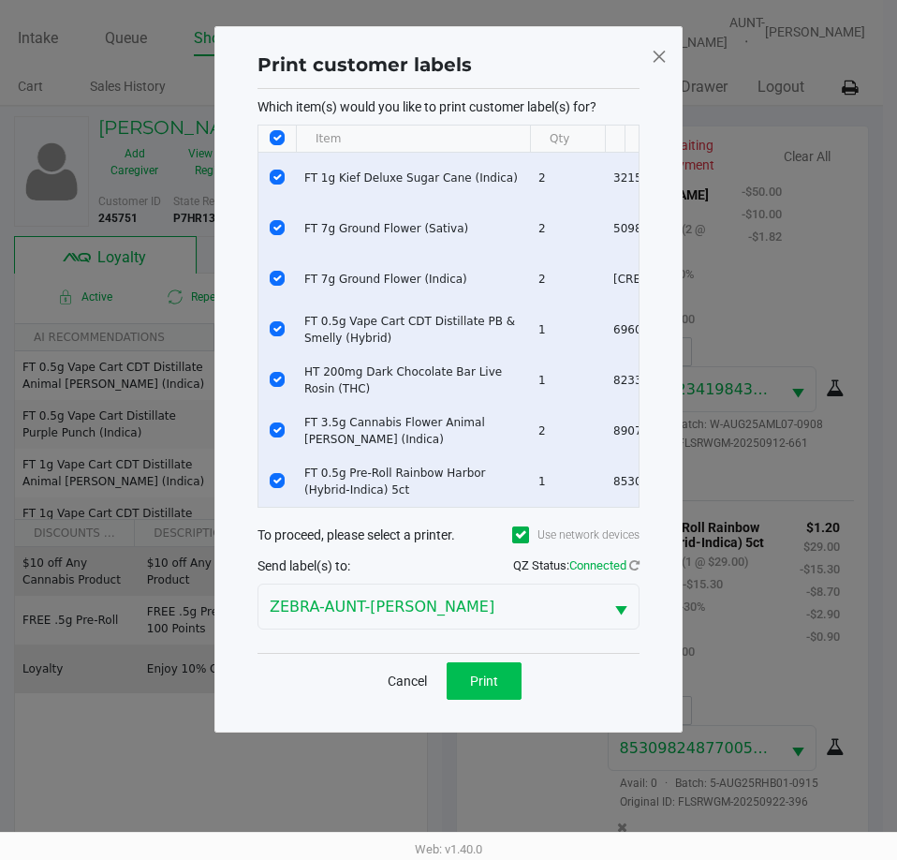
click at [483, 688] on span "Print" at bounding box center [484, 680] width 28 height 15
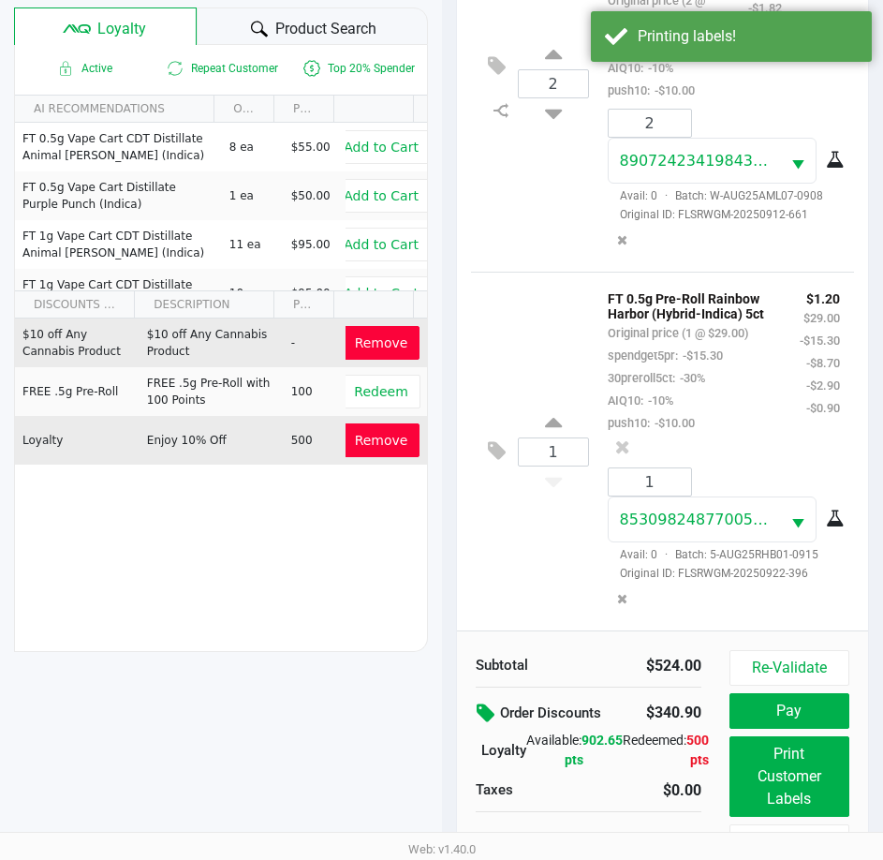
scroll to position [261, 0]
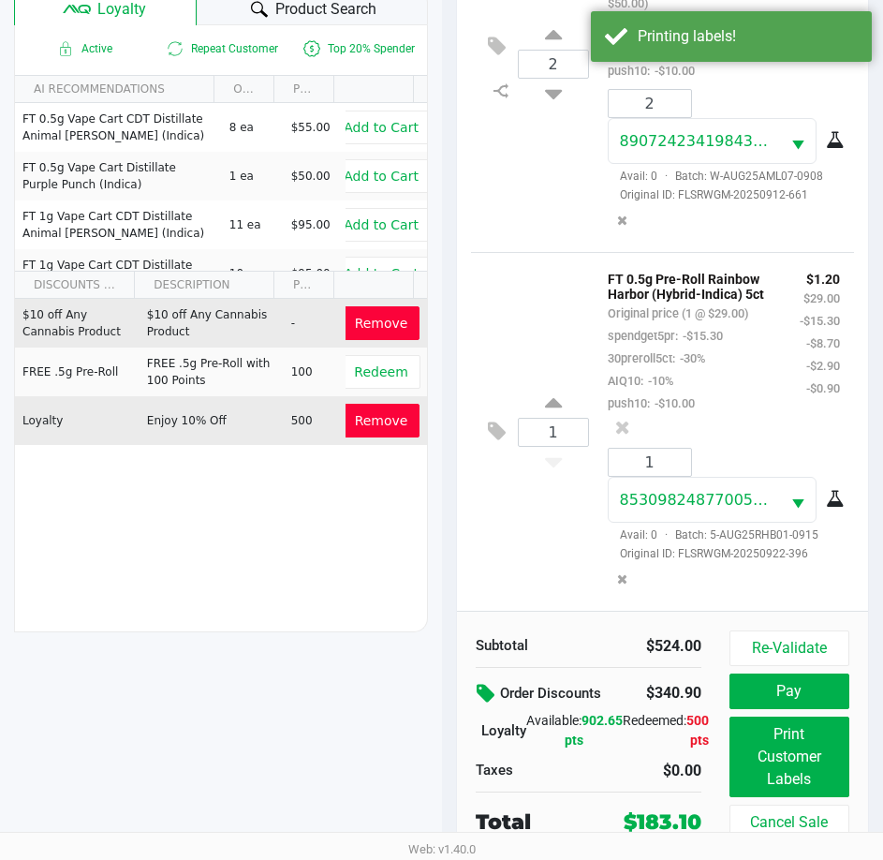
click at [779, 697] on button "Pay" at bounding box center [790, 691] width 120 height 36
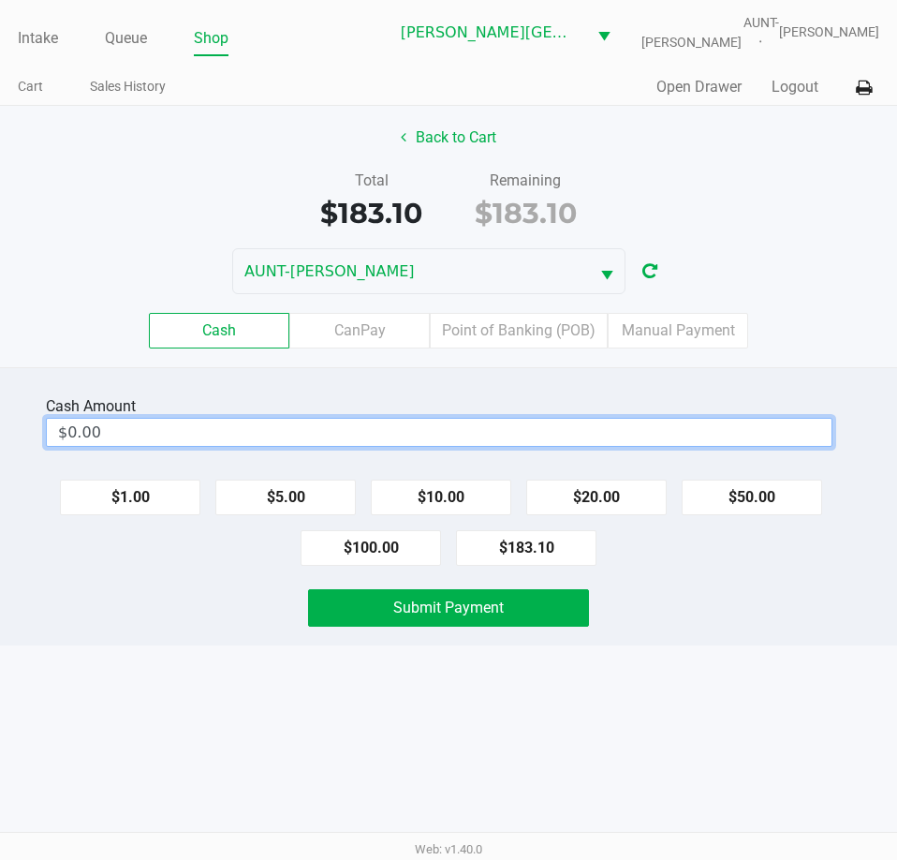
click at [549, 446] on input "$0.00" at bounding box center [439, 432] width 785 height 27
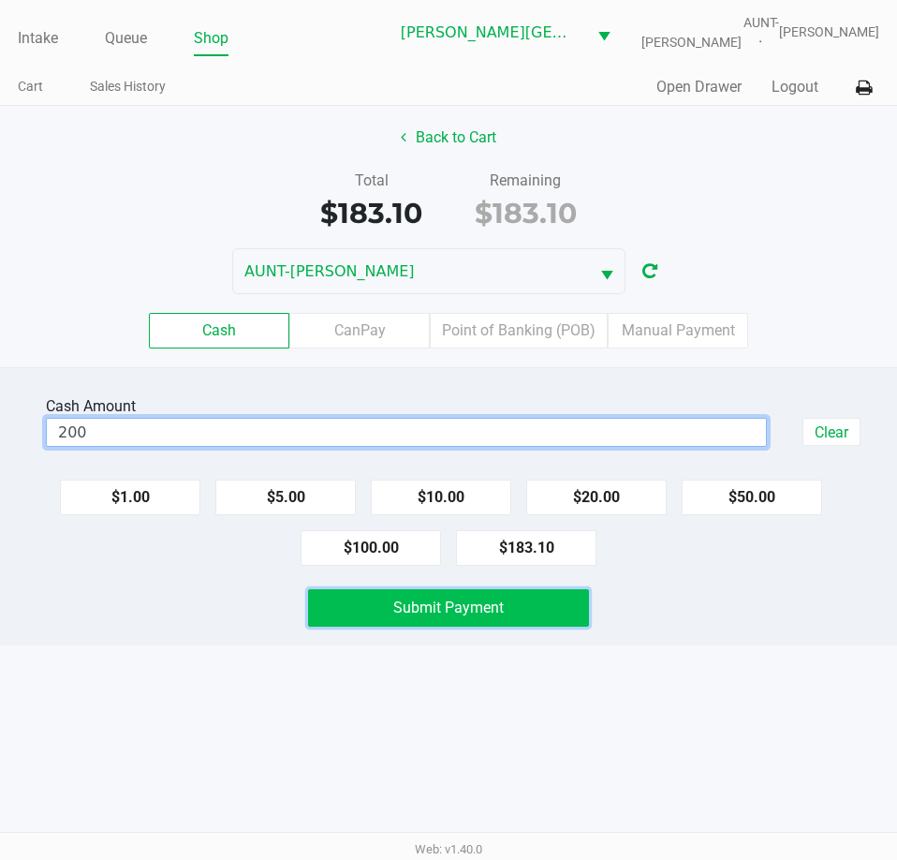
click at [456, 616] on span "Submit Payment" at bounding box center [448, 607] width 111 height 18
type input "$200.00"
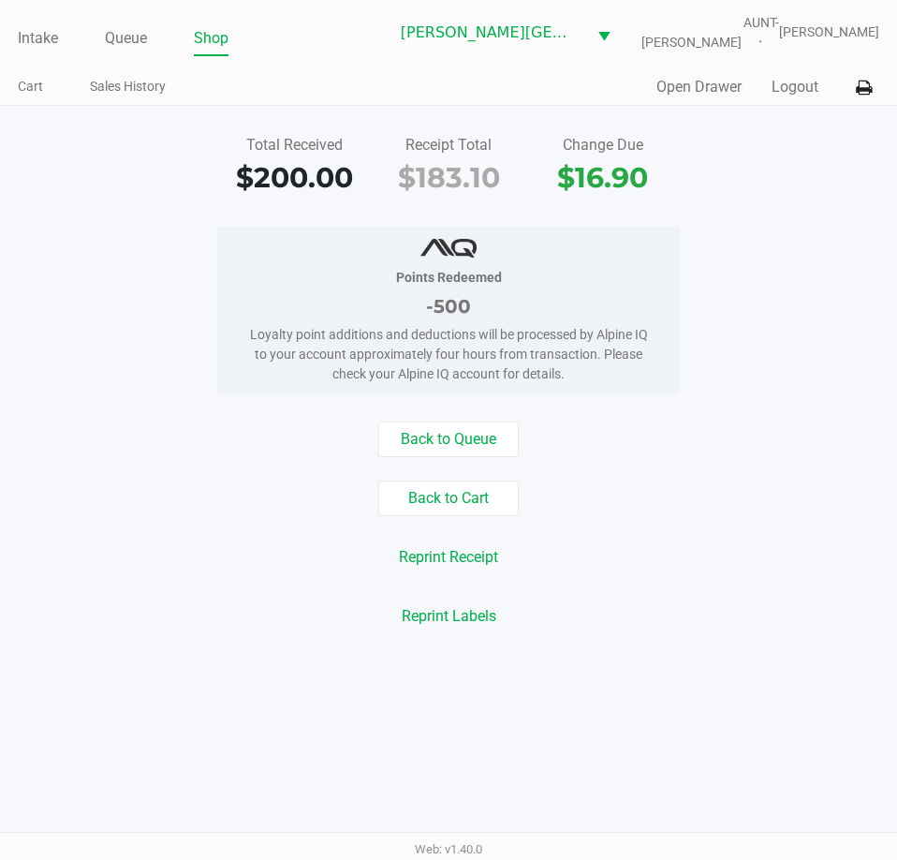
click at [795, 96] on button "Logout" at bounding box center [795, 87] width 47 height 22
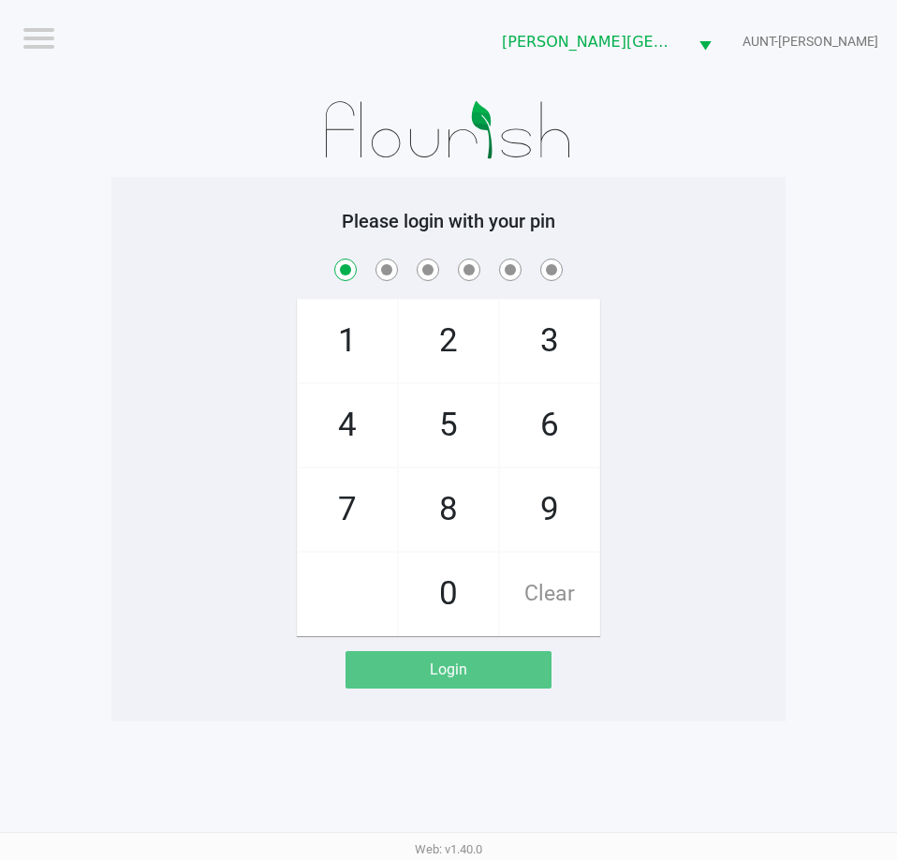
checkbox input "true"
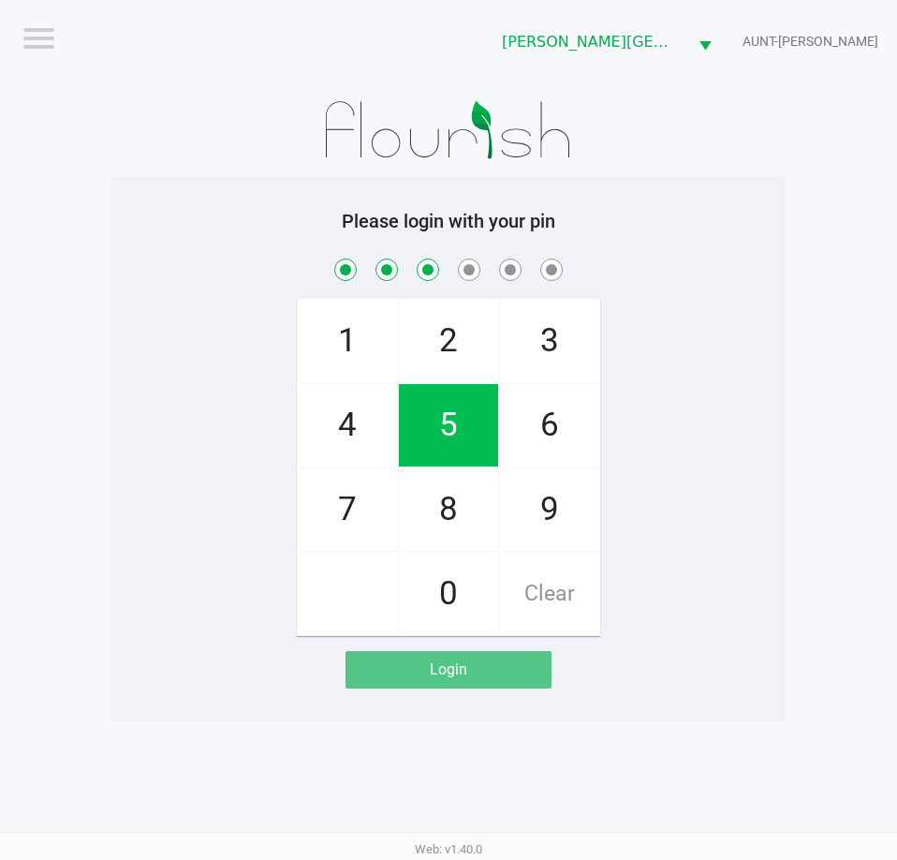
checkbox input "true"
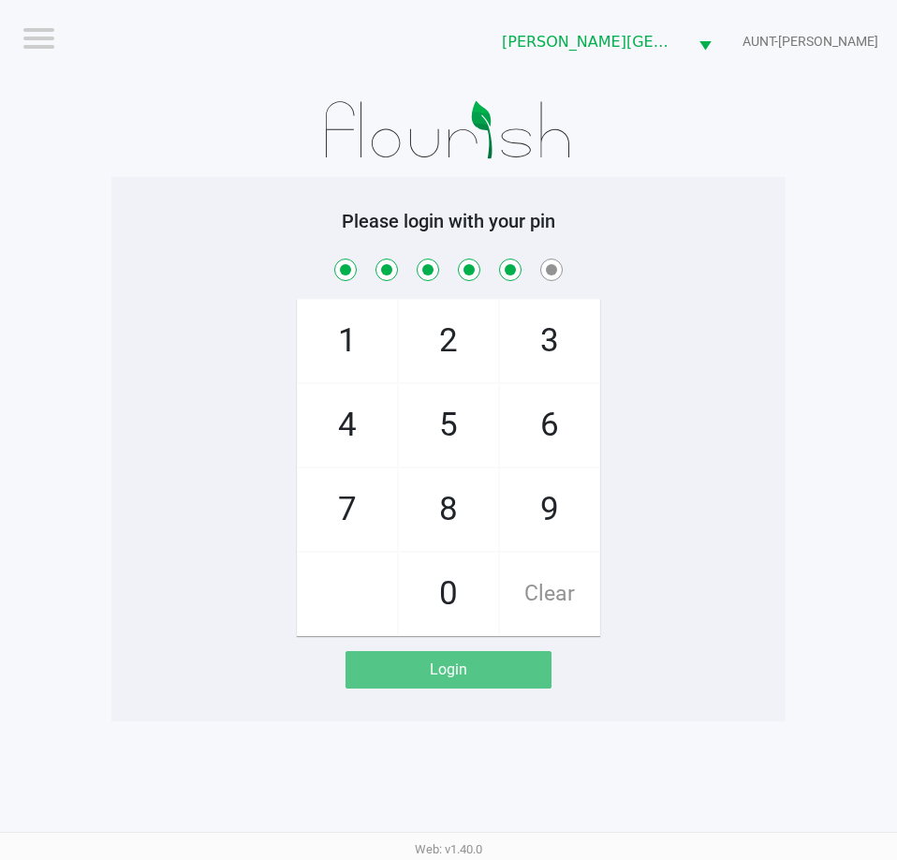
checkbox input "true"
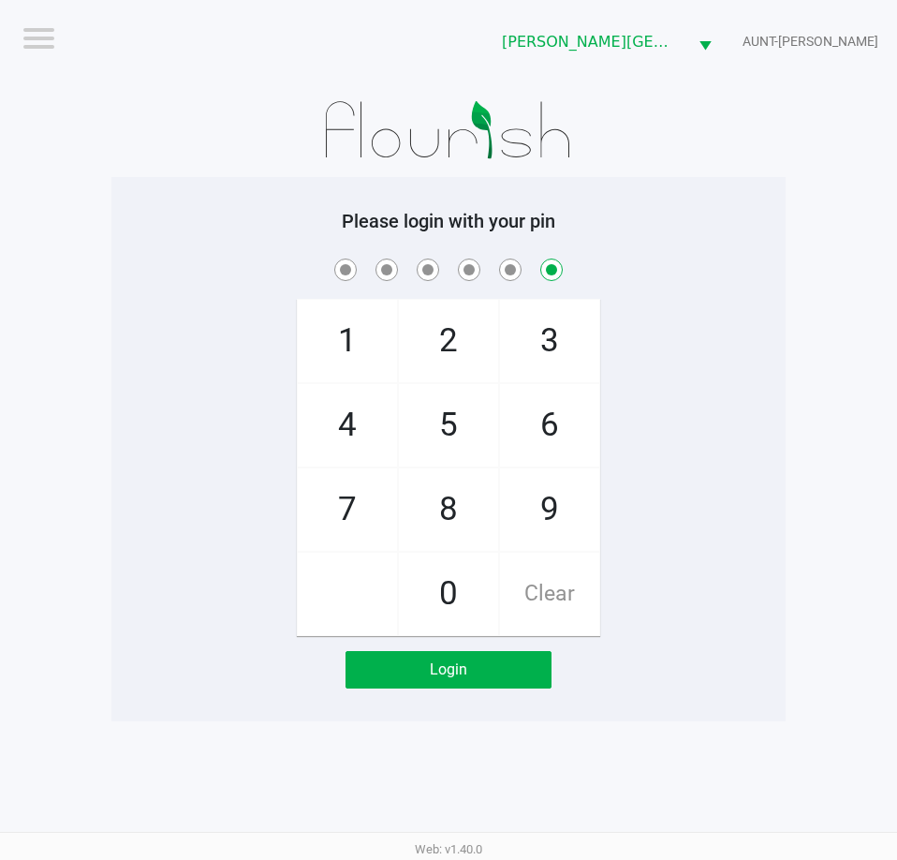
checkbox input "false"
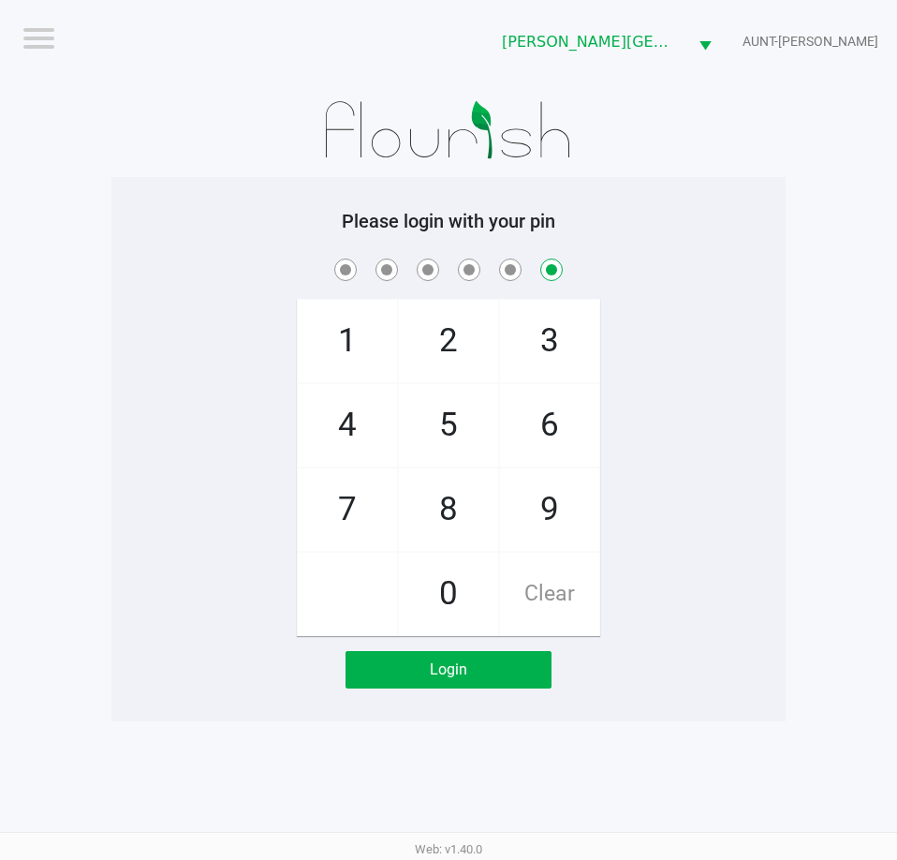
checkbox input "false"
click at [170, 250] on div "Please login with your pin 1 4 7 2 5 8 0 3 6 9 Clear Login" at bounding box center [448, 449] width 674 height 479
checkbox input "true"
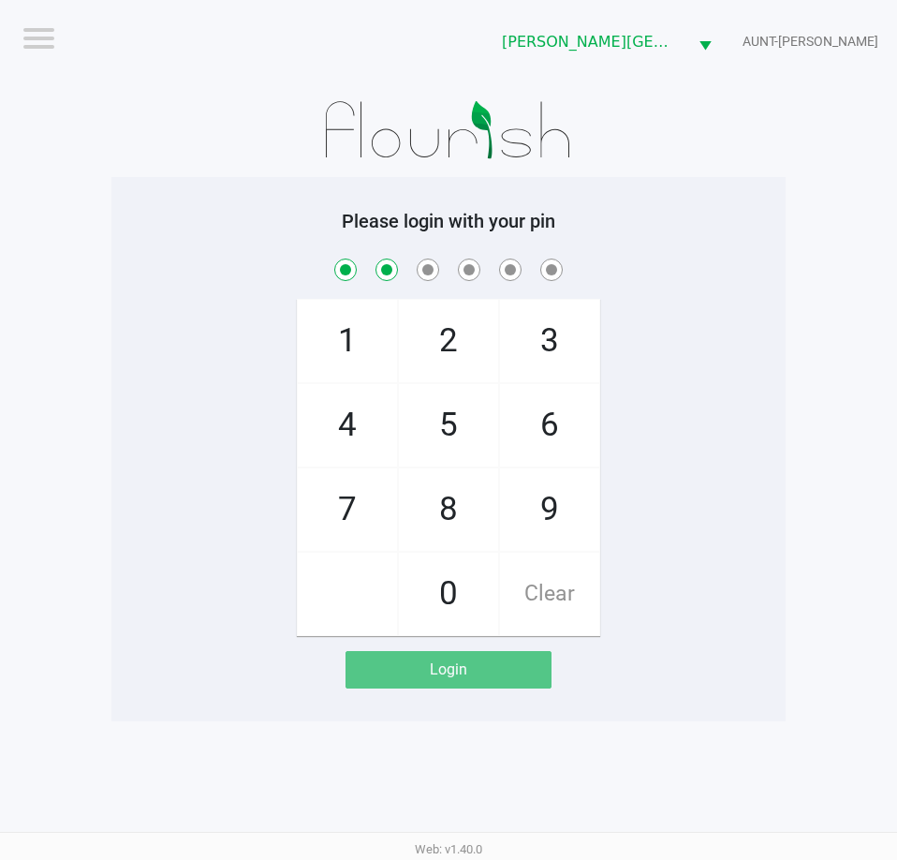
checkbox input "true"
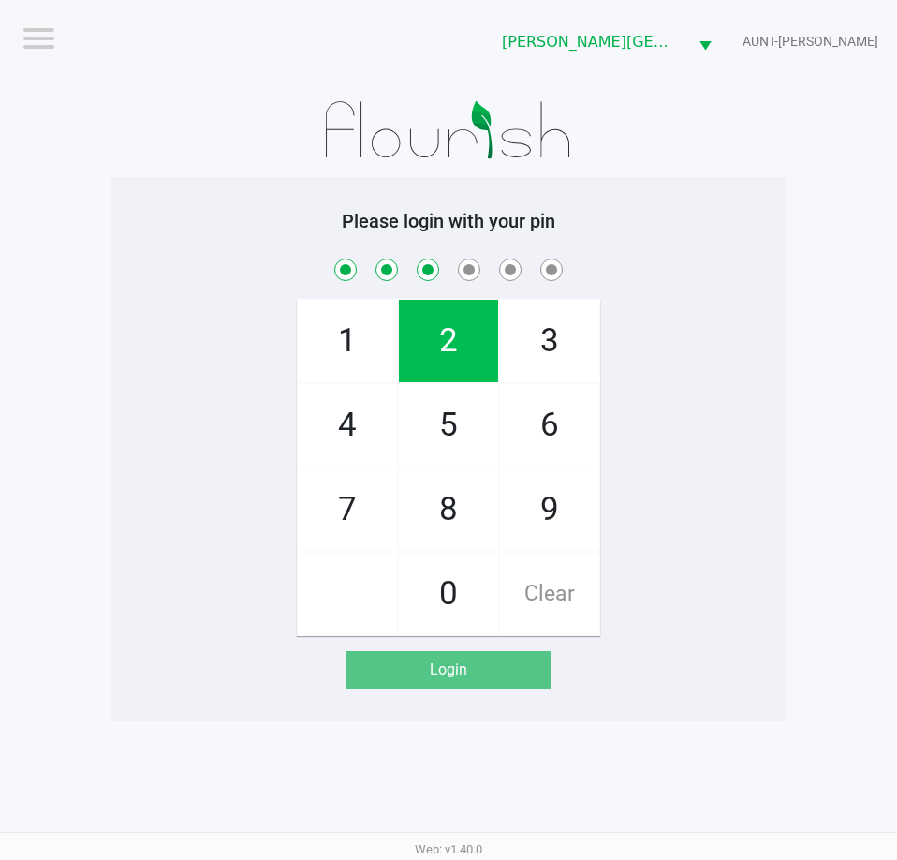
checkbox input "true"
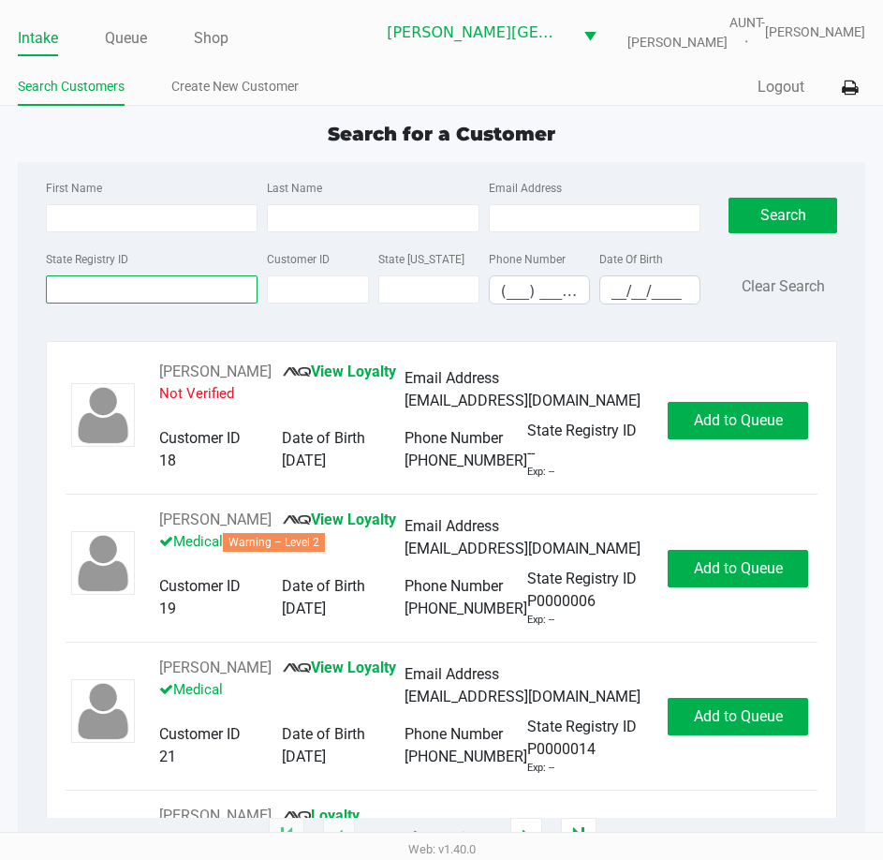
click at [160, 299] on input "State Registry ID" at bounding box center [152, 289] width 212 height 28
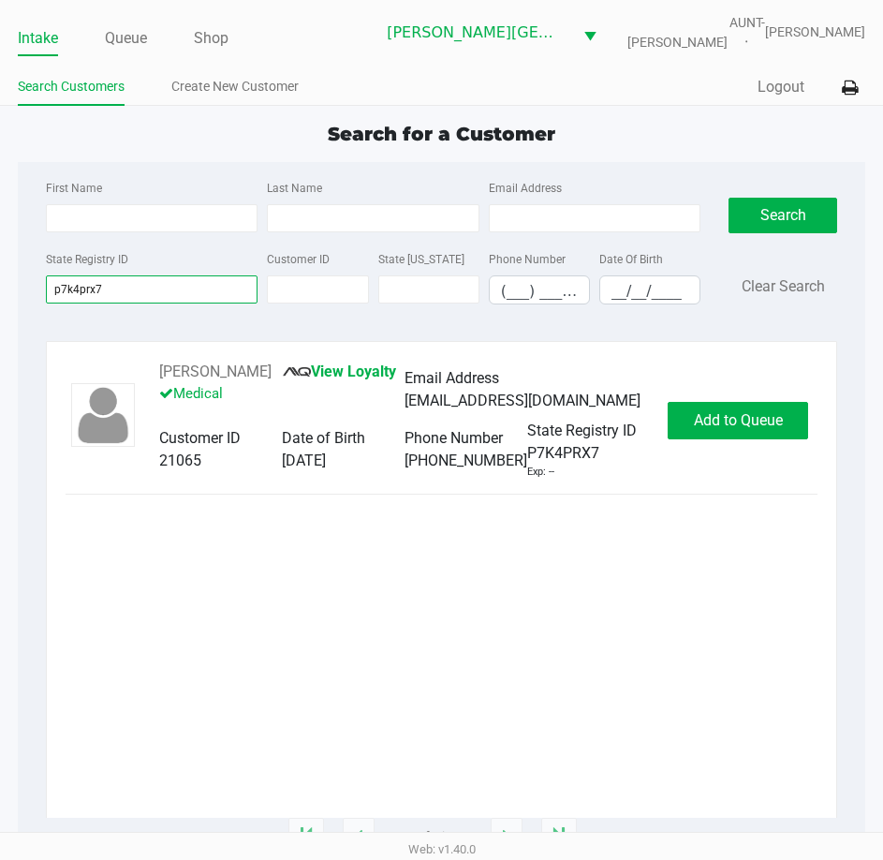
type input "p7k4prx7"
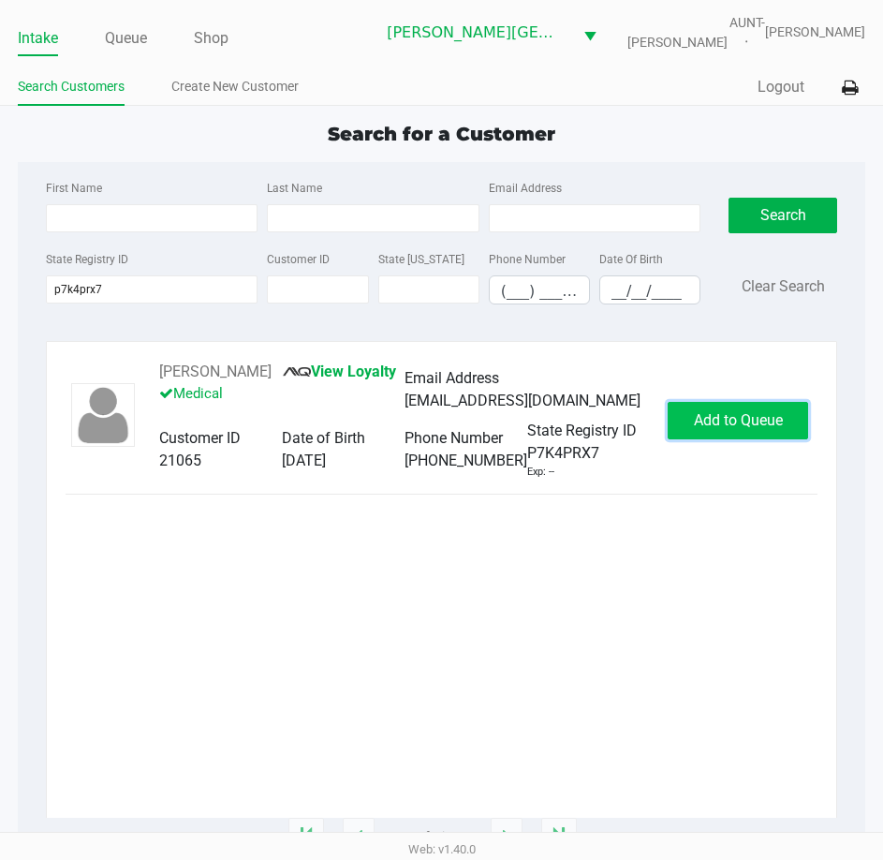
click at [731, 429] on span "Add to Queue" at bounding box center [738, 420] width 89 height 18
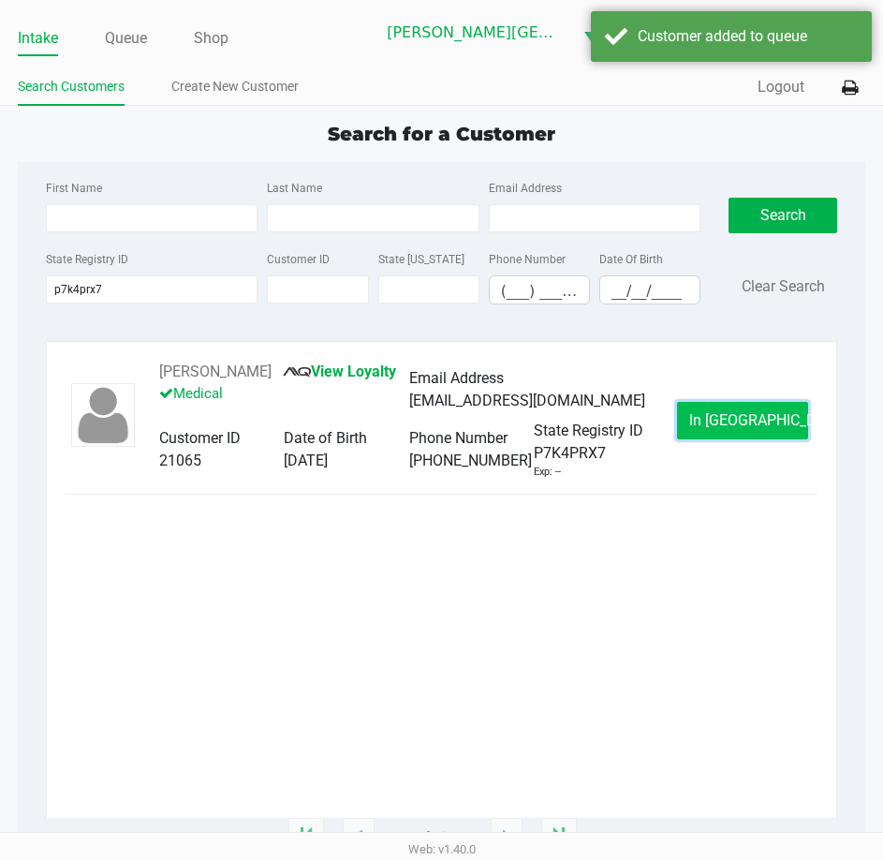
click at [730, 429] on span "In Queue" at bounding box center [767, 420] width 157 height 18
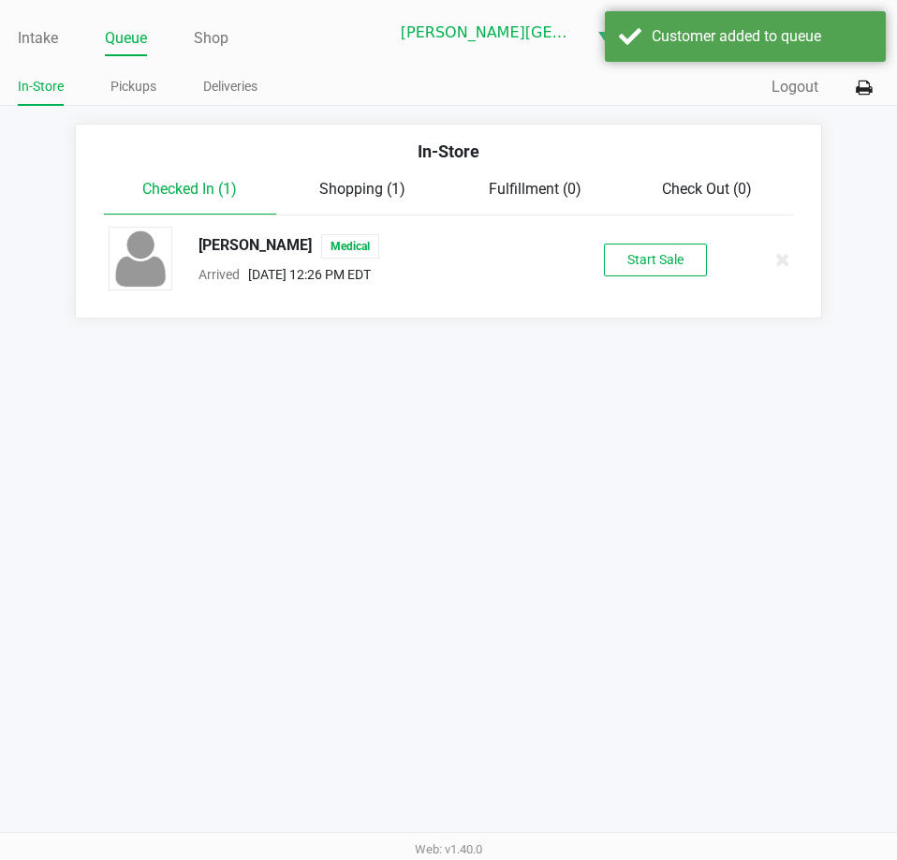
click at [640, 267] on button "Start Sale" at bounding box center [655, 260] width 103 height 33
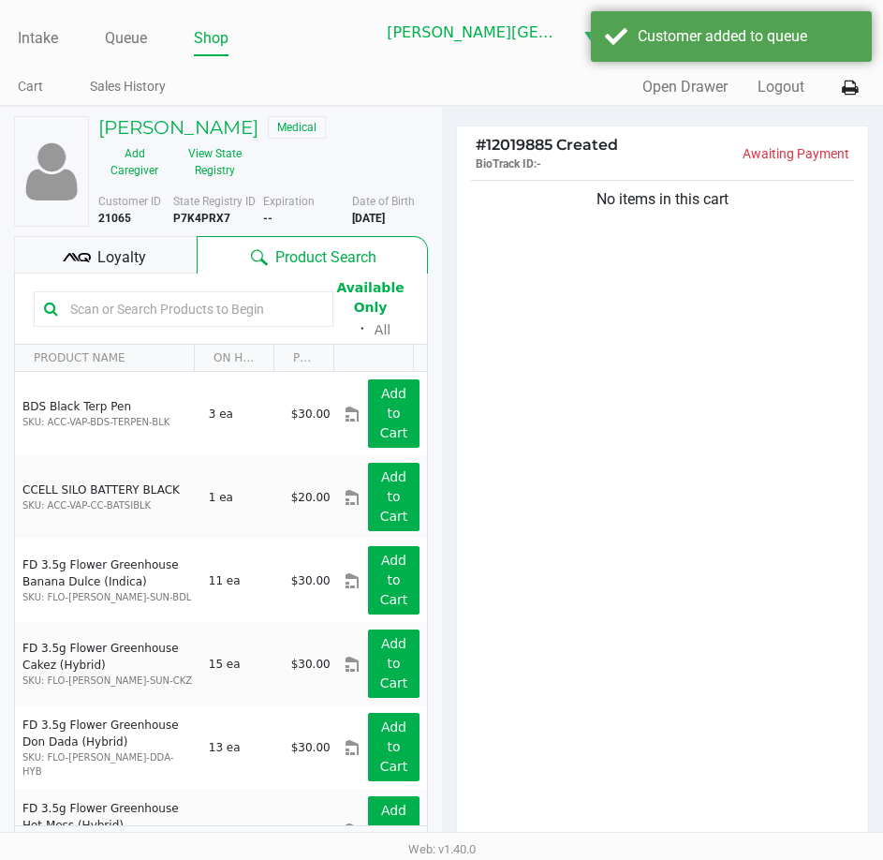
click at [665, 390] on div "No items in this cart" at bounding box center [663, 515] width 412 height 679
click at [221, 185] on button "View State Registry" at bounding box center [209, 162] width 79 height 47
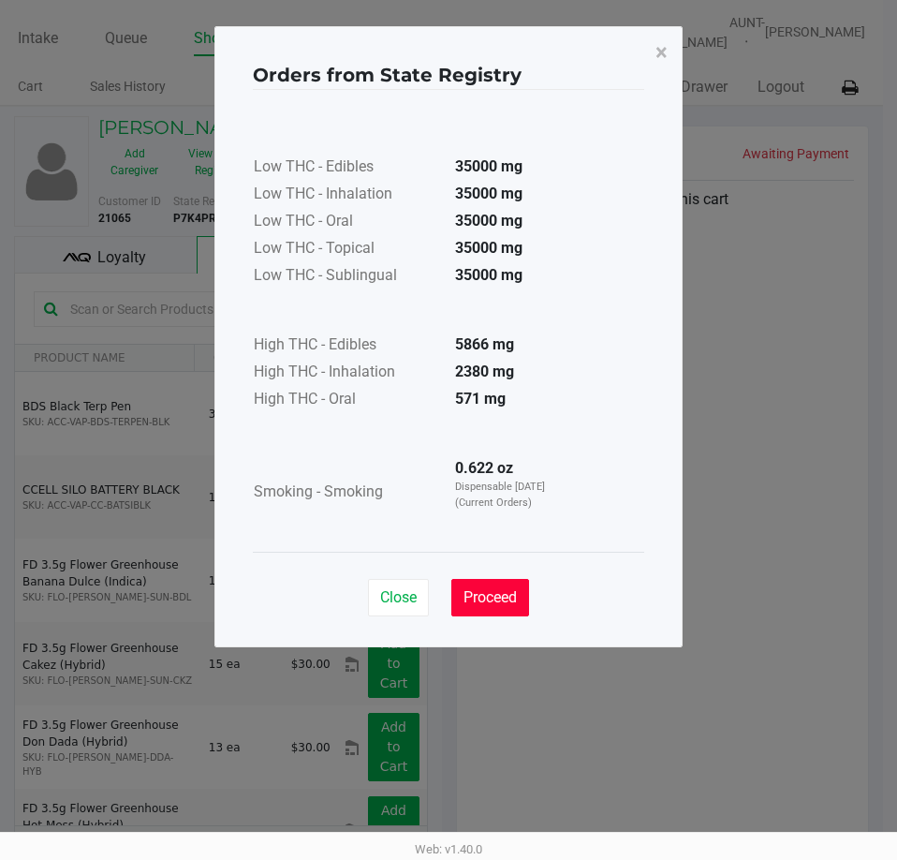
click at [492, 605] on span "Proceed" at bounding box center [490, 597] width 53 height 18
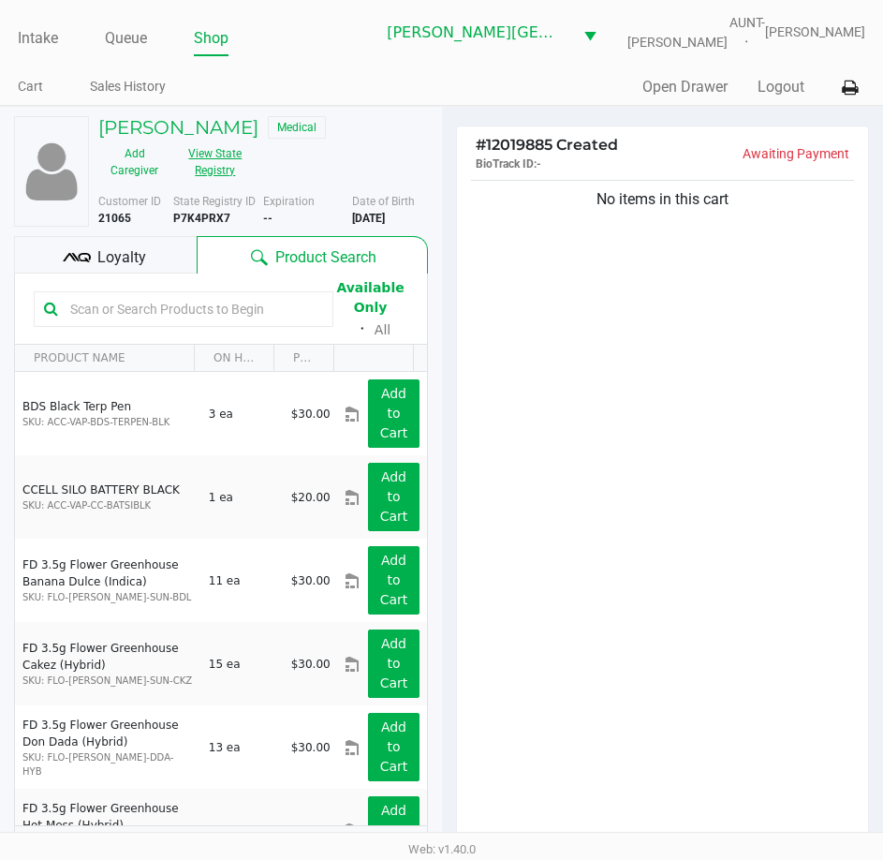
click at [232, 182] on button "View State Registry" at bounding box center [209, 162] width 79 height 47
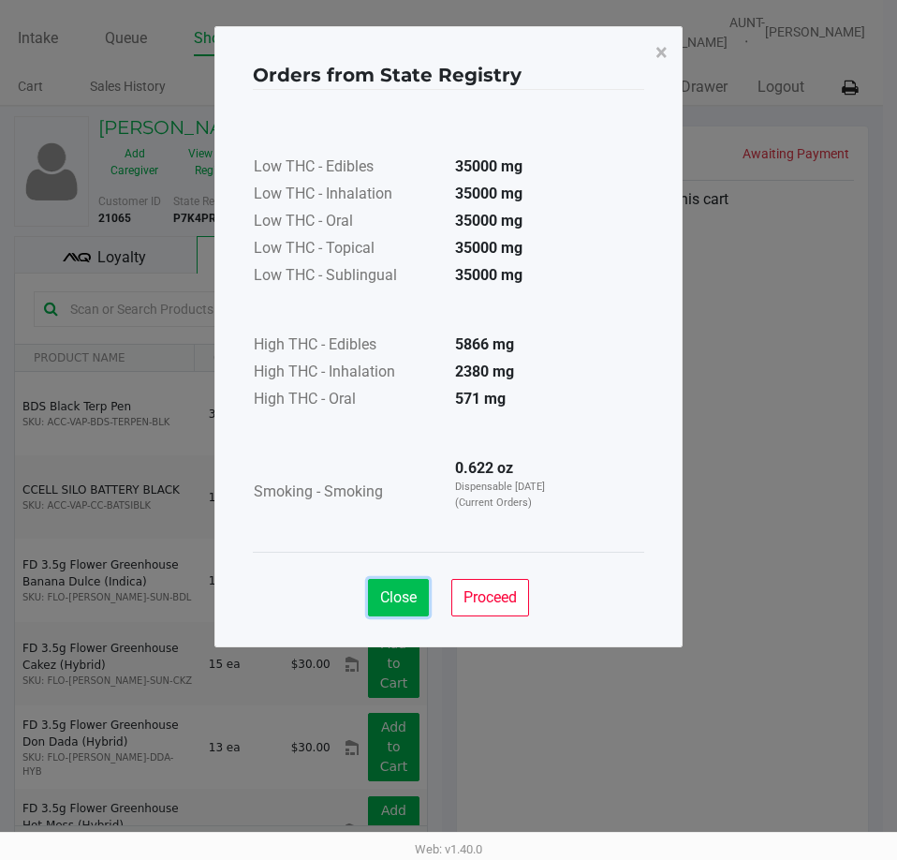
click at [407, 595] on span "Close" at bounding box center [398, 597] width 37 height 18
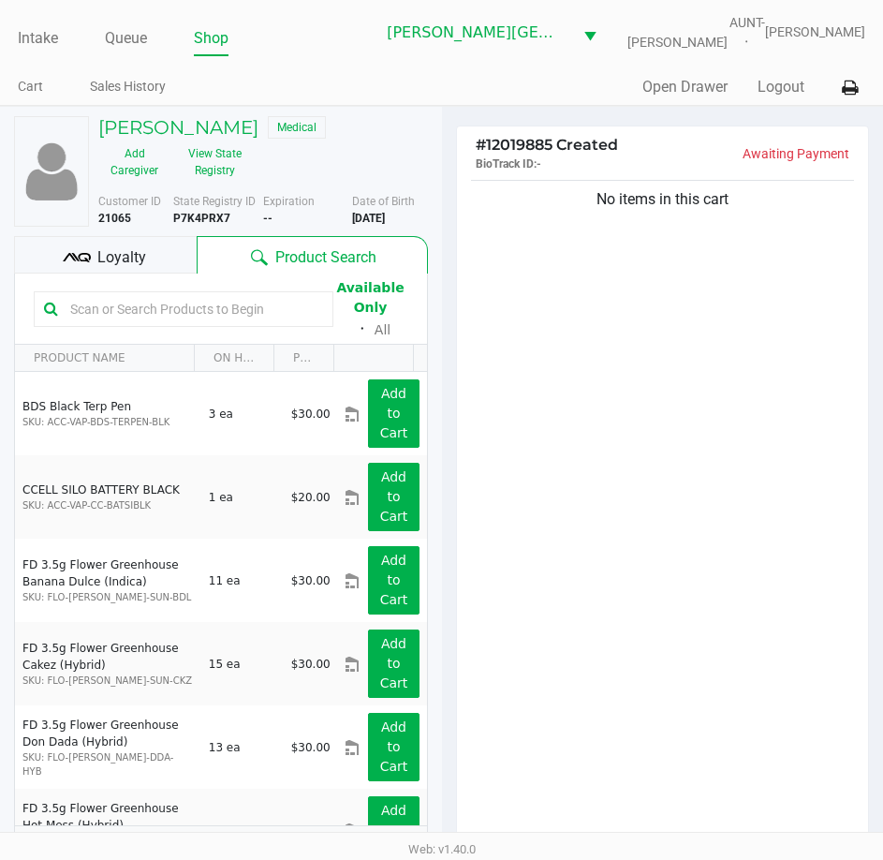
click at [647, 387] on div "No items in this cart" at bounding box center [663, 515] width 412 height 679
click at [597, 642] on div "No items in this cart" at bounding box center [663, 515] width 412 height 679
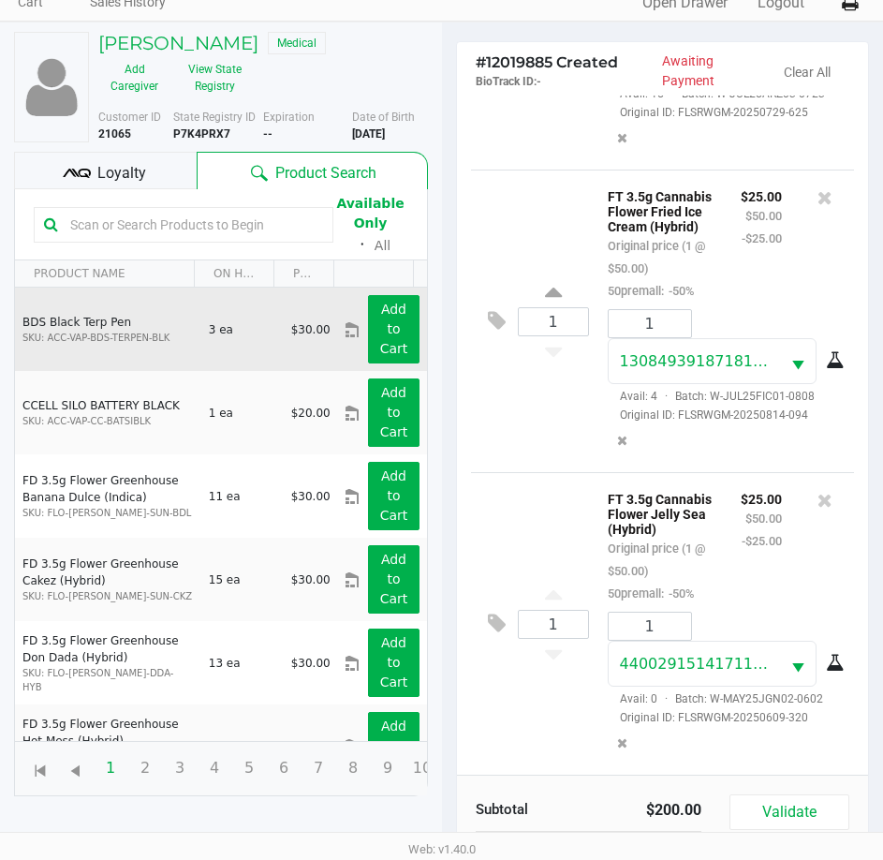
scroll to position [219, 0]
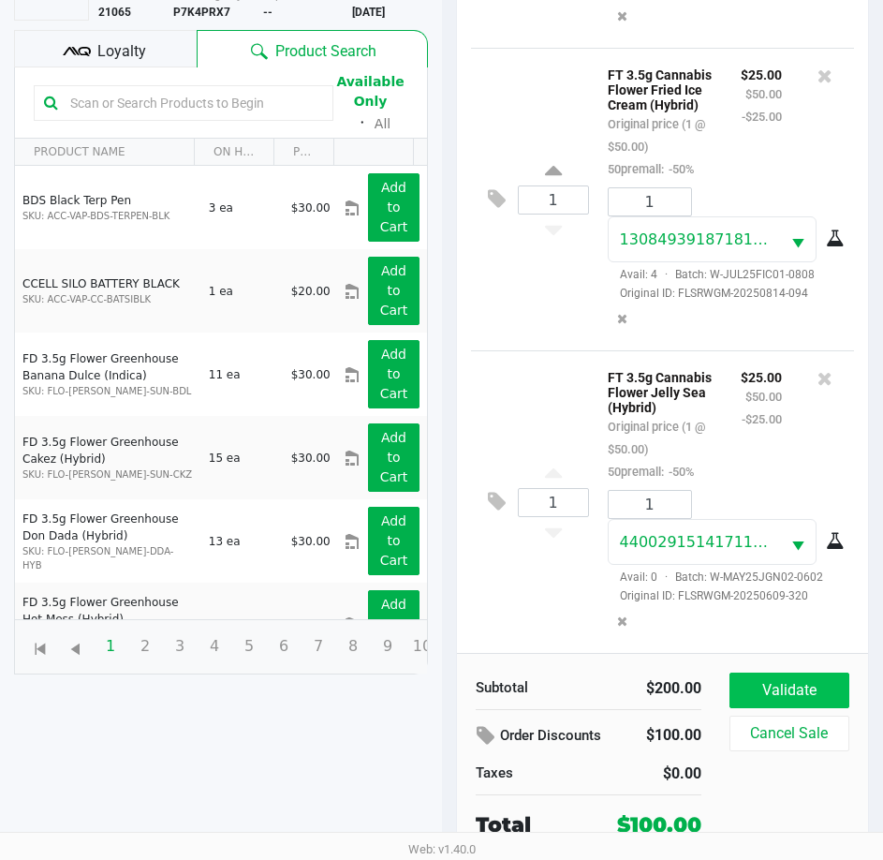
click at [784, 676] on button "Validate" at bounding box center [790, 690] width 120 height 36
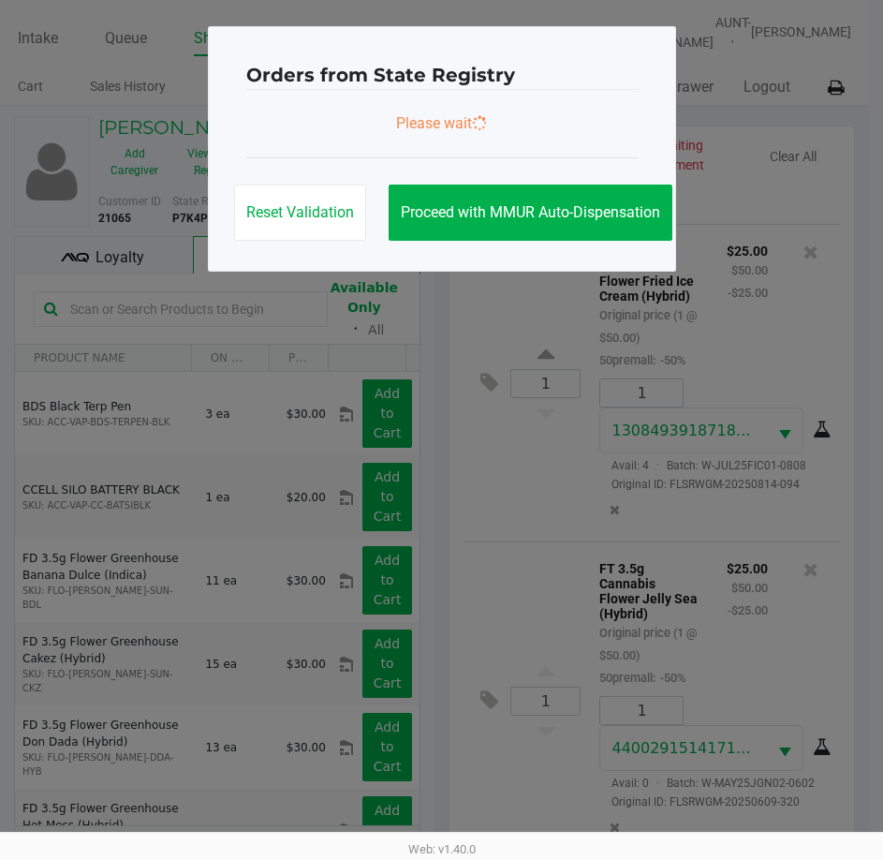
scroll to position [0, 0]
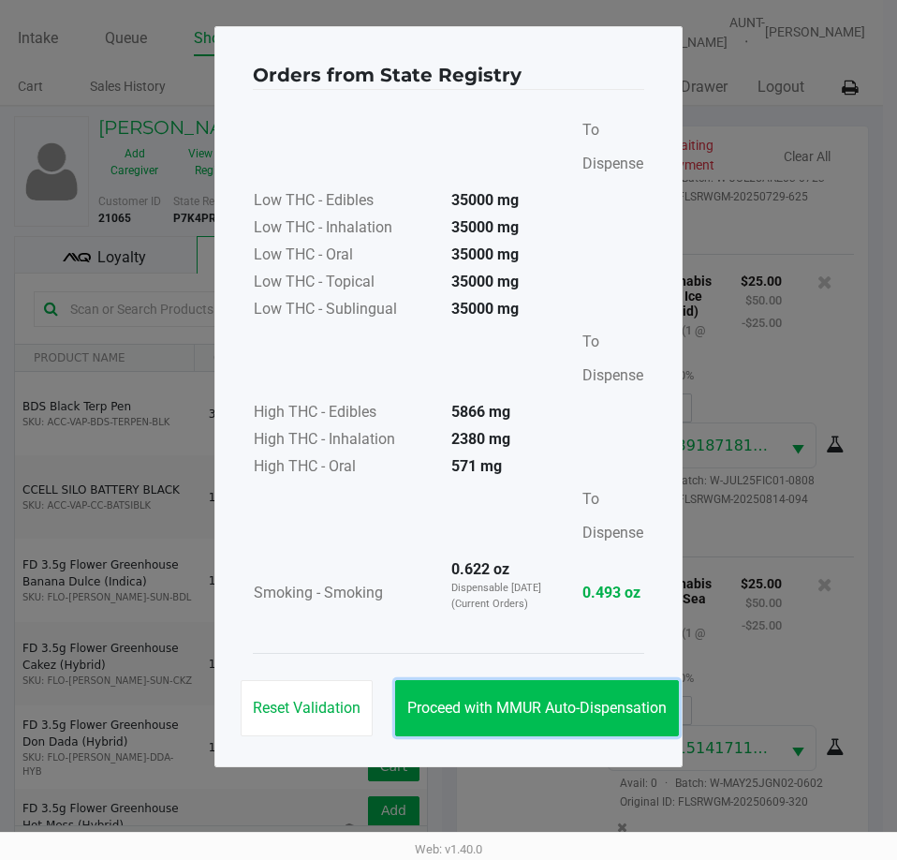
click at [523, 699] on span "Proceed with MMUR Auto-Dispensation" at bounding box center [536, 708] width 259 height 18
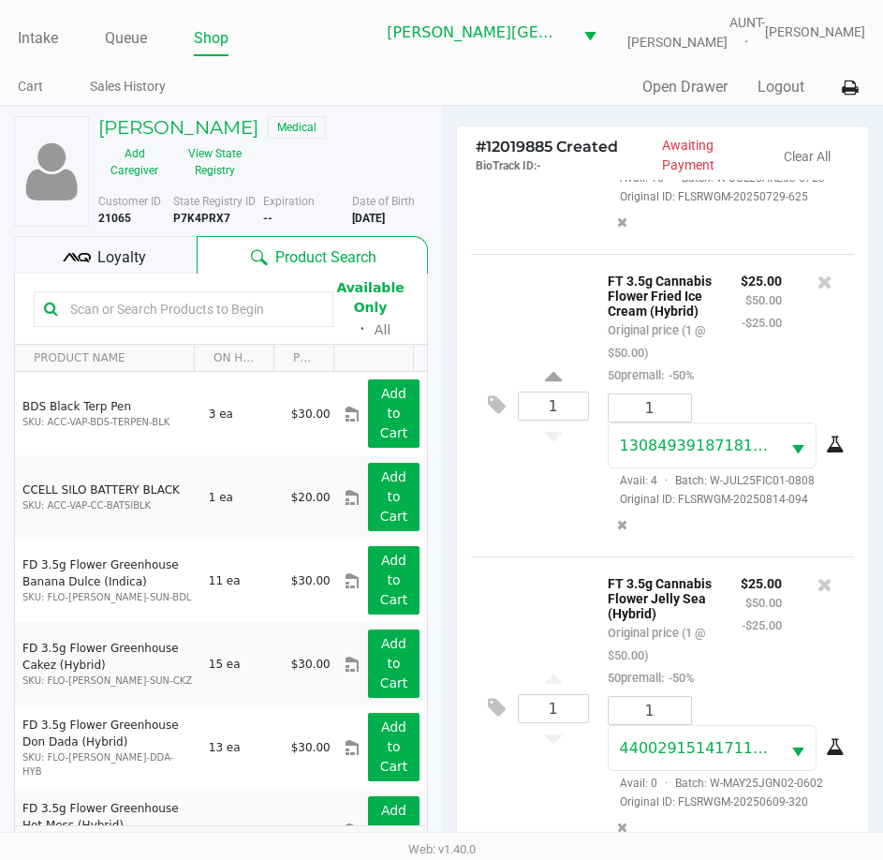
click at [513, 618] on div "1 FT 3.5g Cannabis Flower Jelly Sea (Hybrid) Original price (1 @ $50.00) 50prem…" at bounding box center [663, 707] width 384 height 303
click at [494, 494] on div "1 FT 3.5g Cannabis Flower Fried Ice Cream (Hybrid) Original price (1 @ $50.00) …" at bounding box center [663, 405] width 384 height 303
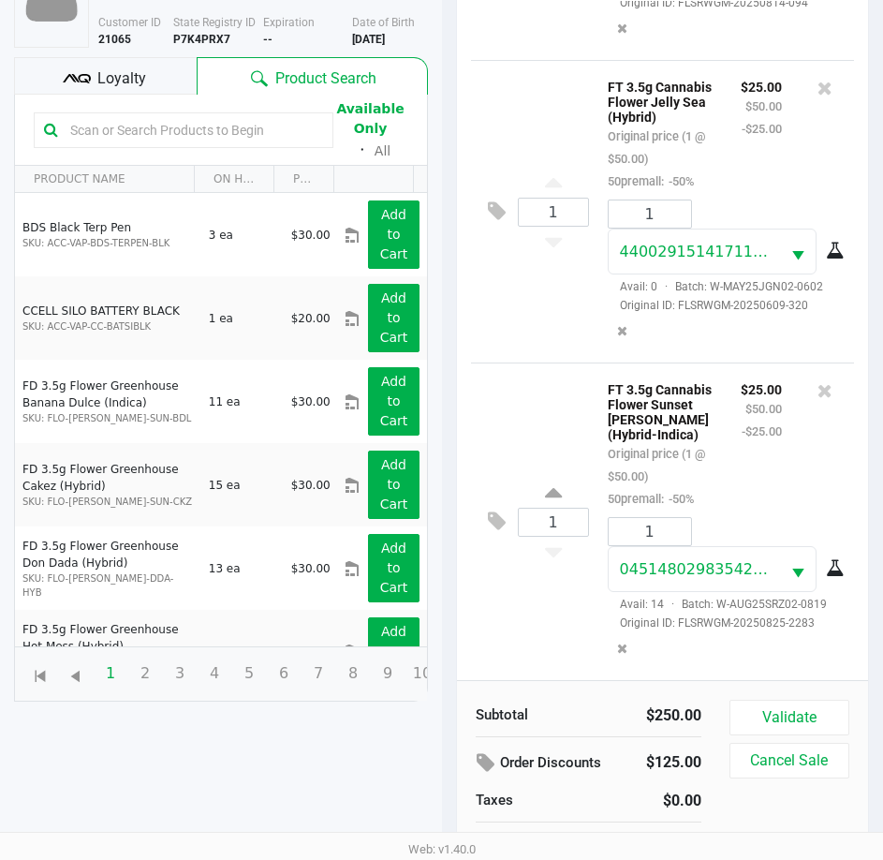
scroll to position [219, 0]
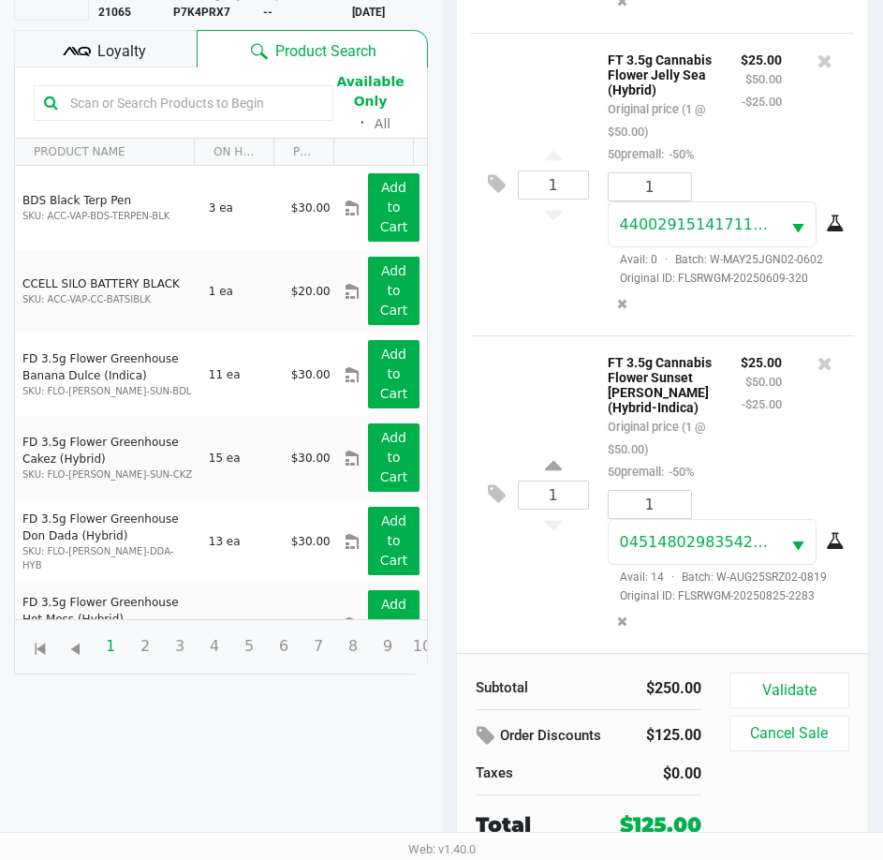
click at [785, 694] on button "Validate" at bounding box center [790, 690] width 120 height 36
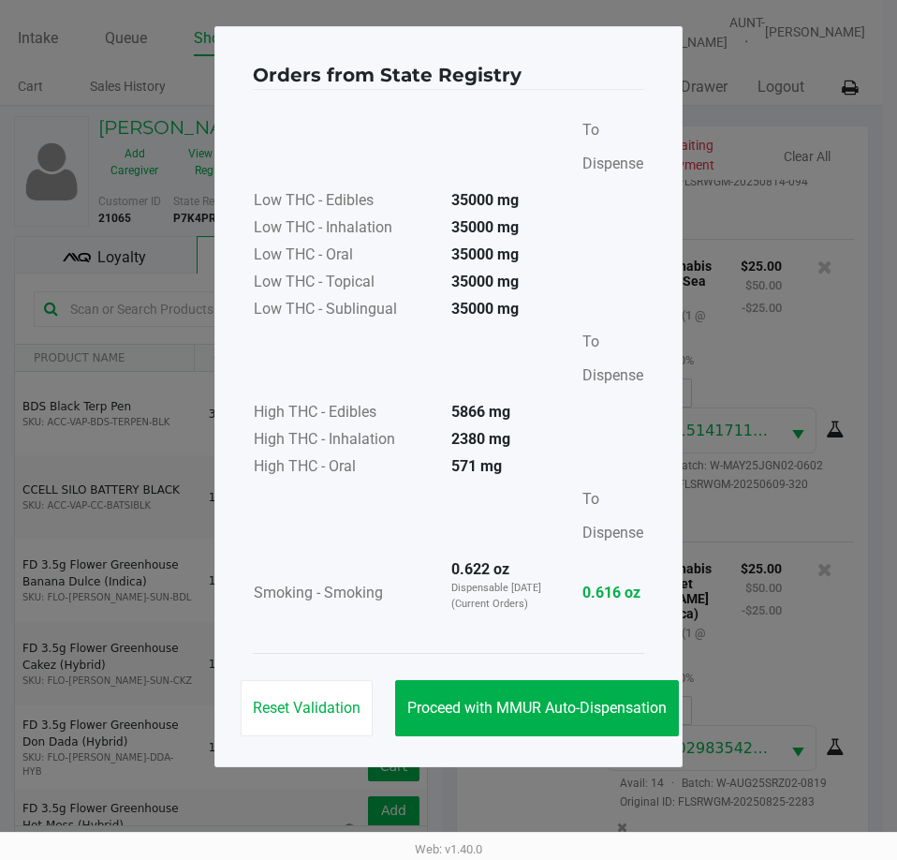
click at [526, 701] on span "Proceed with MMUR Auto-Dispensation" at bounding box center [536, 708] width 259 height 18
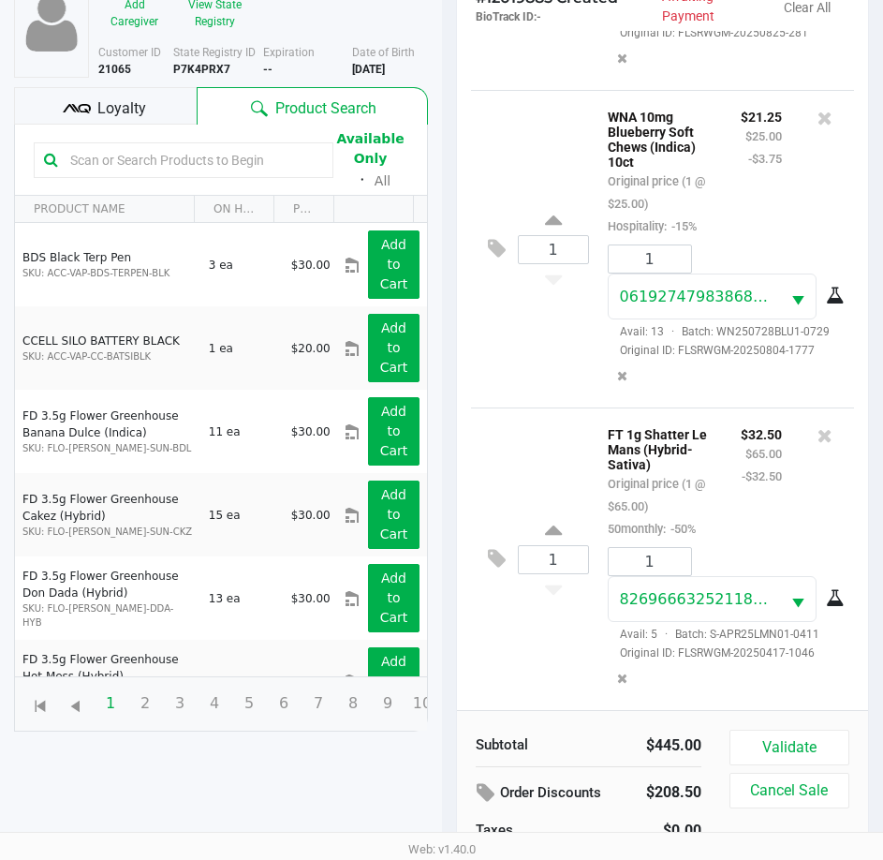
scroll to position [219, 0]
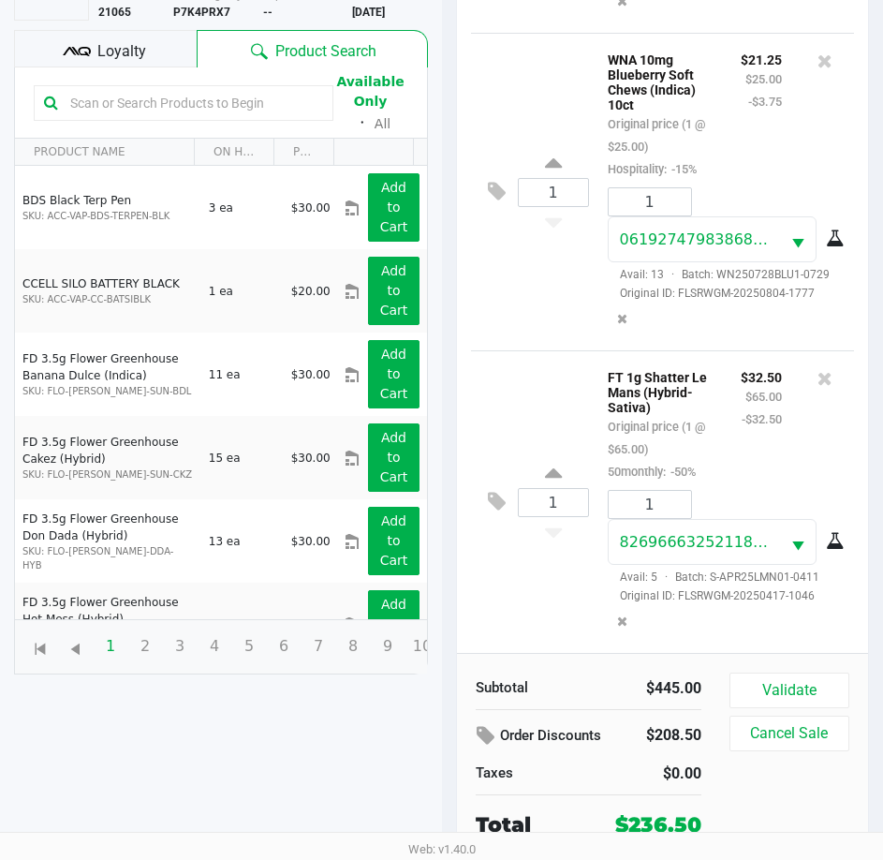
click at [111, 44] on span "Loyalty" at bounding box center [121, 51] width 49 height 22
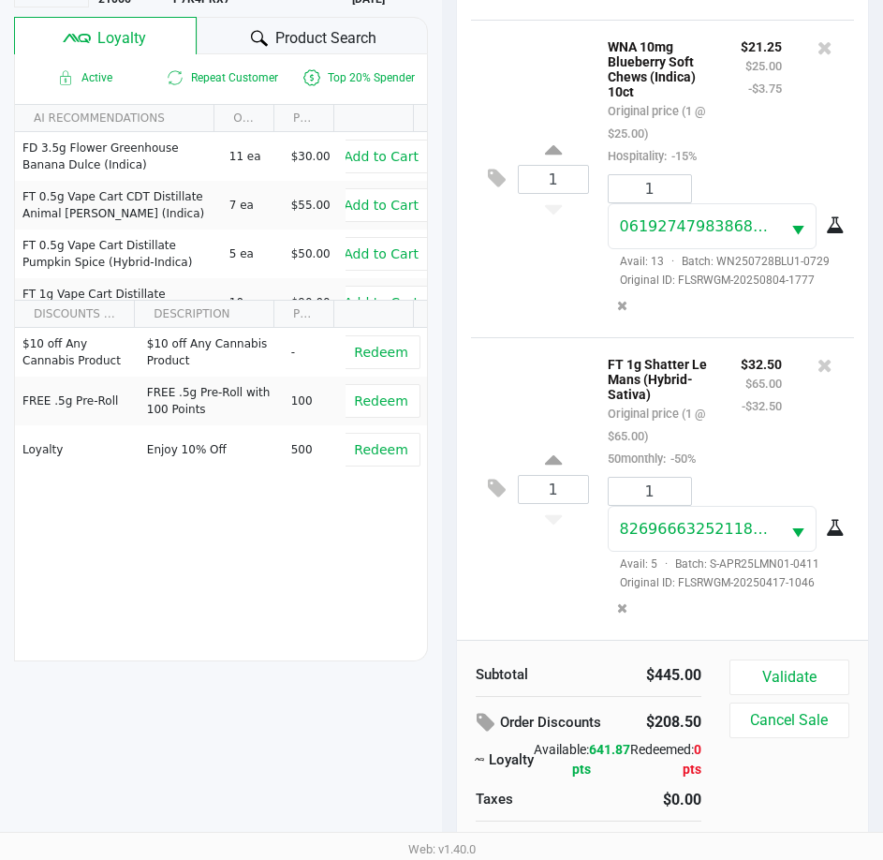
scroll to position [258, 0]
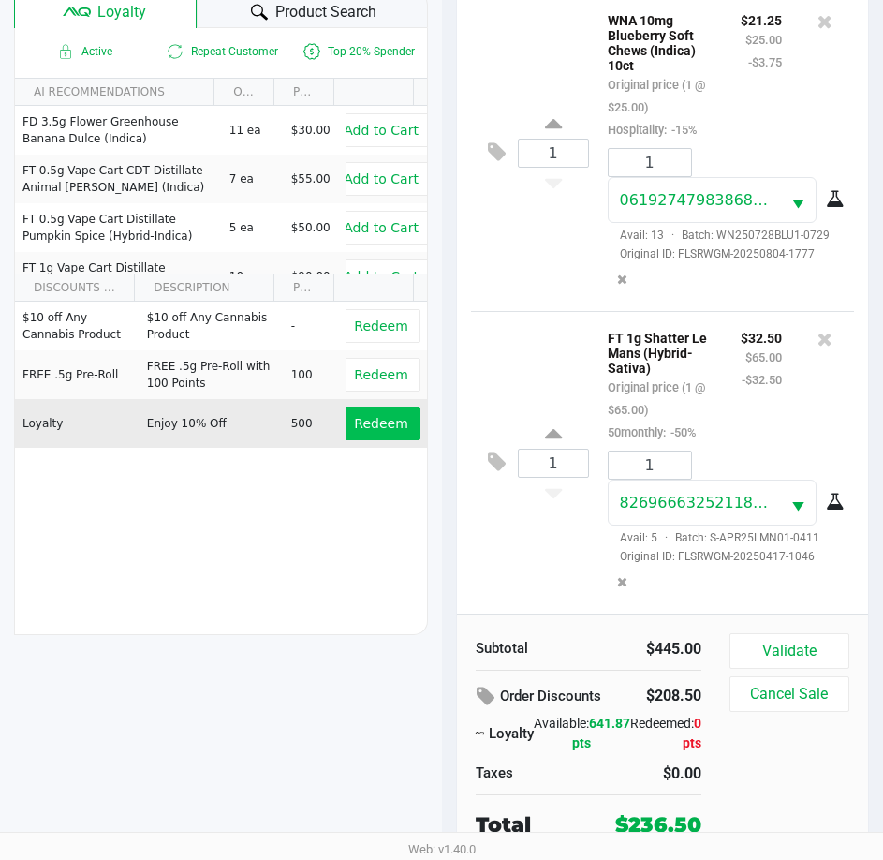
click at [371, 426] on span "Redeem" at bounding box center [380, 423] width 53 height 15
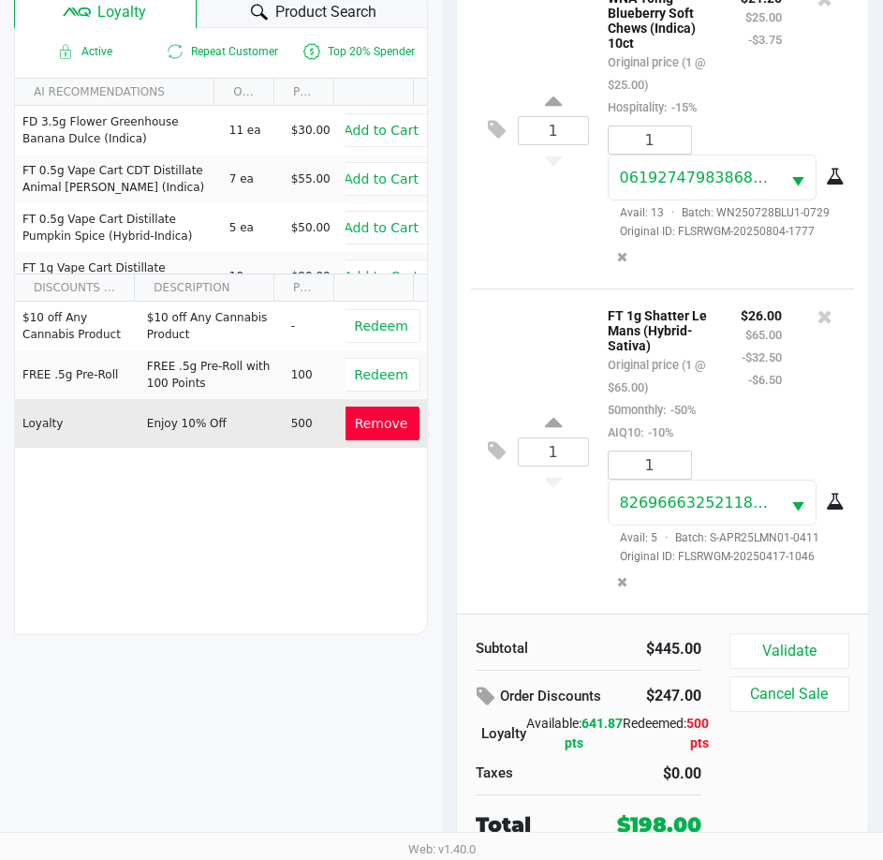
scroll to position [2488, 0]
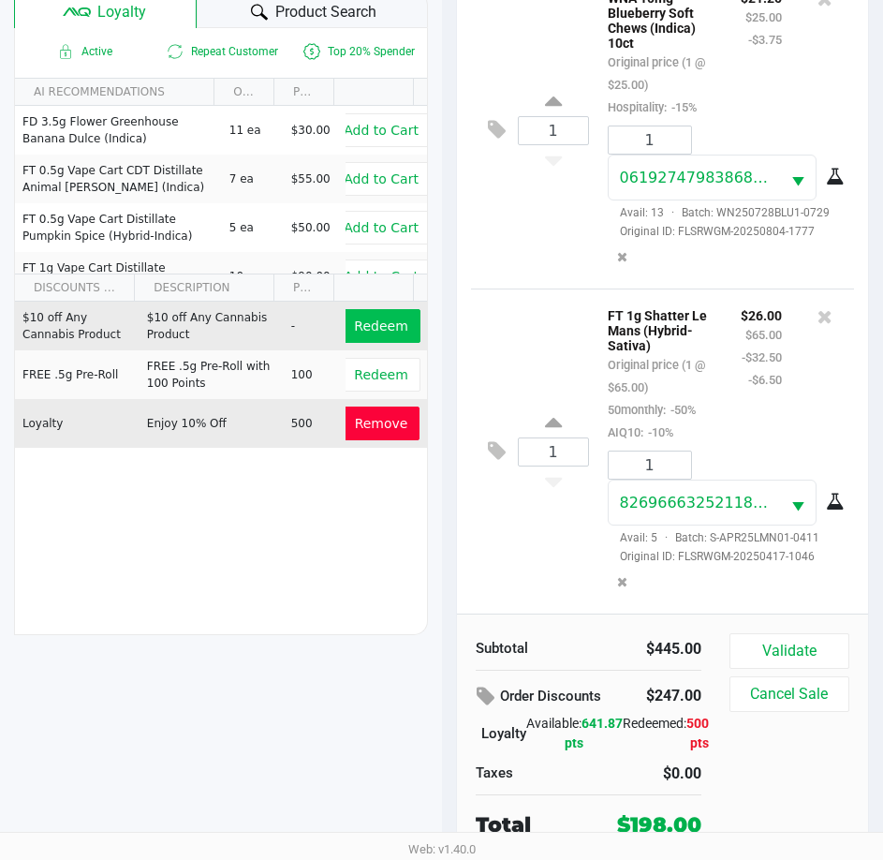
click at [366, 329] on span "Redeem" at bounding box center [380, 325] width 53 height 15
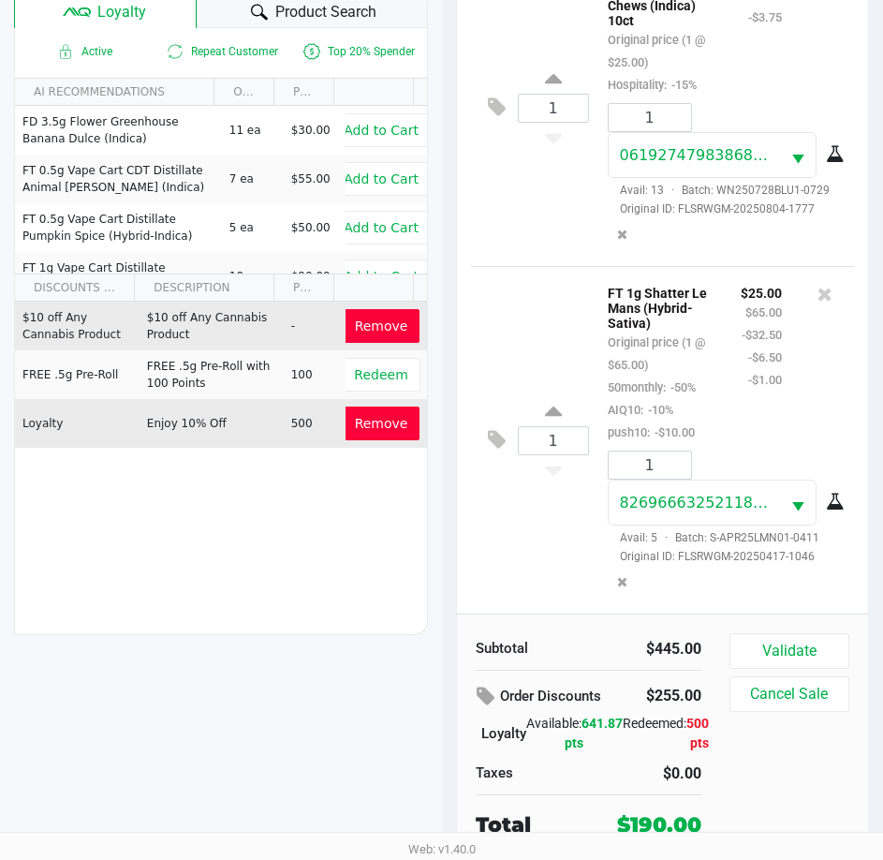
scroll to position [2803, 0]
click at [799, 658] on button "Validate" at bounding box center [790, 651] width 120 height 36
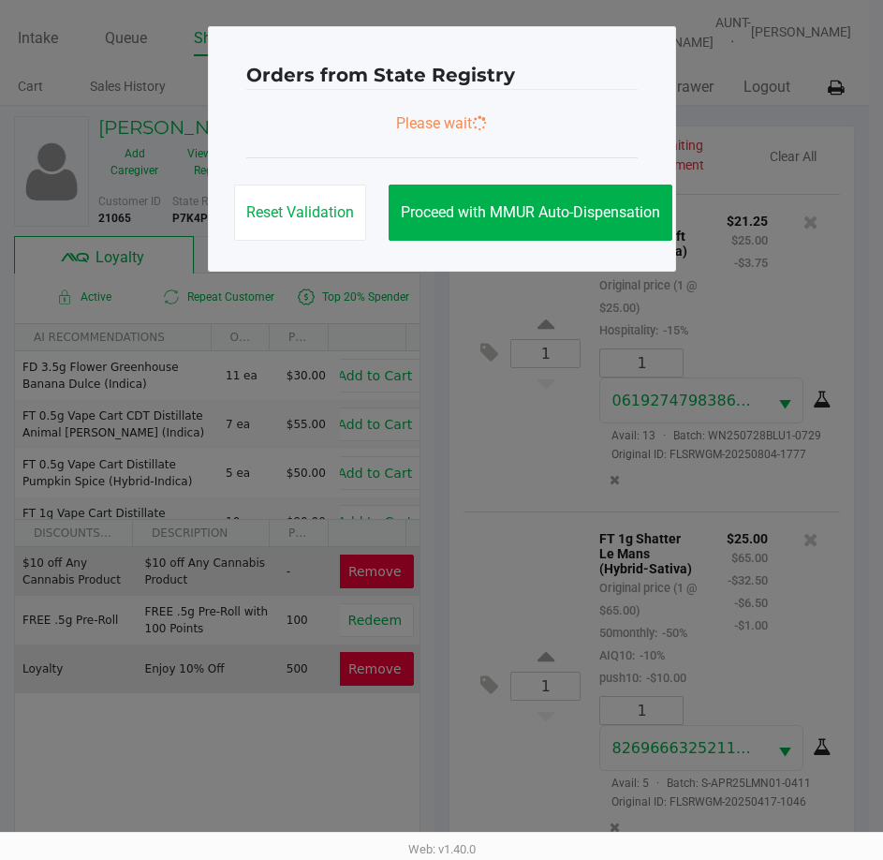
scroll to position [2871, 0]
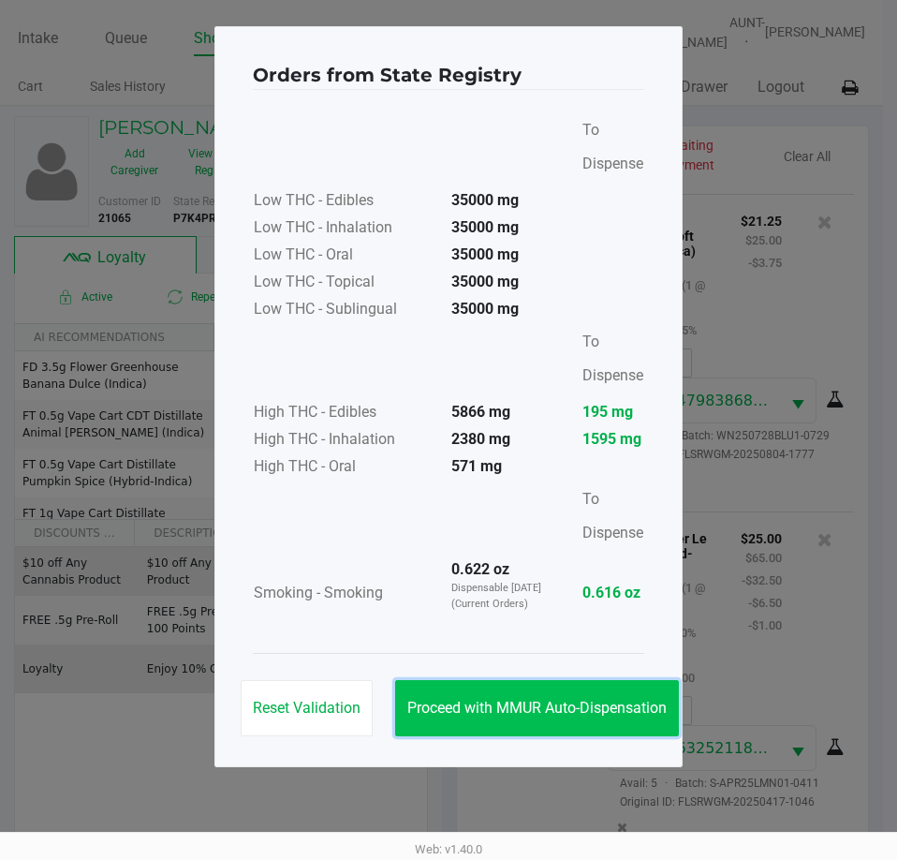
click at [593, 717] on button "Proceed with MMUR Auto-Dispensation" at bounding box center [537, 708] width 284 height 56
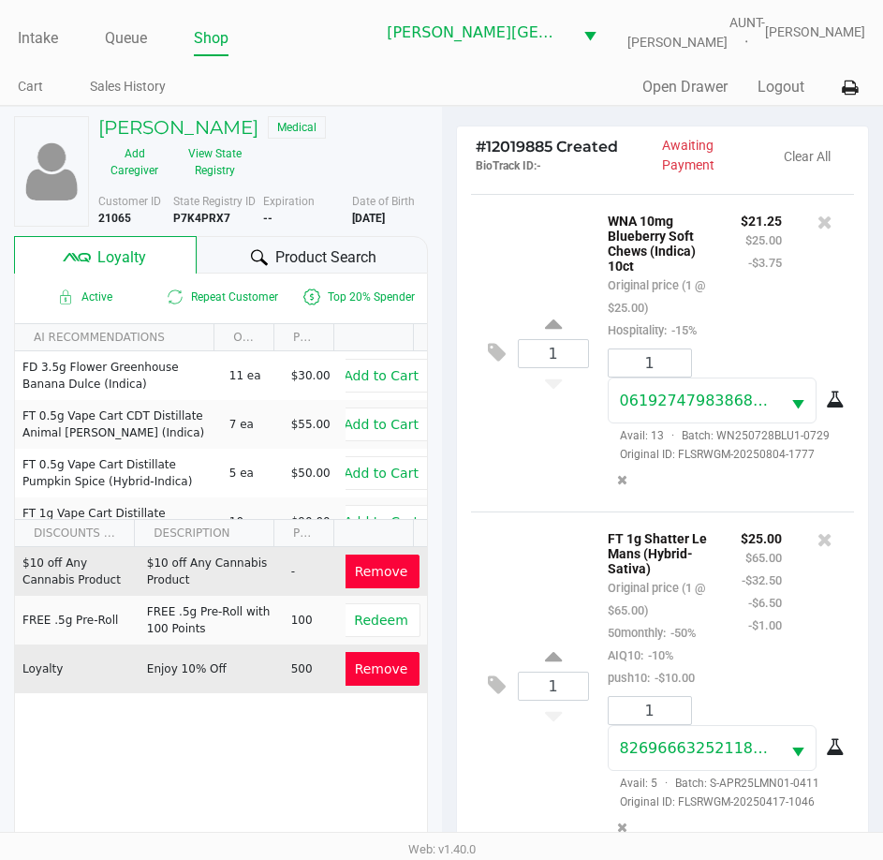
scroll to position [261, 0]
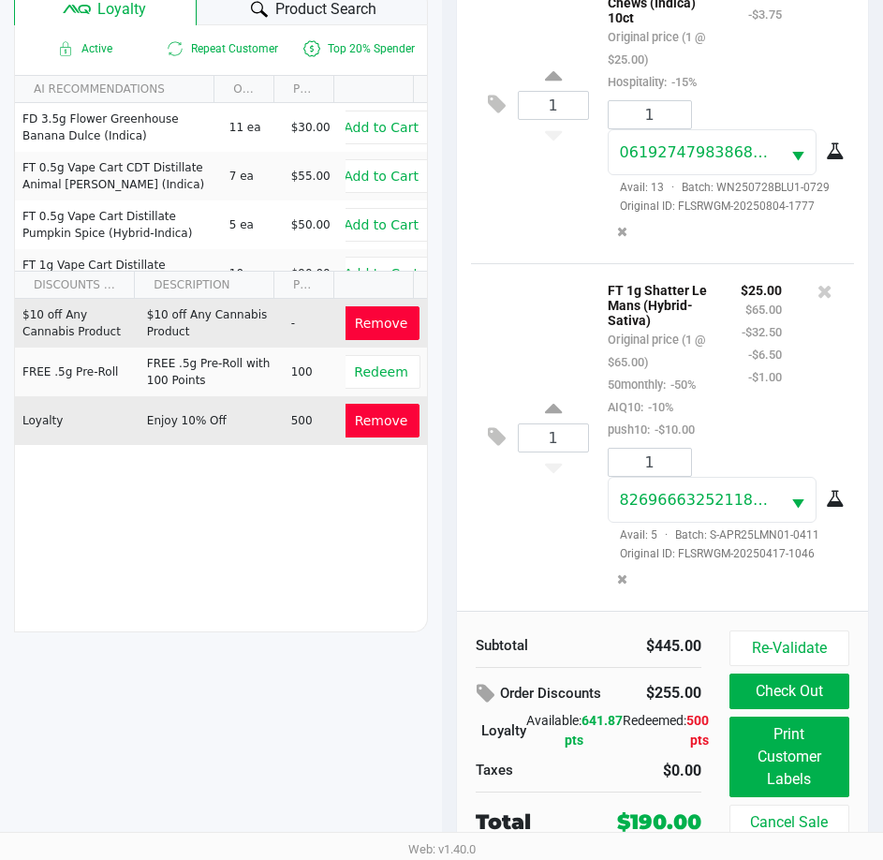
click at [788, 760] on button "Print Customer Labels" at bounding box center [790, 756] width 120 height 81
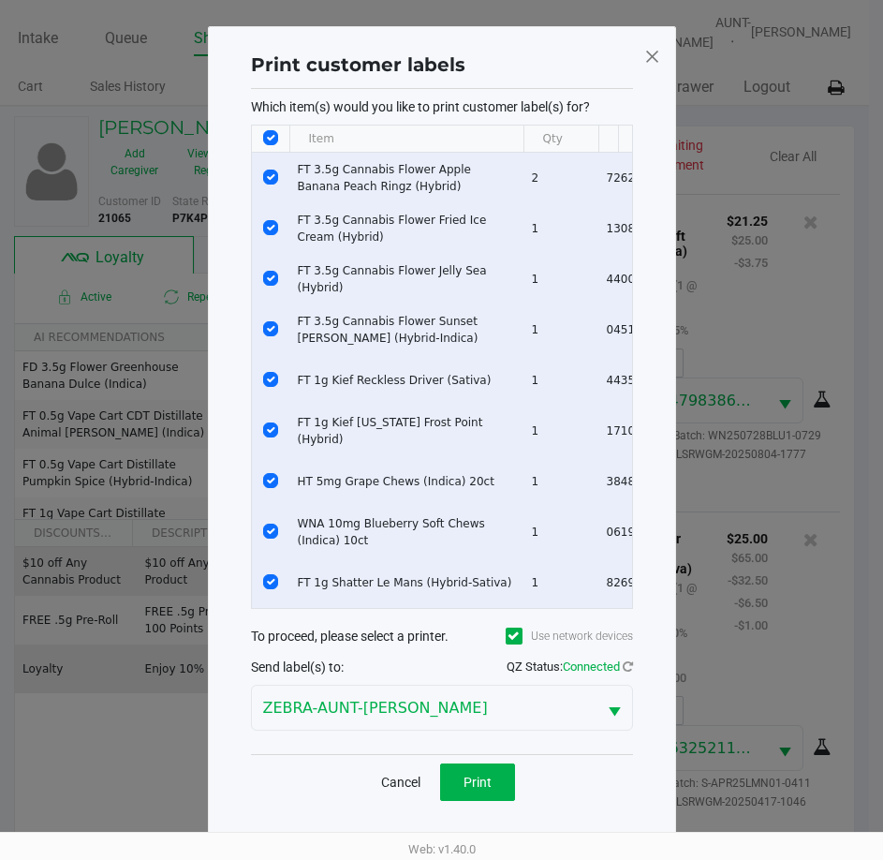
scroll to position [0, 0]
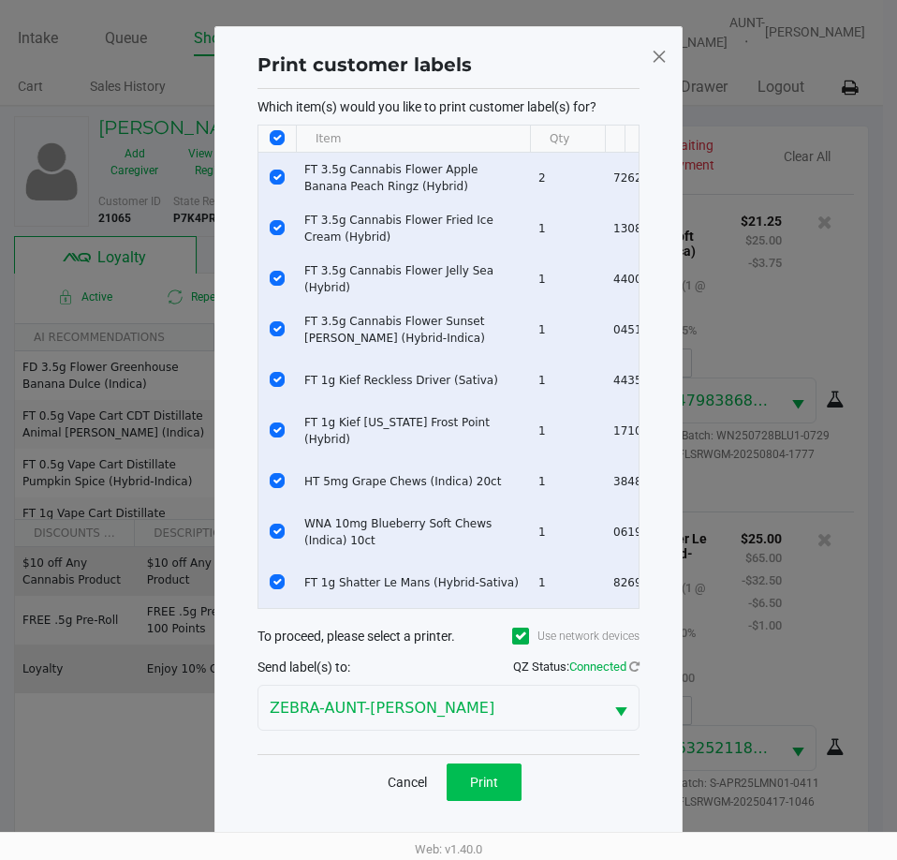
click at [492, 790] on span "Print" at bounding box center [484, 782] width 28 height 15
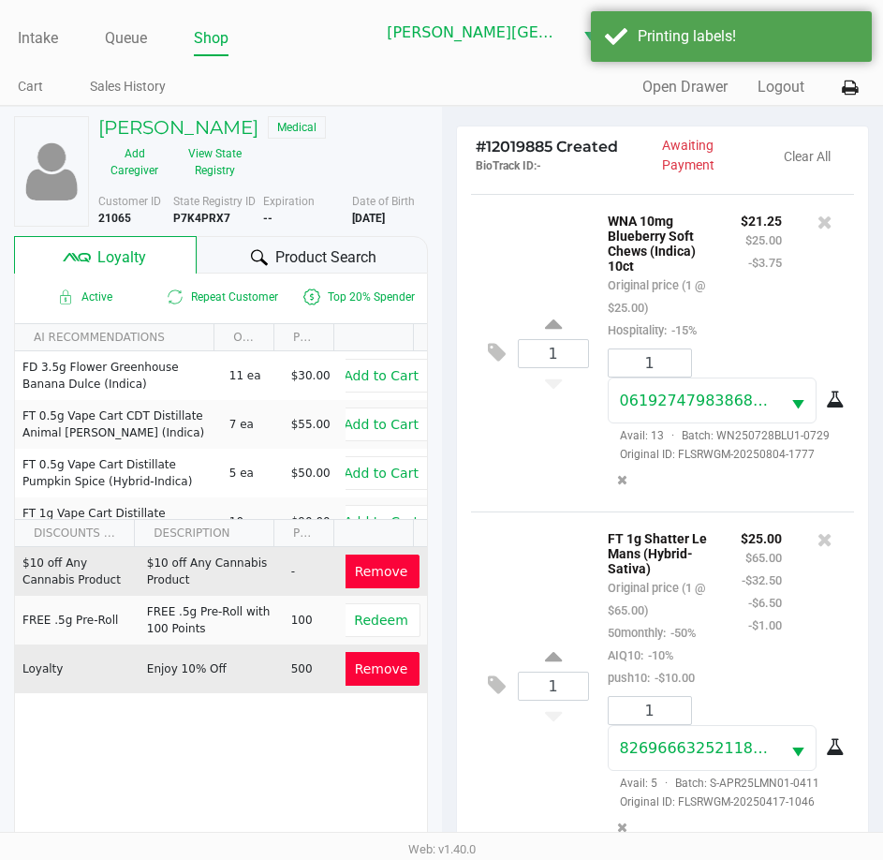
scroll to position [261, 0]
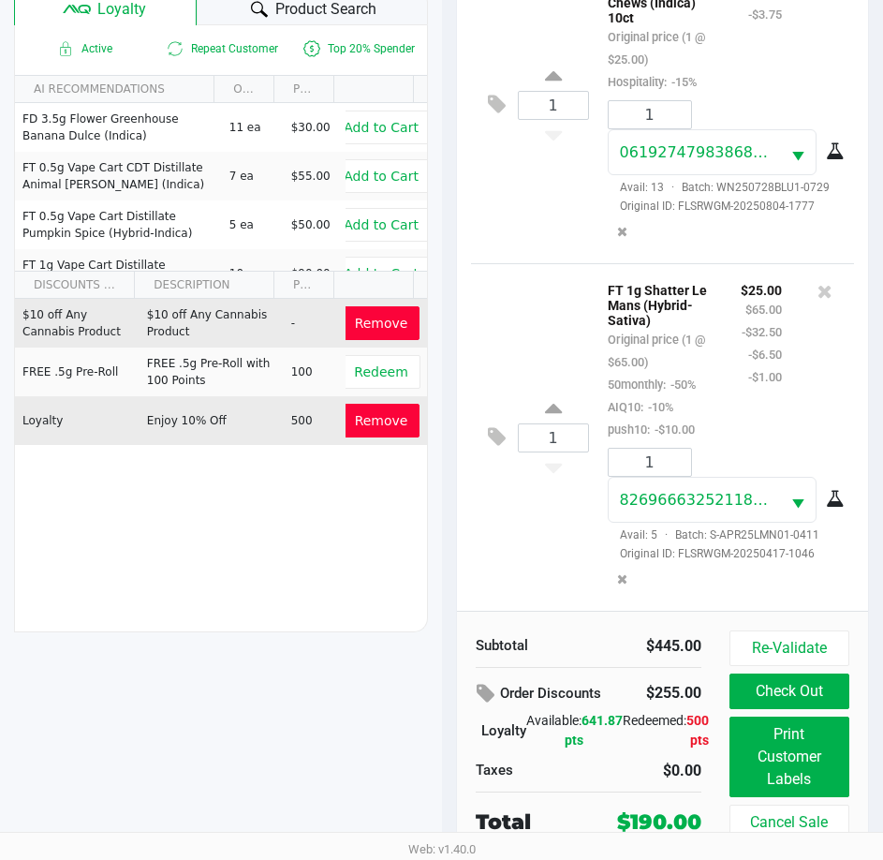
click at [785, 692] on button "Check Out" at bounding box center [790, 691] width 120 height 36
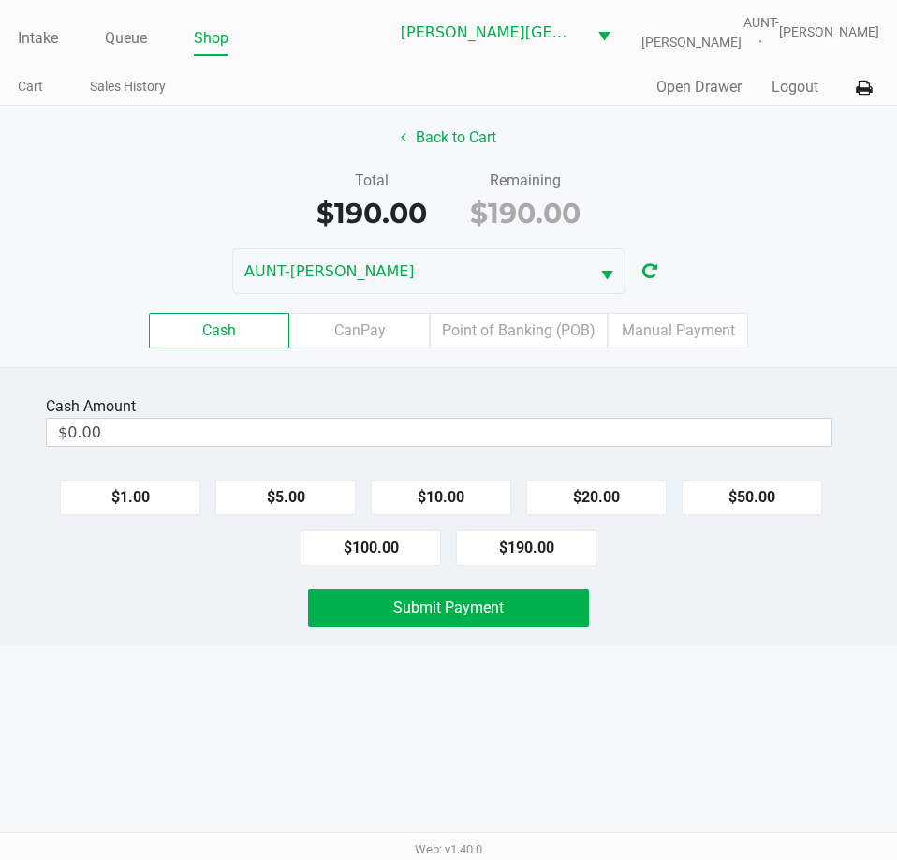
click at [489, 344] on label "Point of Banking (POB)" at bounding box center [519, 331] width 178 height 36
click at [0, 0] on 7 "Point of Banking (POB)" at bounding box center [0, 0] width 0 height 0
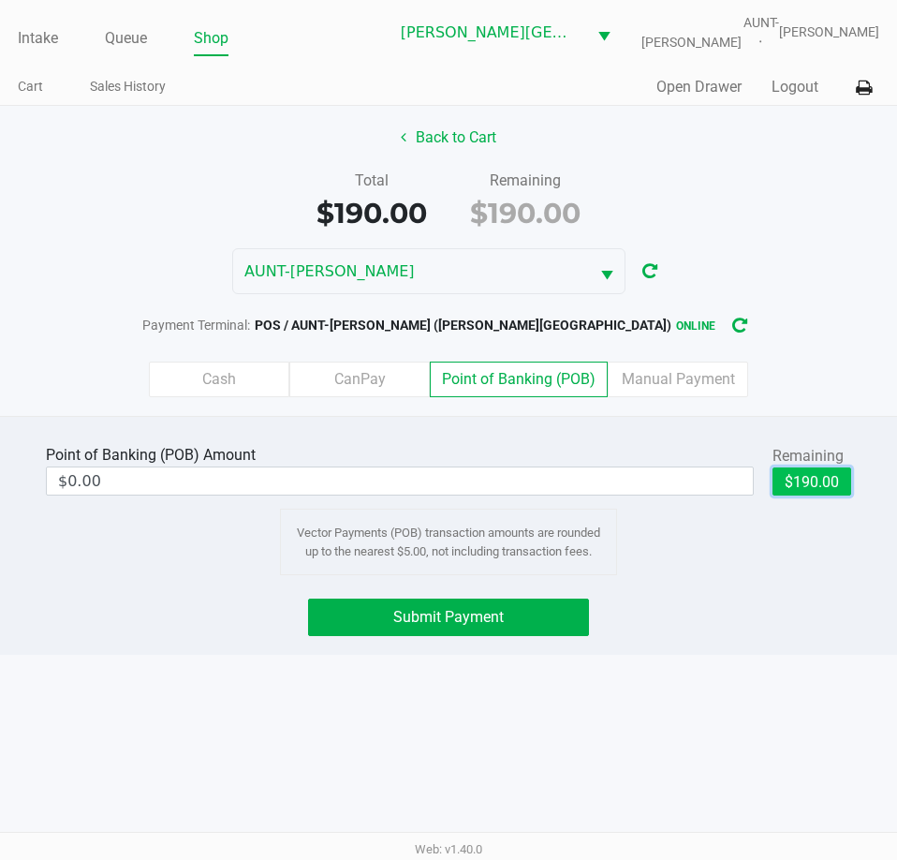
click at [792, 490] on button "$190.00" at bounding box center [812, 481] width 79 height 28
type input "$190.00"
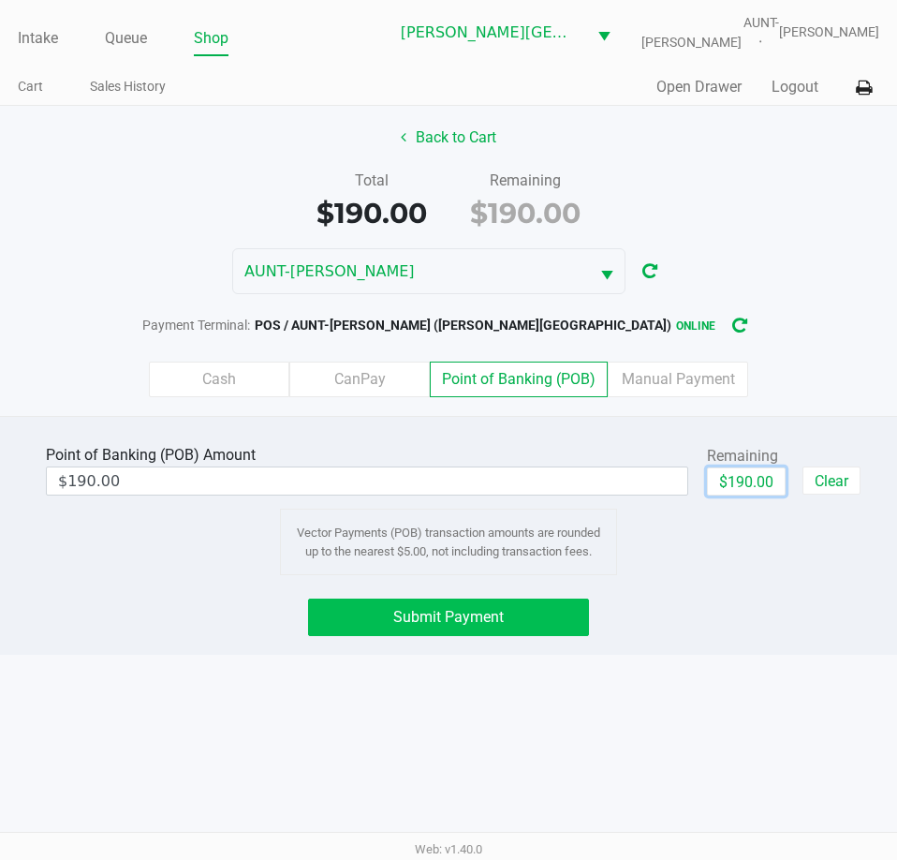
click at [463, 626] on span "Submit Payment" at bounding box center [448, 617] width 111 height 18
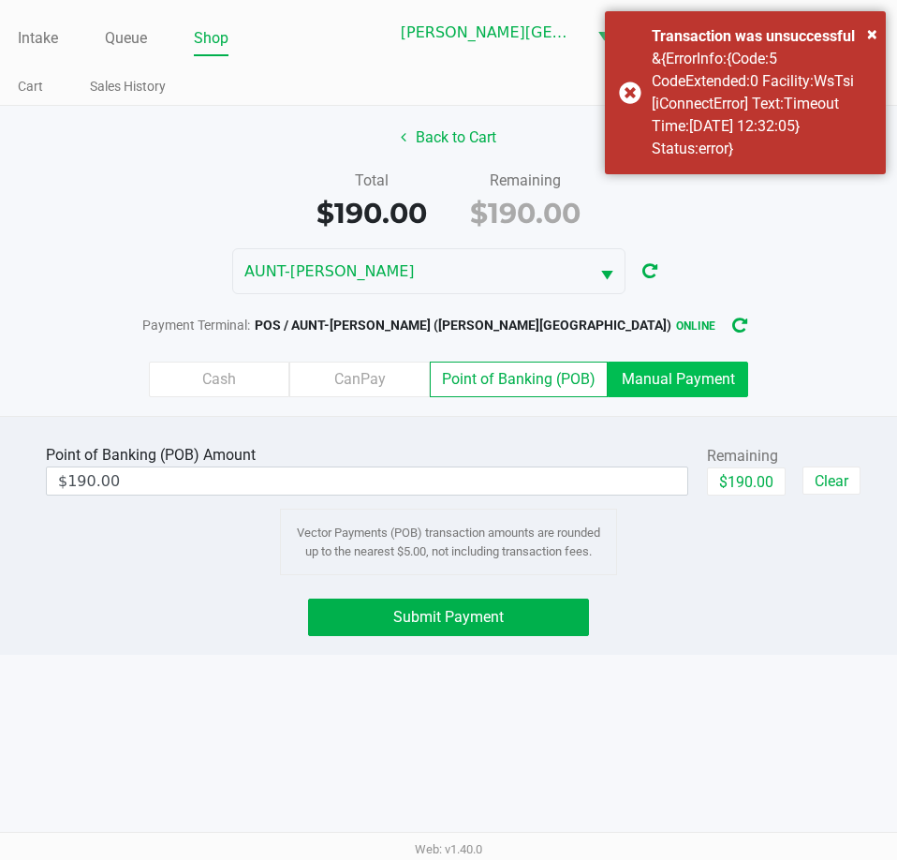
click at [686, 383] on label "Manual Payment" at bounding box center [678, 380] width 140 height 36
click at [0, 0] on 8 "Manual Payment" at bounding box center [0, 0] width 0 height 0
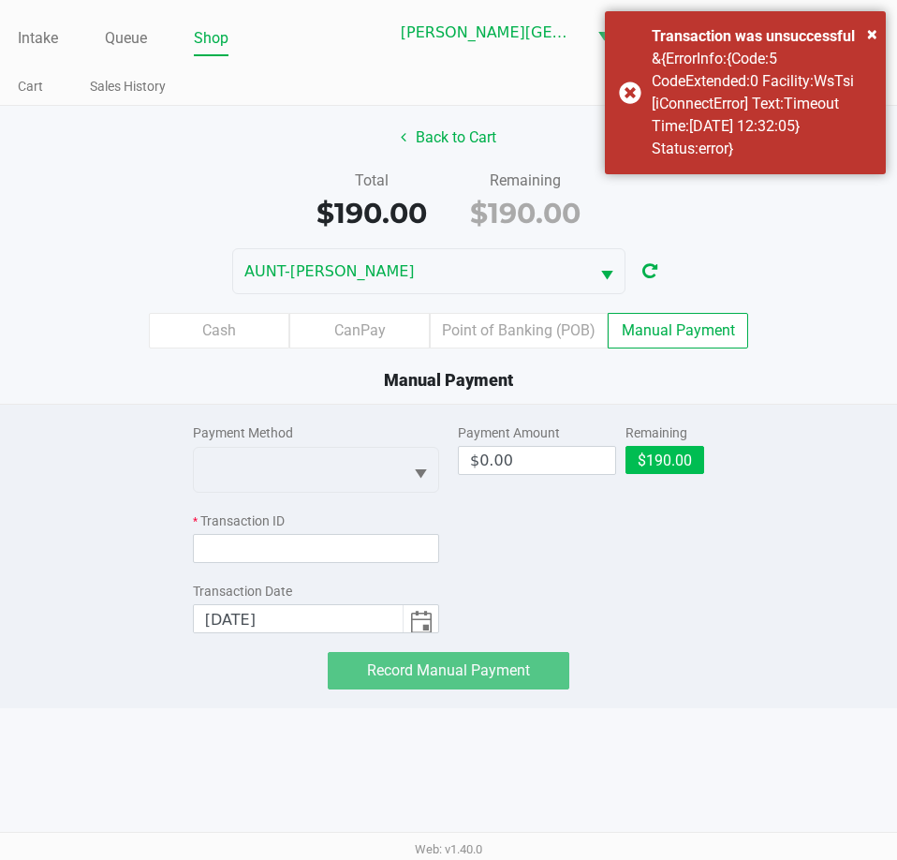
click at [674, 462] on button "$190.00" at bounding box center [665, 460] width 79 height 28
type input "$190.00"
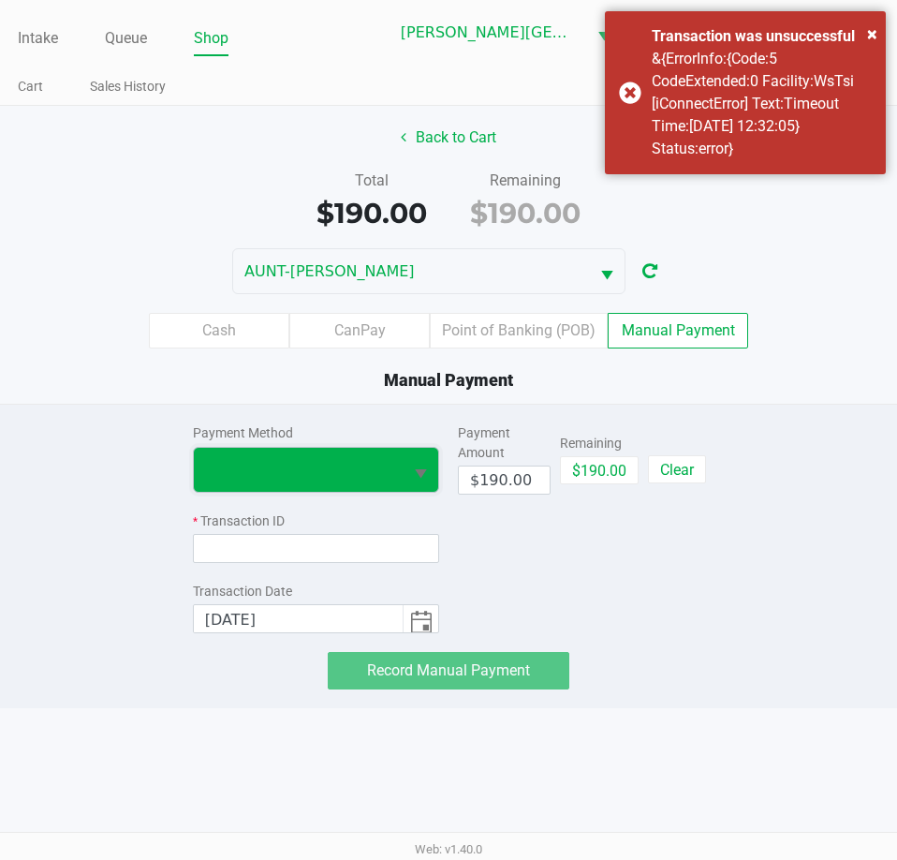
click at [345, 480] on span at bounding box center [298, 469] width 186 height 22
click at [302, 553] on Manual "POB - Manual" at bounding box center [291, 552] width 195 height 30
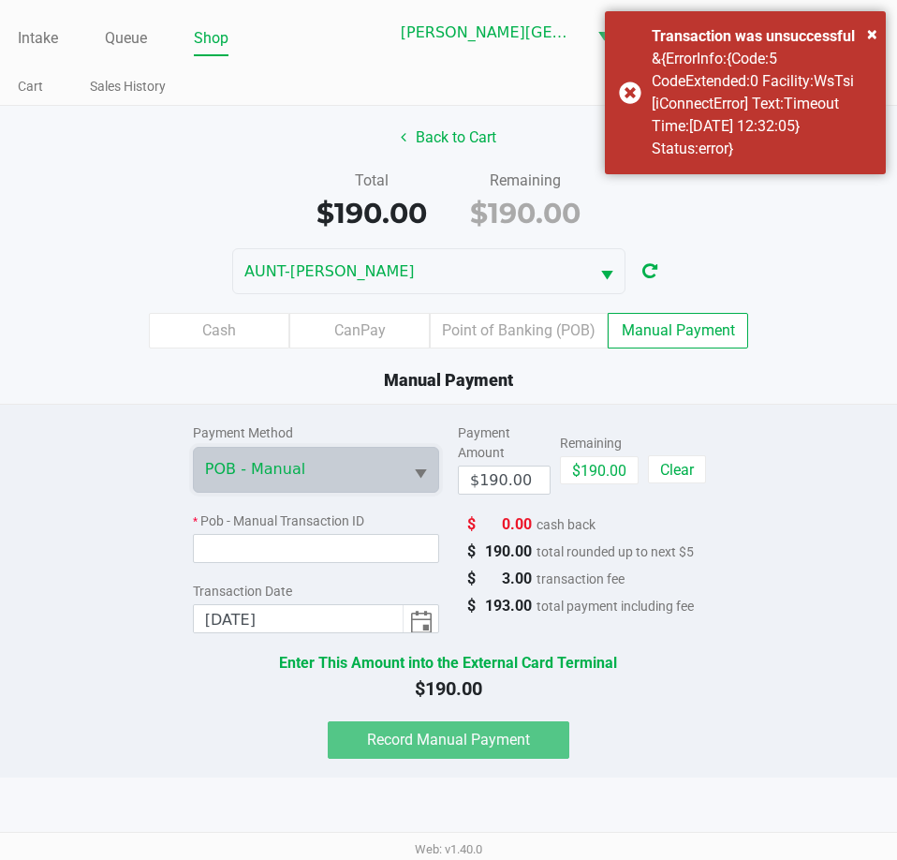
click at [398, 556] on input at bounding box center [316, 548] width 246 height 29
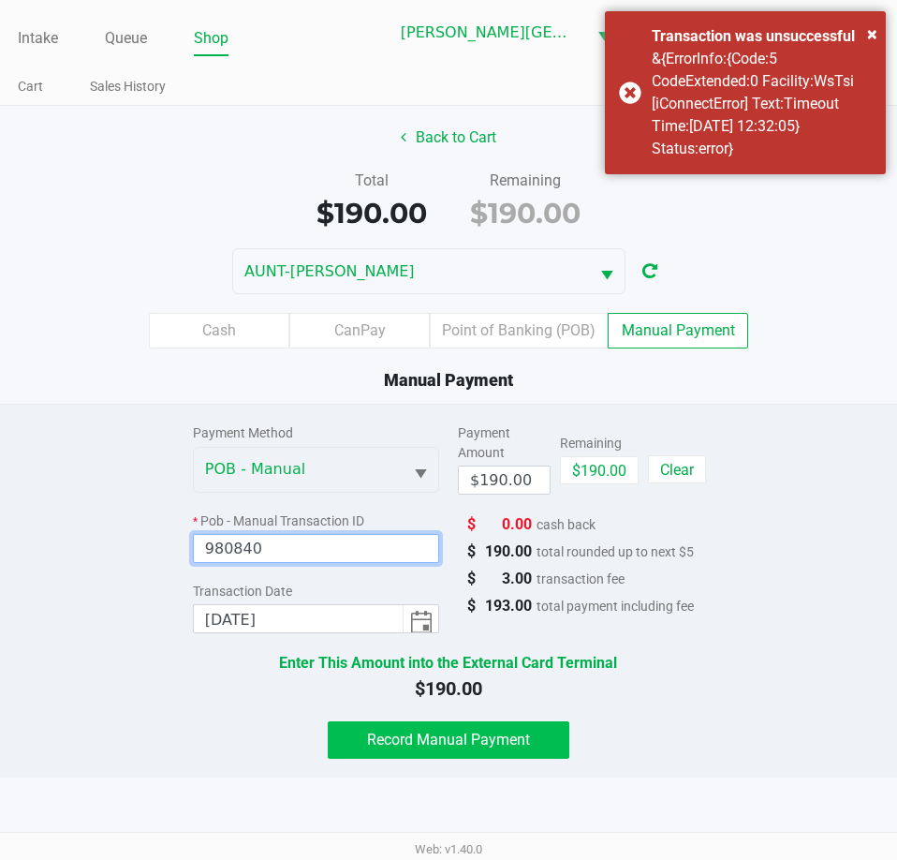
type input "980840"
click at [478, 748] on span "Record Manual Payment" at bounding box center [448, 740] width 163 height 18
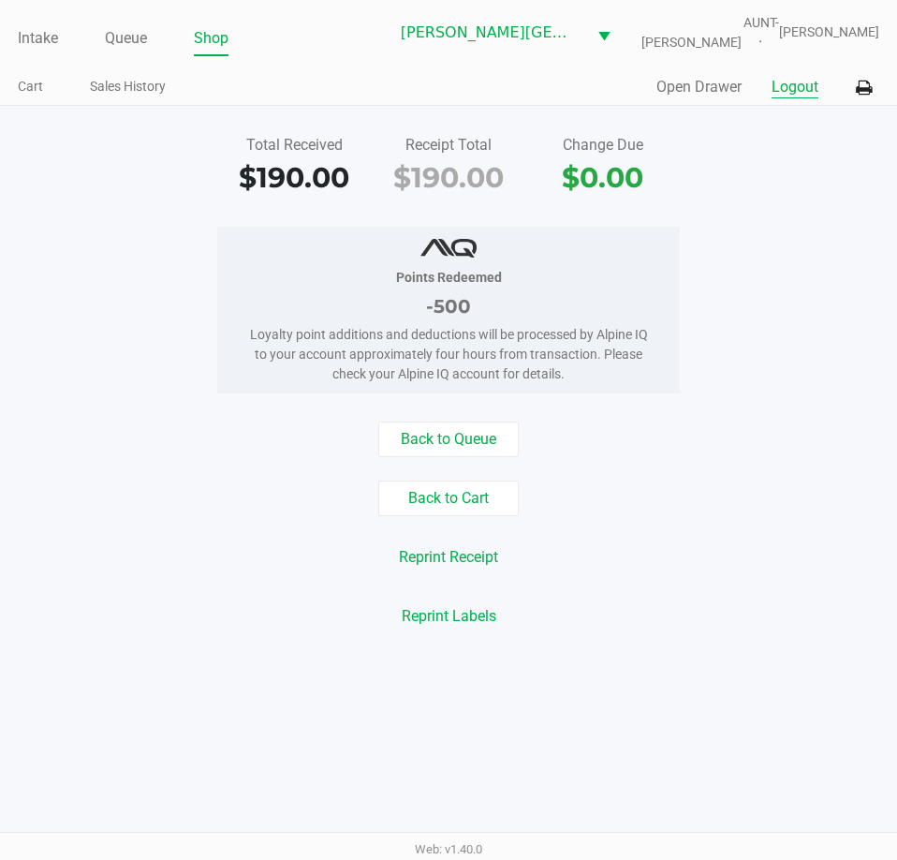
click at [799, 98] on button "Logout" at bounding box center [795, 87] width 47 height 22
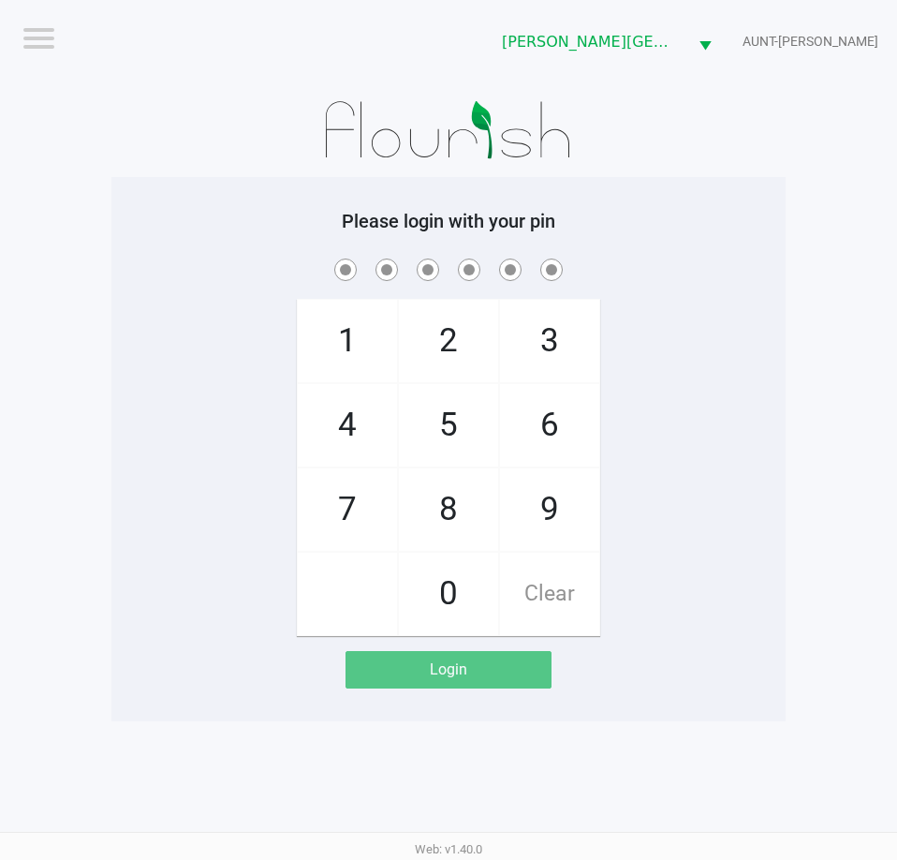
click at [785, 531] on div "1 4 7 2 5 8 0 3 6 9 Clear" at bounding box center [448, 445] width 674 height 381
checkbox input "true"
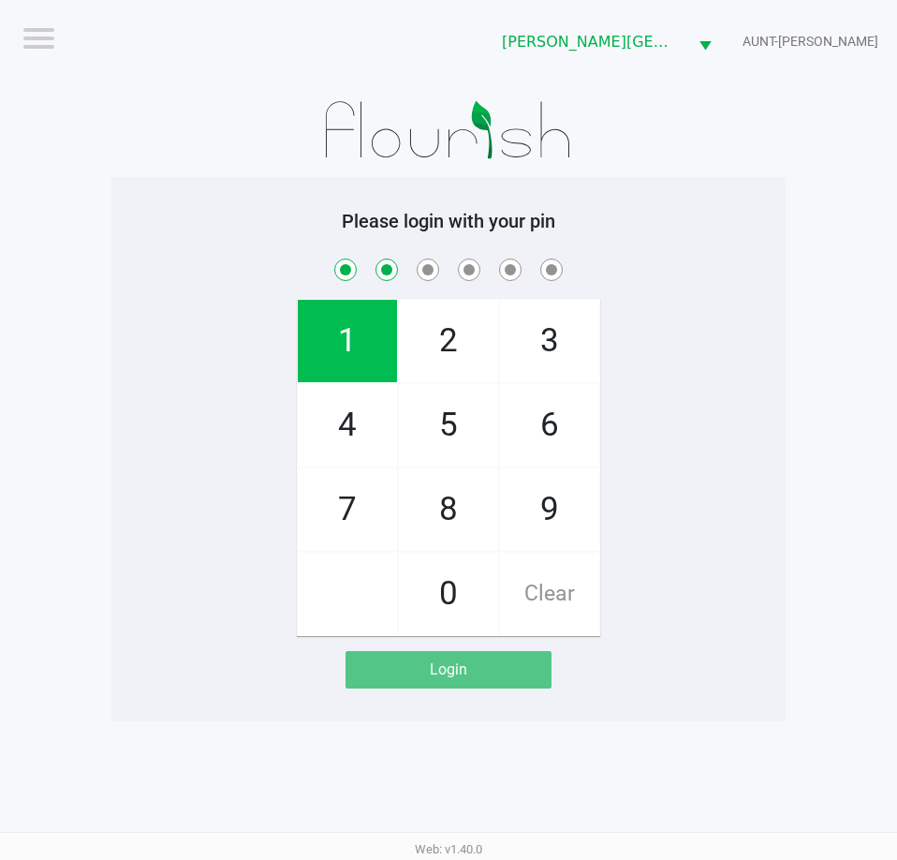
checkbox input "true"
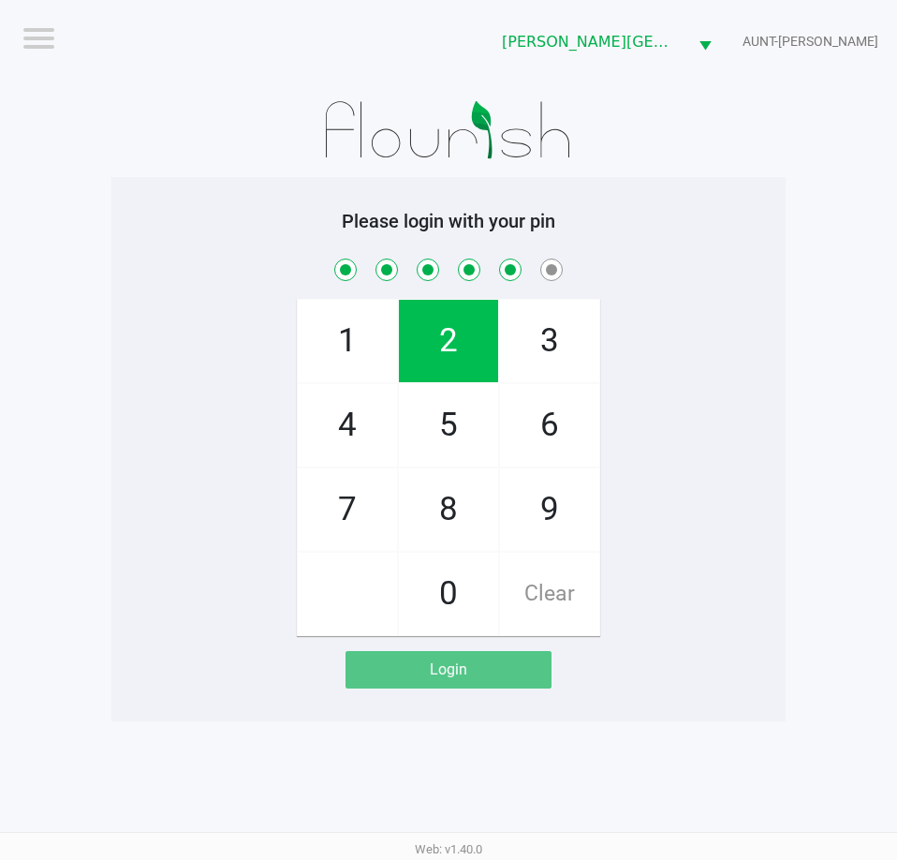
checkbox input "true"
